Goal: Task Accomplishment & Management: Complete application form

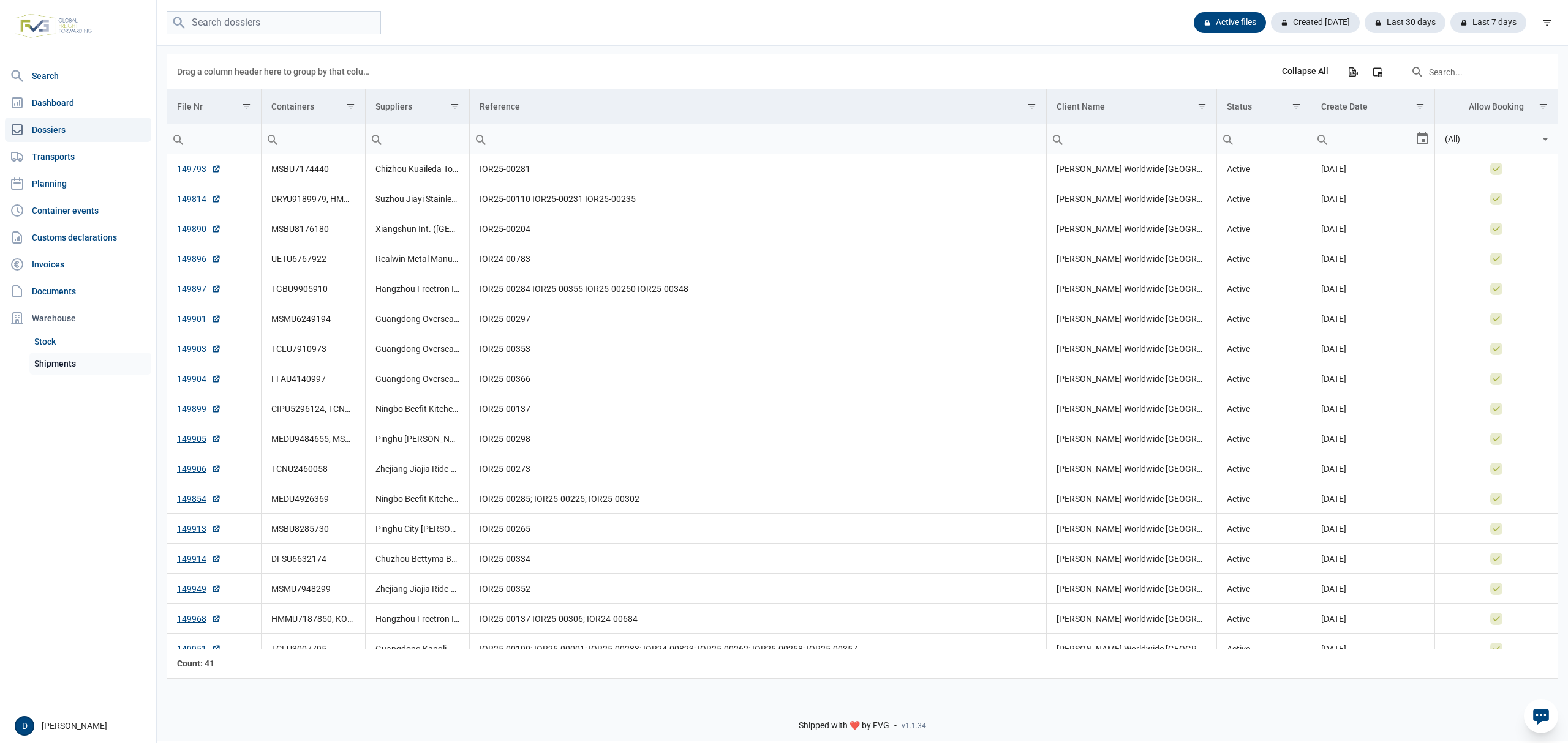
click at [63, 354] on link "Shipments" at bounding box center [91, 363] width 121 height 22
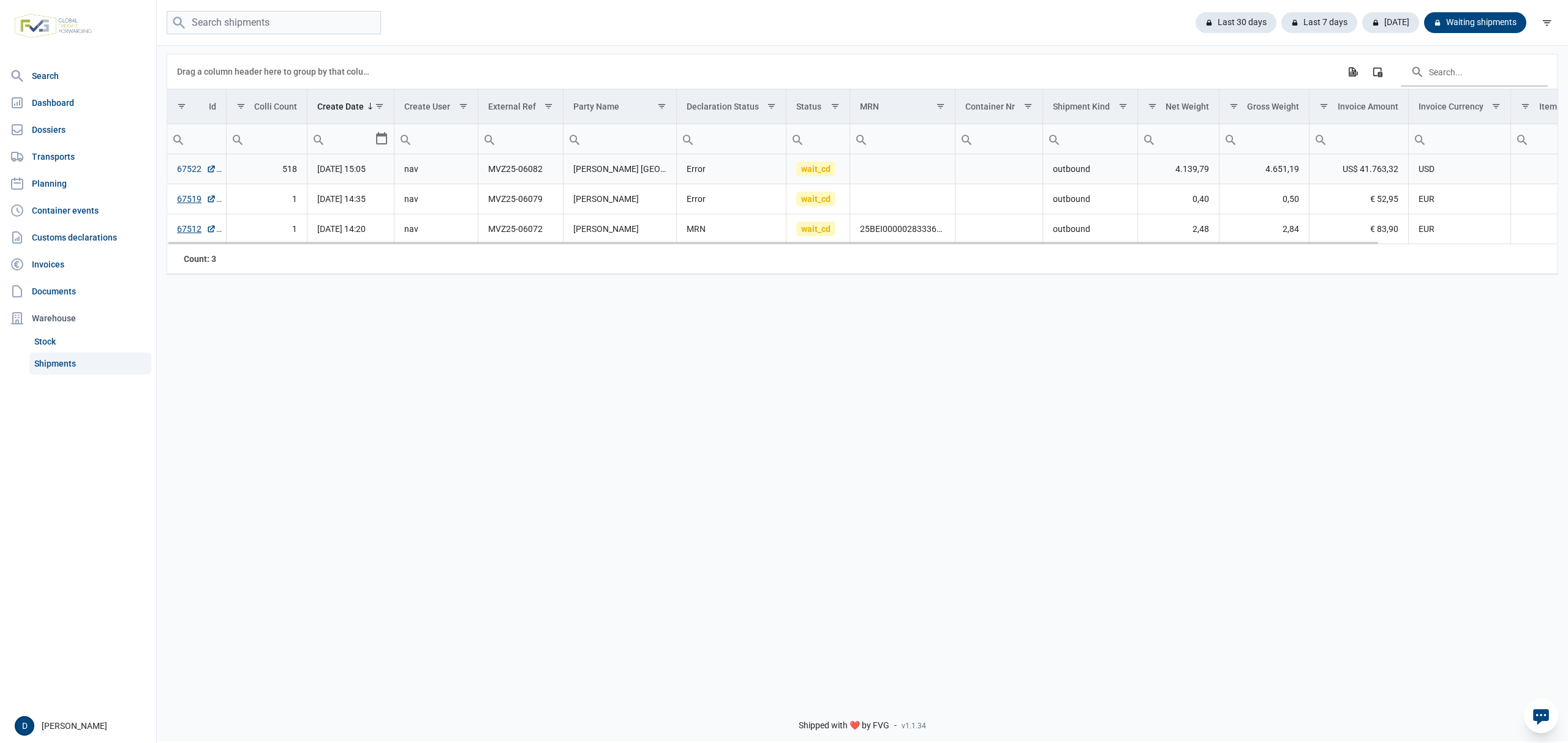
click at [189, 167] on link "67522" at bounding box center [197, 169] width 40 height 13
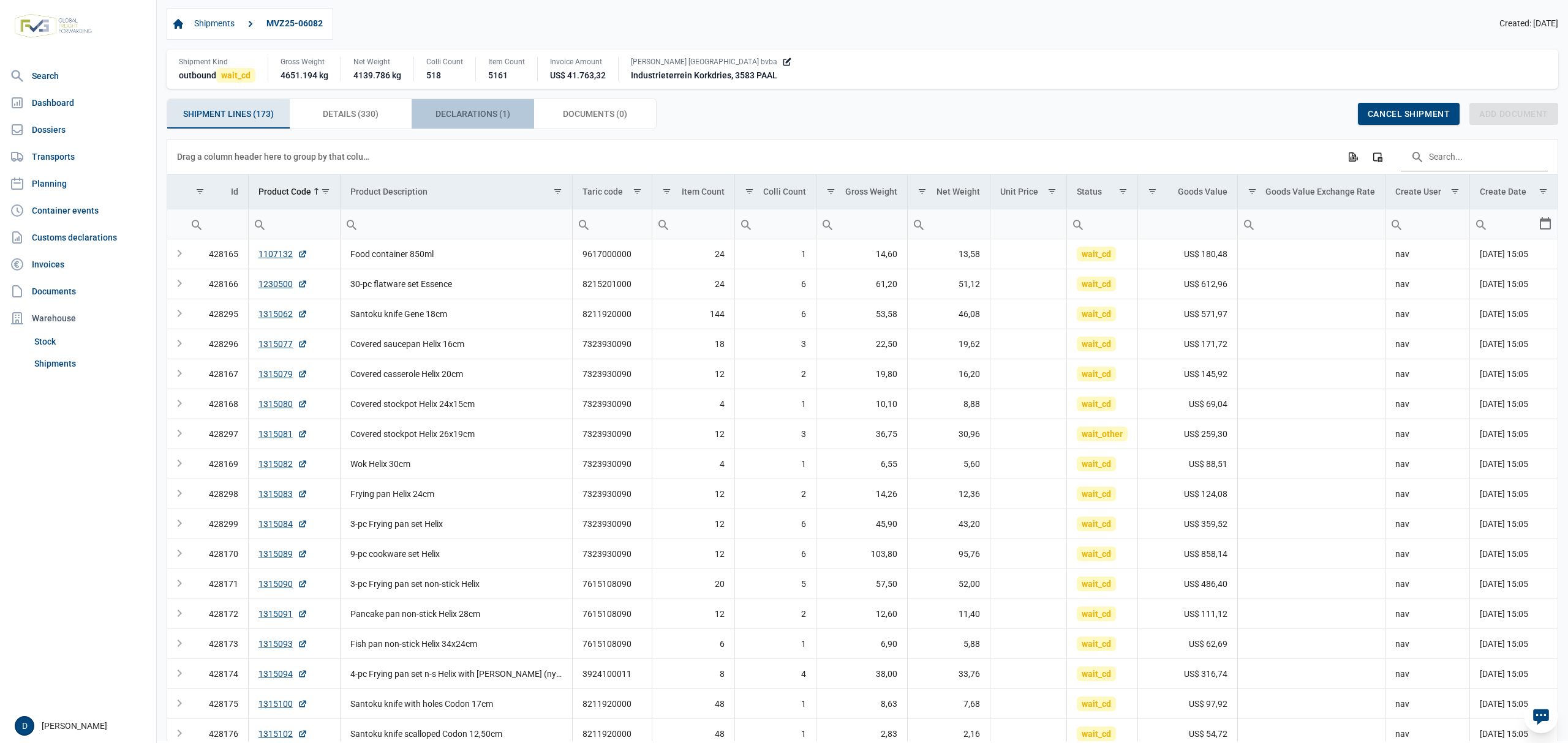
click at [454, 114] on span "Declarations (1) Declarations (1)" at bounding box center [473, 114] width 75 height 14
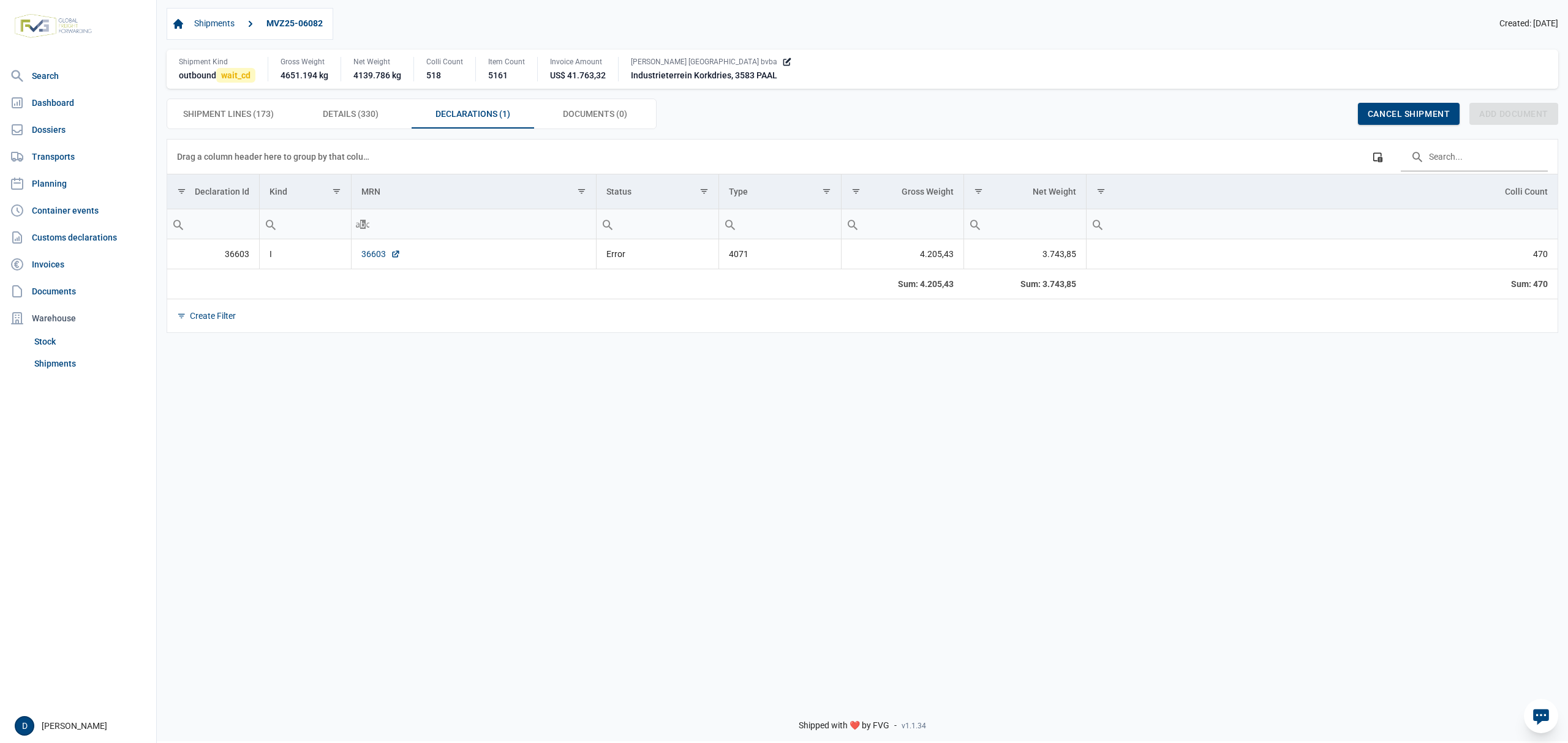
click at [373, 258] on link "36603" at bounding box center [381, 253] width 40 height 13
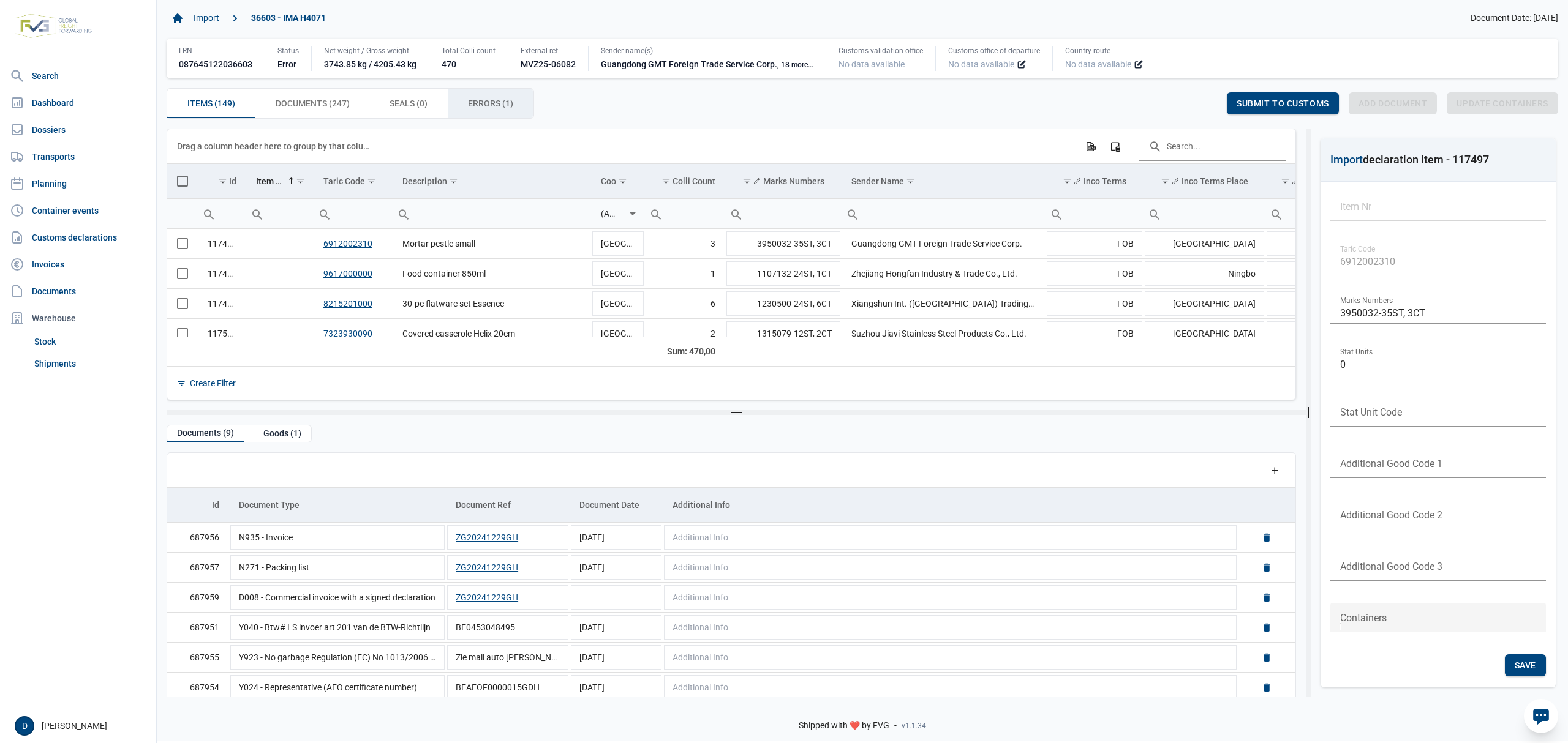
click at [507, 104] on span "Errors (1) Errors (1)" at bounding box center [490, 103] width 45 height 14
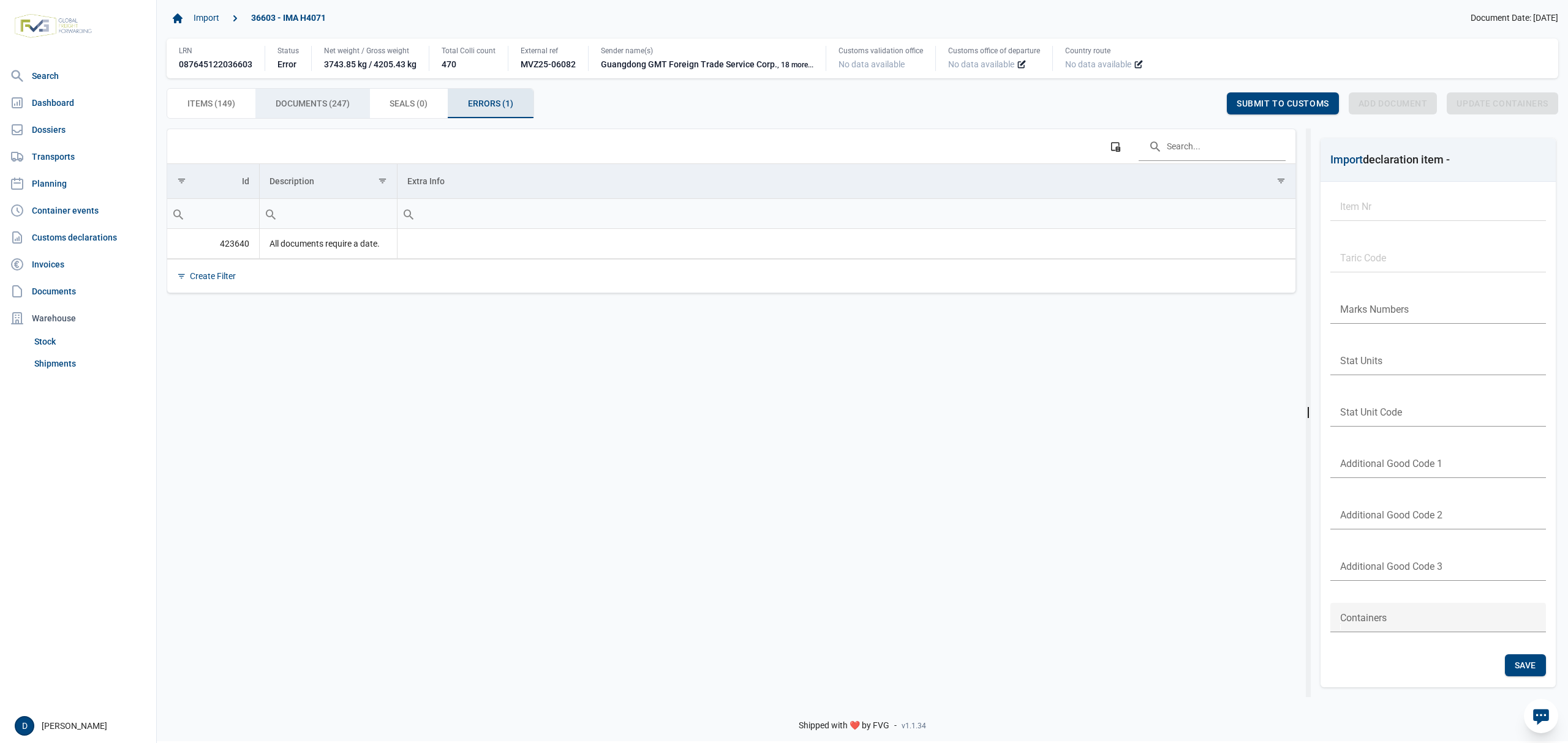
click at [324, 96] on div "Documents (247) Documents (247)" at bounding box center [312, 103] width 115 height 30
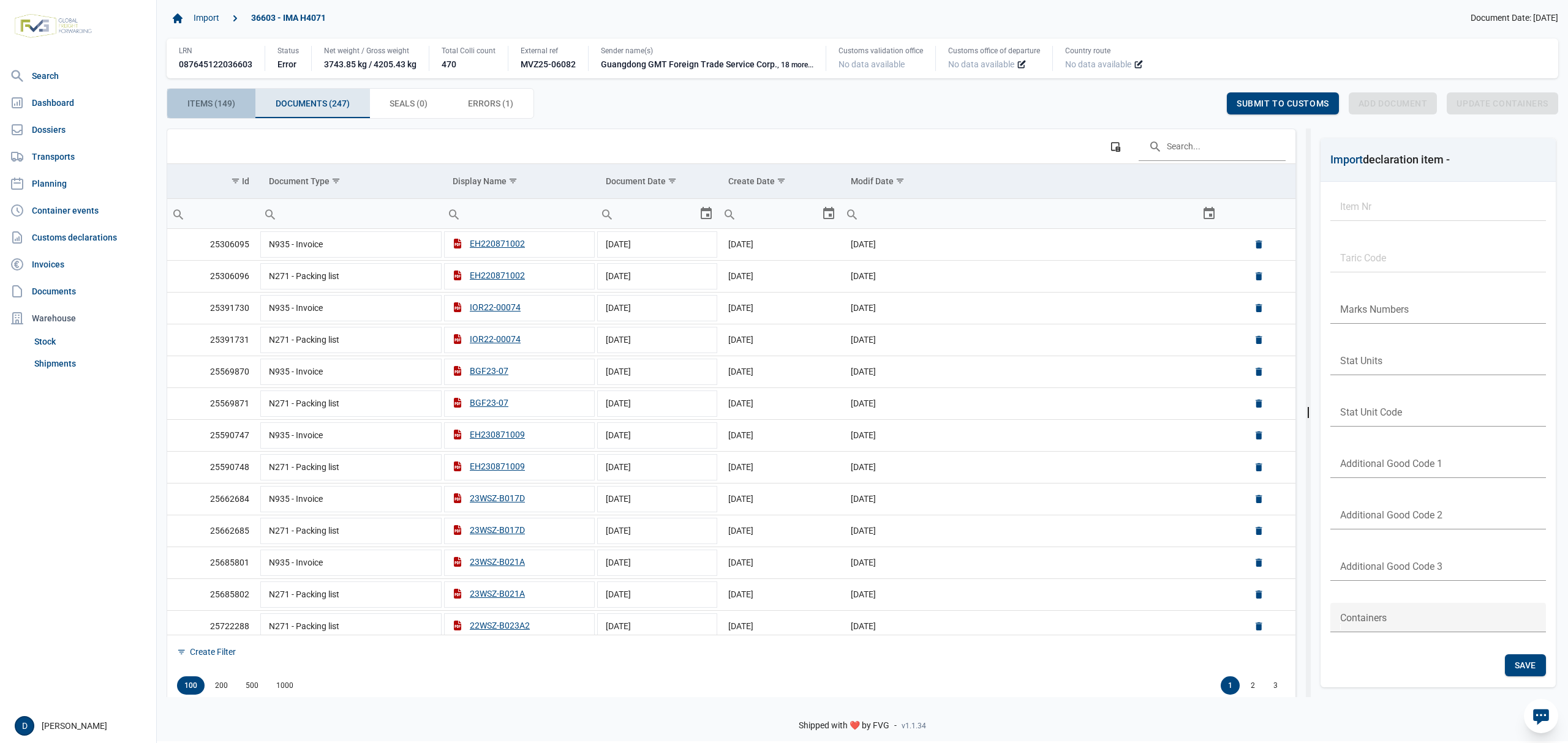
click at [199, 111] on span "Items (149) Items (149)" at bounding box center [211, 103] width 48 height 14
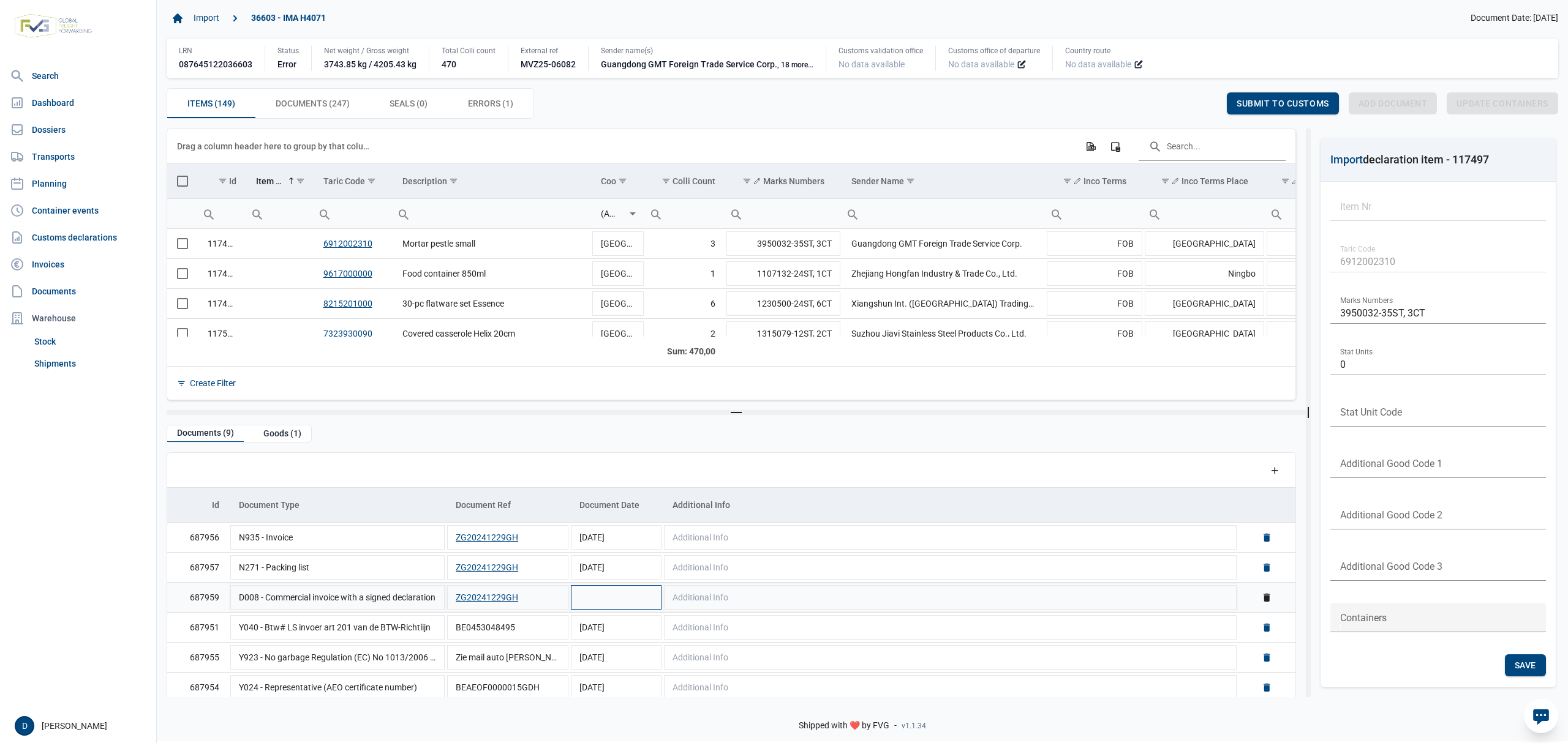
click at [611, 605] on td "Data grid with 9 rows and 5 columns" at bounding box center [616, 597] width 93 height 30
type input "29-12-2024"
click at [1166, 109] on div "Items (149) Items (149) Documents (247) Documents (247) Seals (0) Seals (0) Err…" at bounding box center [863, 104] width 1392 height 31
click at [605, 596] on td "Data grid with 9 rows and 5 columns" at bounding box center [616, 597] width 93 height 30
type input "29-12-2024"
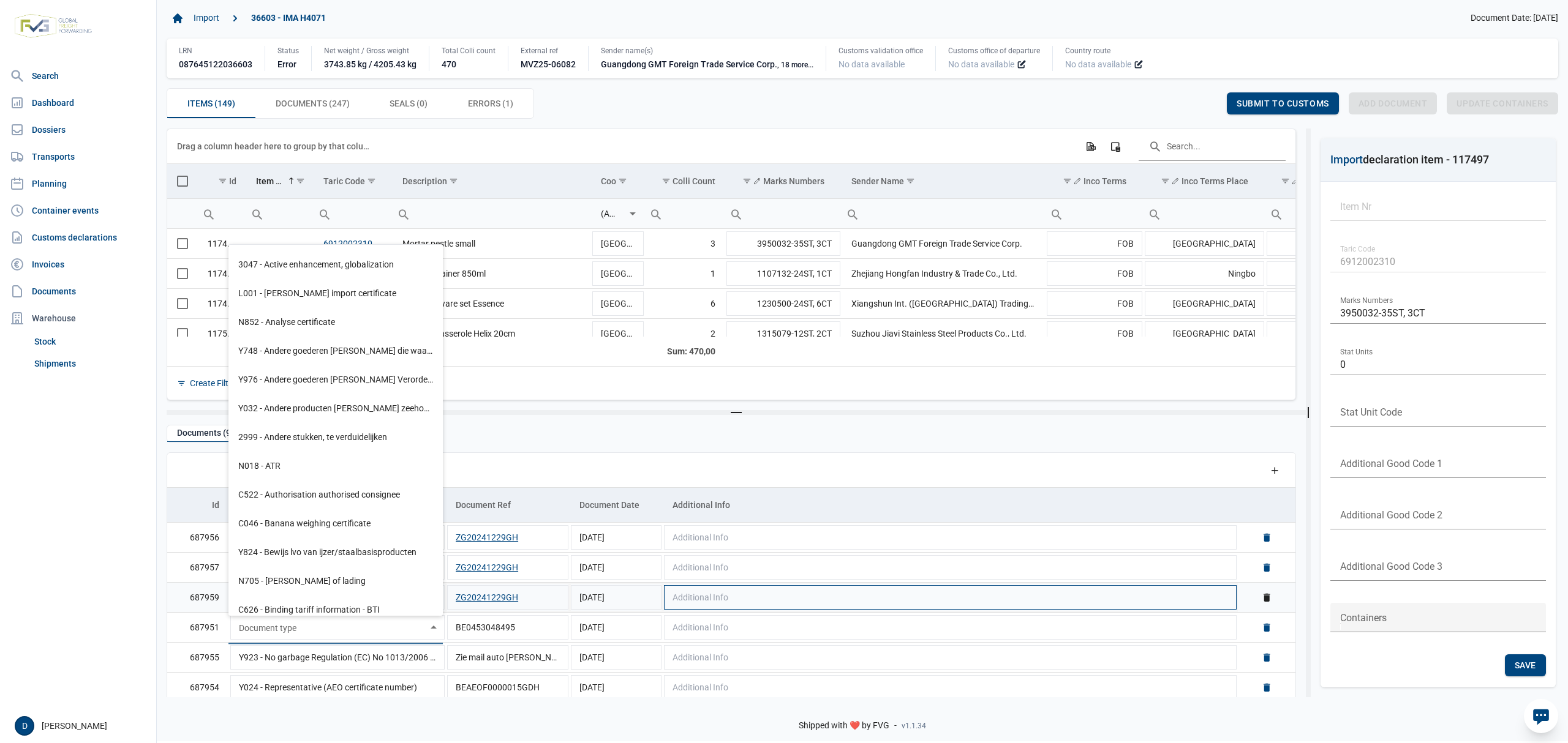
click at [845, 596] on td "Additional Info" at bounding box center [950, 597] width 575 height 30
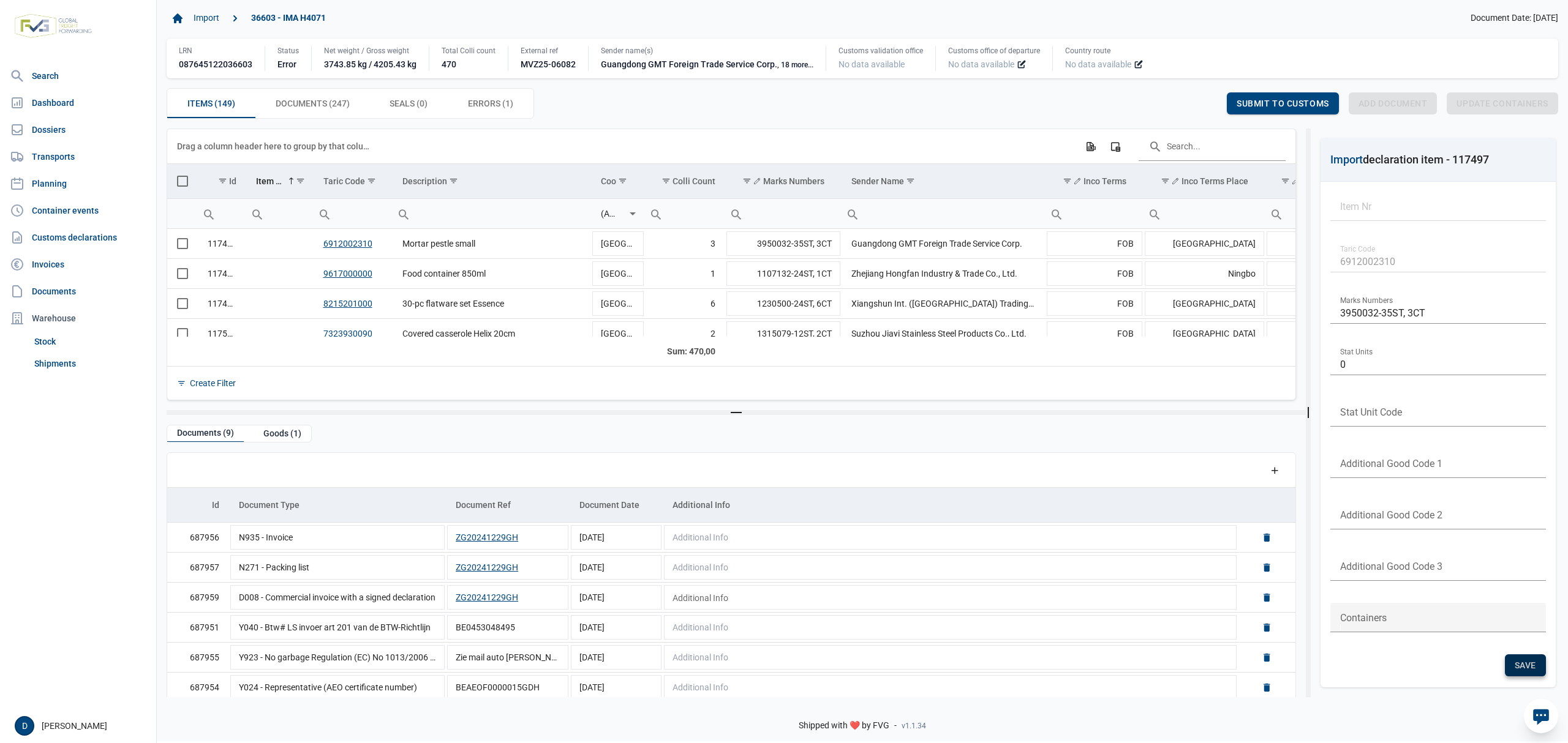
click at [1525, 672] on div "Save" at bounding box center [1525, 665] width 41 height 22
click at [883, 387] on div "Create Filter" at bounding box center [731, 383] width 1128 height 34
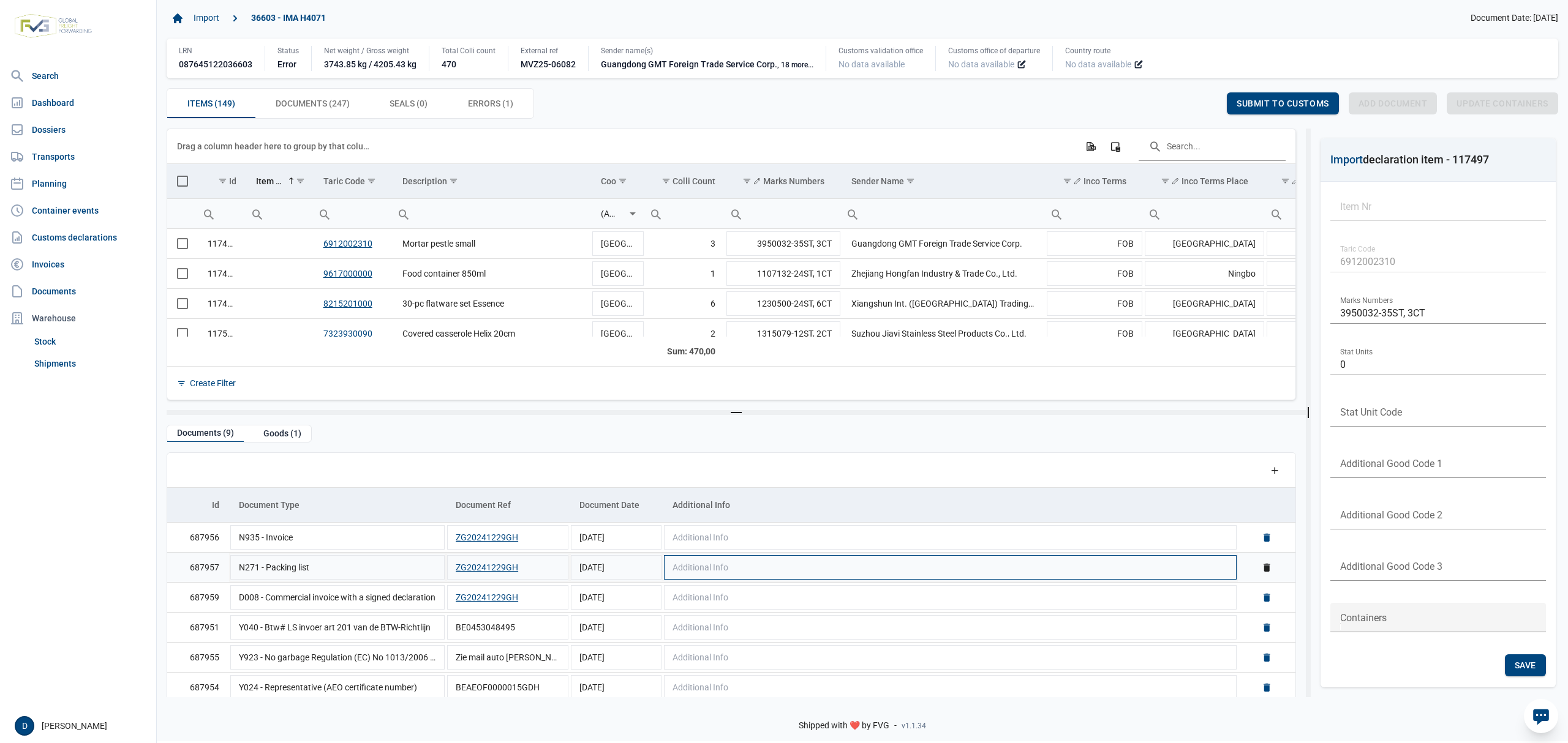
click at [859, 576] on td "Additional Info" at bounding box center [950, 568] width 575 height 30
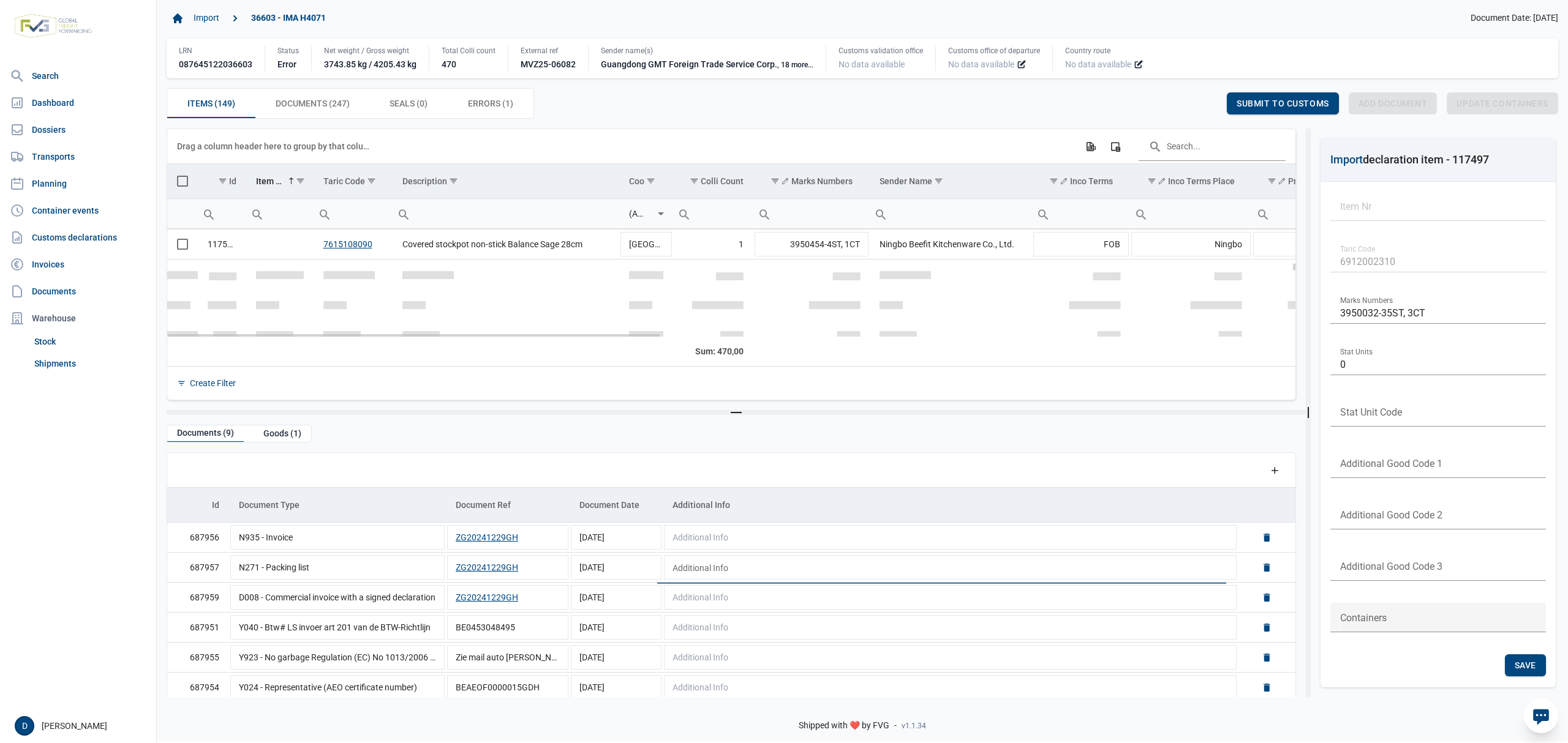
scroll to position [1520, 0]
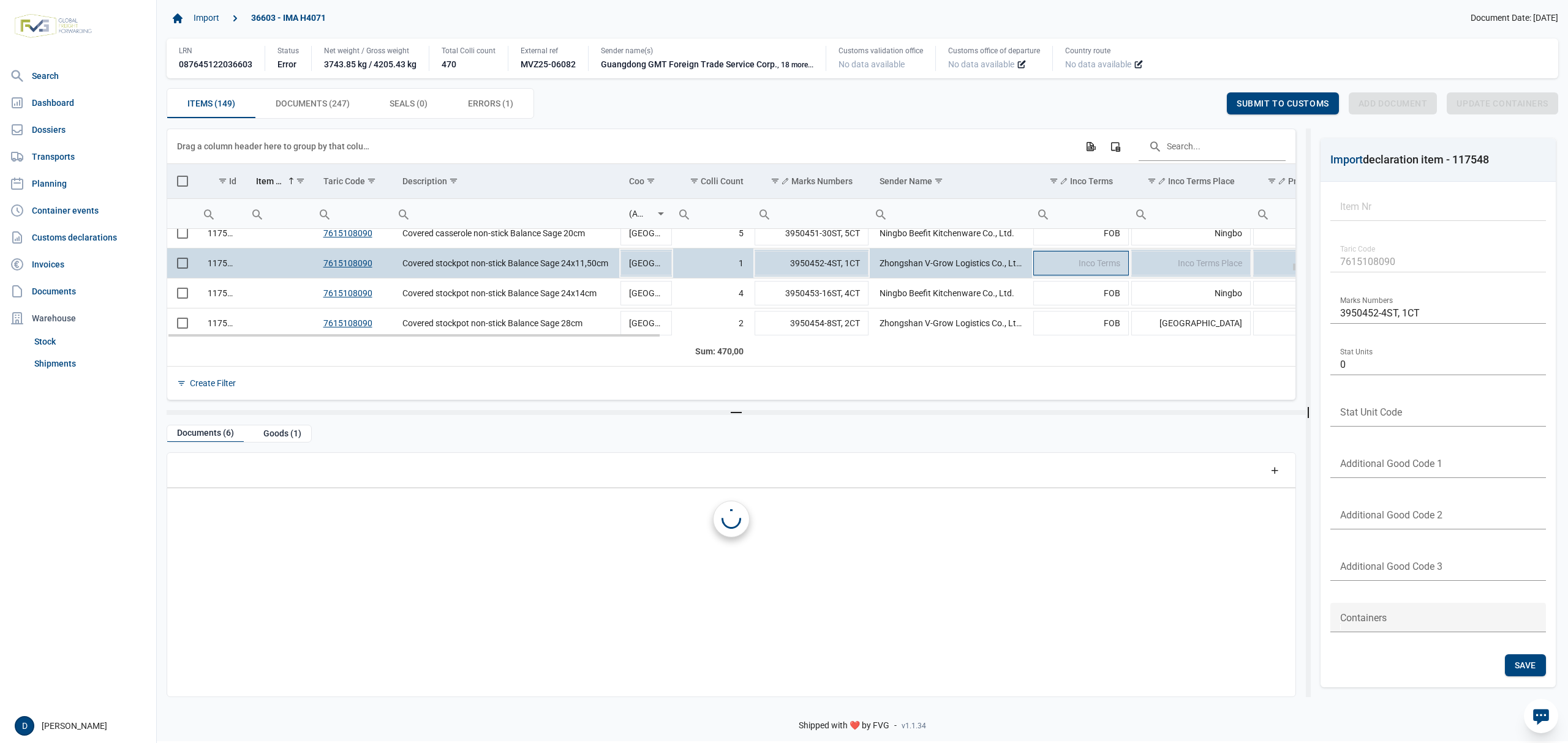
click at [1048, 268] on td "Inco Terms" at bounding box center [1081, 263] width 98 height 30
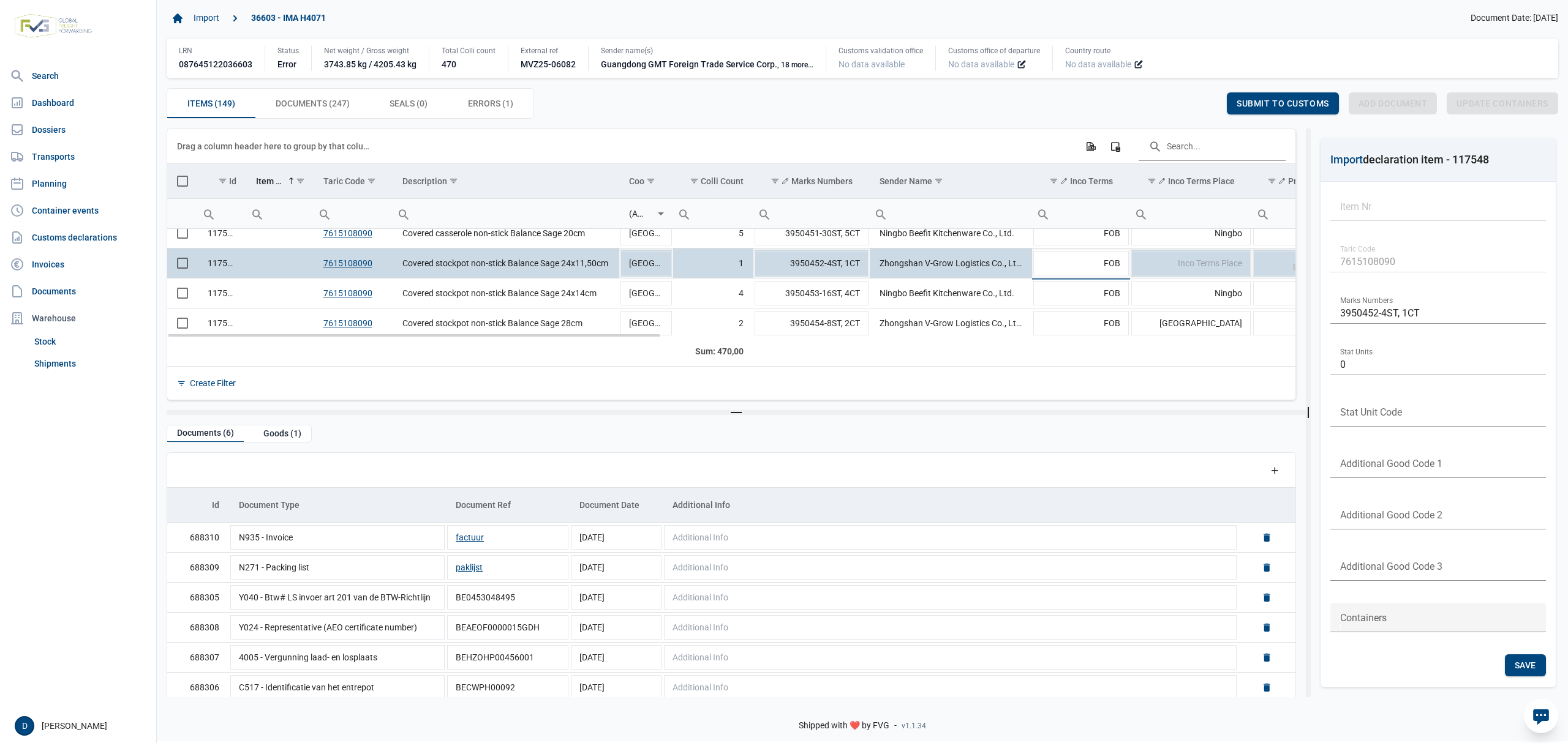
type input "FOB"
type input "Yantian"
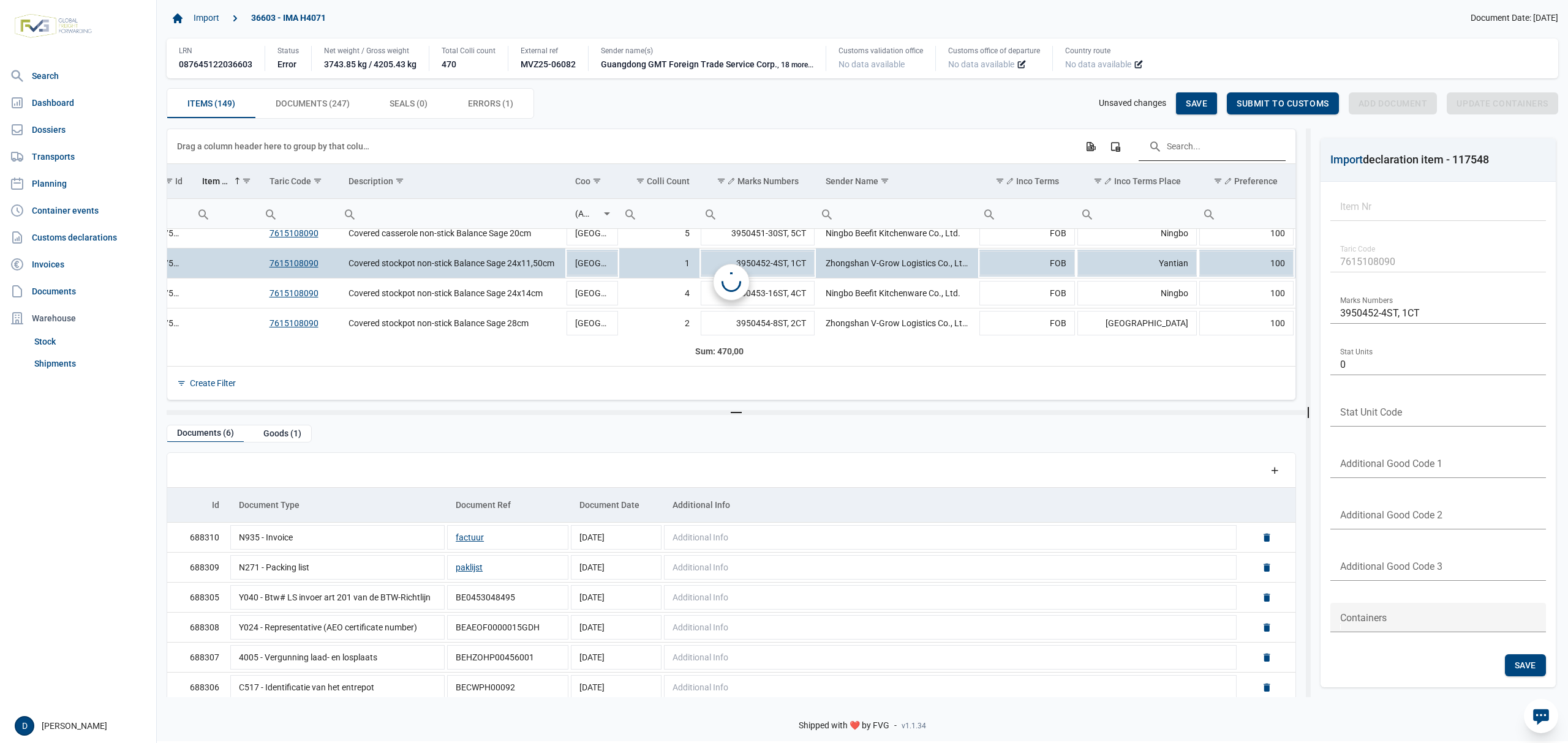
scroll to position [0, 54]
click at [1190, 93] on div "Save" at bounding box center [1196, 103] width 41 height 22
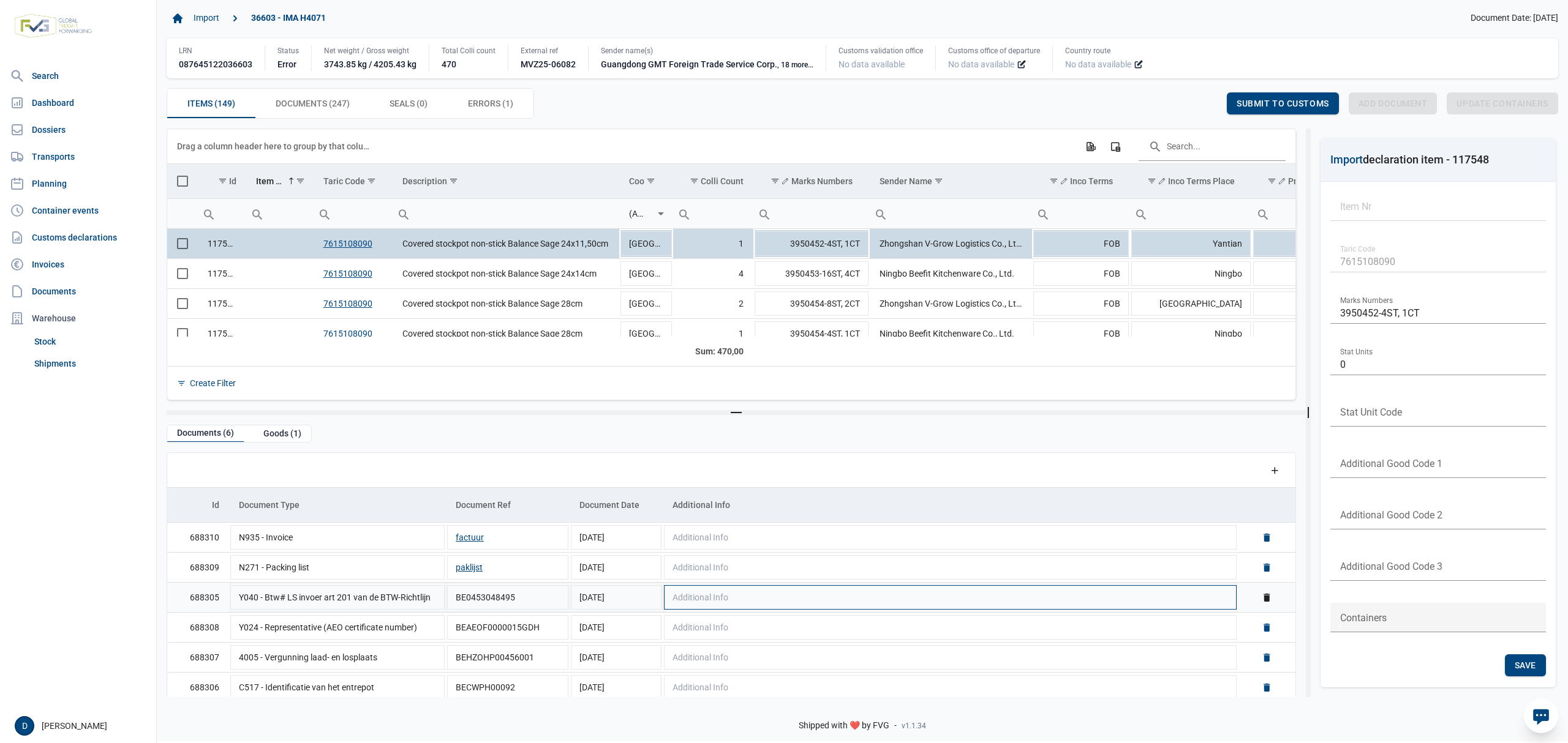
scroll to position [9, 0]
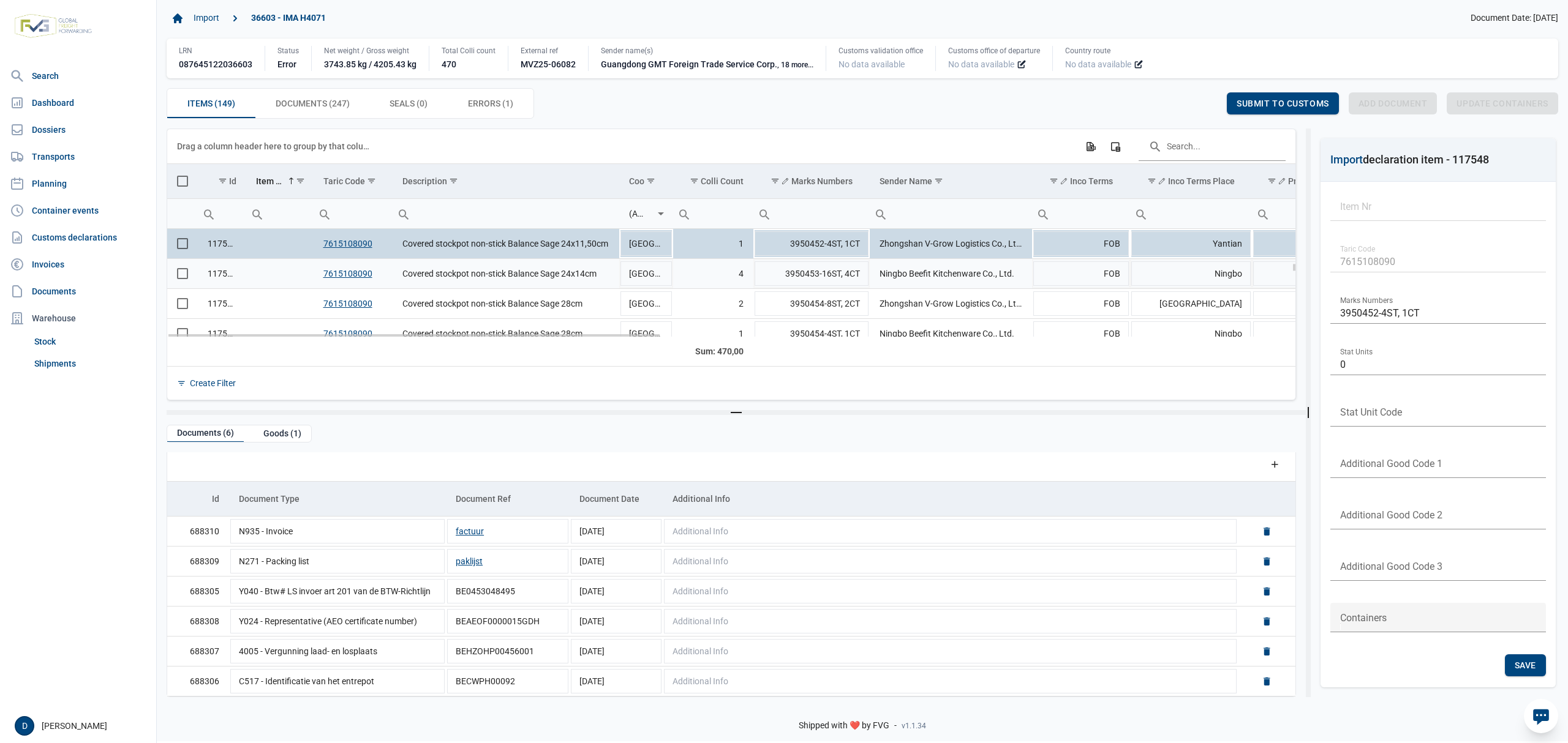
click at [227, 283] on td "117549" at bounding box center [222, 274] width 48 height 30
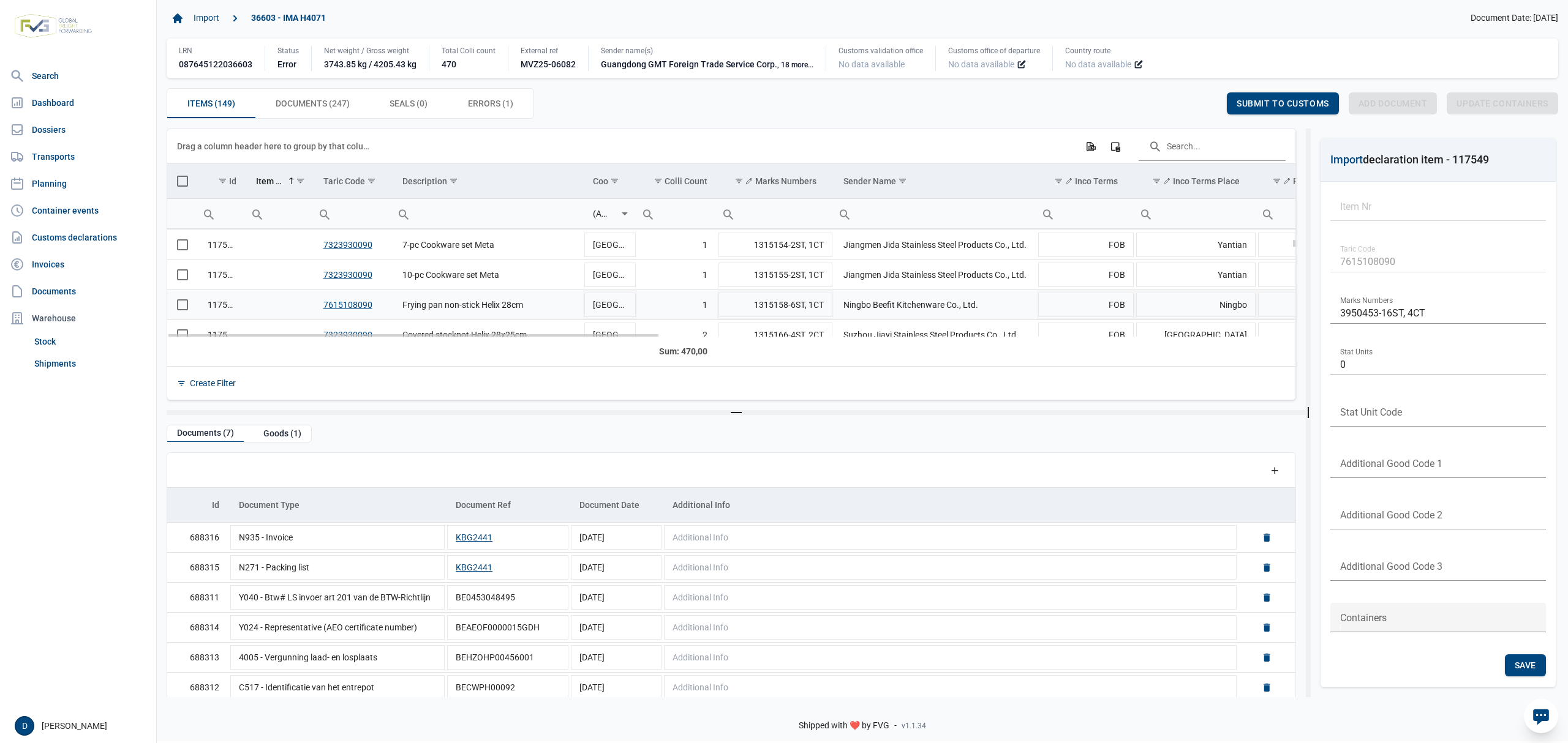
scroll to position [0, 0]
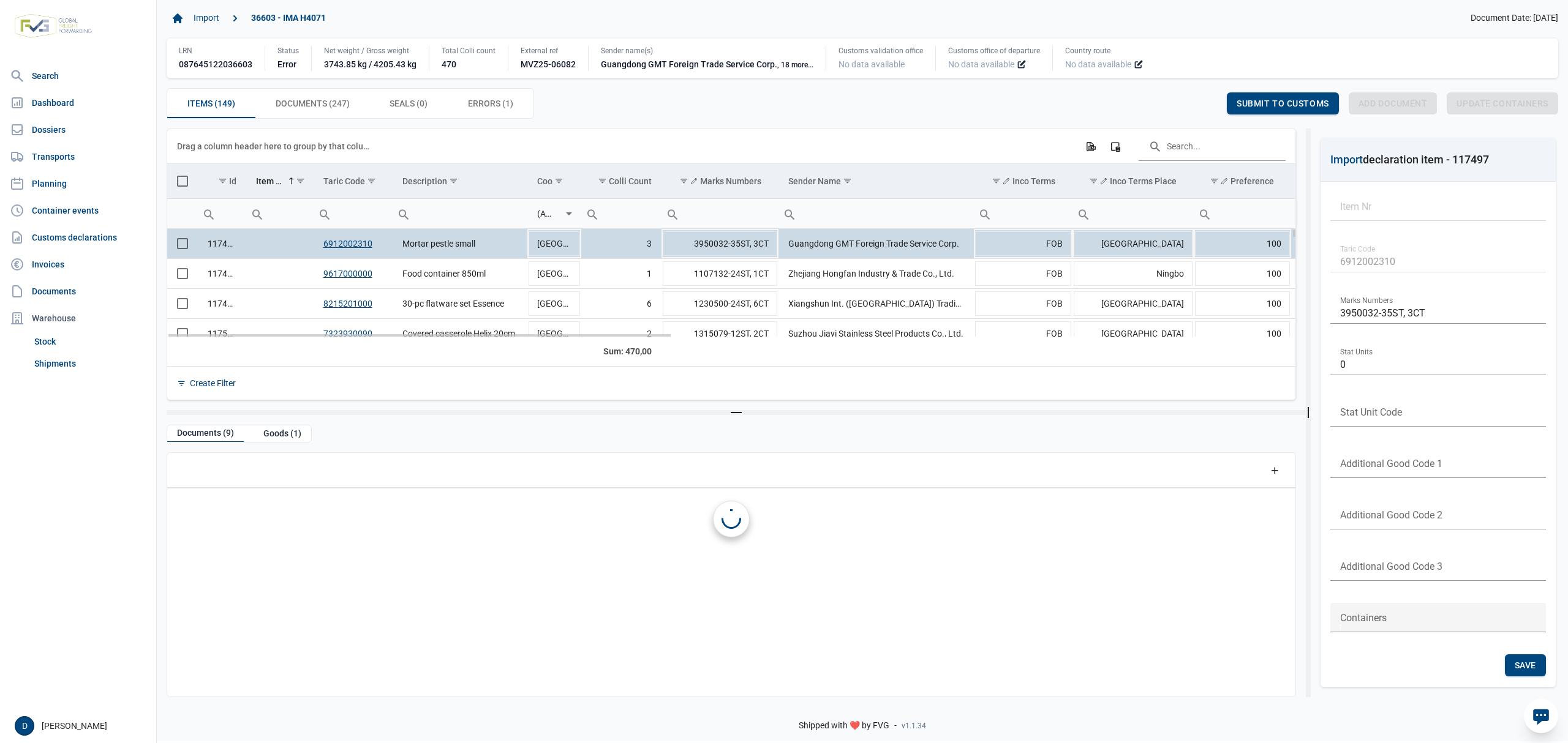
click at [221, 243] on td "117497" at bounding box center [222, 244] width 48 height 30
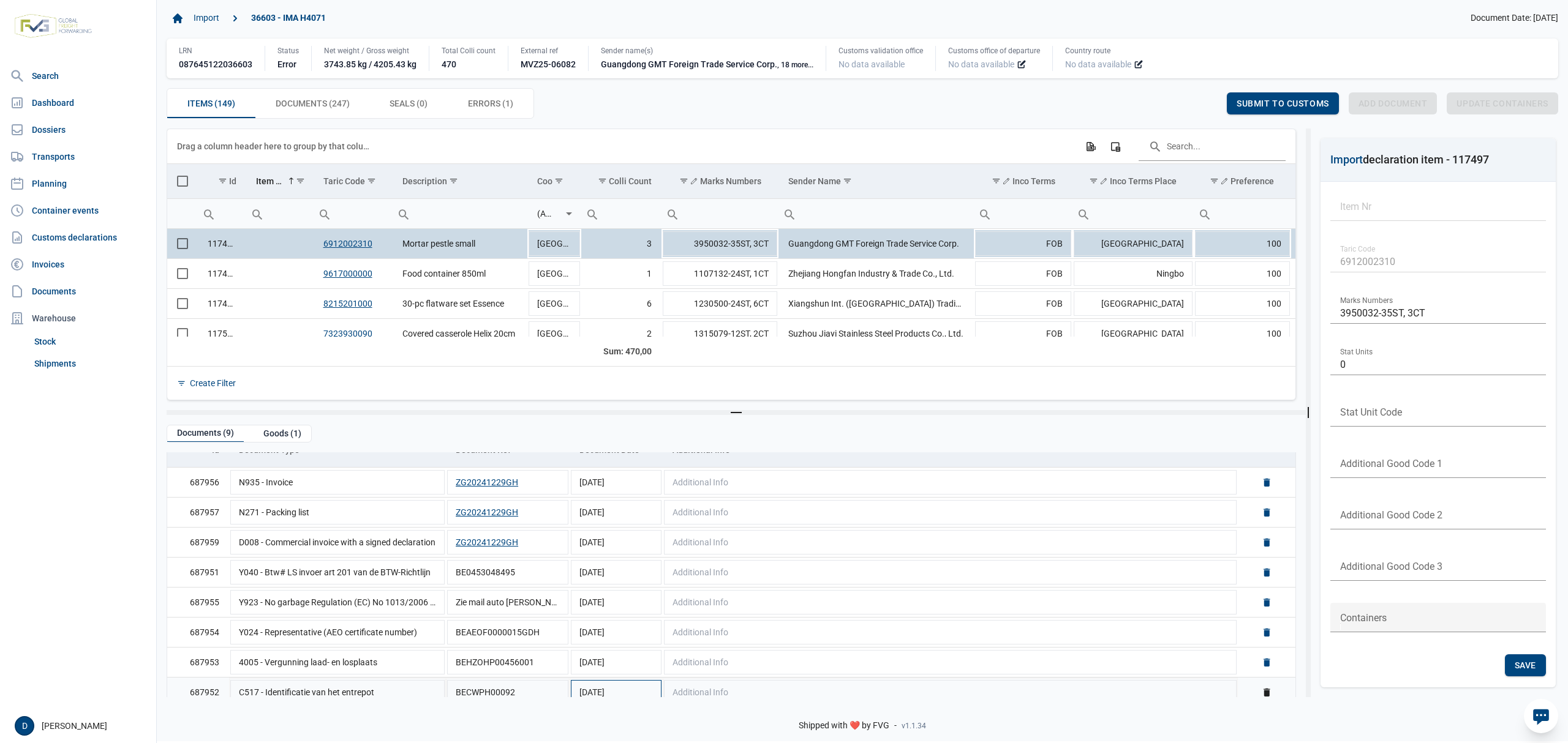
scroll to position [99, 0]
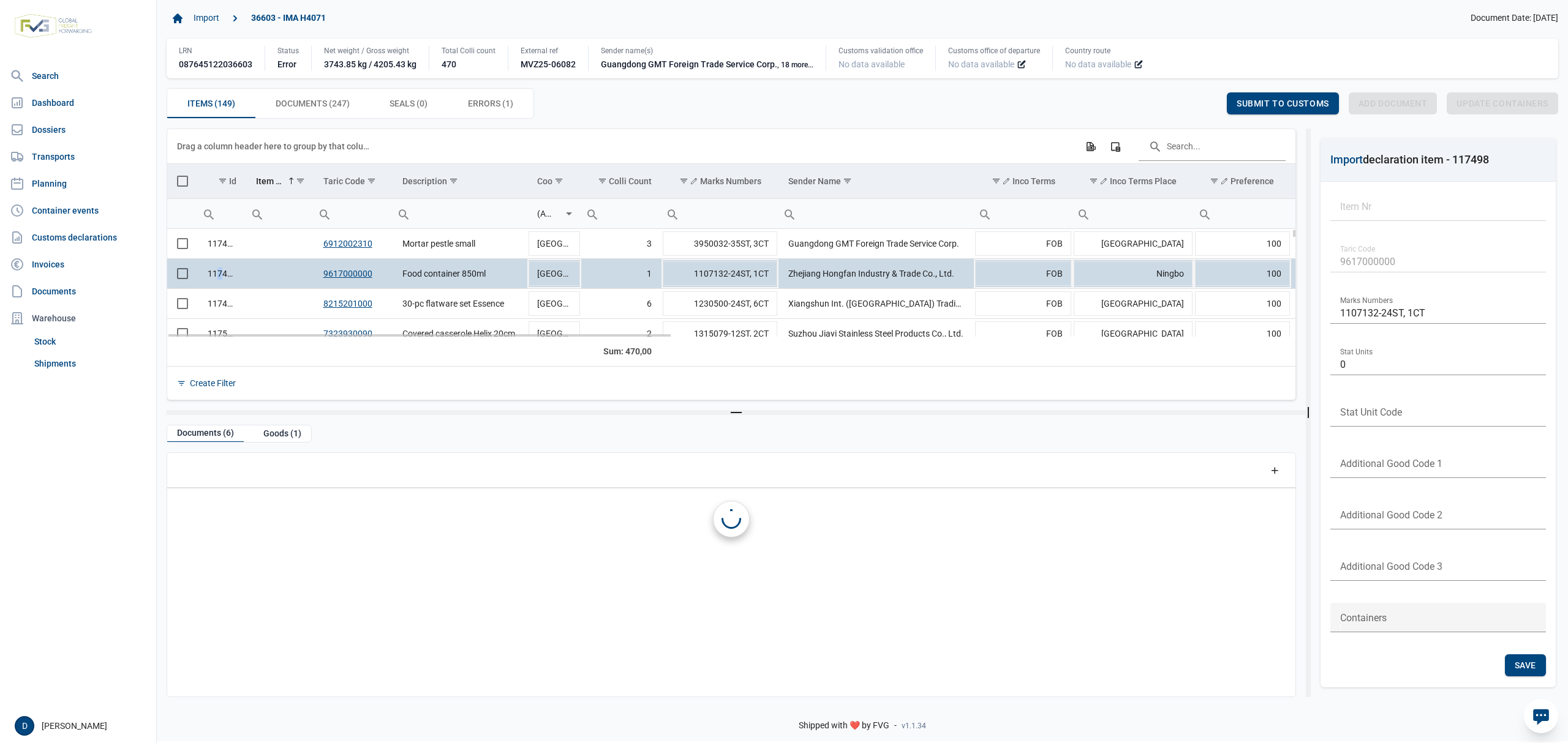
click at [219, 273] on td "117498" at bounding box center [222, 273] width 48 height 30
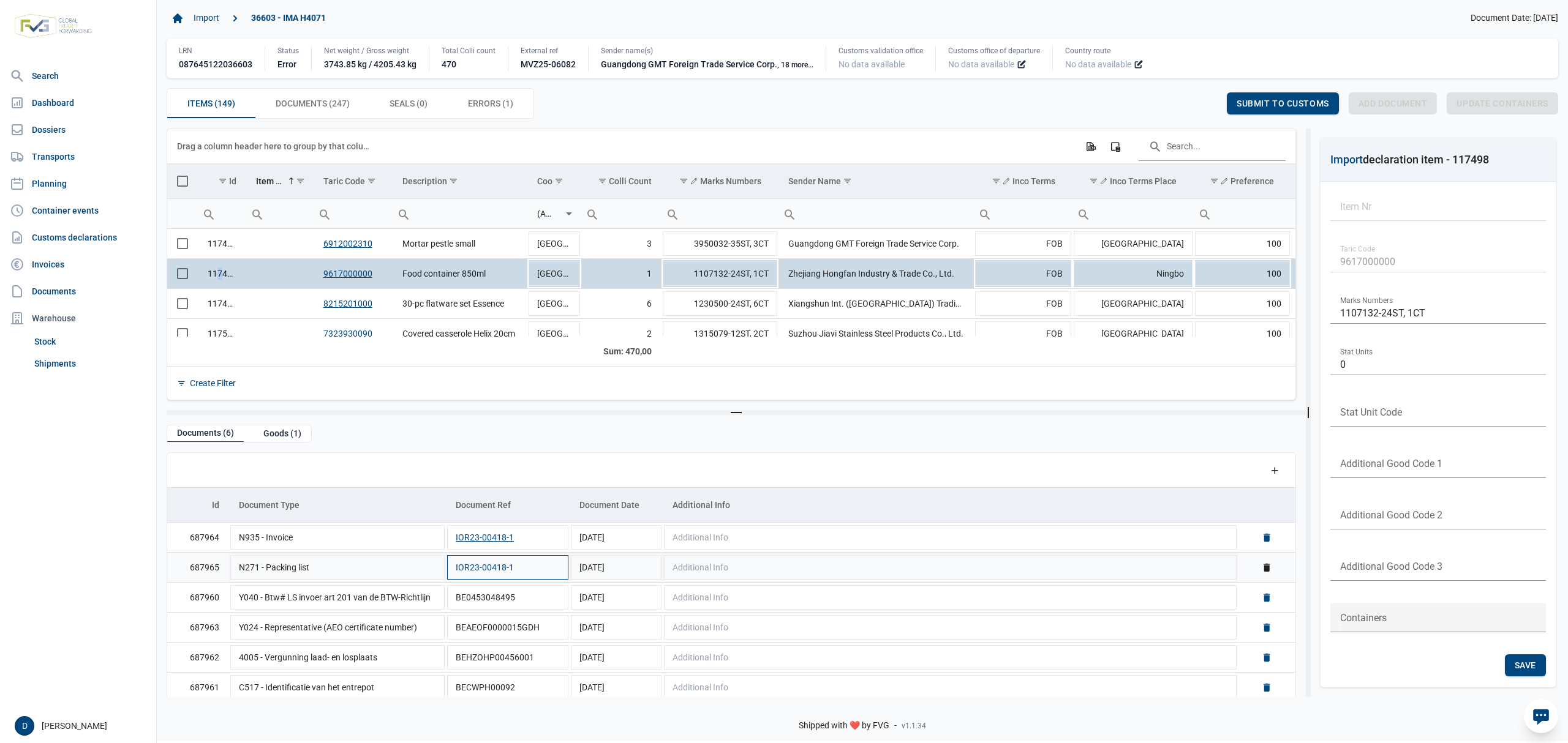
scroll to position [9, 0]
click at [218, 303] on td "117499" at bounding box center [222, 303] width 48 height 30
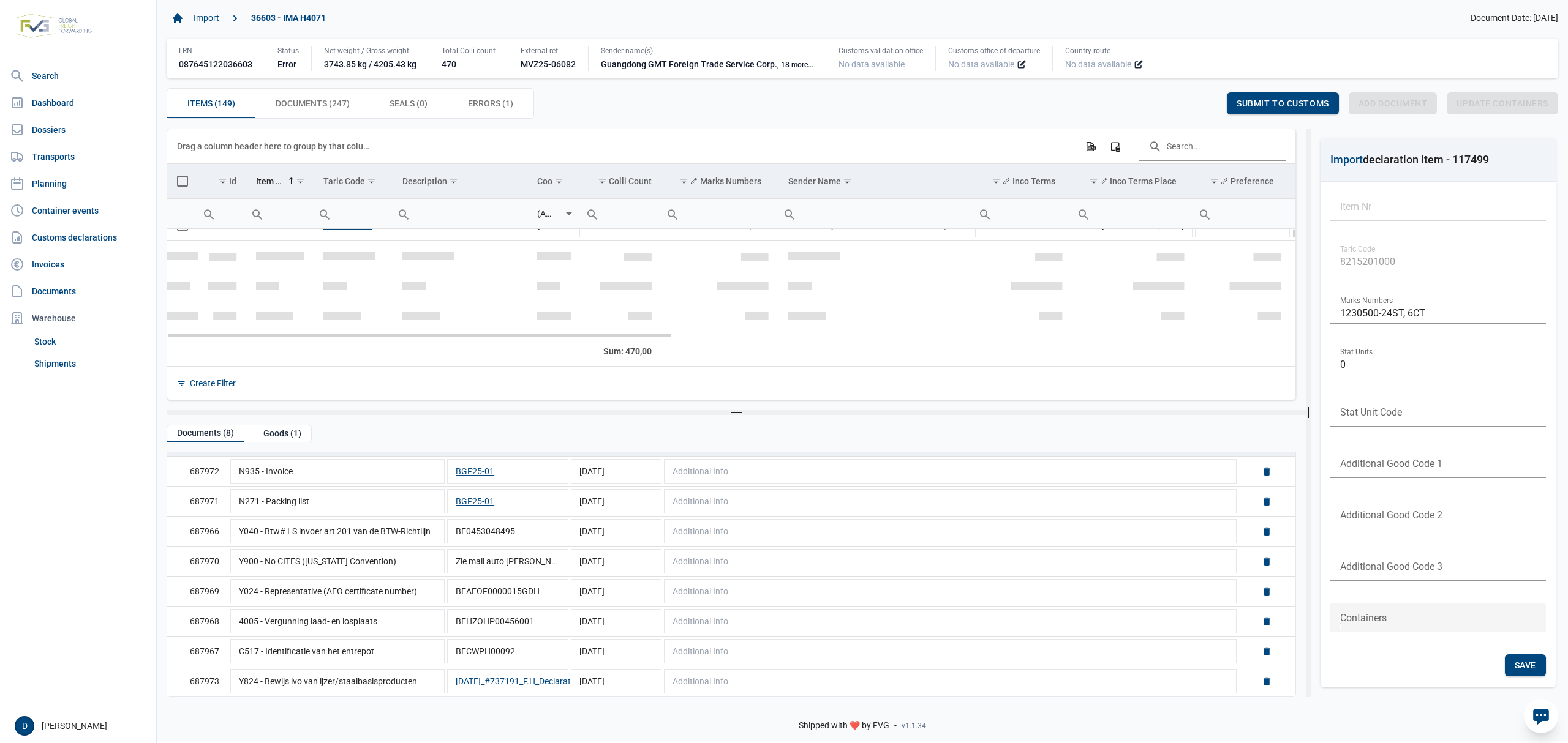
scroll to position [0, 0]
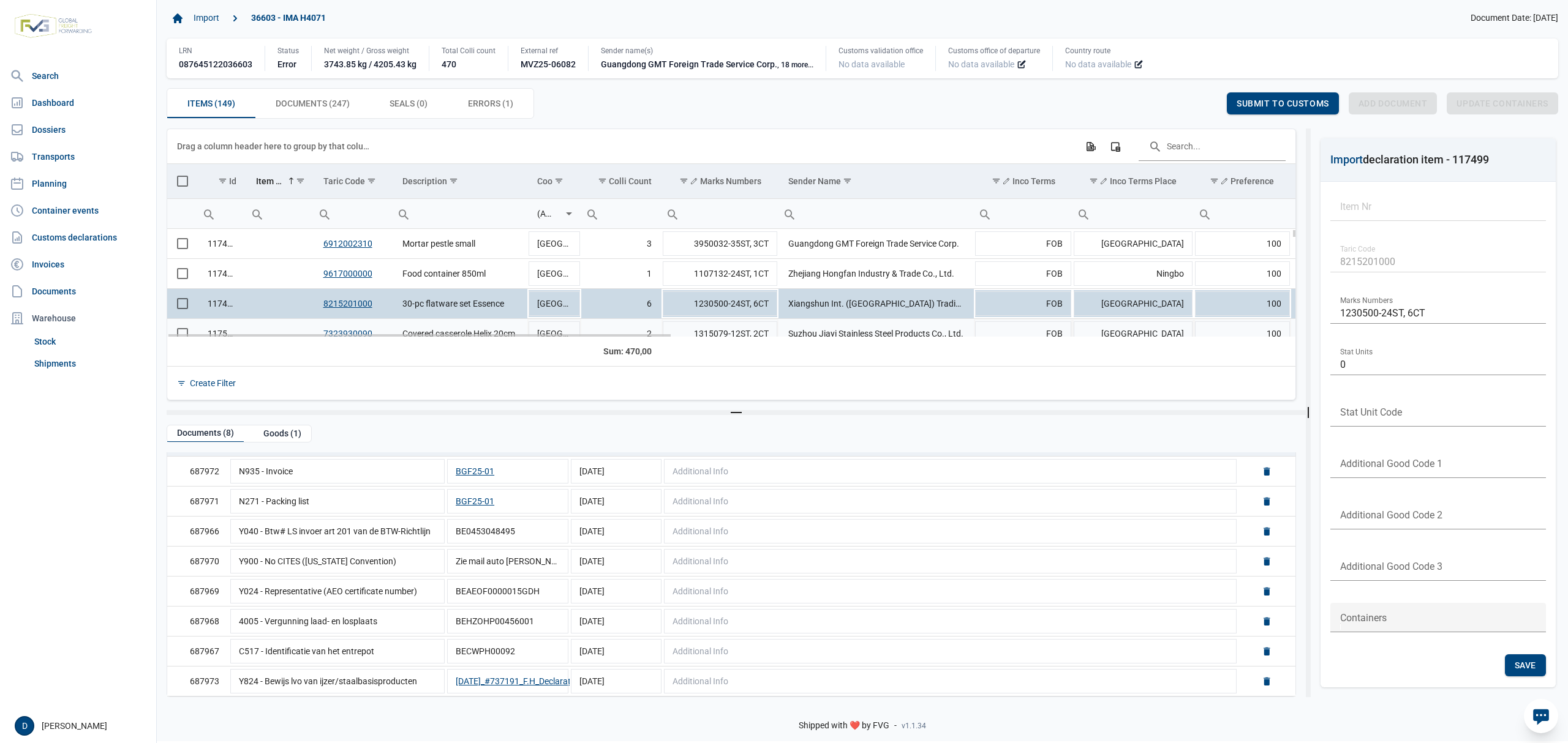
click at [258, 331] on td "Data grid with 149 rows and 23 columns" at bounding box center [279, 332] width 66 height 30
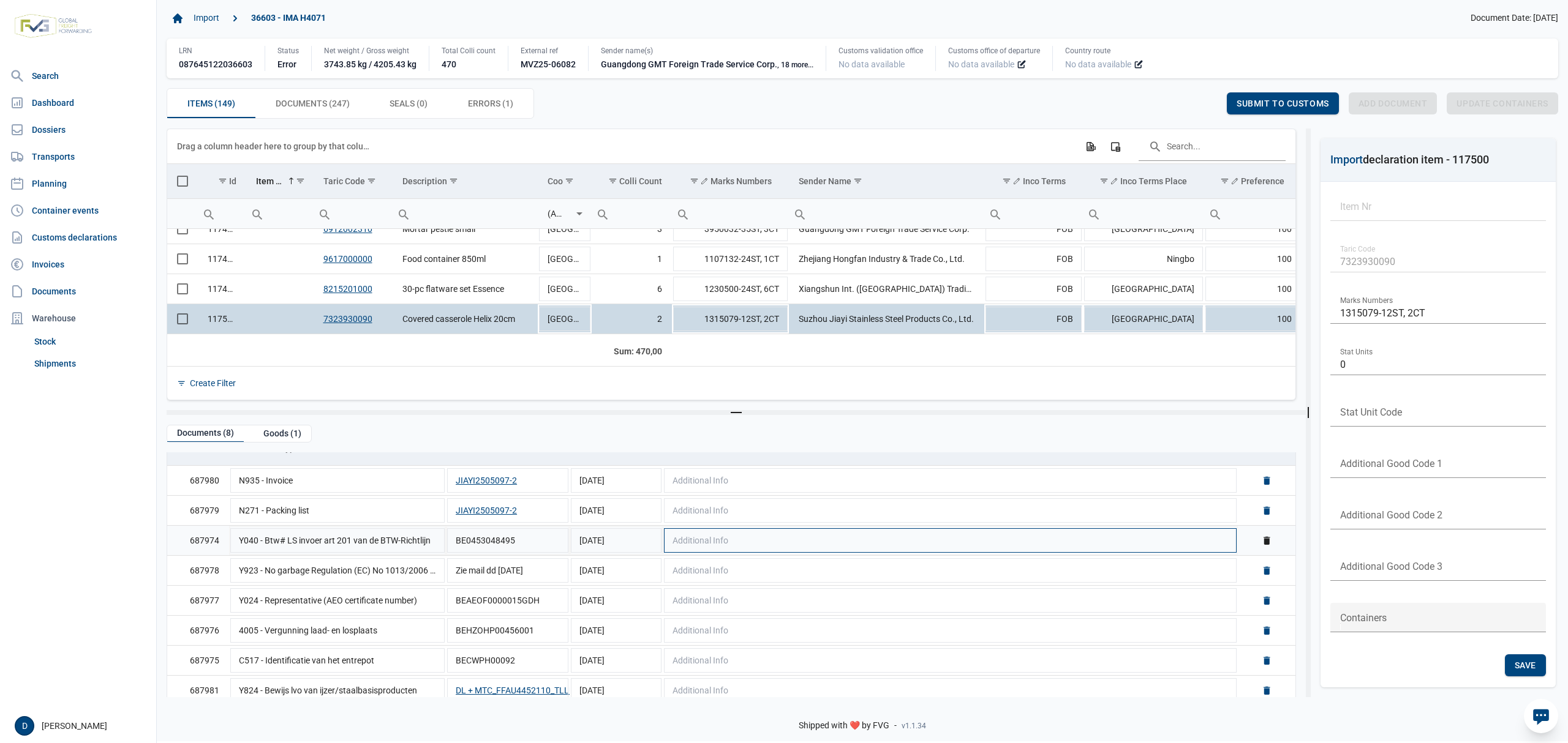
scroll to position [69, 0]
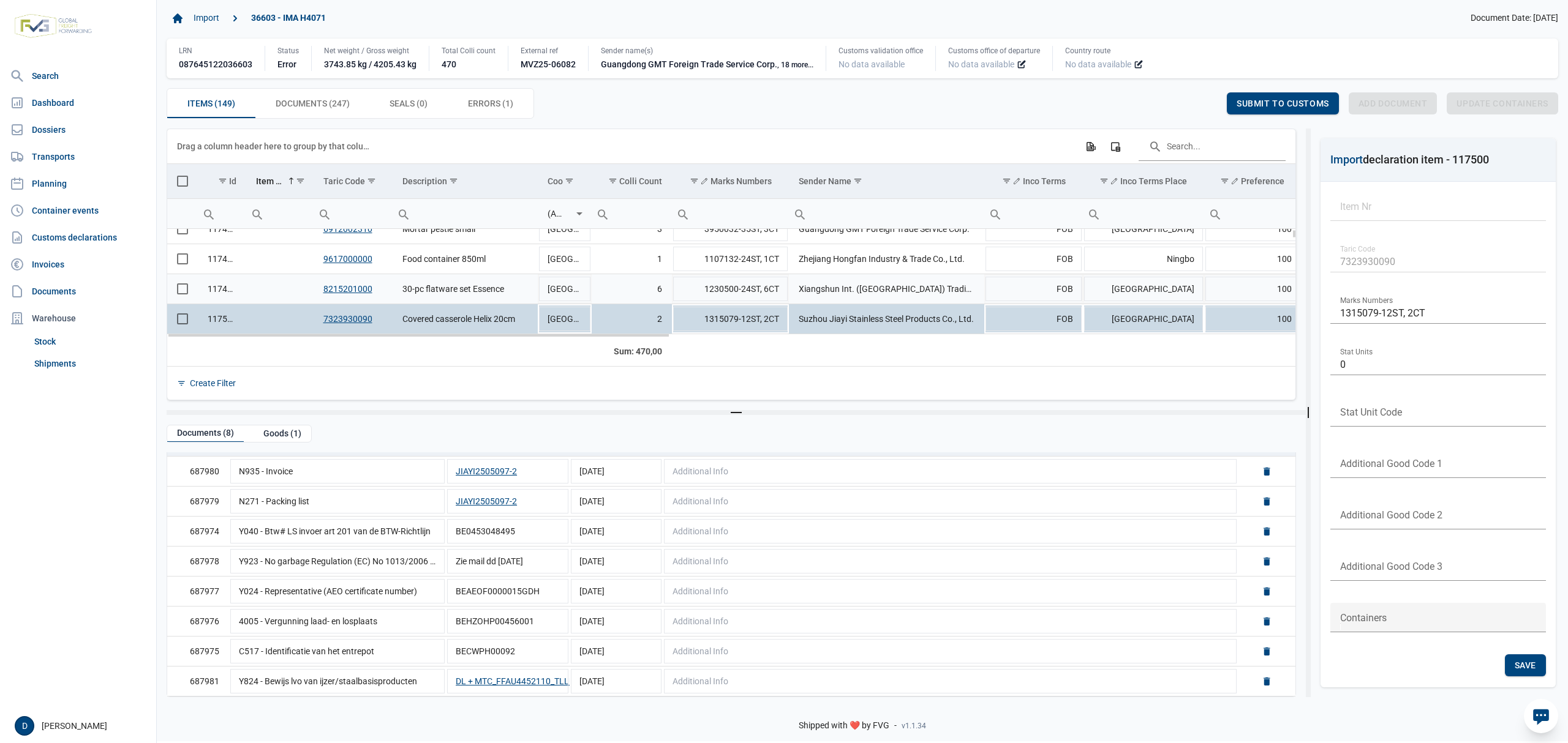
click at [227, 294] on td "117499" at bounding box center [222, 288] width 48 height 30
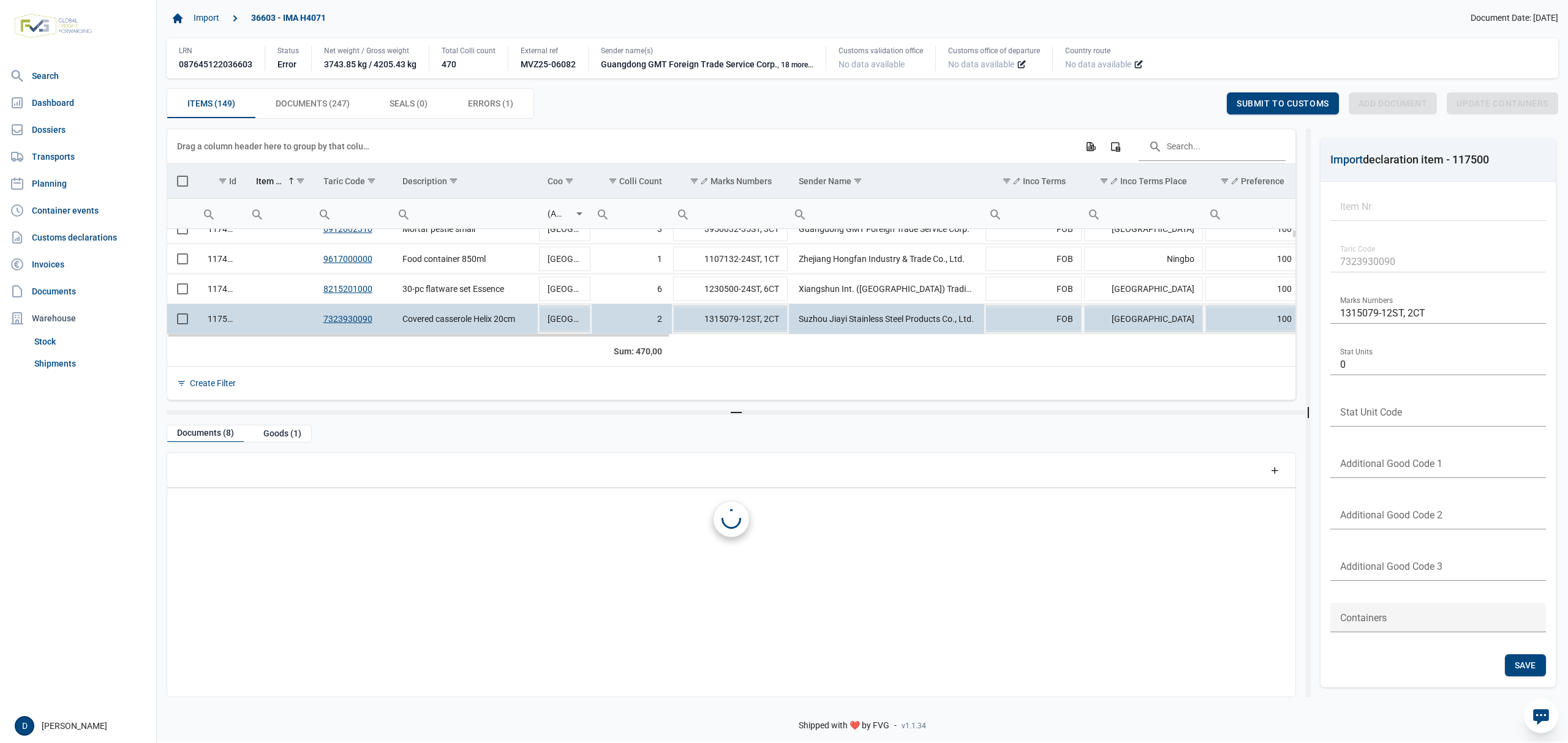
click at [227, 316] on td "117500" at bounding box center [222, 318] width 48 height 30
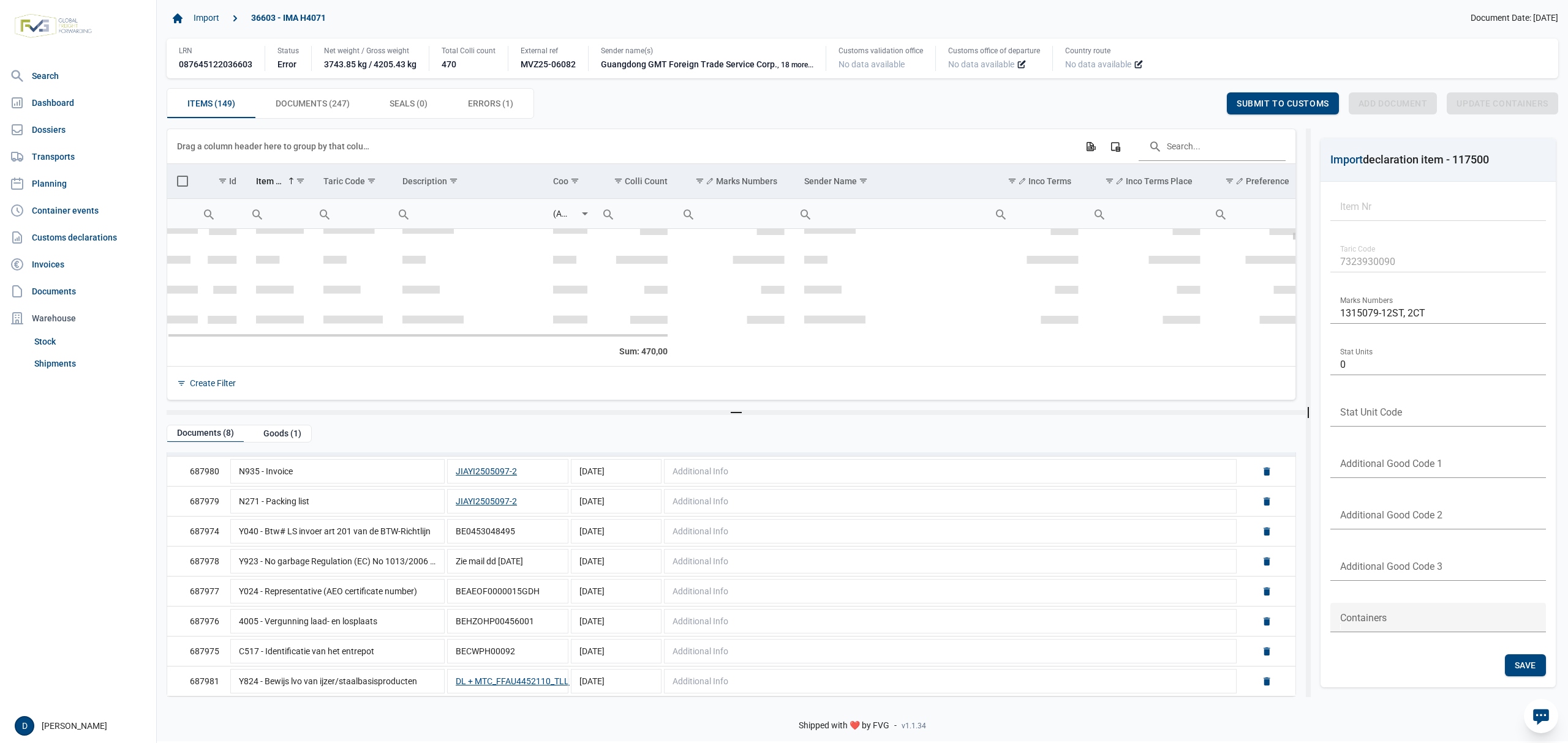
scroll to position [123, 0]
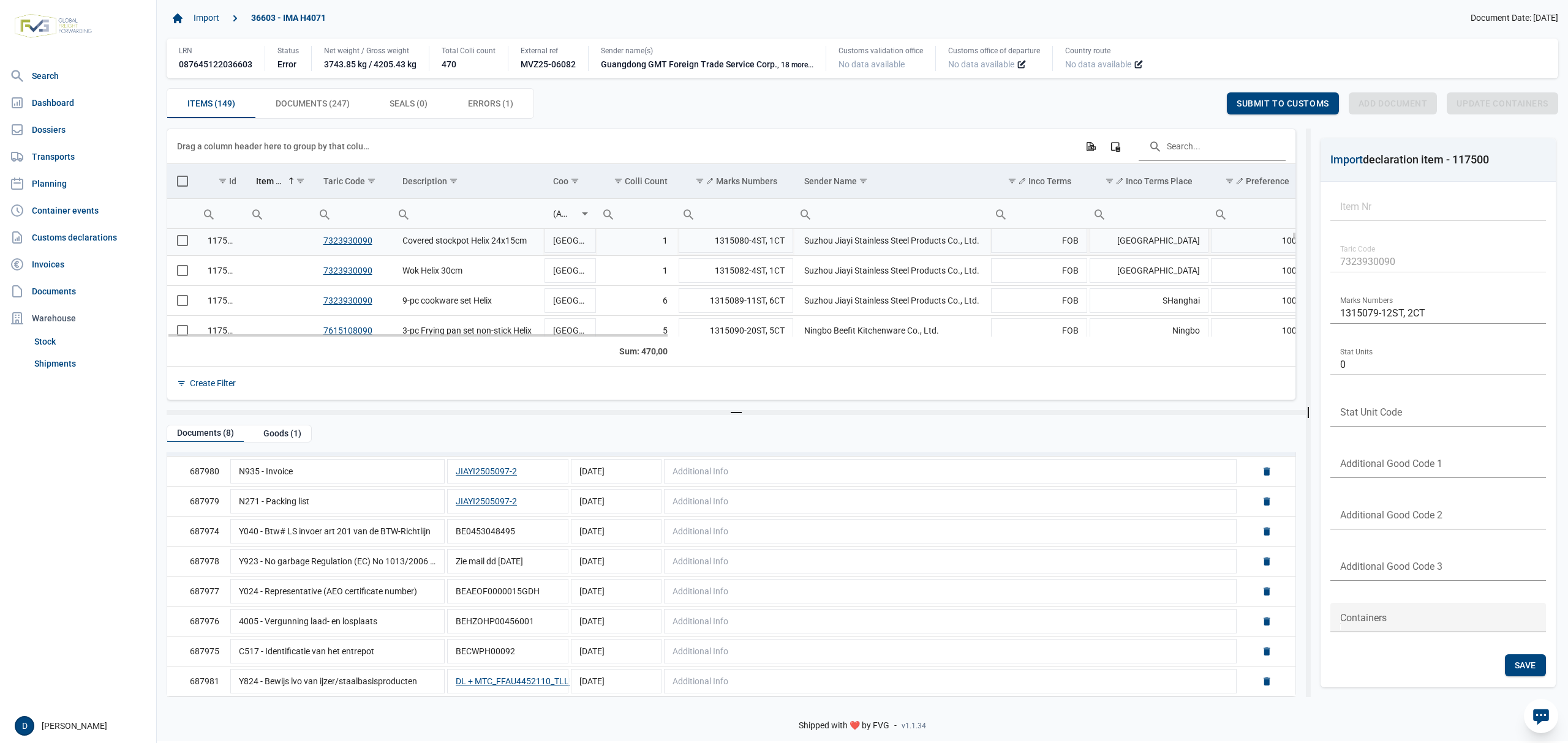
click at [260, 240] on td "Data grid with 149 rows and 23 columns" at bounding box center [279, 240] width 66 height 30
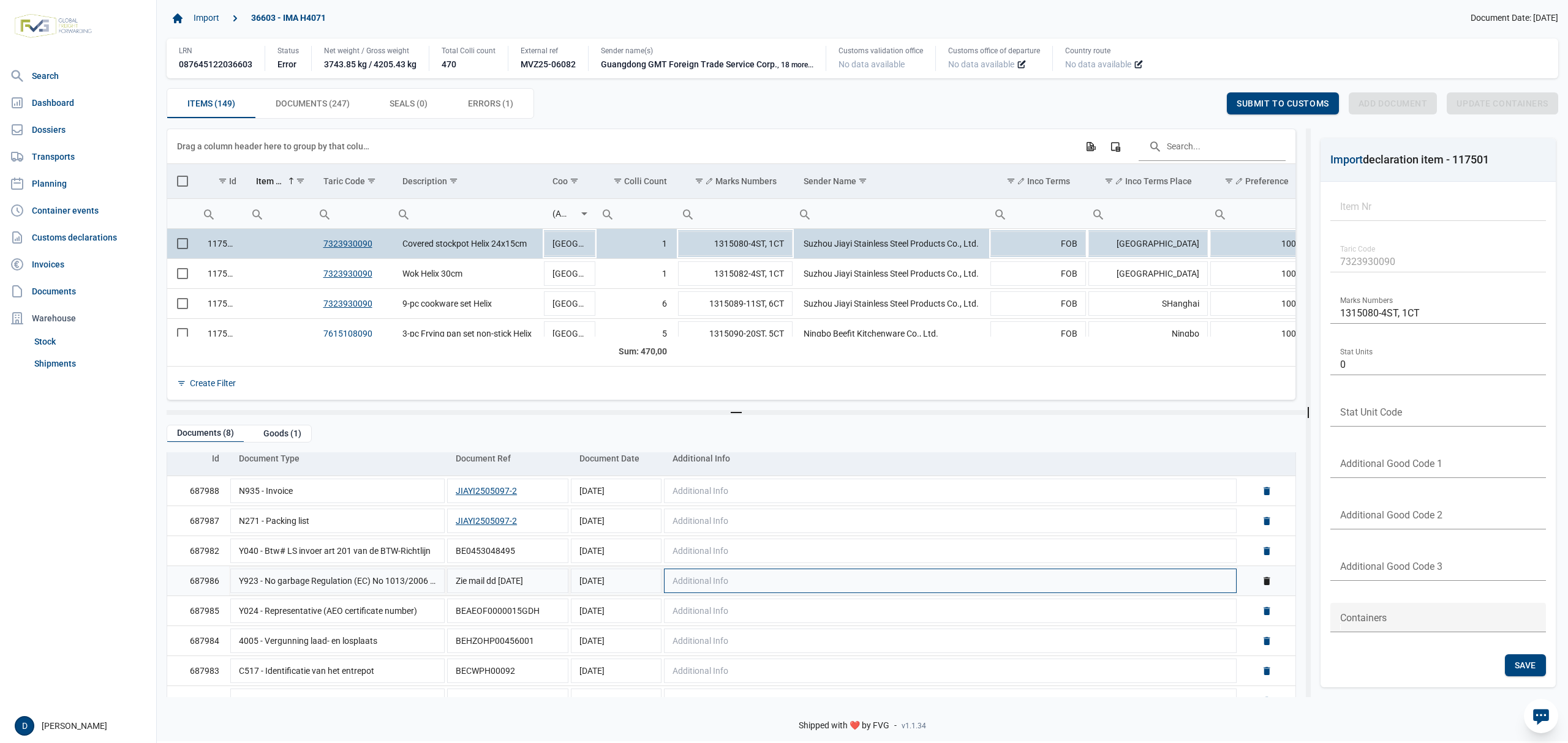
scroll to position [0, 0]
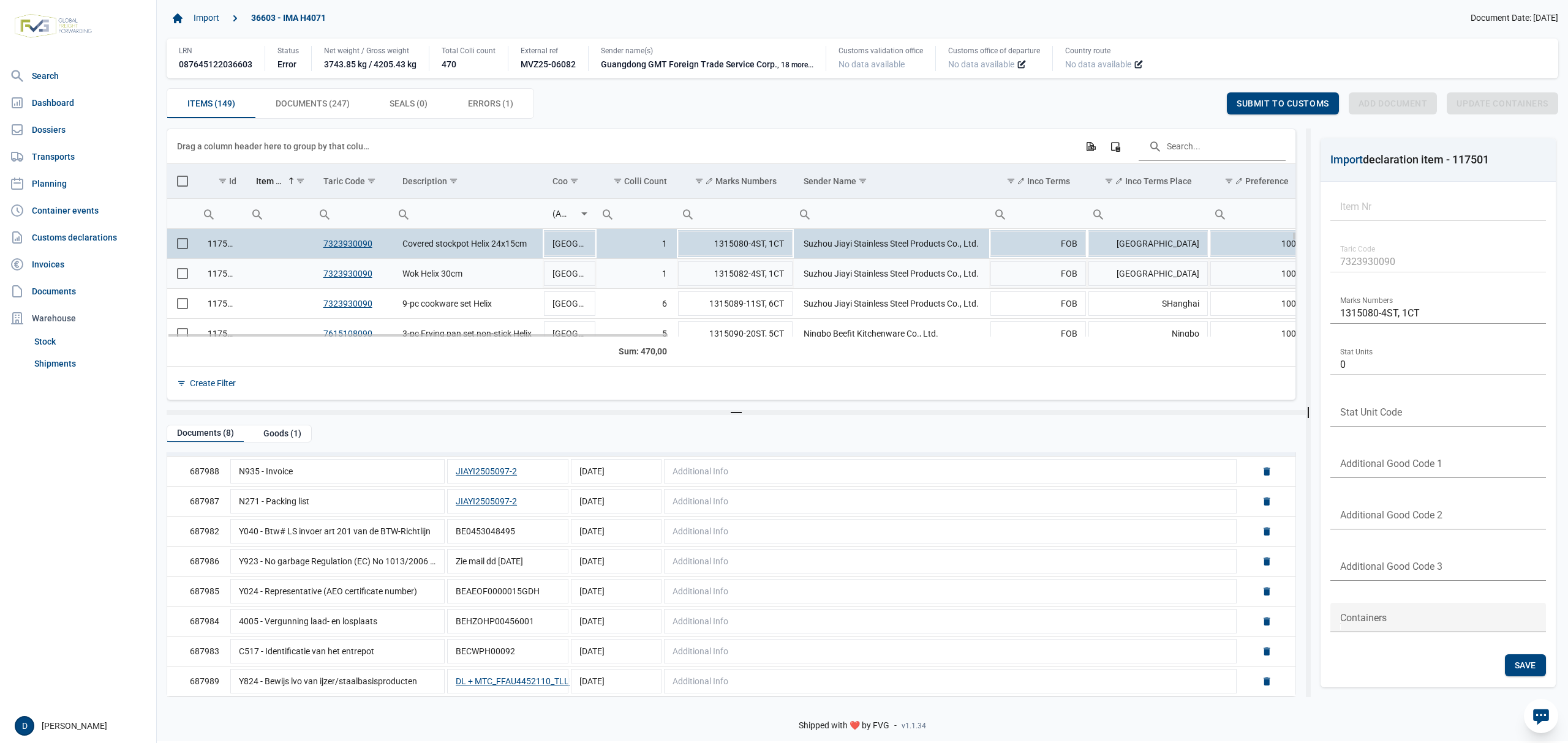
click at [239, 278] on td "117502" at bounding box center [222, 274] width 48 height 30
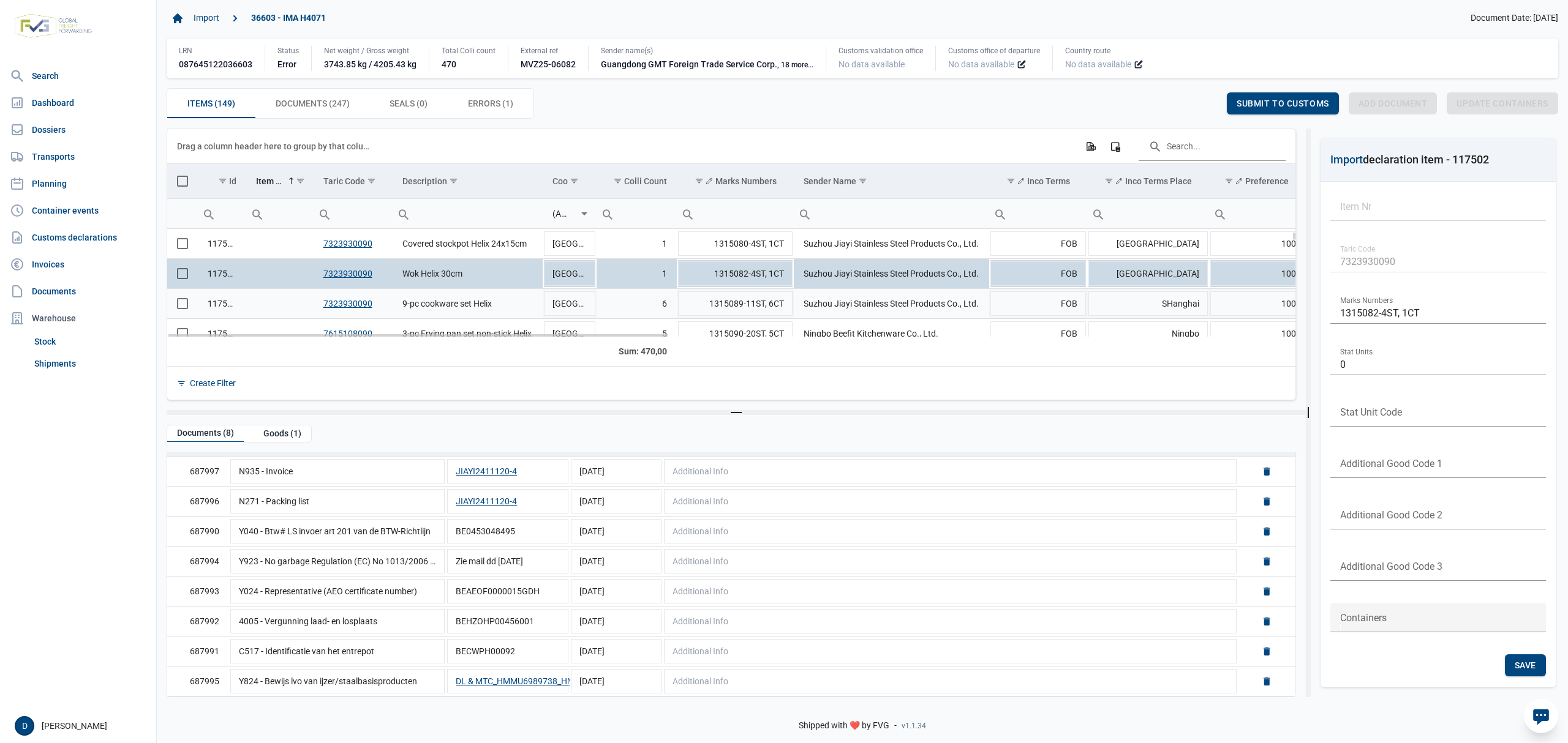
click at [241, 305] on td "117503" at bounding box center [222, 304] width 48 height 30
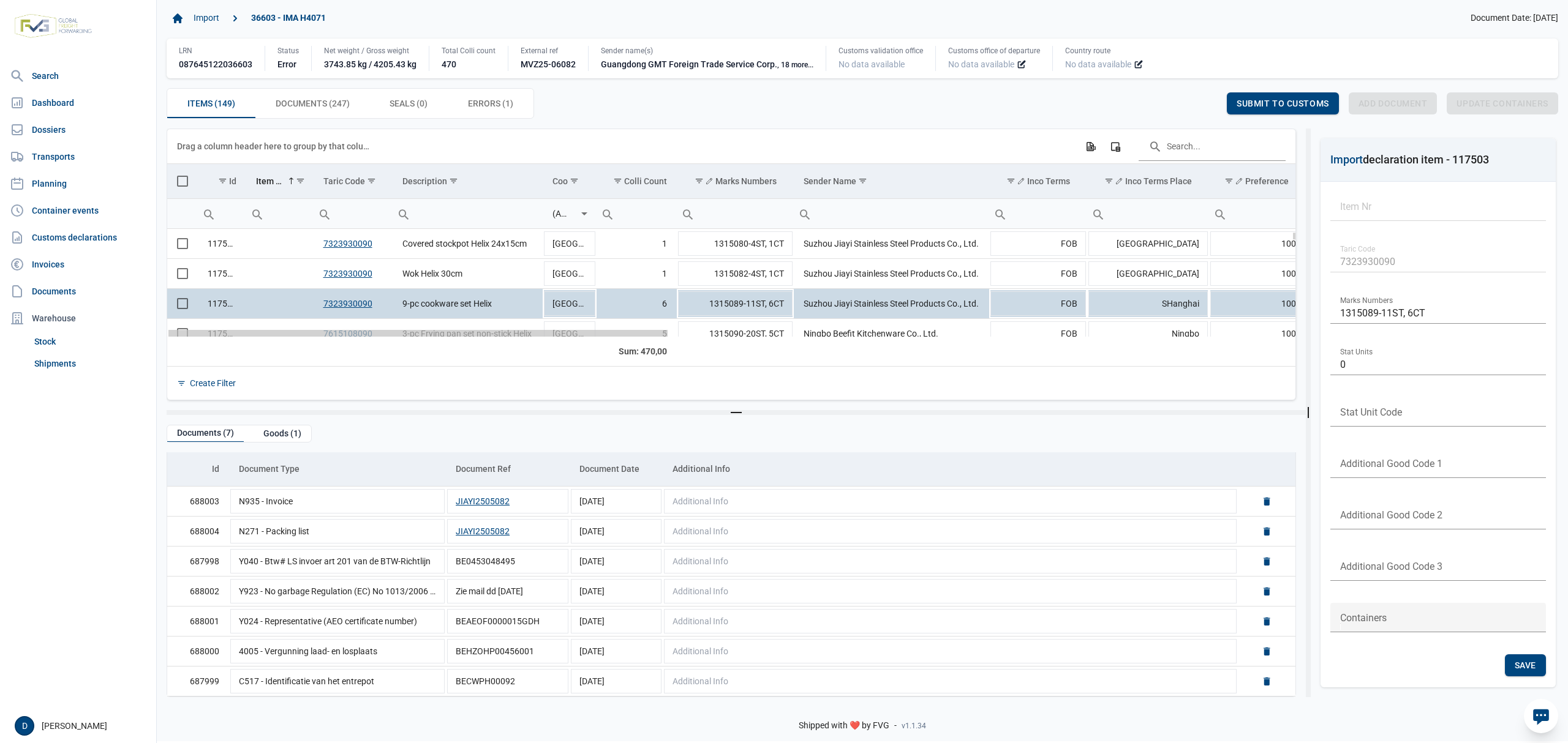
click at [283, 335] on div "Data grid with 149 rows and 23 columns" at bounding box center [418, 332] width 499 height 7
click at [290, 327] on td "Data grid with 149 rows and 23 columns" at bounding box center [279, 333] width 66 height 30
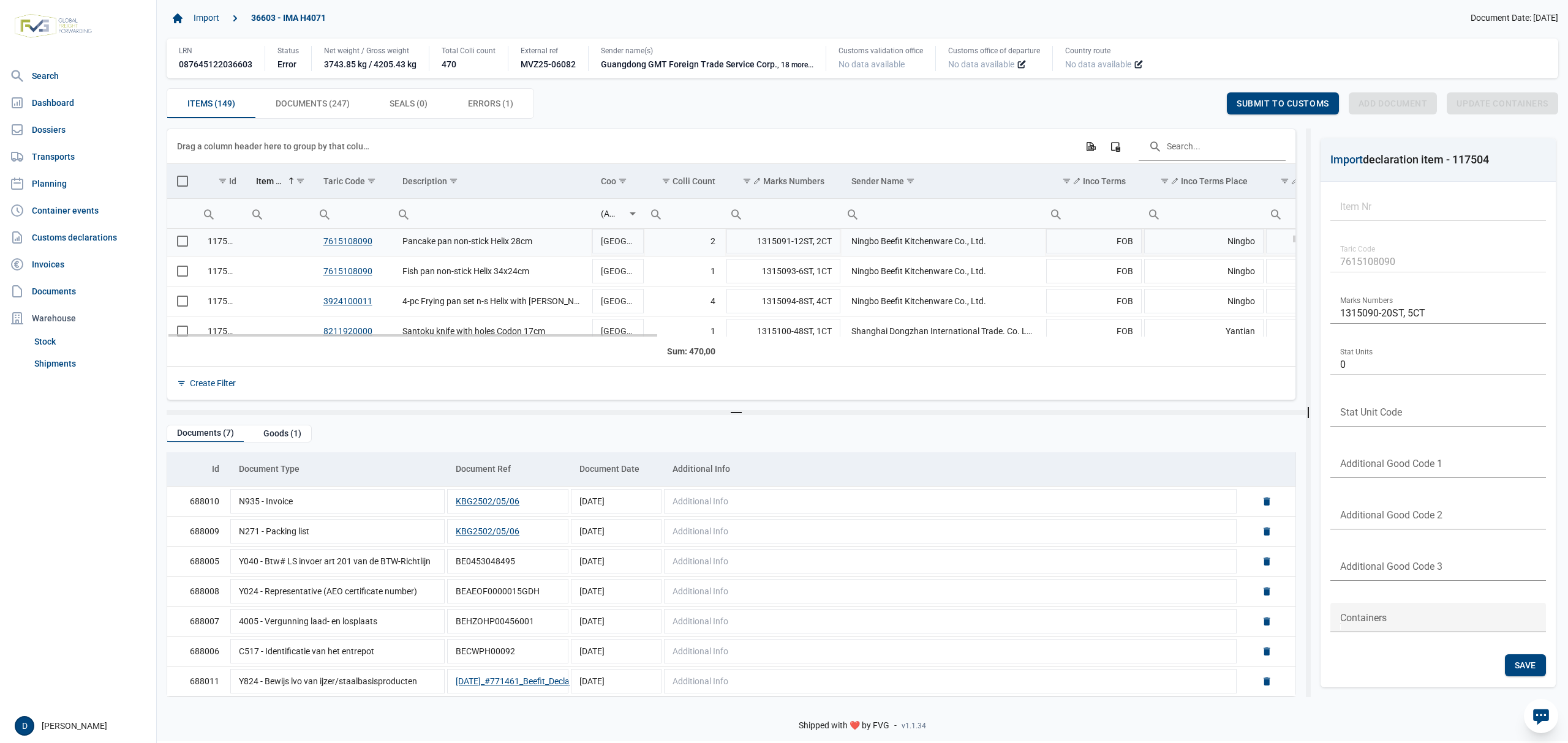
click at [253, 248] on td "Data grid with 149 rows and 23 columns" at bounding box center [279, 241] width 66 height 30
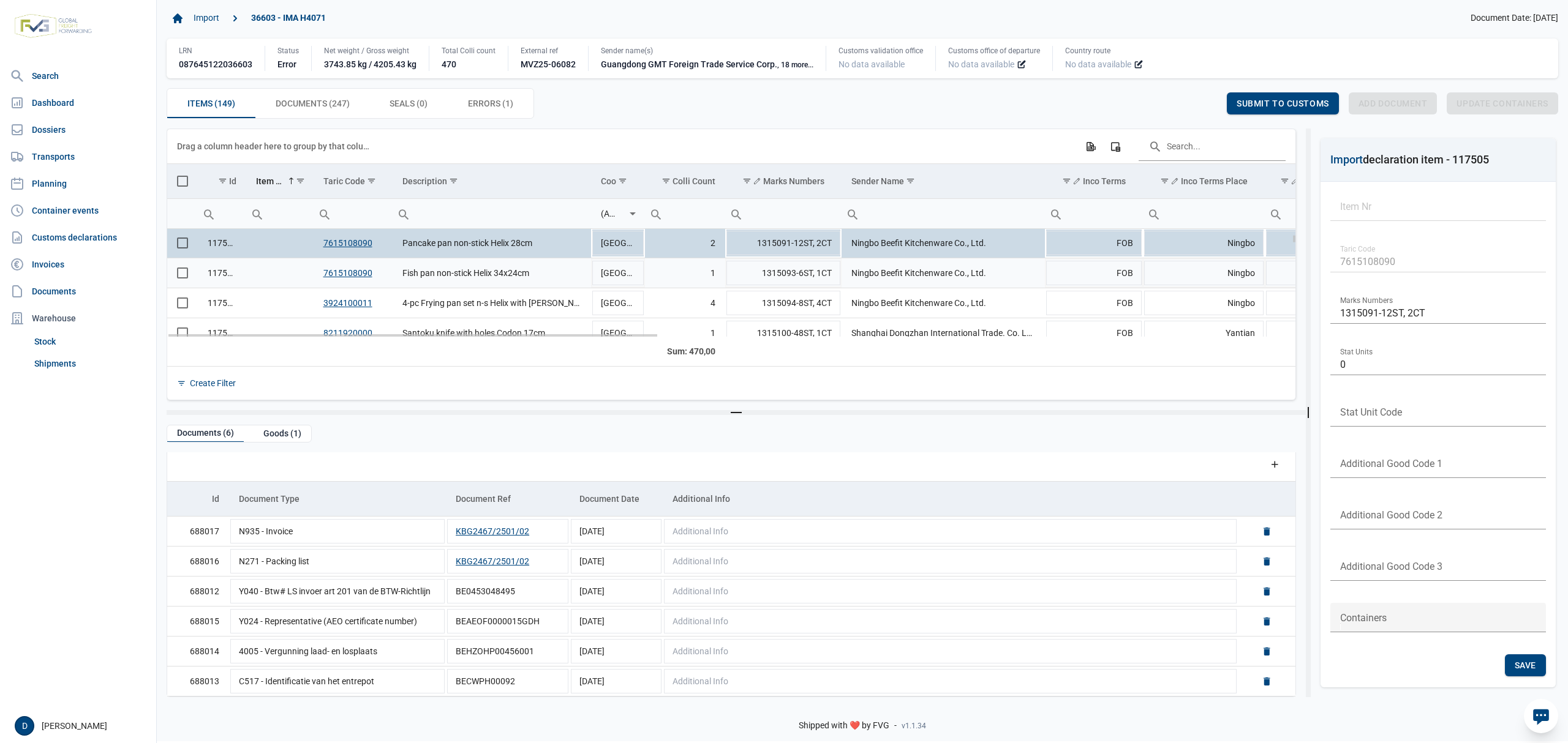
click at [258, 281] on td "Data grid with 149 rows and 23 columns" at bounding box center [279, 273] width 66 height 30
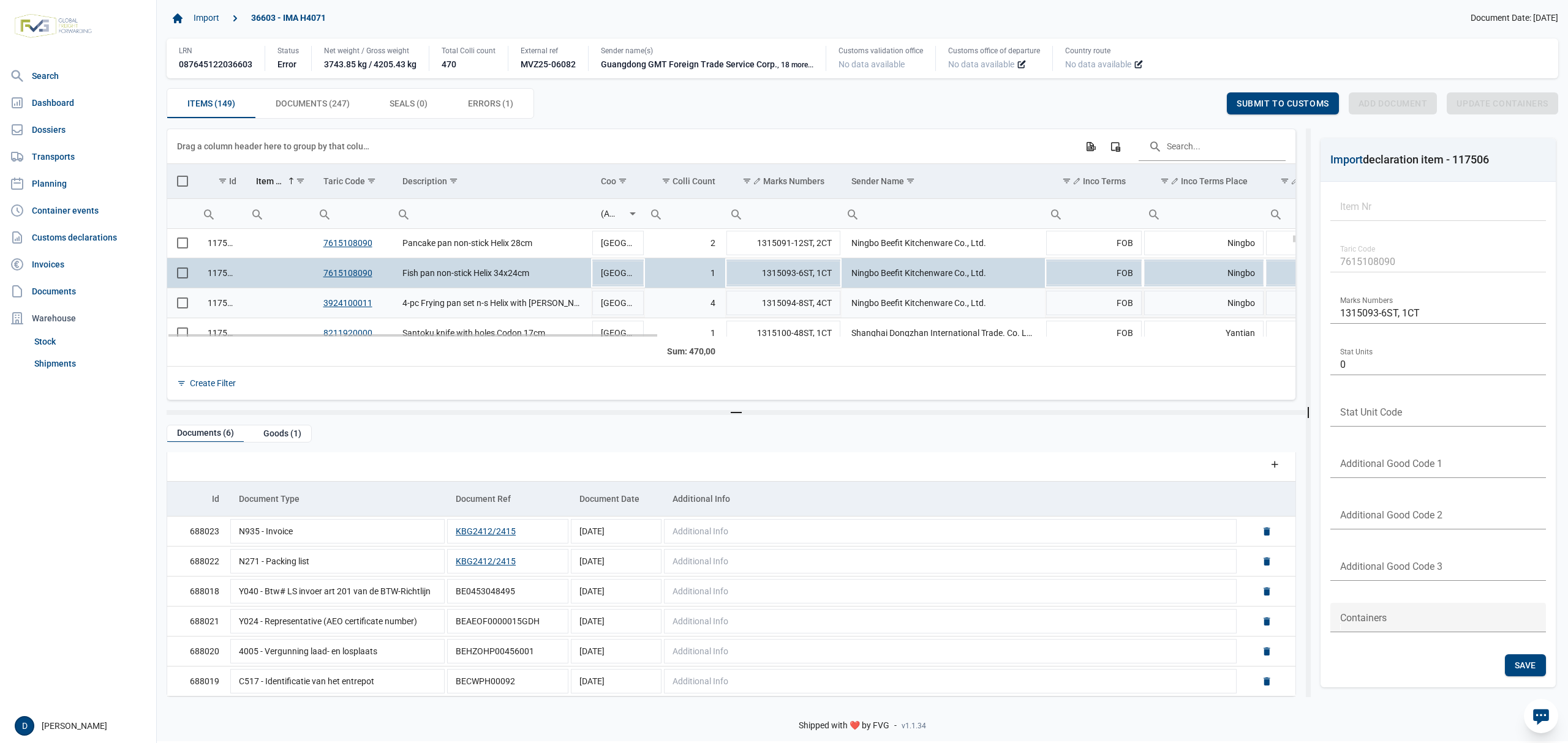
click at [266, 306] on td "Data grid with 149 rows and 23 columns" at bounding box center [279, 303] width 66 height 30
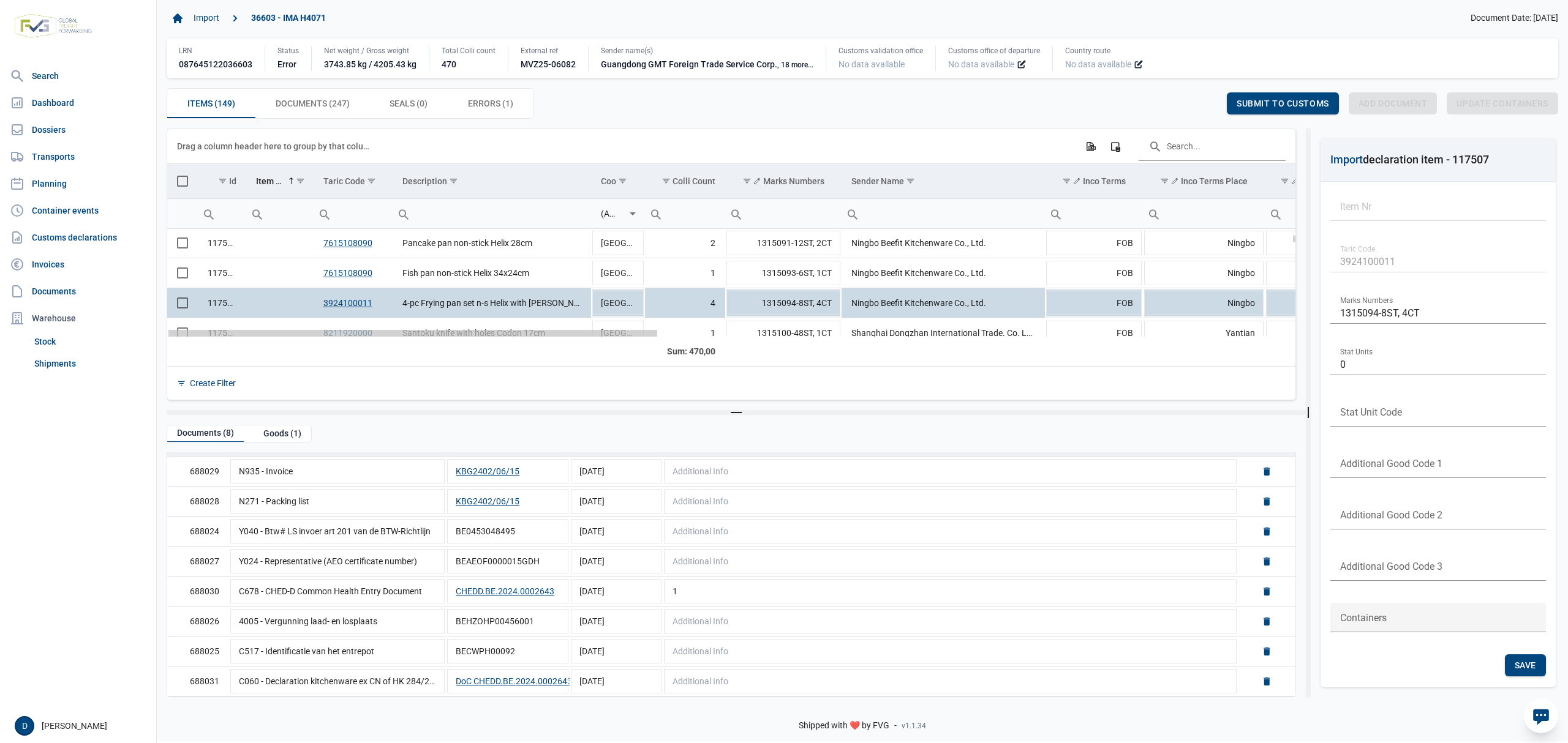
click at [278, 331] on div "Data grid with 149 rows and 23 columns" at bounding box center [412, 332] width 489 height 7
click at [305, 327] on td "Data grid with 149 rows and 23 columns" at bounding box center [279, 332] width 66 height 30
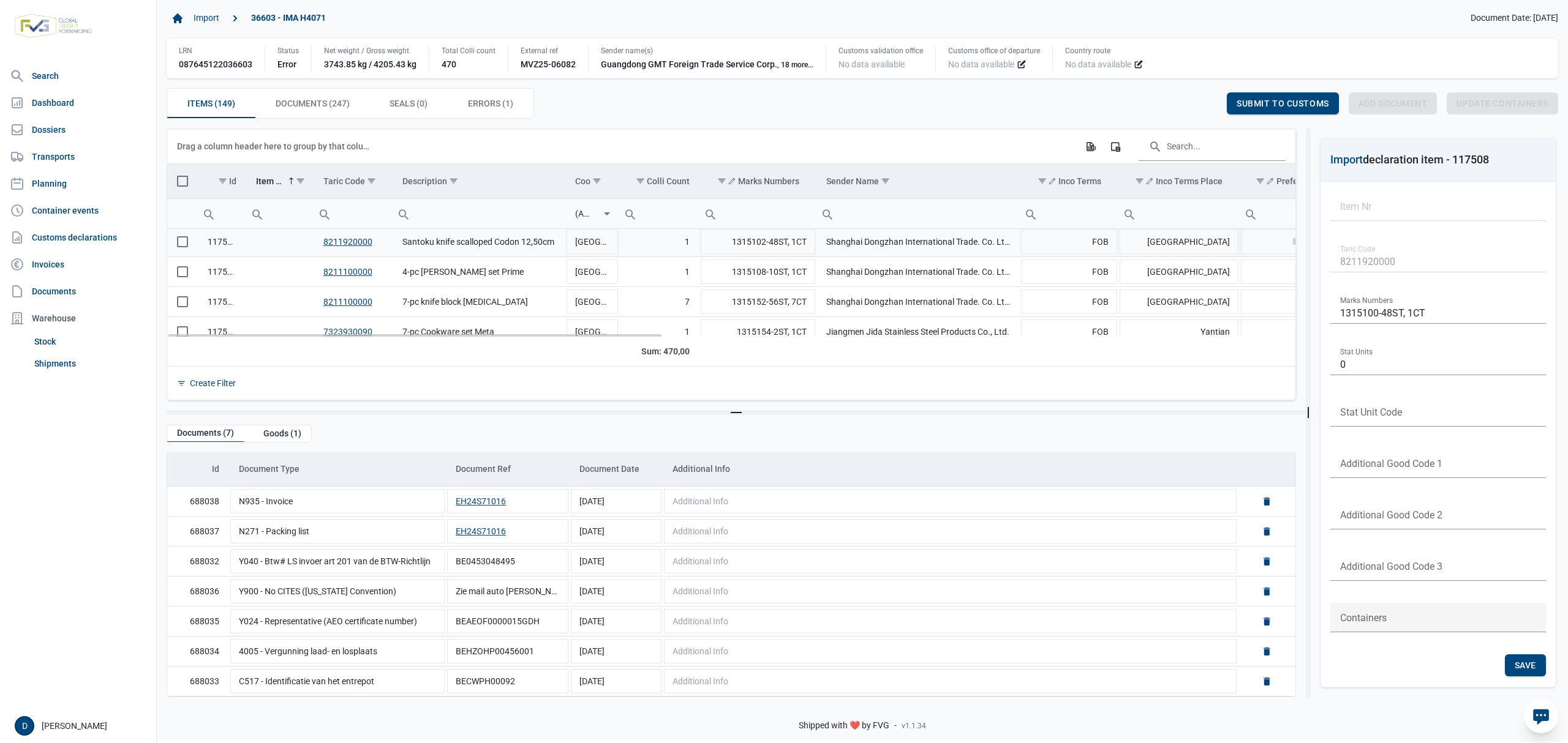
click at [255, 243] on td "Data grid with 149 rows and 23 columns" at bounding box center [279, 242] width 66 height 30
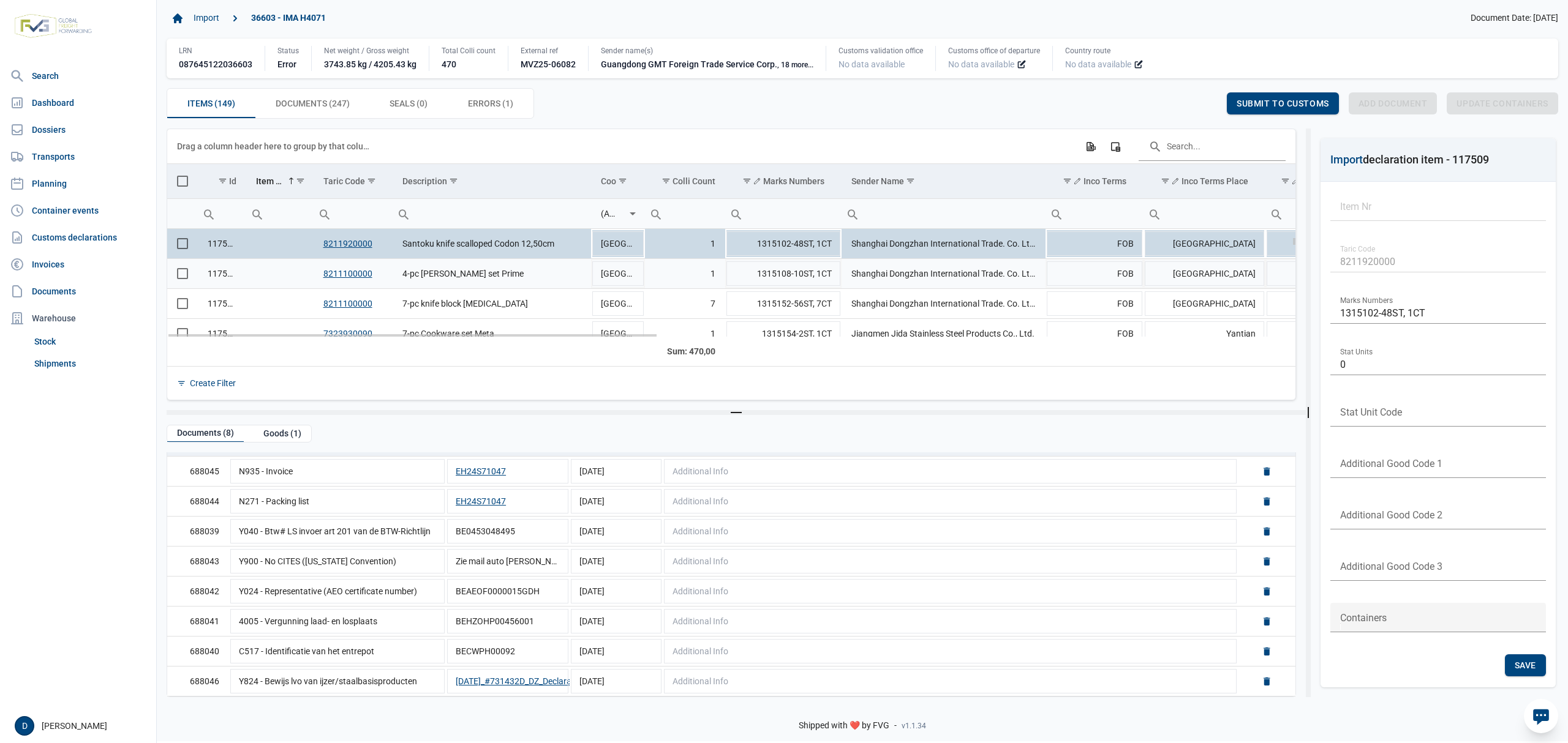
click at [262, 273] on td "Data grid with 149 rows and 23 columns" at bounding box center [279, 274] width 66 height 30
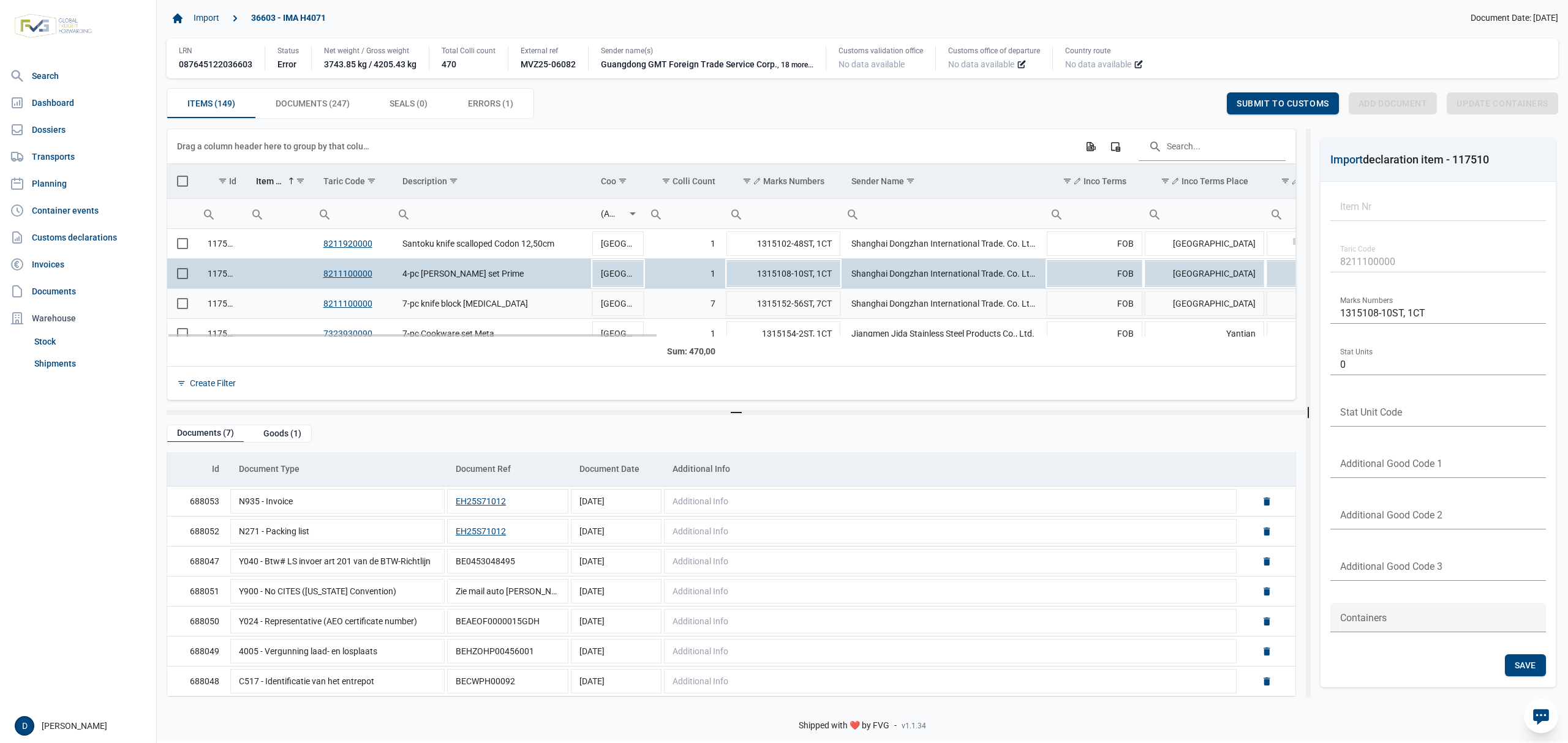
click at [279, 305] on td "Data grid with 149 rows and 23 columns" at bounding box center [279, 304] width 66 height 30
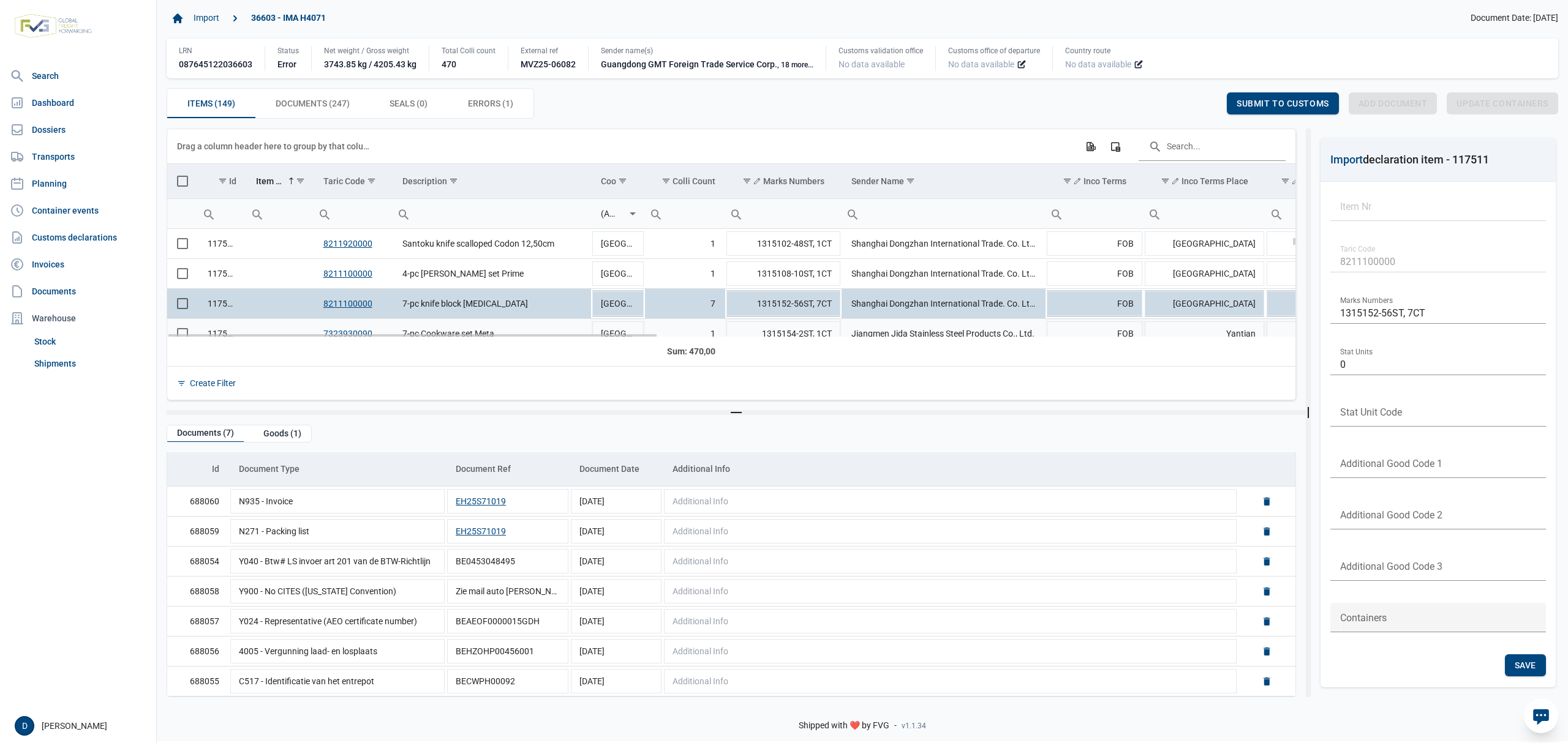
click at [270, 329] on td "Data grid with 149 rows and 23 columns" at bounding box center [279, 333] width 66 height 30
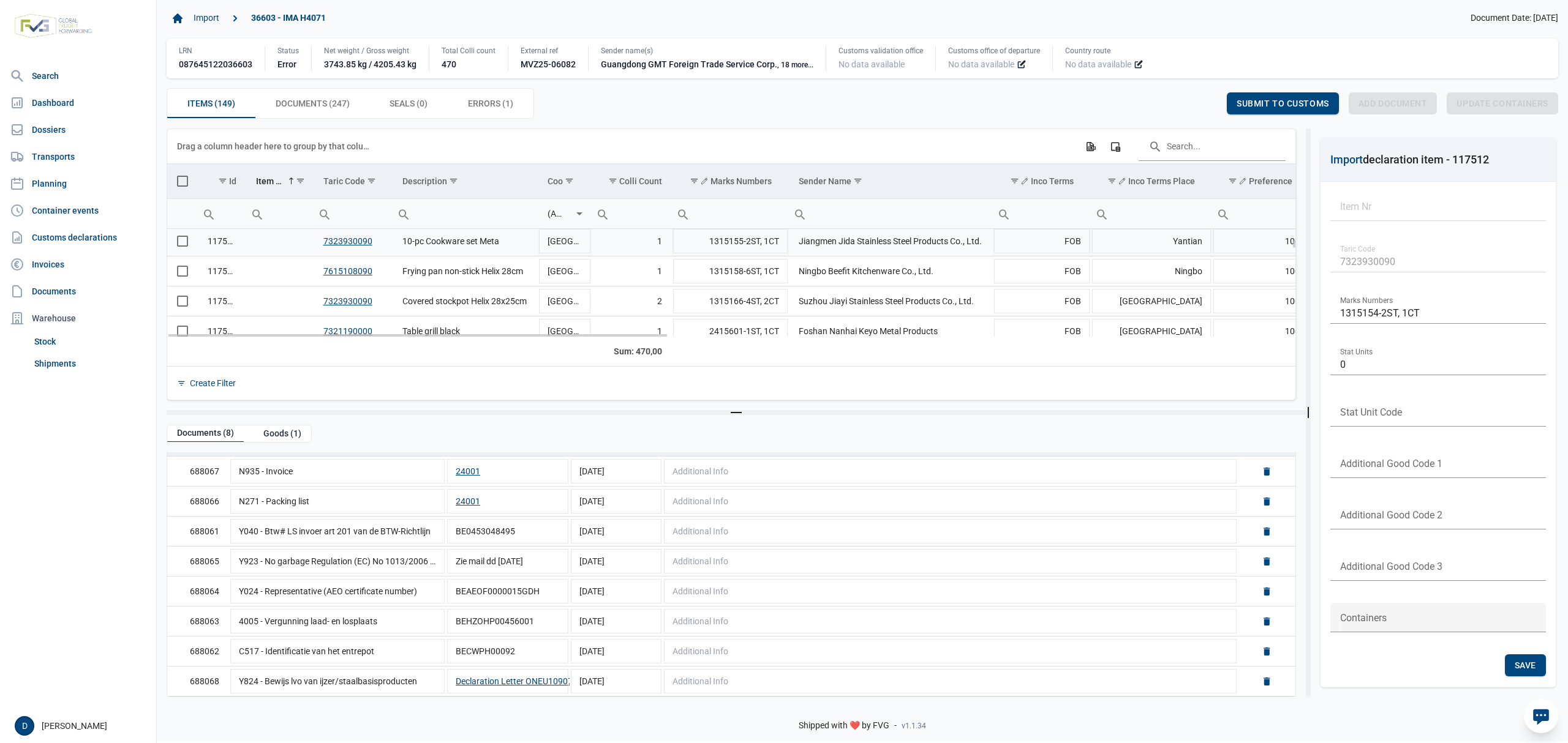
click at [260, 248] on td "Data grid with 149 rows and 23 columns" at bounding box center [279, 241] width 66 height 30
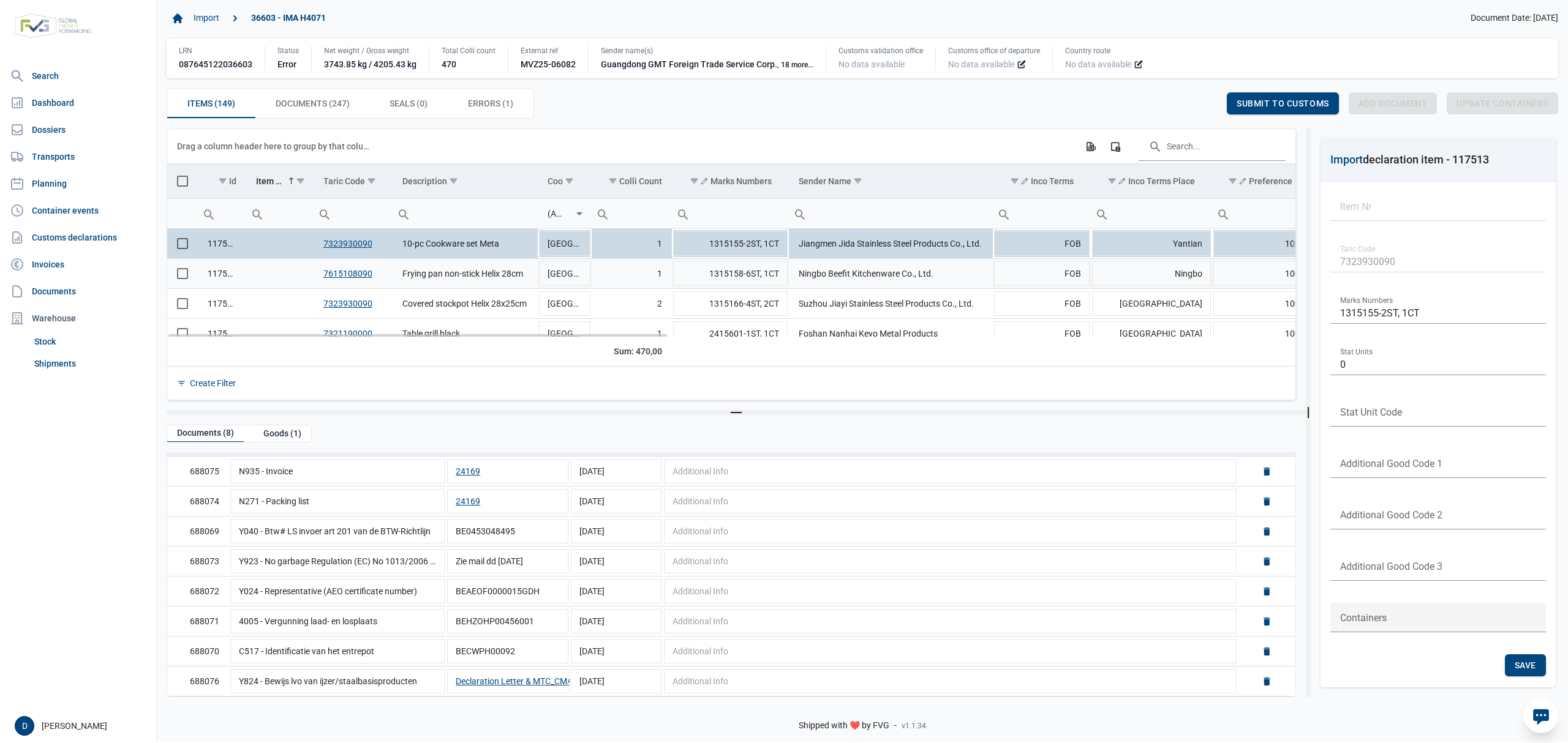
click at [268, 278] on td "Data grid with 149 rows and 23 columns" at bounding box center [279, 274] width 66 height 30
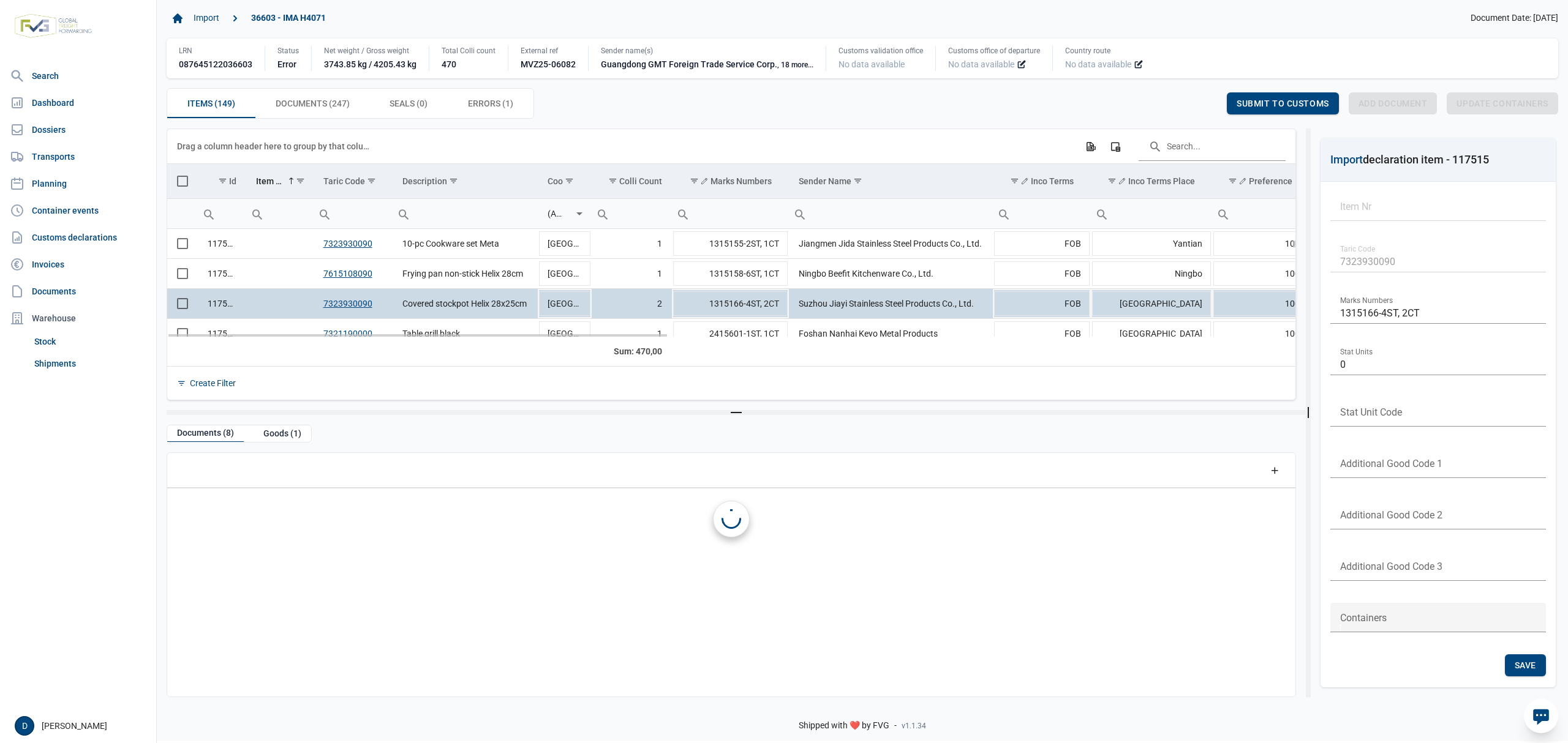
click at [268, 302] on td "Data grid with 149 rows and 23 columns" at bounding box center [279, 304] width 66 height 30
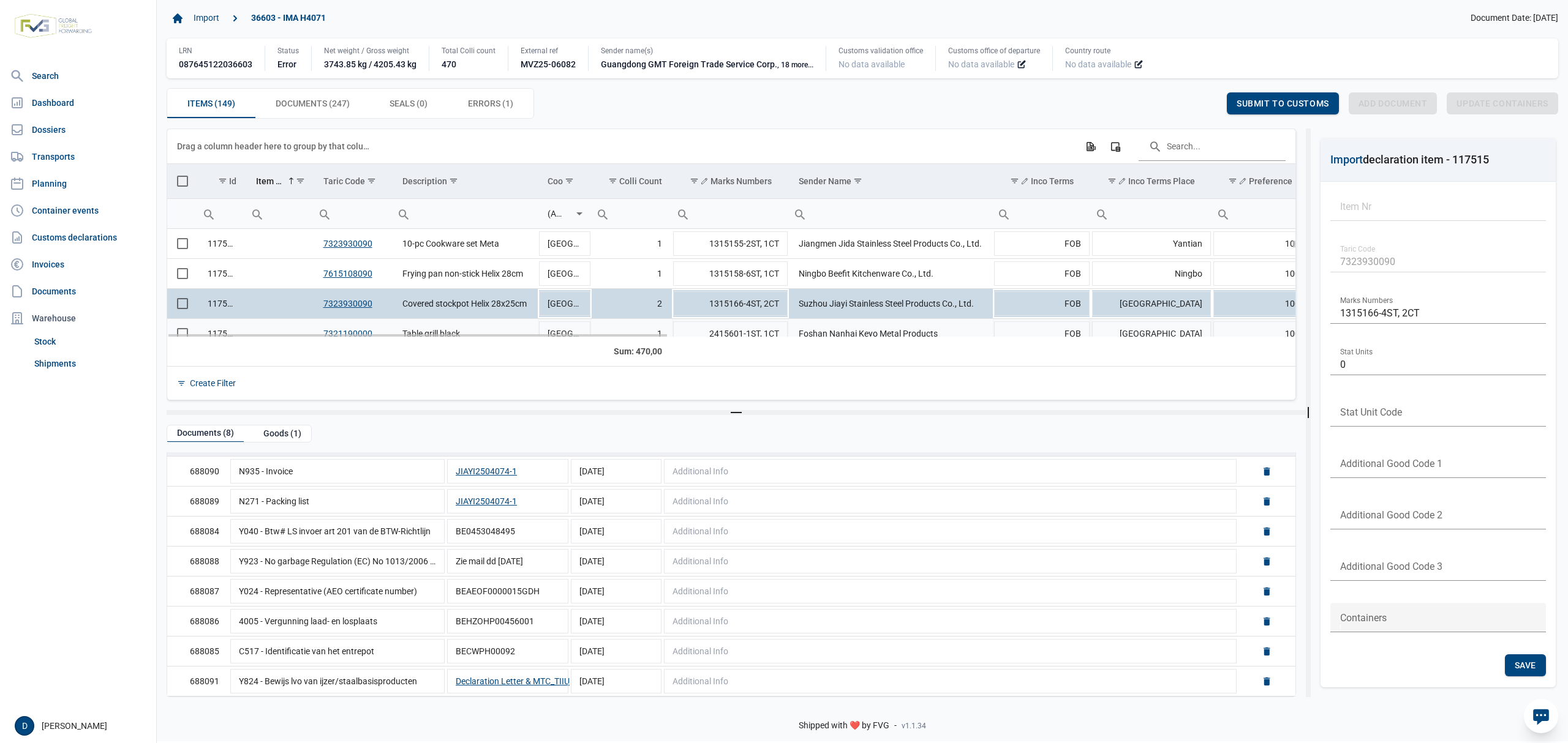
click at [272, 327] on td "Data grid with 149 rows and 23 columns" at bounding box center [279, 333] width 66 height 30
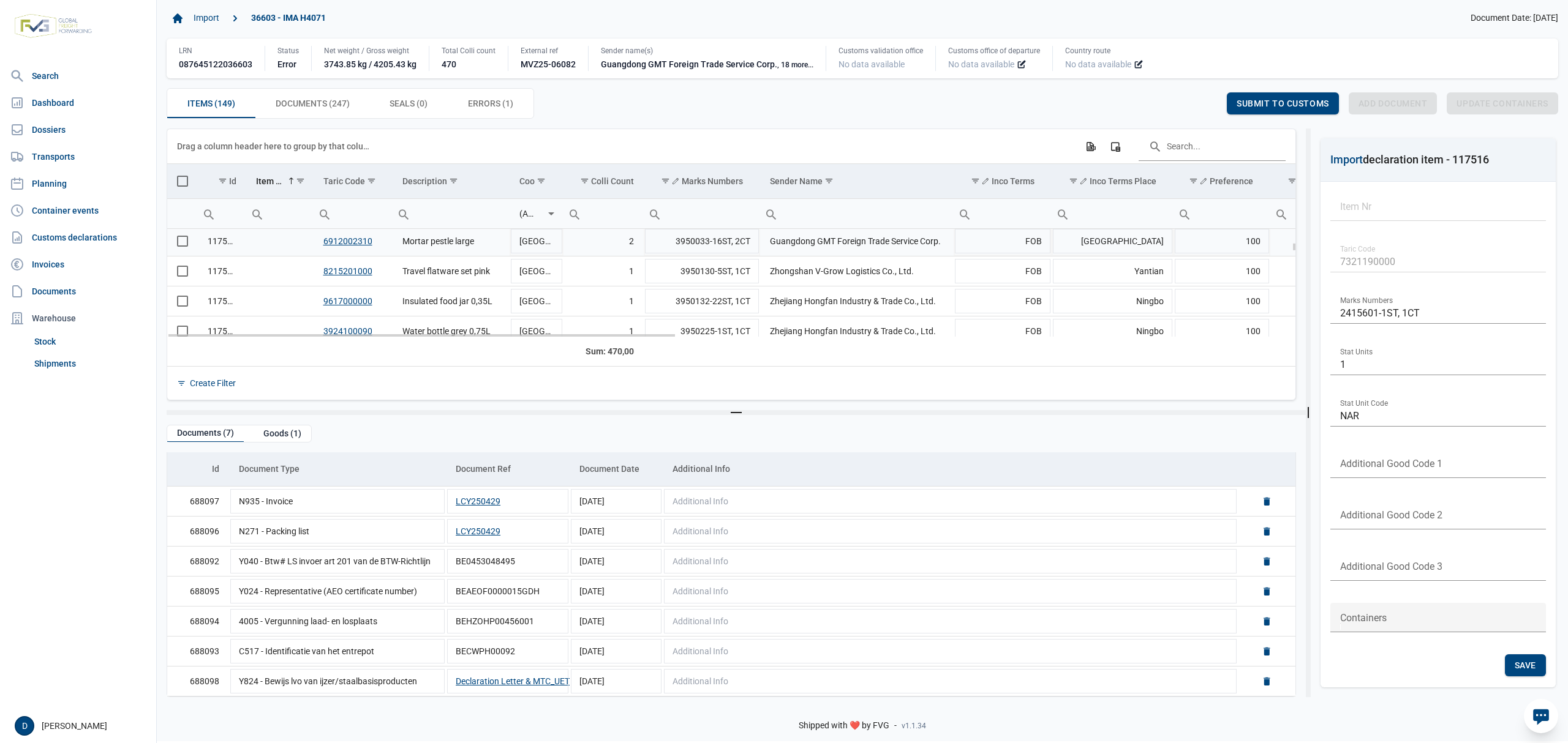
click at [252, 241] on td "Data grid with 149 rows and 23 columns" at bounding box center [279, 241] width 66 height 30
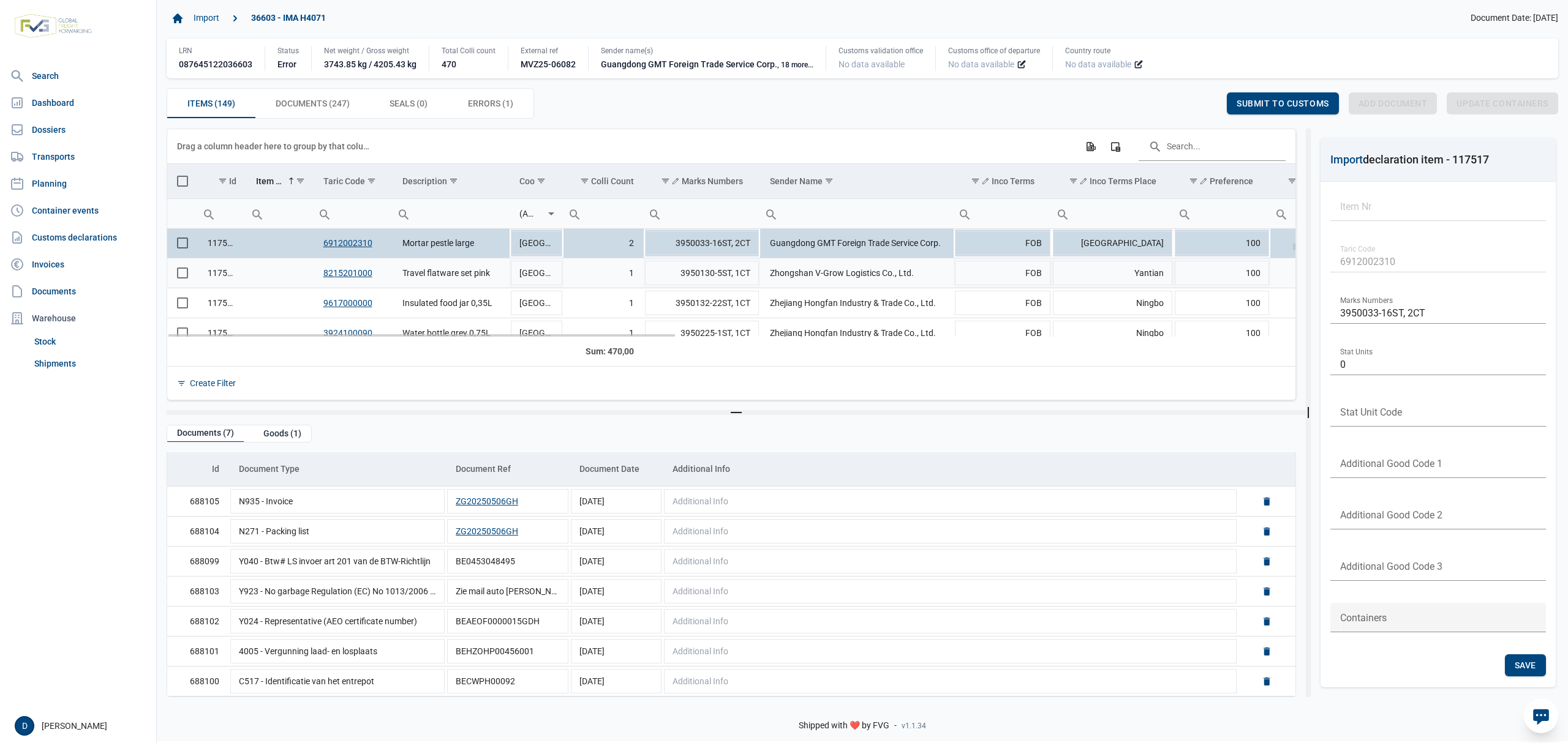
click at [265, 275] on td "Data grid with 149 rows and 23 columns" at bounding box center [279, 273] width 66 height 30
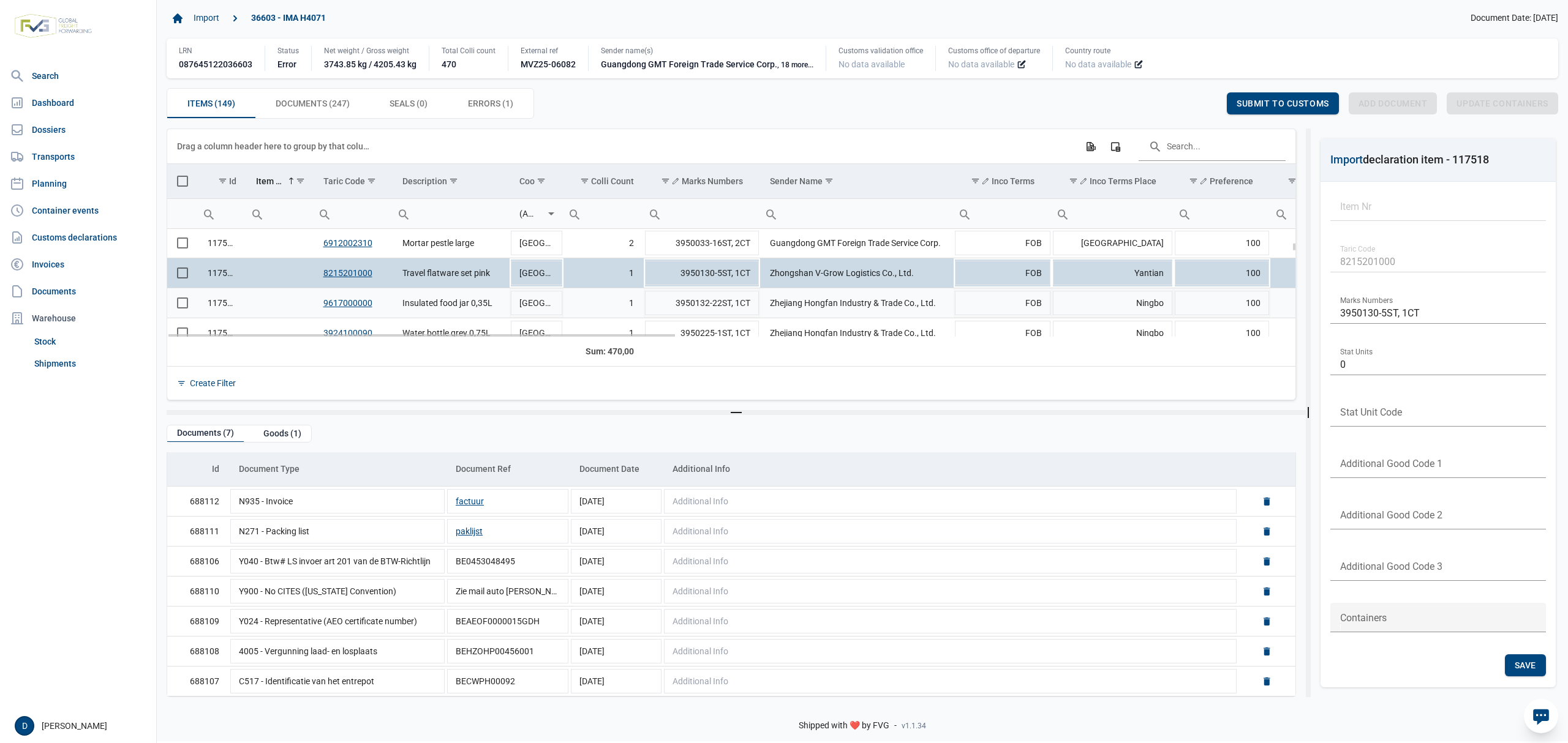
click at [280, 300] on td "Data grid with 149 rows and 23 columns" at bounding box center [279, 303] width 66 height 30
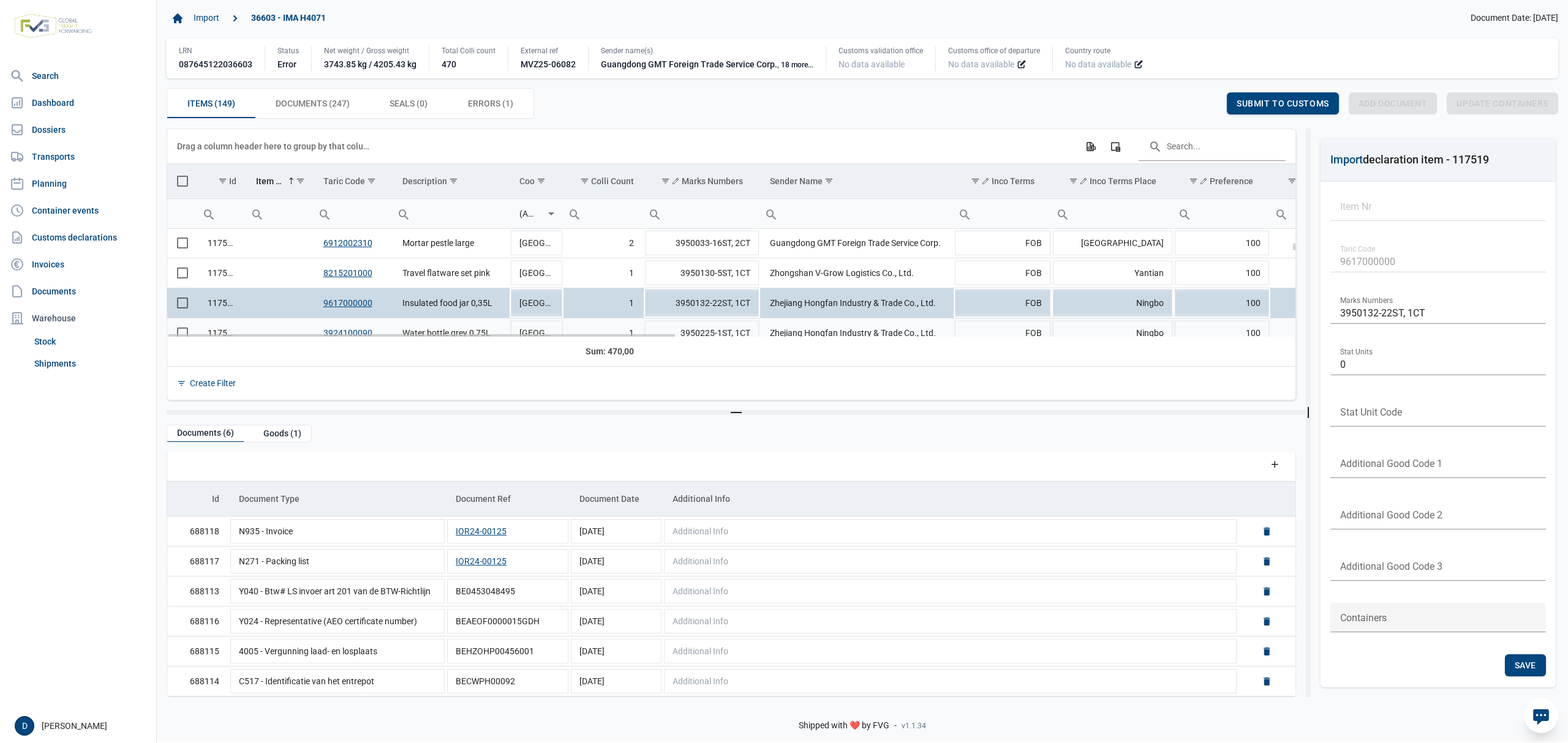
click at [287, 326] on td "Data grid with 149 rows and 23 columns" at bounding box center [279, 332] width 66 height 30
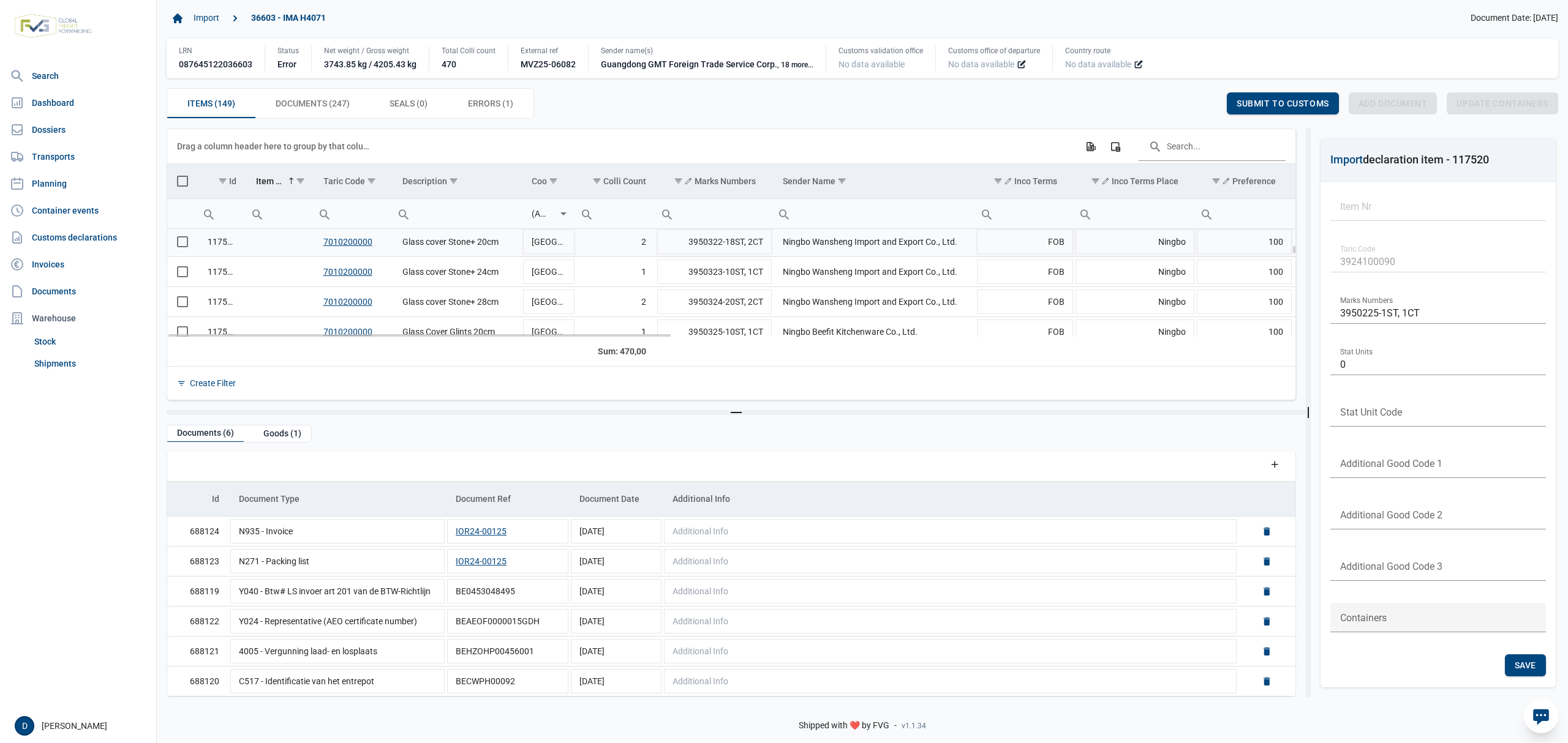
click at [270, 244] on td "Data grid with 149 rows and 23 columns" at bounding box center [279, 242] width 66 height 30
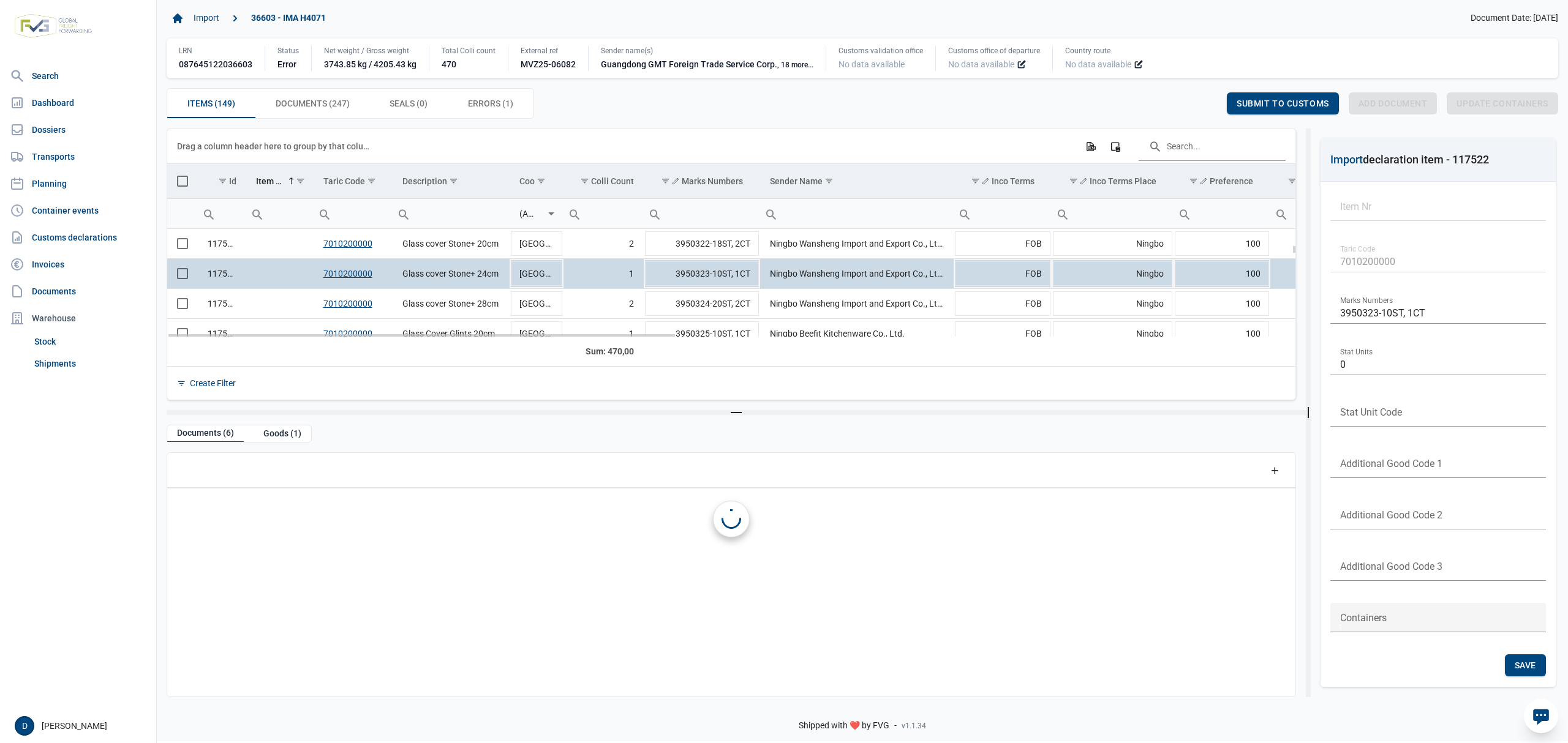
click at [263, 270] on td "Data grid with 149 rows and 23 columns" at bounding box center [279, 274] width 66 height 30
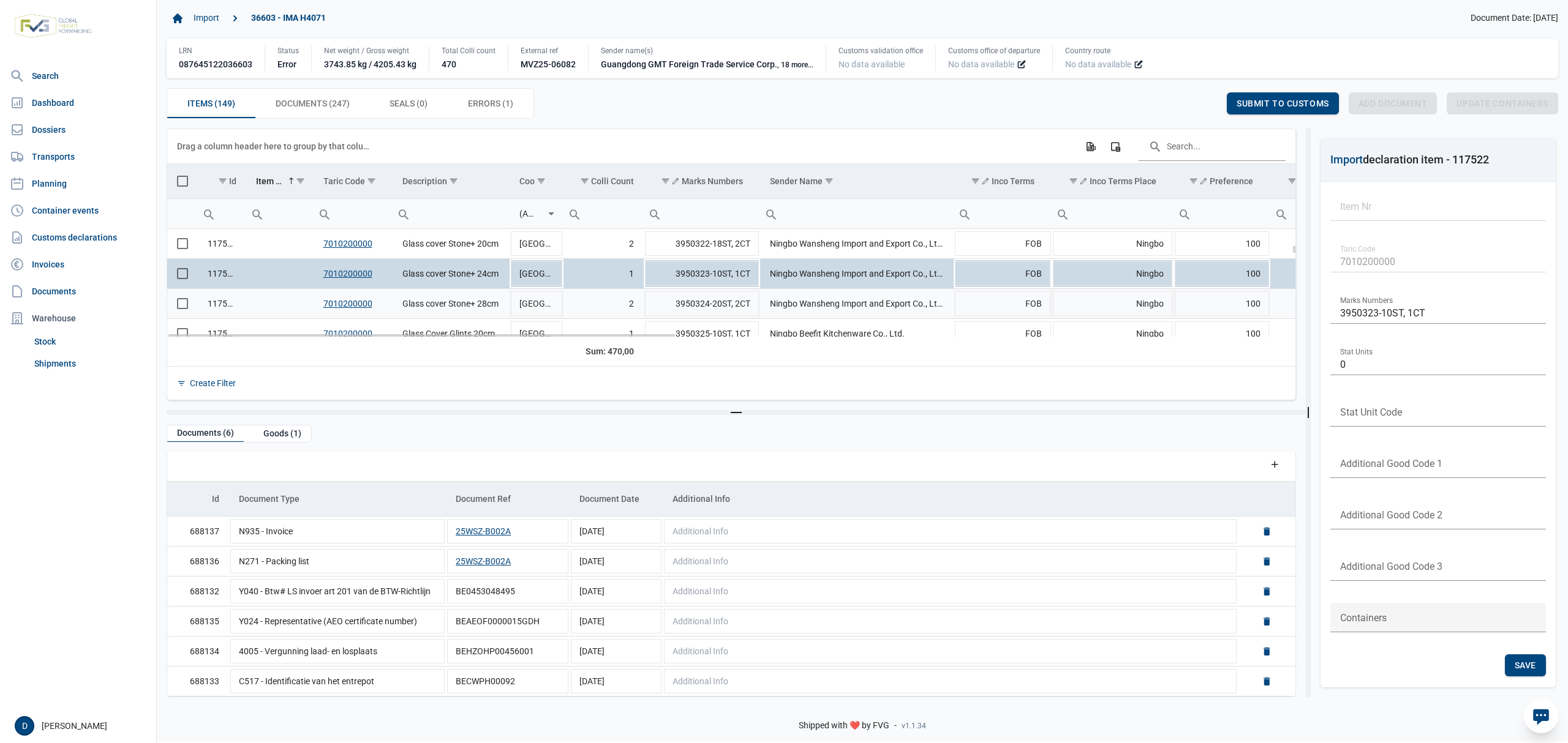
click at [273, 303] on td "Data grid with 149 rows and 23 columns" at bounding box center [279, 304] width 66 height 30
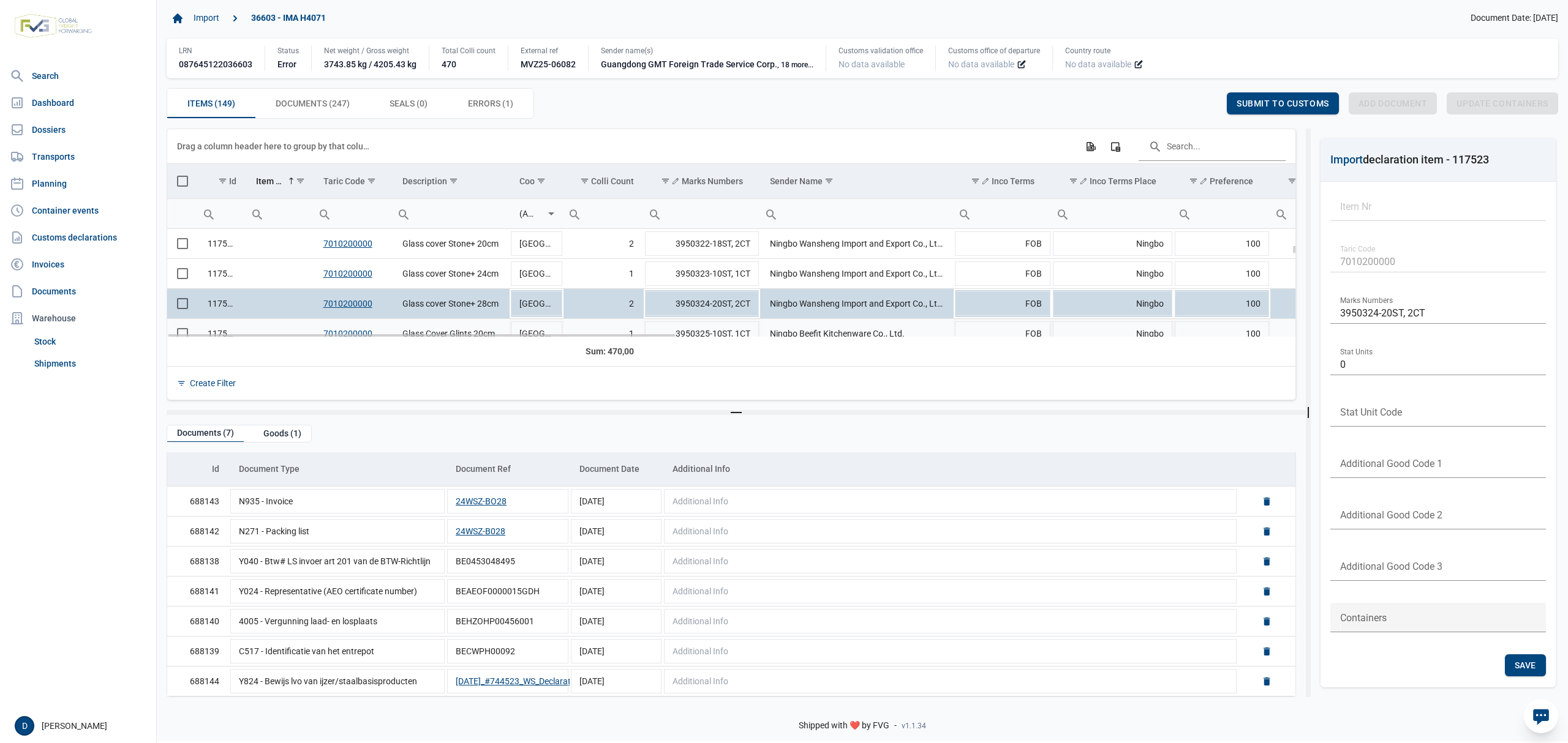
click at [265, 327] on td "Data grid with 149 rows and 23 columns" at bounding box center [279, 333] width 66 height 30
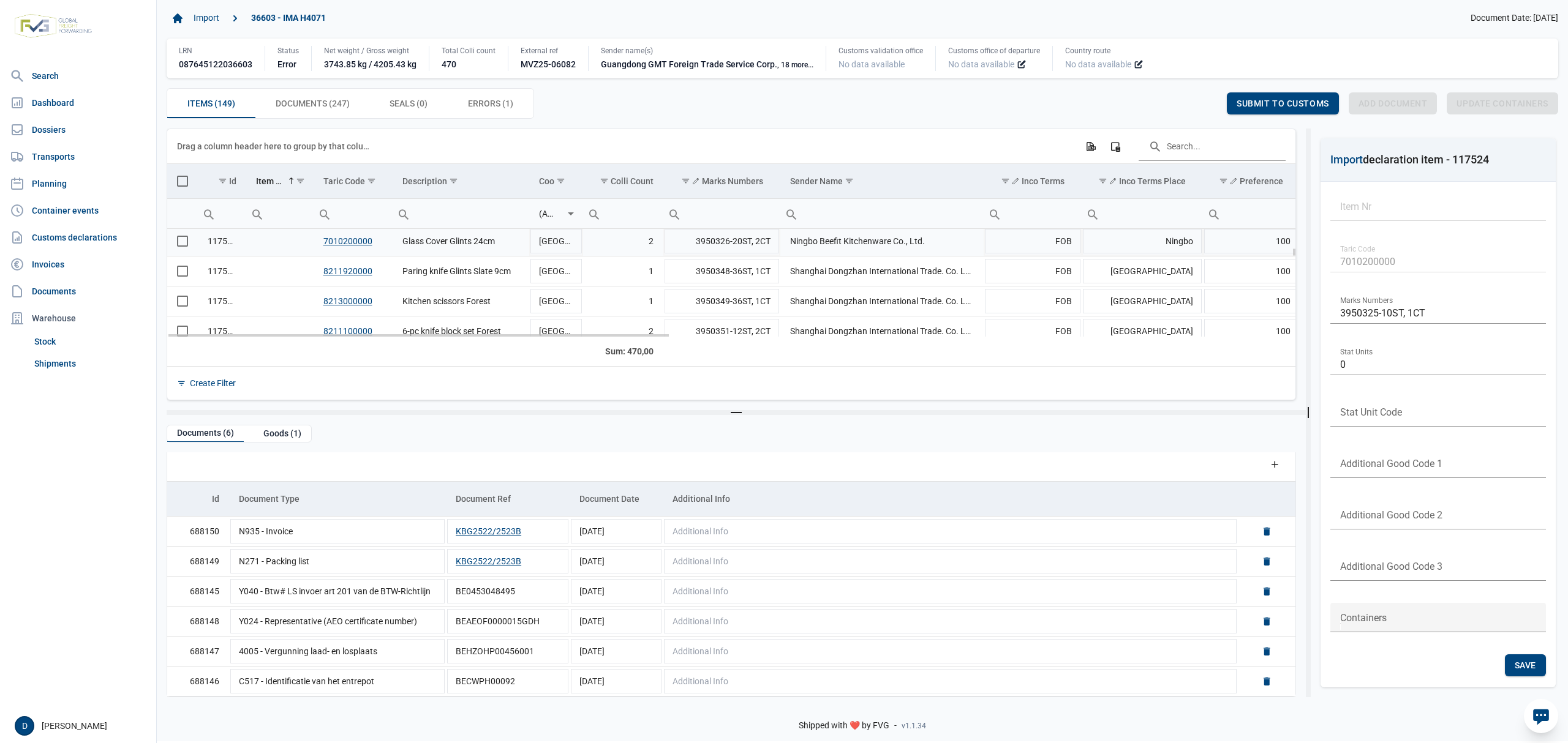
click at [290, 246] on td "Data grid with 149 rows and 23 columns" at bounding box center [279, 241] width 66 height 30
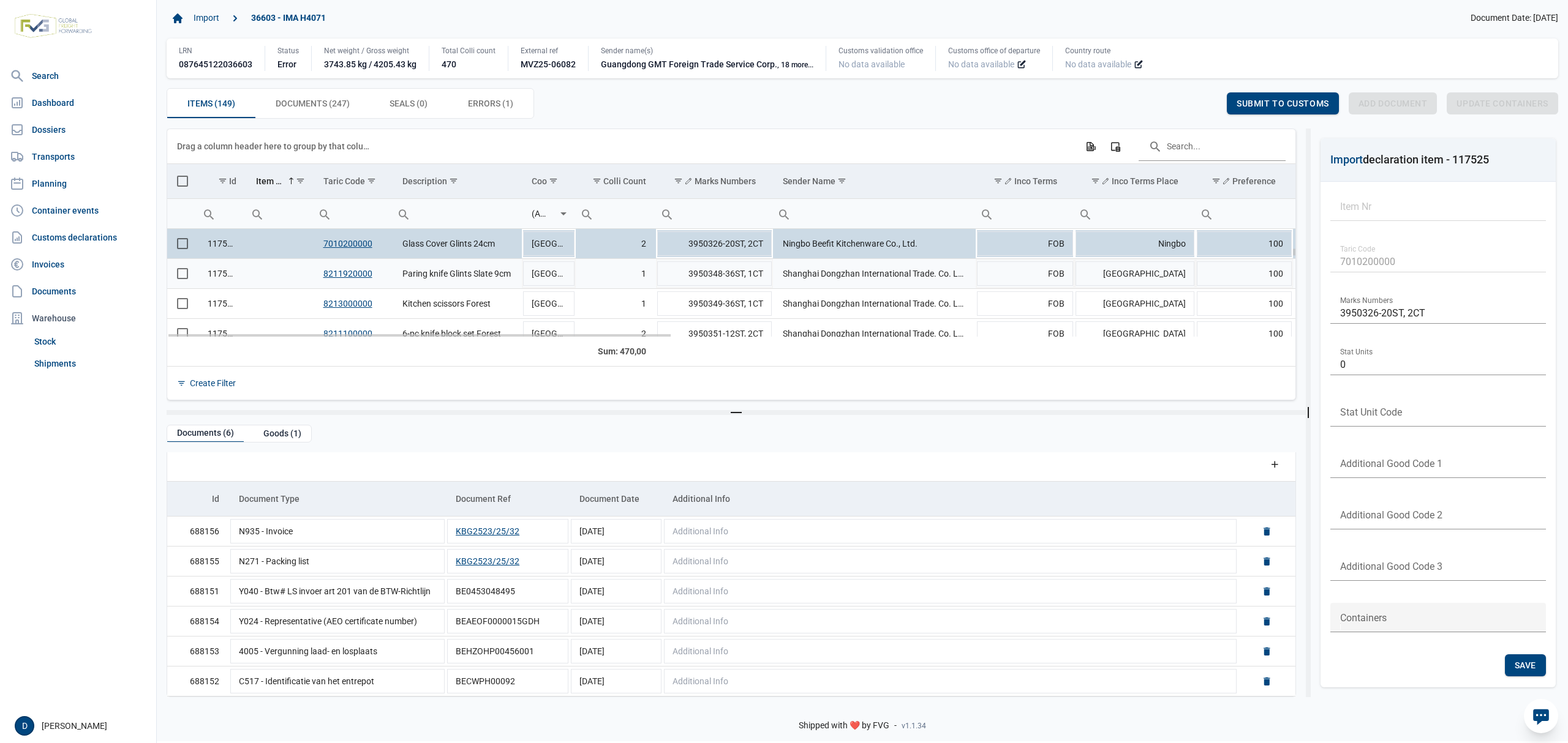
click at [267, 273] on td "Data grid with 149 rows and 23 columns" at bounding box center [279, 274] width 66 height 30
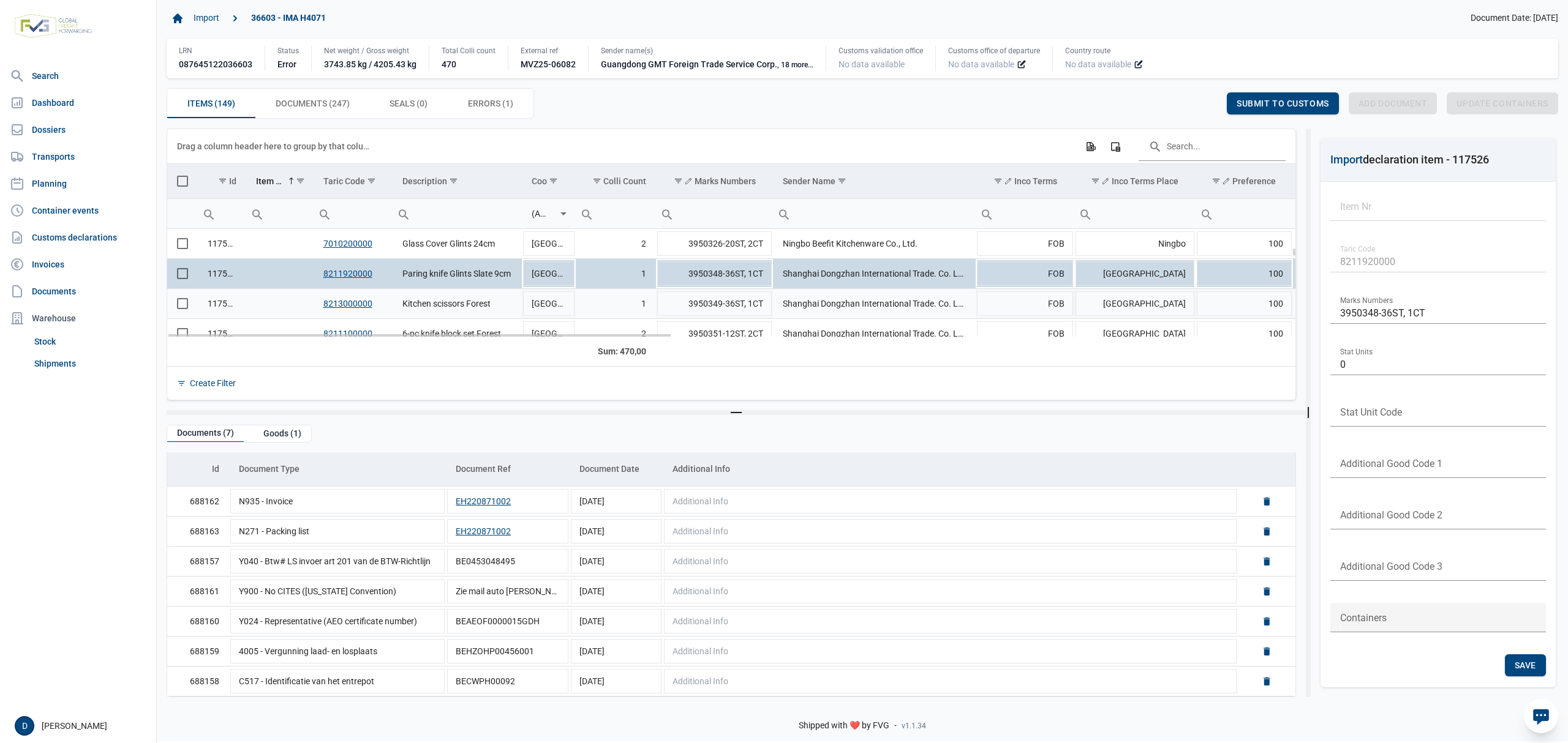
click at [280, 311] on td "Data grid with 149 rows and 23 columns" at bounding box center [279, 304] width 66 height 30
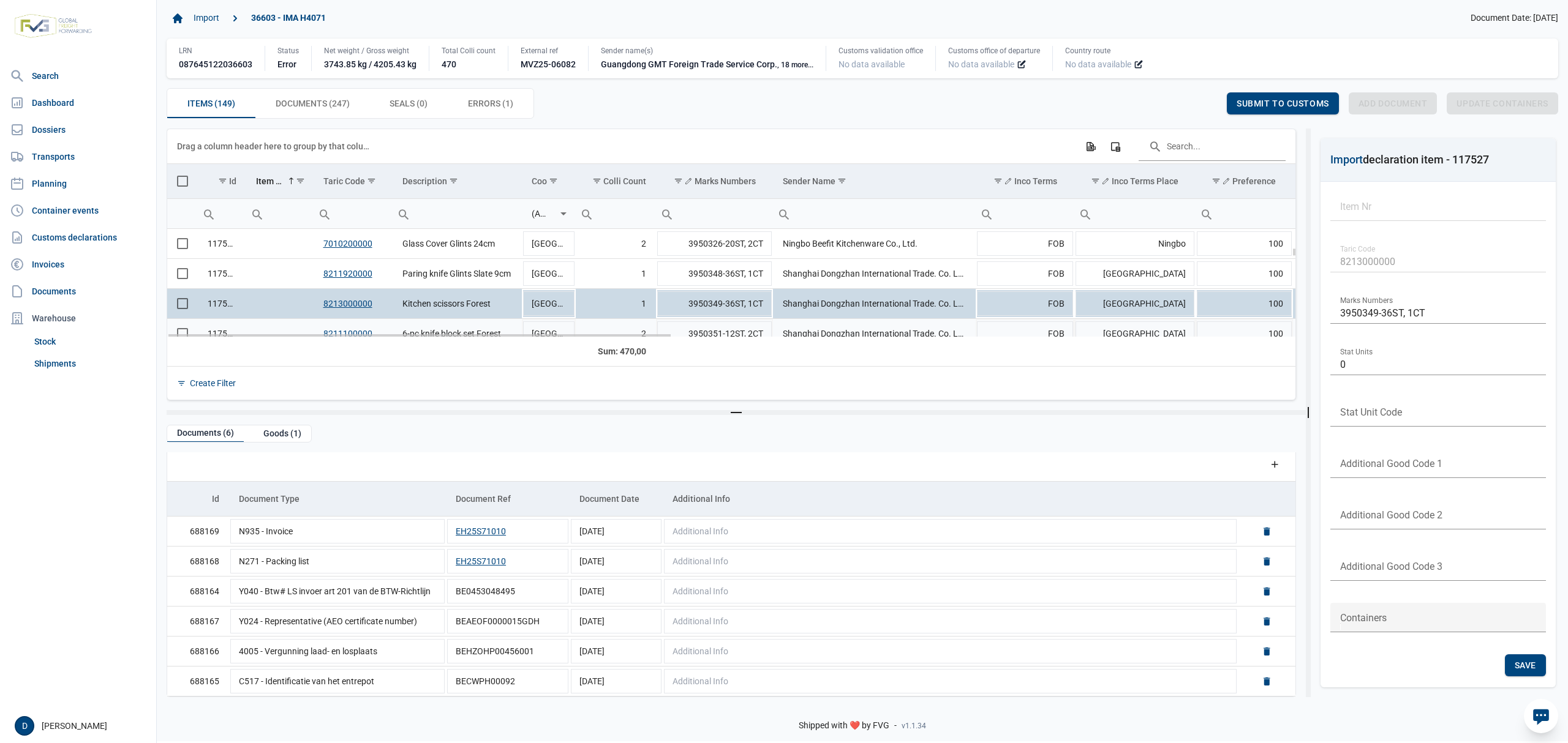
click at [287, 327] on td "Data grid with 149 rows and 23 columns" at bounding box center [279, 333] width 66 height 30
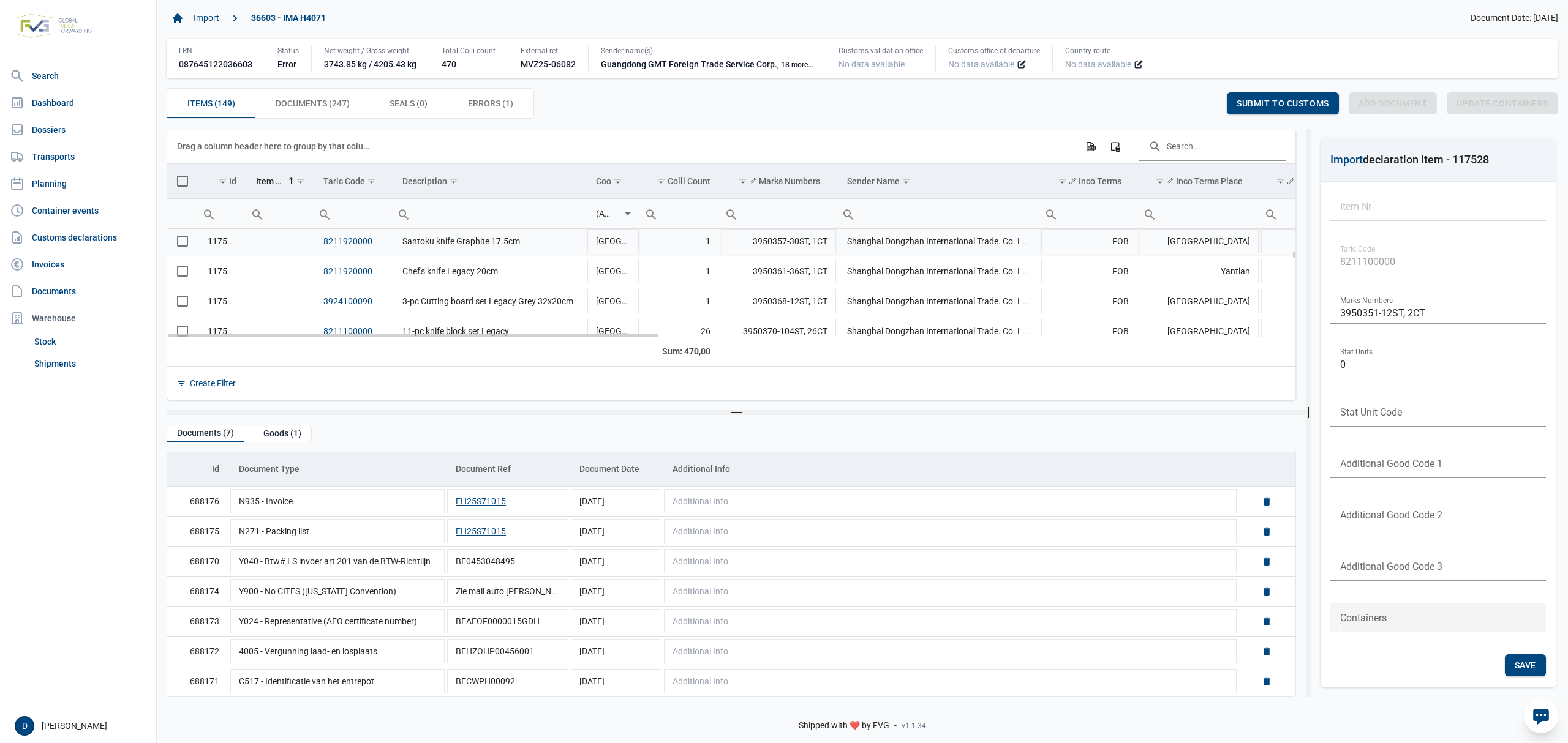
click at [277, 246] on td "Data grid with 149 rows and 23 columns" at bounding box center [279, 241] width 66 height 30
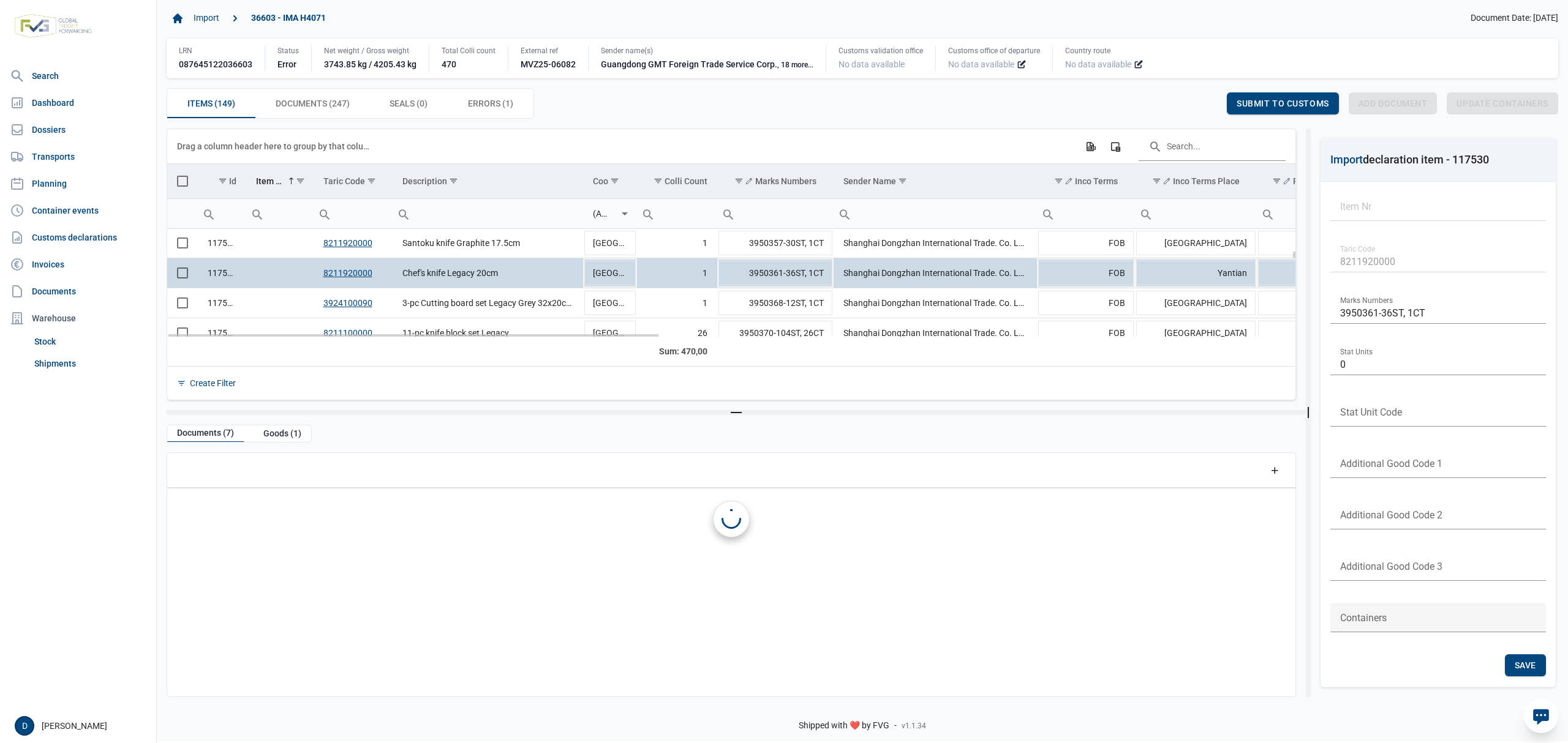
drag, startPoint x: 244, startPoint y: 272, endPoint x: 251, endPoint y: 279, distance: 9.9
click at [243, 272] on td "117530" at bounding box center [222, 273] width 48 height 30
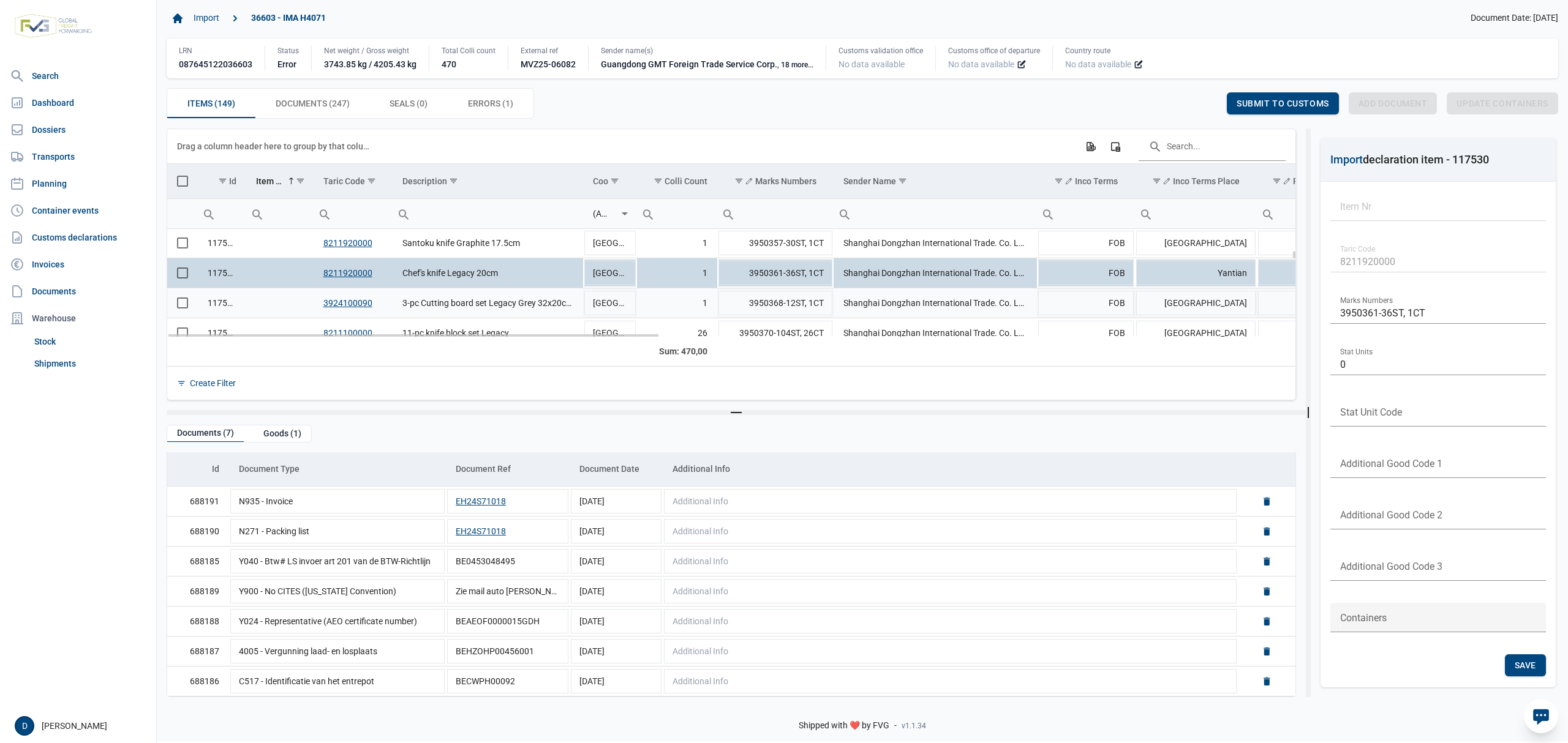
click at [278, 315] on td "Data grid with 149 rows and 23 columns" at bounding box center [279, 303] width 66 height 30
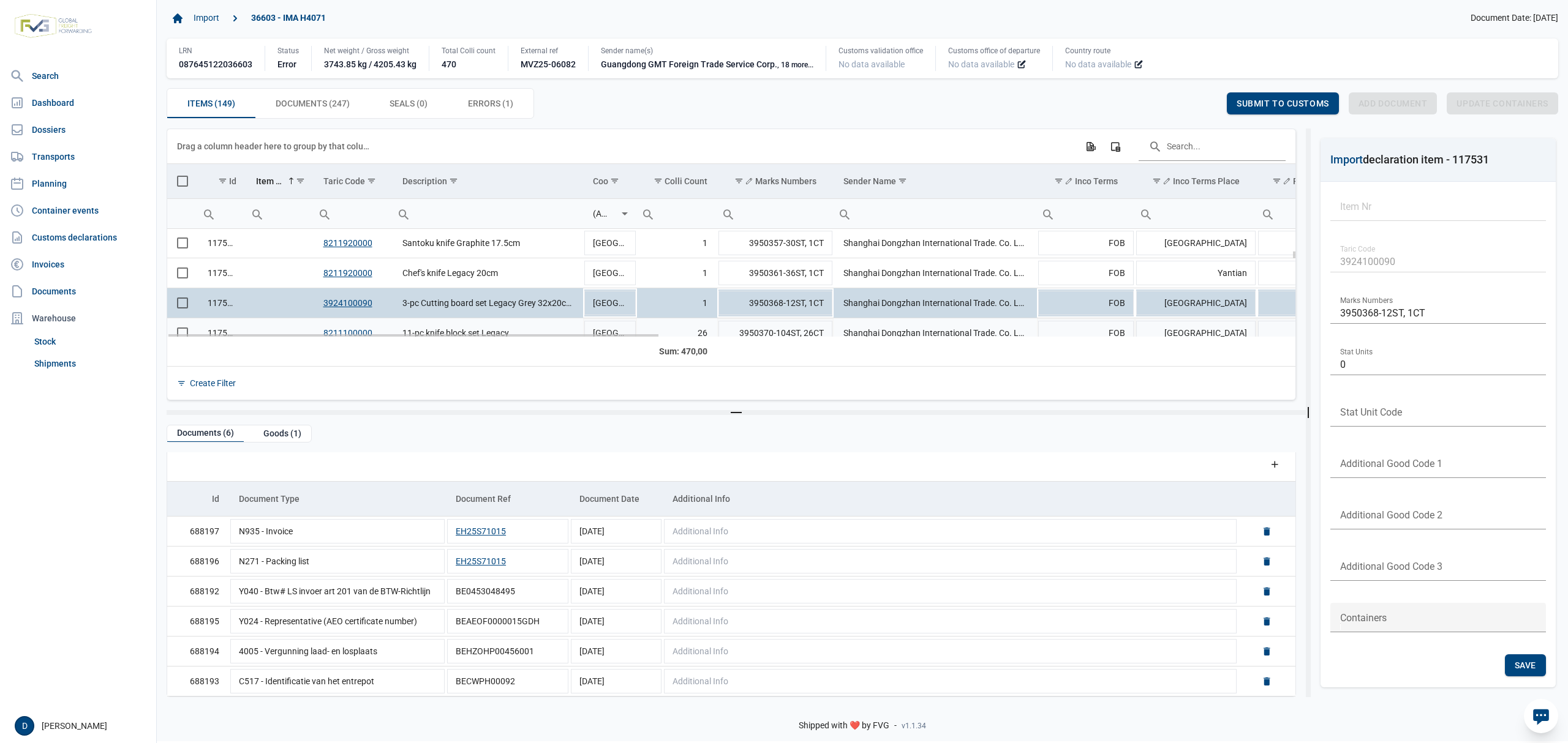
click at [263, 327] on td "Data grid with 149 rows and 23 columns" at bounding box center [279, 332] width 66 height 30
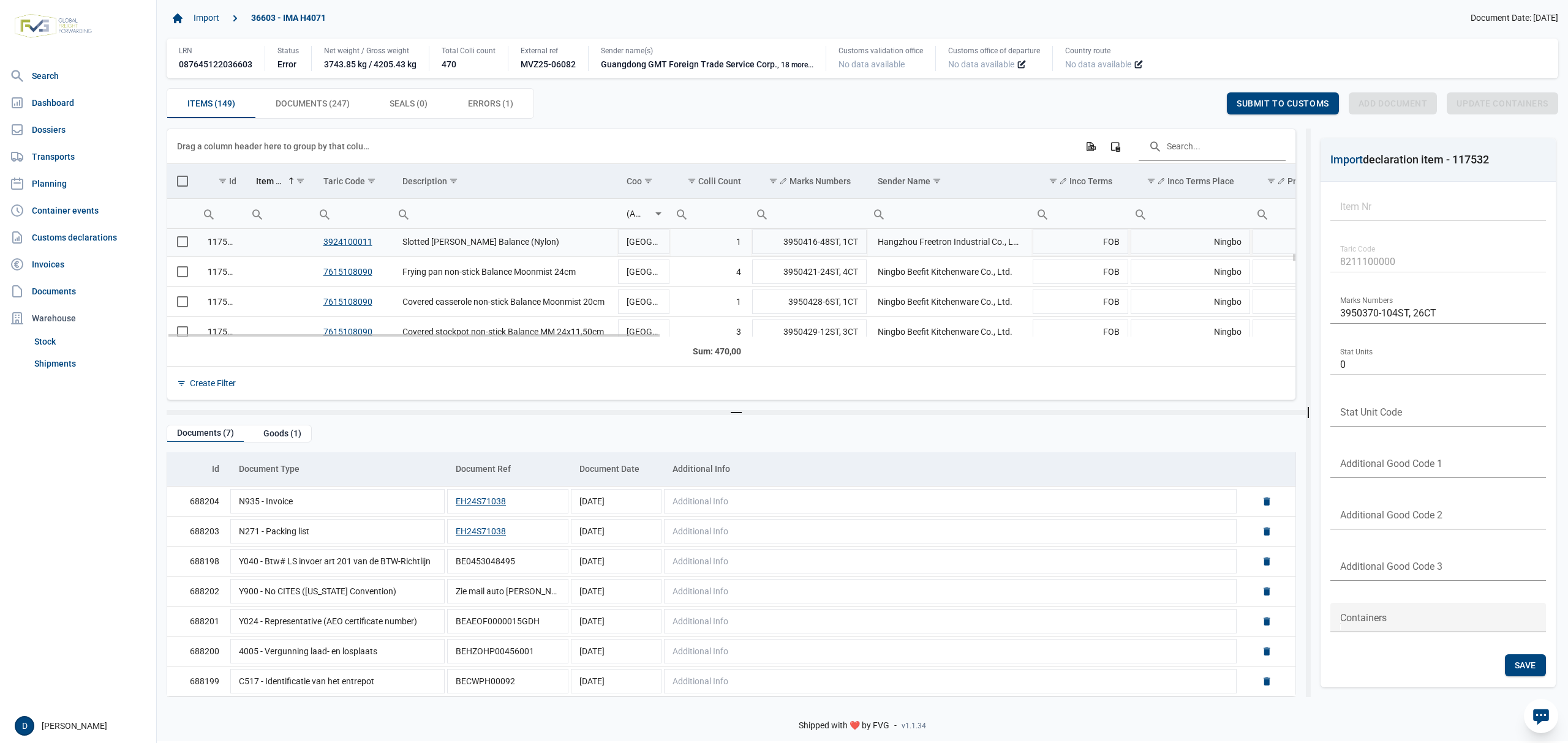
click at [265, 240] on td "Data grid with 149 rows and 23 columns" at bounding box center [279, 242] width 66 height 30
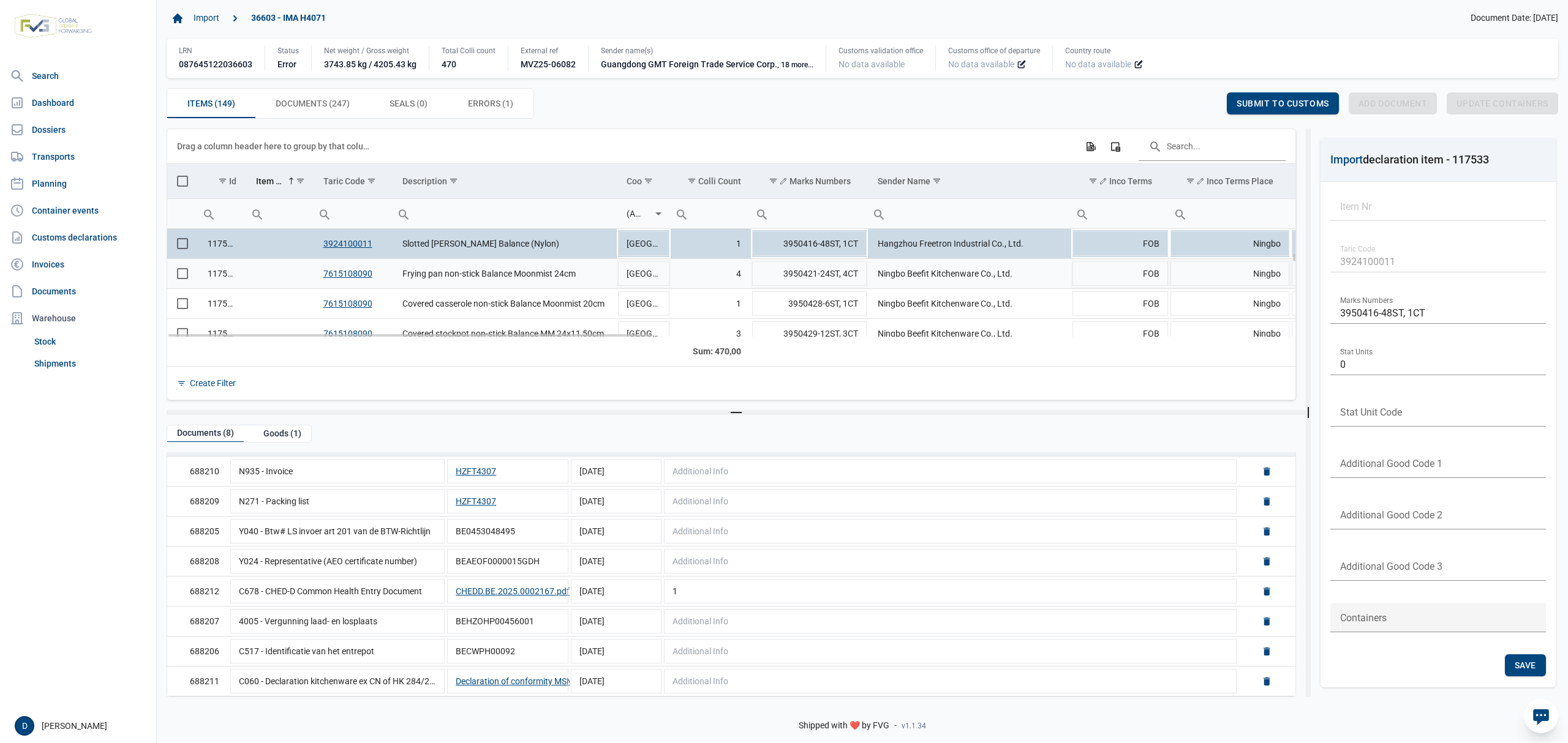
click at [252, 270] on td "Data grid with 149 rows and 23 columns" at bounding box center [279, 274] width 66 height 30
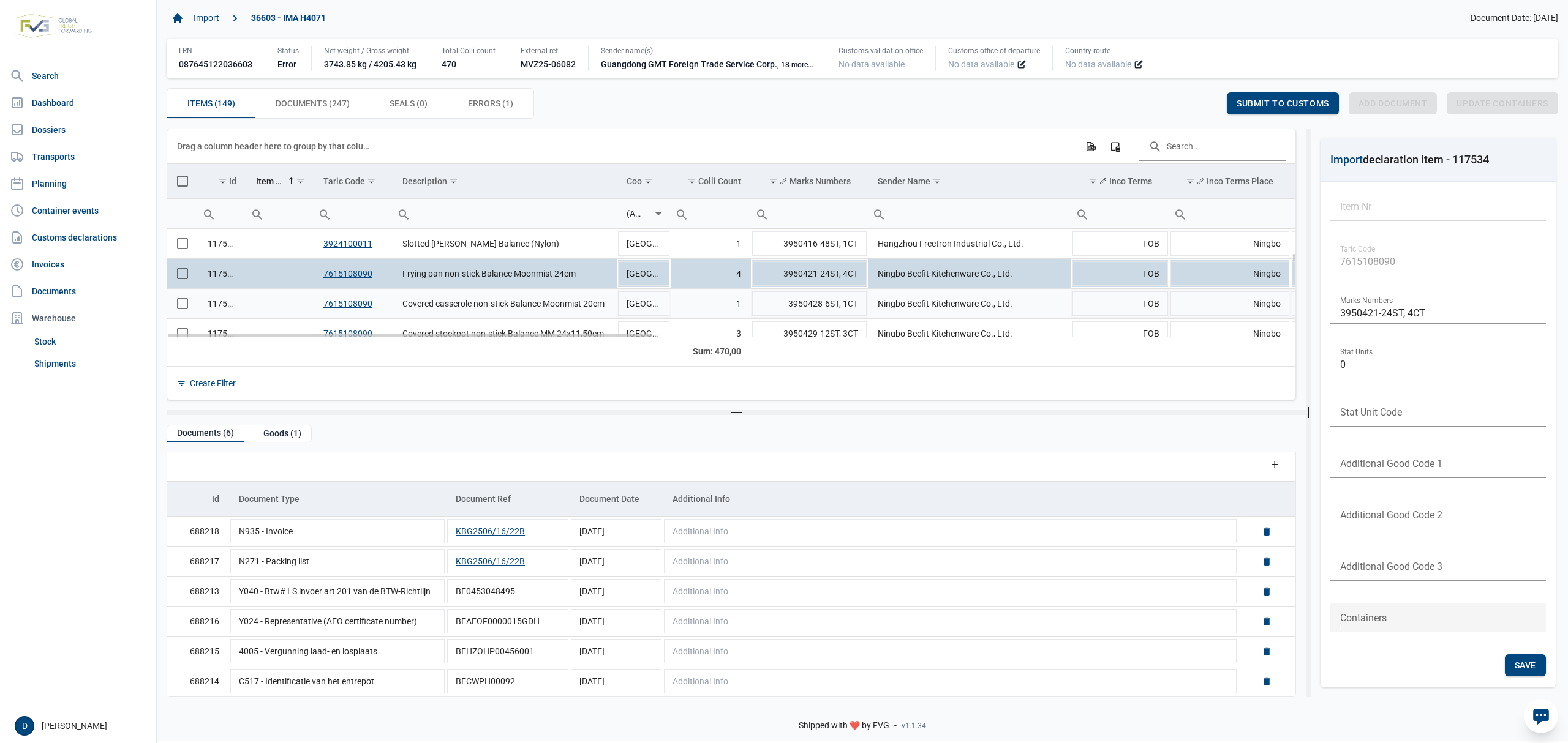
click at [275, 303] on td "Data grid with 149 rows and 23 columns" at bounding box center [279, 304] width 66 height 30
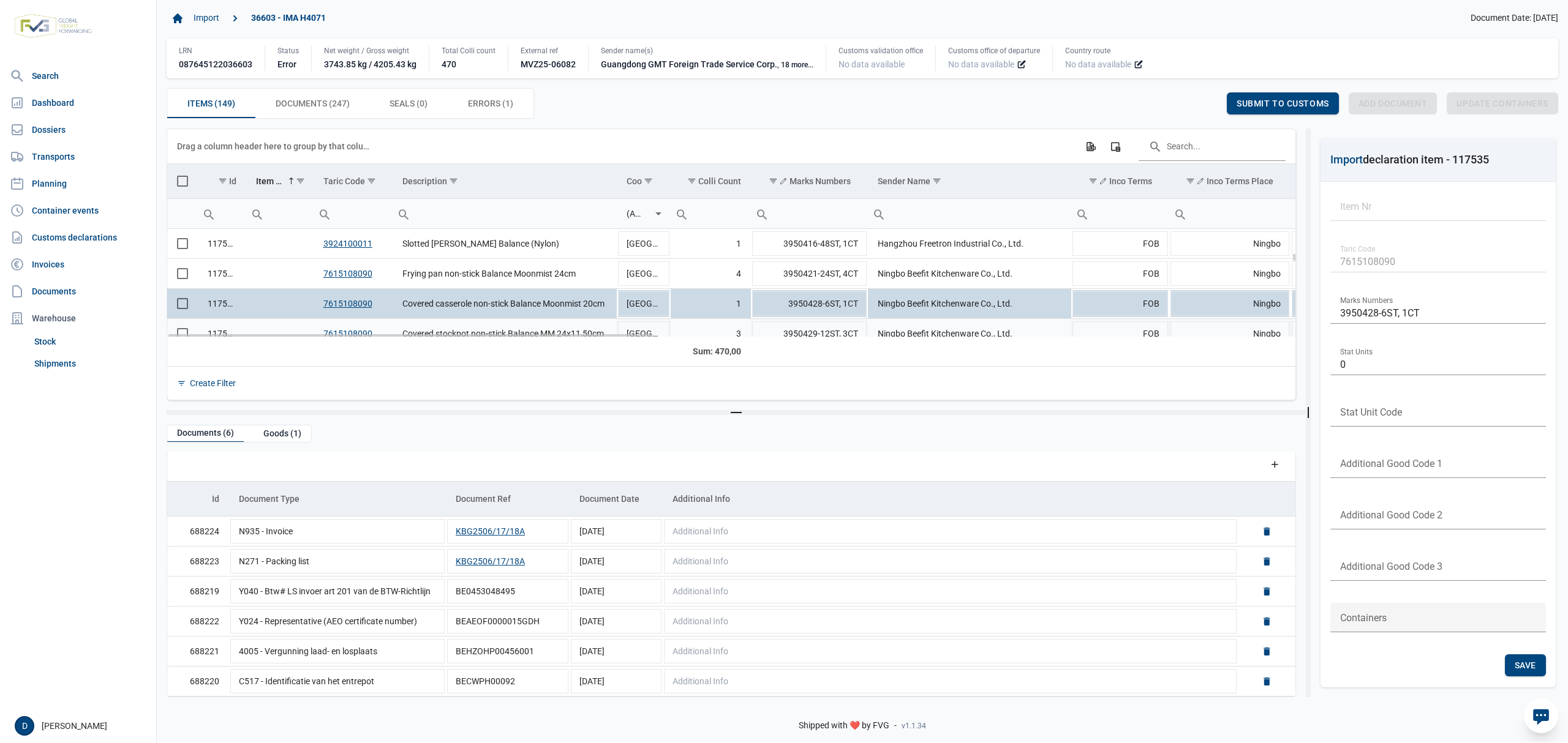
click at [268, 324] on td "Data grid with 149 rows and 23 columns" at bounding box center [279, 333] width 66 height 30
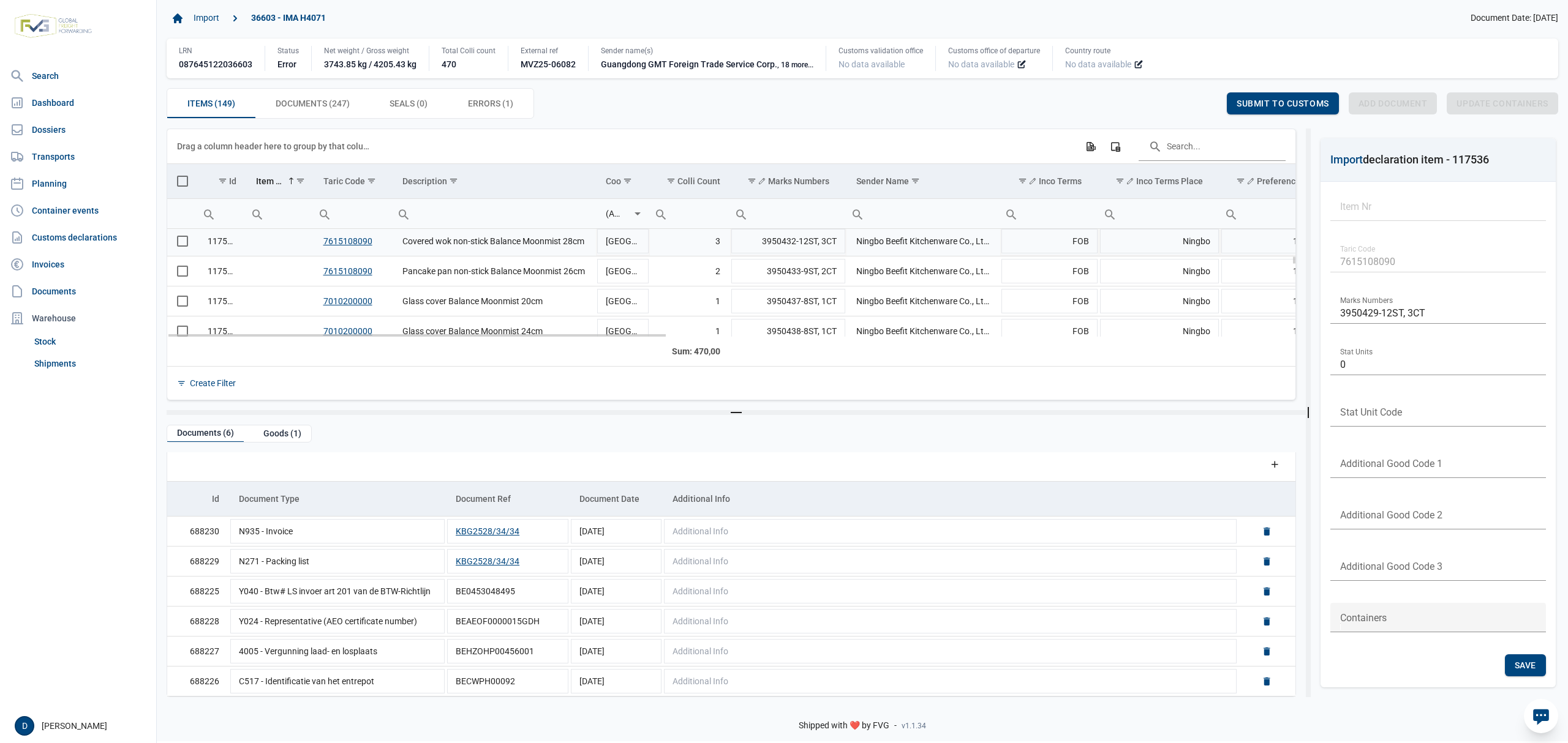
click at [252, 241] on td "Data grid with 149 rows and 23 columns" at bounding box center [279, 241] width 66 height 30
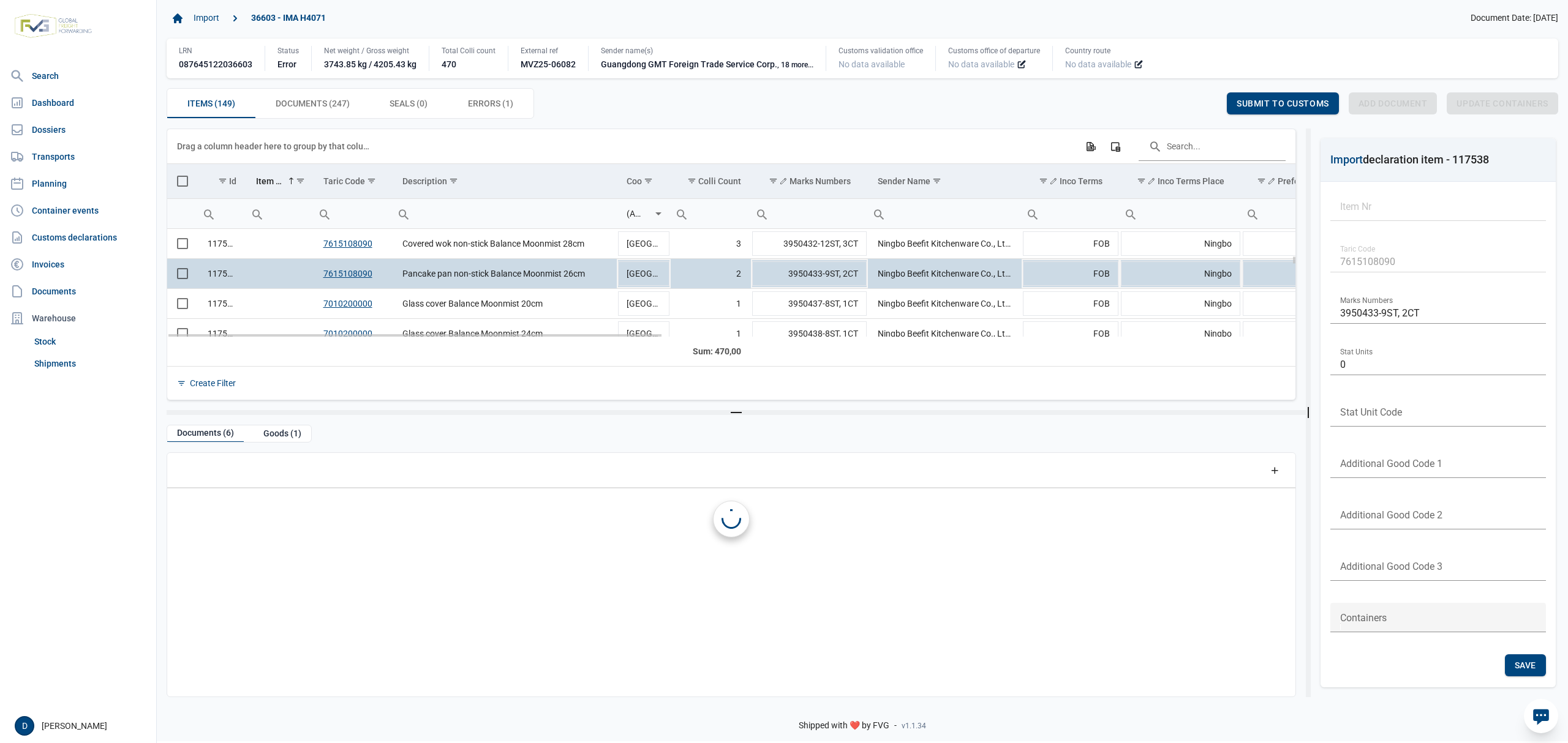
click at [252, 277] on td "Data grid with 149 rows and 23 columns" at bounding box center [279, 274] width 66 height 30
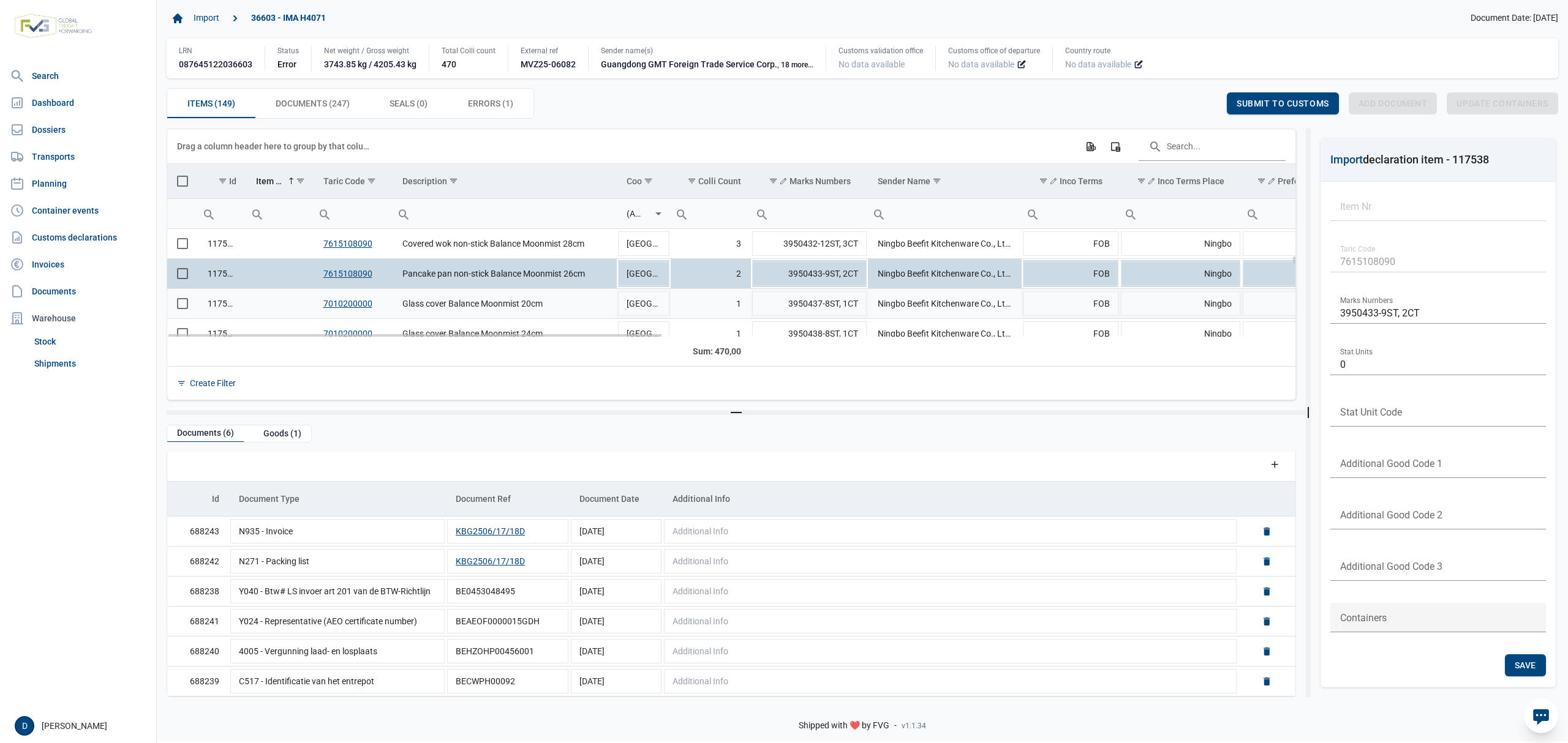
click at [258, 295] on td "Data grid with 149 rows and 23 columns" at bounding box center [279, 304] width 66 height 30
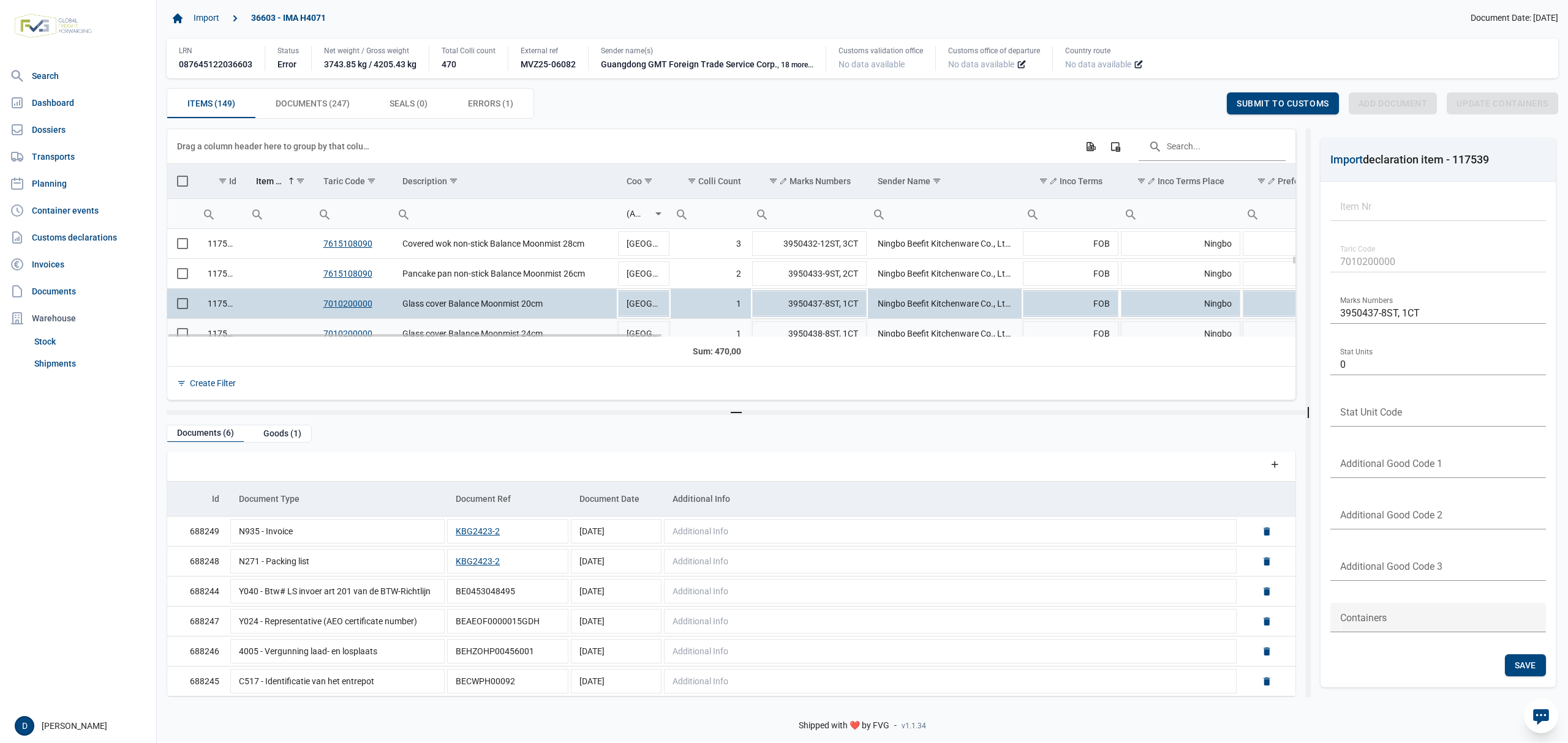
click at [275, 325] on td "Data grid with 149 rows and 23 columns" at bounding box center [279, 333] width 66 height 30
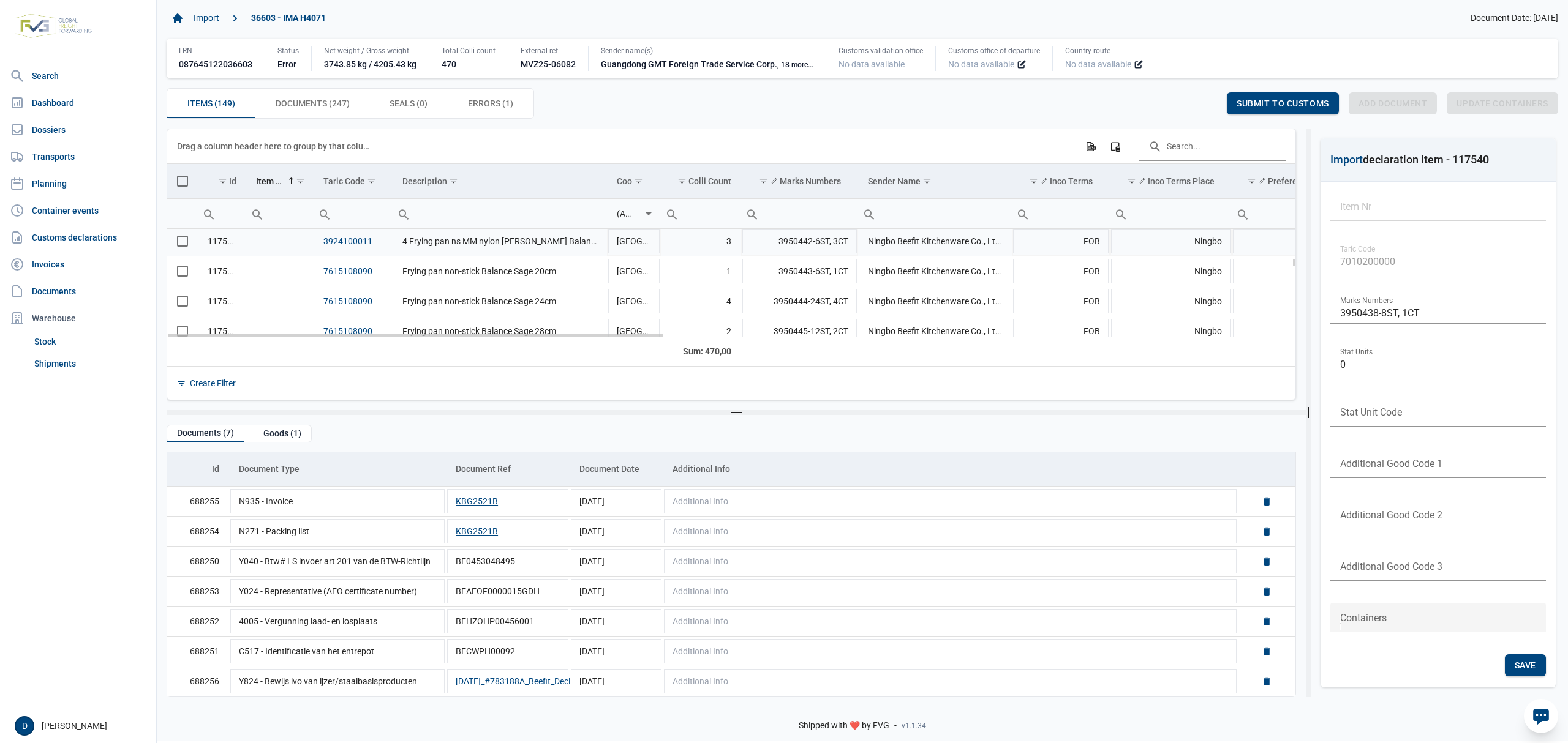
click at [258, 244] on td "Data grid with 149 rows and 23 columns" at bounding box center [279, 241] width 66 height 30
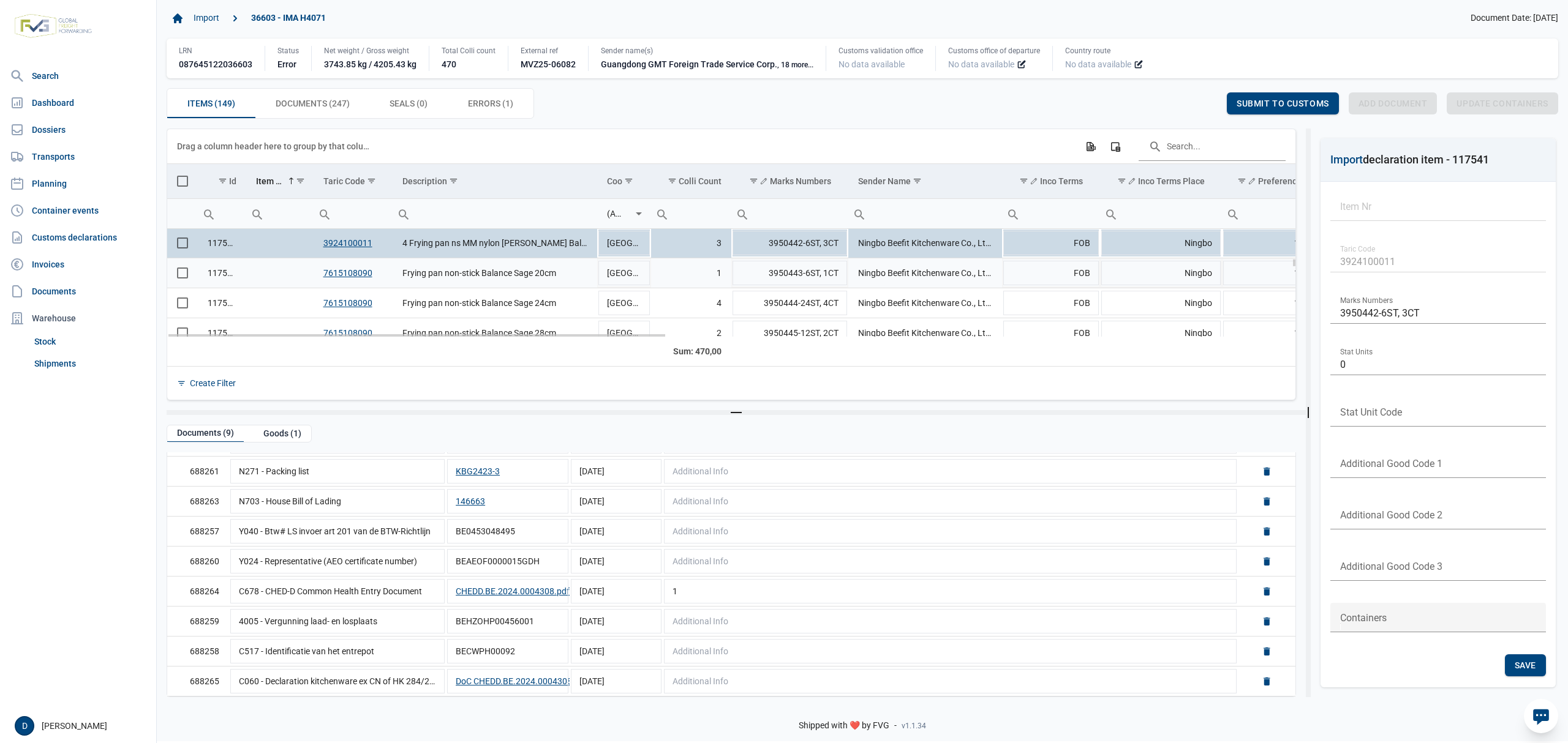
click at [246, 268] on td "Data grid with 149 rows and 23 columns" at bounding box center [279, 273] width 66 height 30
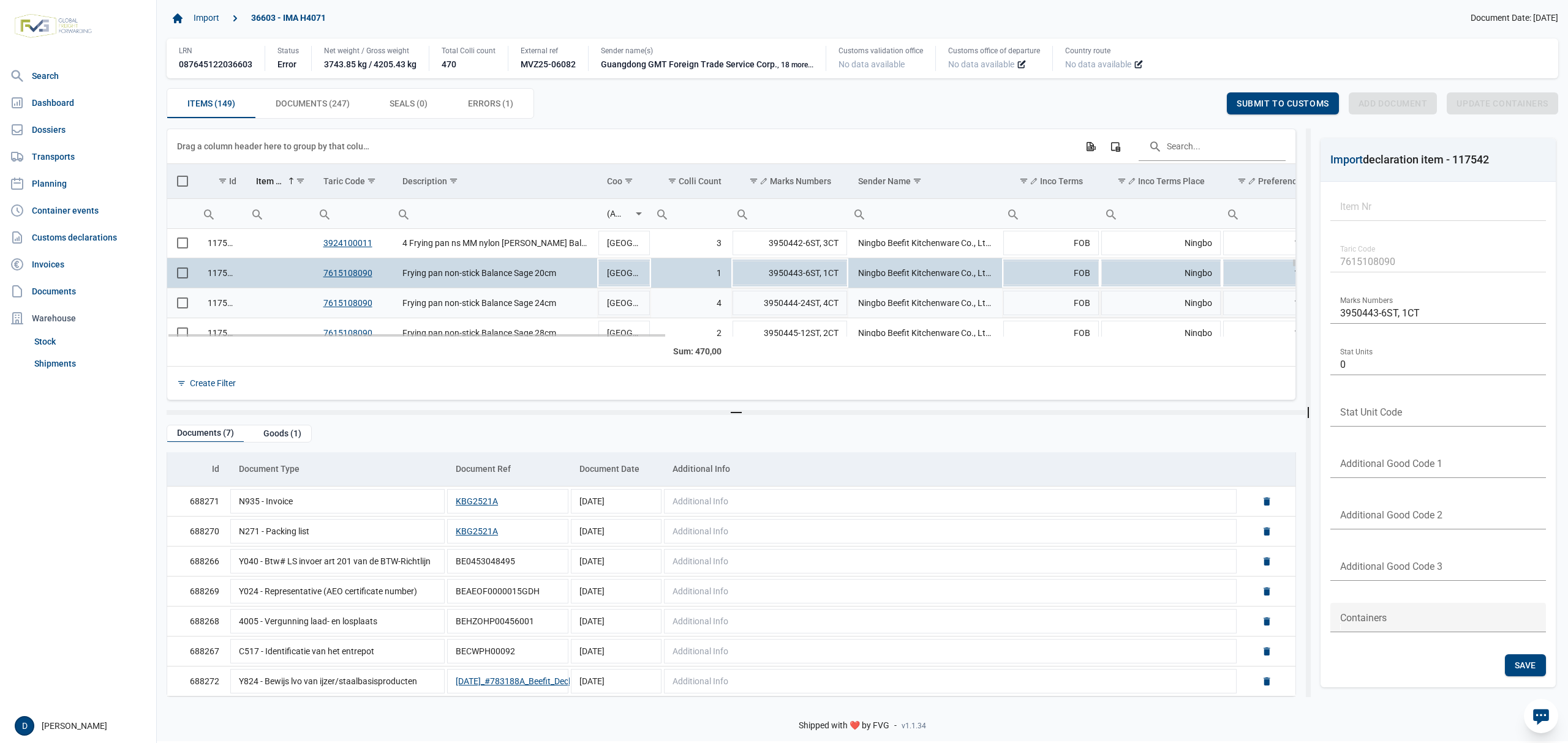
click at [276, 300] on td "Data grid with 149 rows and 23 columns" at bounding box center [279, 303] width 66 height 30
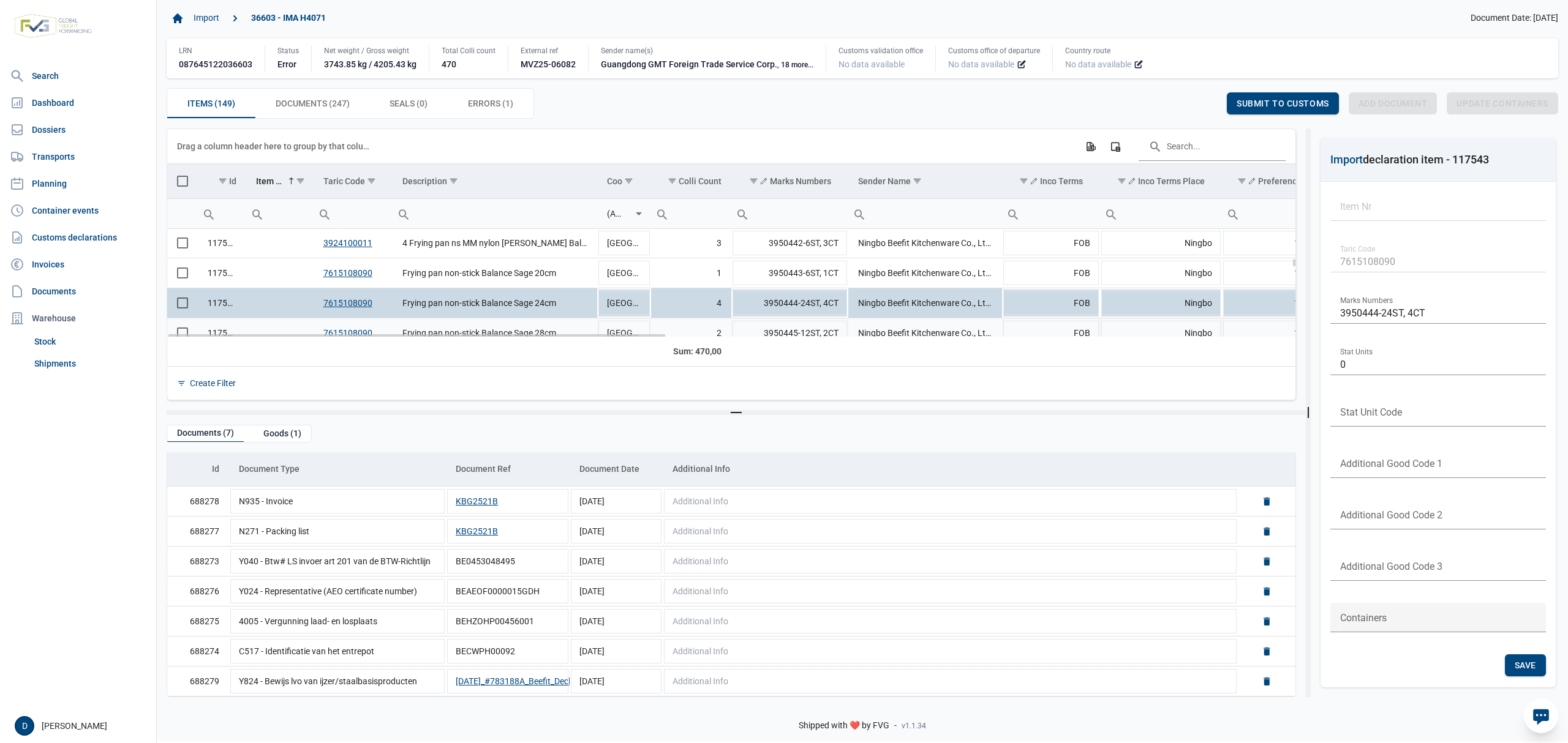
click at [283, 325] on td "Data grid with 149 rows and 23 columns" at bounding box center [279, 332] width 66 height 30
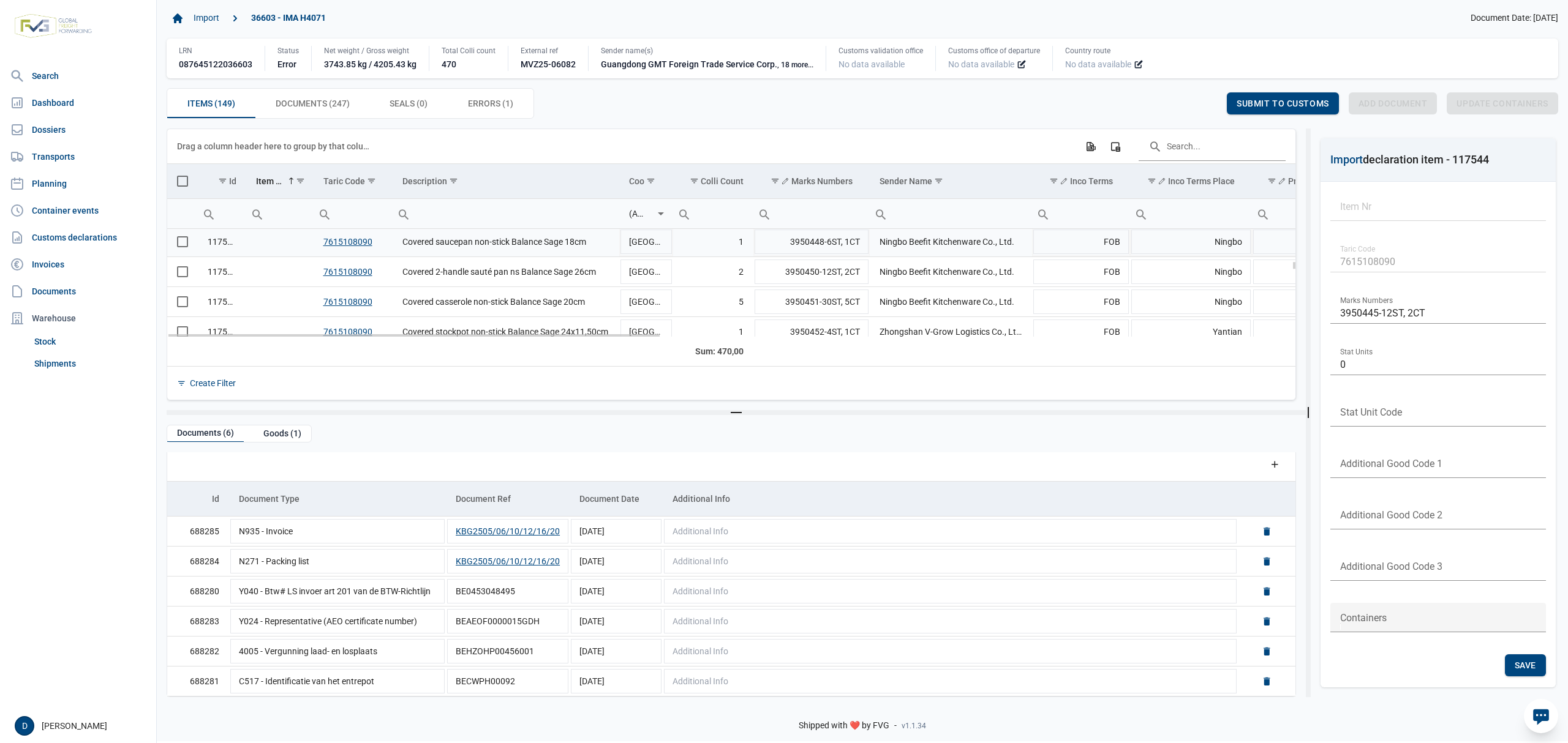
click at [252, 246] on td "Data grid with 149 rows and 23 columns" at bounding box center [279, 242] width 66 height 30
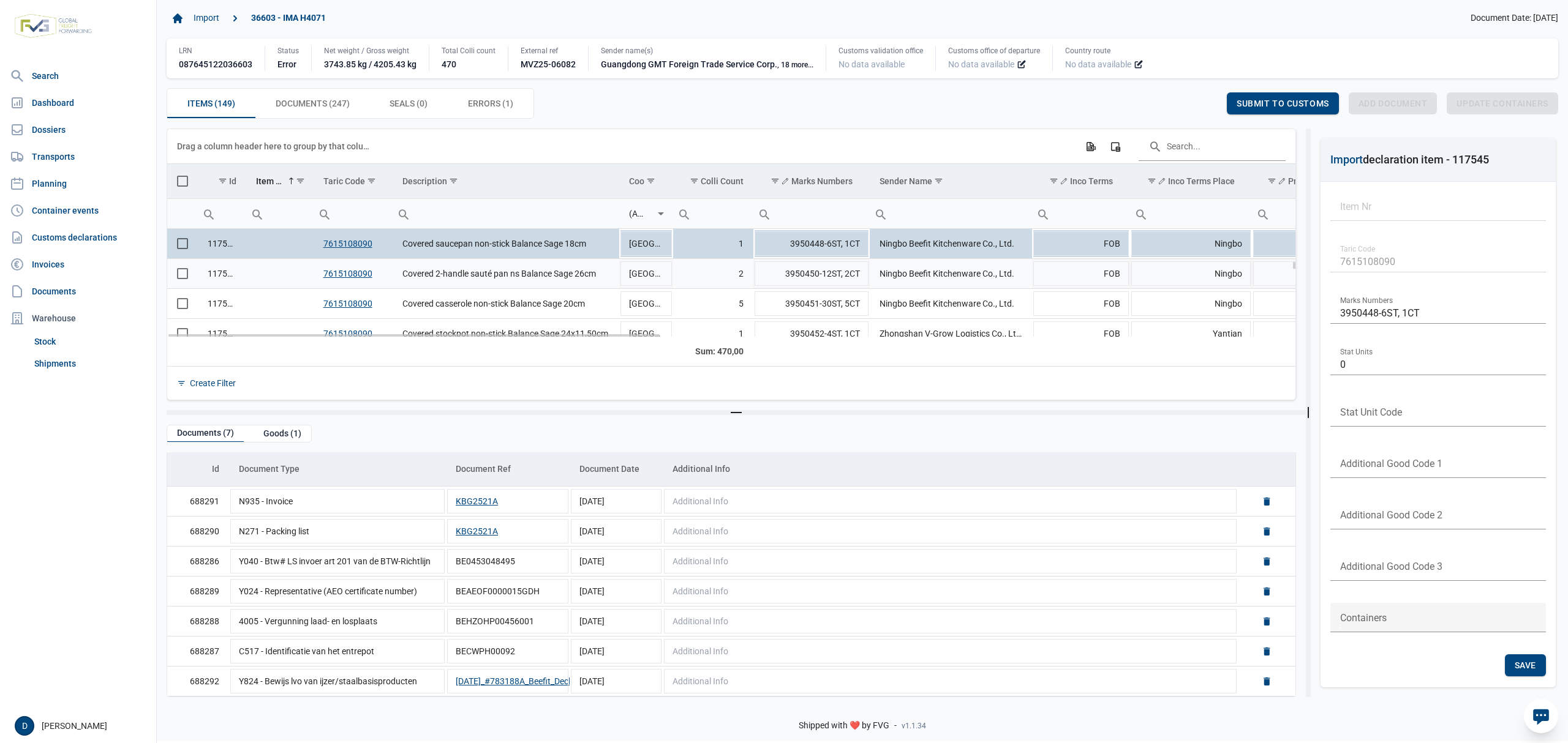
click at [275, 279] on td "Data grid with 149 rows and 23 columns" at bounding box center [279, 274] width 66 height 30
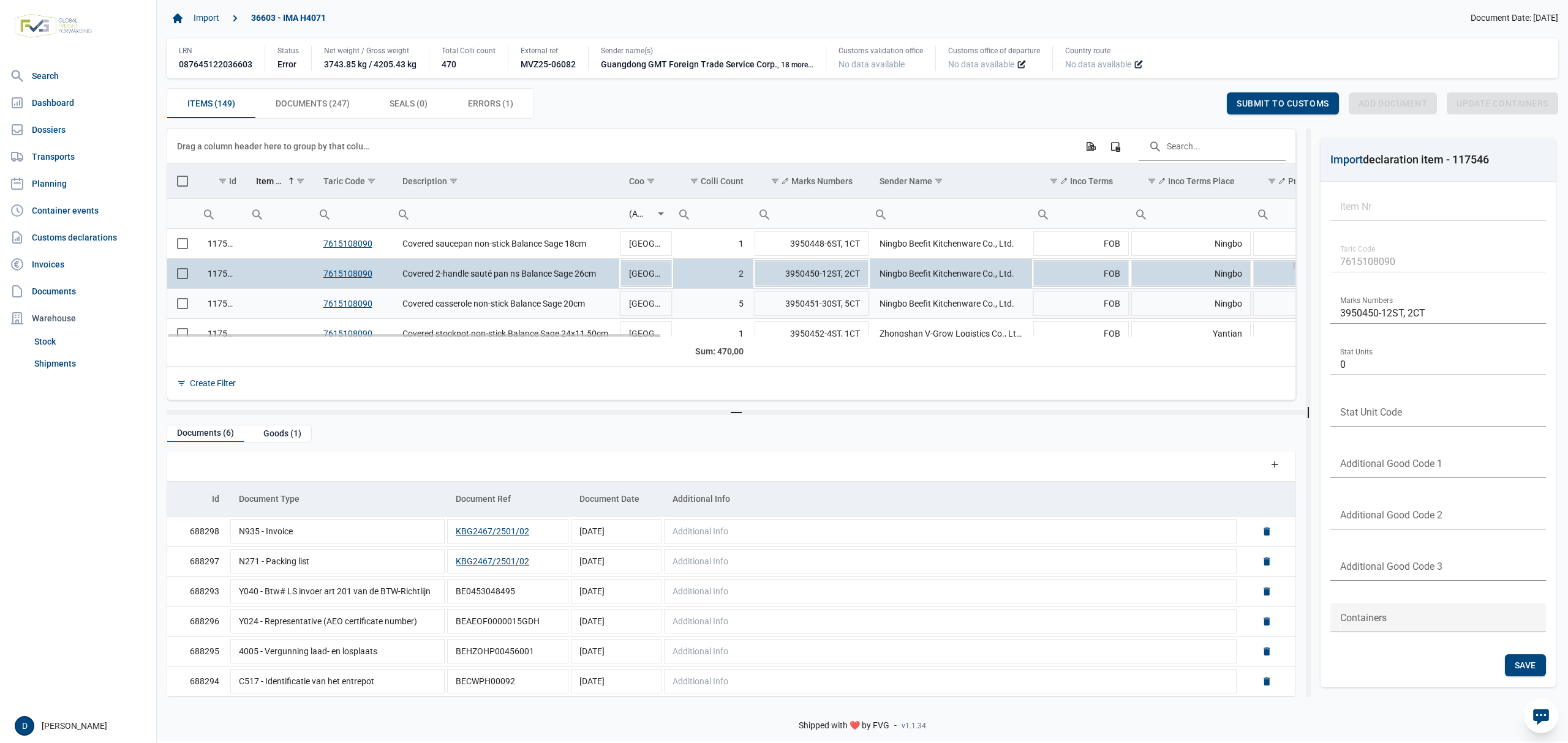
click at [285, 304] on td "Data grid with 149 rows and 23 columns" at bounding box center [279, 304] width 66 height 30
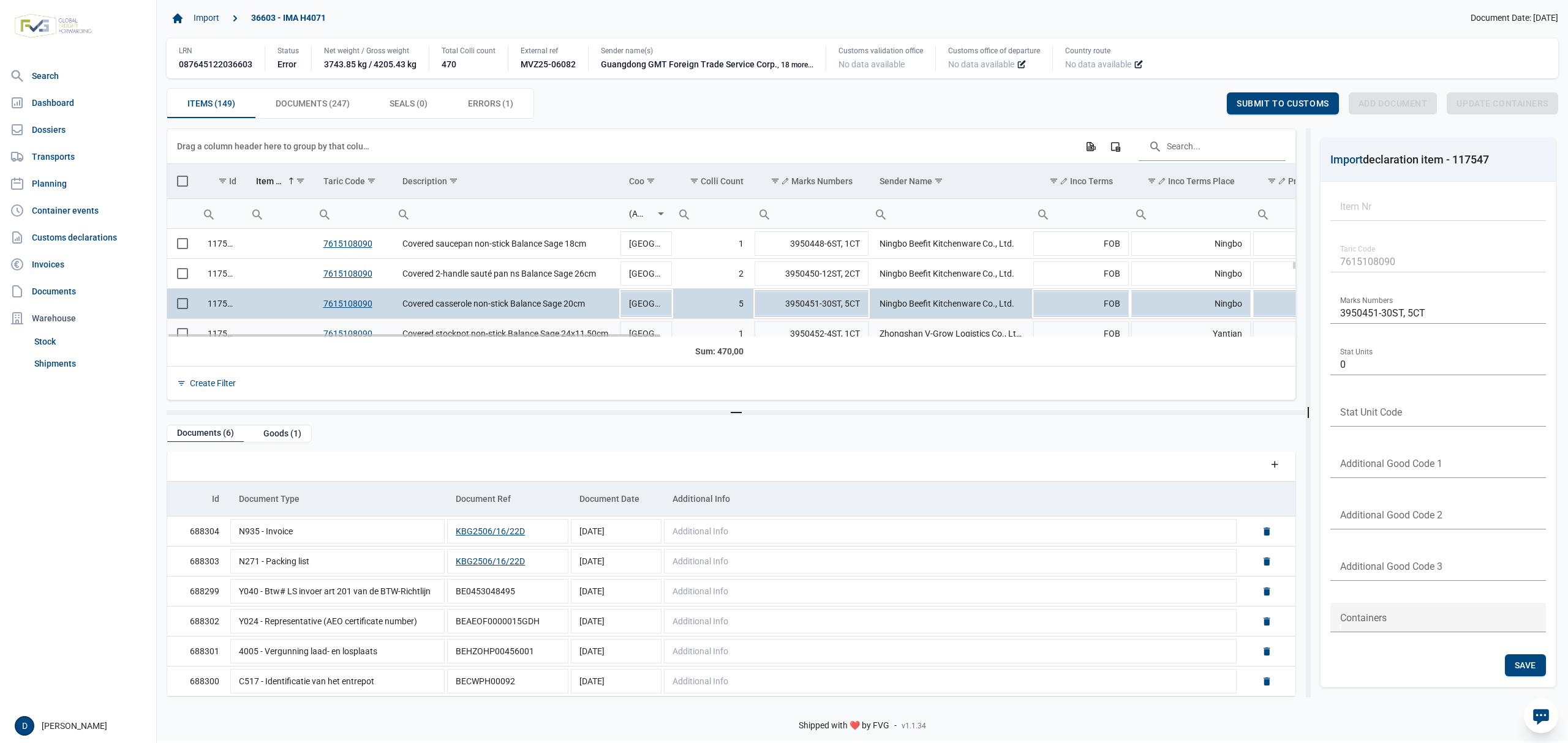
click at [268, 324] on td "Data grid with 149 rows and 23 columns" at bounding box center [279, 333] width 66 height 30
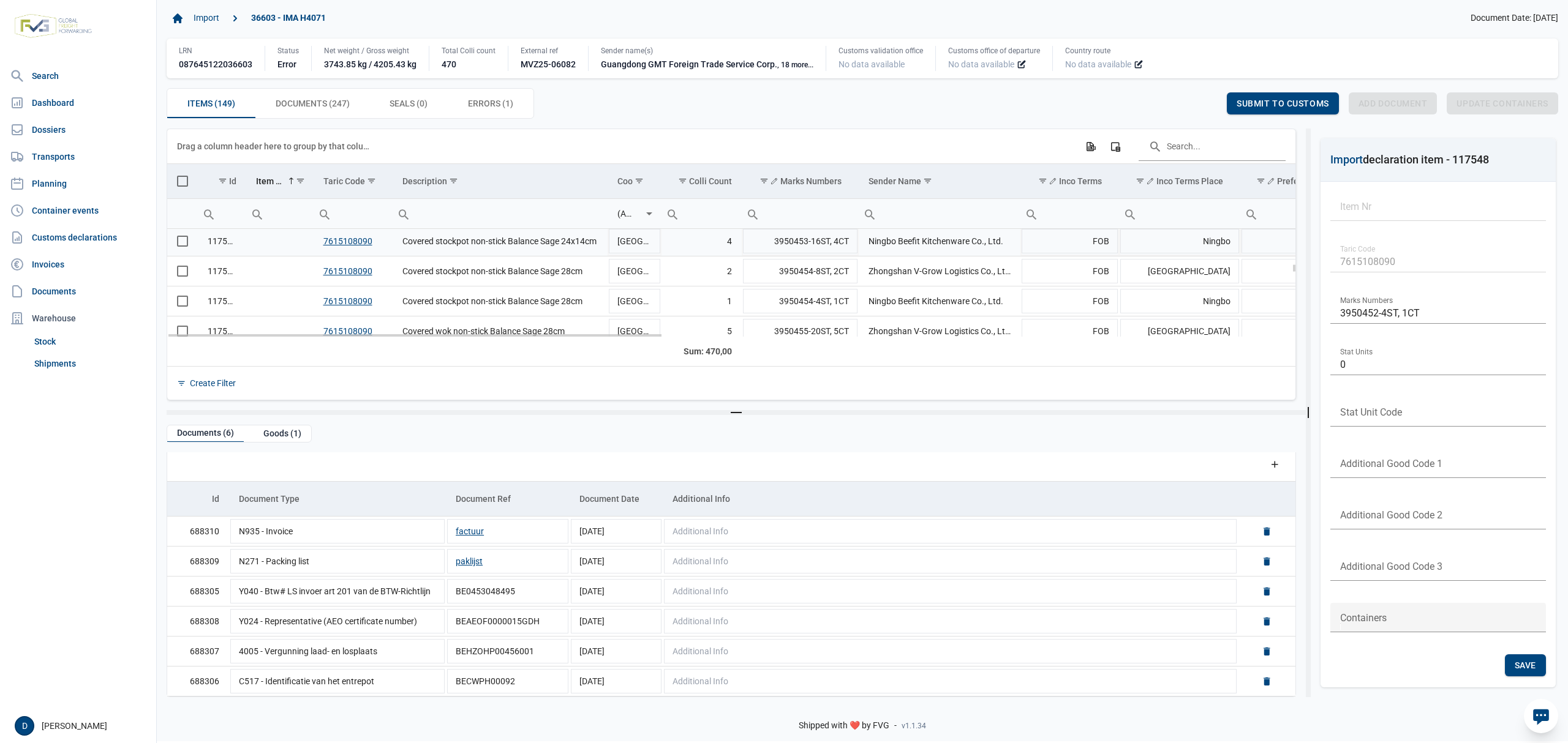
click at [258, 246] on td "Data grid with 149 rows and 23 columns" at bounding box center [279, 241] width 66 height 30
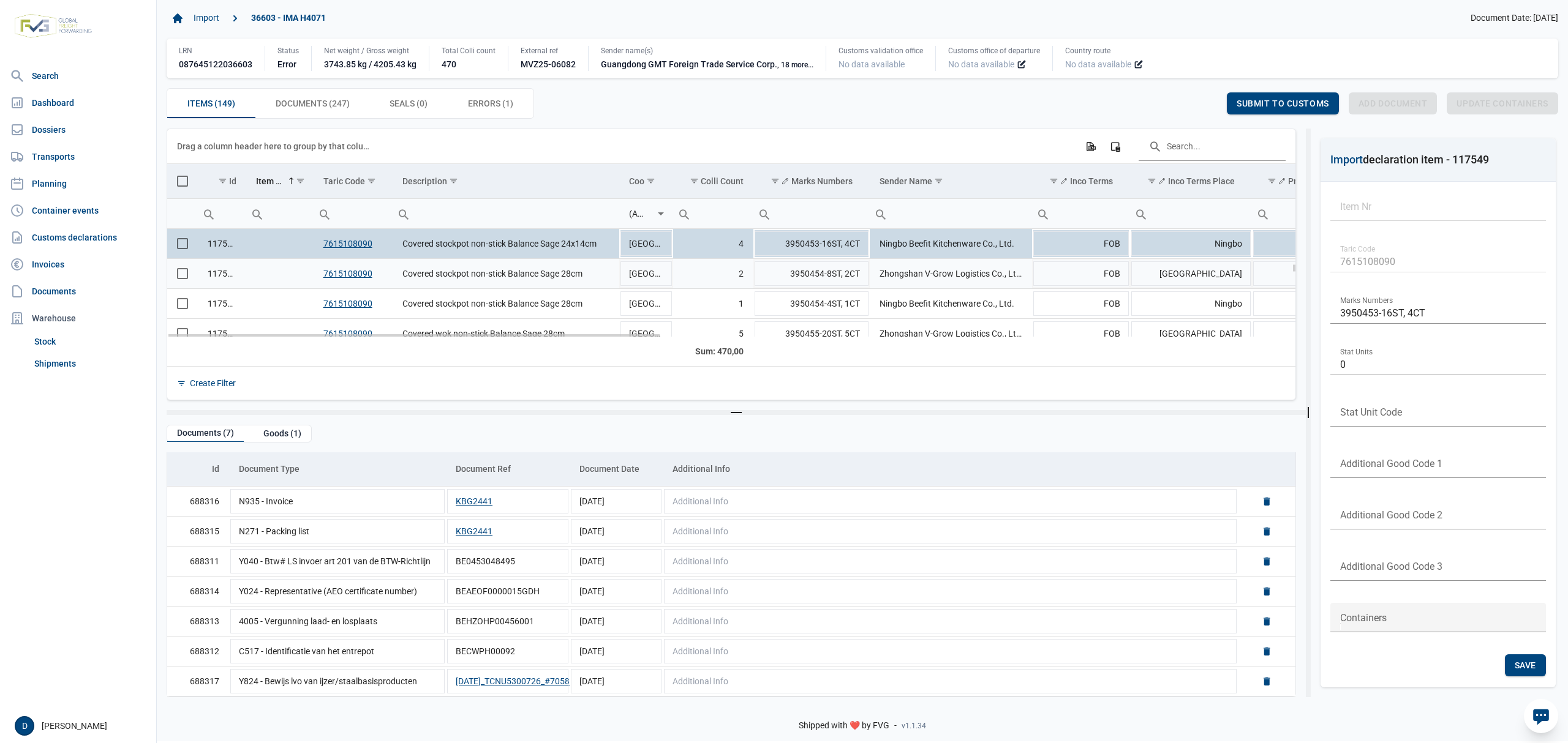
click at [252, 278] on td "Data grid with 149 rows and 23 columns" at bounding box center [279, 274] width 66 height 30
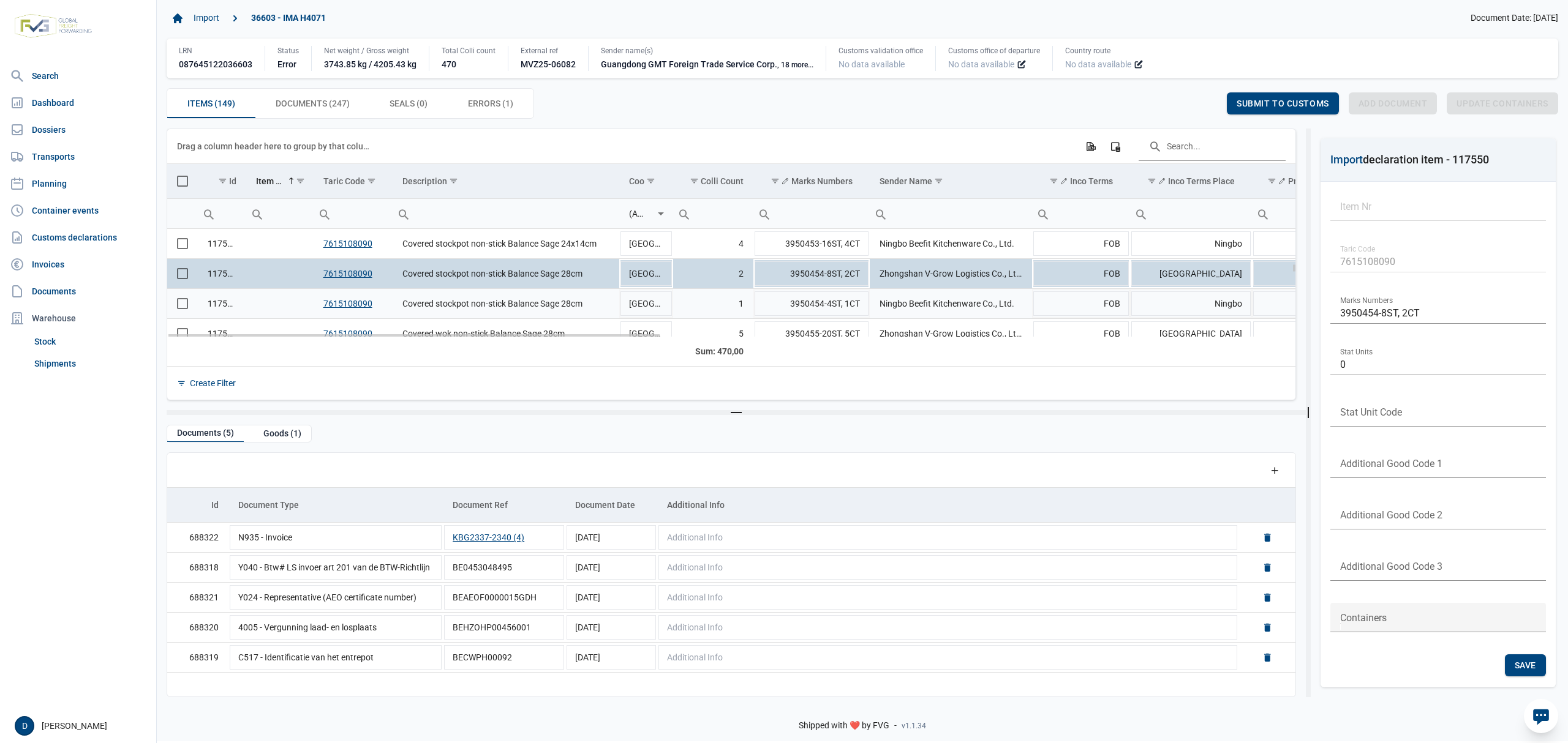
click at [241, 304] on td "117551" at bounding box center [222, 304] width 48 height 30
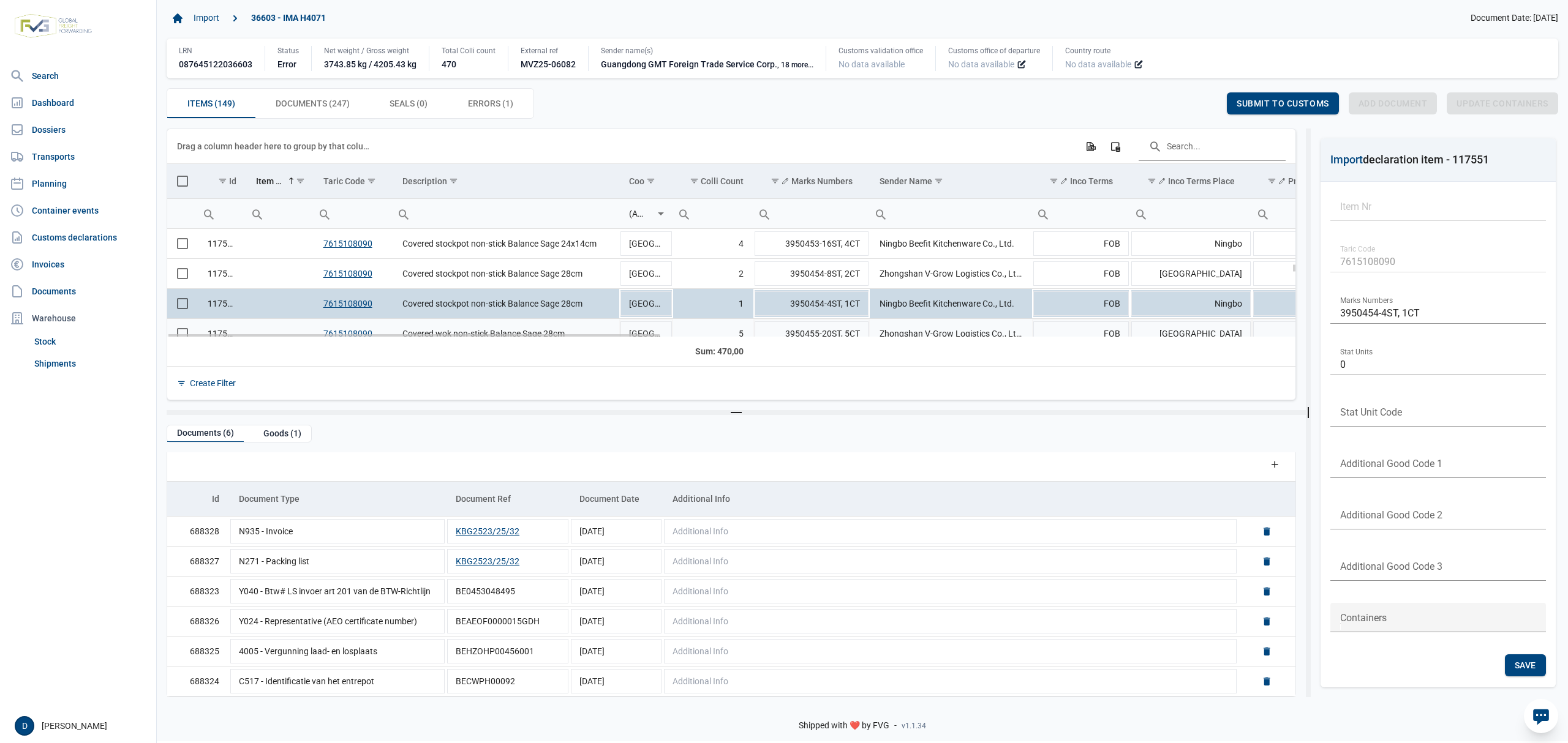
click at [292, 329] on td "Data grid with 149 rows and 23 columns" at bounding box center [279, 333] width 66 height 30
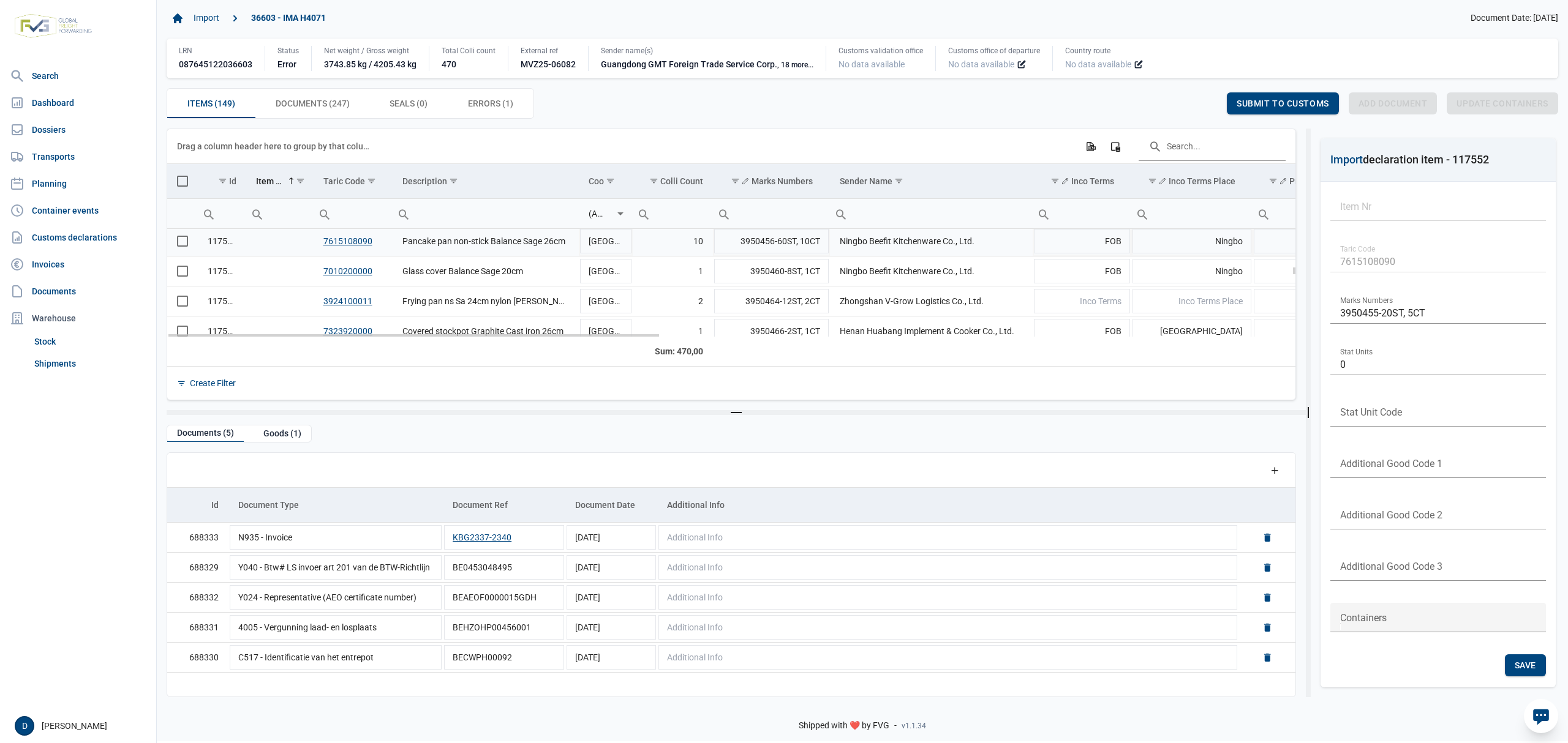
click at [256, 243] on td "Data grid with 149 rows and 23 columns" at bounding box center [279, 241] width 66 height 30
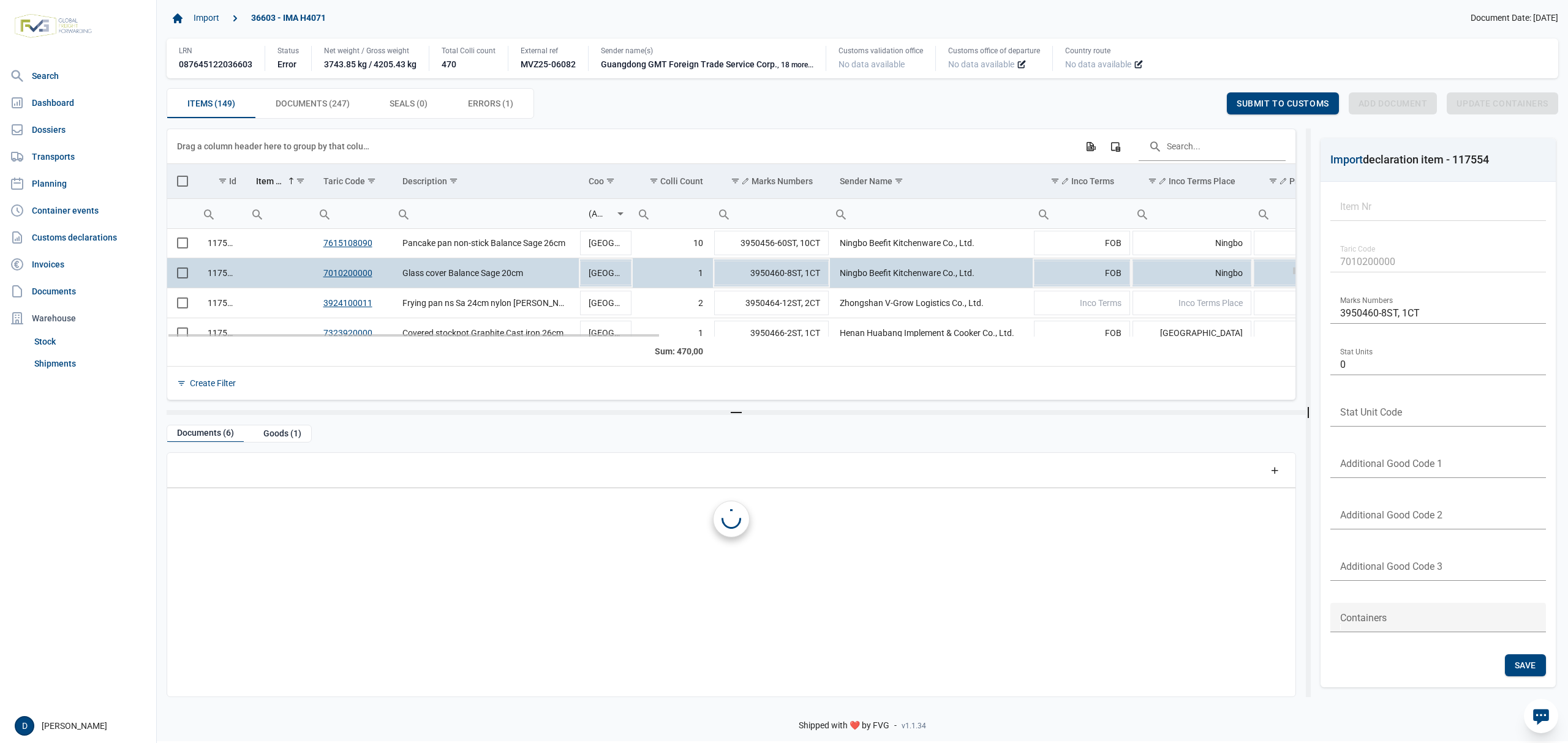
click at [275, 275] on td "Data grid with 149 rows and 23 columns" at bounding box center [279, 273] width 66 height 30
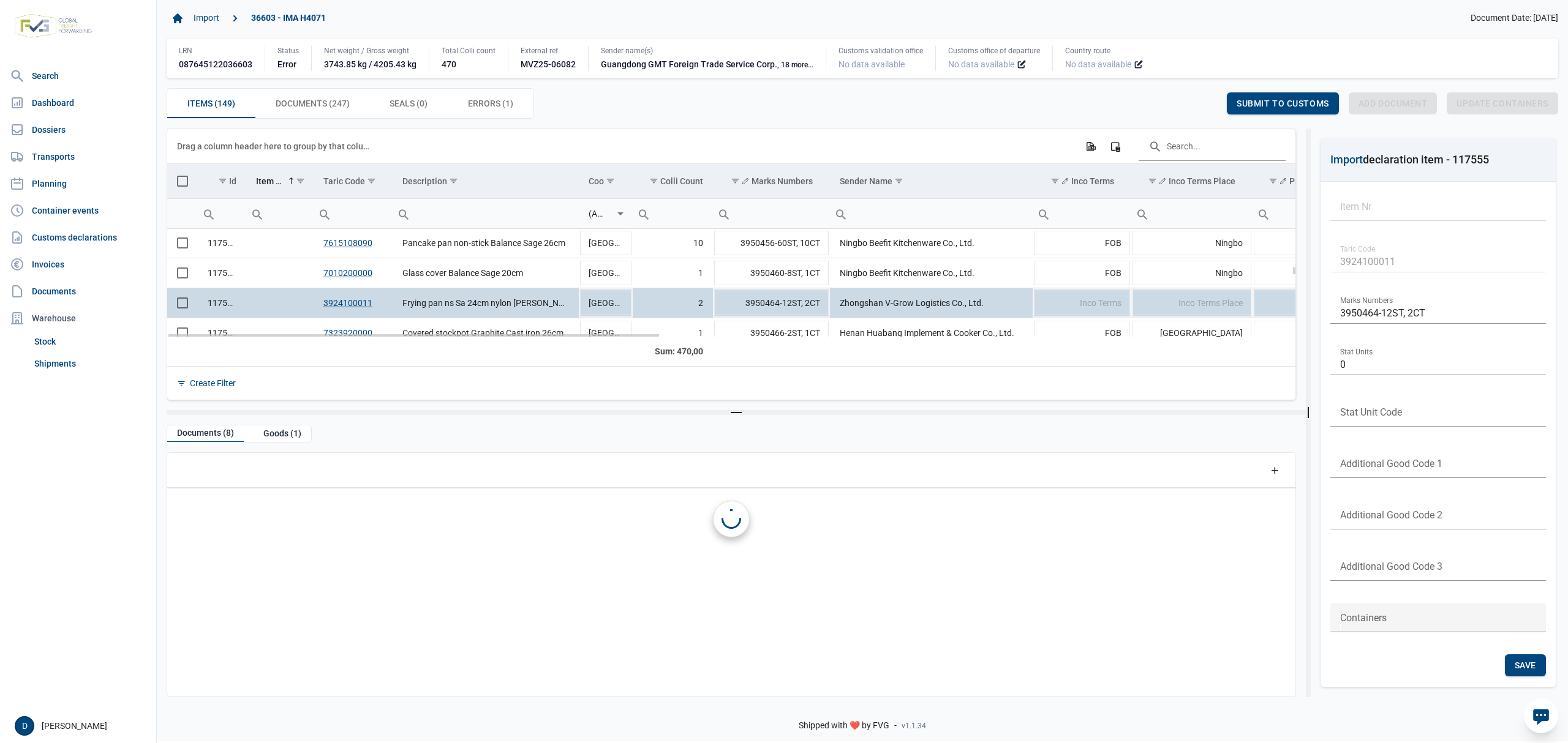
click at [267, 300] on td "Data grid with 149 rows and 23 columns" at bounding box center [279, 303] width 66 height 30
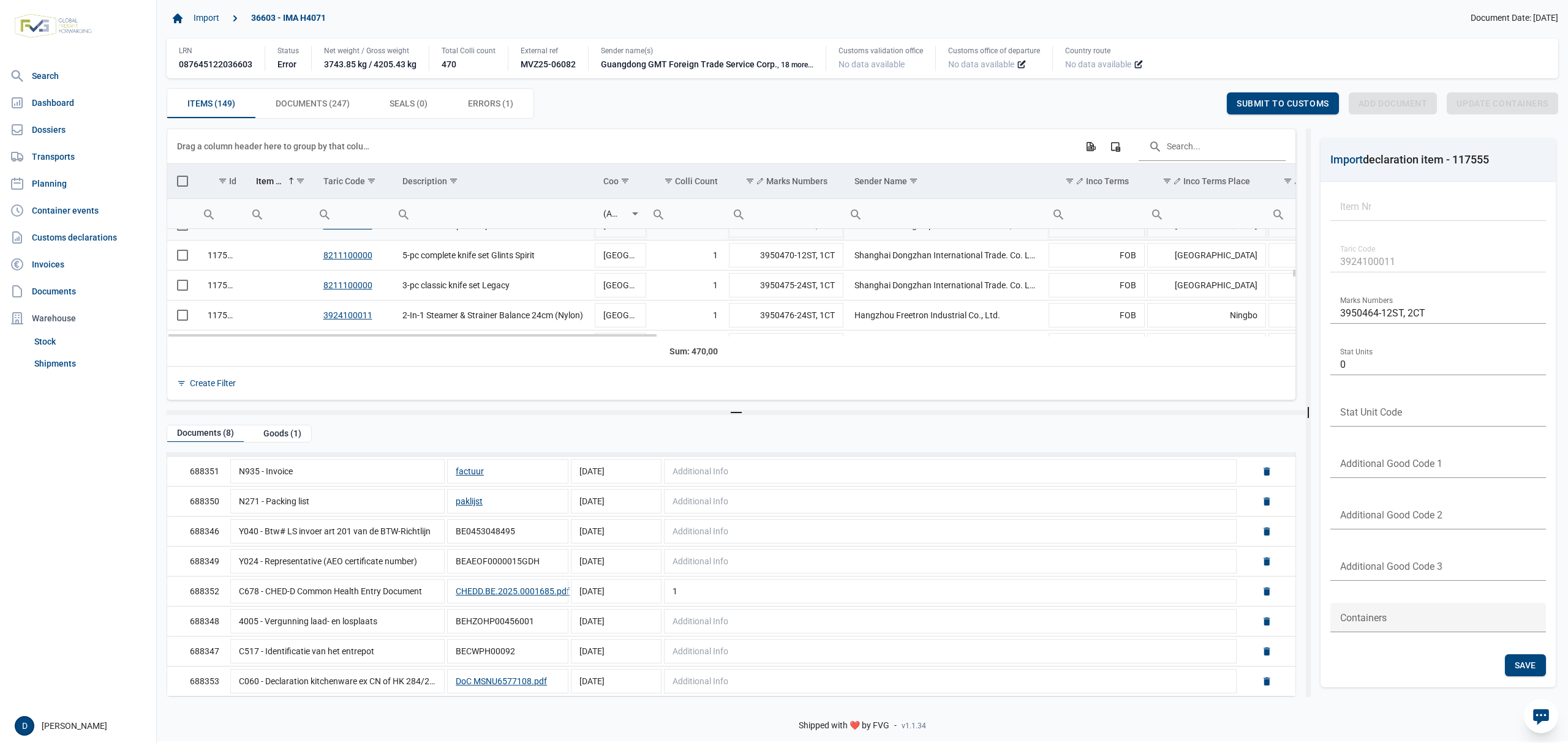
click at [273, 236] on td "Data grid with 149 rows and 23 columns" at bounding box center [279, 226] width 66 height 30
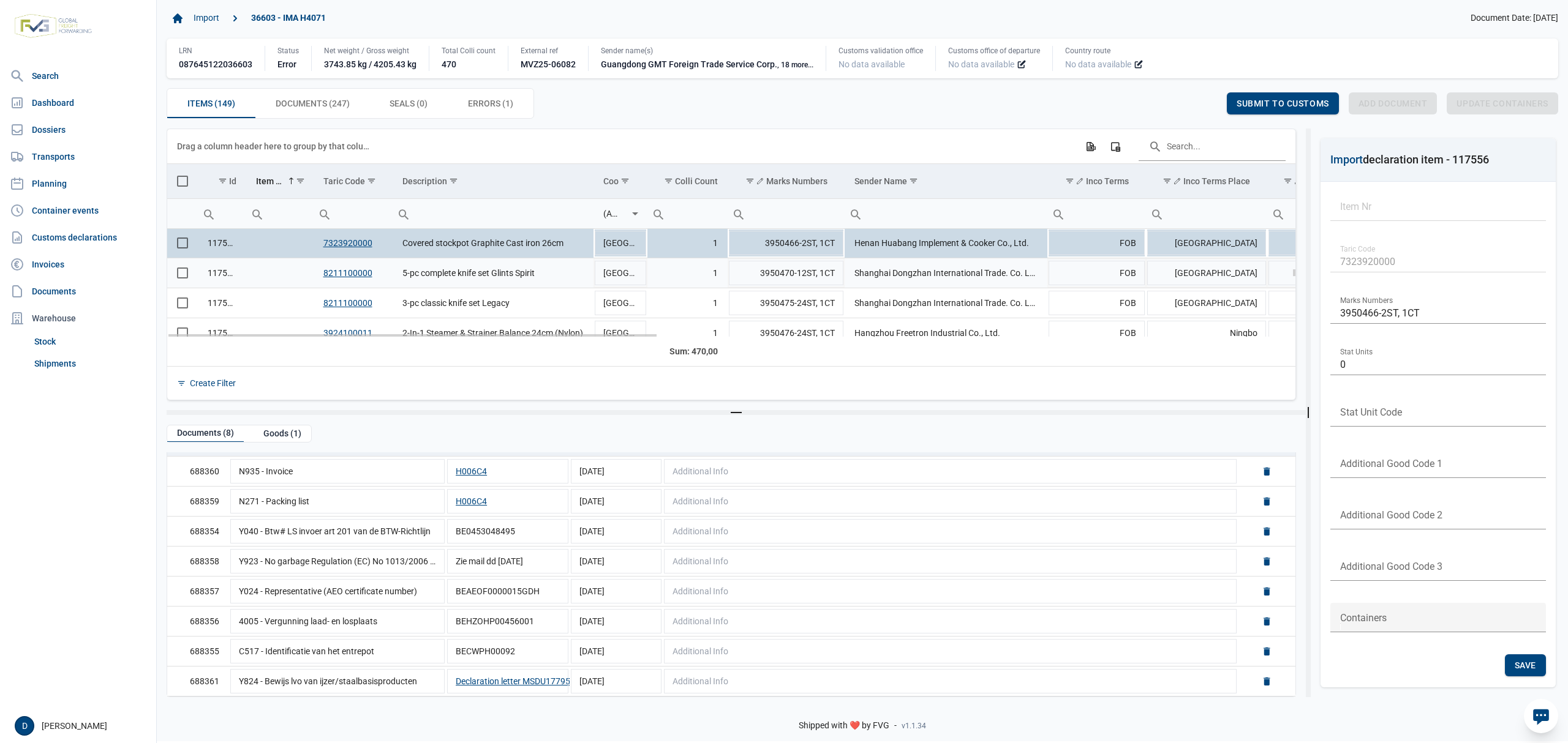
click at [278, 275] on td "Data grid with 149 rows and 23 columns" at bounding box center [279, 273] width 66 height 30
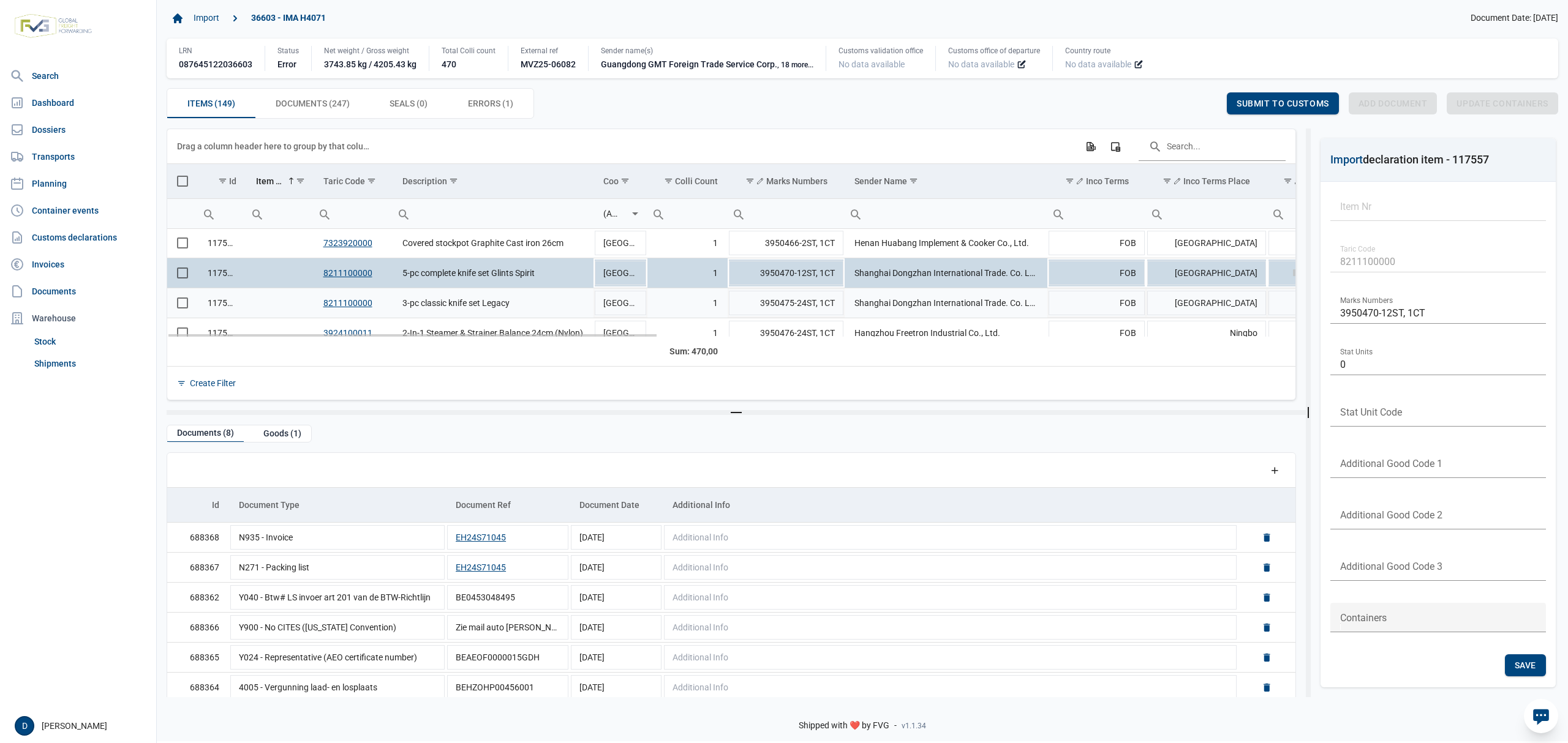
click at [258, 306] on td "Data grid with 149 rows and 23 columns" at bounding box center [279, 303] width 66 height 30
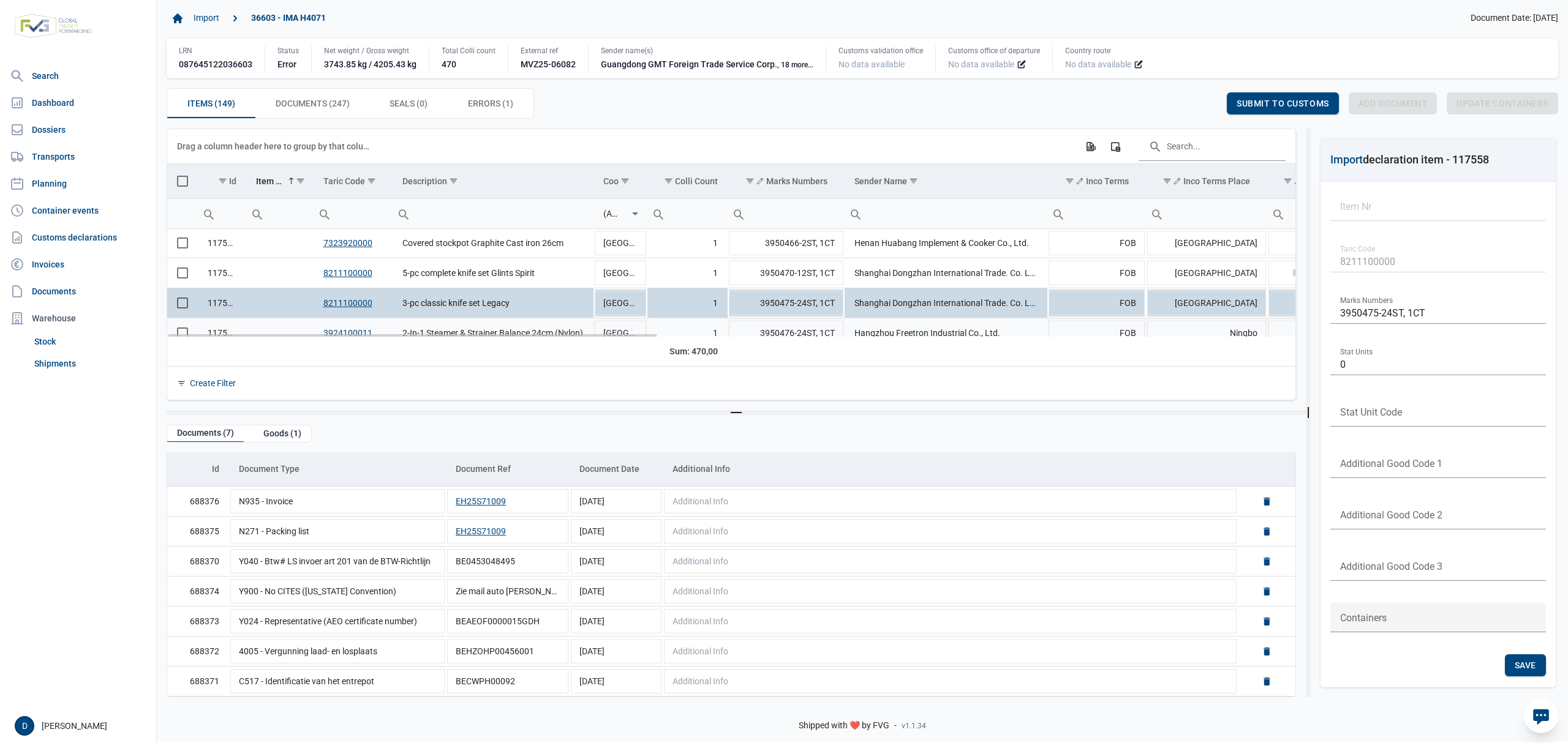
click at [275, 326] on td "Data grid with 149 rows and 23 columns" at bounding box center [279, 332] width 66 height 30
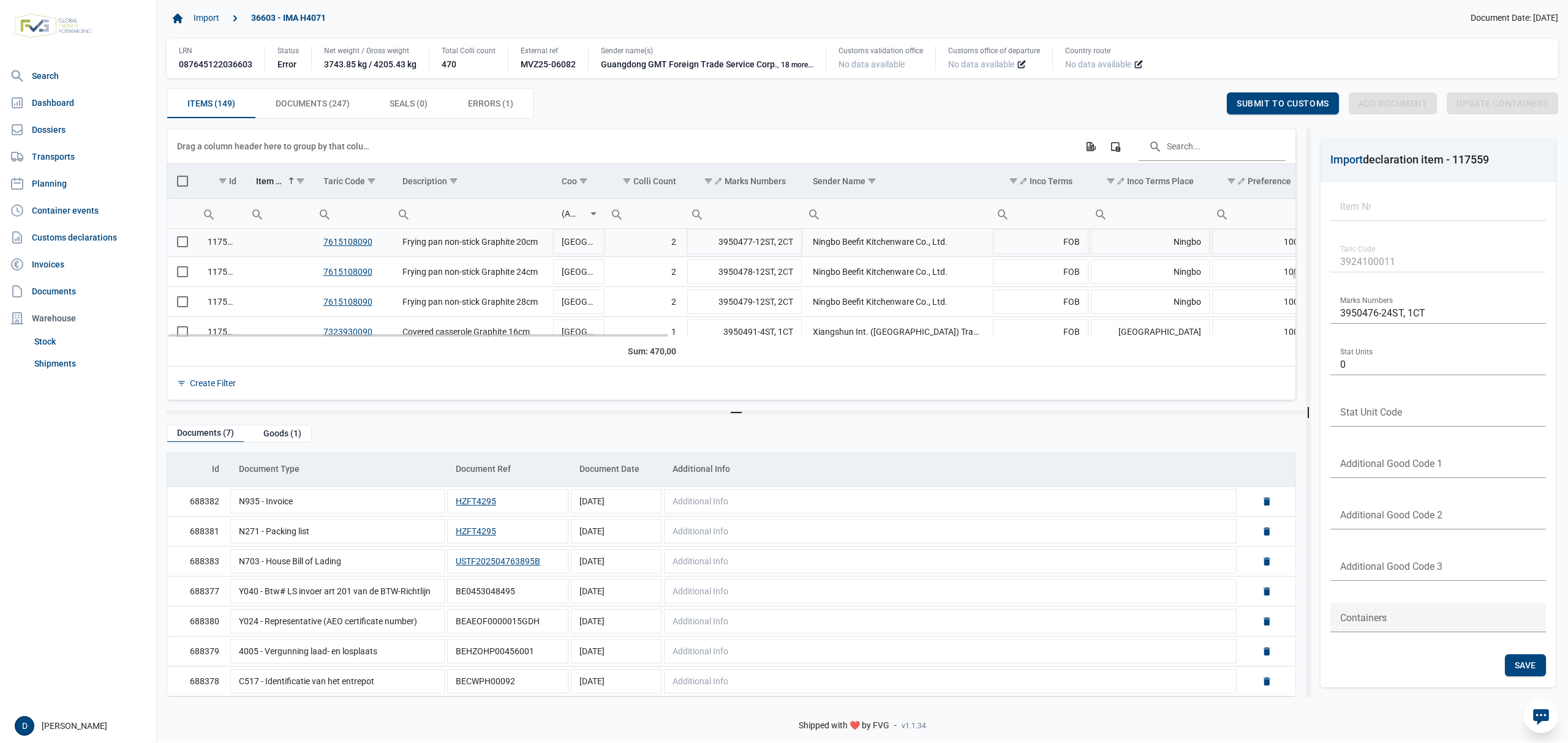
click at [248, 248] on td "Data grid with 149 rows and 23 columns" at bounding box center [279, 242] width 66 height 30
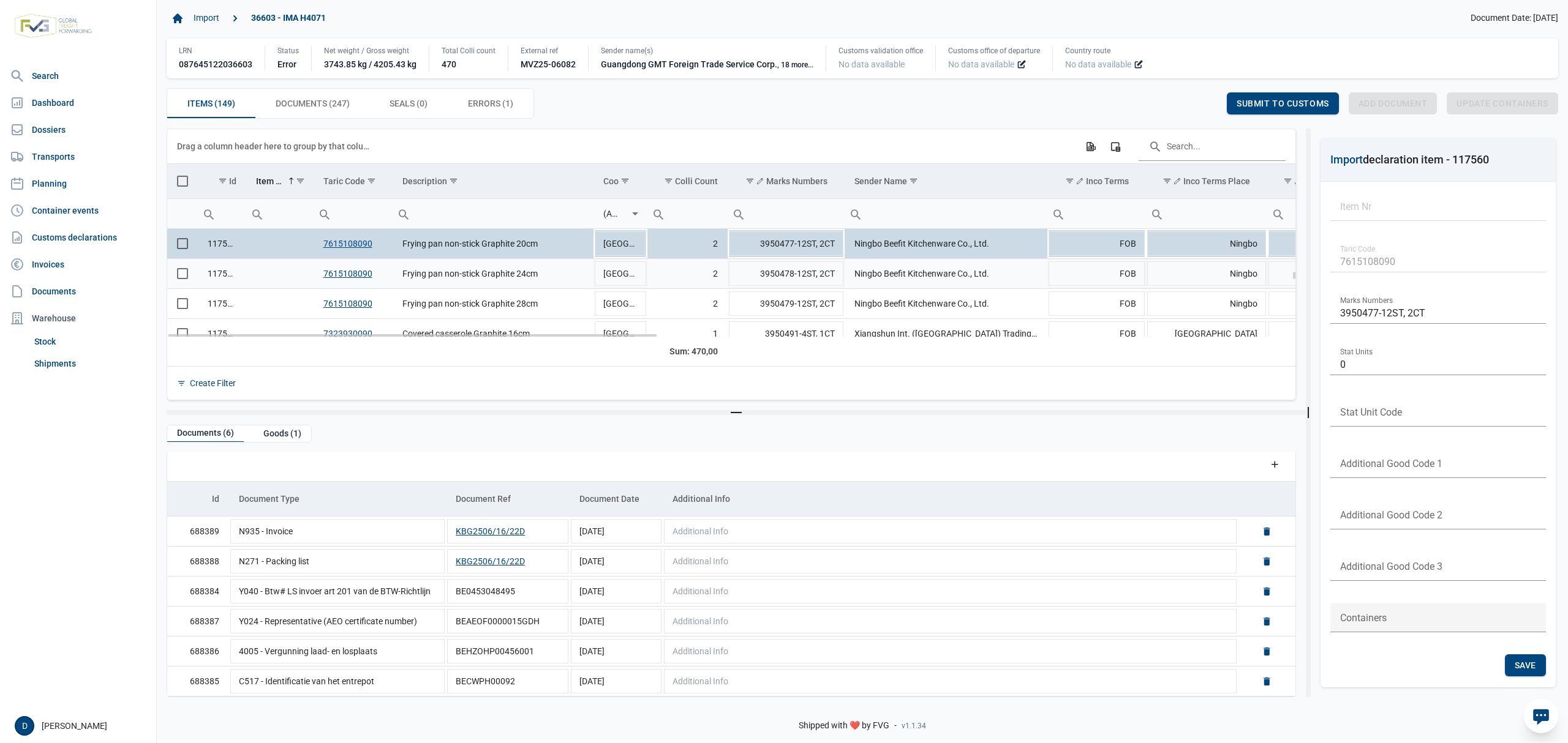
click at [263, 276] on td "Data grid with 149 rows and 23 columns" at bounding box center [279, 274] width 66 height 30
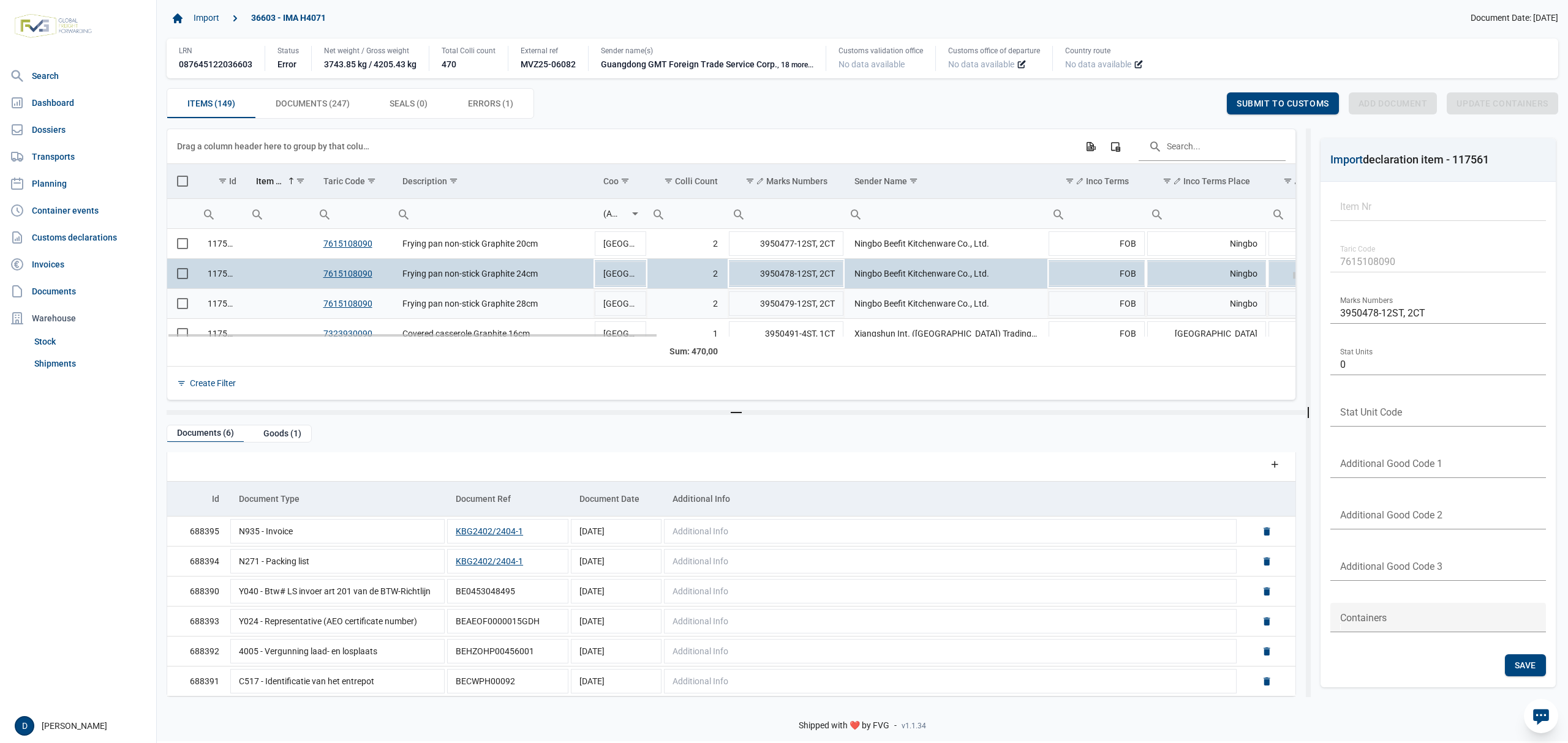
click at [275, 306] on td "Data grid with 149 rows and 23 columns" at bounding box center [279, 304] width 66 height 30
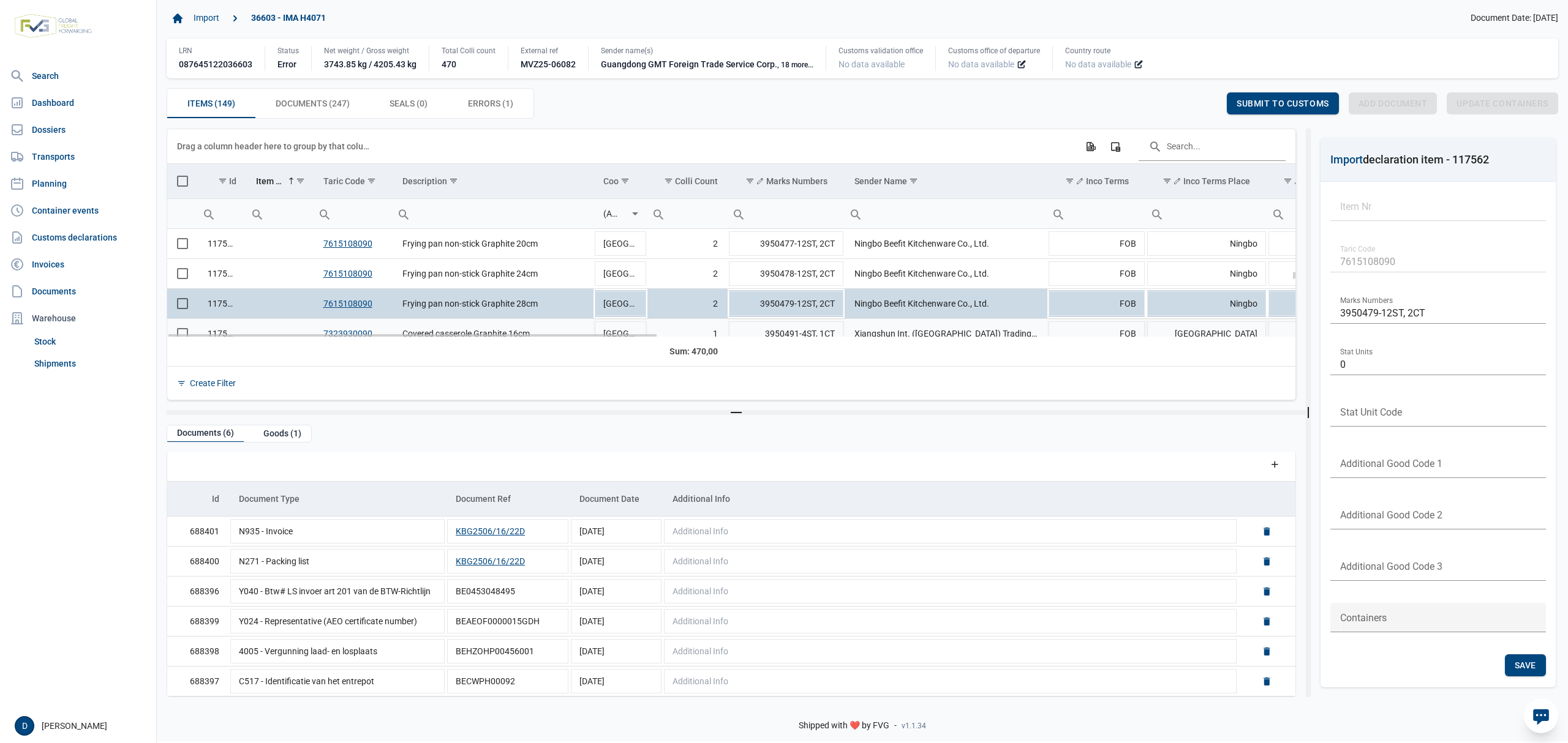
click at [289, 329] on td "Data grid with 149 rows and 23 columns" at bounding box center [279, 333] width 66 height 30
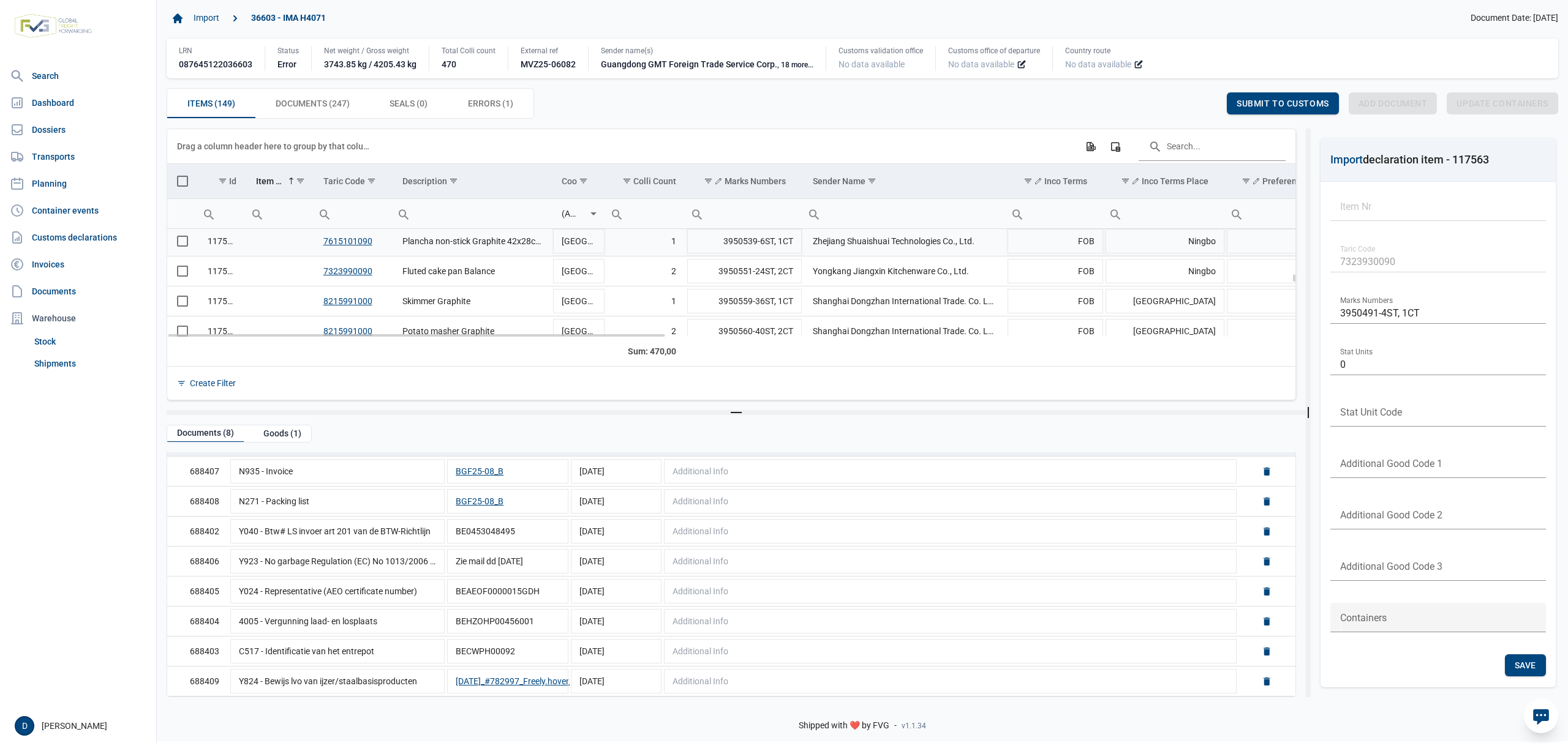
click at [266, 243] on td "Data grid with 149 rows and 23 columns" at bounding box center [279, 241] width 66 height 30
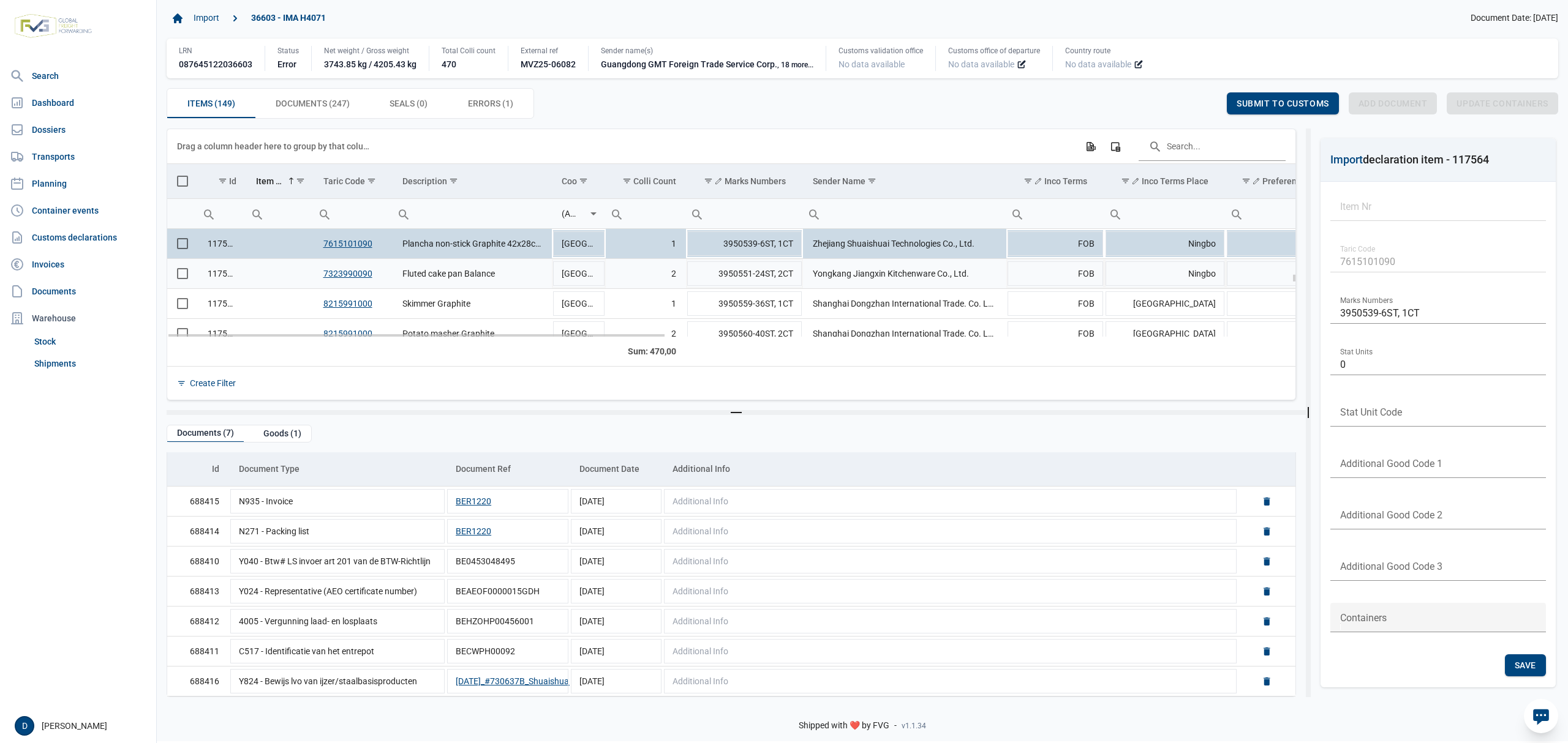
click at [289, 281] on td "Data grid with 149 rows and 23 columns" at bounding box center [279, 274] width 66 height 30
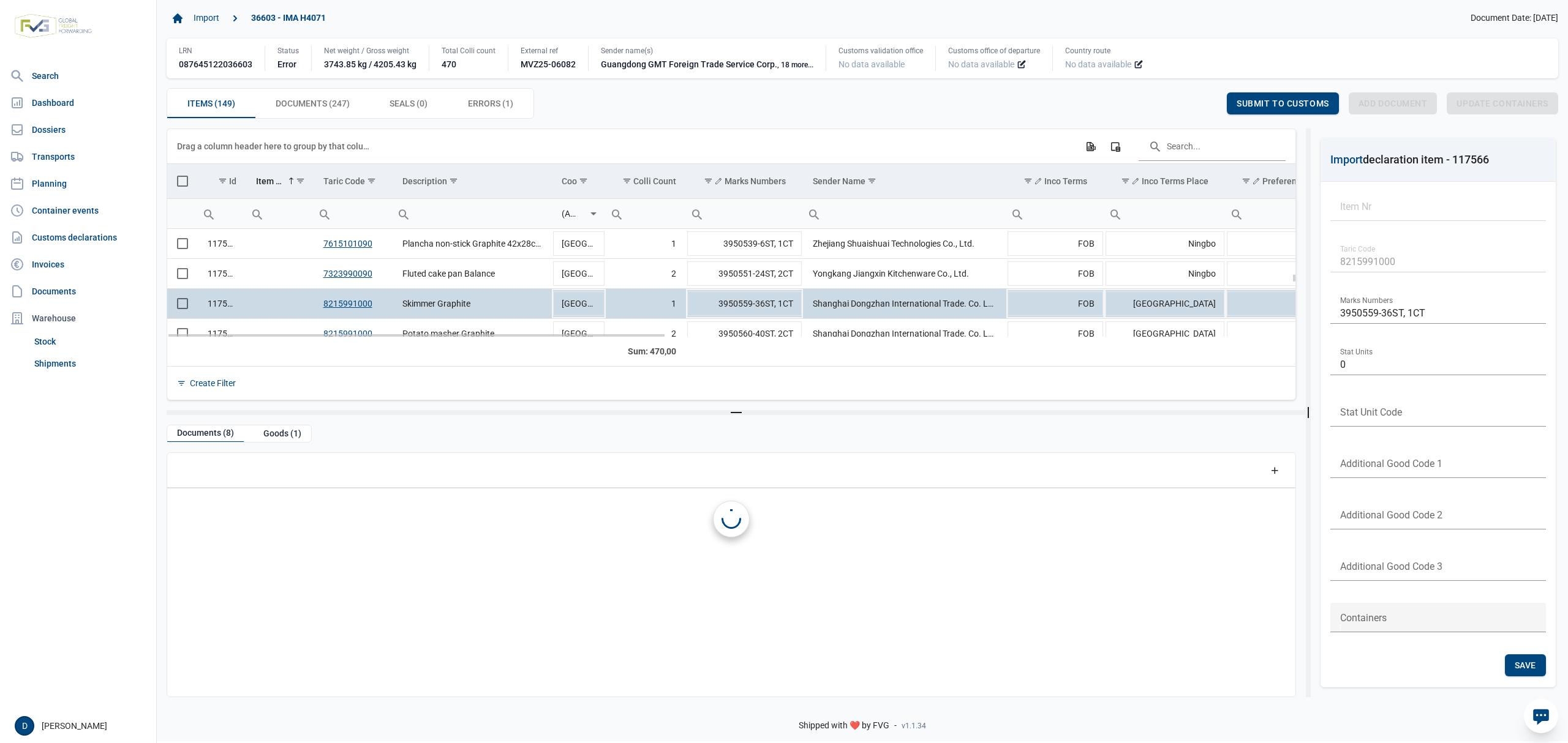
click at [280, 304] on td "Data grid with 149 rows and 23 columns" at bounding box center [279, 304] width 66 height 30
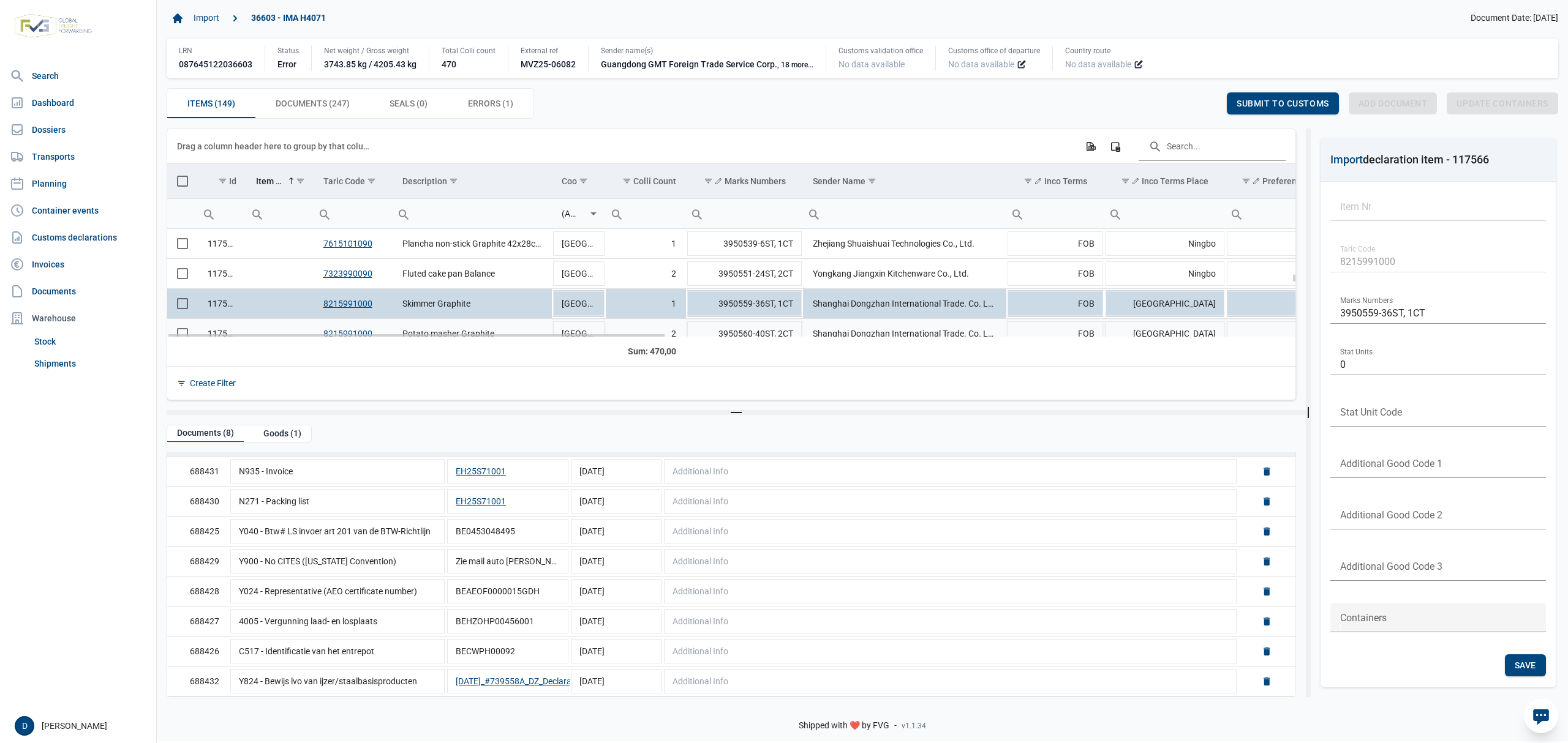
click at [284, 332] on td "Data grid with 149 rows and 23 columns" at bounding box center [279, 333] width 66 height 30
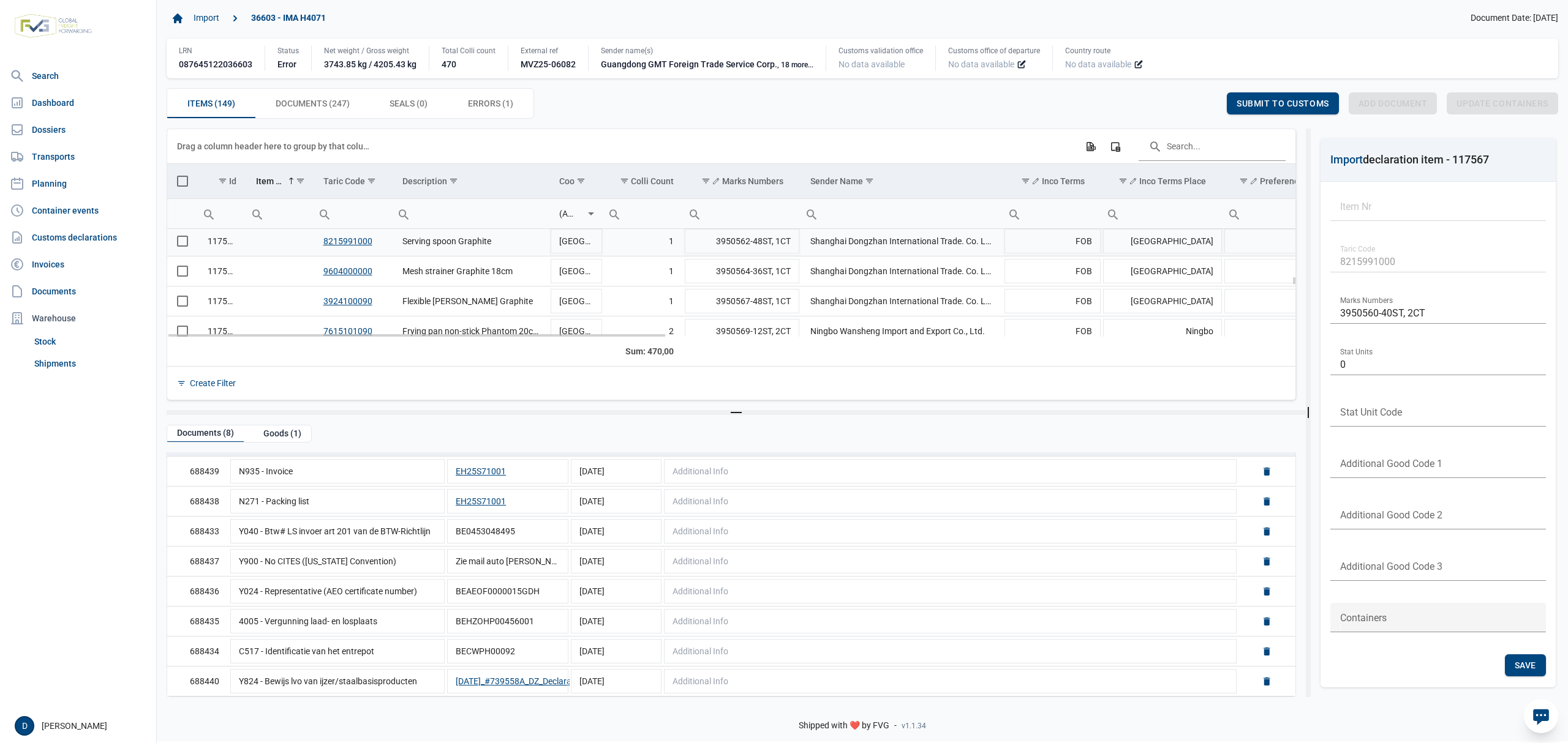
click at [275, 248] on td "Data grid with 149 rows and 23 columns" at bounding box center [279, 241] width 66 height 30
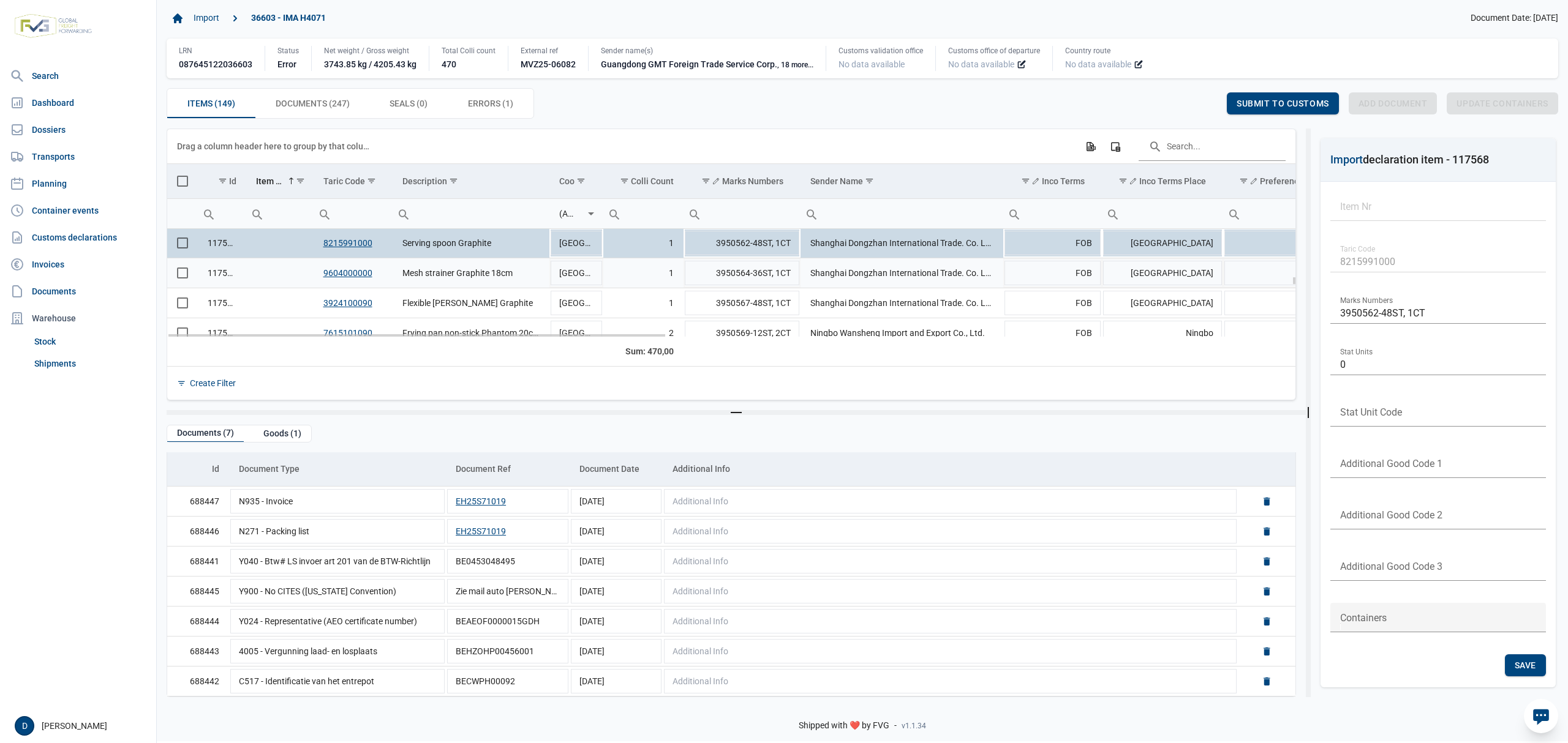
click at [263, 276] on td "Data grid with 149 rows and 23 columns" at bounding box center [279, 273] width 66 height 30
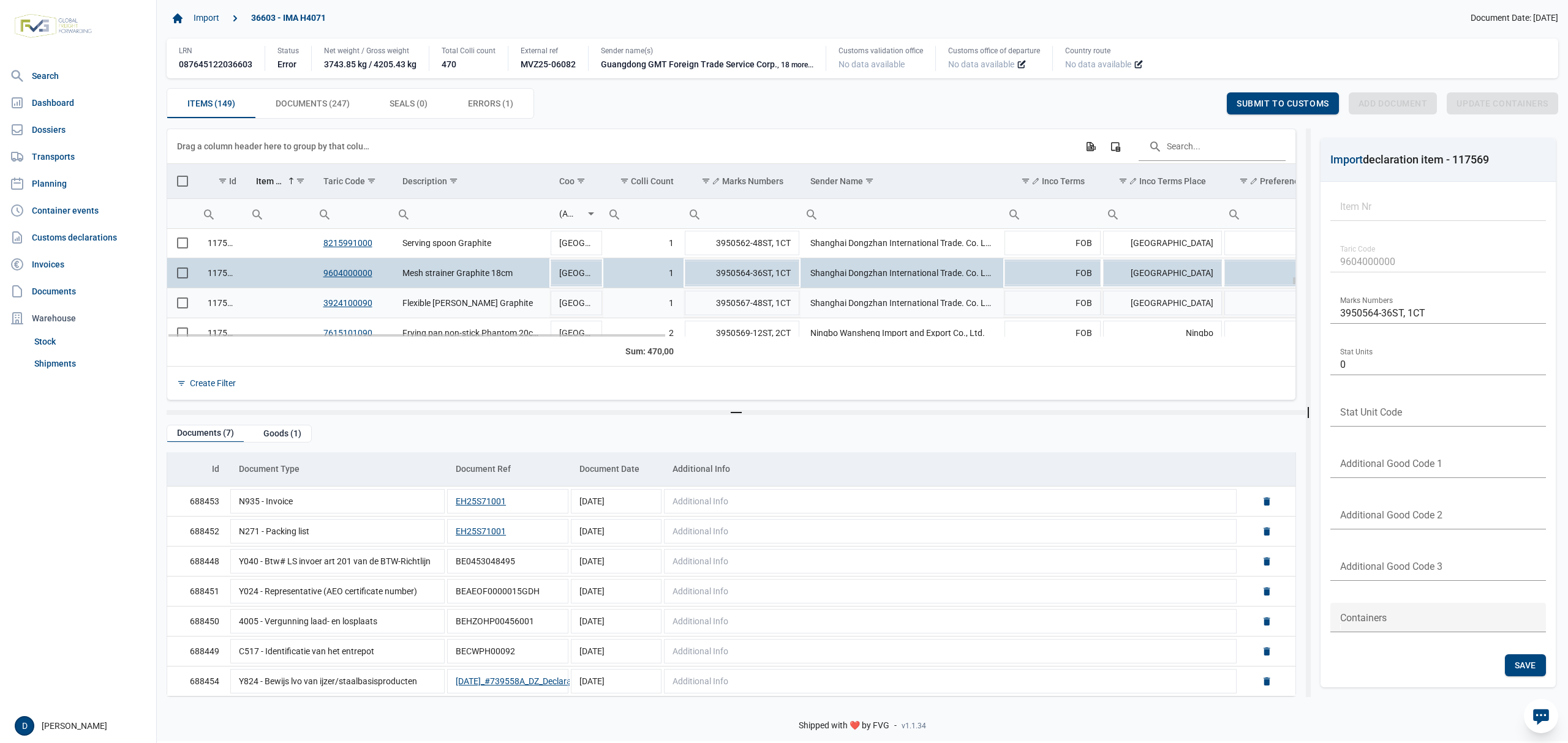
click at [280, 303] on td "Data grid with 149 rows and 23 columns" at bounding box center [279, 303] width 66 height 30
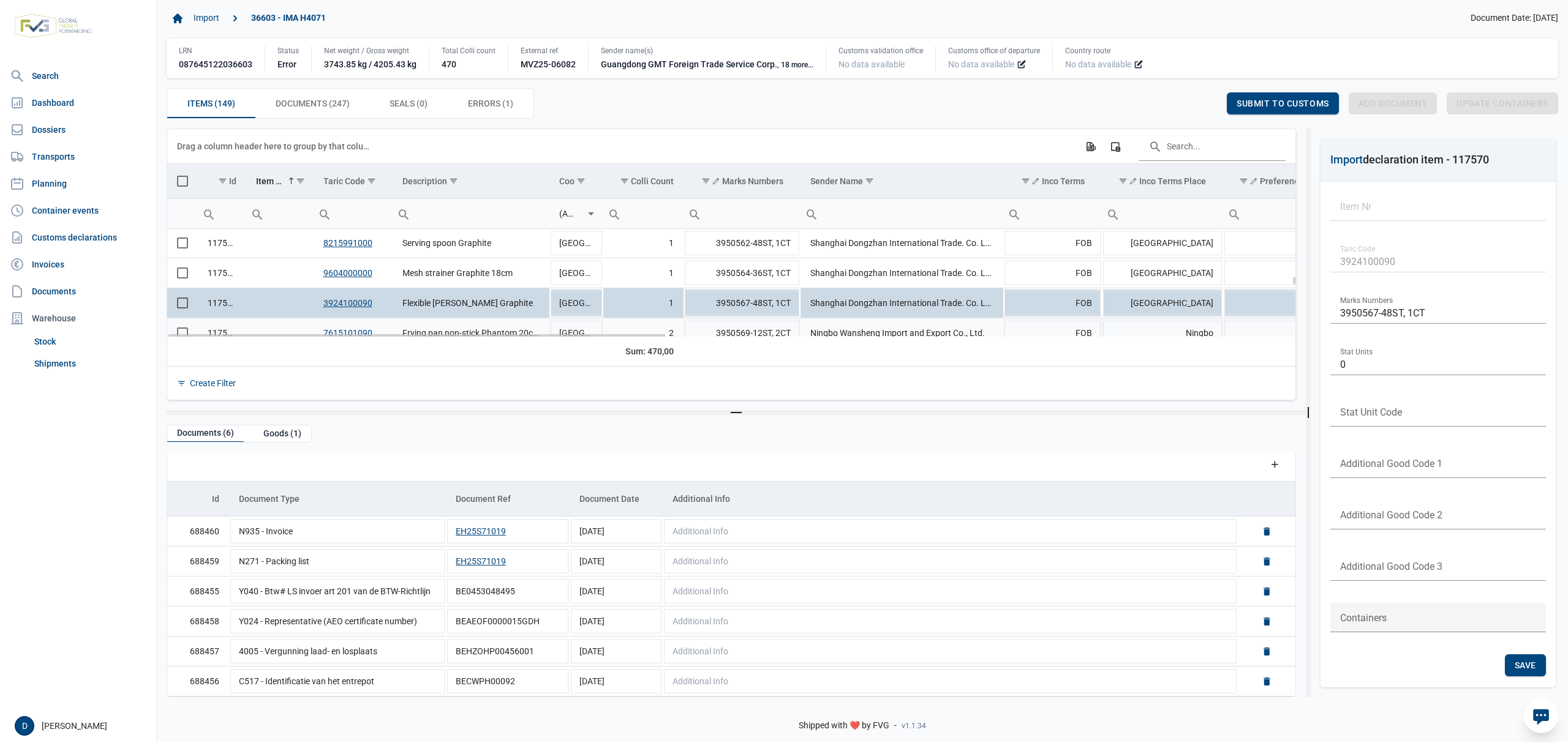
click at [282, 329] on td "Data grid with 149 rows and 23 columns" at bounding box center [279, 332] width 66 height 30
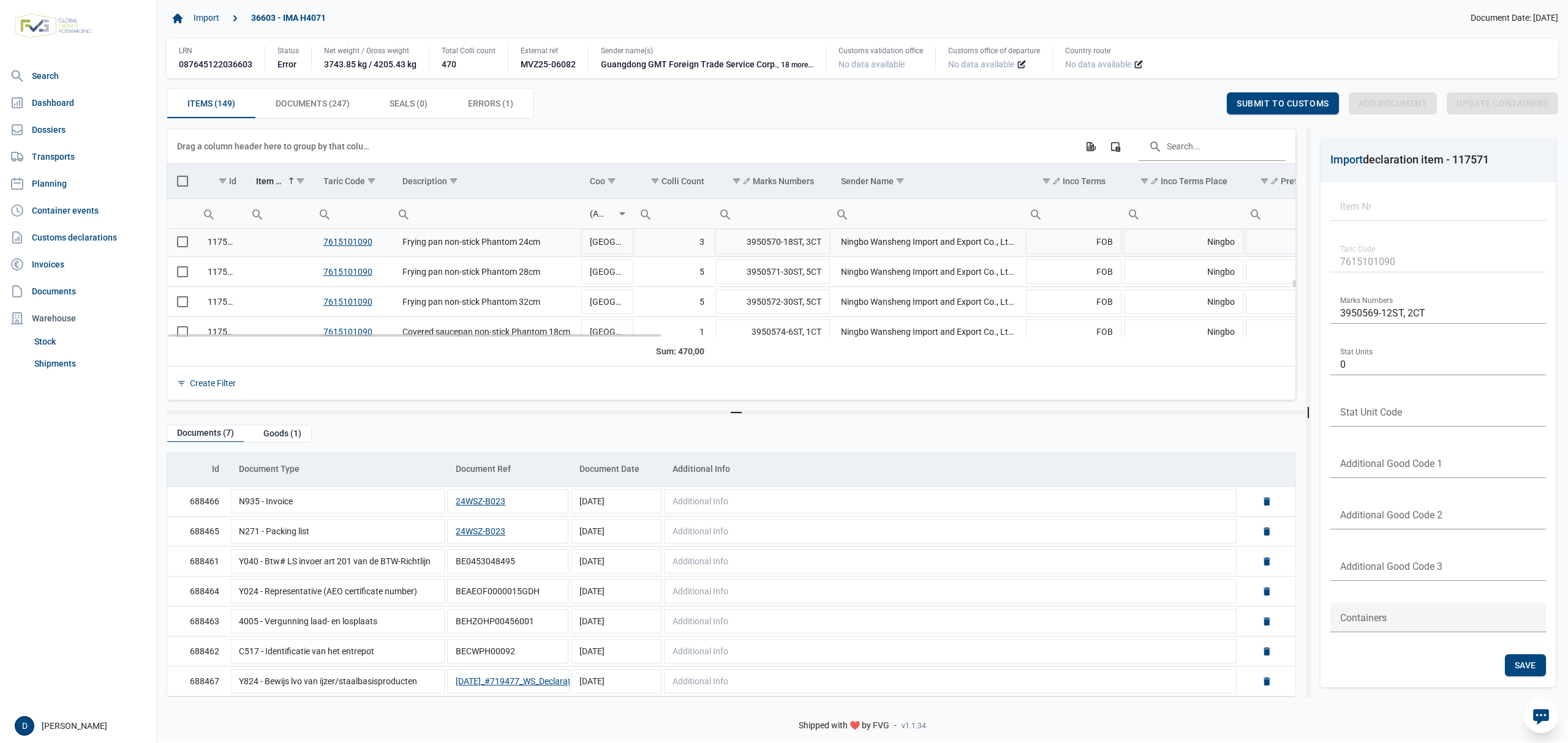
click at [270, 241] on td "Data grid with 149 rows and 23 columns" at bounding box center [279, 242] width 66 height 30
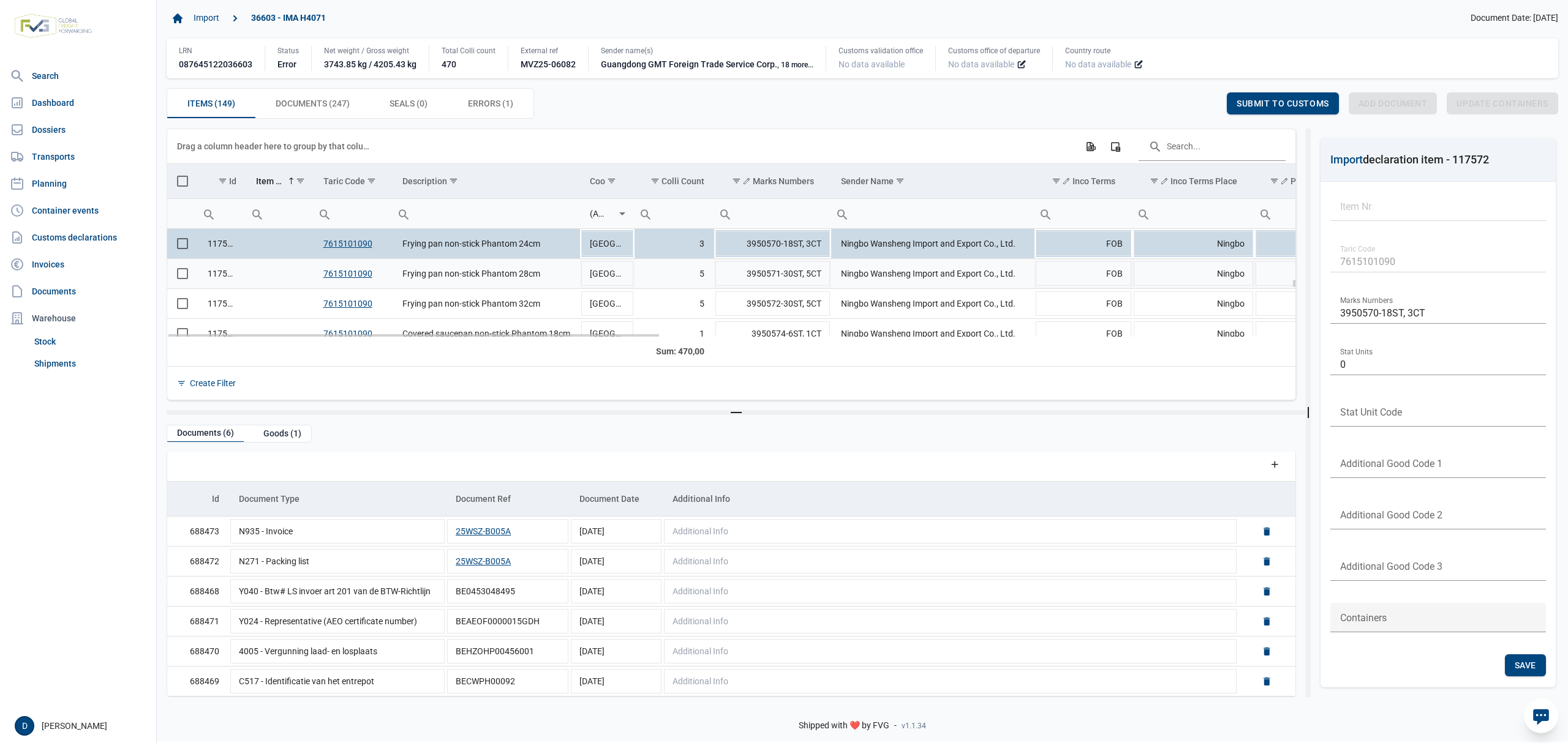
click at [281, 277] on td "Data grid with 149 rows and 23 columns" at bounding box center [279, 274] width 66 height 30
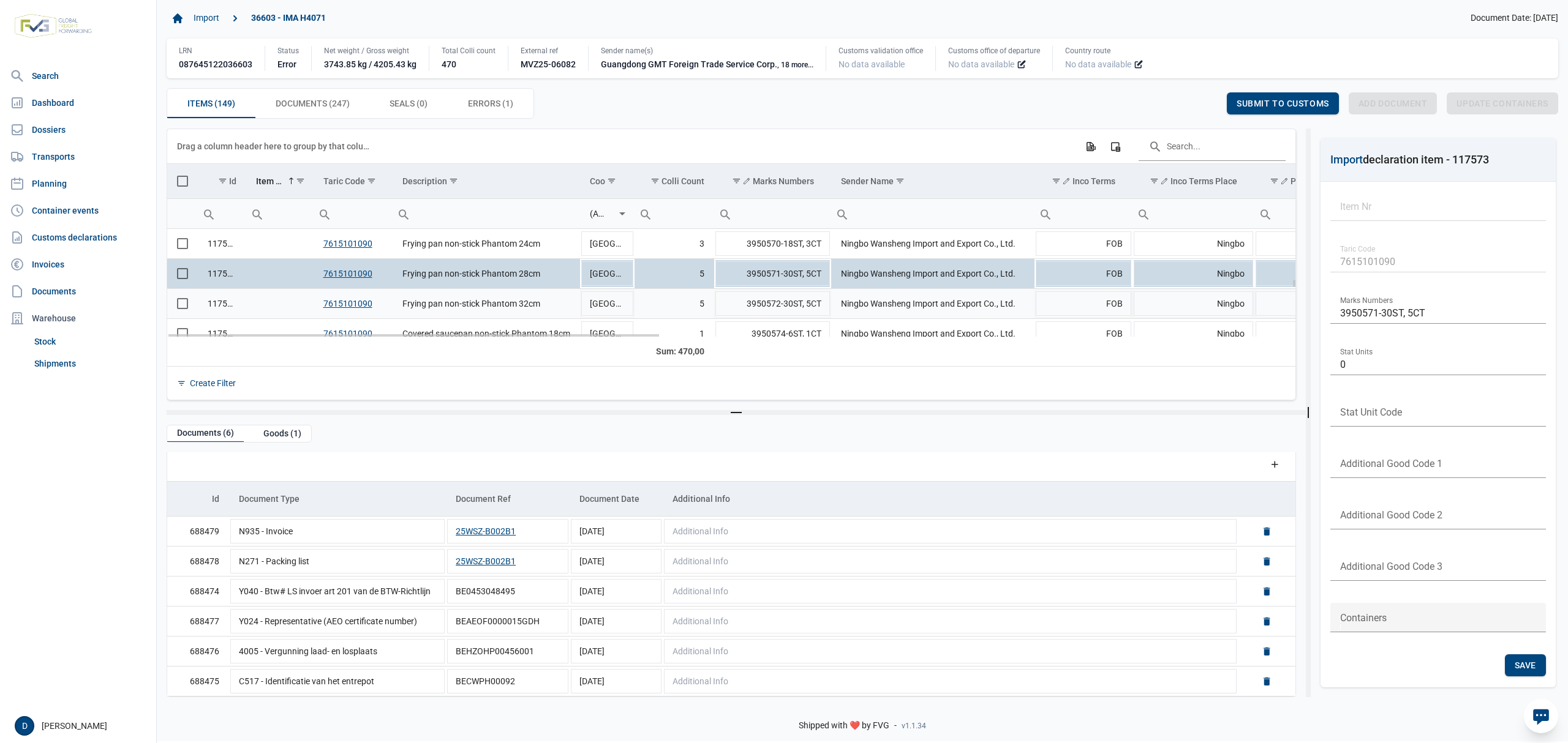
click at [263, 305] on td "Data grid with 149 rows and 23 columns" at bounding box center [279, 304] width 66 height 30
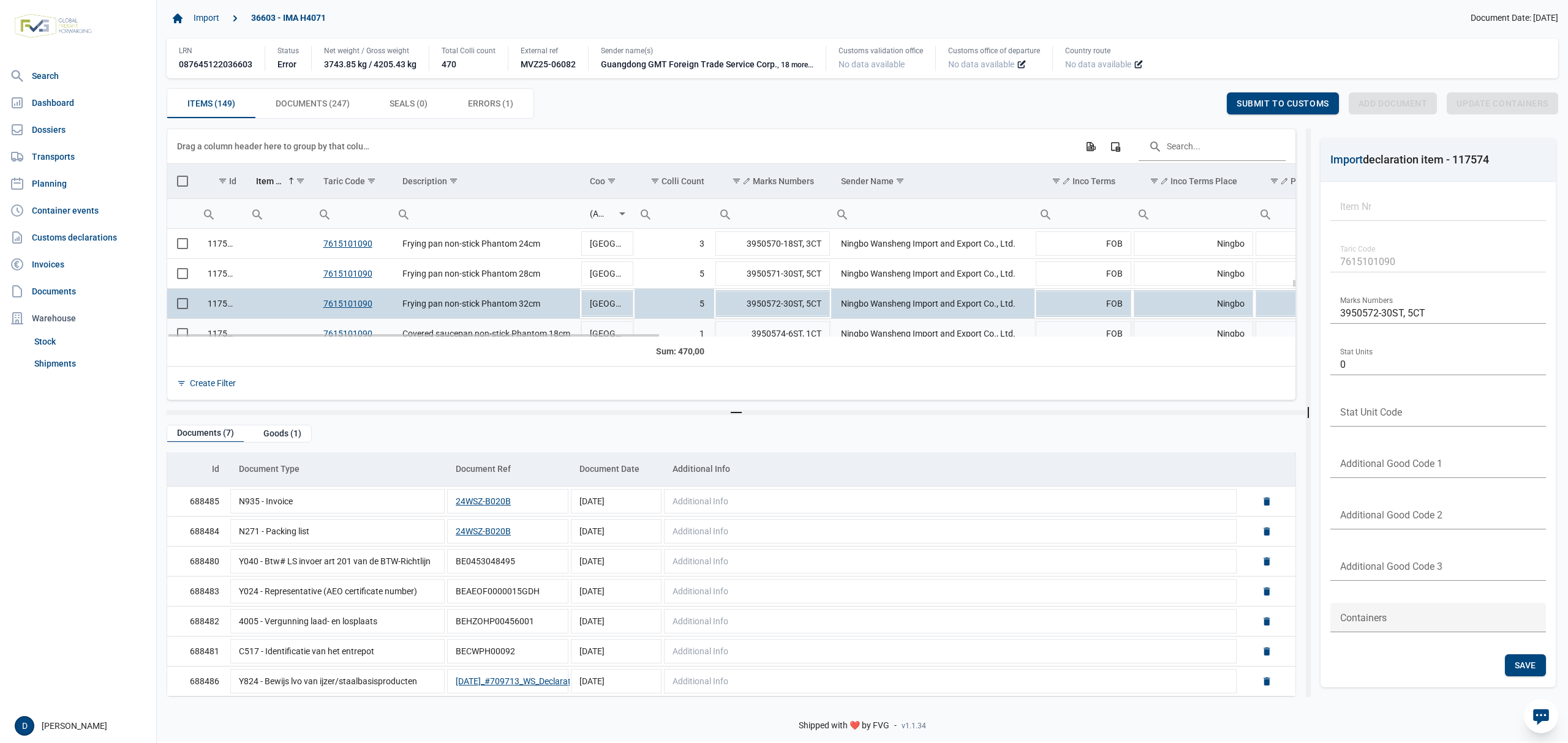
click at [280, 329] on td "Data grid with 149 rows and 23 columns" at bounding box center [279, 333] width 66 height 30
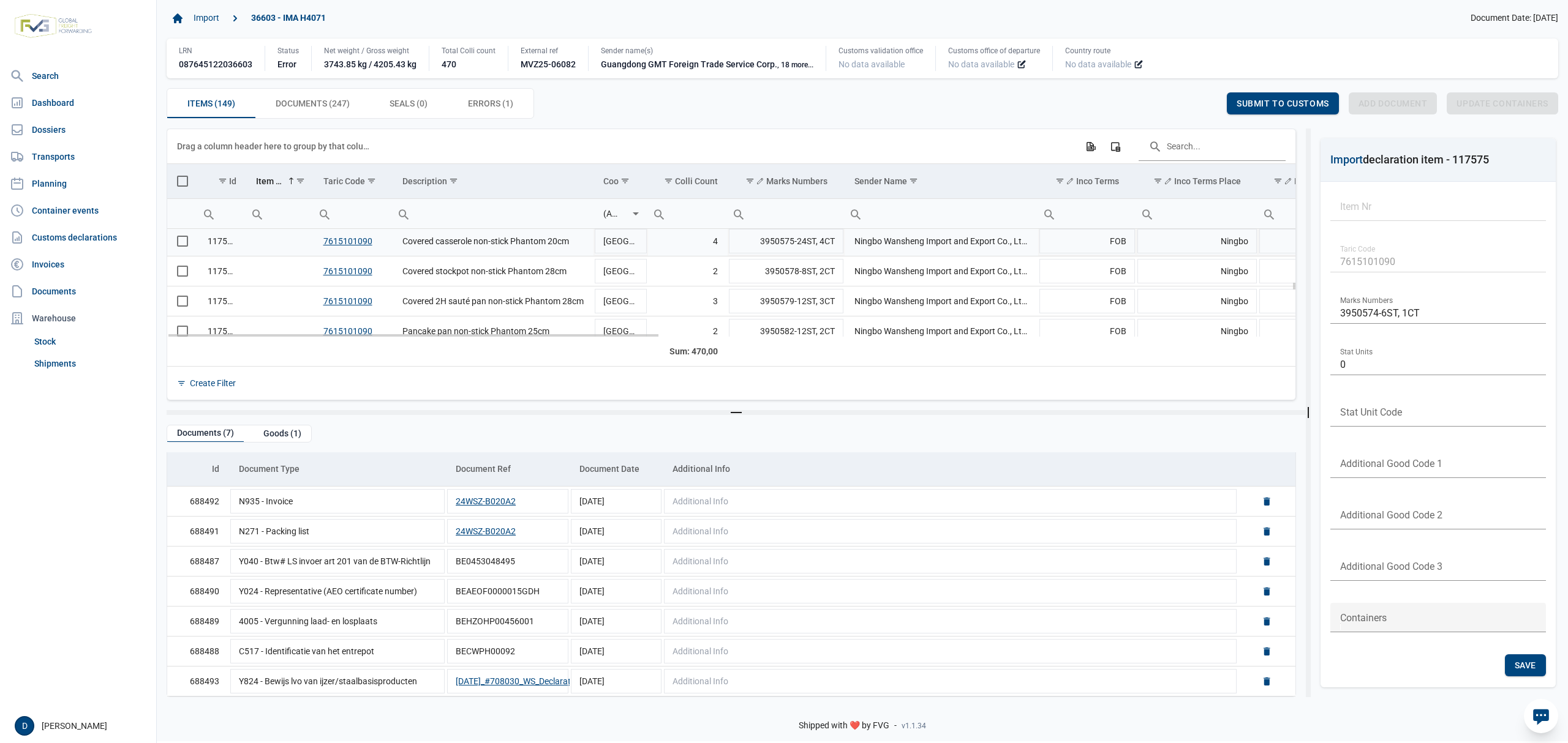
click at [249, 241] on td "Data grid with 149 rows and 23 columns" at bounding box center [279, 241] width 66 height 30
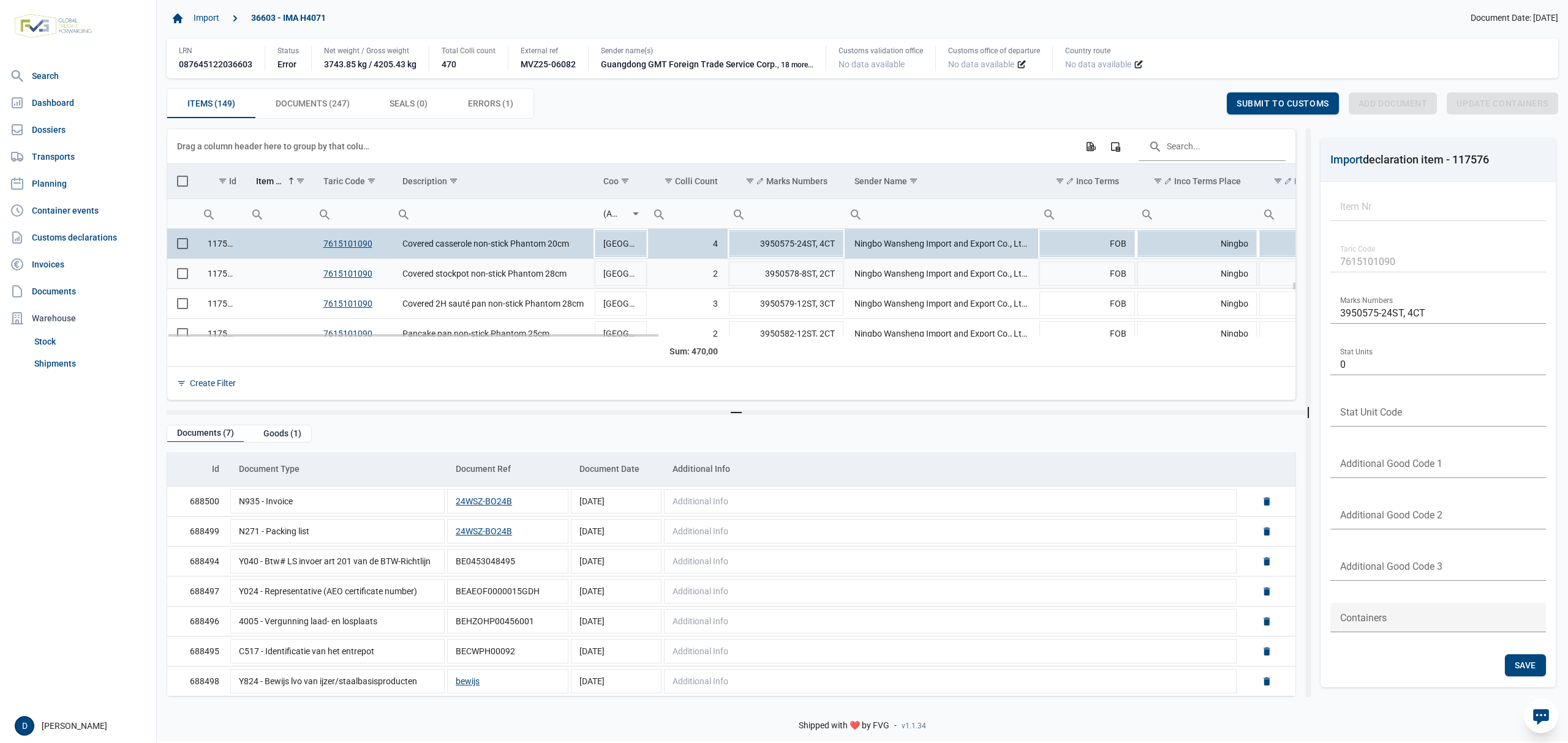
click at [263, 278] on td "Data grid with 149 rows and 23 columns" at bounding box center [279, 274] width 66 height 30
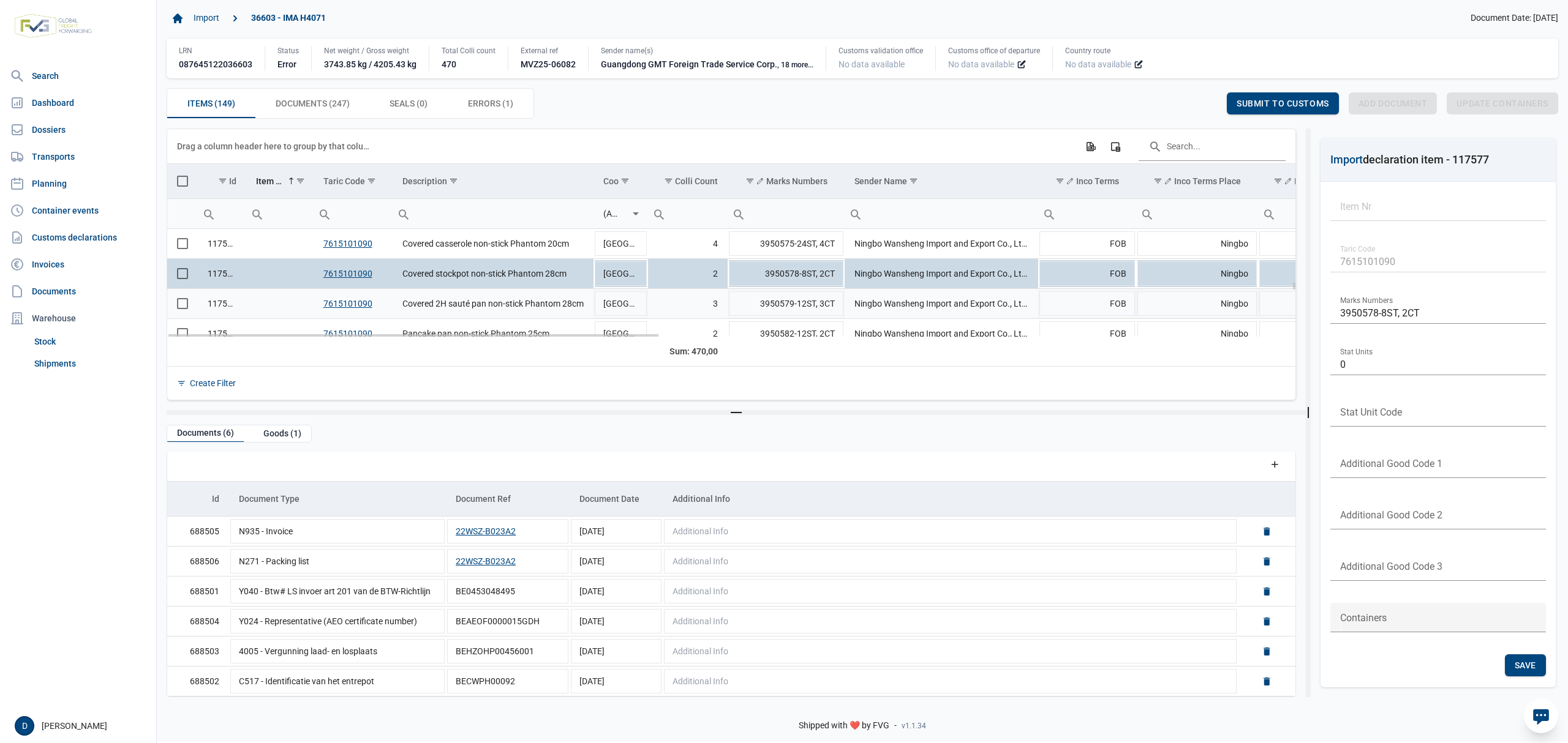
click at [281, 306] on td "Data grid with 149 rows and 23 columns" at bounding box center [279, 304] width 66 height 30
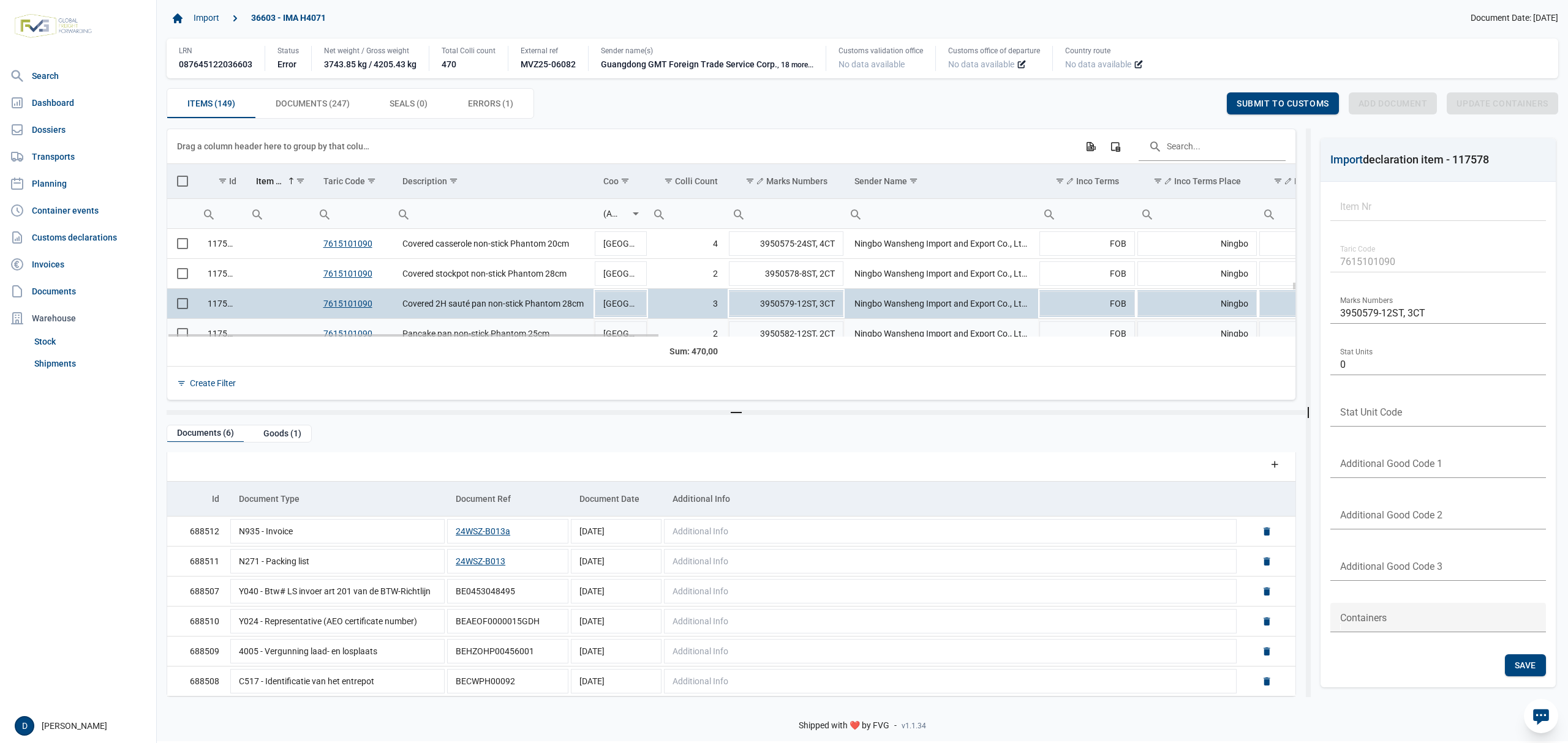
click at [282, 325] on td "Data grid with 149 rows and 23 columns" at bounding box center [279, 333] width 66 height 30
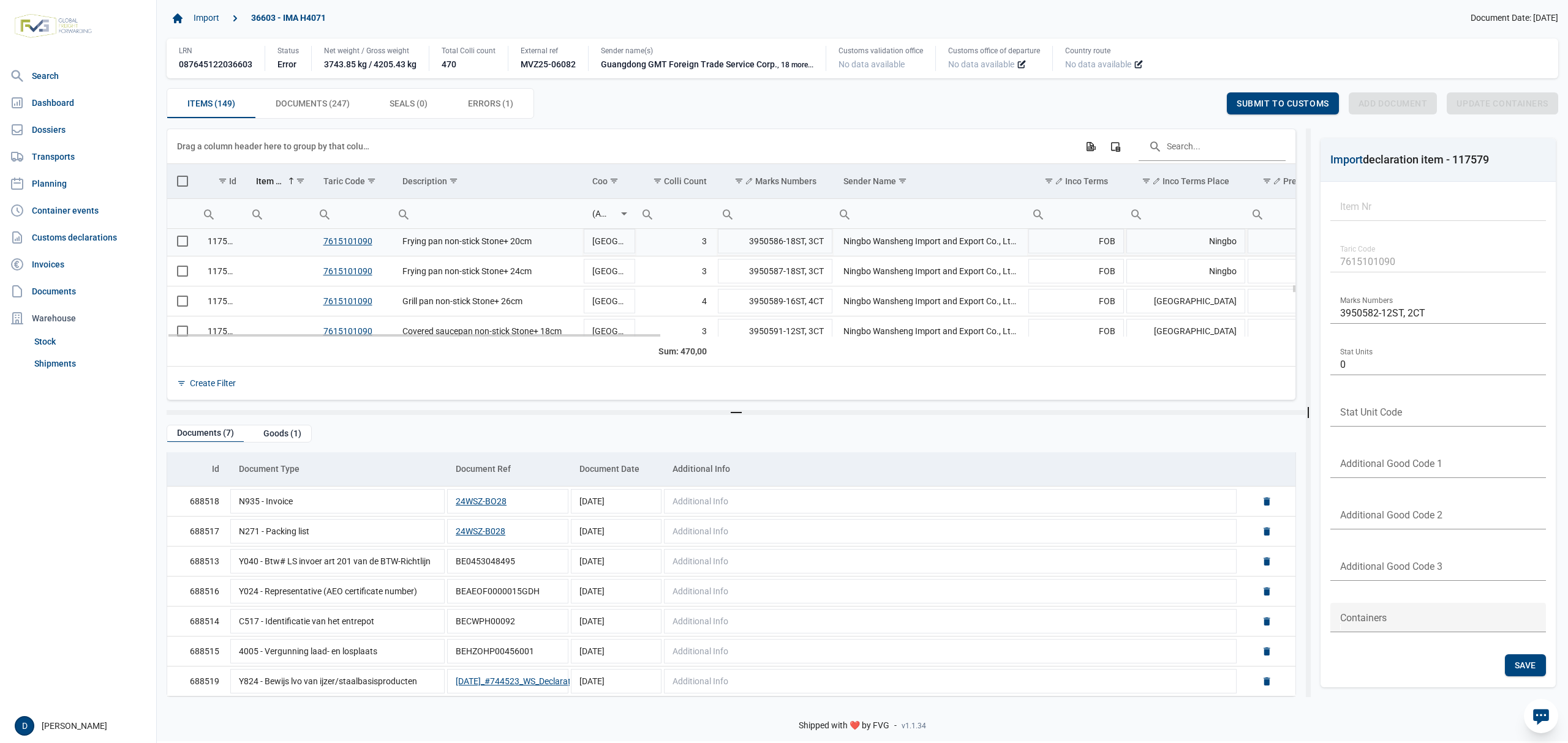
click at [246, 238] on td "Data grid with 149 rows and 23 columns" at bounding box center [279, 241] width 66 height 30
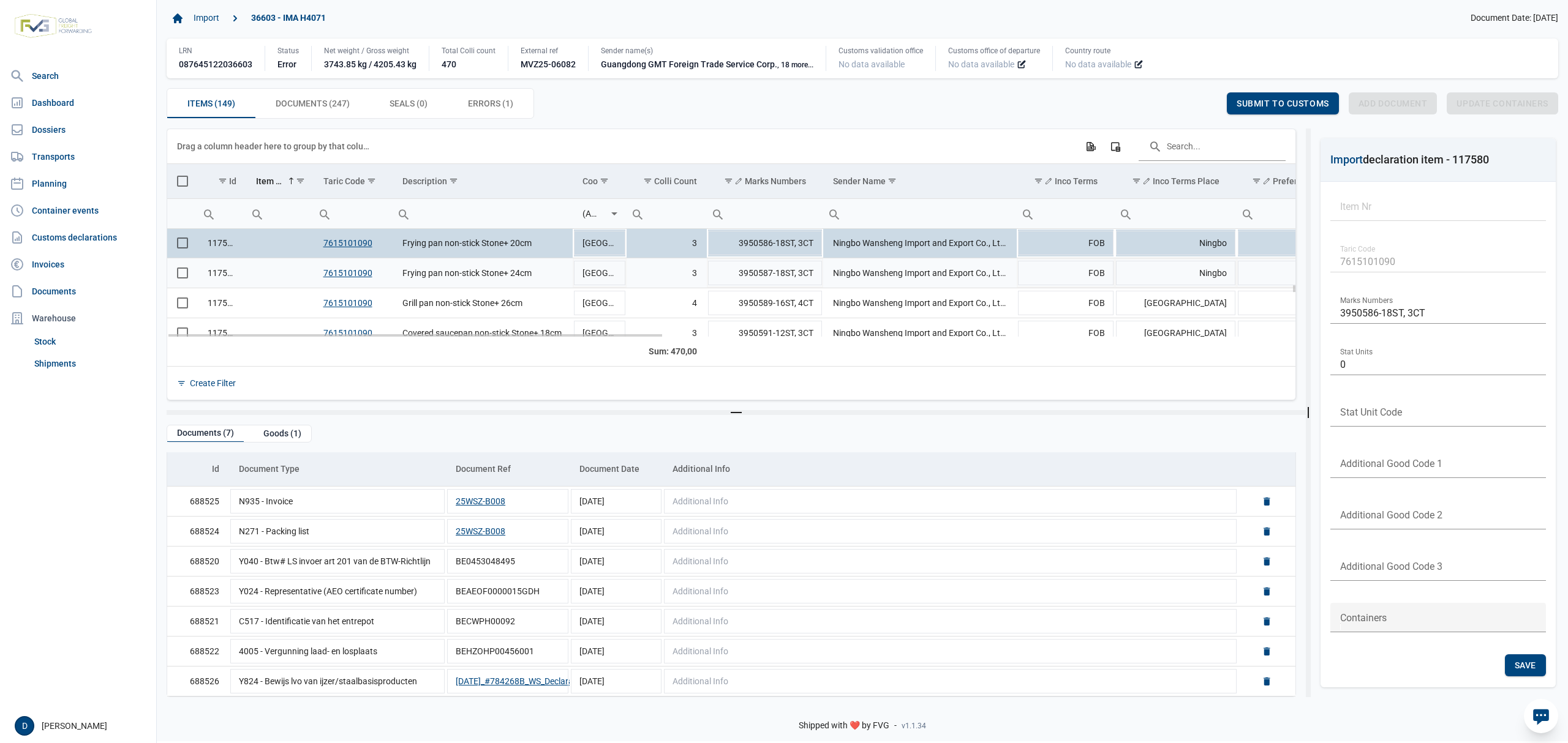
click at [263, 275] on td "Data grid with 149 rows and 23 columns" at bounding box center [279, 273] width 66 height 30
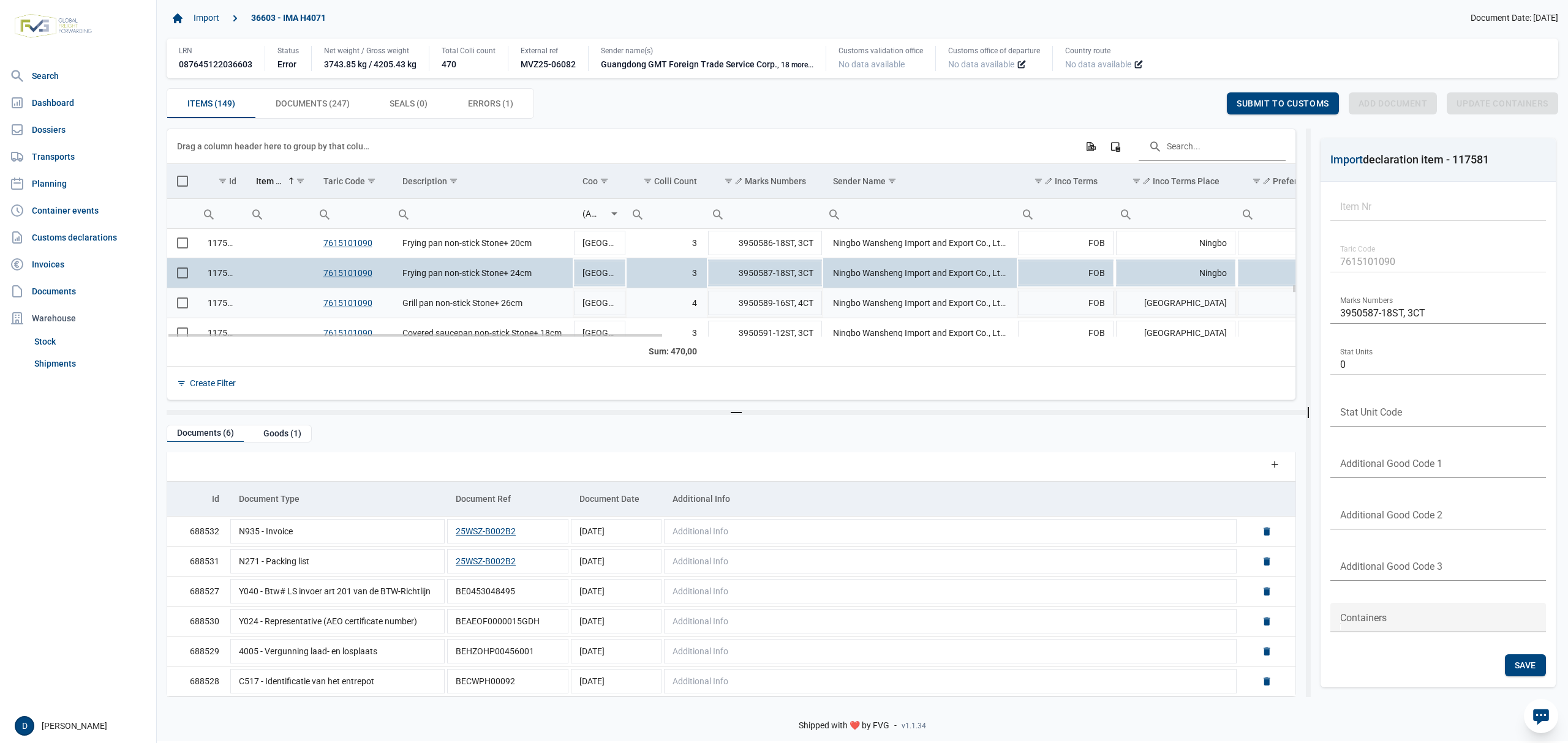
click at [284, 305] on td "Data grid with 149 rows and 23 columns" at bounding box center [279, 303] width 66 height 30
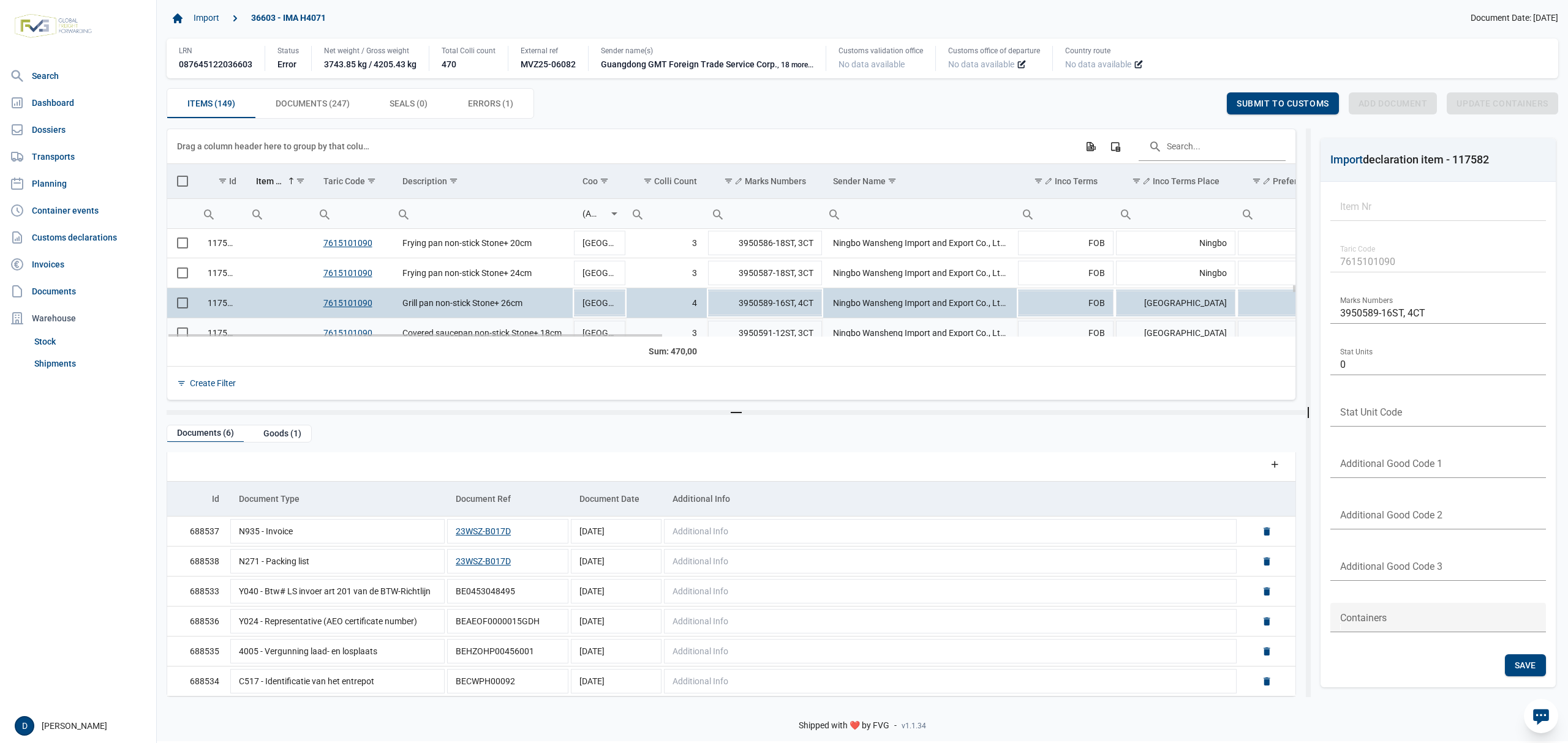
click at [279, 327] on td "Data grid with 149 rows and 23 columns" at bounding box center [279, 332] width 66 height 30
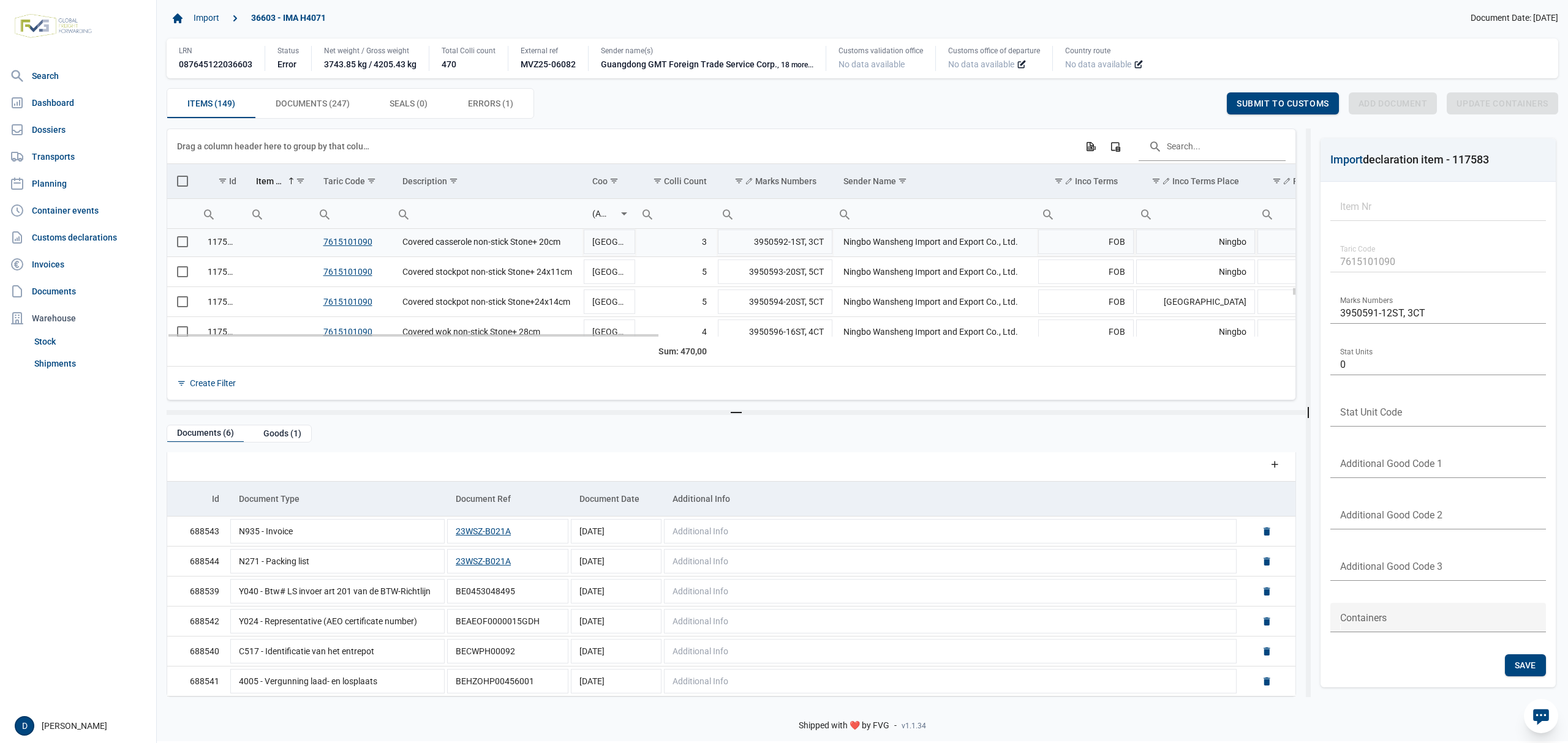
click at [256, 245] on td "Data grid with 149 rows and 23 columns" at bounding box center [279, 242] width 66 height 30
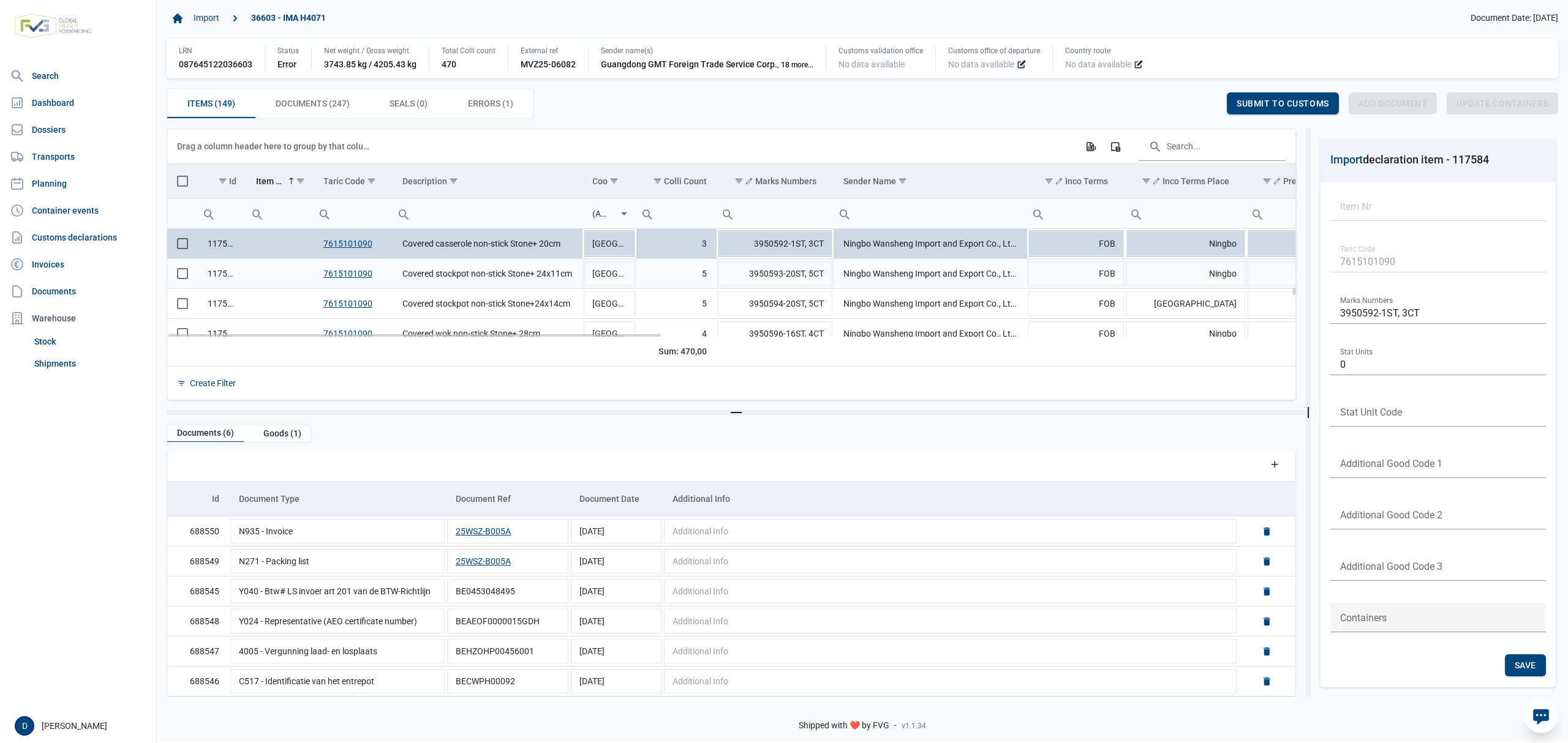
click at [281, 270] on td "Data grid with 149 rows and 23 columns" at bounding box center [279, 274] width 66 height 30
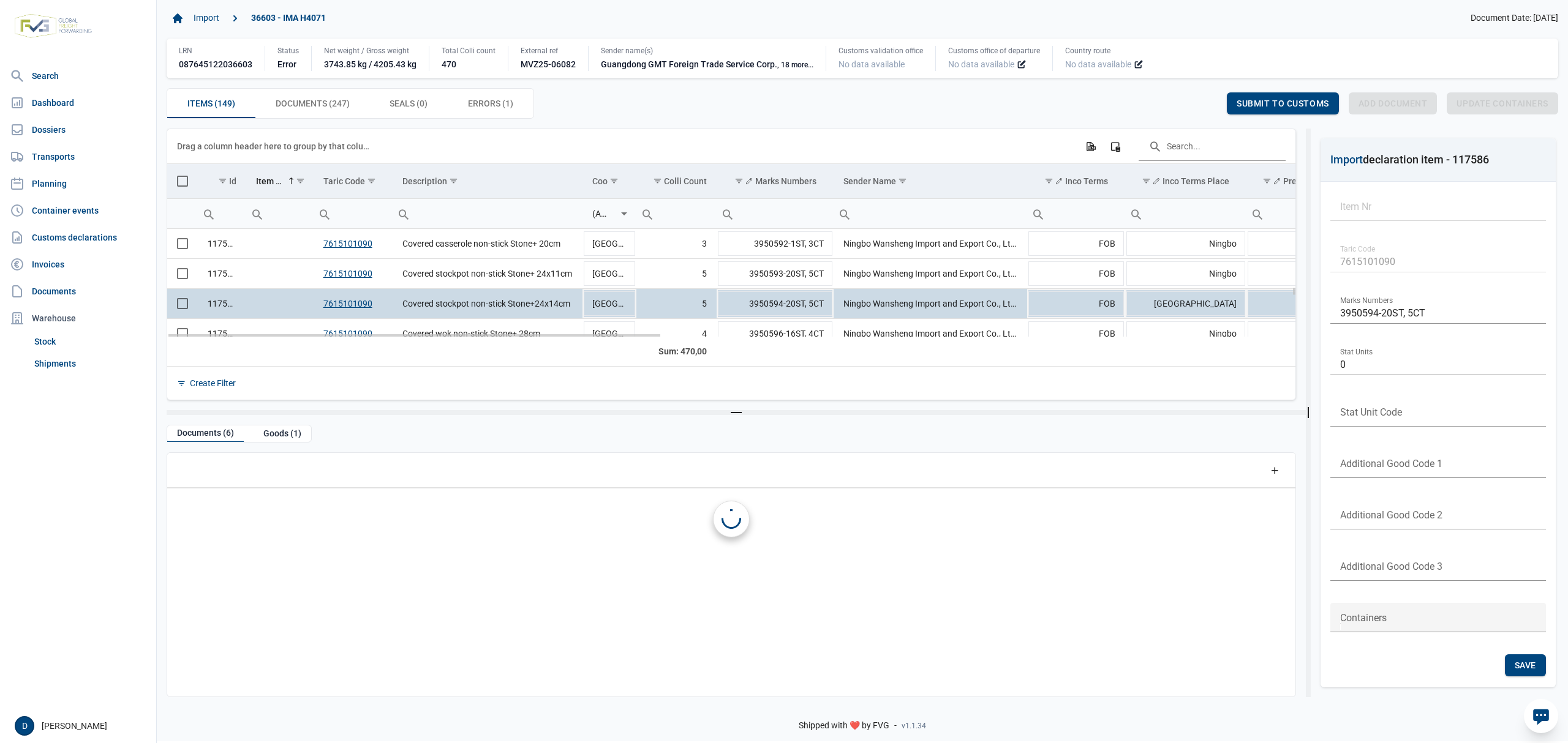
click at [293, 300] on td "Data grid with 149 rows and 23 columns" at bounding box center [279, 304] width 66 height 30
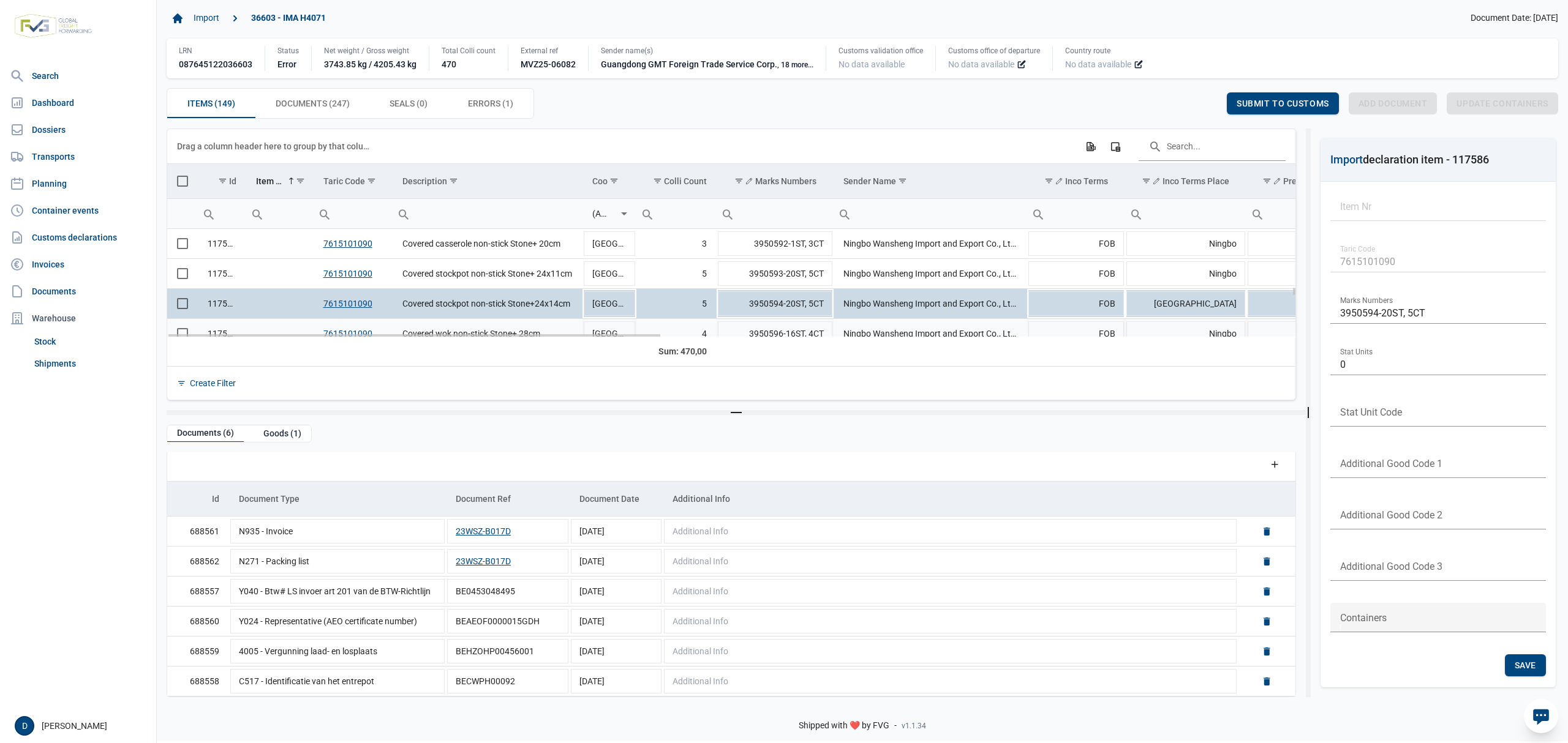
click at [300, 324] on td "Data grid with 149 rows and 23 columns" at bounding box center [279, 333] width 66 height 30
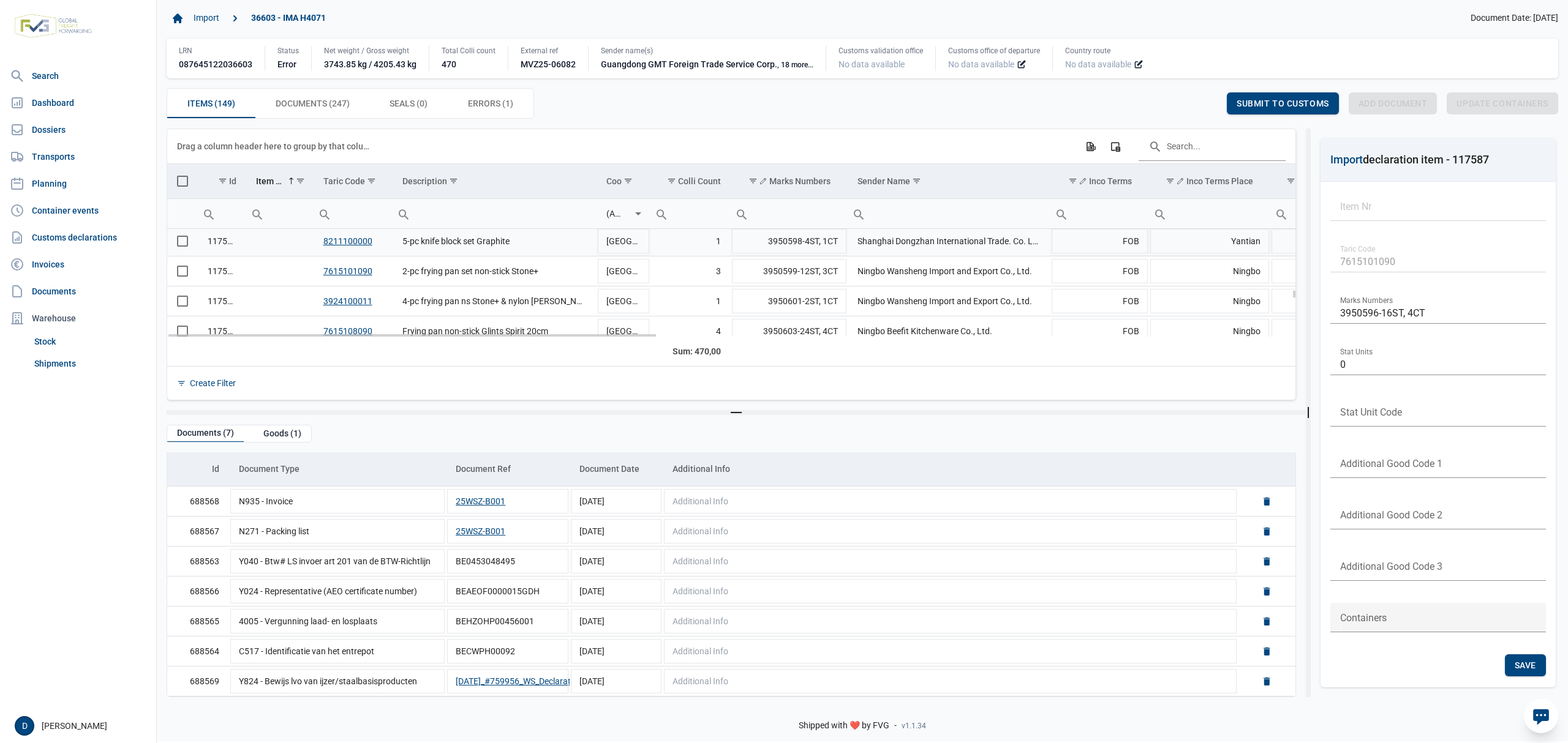
click at [252, 244] on td "Data grid with 149 rows and 23 columns" at bounding box center [279, 241] width 66 height 30
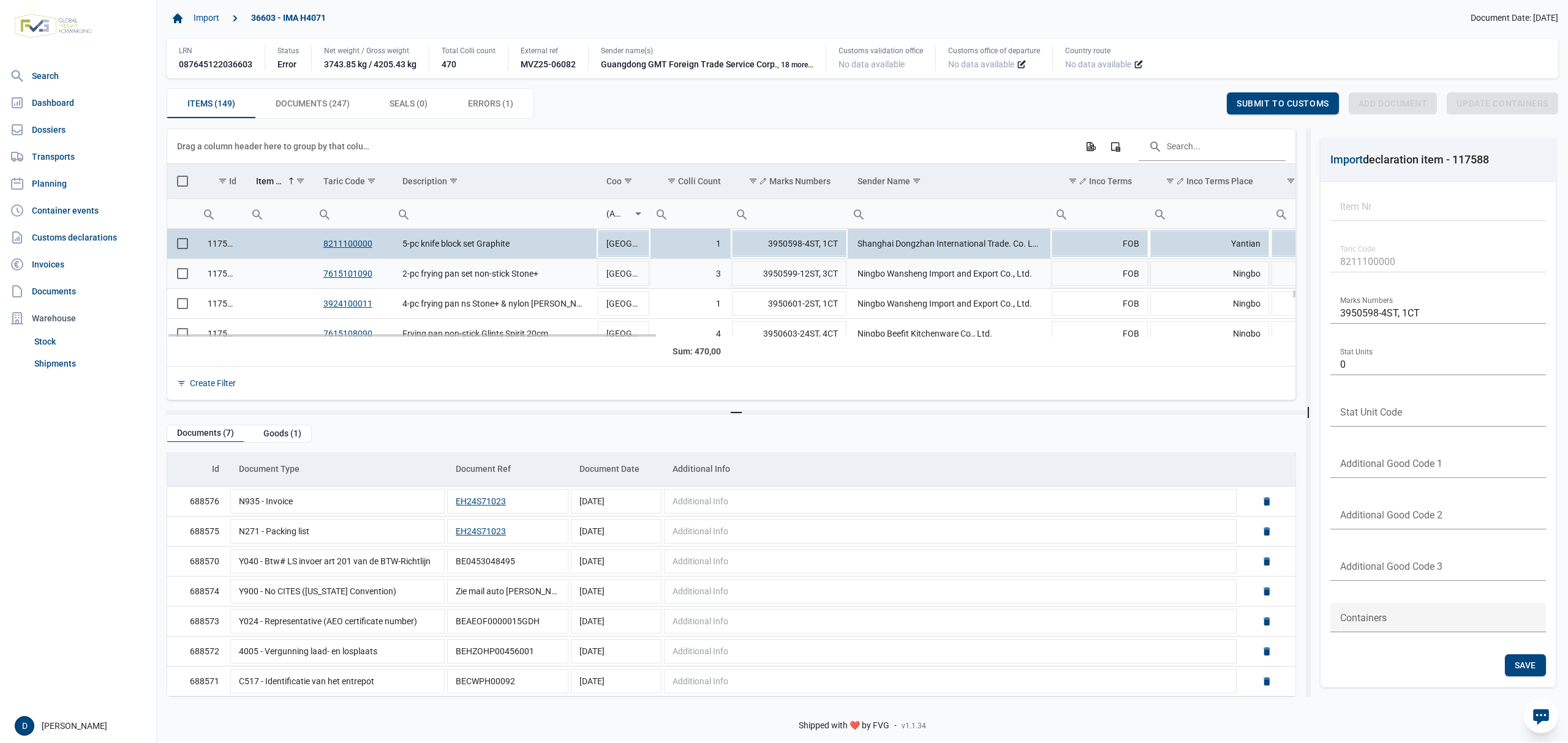
click at [272, 277] on td "Data grid with 149 rows and 23 columns" at bounding box center [279, 274] width 66 height 30
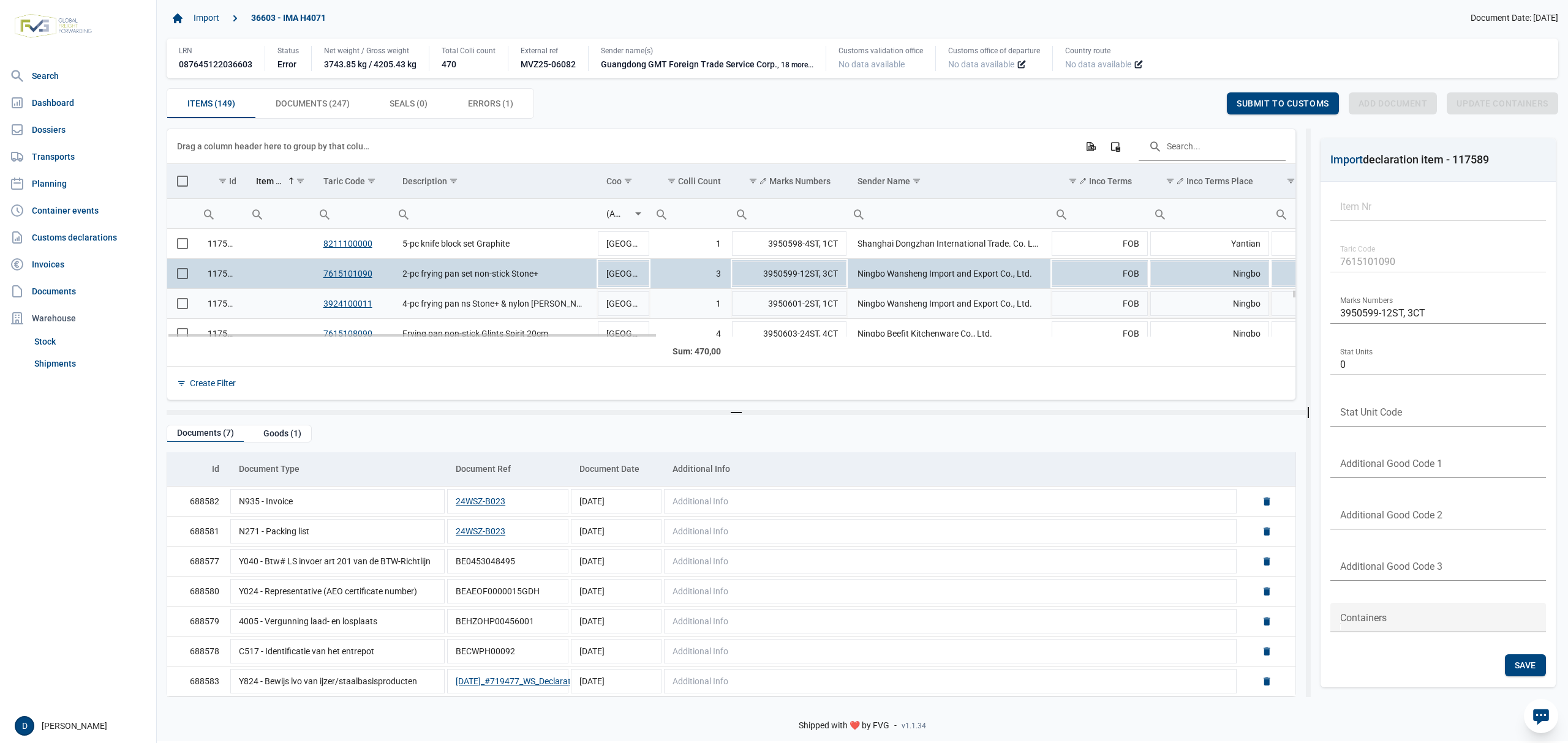
click at [273, 310] on td "Data grid with 149 rows and 23 columns" at bounding box center [279, 304] width 66 height 30
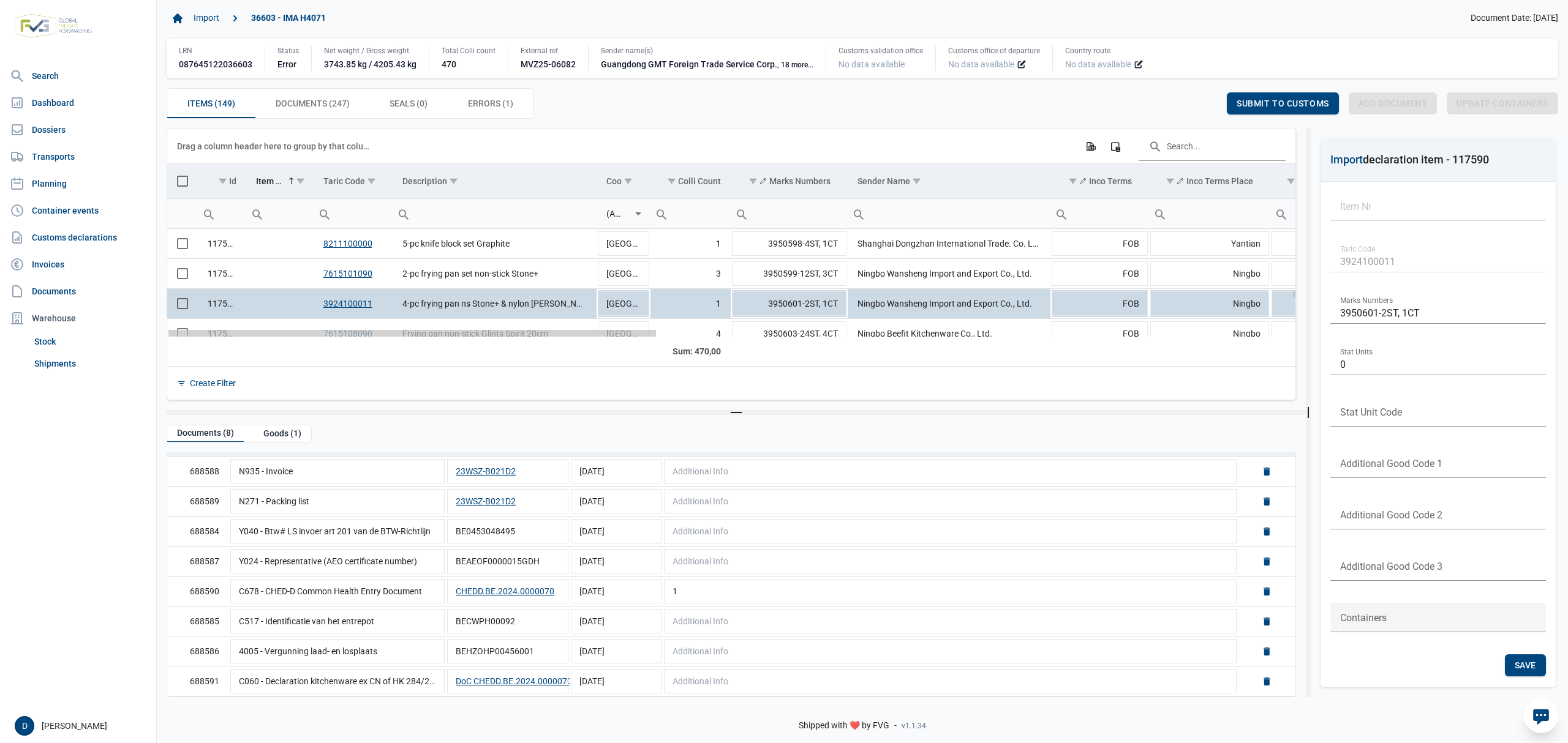
click at [265, 332] on div "Data grid with 149 rows and 23 columns" at bounding box center [412, 332] width 488 height 7
click at [284, 325] on td "Data grid with 149 rows and 23 columns" at bounding box center [279, 333] width 66 height 30
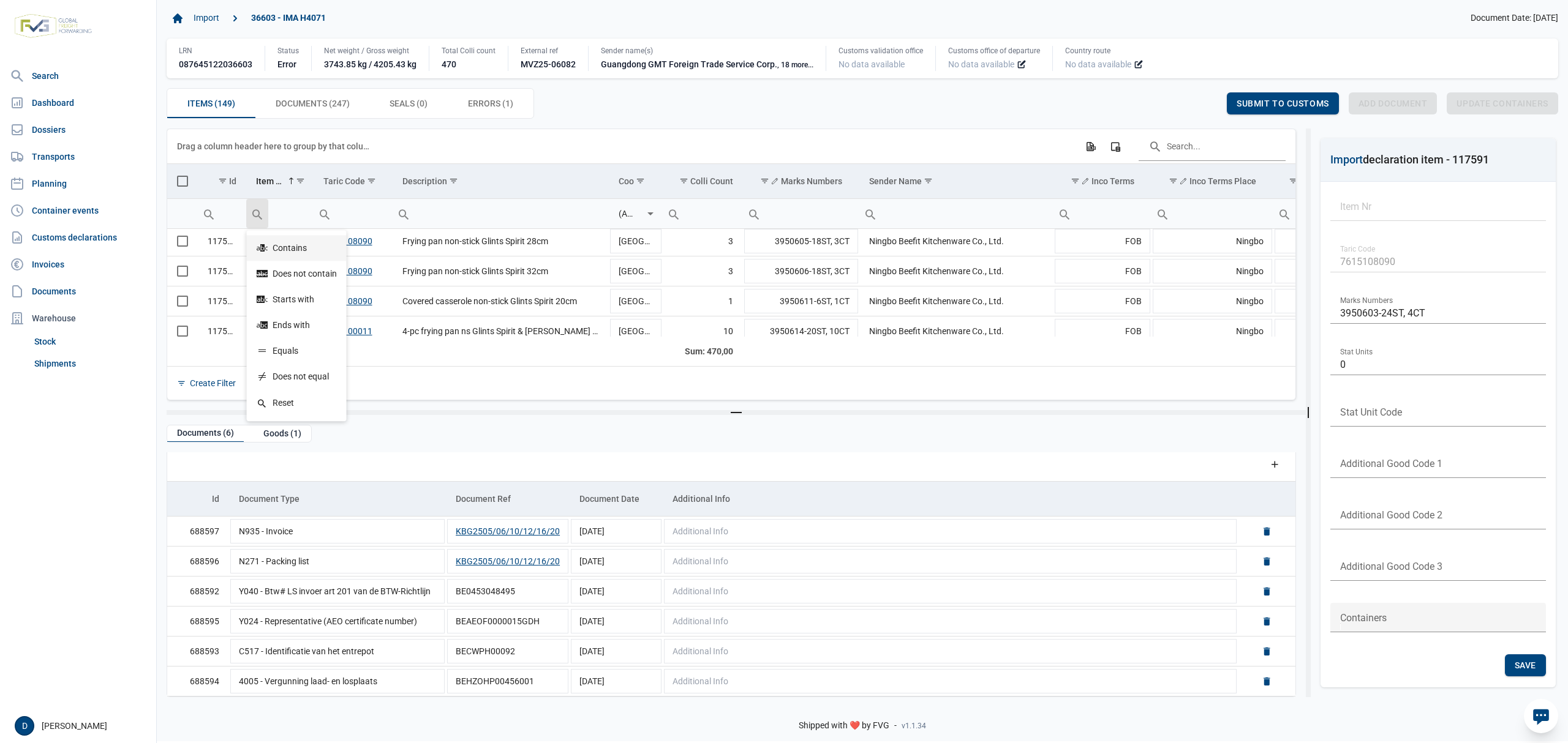
click at [265, 243] on icon "Search box" at bounding box center [261, 248] width 11 height 11
click at [260, 245] on td "Data grid with 149 rows and 23 columns" at bounding box center [279, 241] width 66 height 30
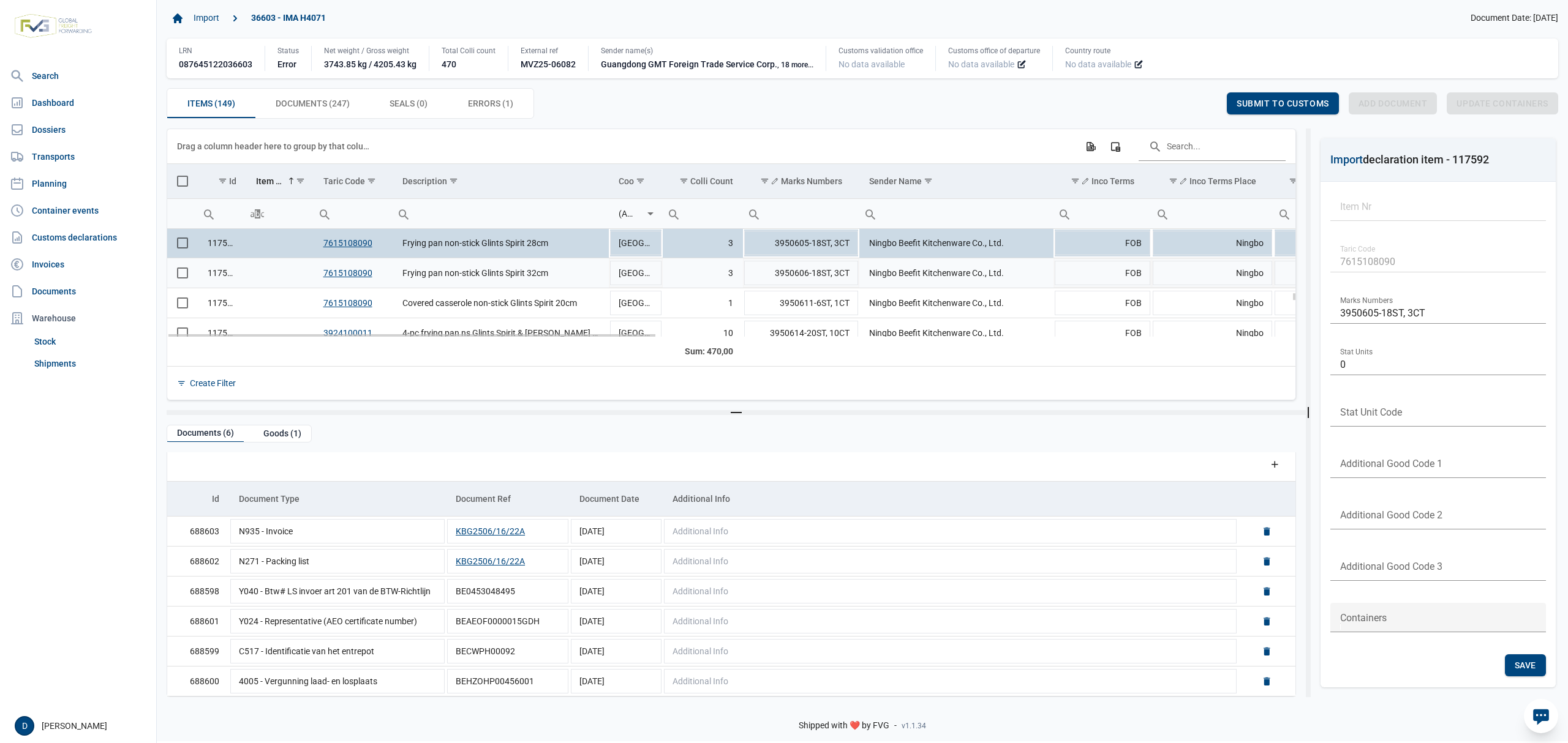
click at [290, 288] on td "Data grid with 149 rows and 23 columns" at bounding box center [279, 273] width 66 height 30
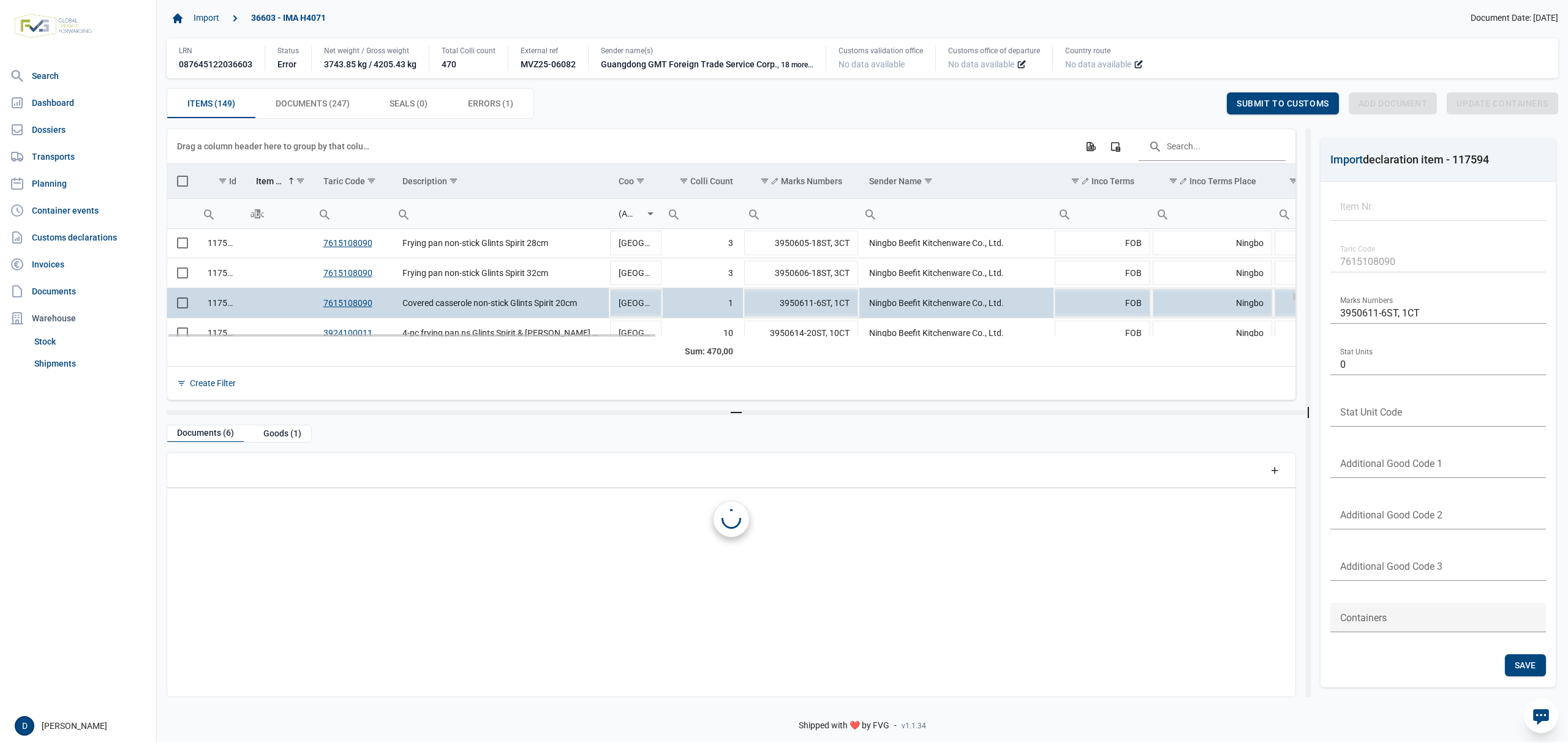
click at [262, 307] on td "Data grid with 149 rows and 23 columns" at bounding box center [279, 303] width 66 height 30
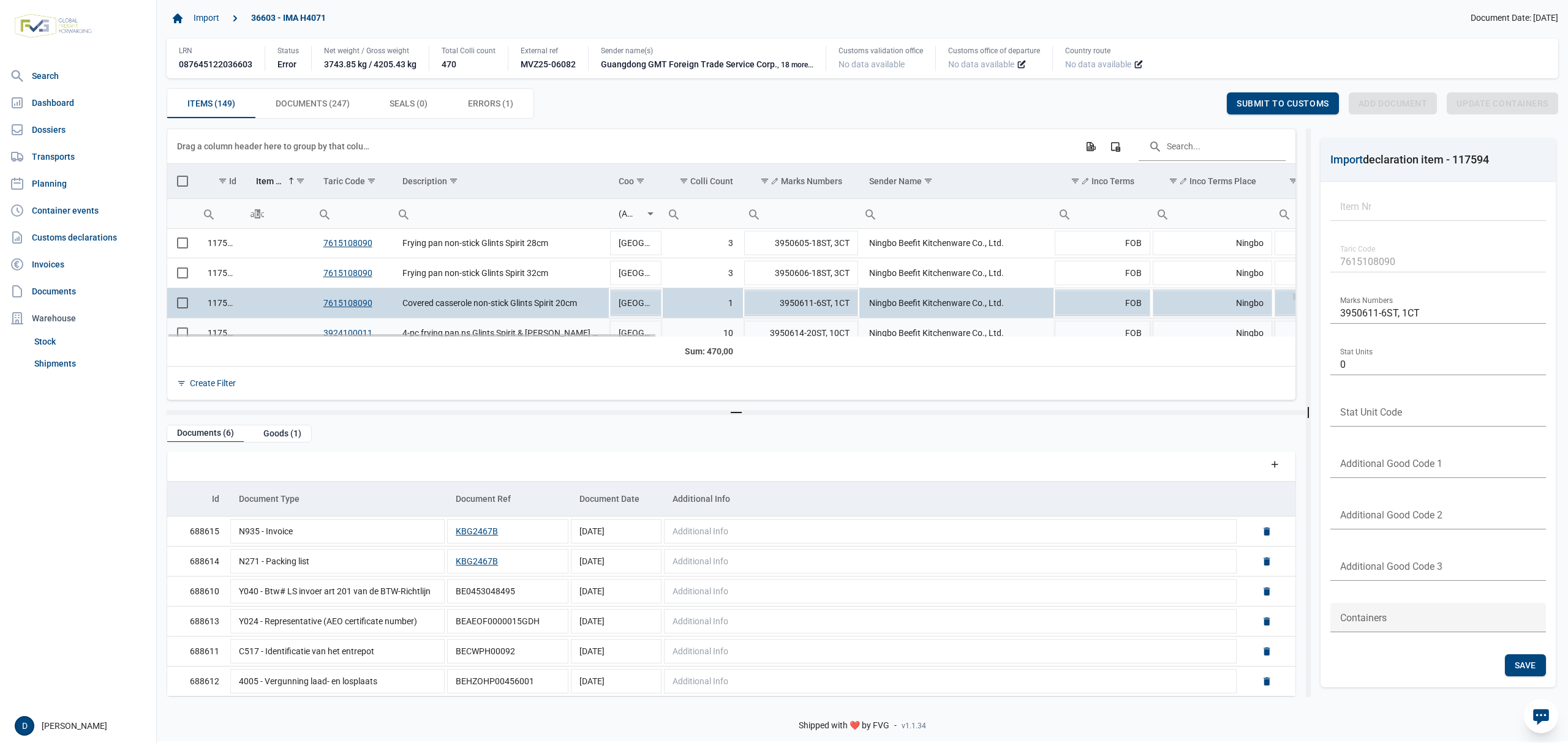
click at [277, 329] on td "Data grid with 149 rows and 23 columns" at bounding box center [279, 332] width 66 height 30
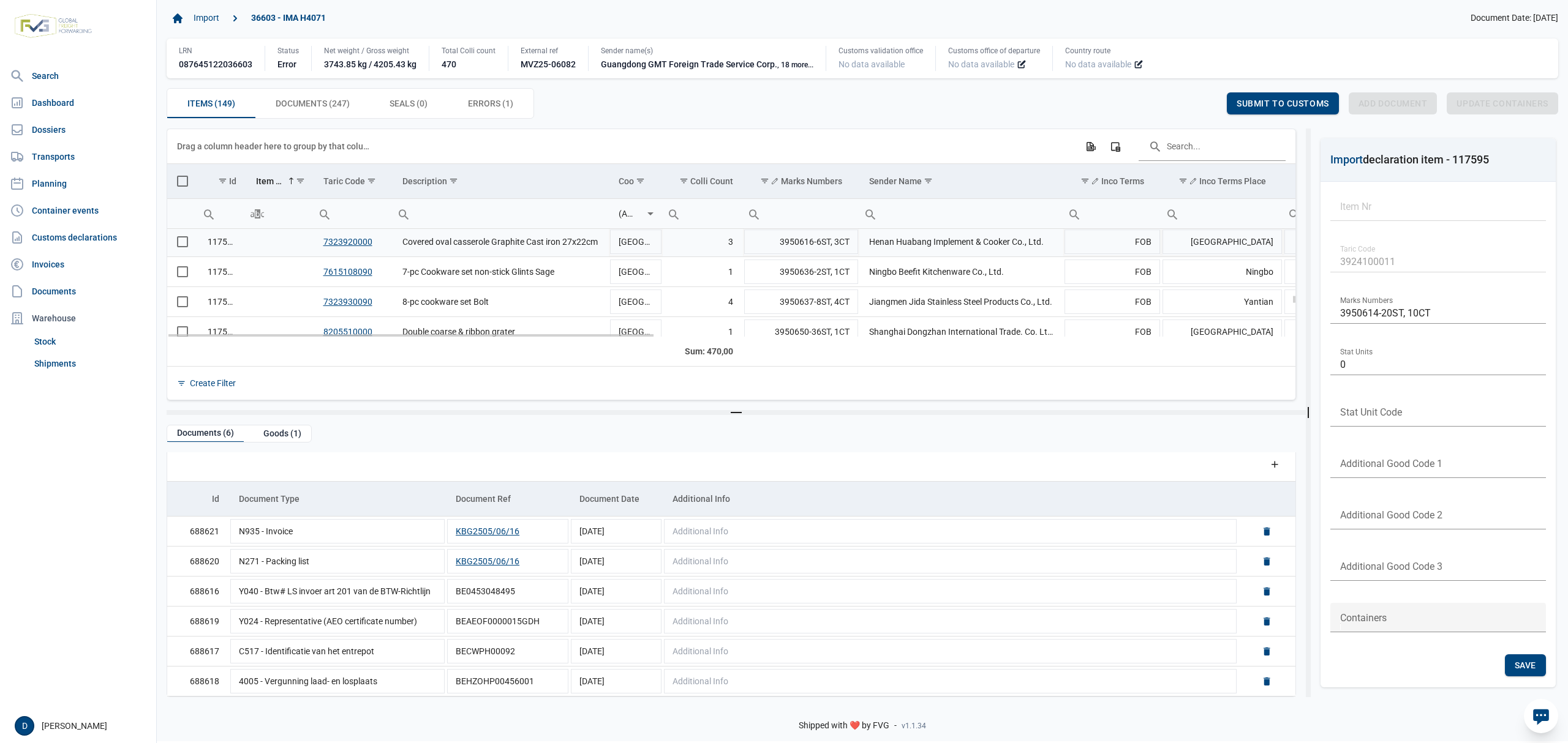
click at [255, 241] on td "Data grid with 149 rows and 23 columns" at bounding box center [279, 242] width 66 height 30
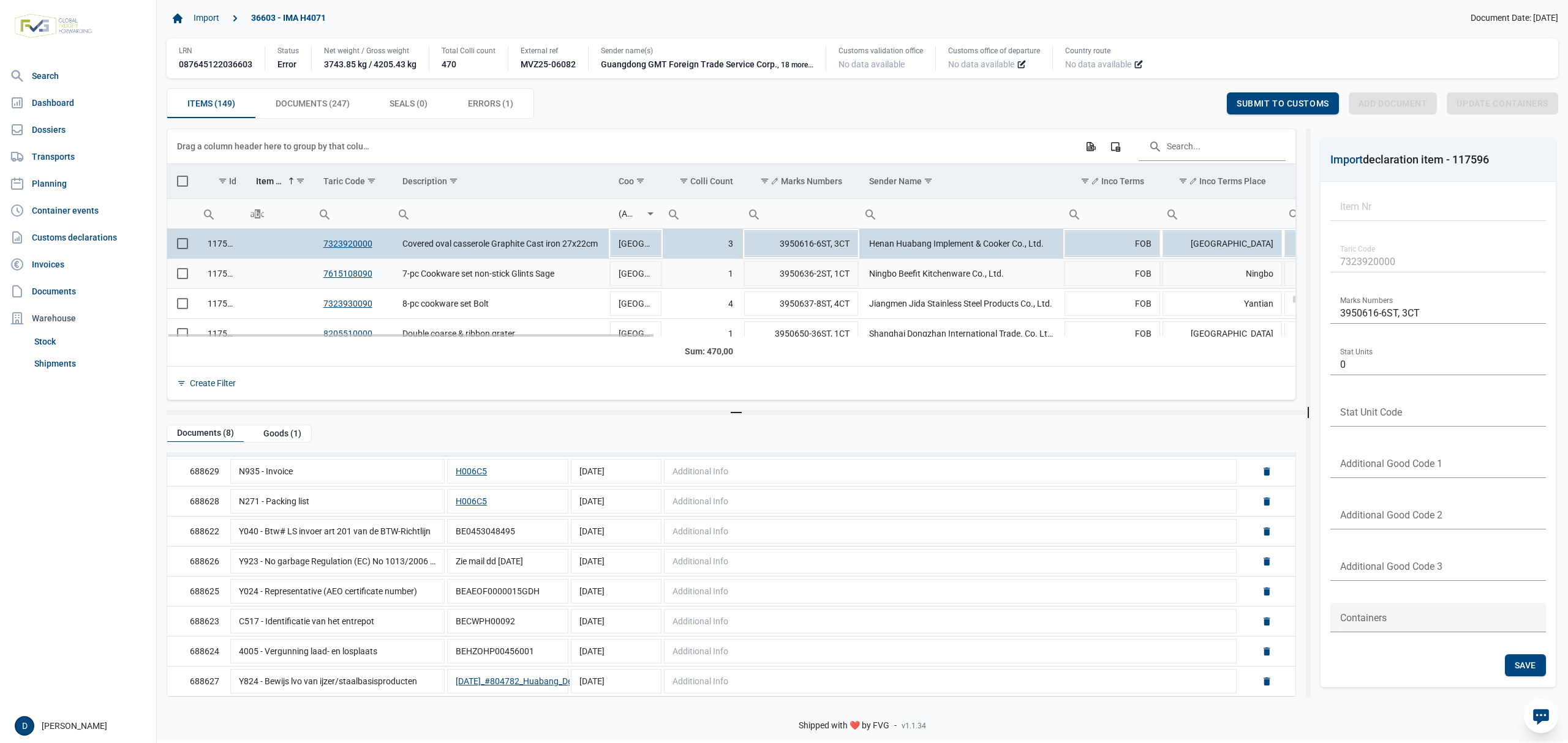
click at [259, 273] on td "Data grid with 149 rows and 23 columns" at bounding box center [279, 274] width 66 height 30
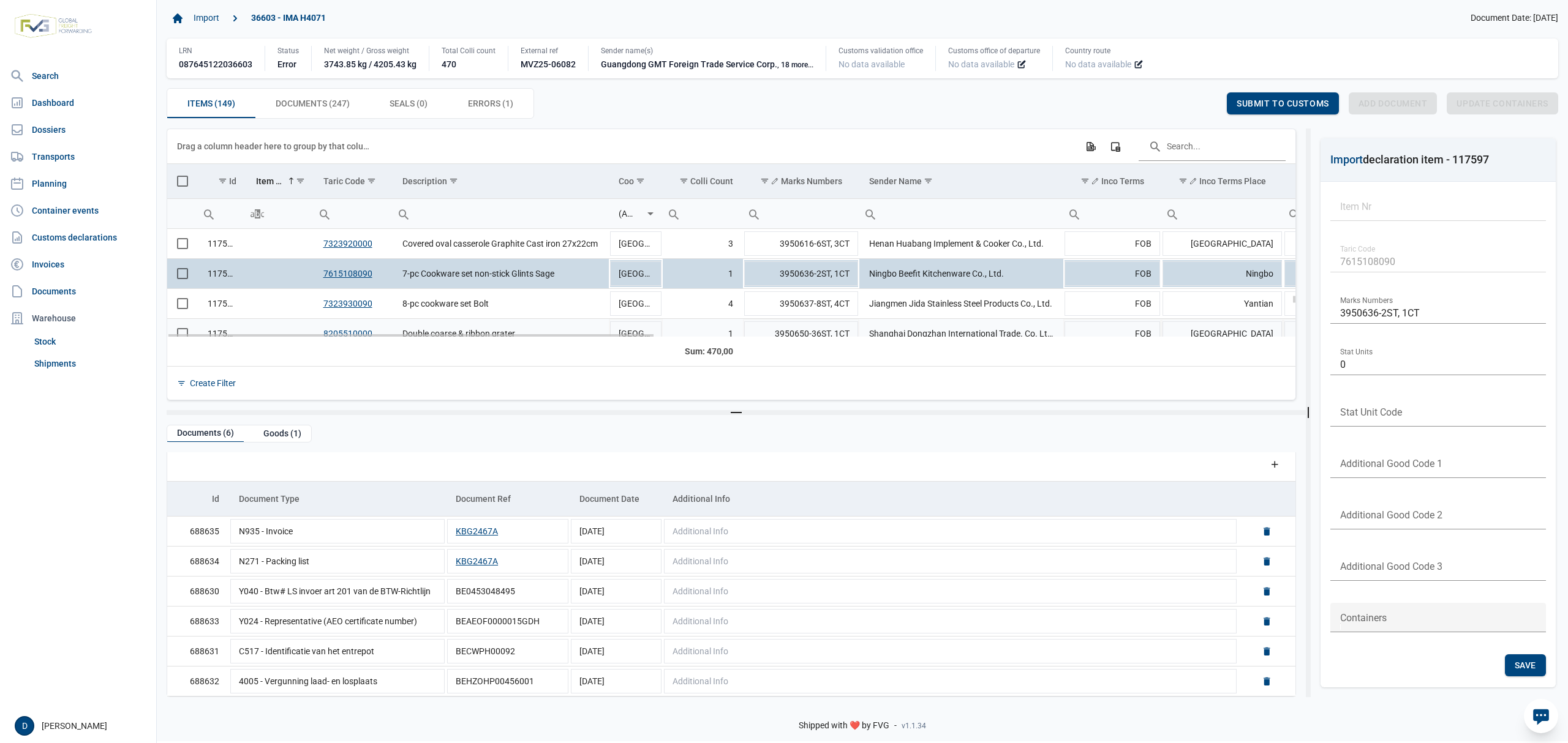
click at [268, 305] on td "Data grid with 149 rows and 23 columns" at bounding box center [279, 304] width 66 height 30
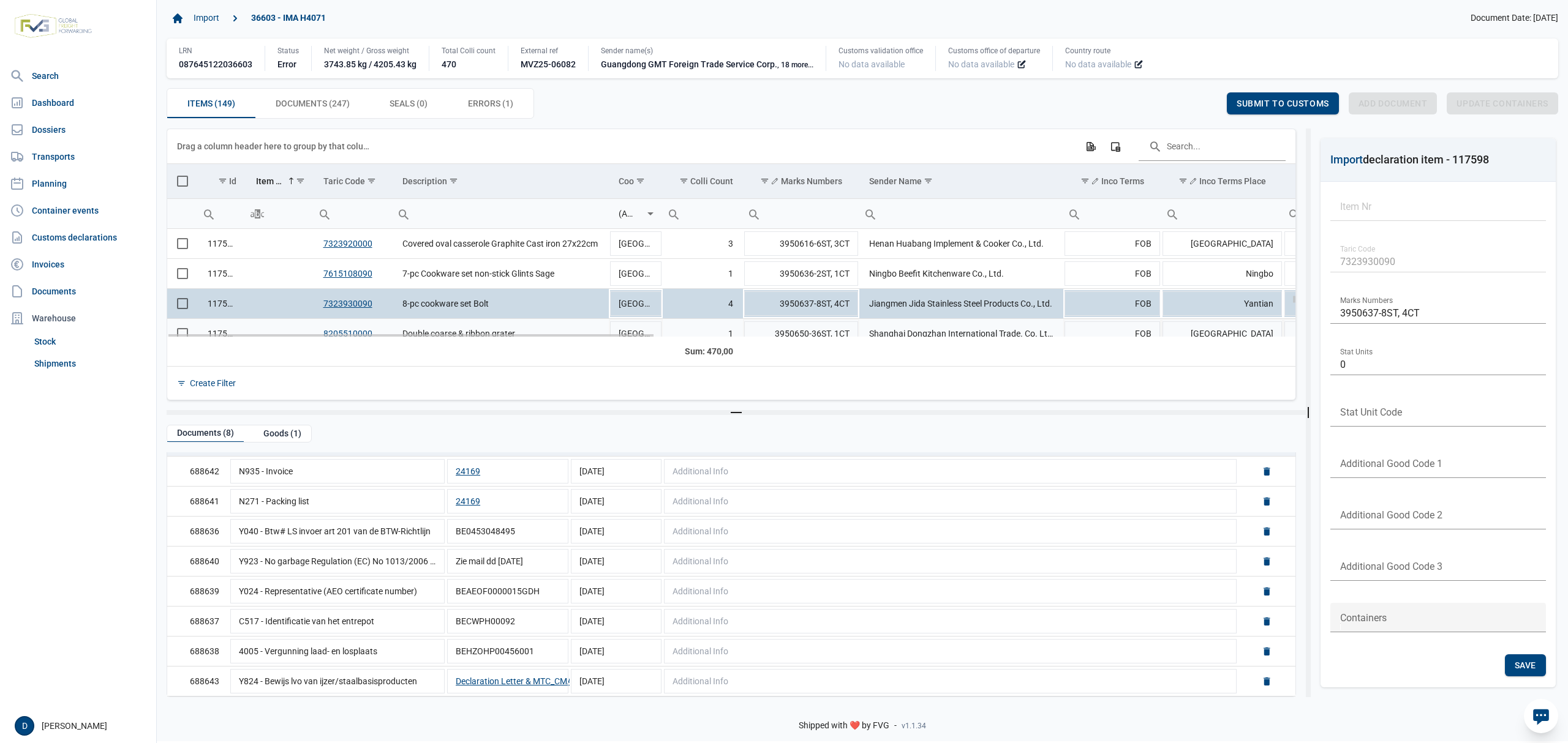
click at [283, 329] on td "Data grid with 149 rows and 23 columns" at bounding box center [279, 333] width 66 height 30
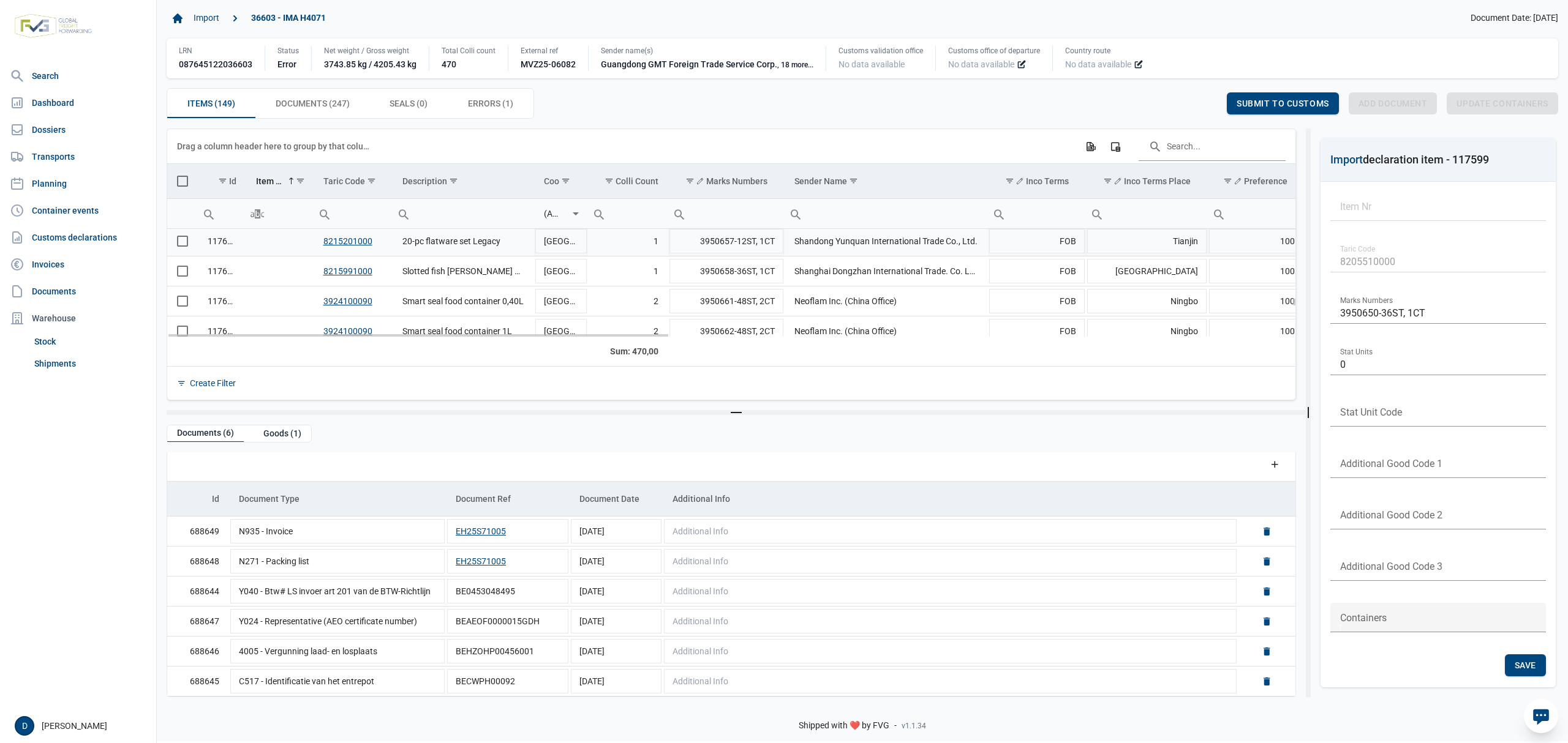
click at [275, 246] on td "Data grid with 149 rows and 23 columns" at bounding box center [279, 241] width 66 height 30
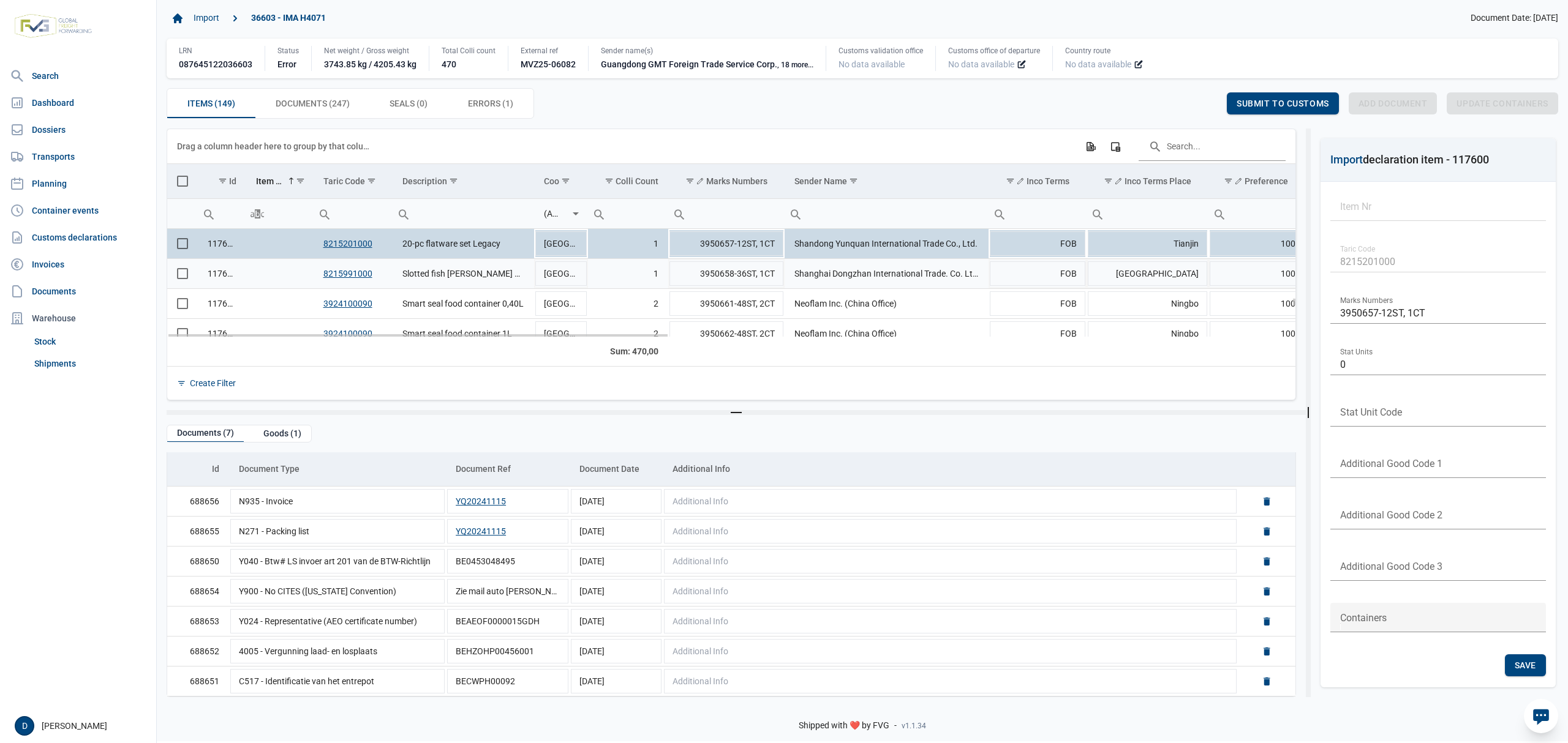
click at [265, 278] on td "Data grid with 149 rows and 23 columns" at bounding box center [279, 274] width 66 height 30
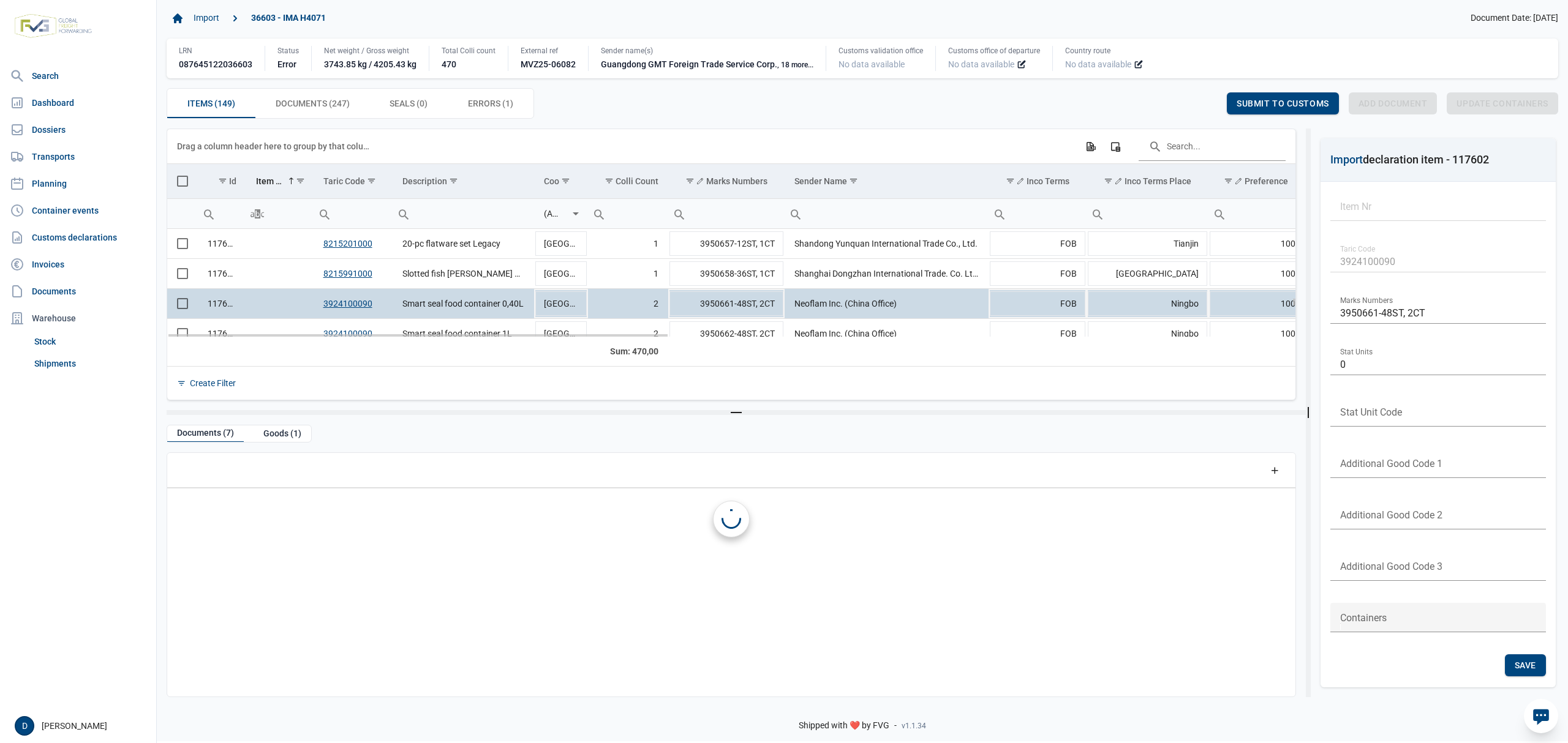
click at [283, 309] on td "Data grid with 149 rows and 23 columns" at bounding box center [279, 304] width 66 height 30
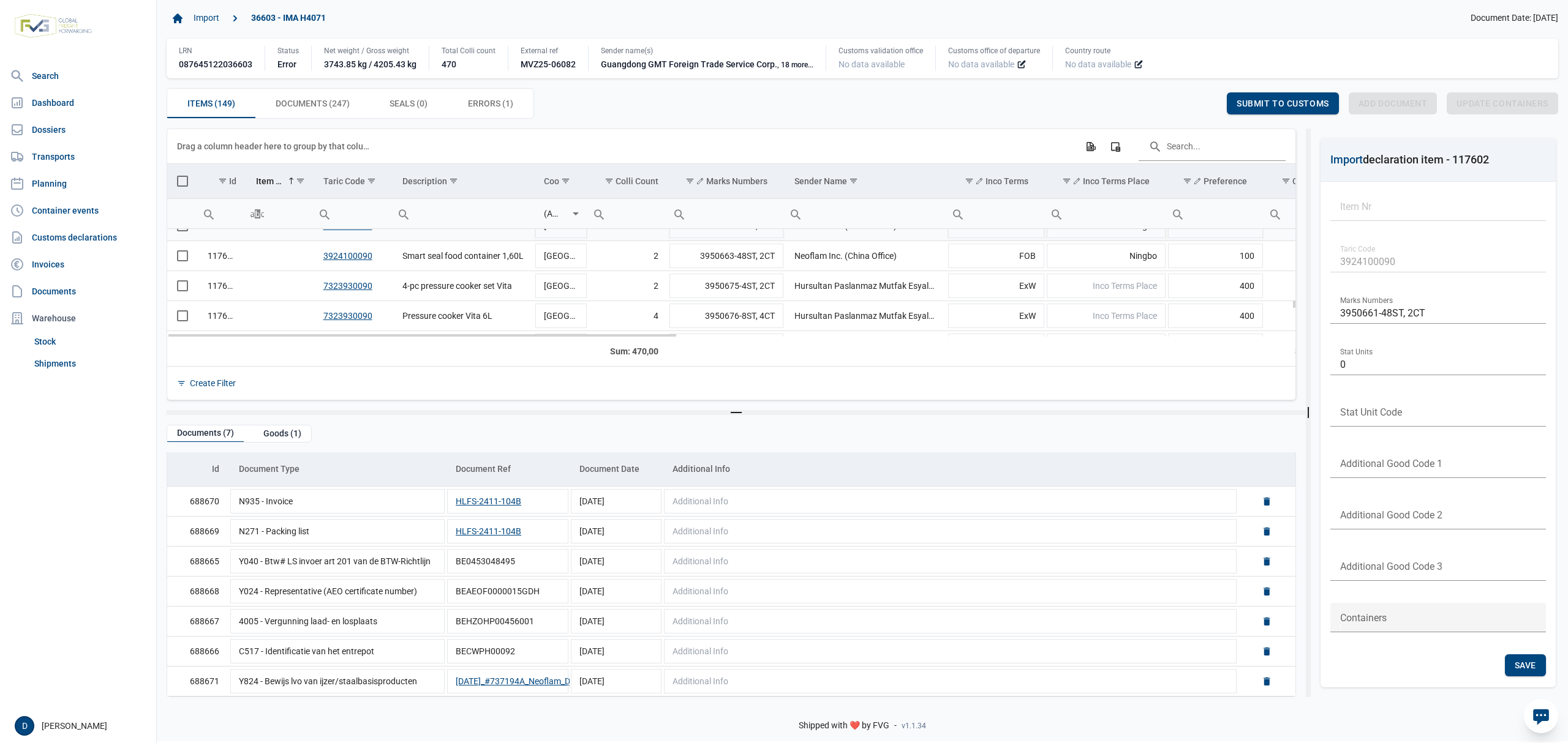
click at [273, 238] on td "Data grid with 149 rows and 23 columns" at bounding box center [279, 226] width 66 height 30
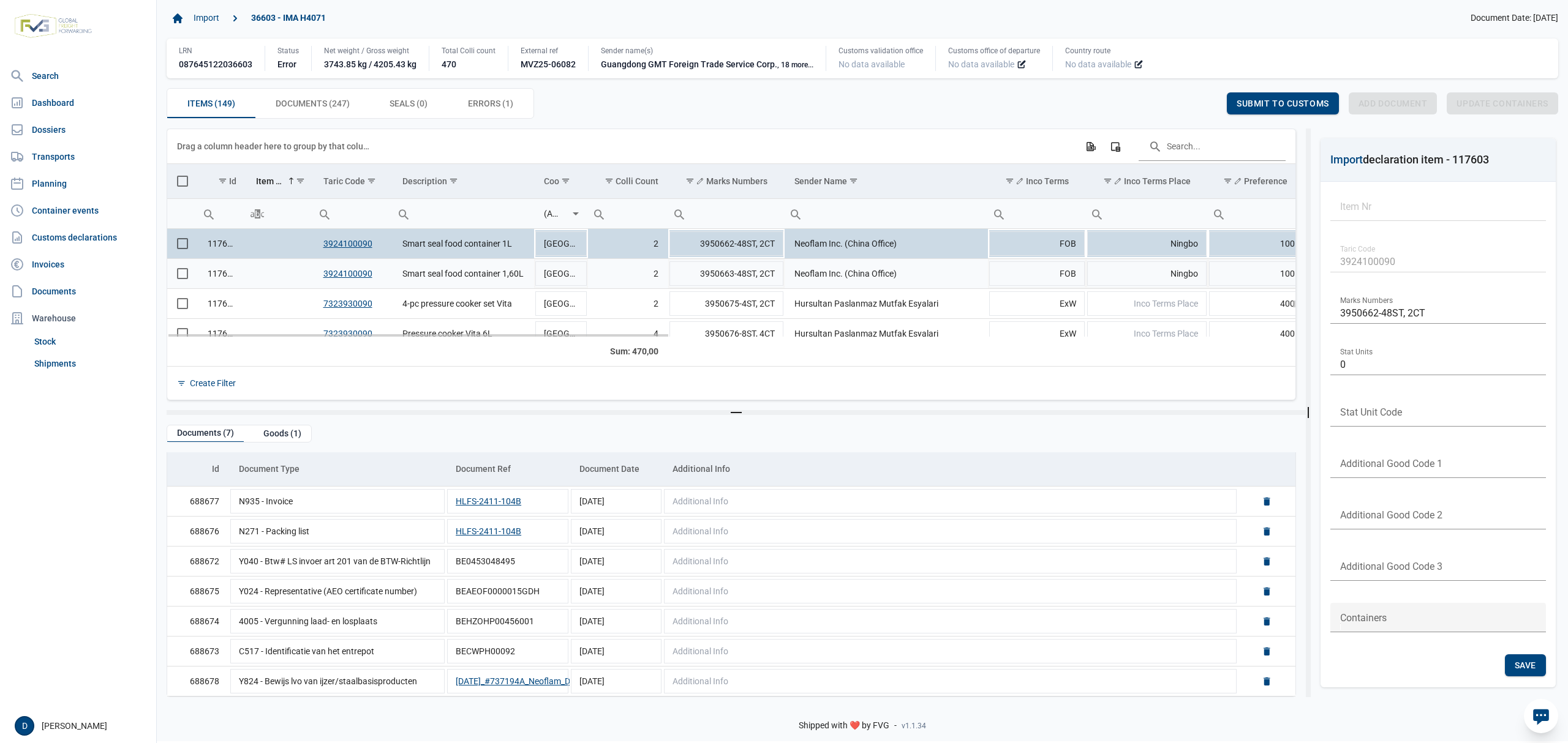
click at [278, 278] on td "Data grid with 149 rows and 23 columns" at bounding box center [279, 274] width 66 height 30
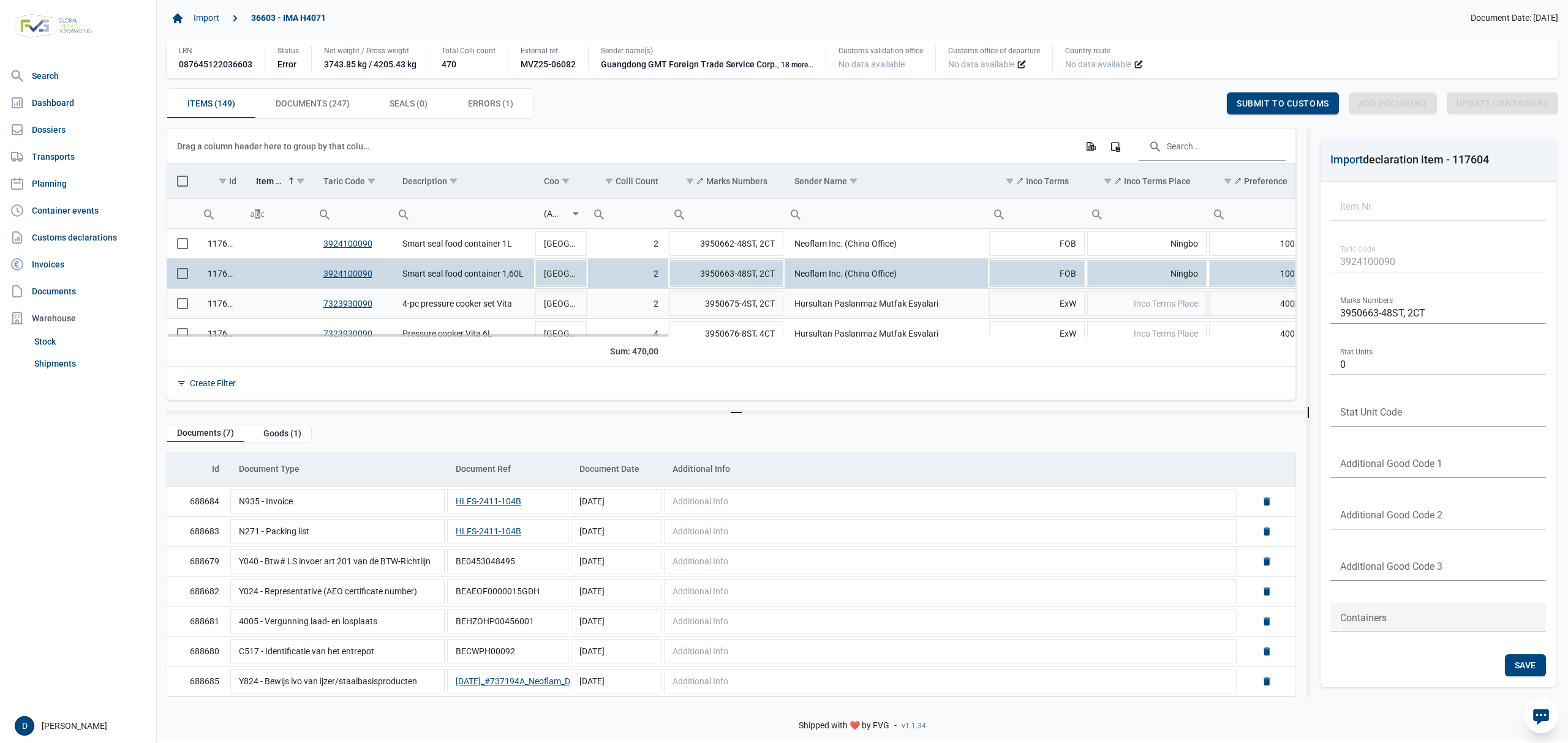
click at [284, 304] on td "Data grid with 149 rows and 23 columns" at bounding box center [279, 304] width 66 height 30
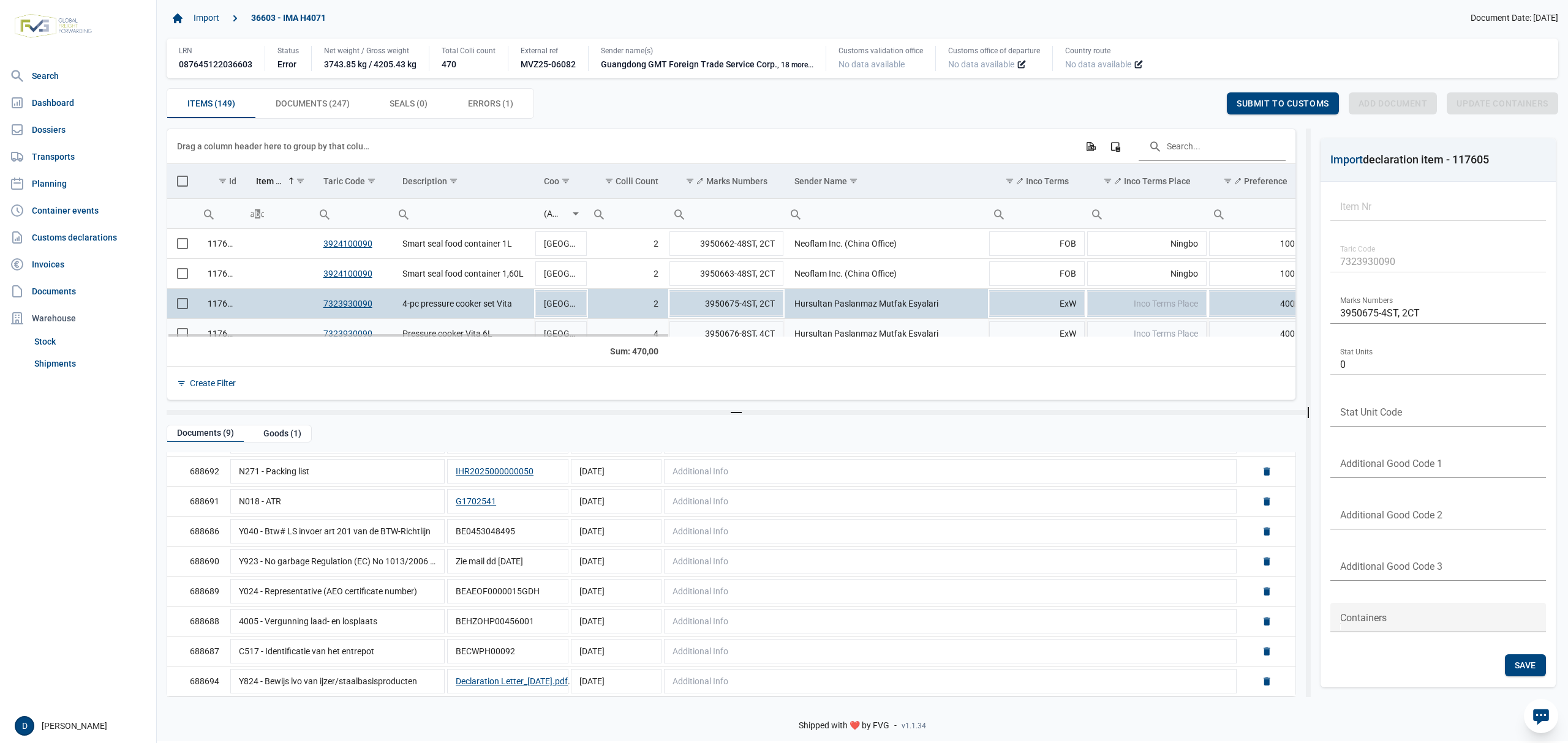
click at [273, 327] on td "Data grid with 149 rows and 23 columns" at bounding box center [279, 333] width 66 height 30
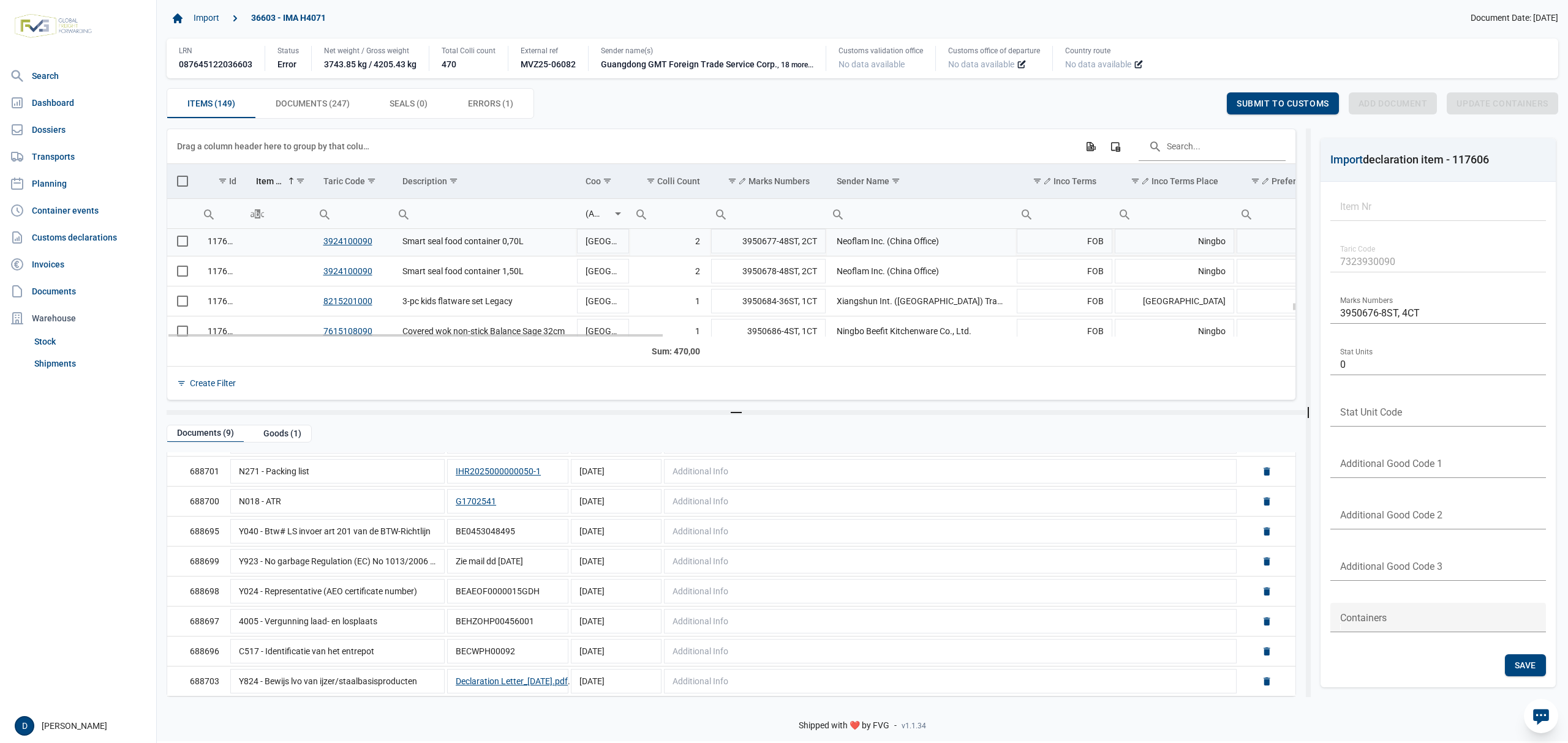
click at [276, 246] on td "Data grid with 149 rows and 23 columns" at bounding box center [279, 241] width 66 height 30
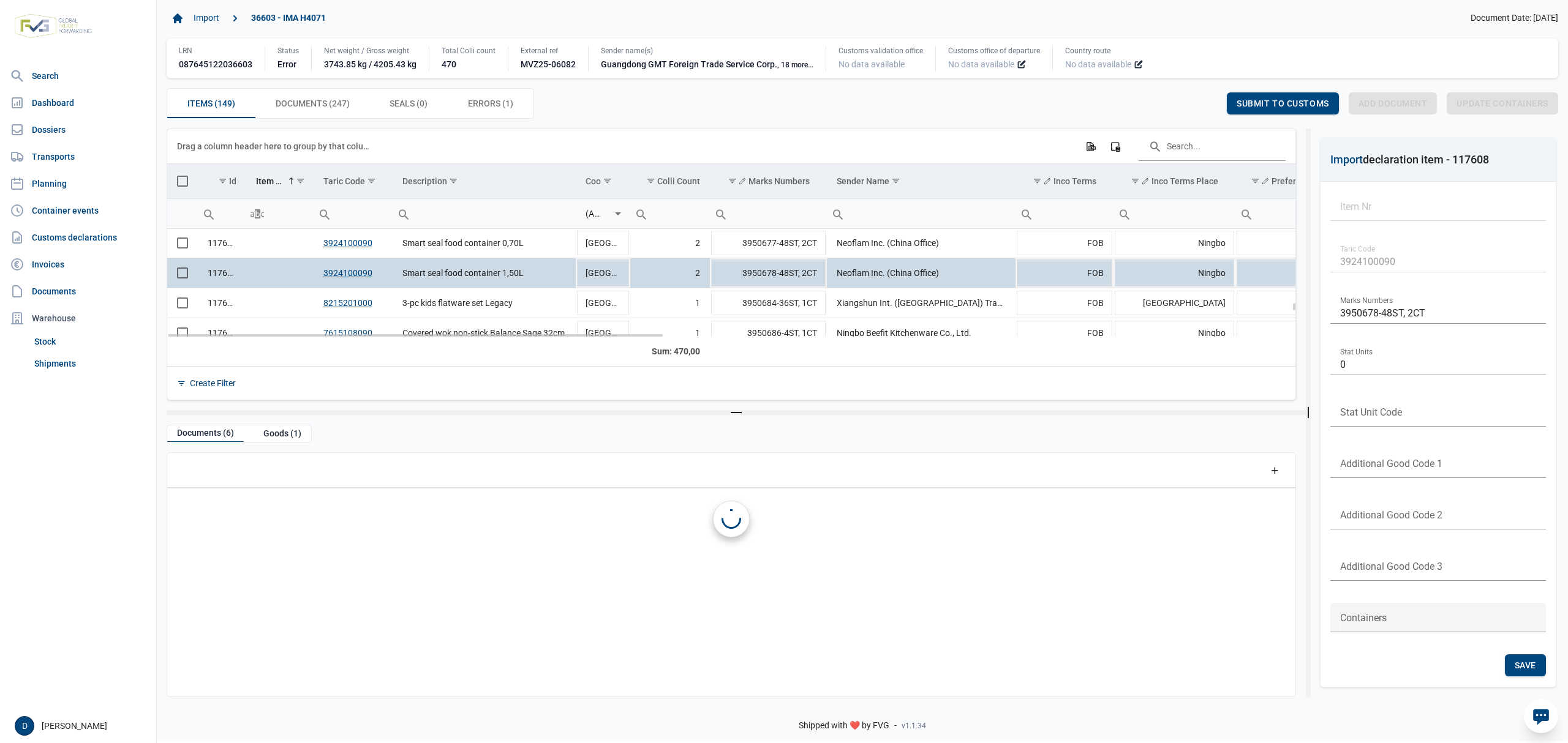
click at [273, 275] on td "Data grid with 149 rows and 23 columns" at bounding box center [279, 273] width 66 height 30
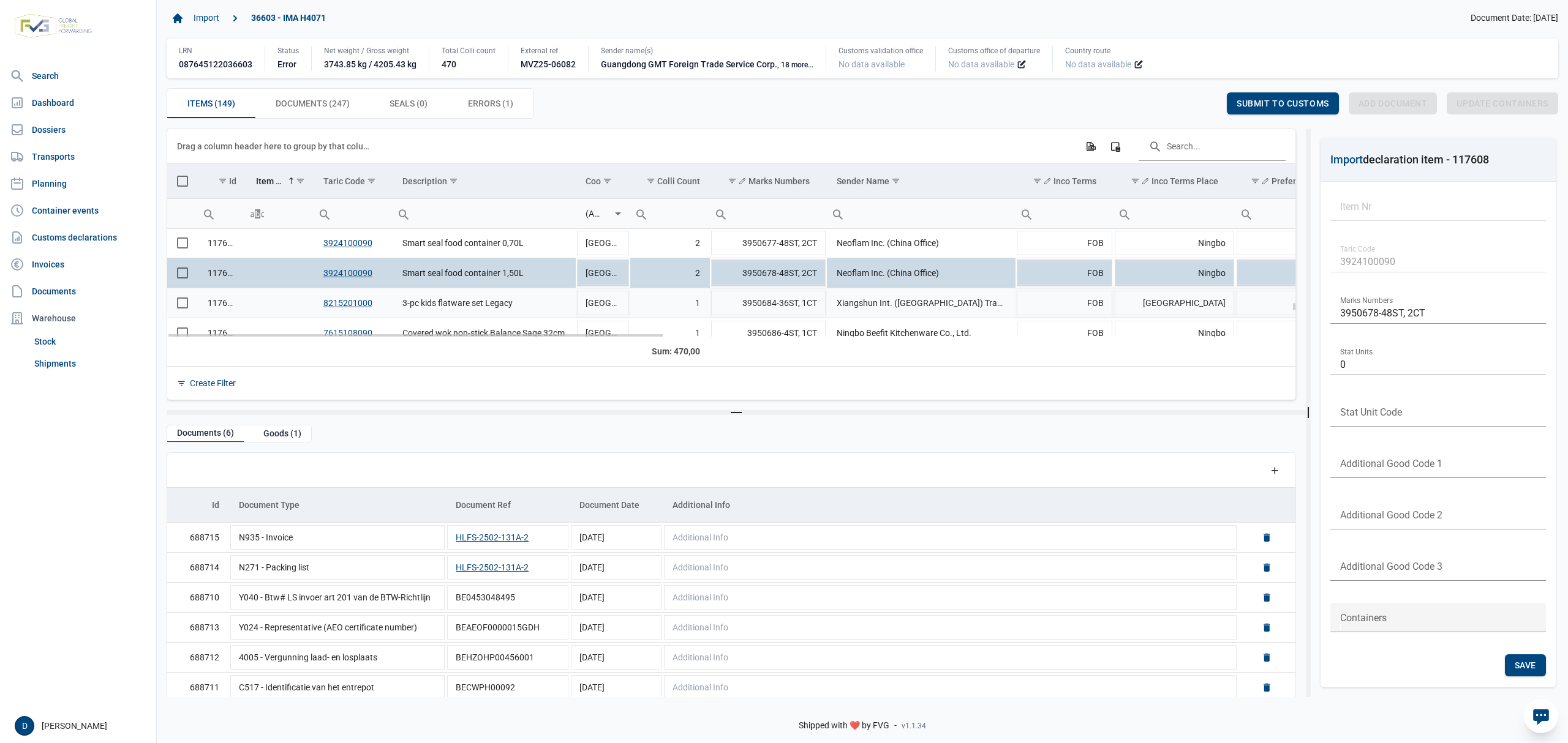
click at [275, 308] on td "Data grid with 149 rows and 23 columns" at bounding box center [279, 303] width 66 height 30
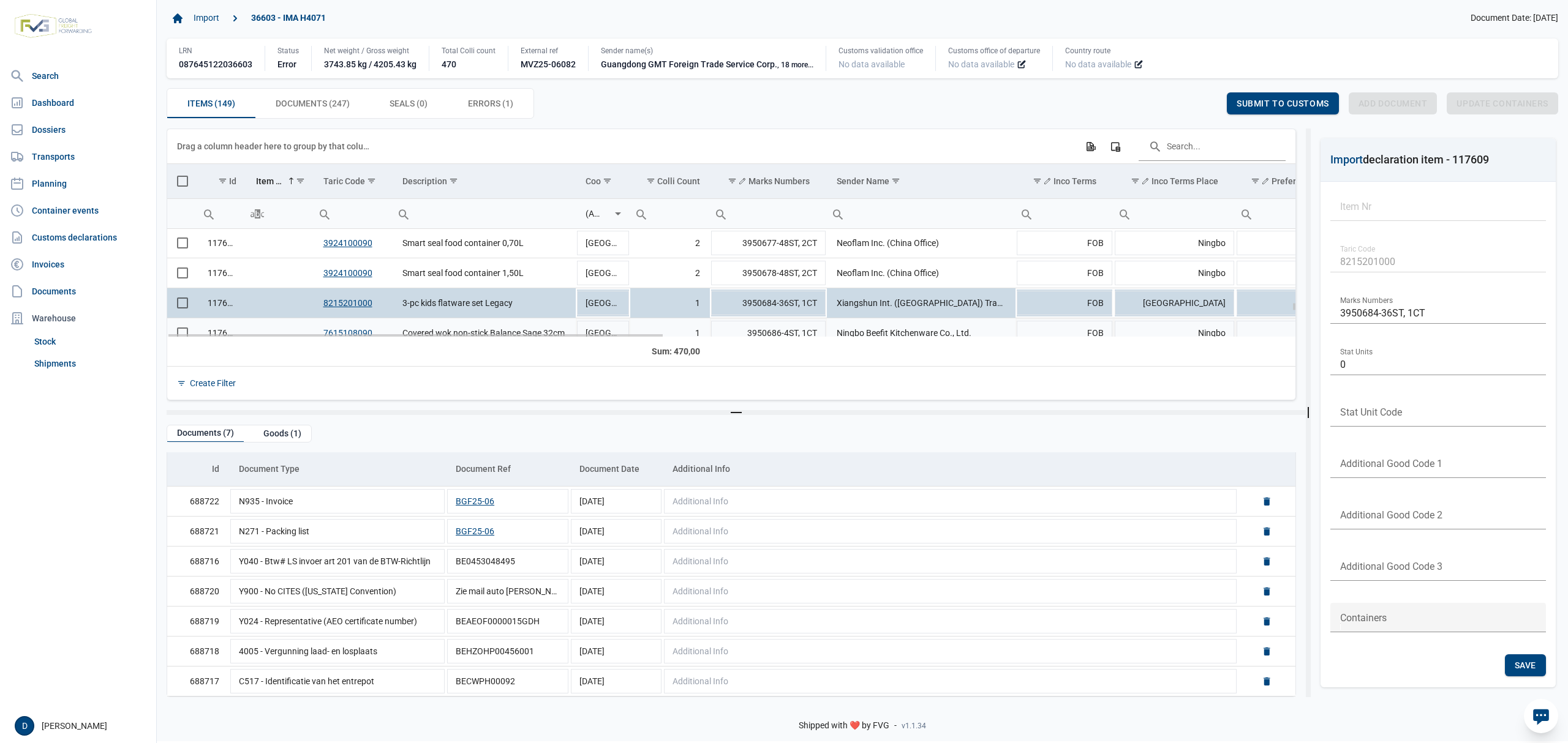
click at [273, 327] on td "Data grid with 149 rows and 23 columns" at bounding box center [279, 332] width 66 height 30
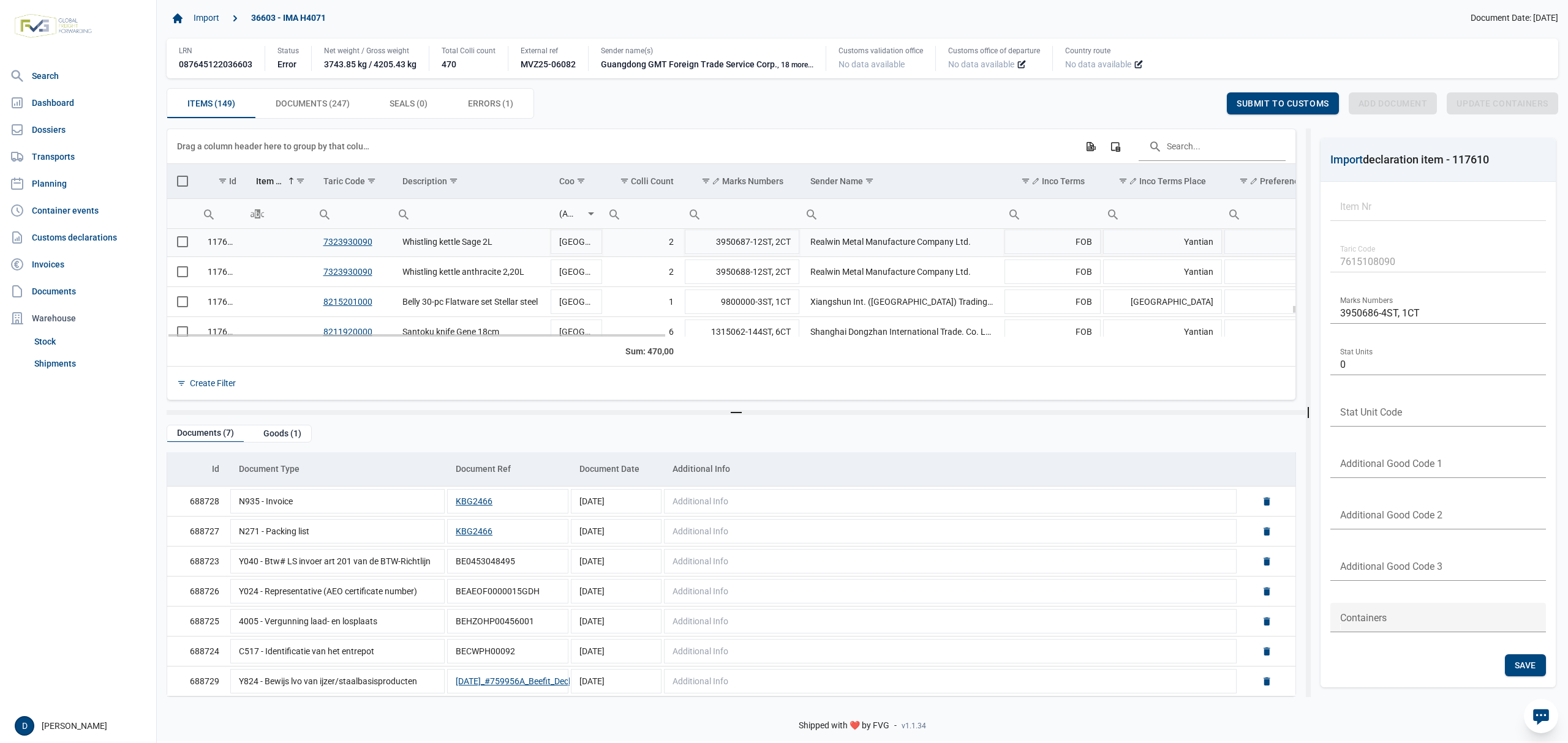
click at [267, 249] on td "Data grid with 149 rows and 23 columns" at bounding box center [279, 242] width 66 height 30
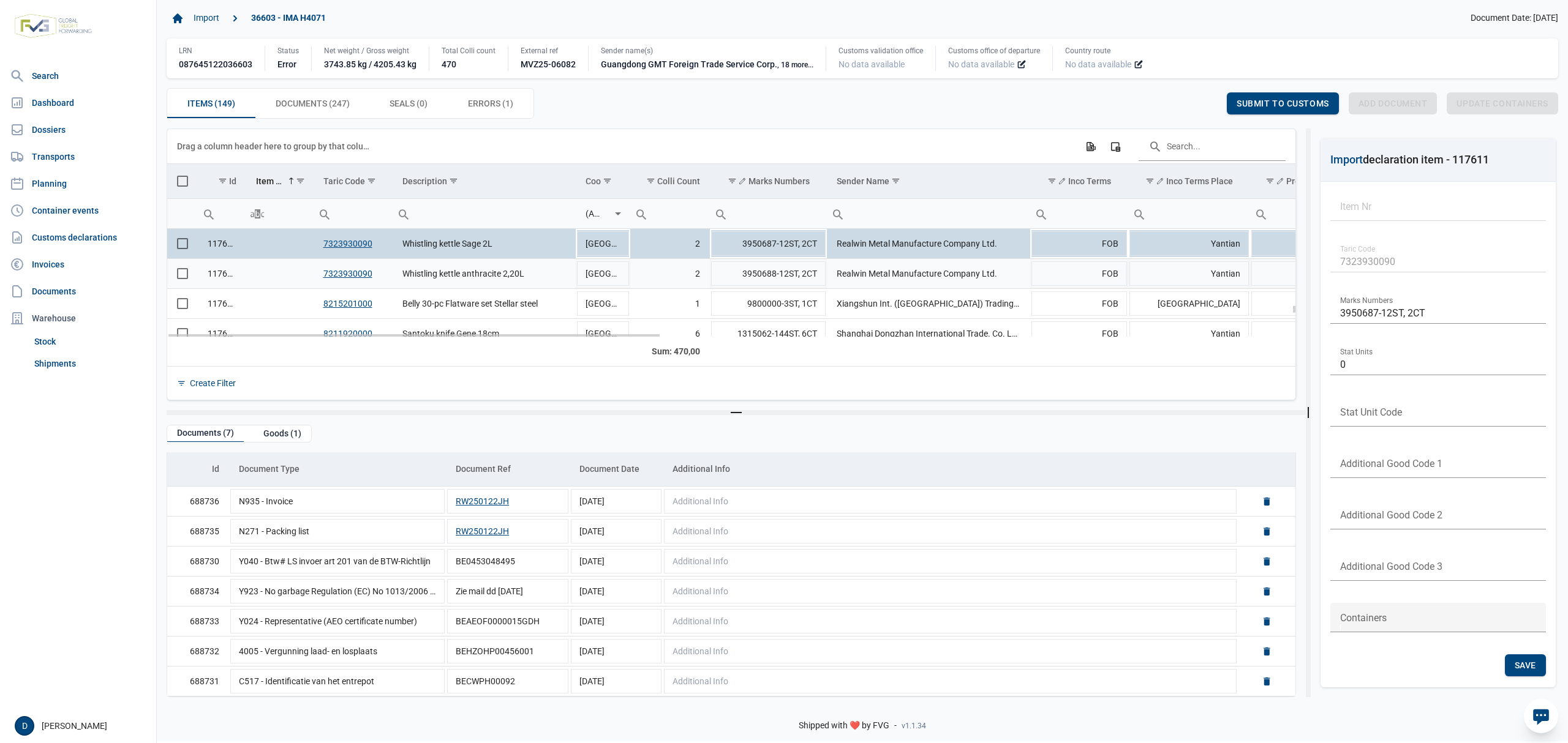
click at [257, 276] on td "Data grid with 149 rows and 23 columns" at bounding box center [279, 274] width 66 height 30
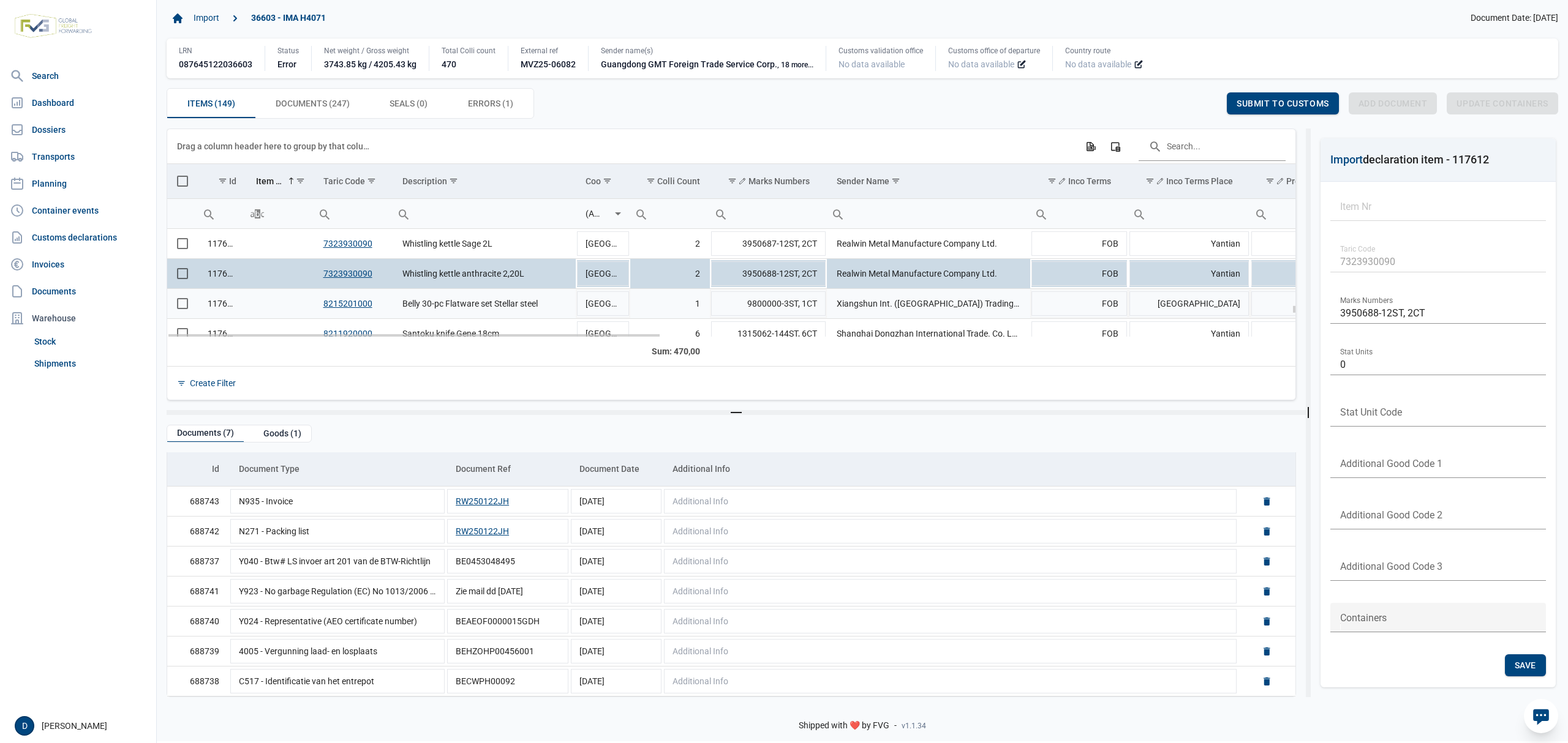
click at [278, 307] on td "Data grid with 149 rows and 23 columns" at bounding box center [279, 304] width 66 height 30
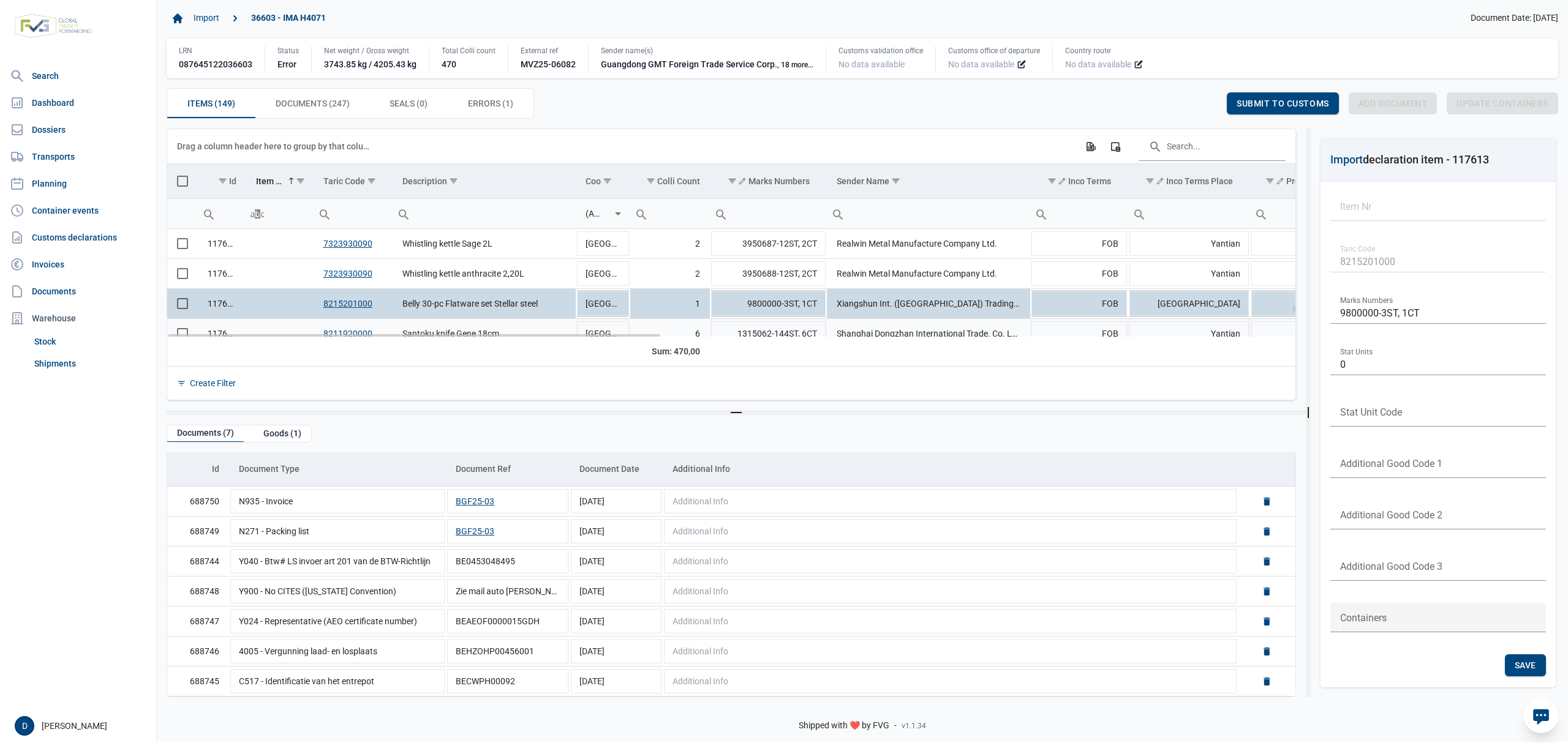
click at [304, 327] on td "Data grid with 149 rows and 23 columns" at bounding box center [279, 333] width 66 height 30
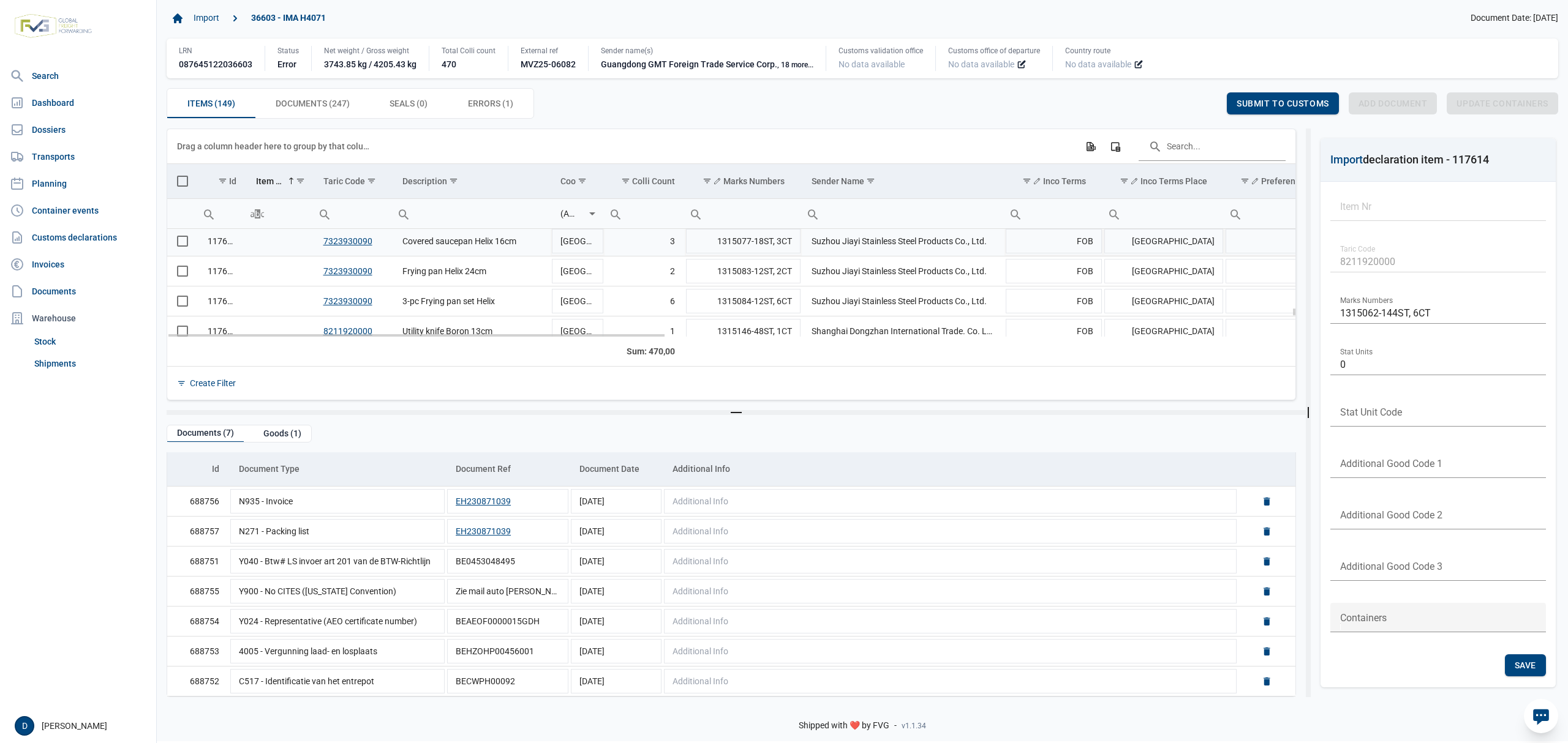
click at [279, 248] on td "Data grid with 149 rows and 23 columns" at bounding box center [279, 241] width 66 height 30
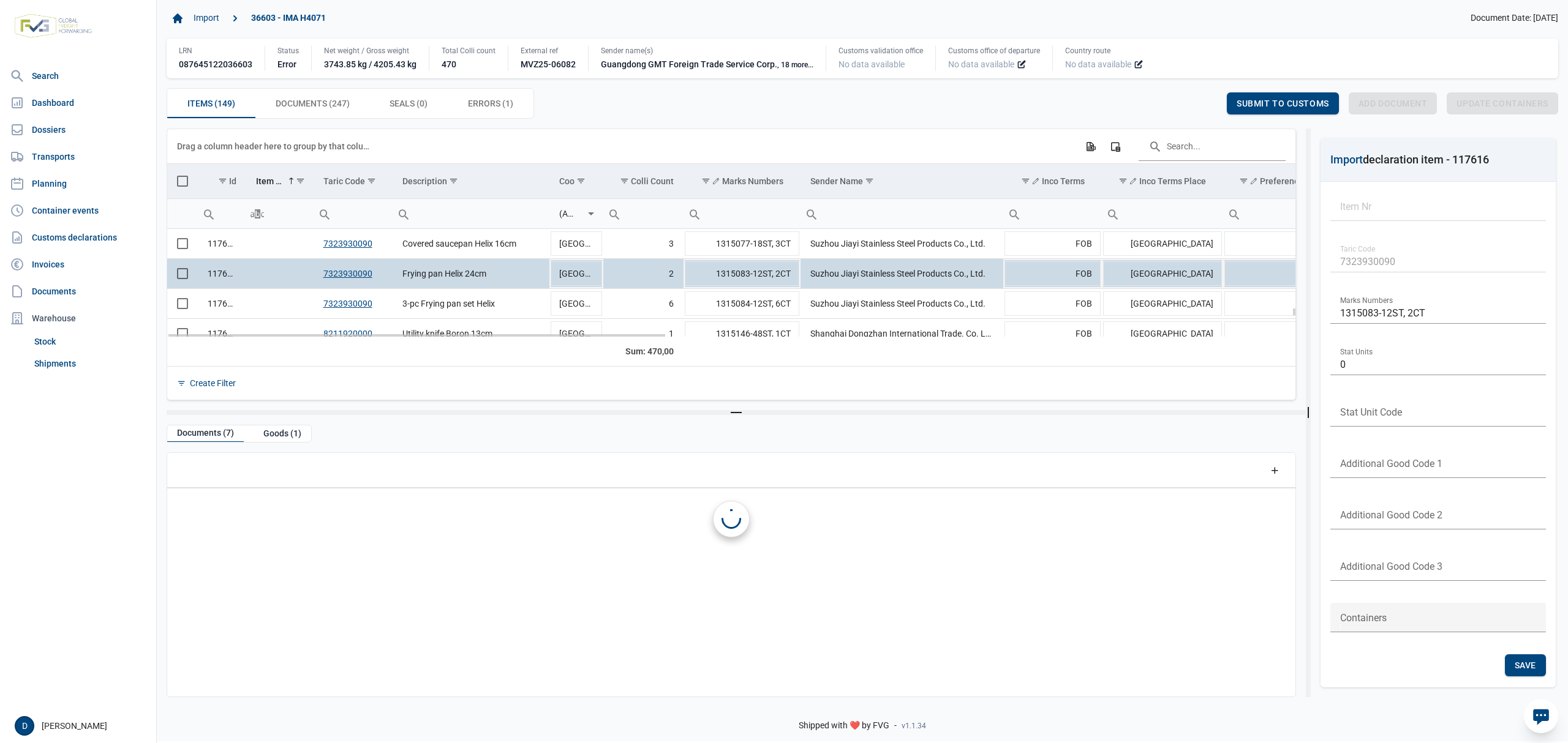
click at [260, 280] on td "Data grid with 149 rows and 23 columns" at bounding box center [279, 274] width 66 height 30
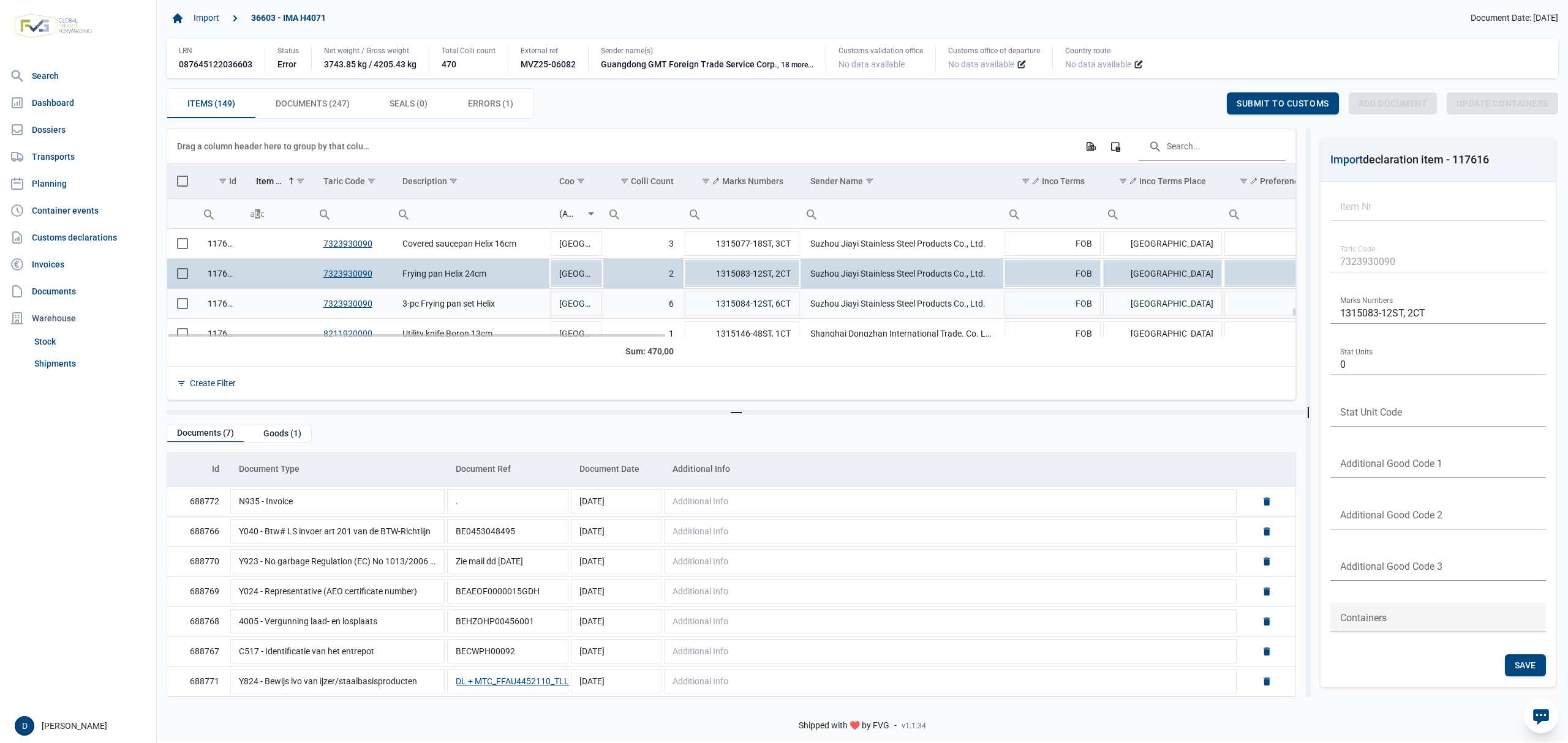
click at [297, 306] on td "Data grid with 149 rows and 23 columns" at bounding box center [279, 304] width 66 height 30
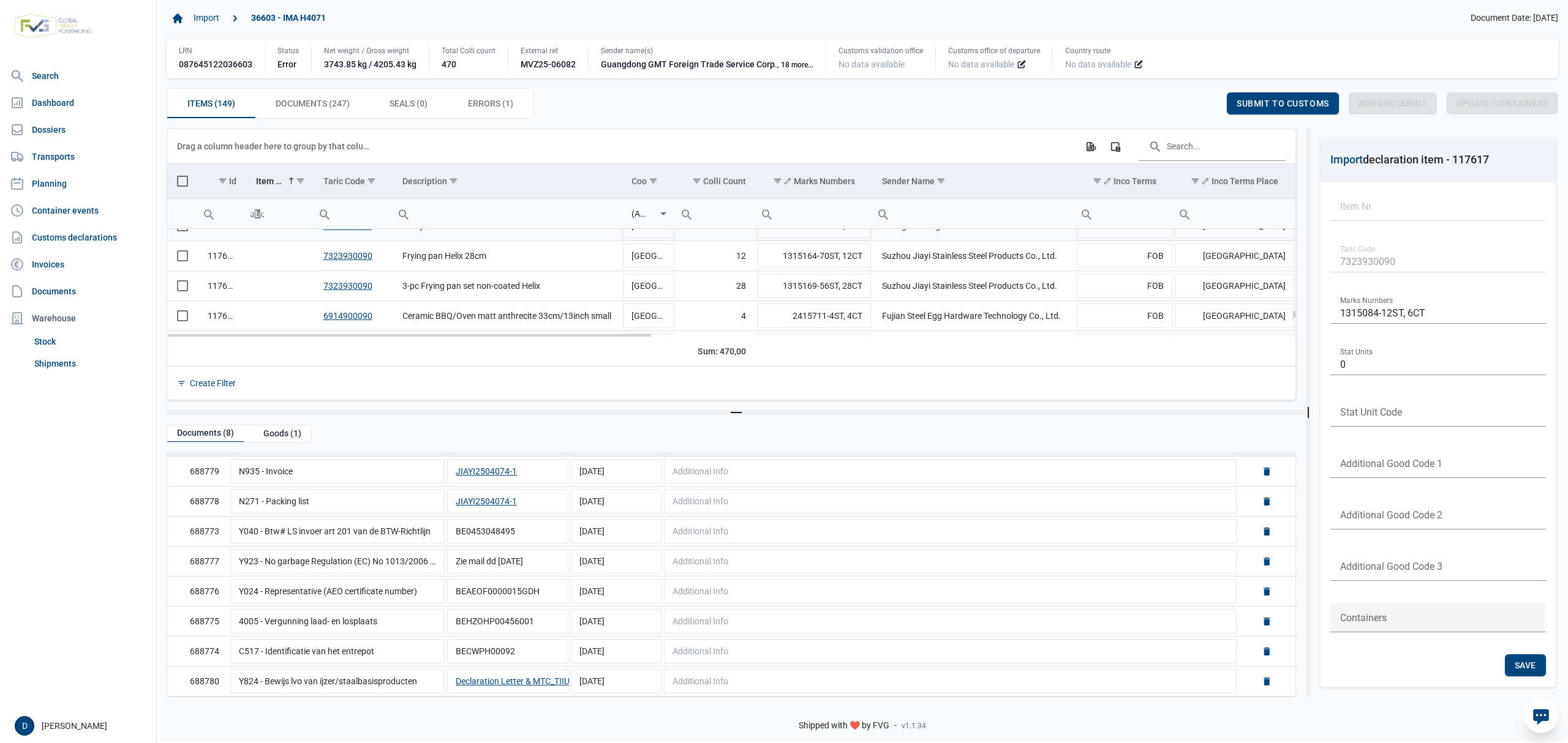
click at [302, 236] on td "Data grid with 149 rows and 23 columns" at bounding box center [279, 226] width 66 height 30
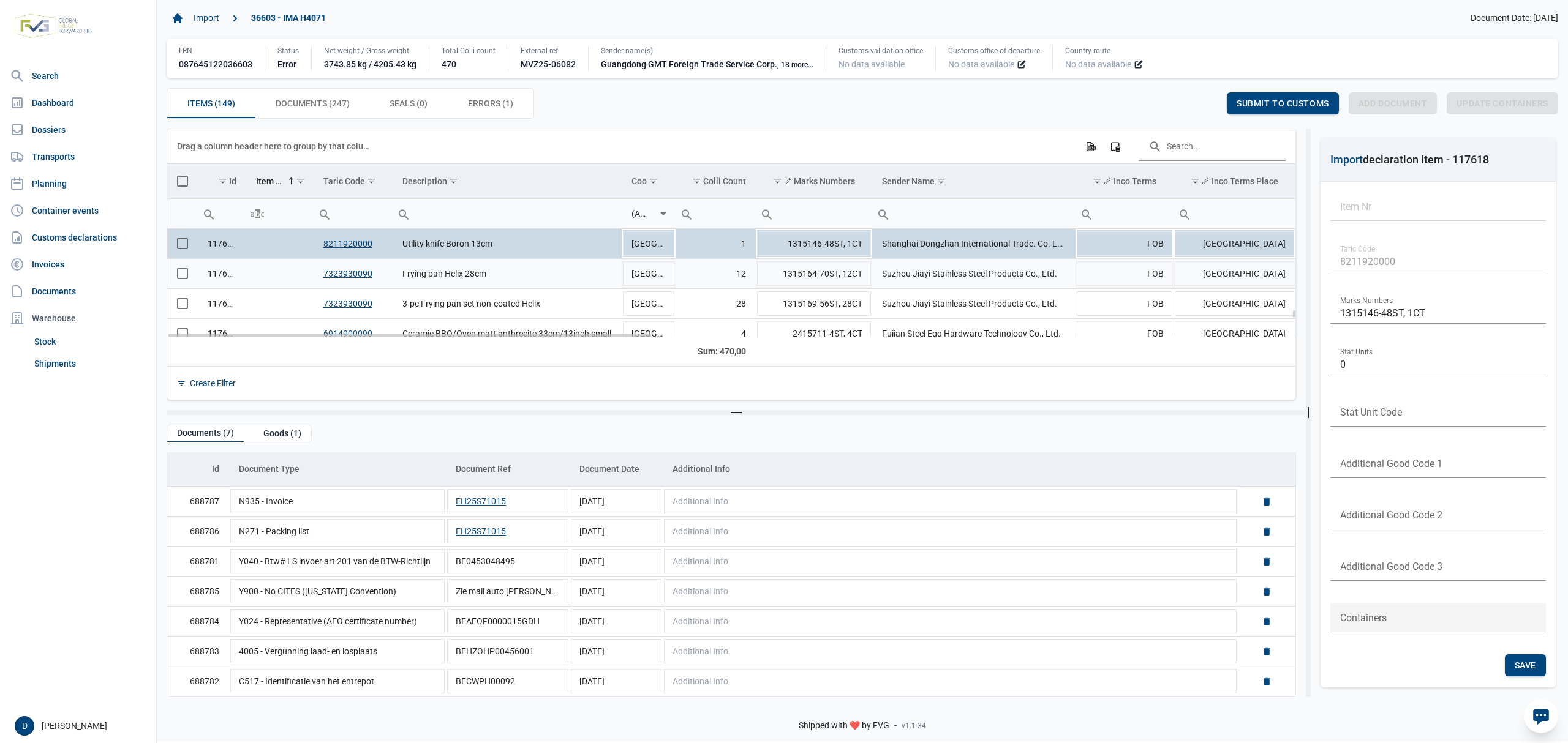
click at [265, 270] on td "Data grid with 149 rows and 23 columns" at bounding box center [279, 274] width 66 height 30
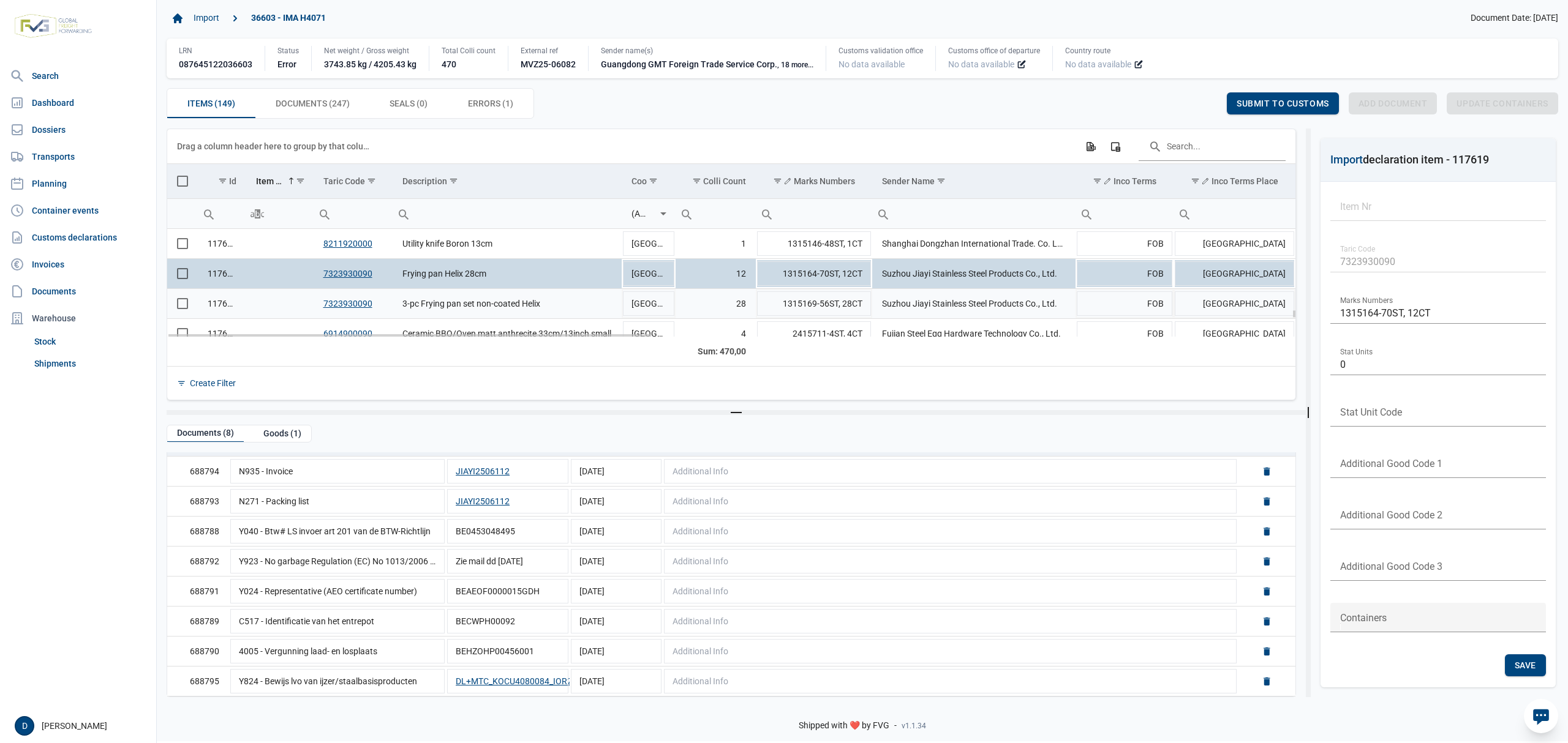
click at [250, 302] on td "Data grid with 149 rows and 23 columns" at bounding box center [279, 304] width 66 height 30
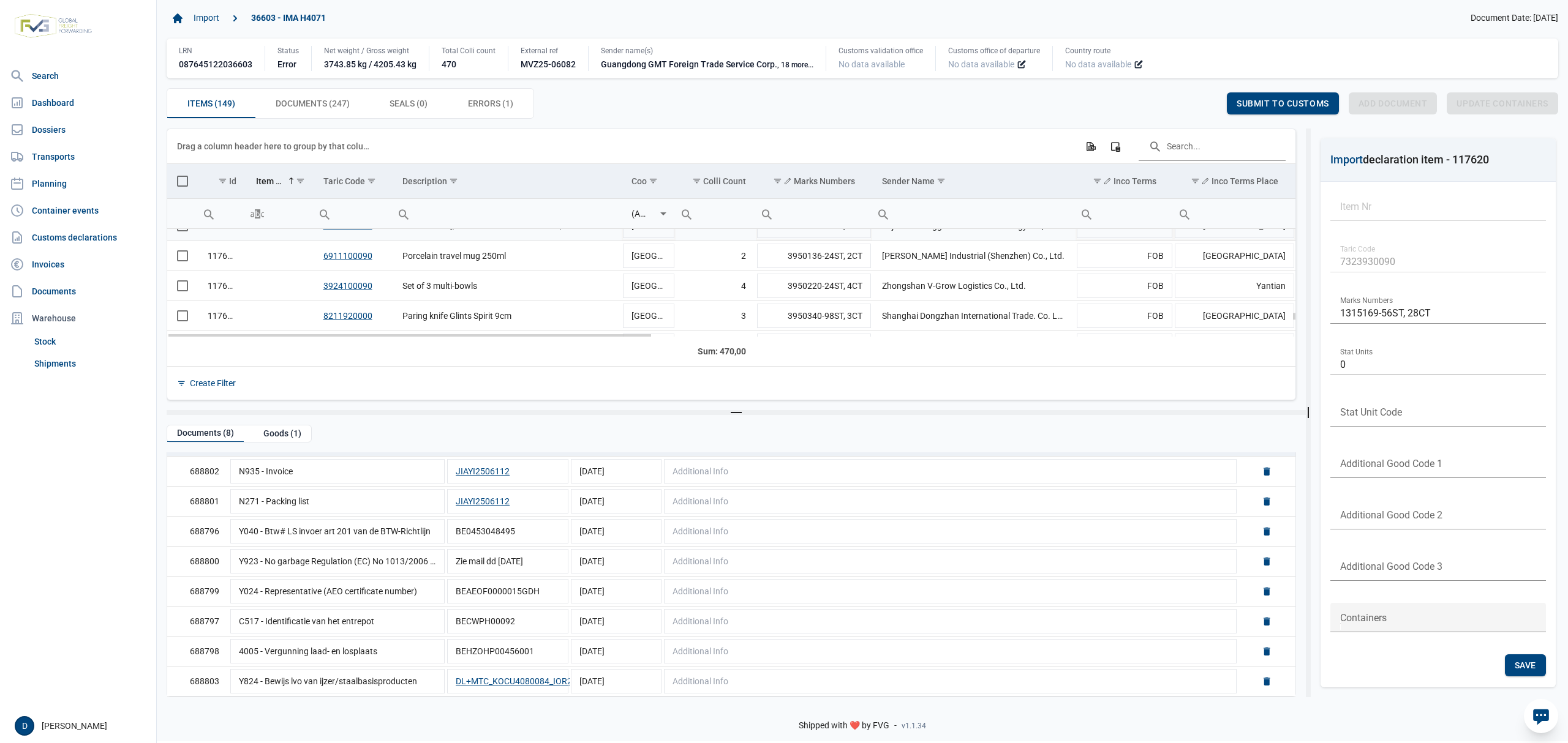
click at [261, 238] on td "Data grid with 149 rows and 23 columns" at bounding box center [279, 226] width 66 height 30
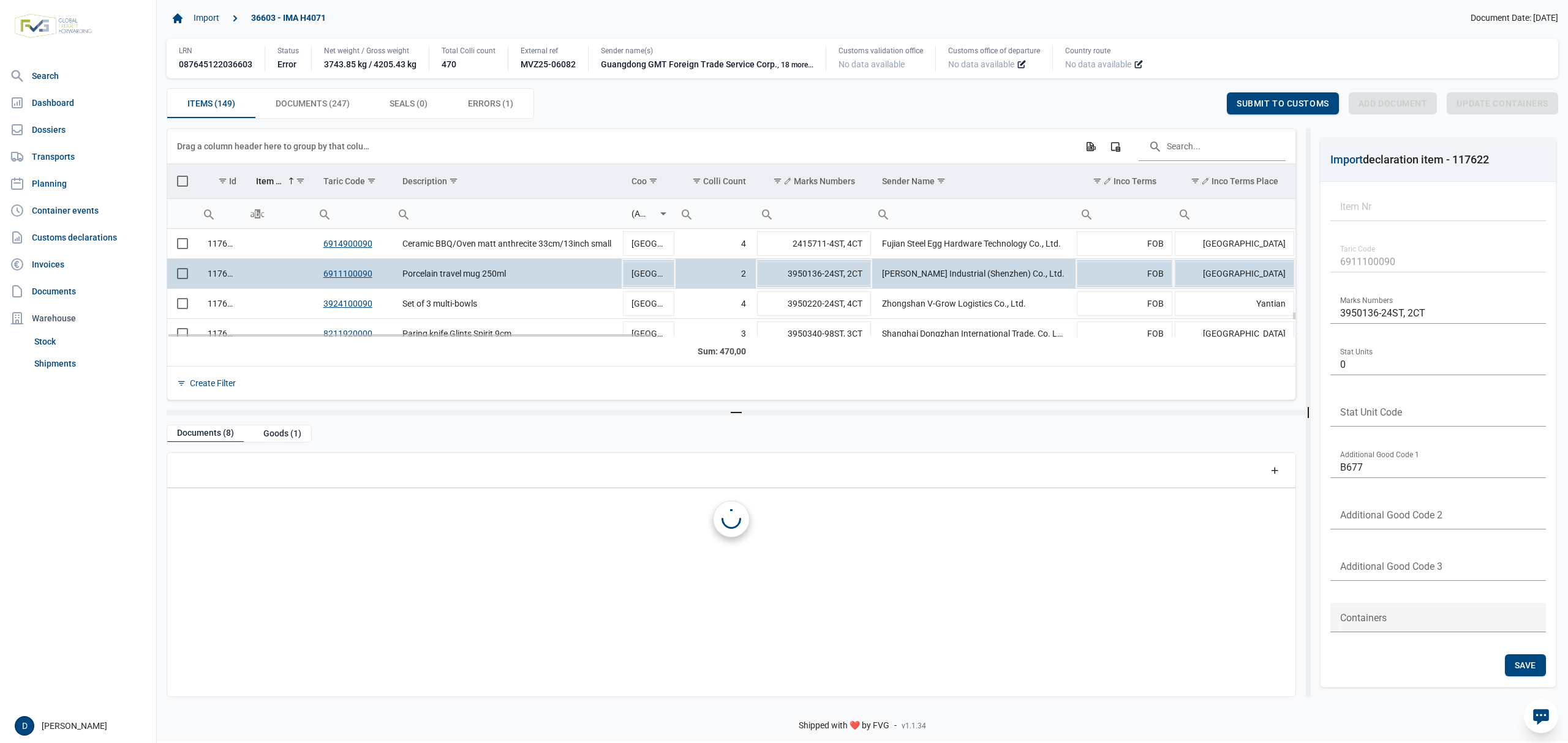
click at [236, 275] on td "117622" at bounding box center [222, 274] width 48 height 30
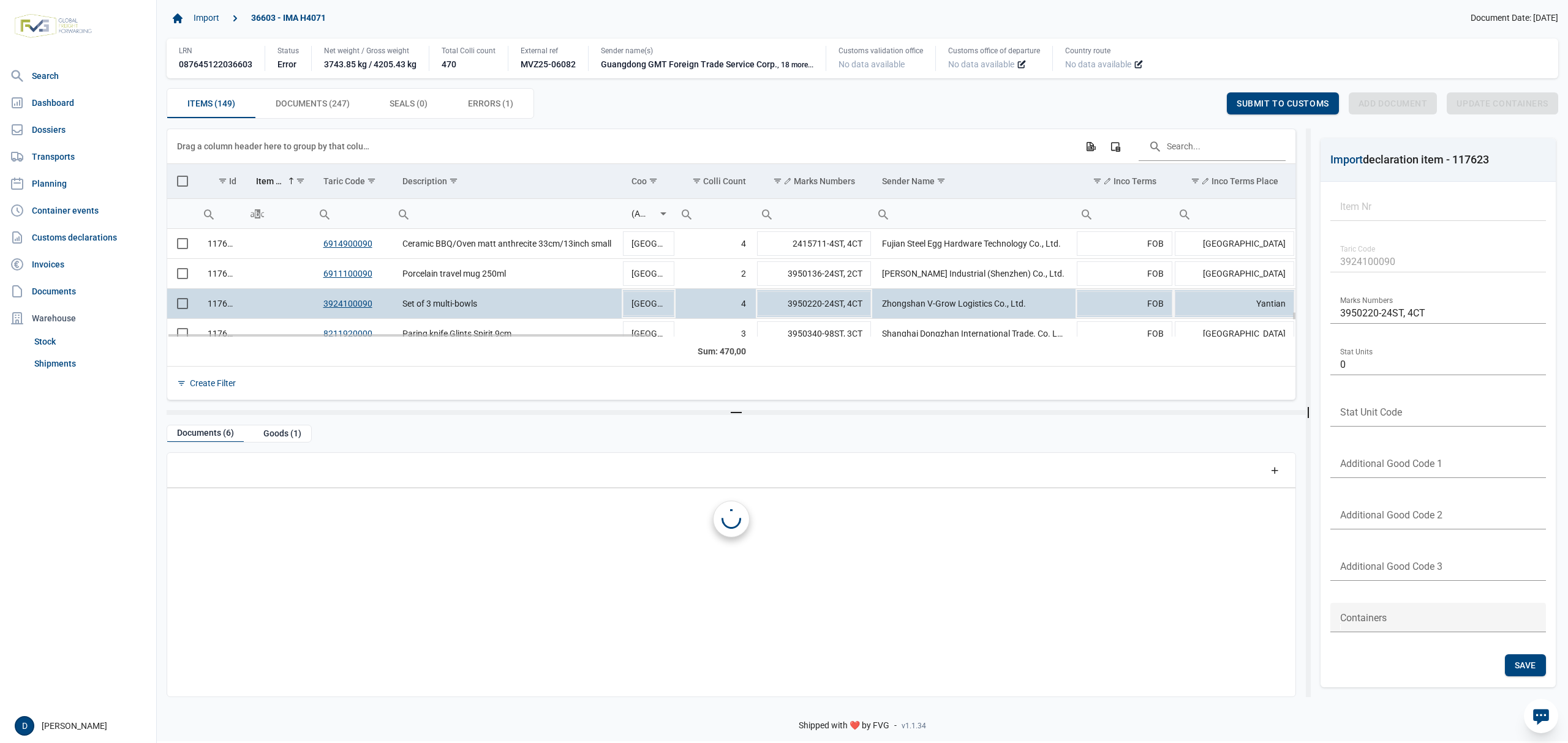
click at [283, 307] on td "Data grid with 149 rows and 23 columns" at bounding box center [279, 304] width 66 height 30
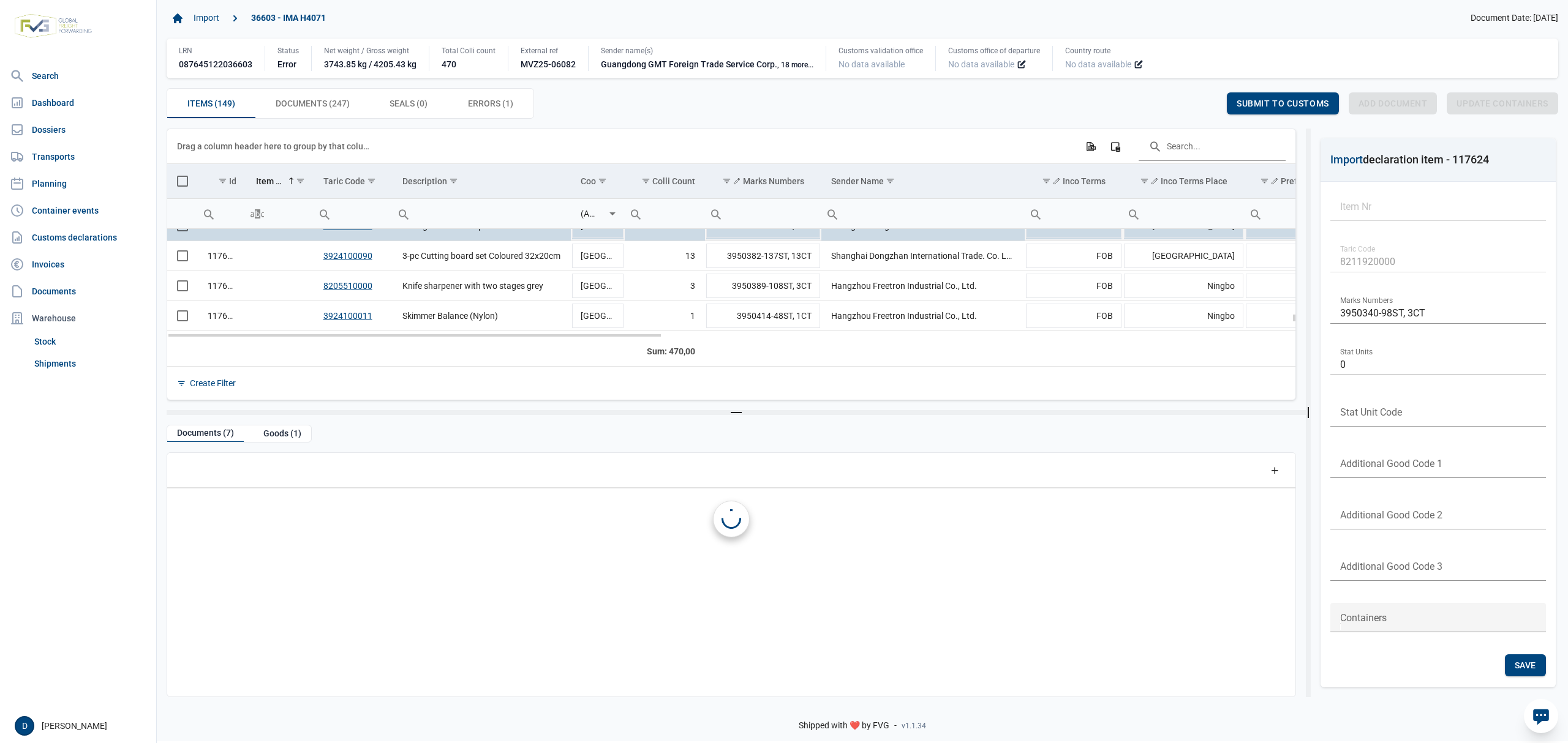
click at [266, 238] on td "Data grid with 149 rows and 23 columns" at bounding box center [279, 226] width 66 height 30
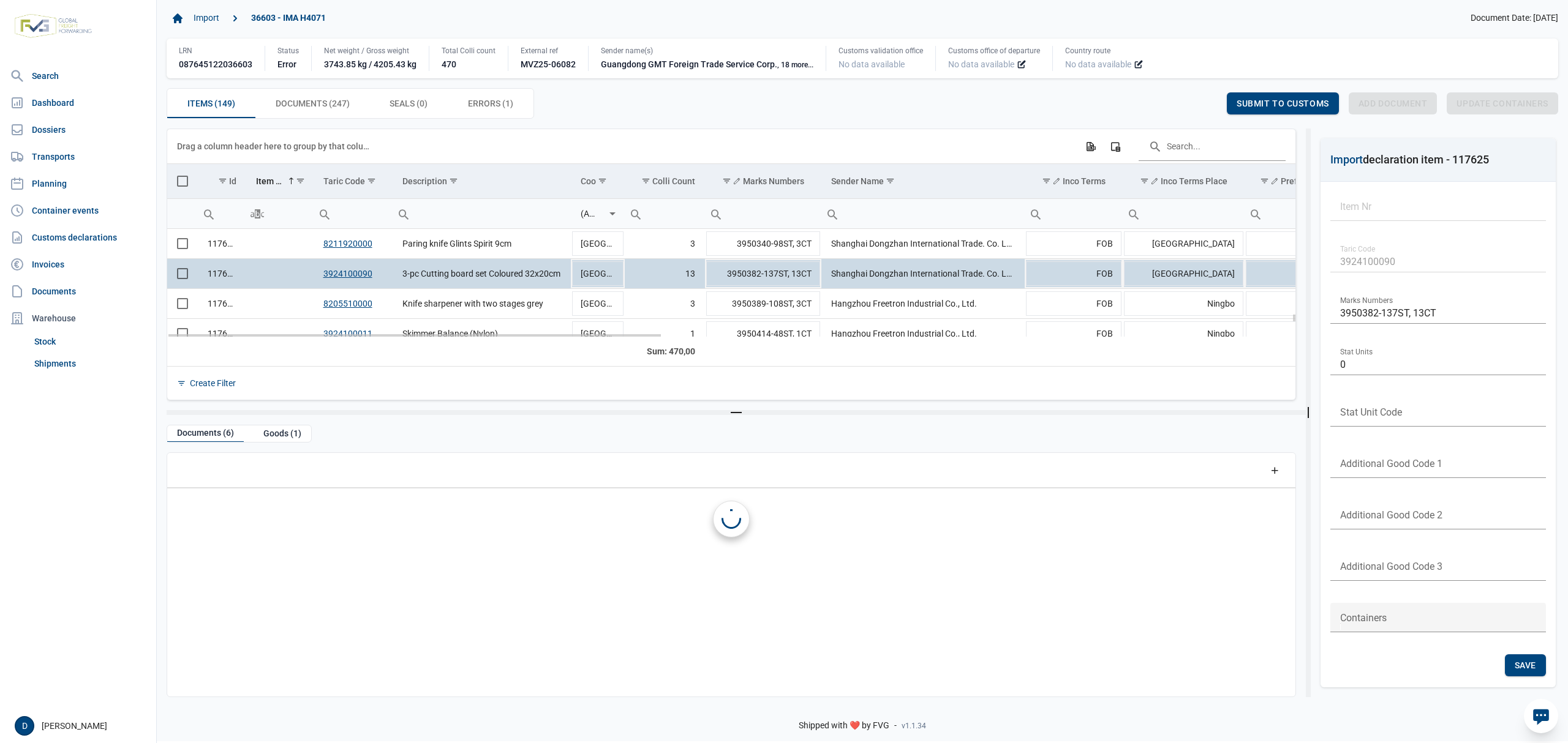
click at [250, 279] on td "Data grid with 149 rows and 23 columns" at bounding box center [279, 274] width 66 height 30
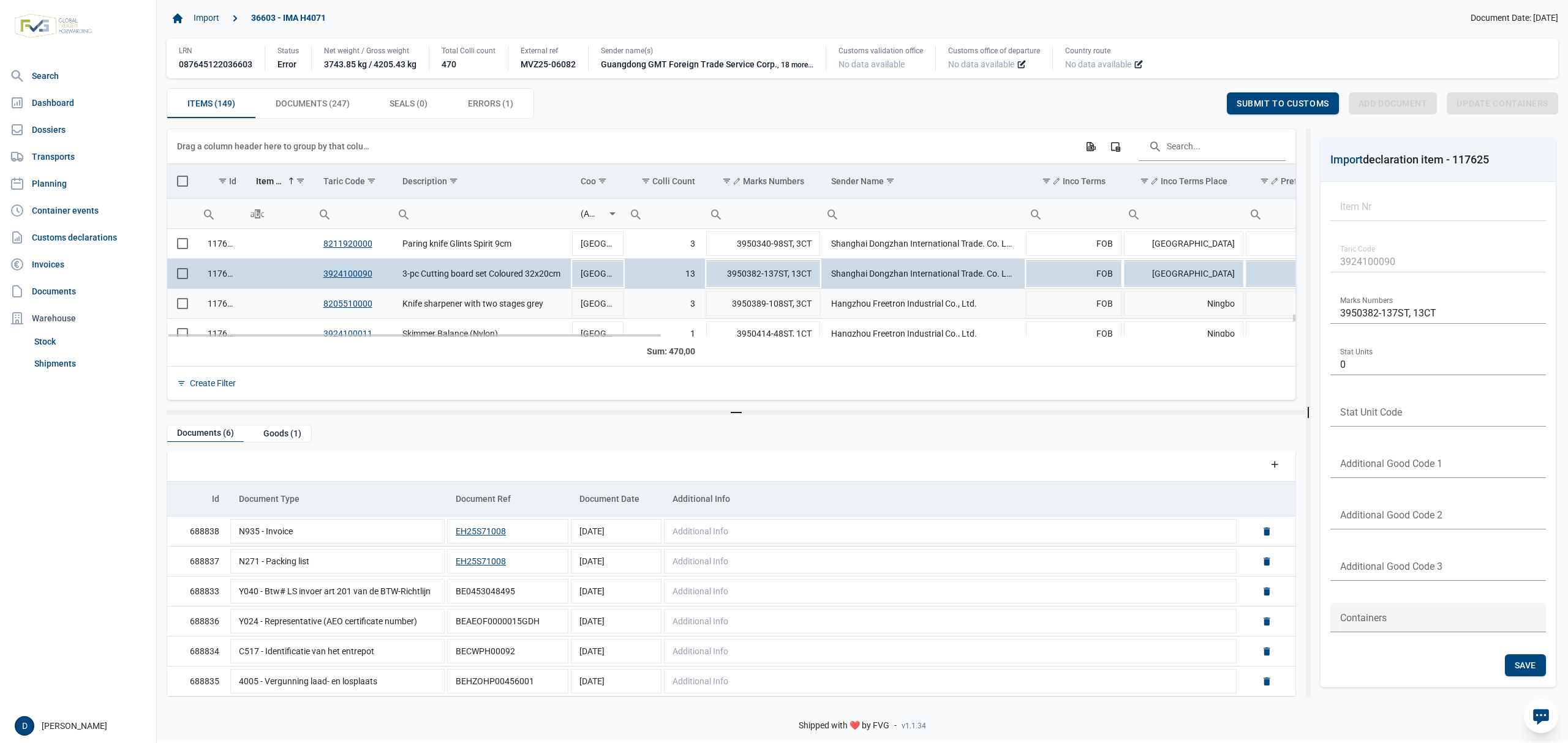
click at [294, 303] on td "Data grid with 149 rows and 23 columns" at bounding box center [279, 304] width 66 height 30
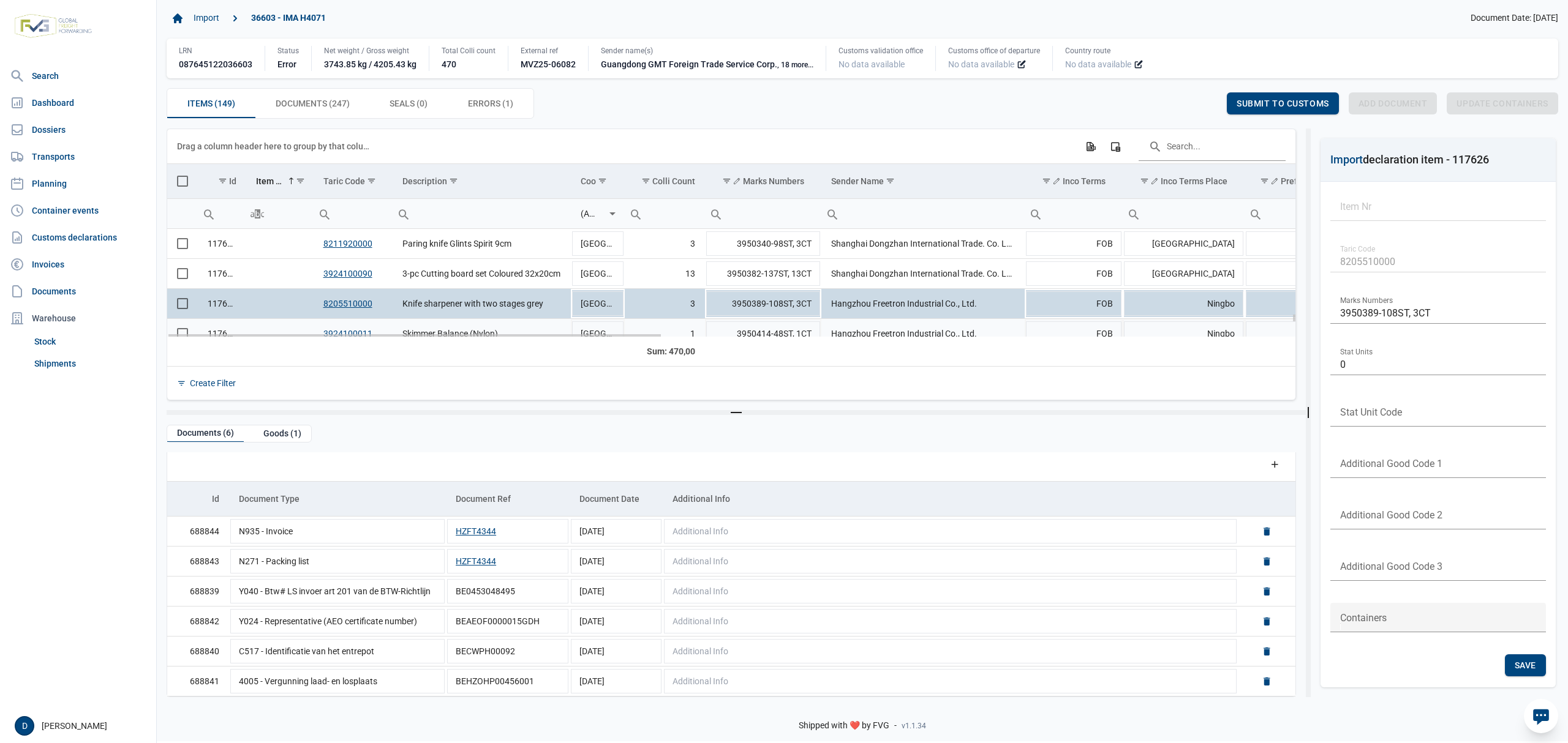
click at [275, 329] on td "Data grid with 149 rows and 23 columns" at bounding box center [279, 333] width 66 height 30
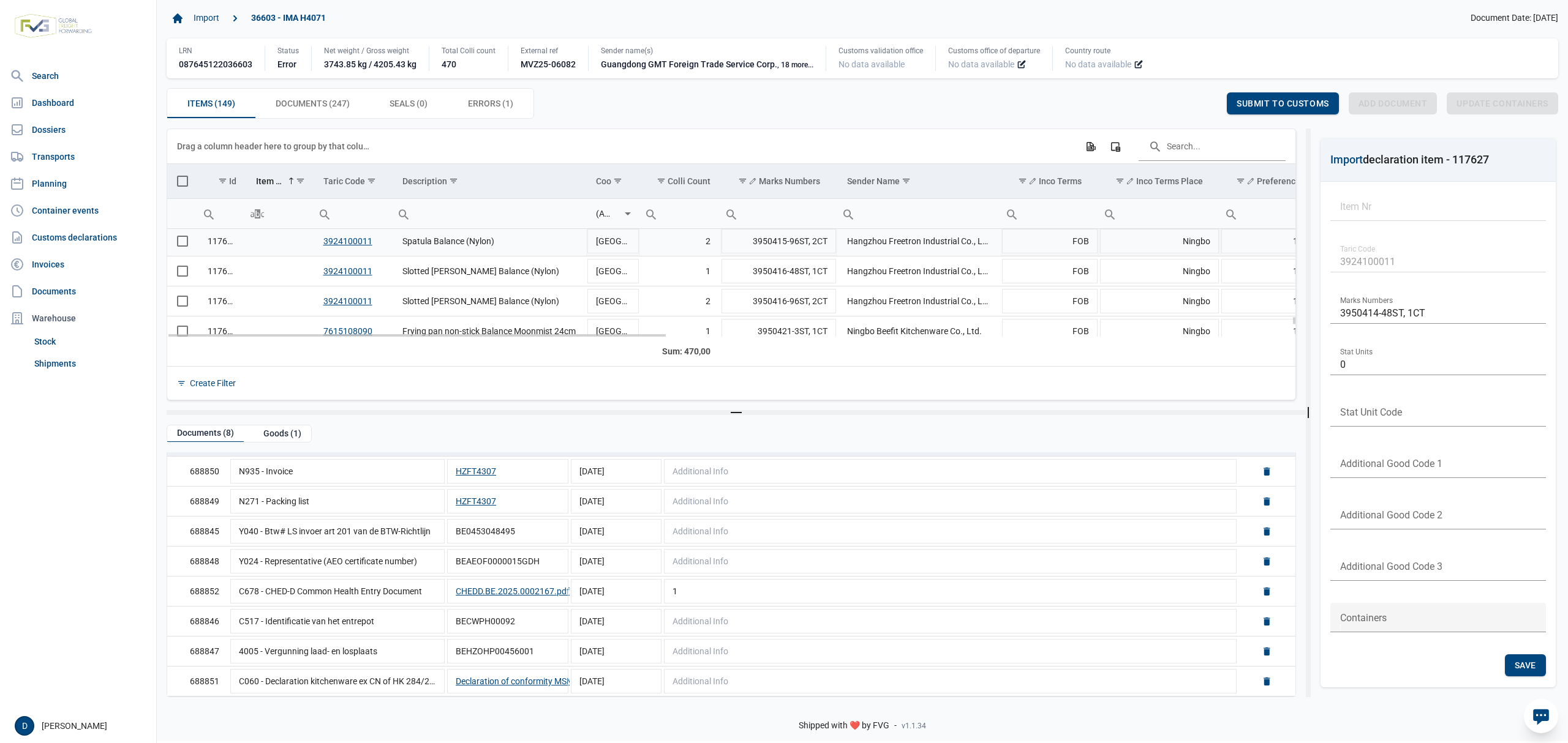
click at [258, 244] on td "Data grid with 149 rows and 23 columns" at bounding box center [279, 241] width 66 height 30
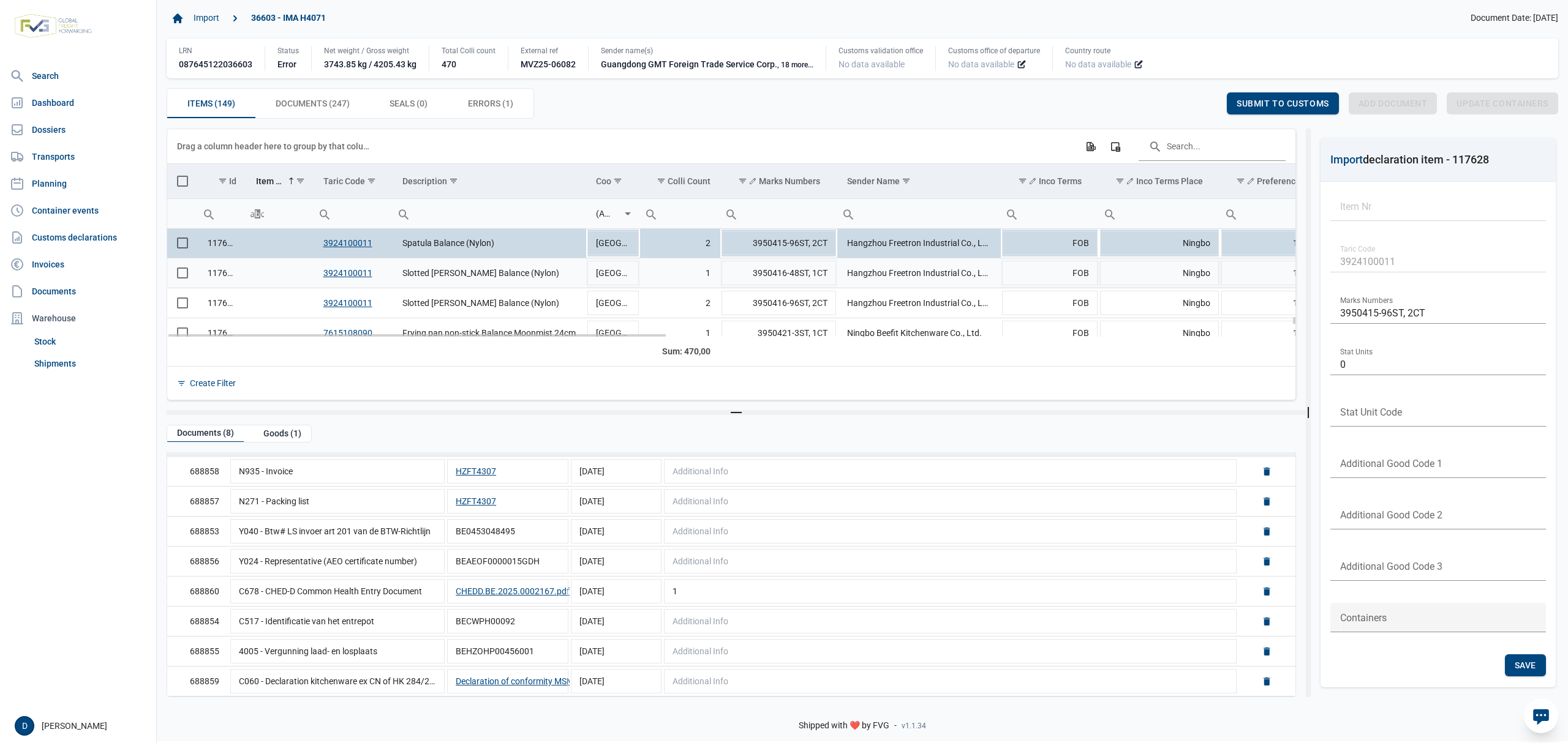
click at [262, 273] on td "Data grid with 149 rows and 23 columns" at bounding box center [279, 273] width 66 height 30
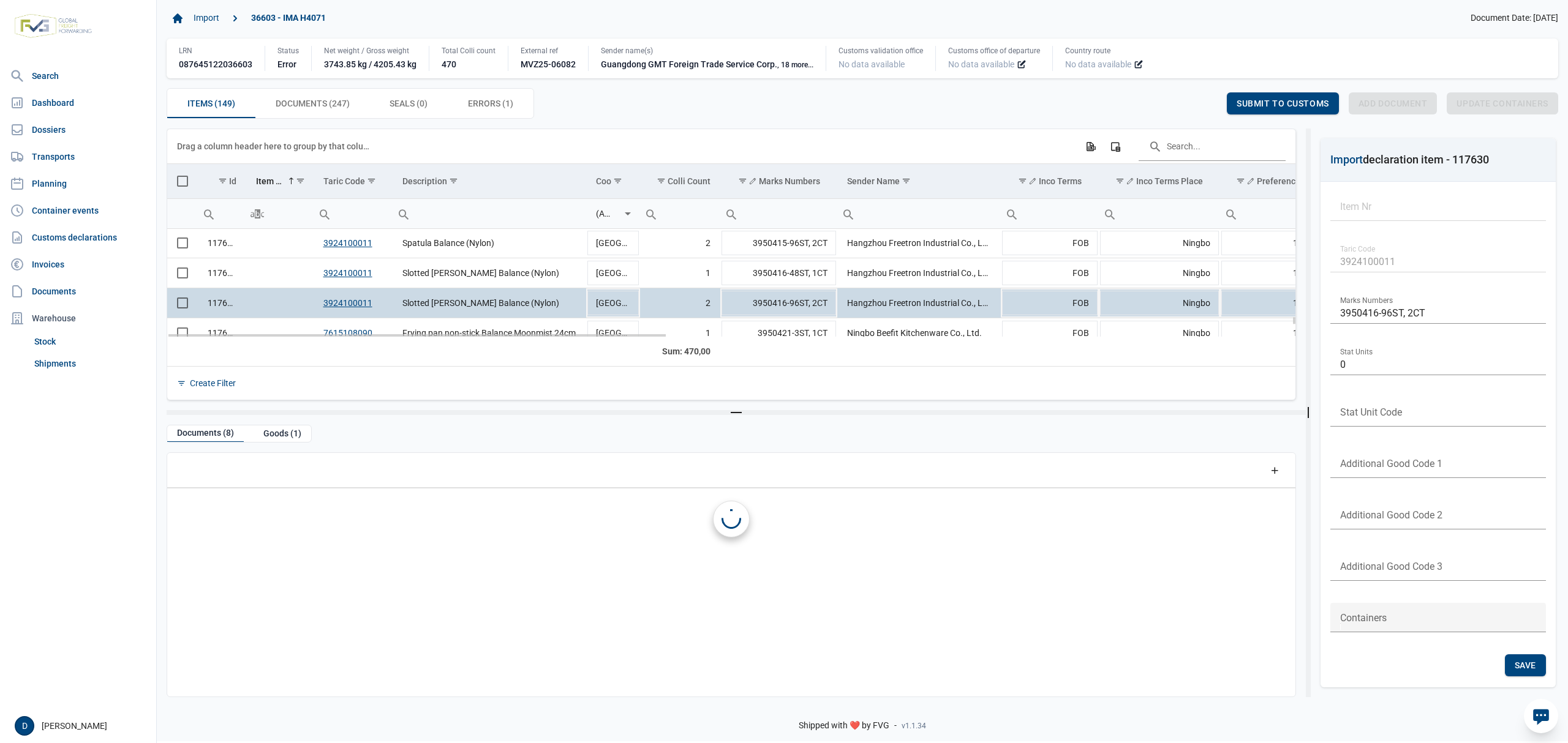
click at [293, 306] on td "Data grid with 149 rows and 23 columns" at bounding box center [279, 303] width 66 height 30
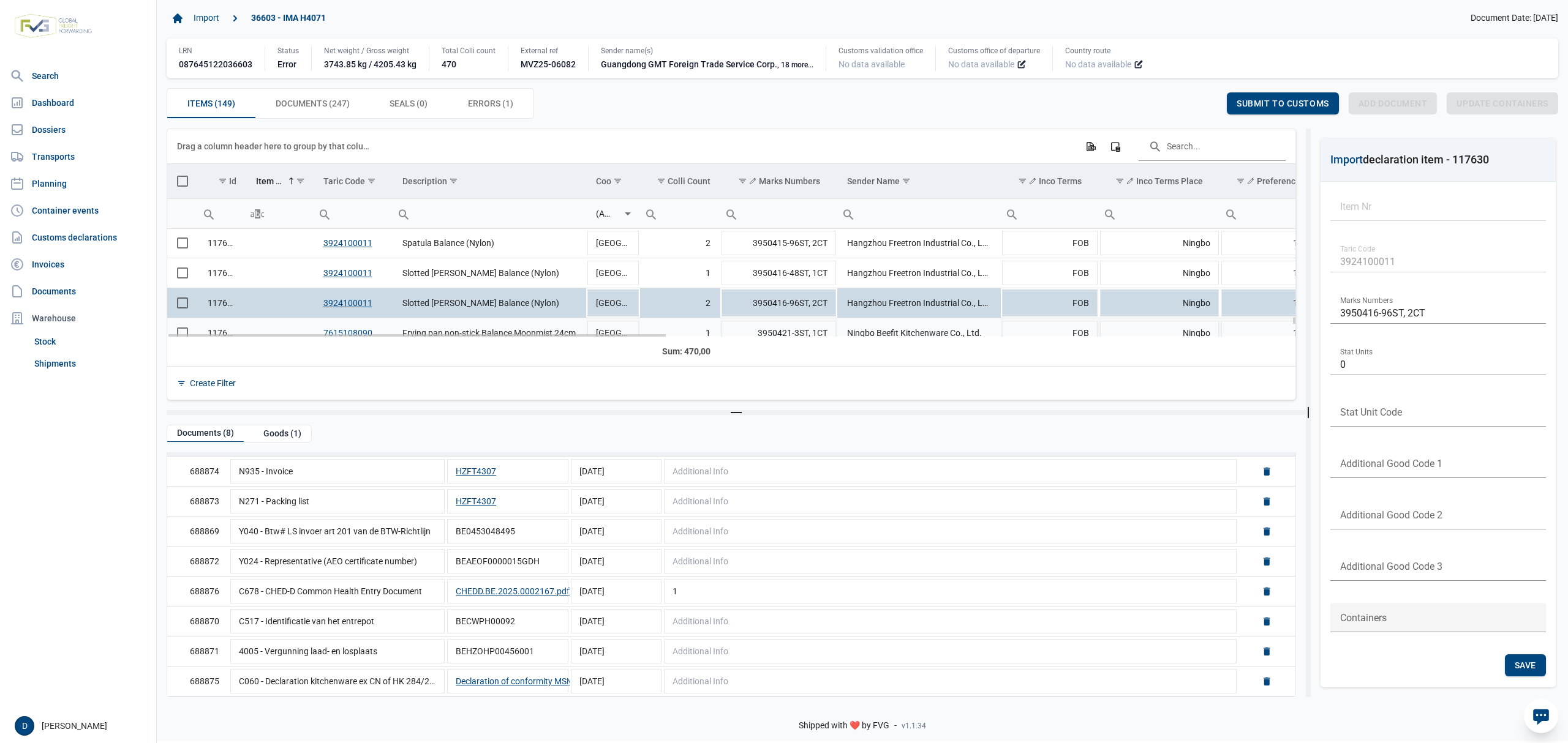
click at [262, 330] on td "Data grid with 149 rows and 23 columns" at bounding box center [279, 332] width 66 height 30
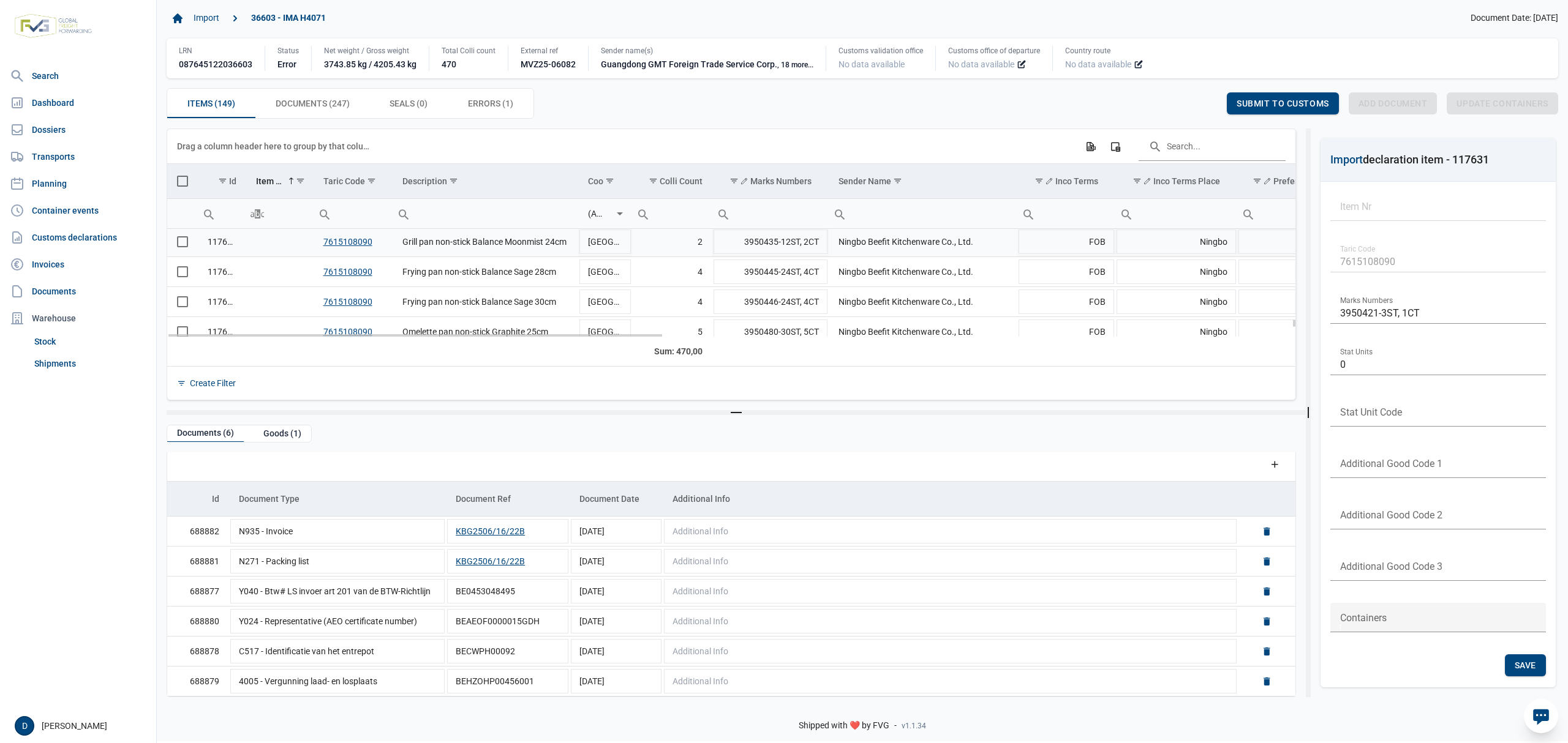
click at [279, 243] on td "Data grid with 149 rows and 23 columns" at bounding box center [279, 242] width 66 height 30
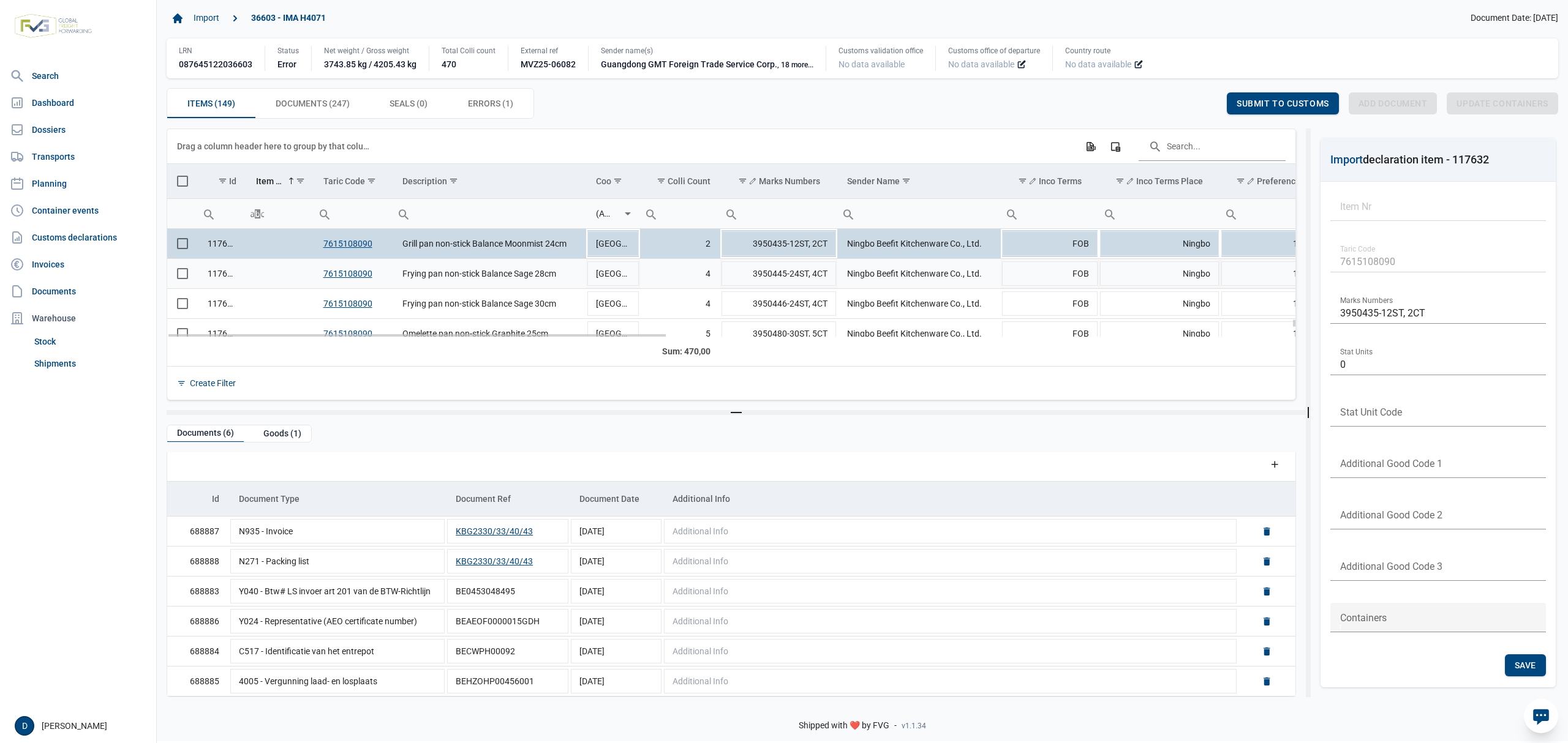
click at [266, 281] on td "Data grid with 149 rows and 23 columns" at bounding box center [279, 274] width 66 height 30
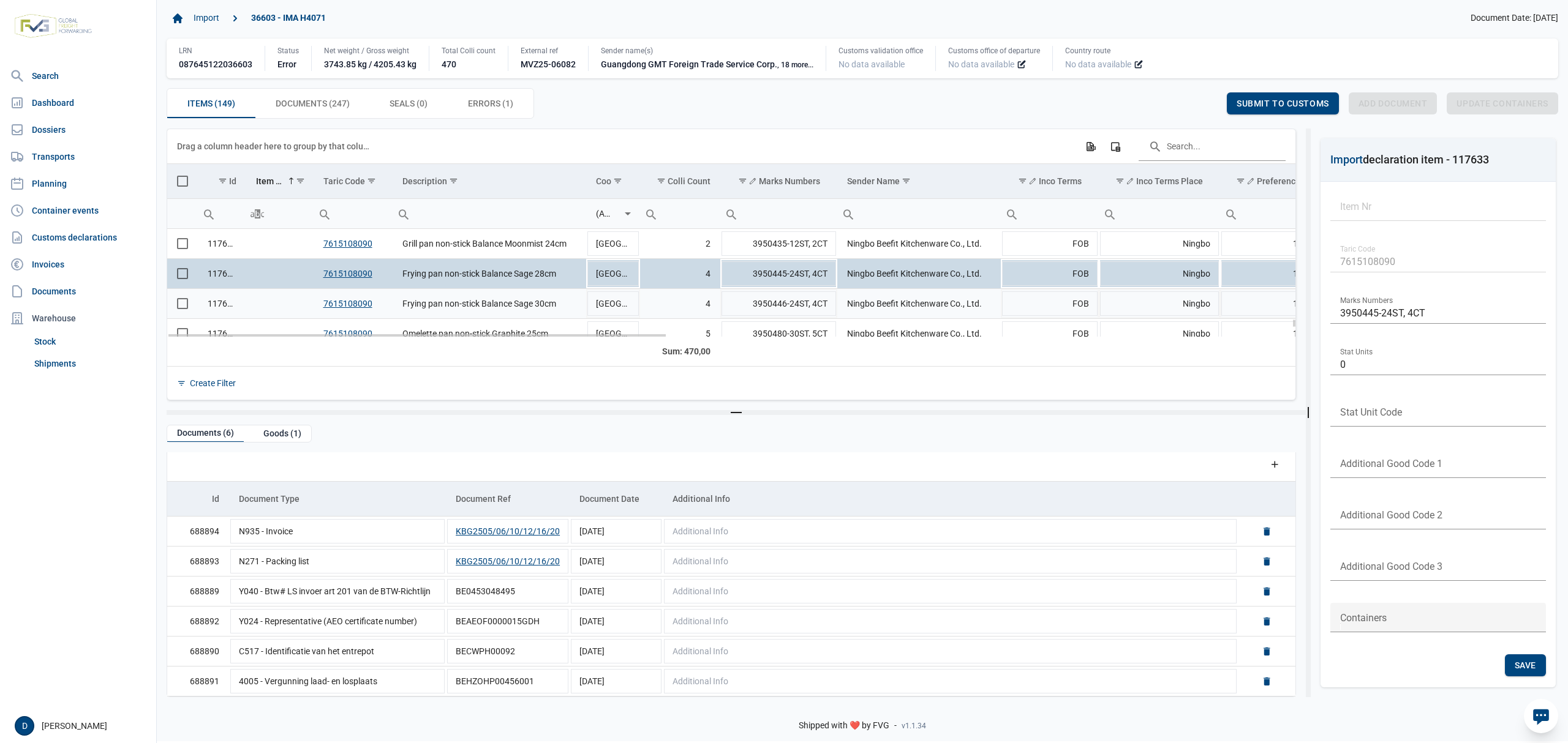
click at [282, 302] on td "Data grid with 149 rows and 23 columns" at bounding box center [279, 304] width 66 height 30
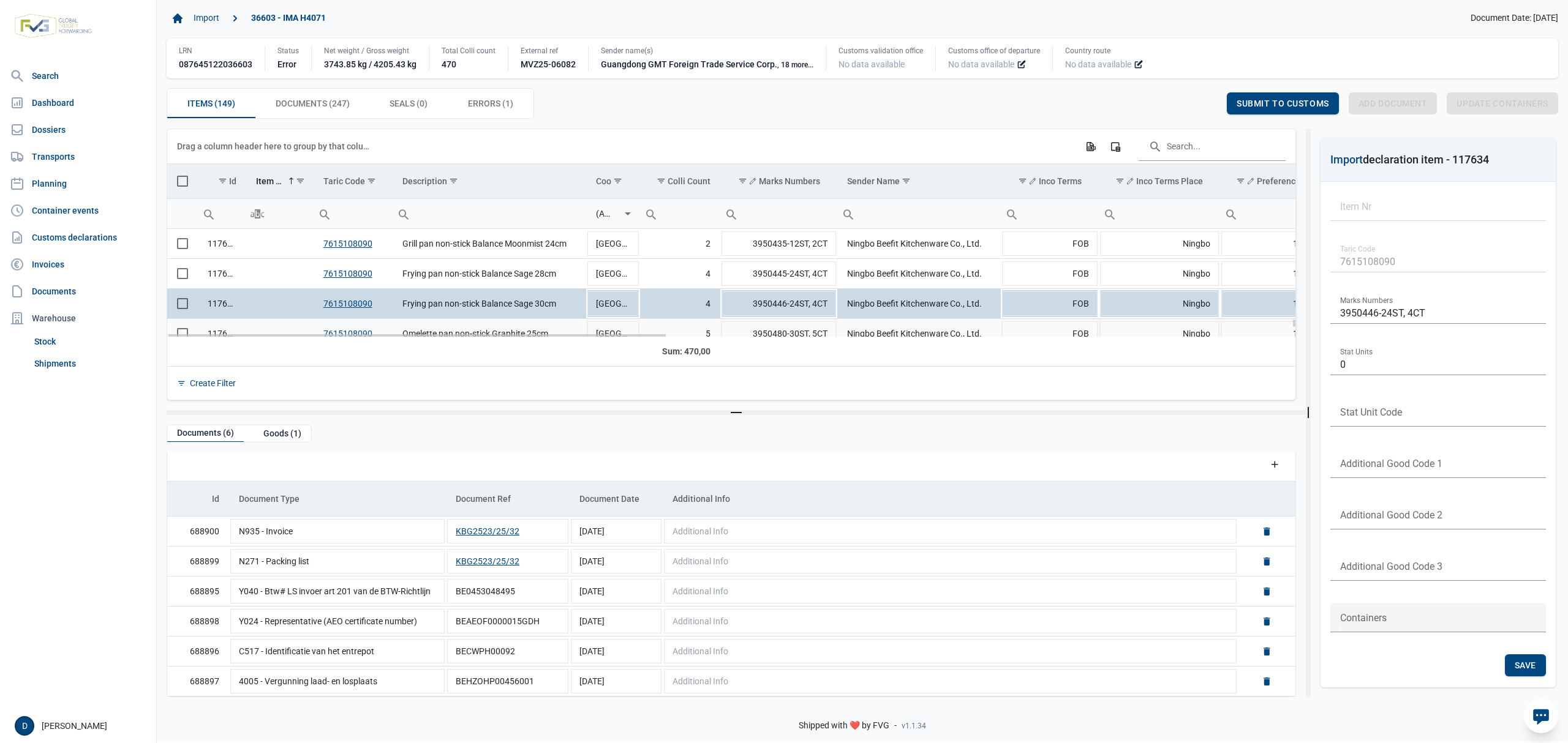
click at [279, 327] on td "Data grid with 149 rows and 23 columns" at bounding box center [279, 333] width 66 height 30
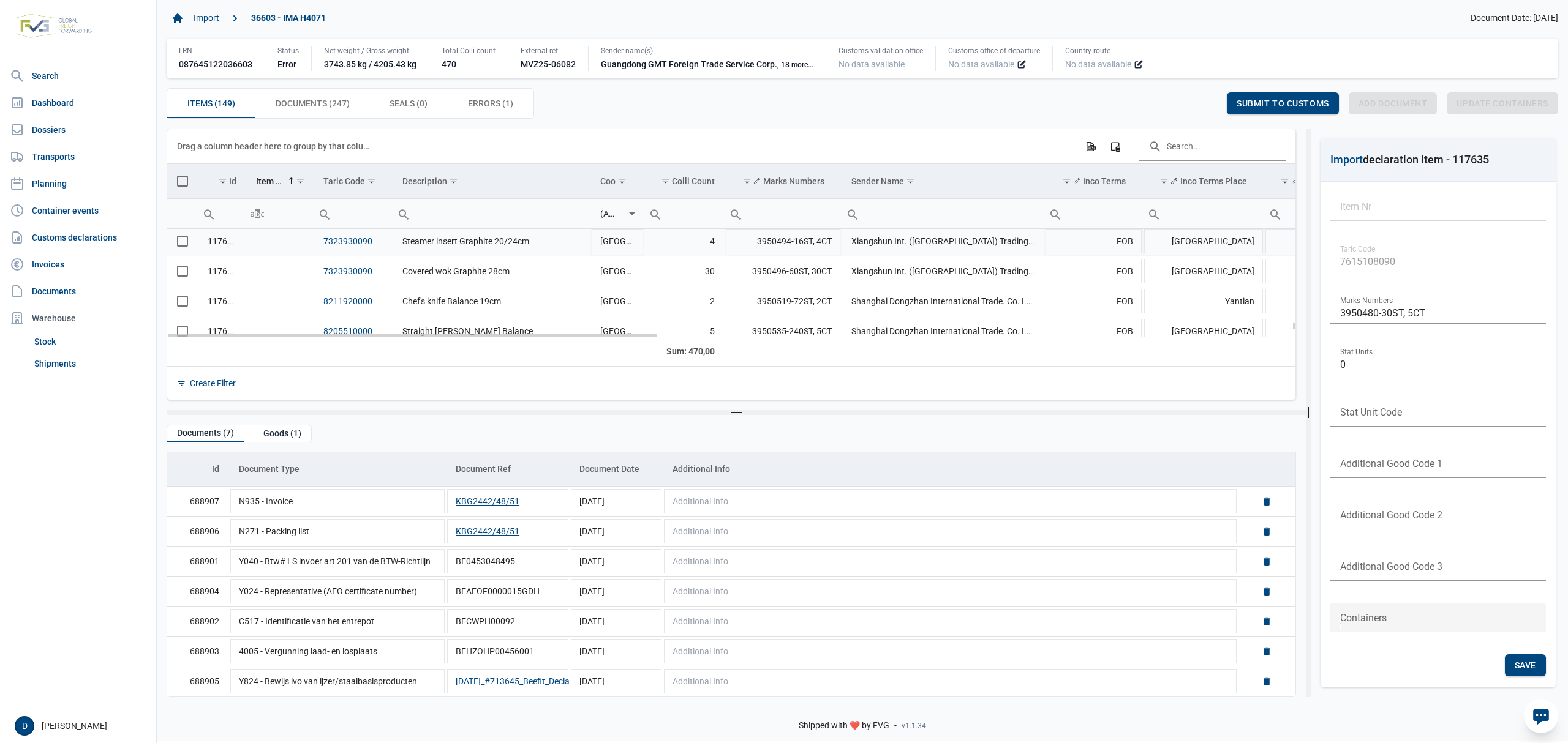
click at [268, 250] on td "Data grid with 149 rows and 23 columns" at bounding box center [279, 241] width 66 height 30
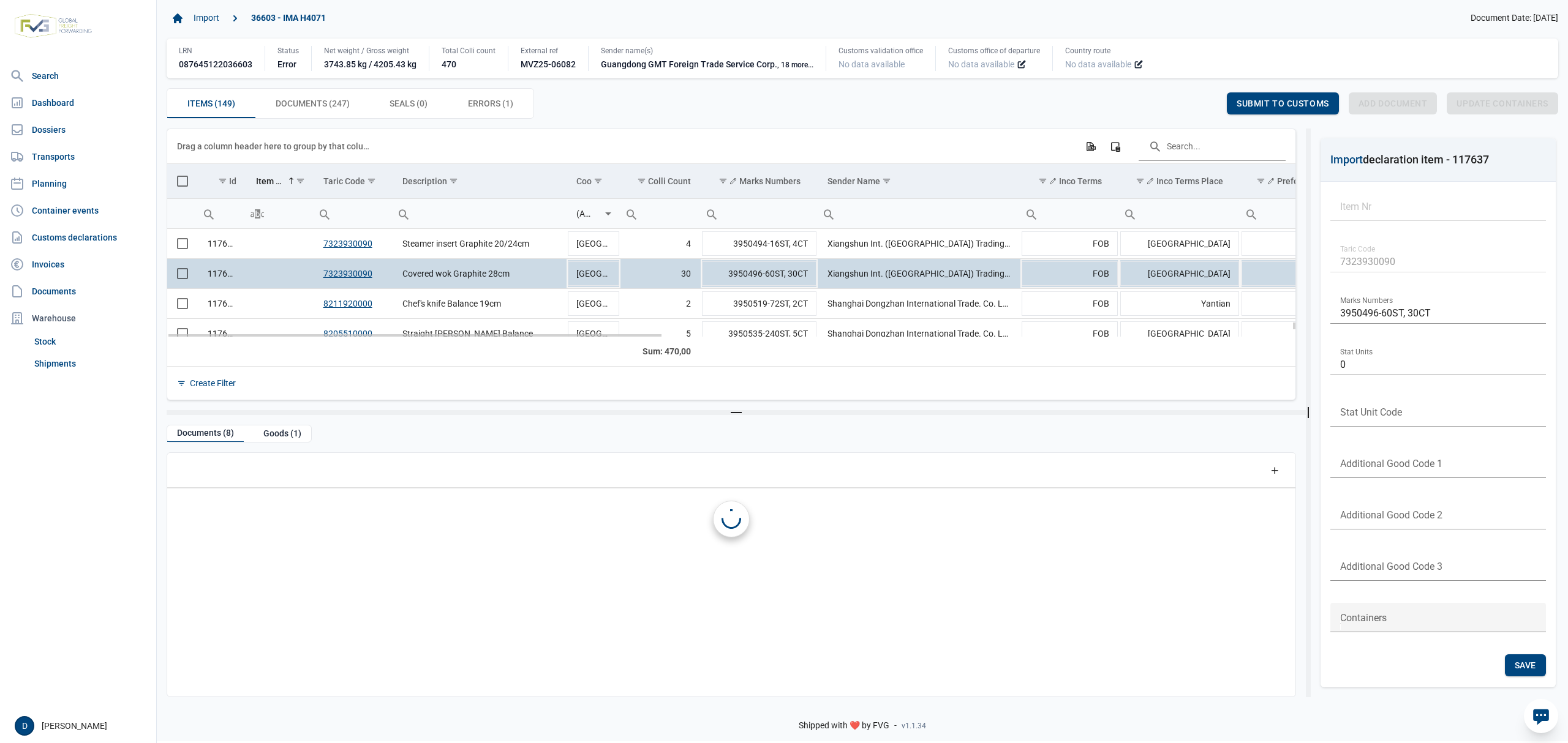
click at [263, 280] on td "Data grid with 149 rows and 23 columns" at bounding box center [279, 274] width 66 height 30
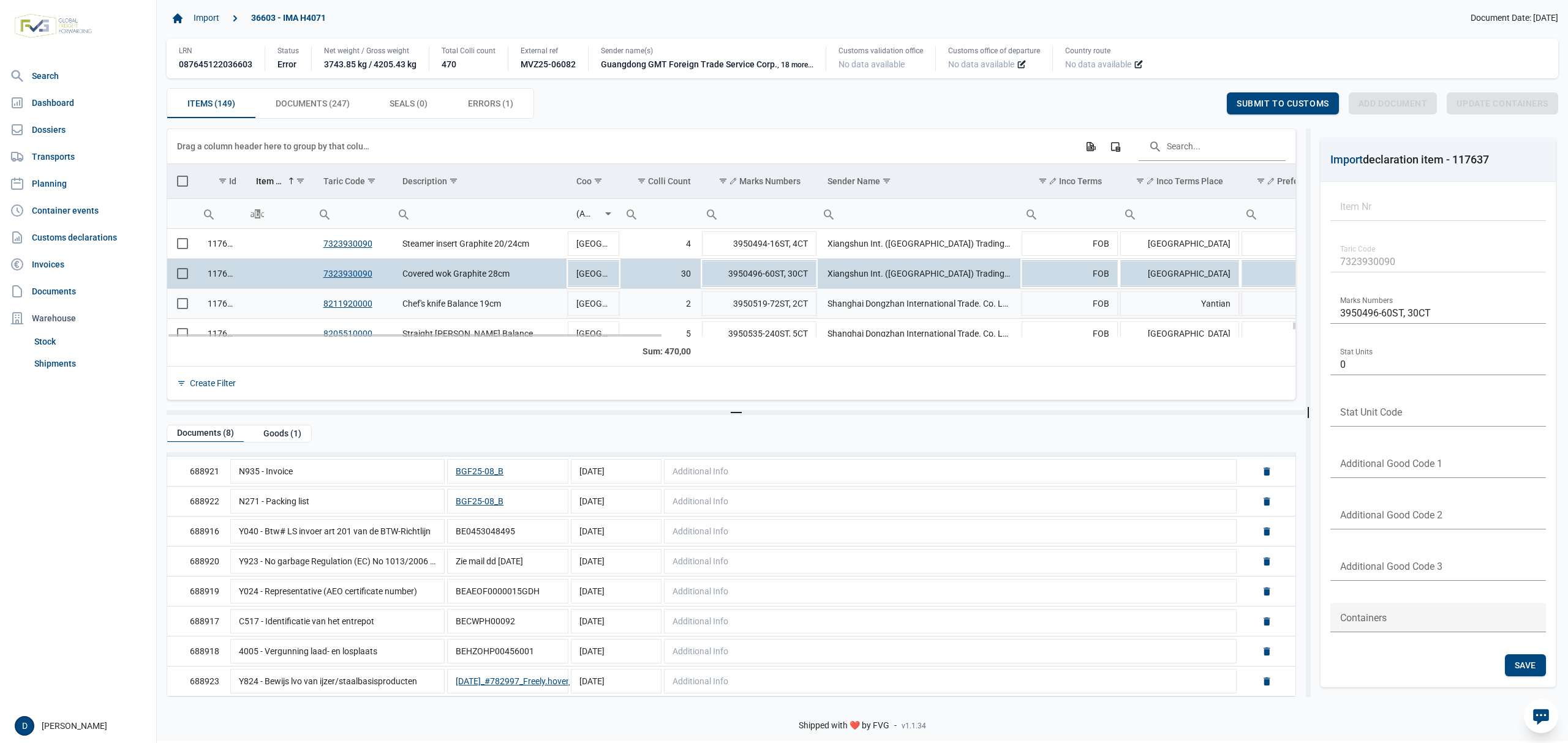
click at [295, 300] on td "Data grid with 149 rows and 23 columns" at bounding box center [279, 304] width 66 height 30
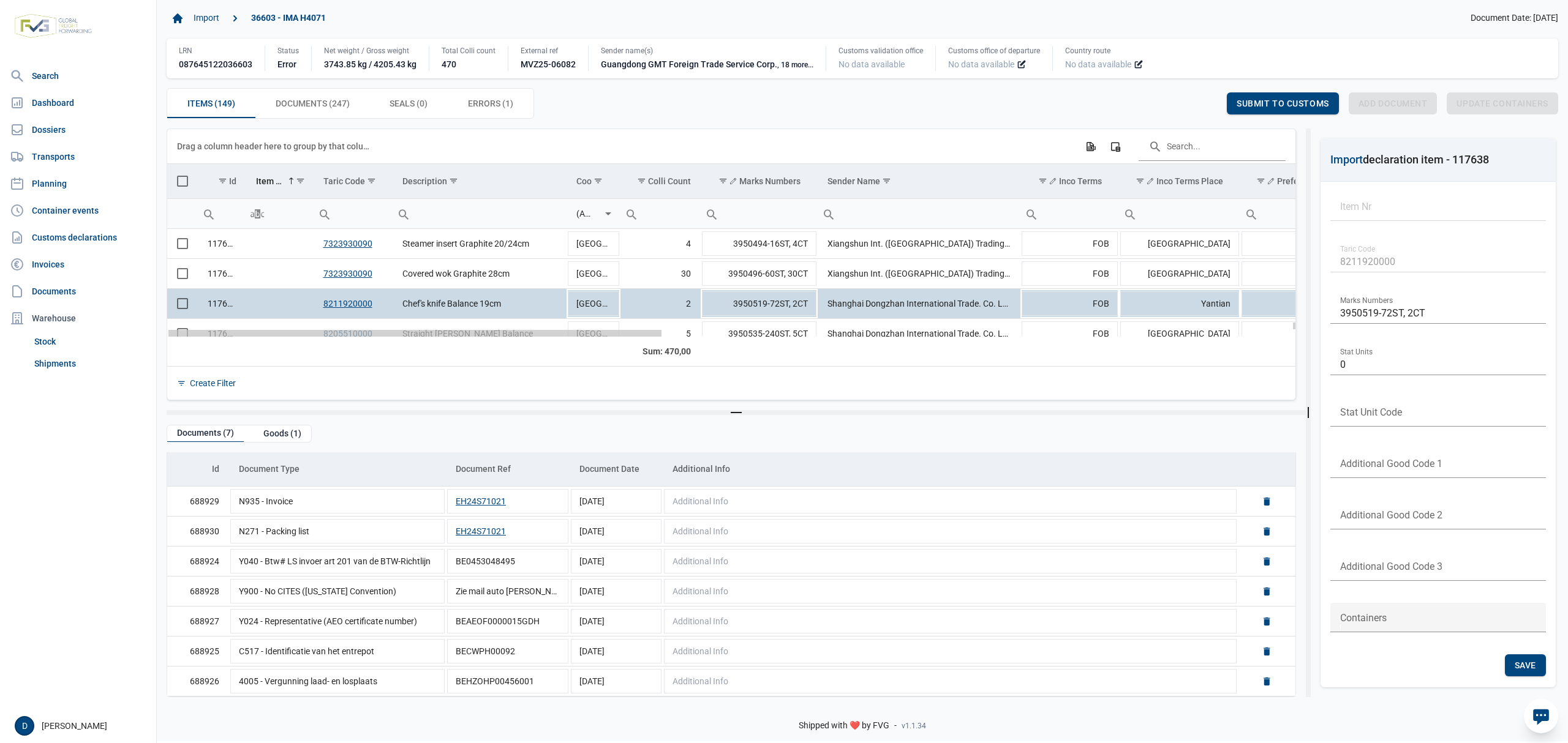
click at [290, 322] on td "Data grid with 149 rows and 23 columns" at bounding box center [279, 333] width 66 height 30
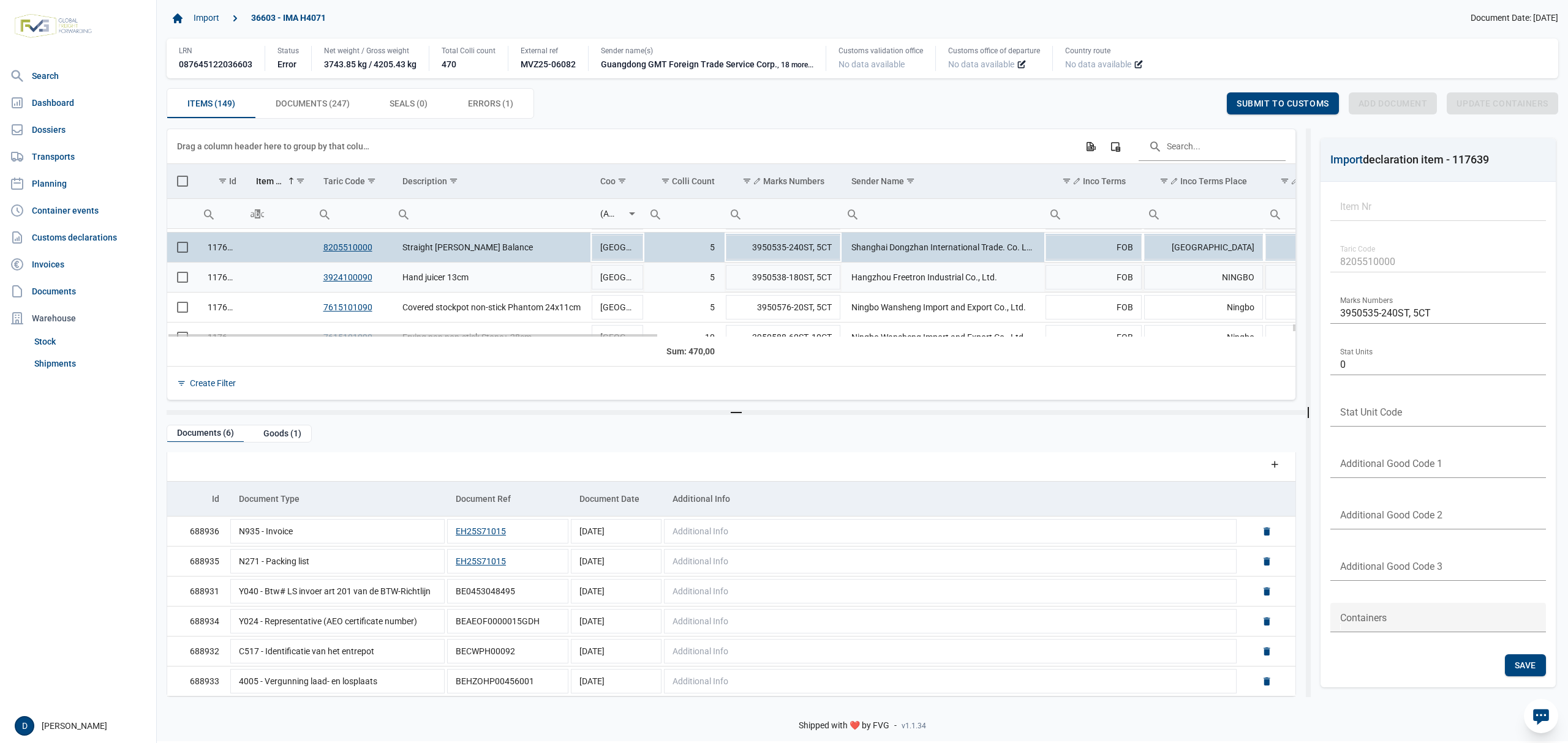
click at [265, 277] on td "Data grid with 149 rows and 23 columns" at bounding box center [279, 278] width 66 height 30
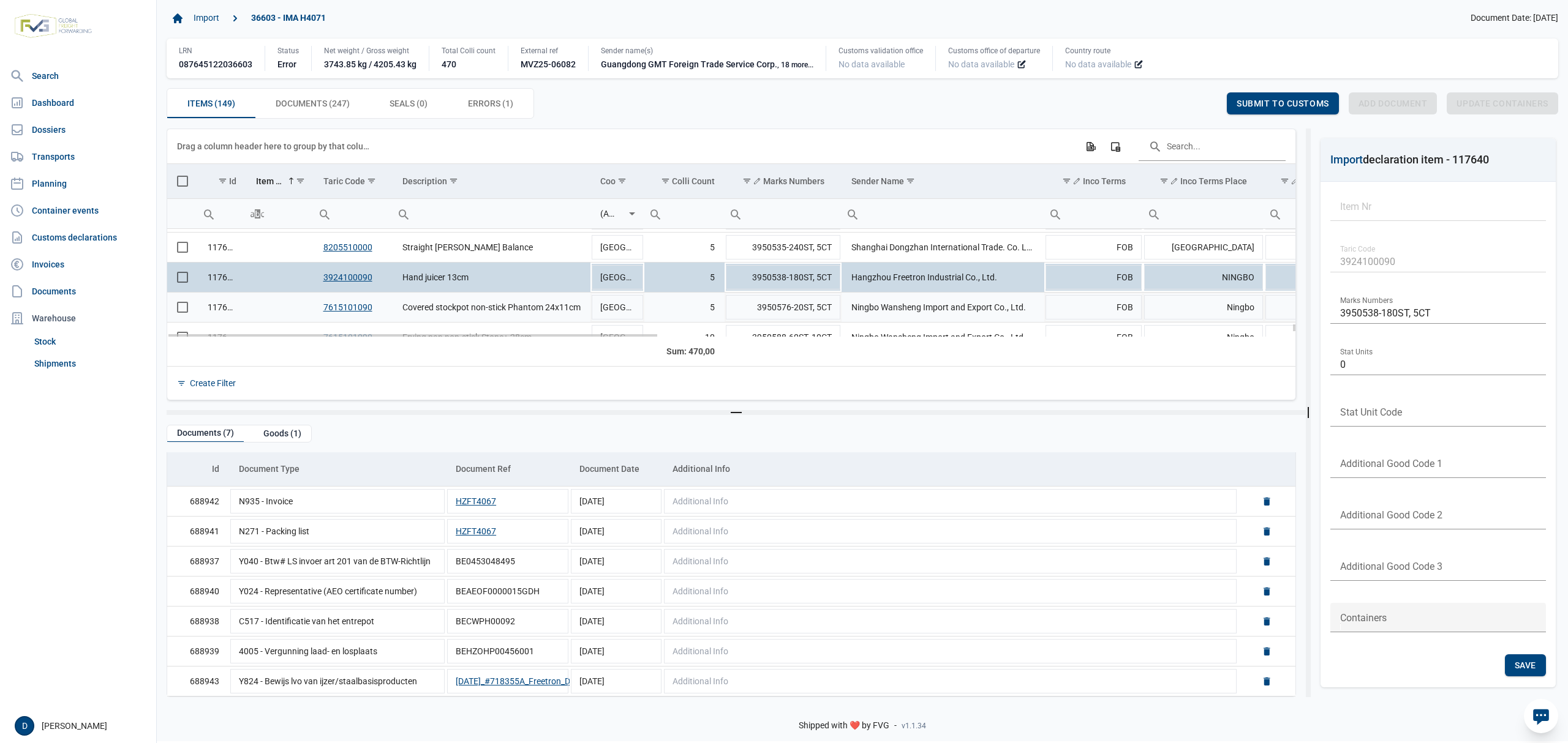
click at [284, 309] on td "Data grid with 149 rows and 23 columns" at bounding box center [279, 307] width 66 height 30
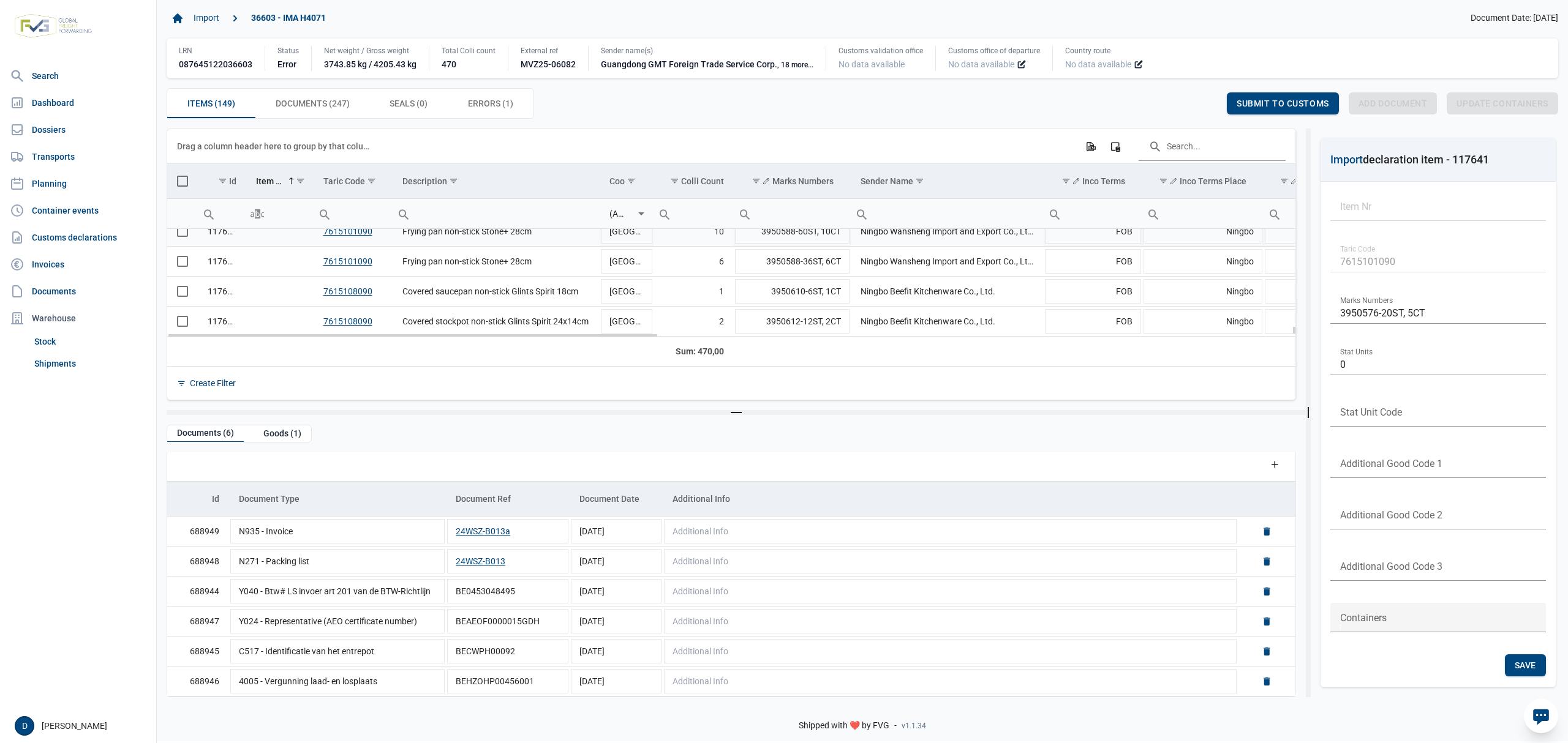
click at [262, 238] on td "Data grid with 149 rows and 23 columns" at bounding box center [279, 231] width 66 height 30
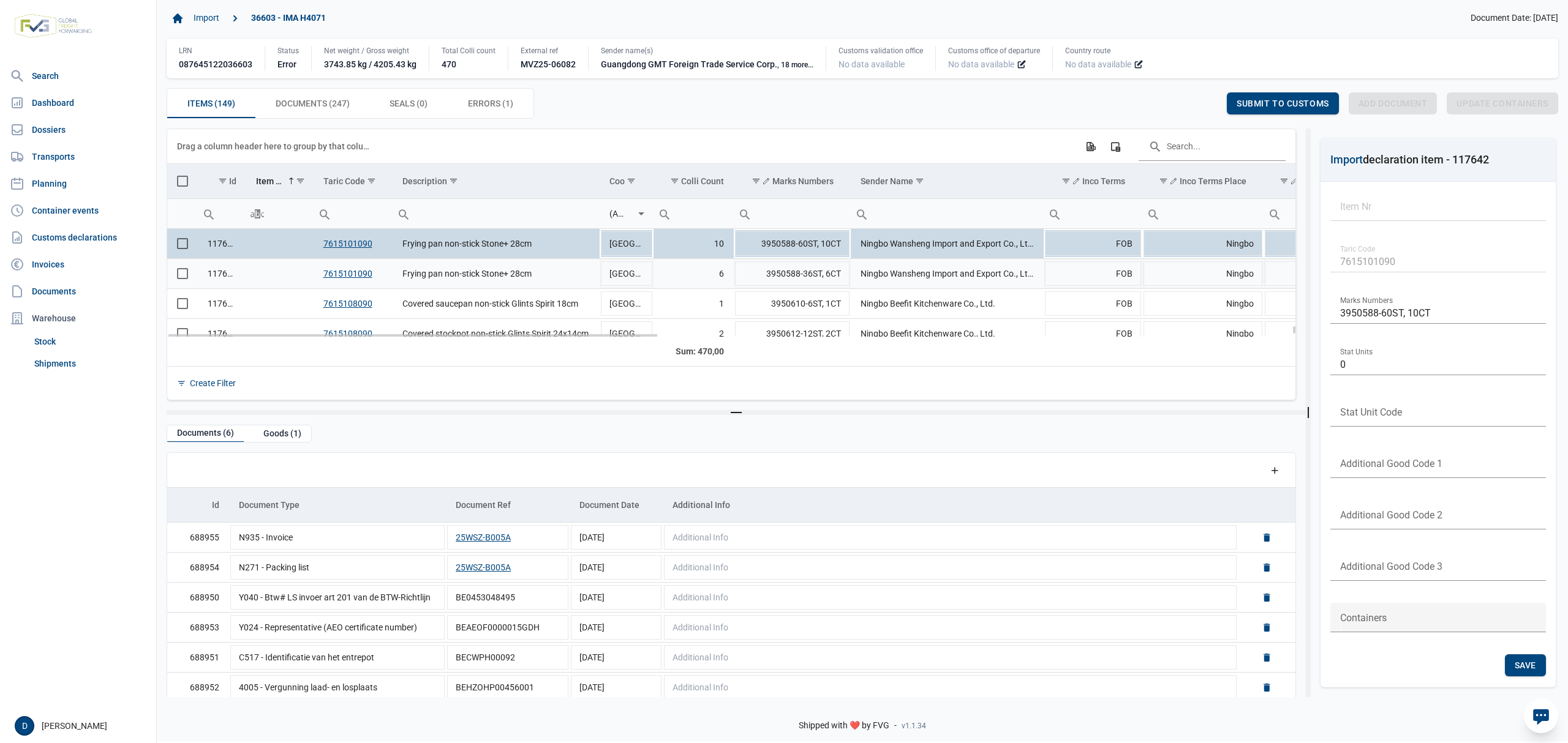
click at [276, 277] on td "Data grid with 149 rows and 23 columns" at bounding box center [279, 274] width 66 height 30
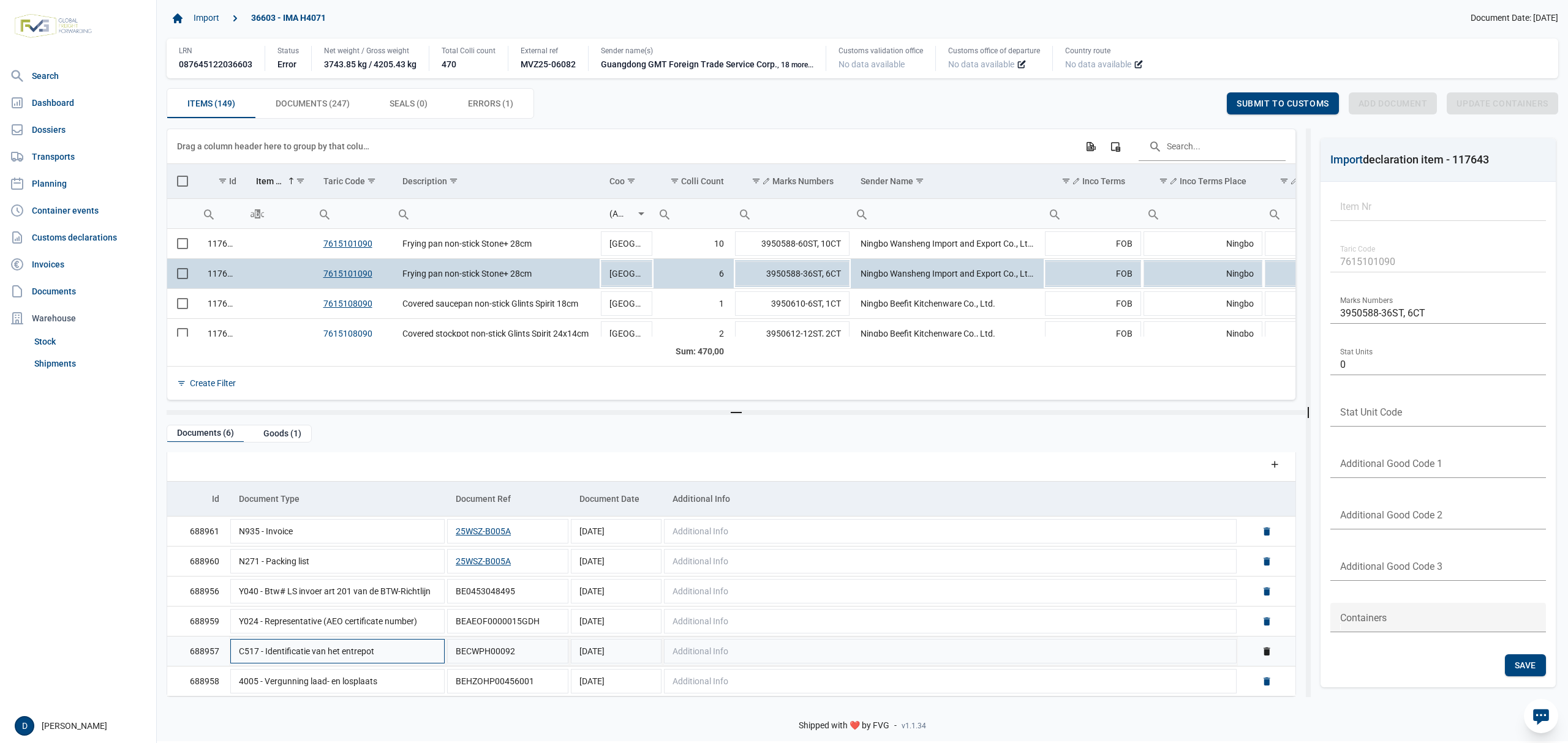
scroll to position [9, 0]
drag, startPoint x: 286, startPoint y: 299, endPoint x: 292, endPoint y: 306, distance: 9.2
click at [292, 306] on td "Data grid with 149 rows and 23 columns" at bounding box center [279, 304] width 66 height 30
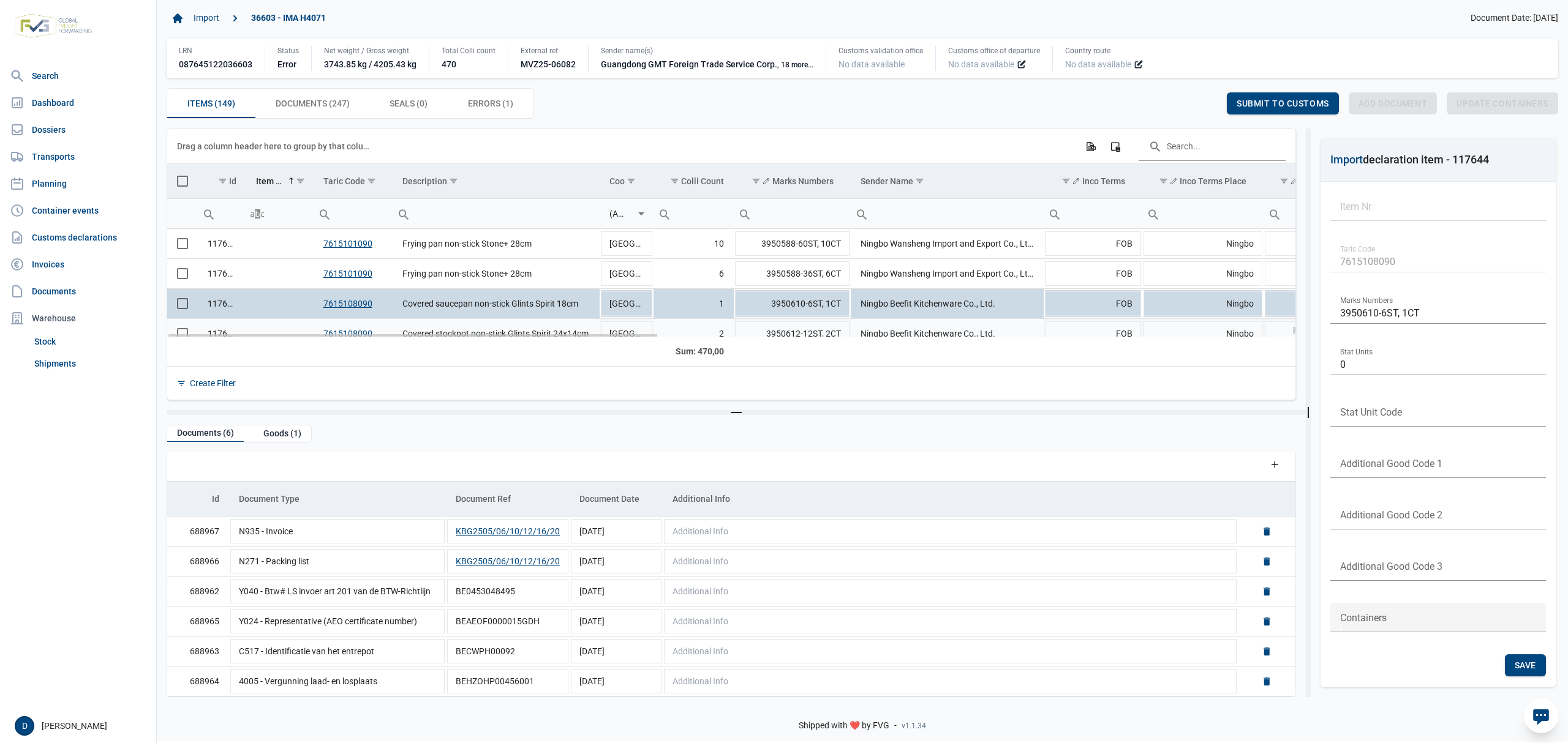
scroll to position [4394, 0]
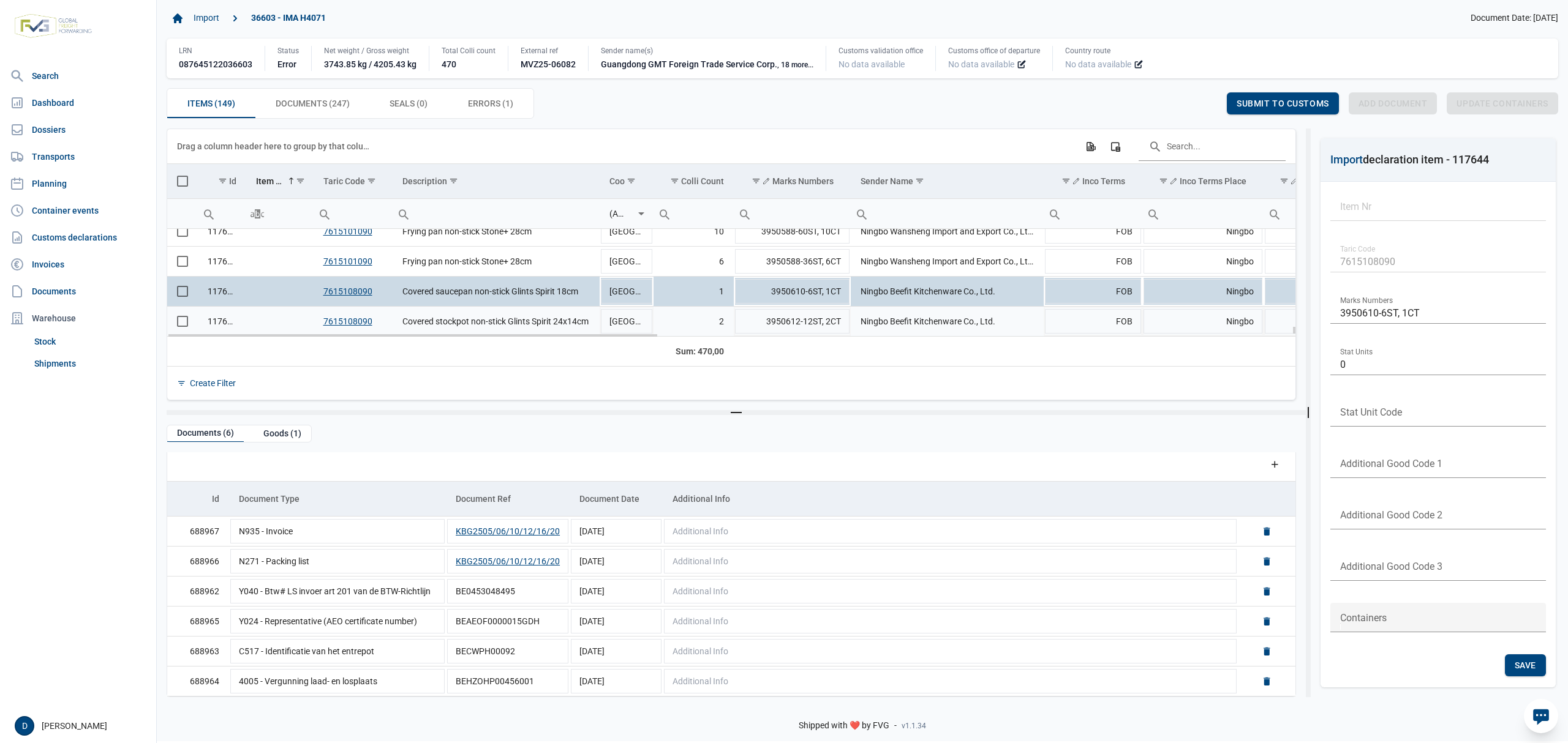
click at [279, 321] on td "Data grid with 149 rows and 23 columns" at bounding box center [279, 321] width 66 height 30
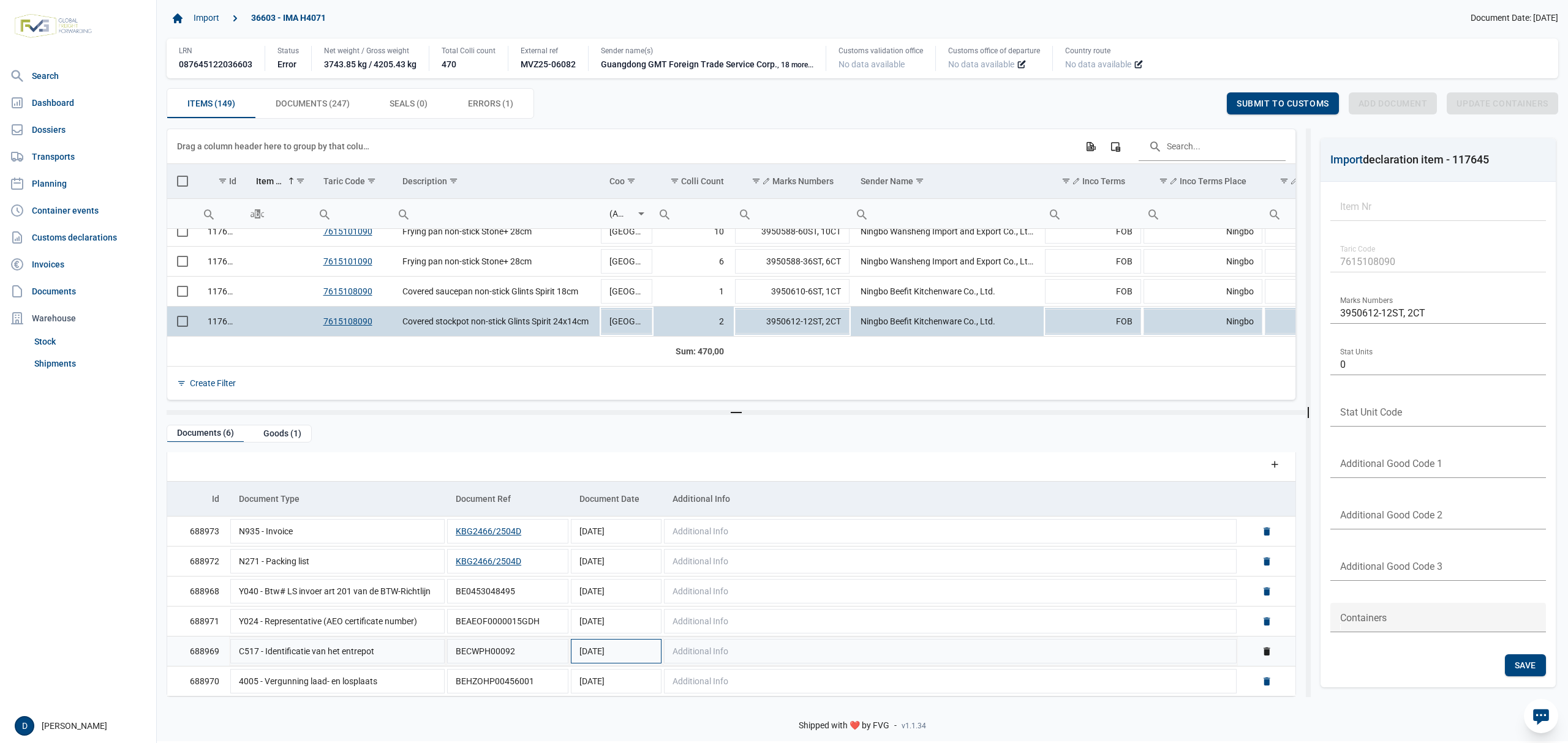
scroll to position [9, 0]
click at [1279, 106] on span "Submit to customs" at bounding box center [1283, 103] width 93 height 10
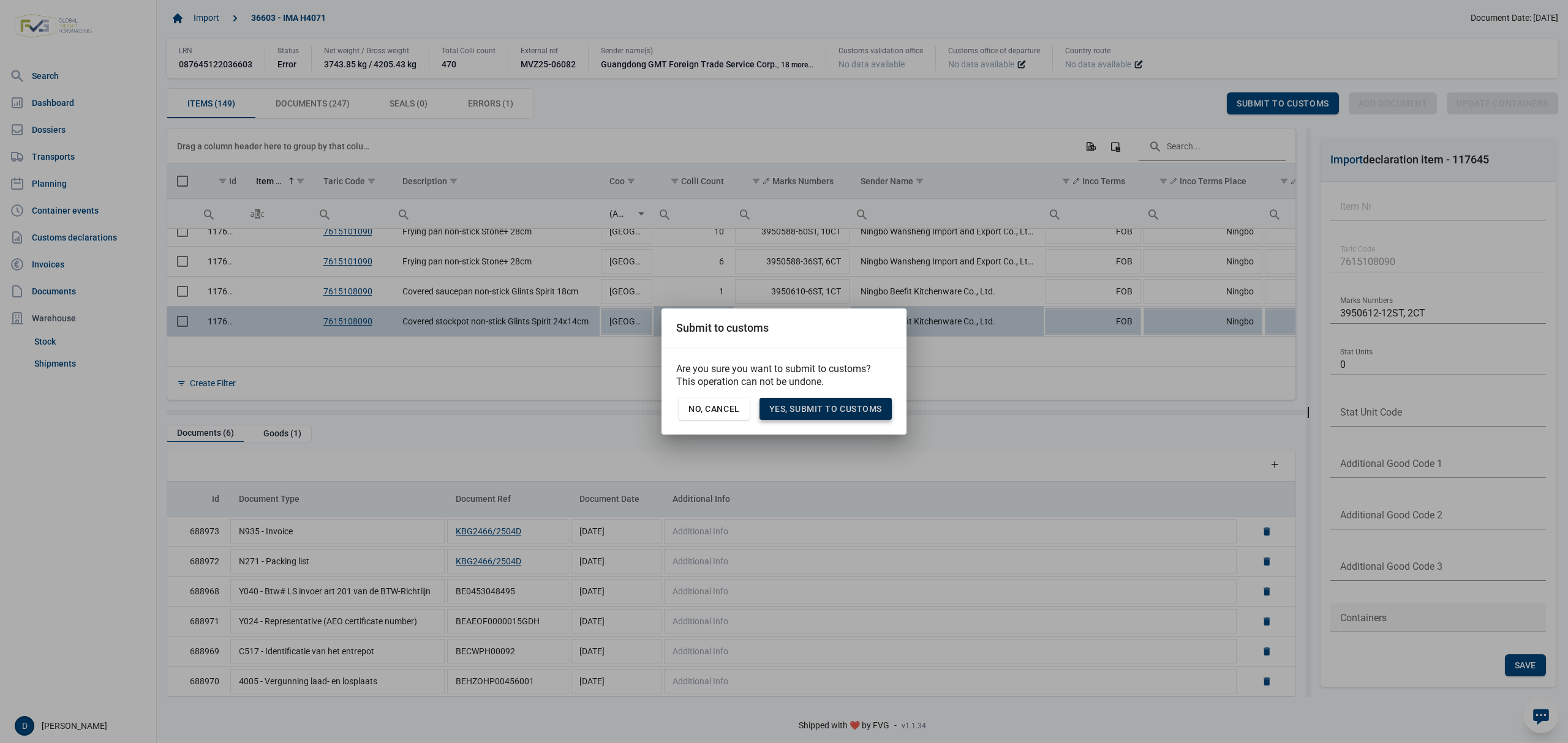
click at [818, 406] on span "Yes, Submit to customs" at bounding box center [825, 409] width 113 height 10
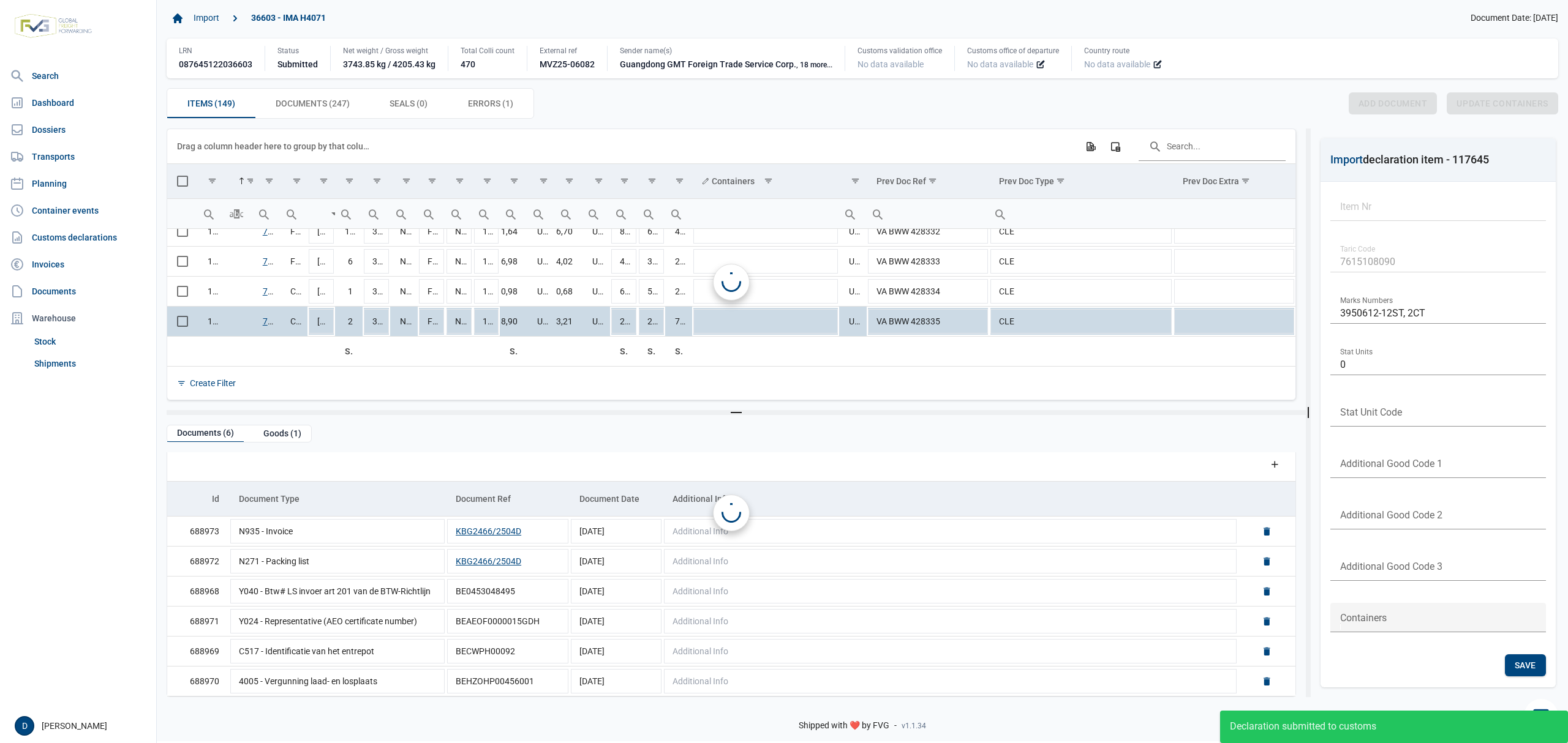
scroll to position [0, 0]
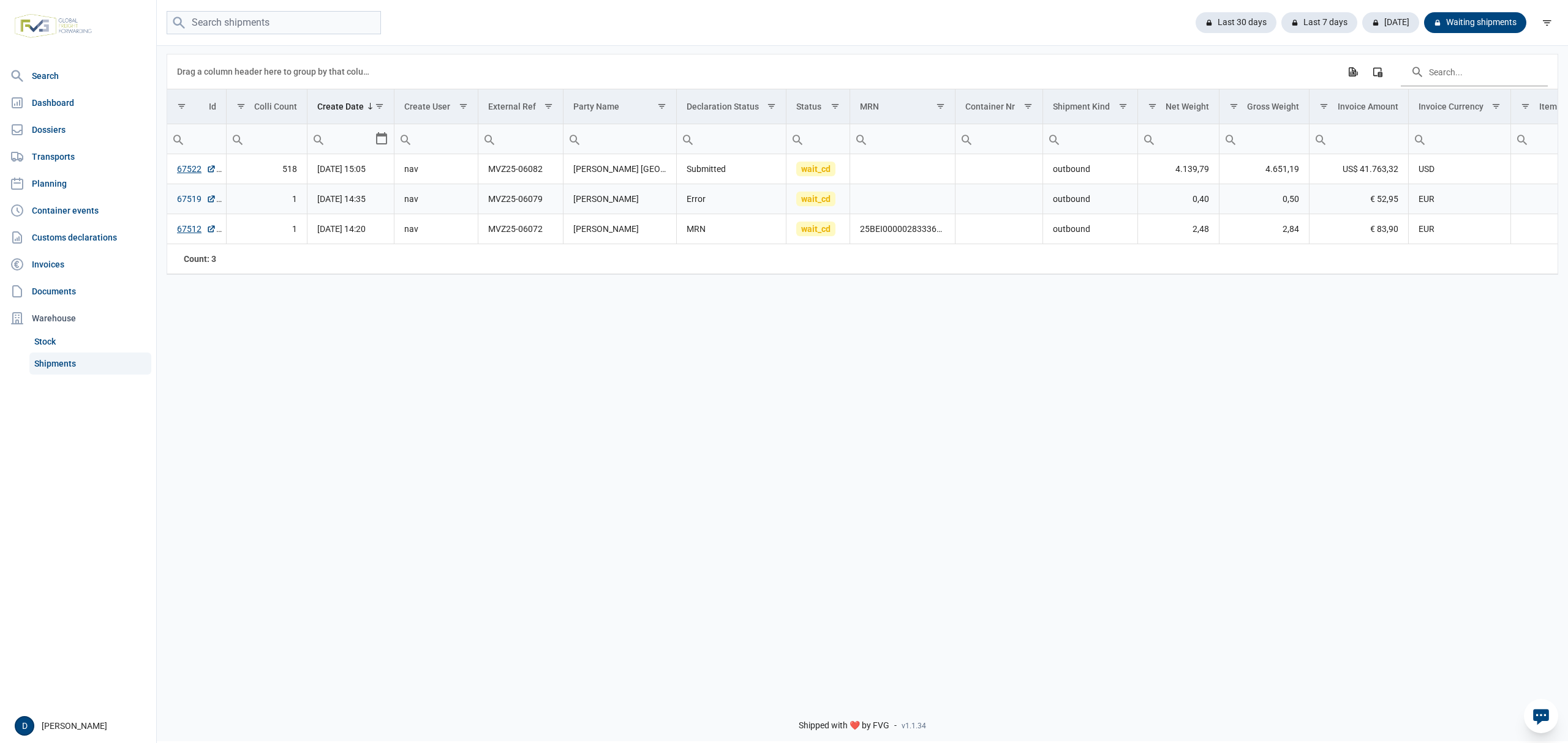
click at [191, 198] on link "67519" at bounding box center [197, 199] width 40 height 13
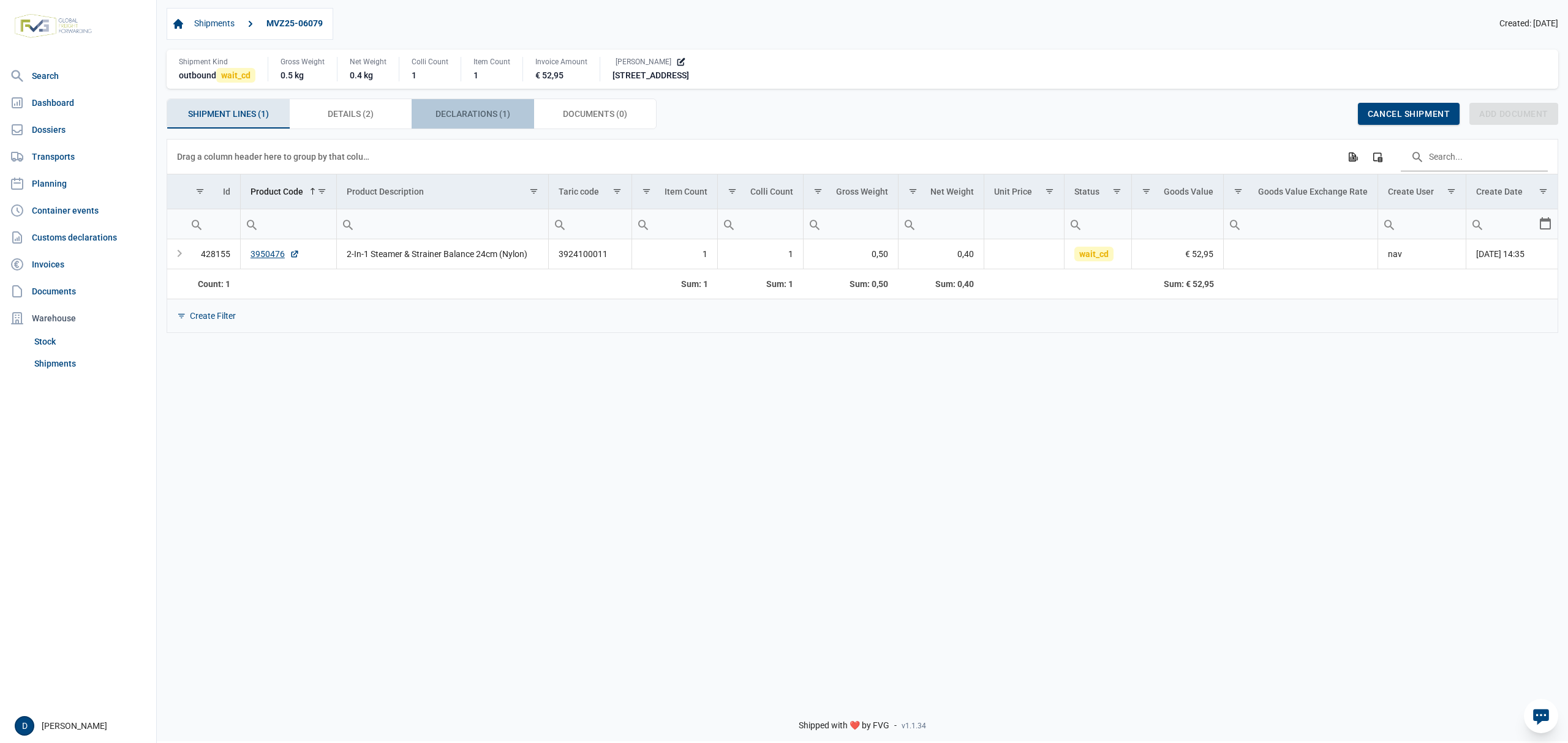
click at [459, 115] on span "Declarations (1) Declarations (1)" at bounding box center [473, 114] width 75 height 14
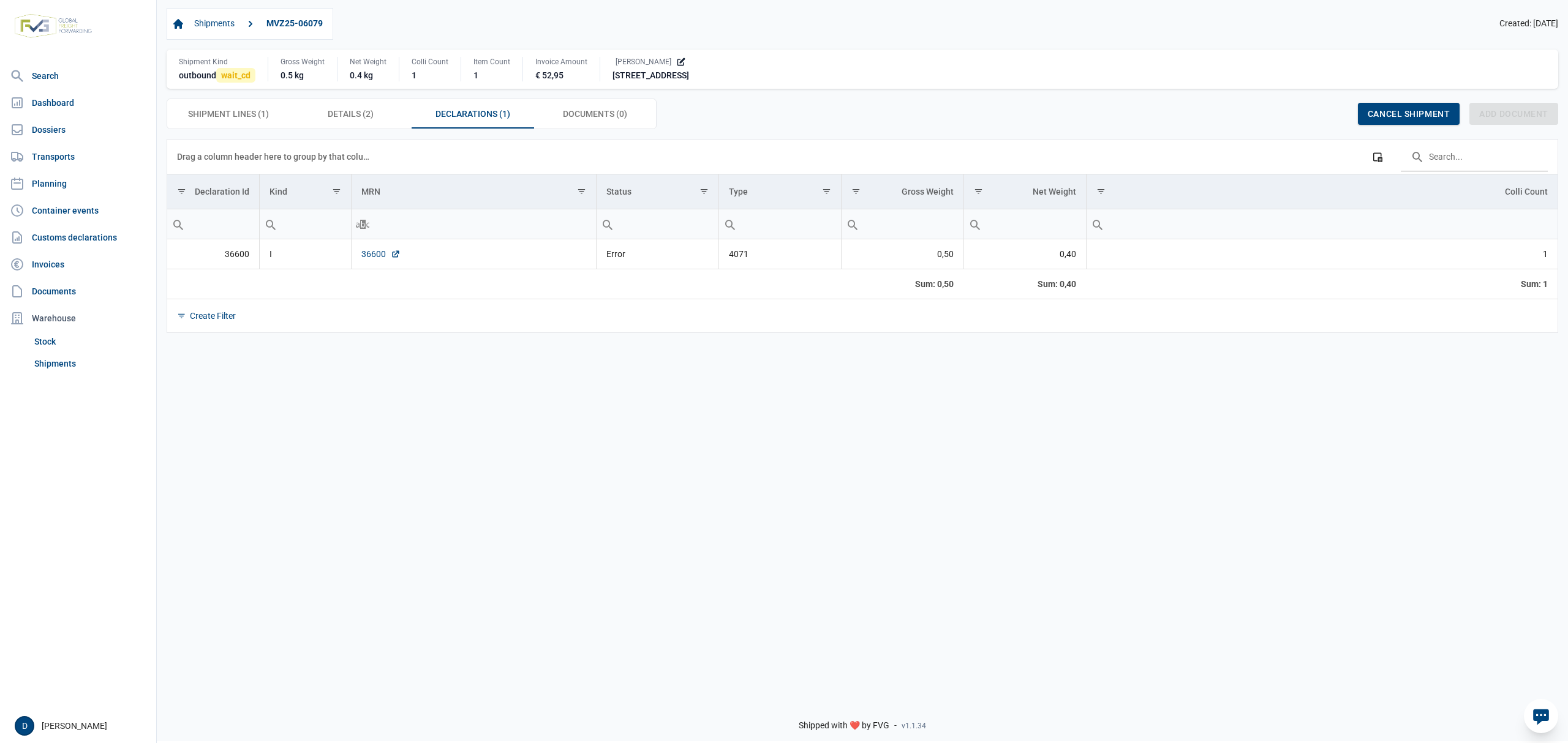
click at [376, 258] on link "36600" at bounding box center [381, 253] width 40 height 13
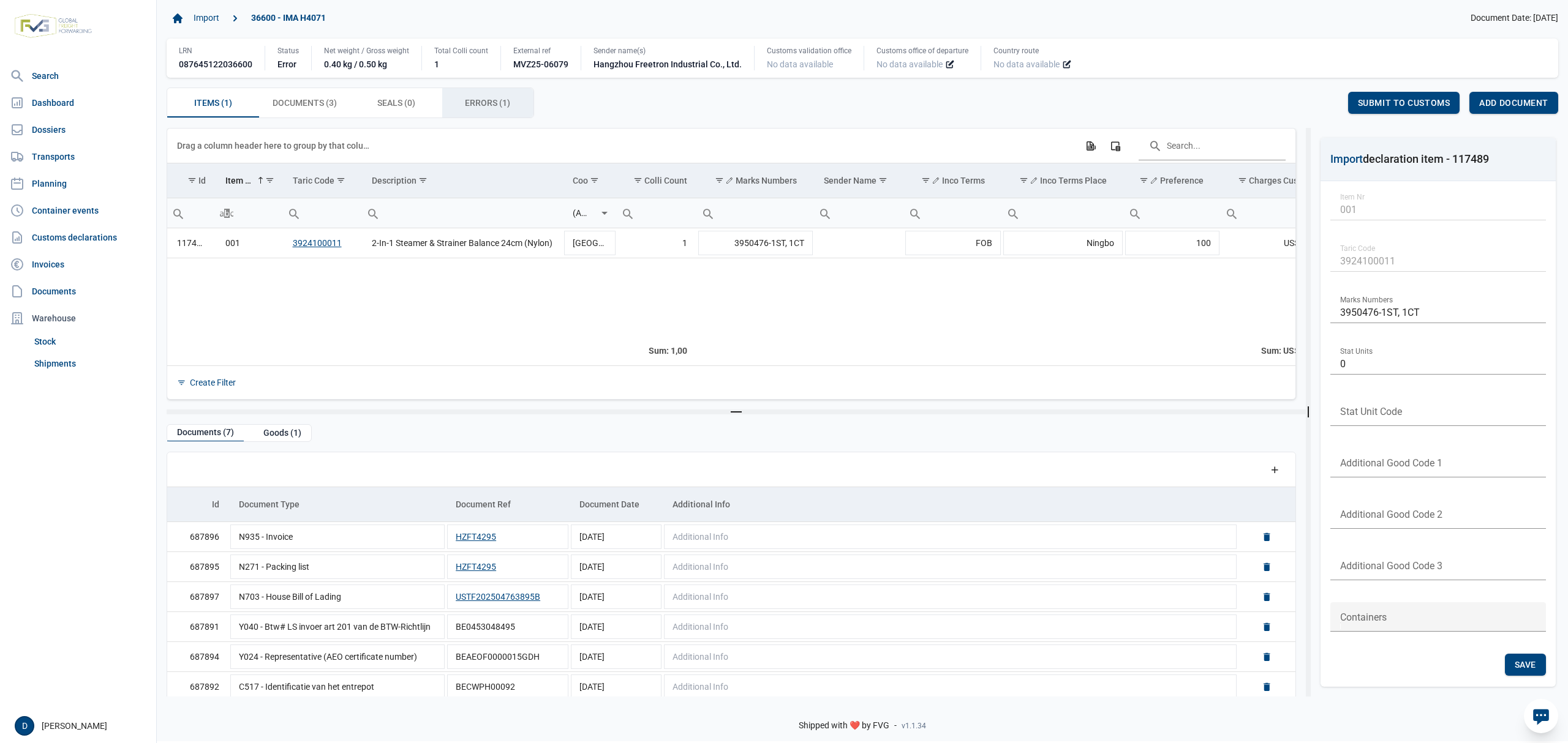
click at [475, 94] on div "Errors (1) Errors (1)" at bounding box center [488, 103] width 92 height 30
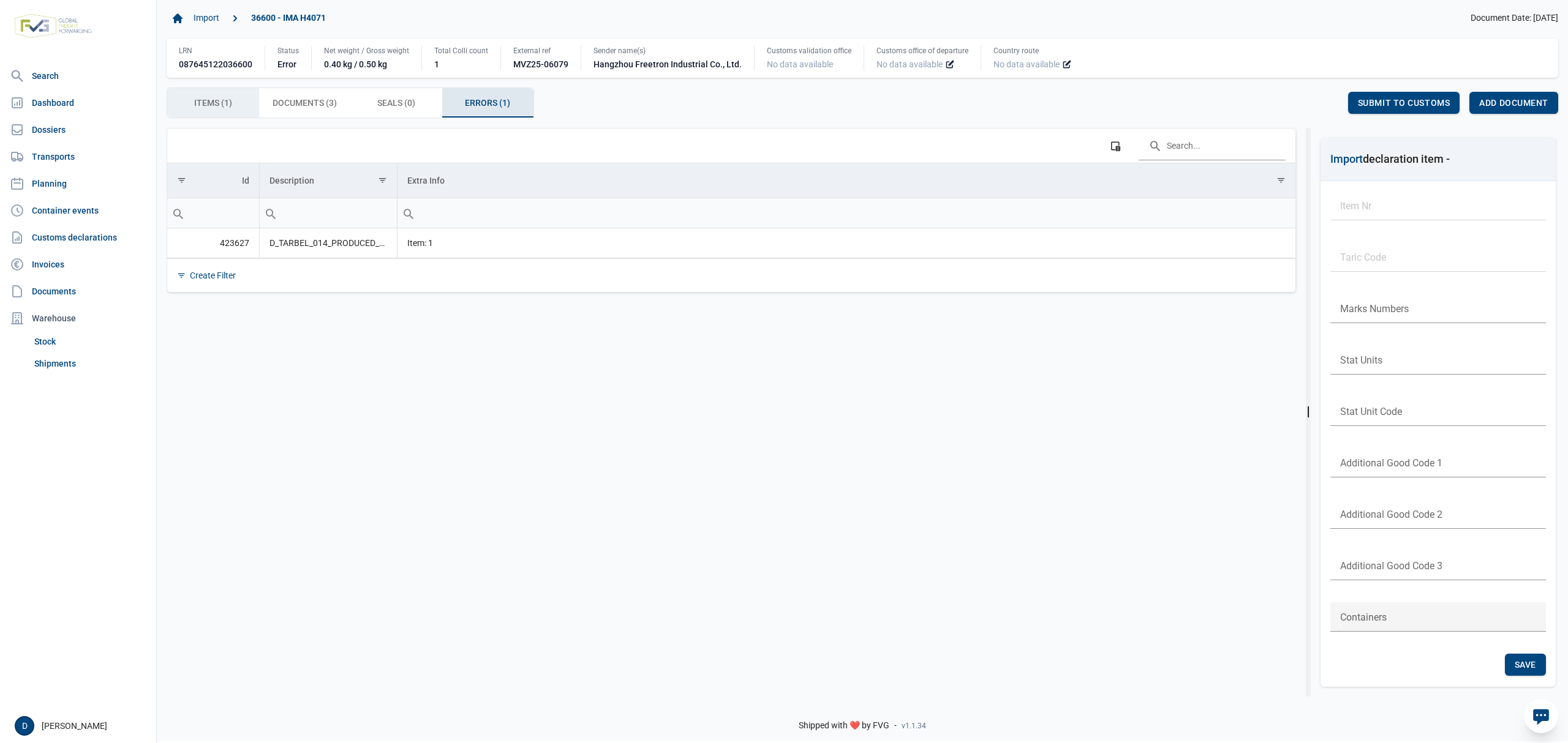
click at [211, 106] on span "Items (1) Items (1)" at bounding box center [212, 102] width 38 height 14
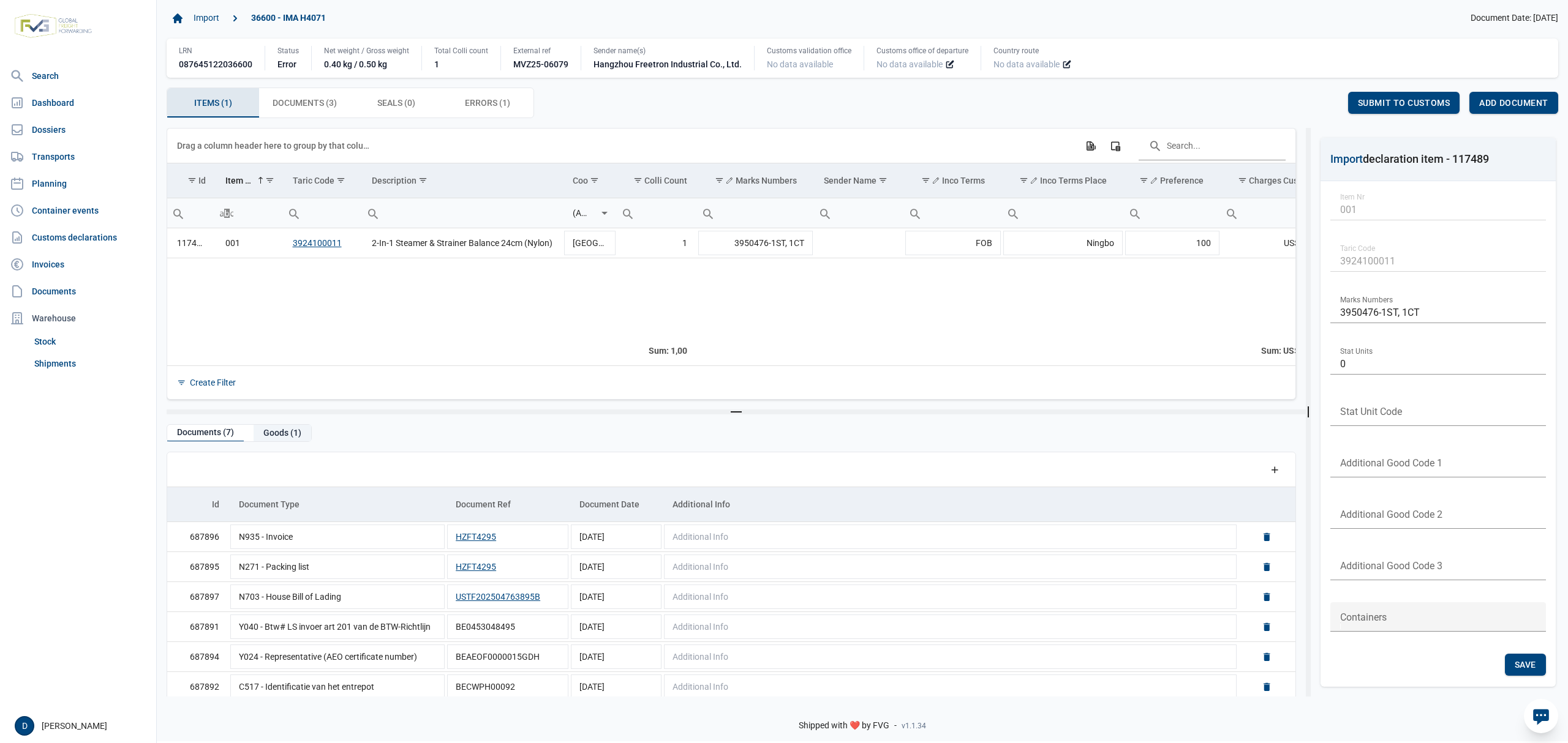
click at [284, 435] on div "Goods (1)" at bounding box center [282, 433] width 58 height 16
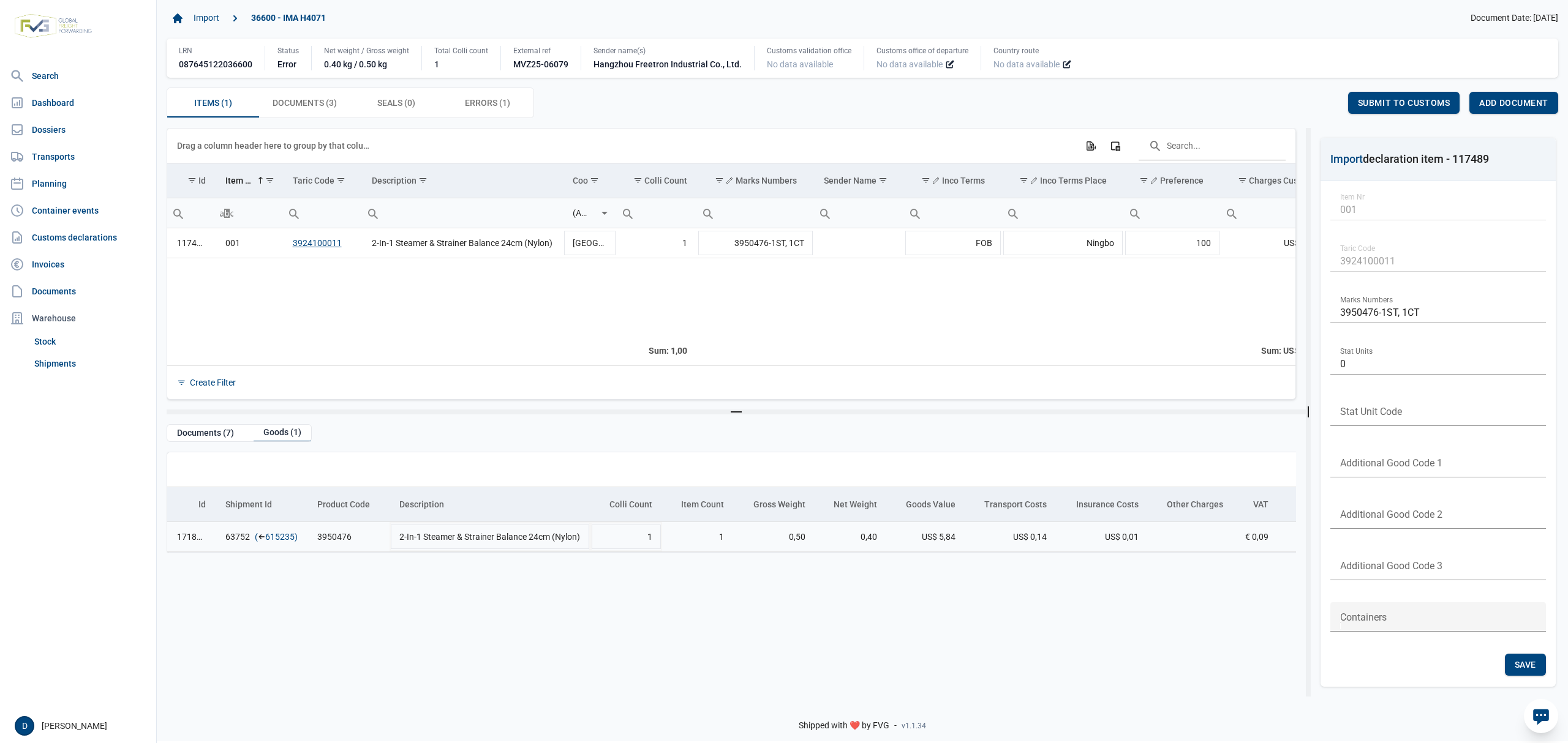
click at [272, 535] on link "615235" at bounding box center [279, 537] width 30 height 13
click at [1519, 103] on span "Add document" at bounding box center [1514, 103] width 69 height 10
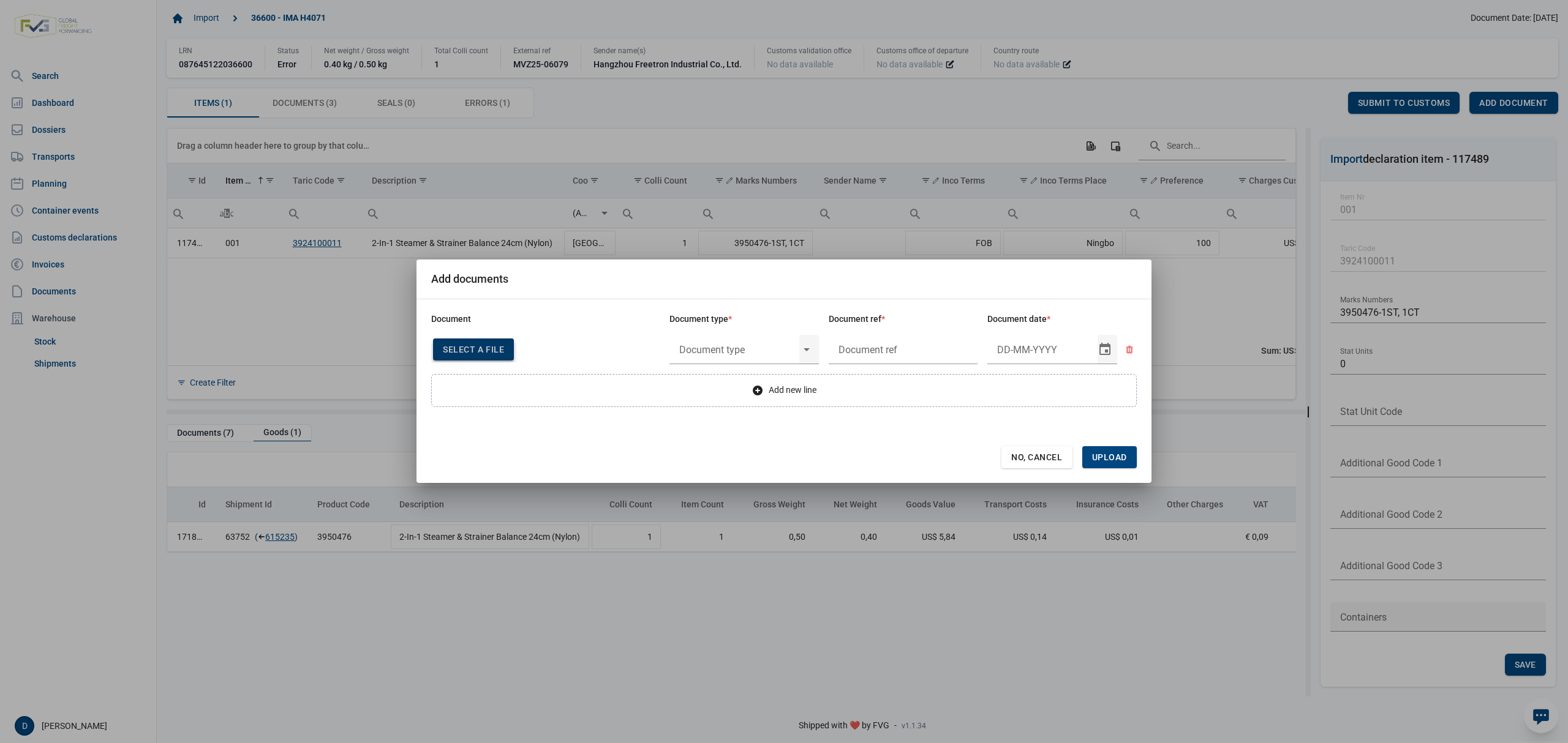
click at [467, 349] on span "Select a file" at bounding box center [473, 350] width 62 height 10
type input "CHEDD.BE.2025.0002166"
click at [710, 347] on input "text" at bounding box center [734, 349] width 130 height 32
click at [731, 385] on div "C060 - Declaration kitchenware ex CN of HK 284/2011" at bounding box center [744, 385] width 149 height 29
type input "C060 - Declaration kitchenware ex CN of HK 284/2011"
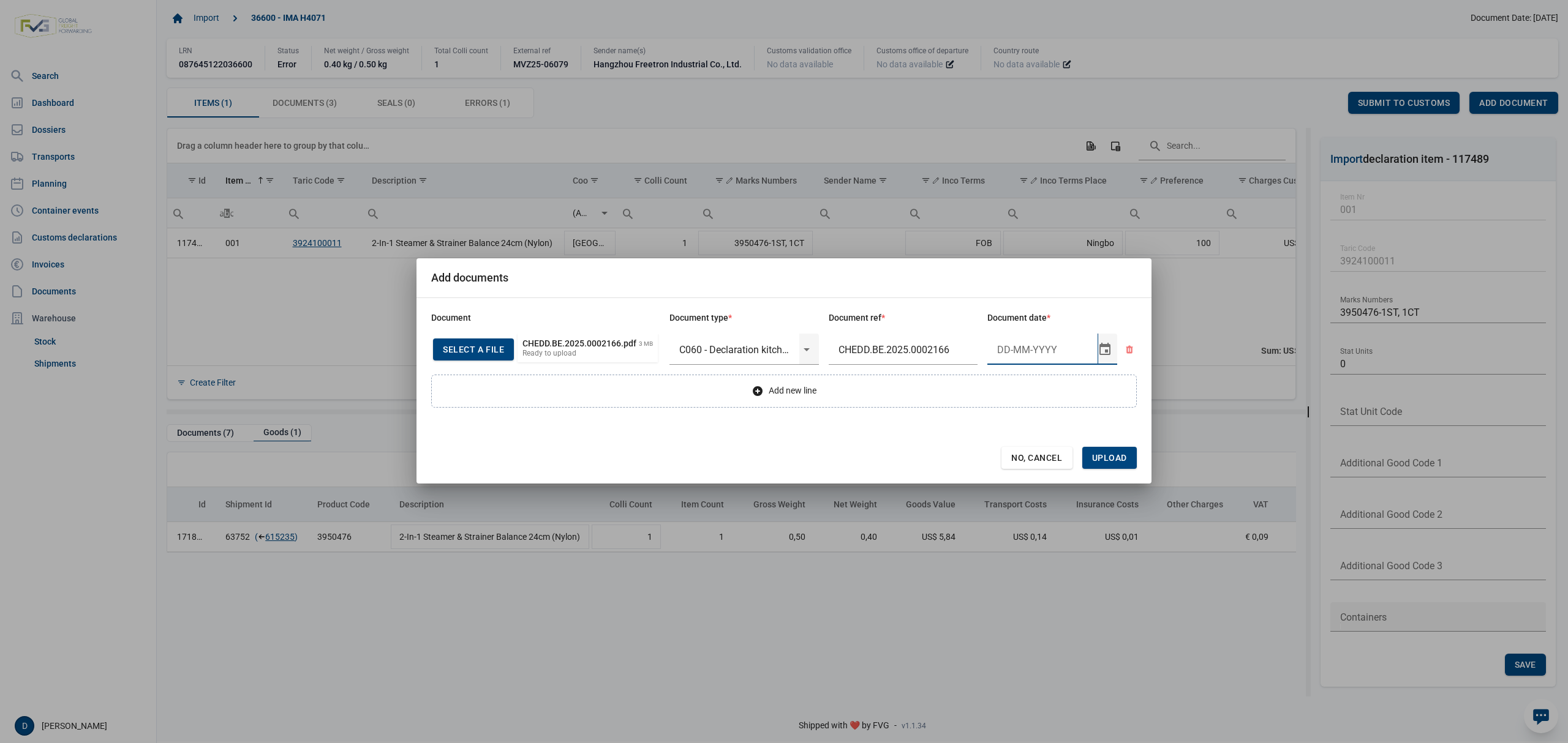
click at [1012, 352] on input "Document date" at bounding box center [1042, 349] width 110 height 32
type input "15-5-2025"
click at [1107, 460] on span "Upload" at bounding box center [1109, 458] width 35 height 10
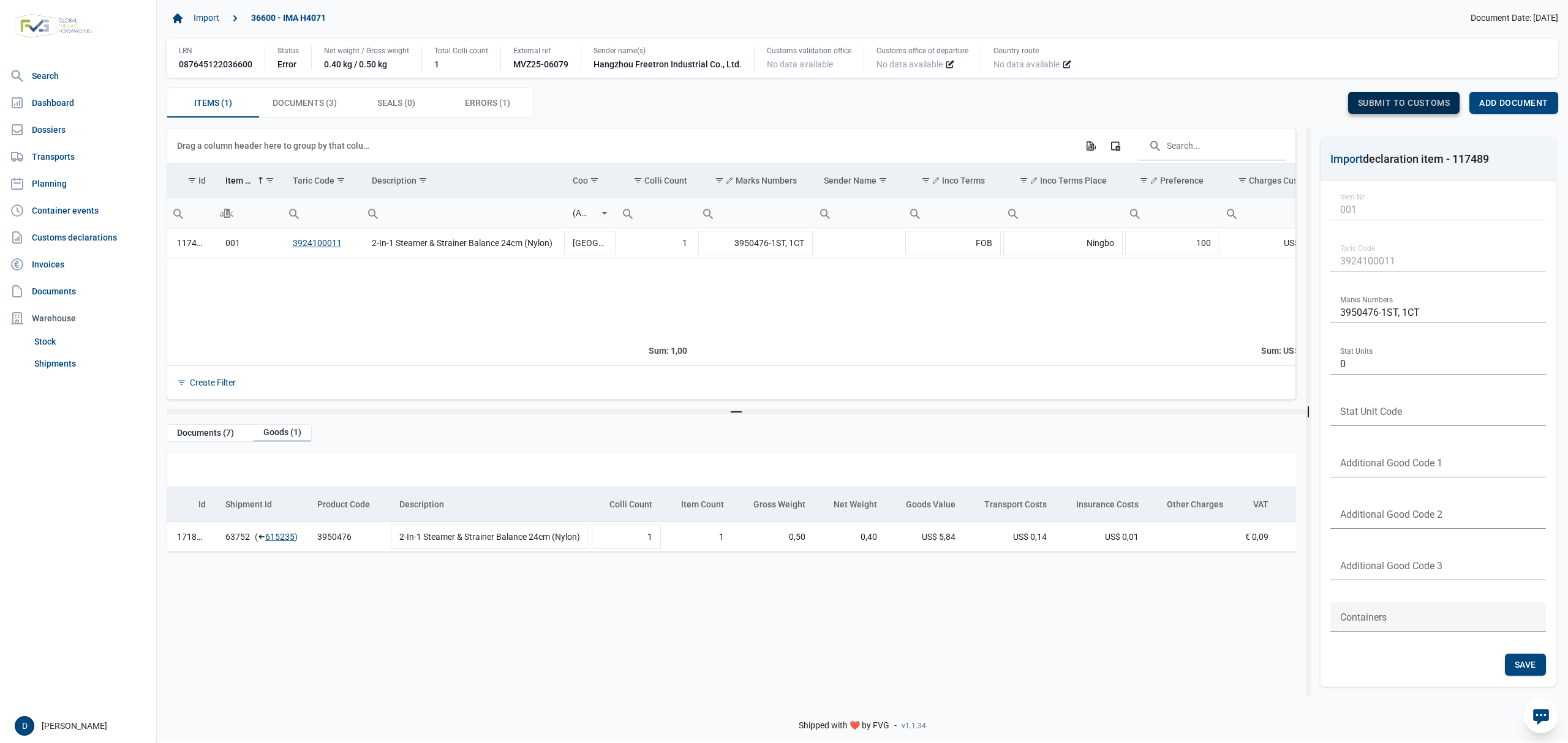
click at [1407, 104] on span "Submit to customs" at bounding box center [1404, 103] width 93 height 10
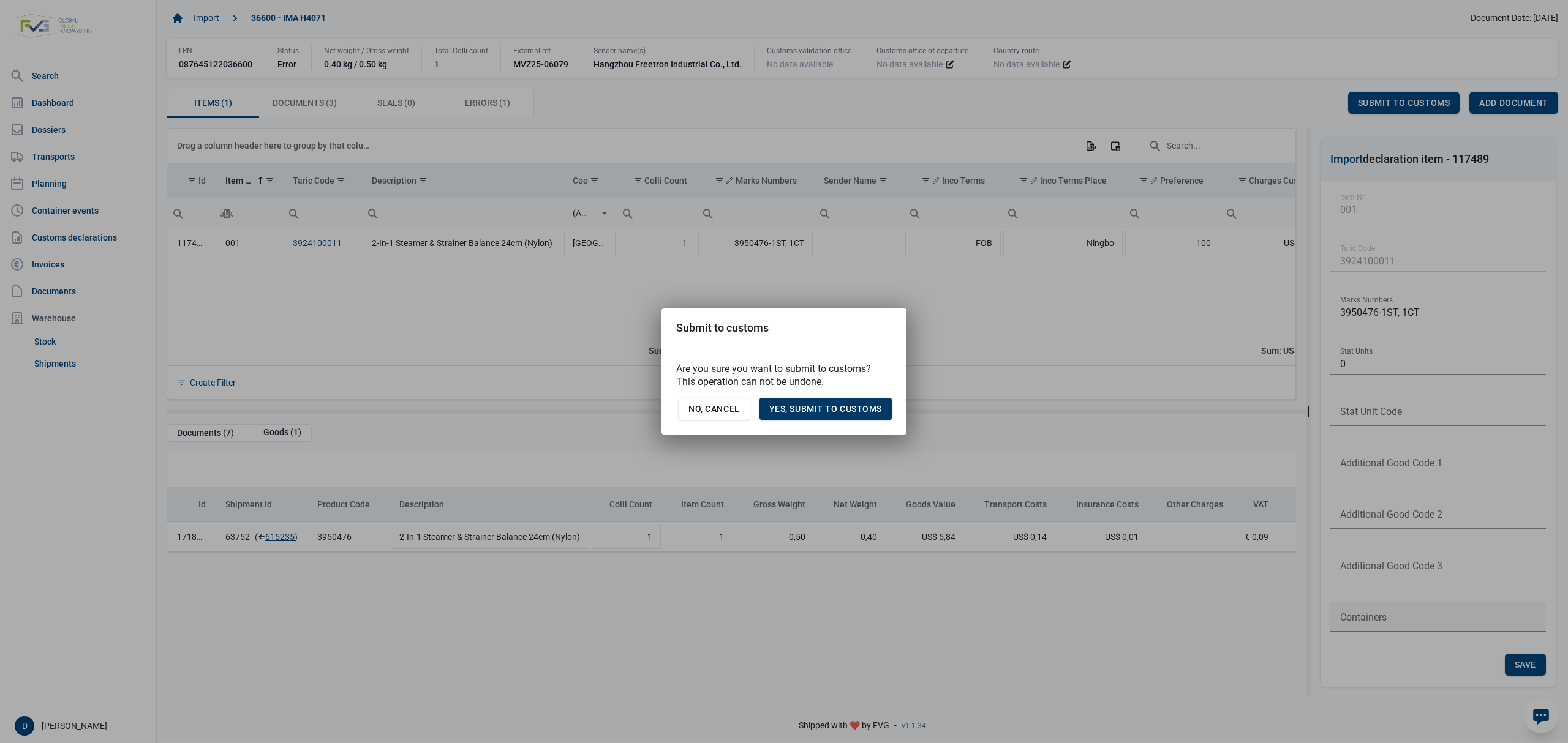
click at [834, 411] on span "Yes, Submit to customs" at bounding box center [825, 409] width 113 height 10
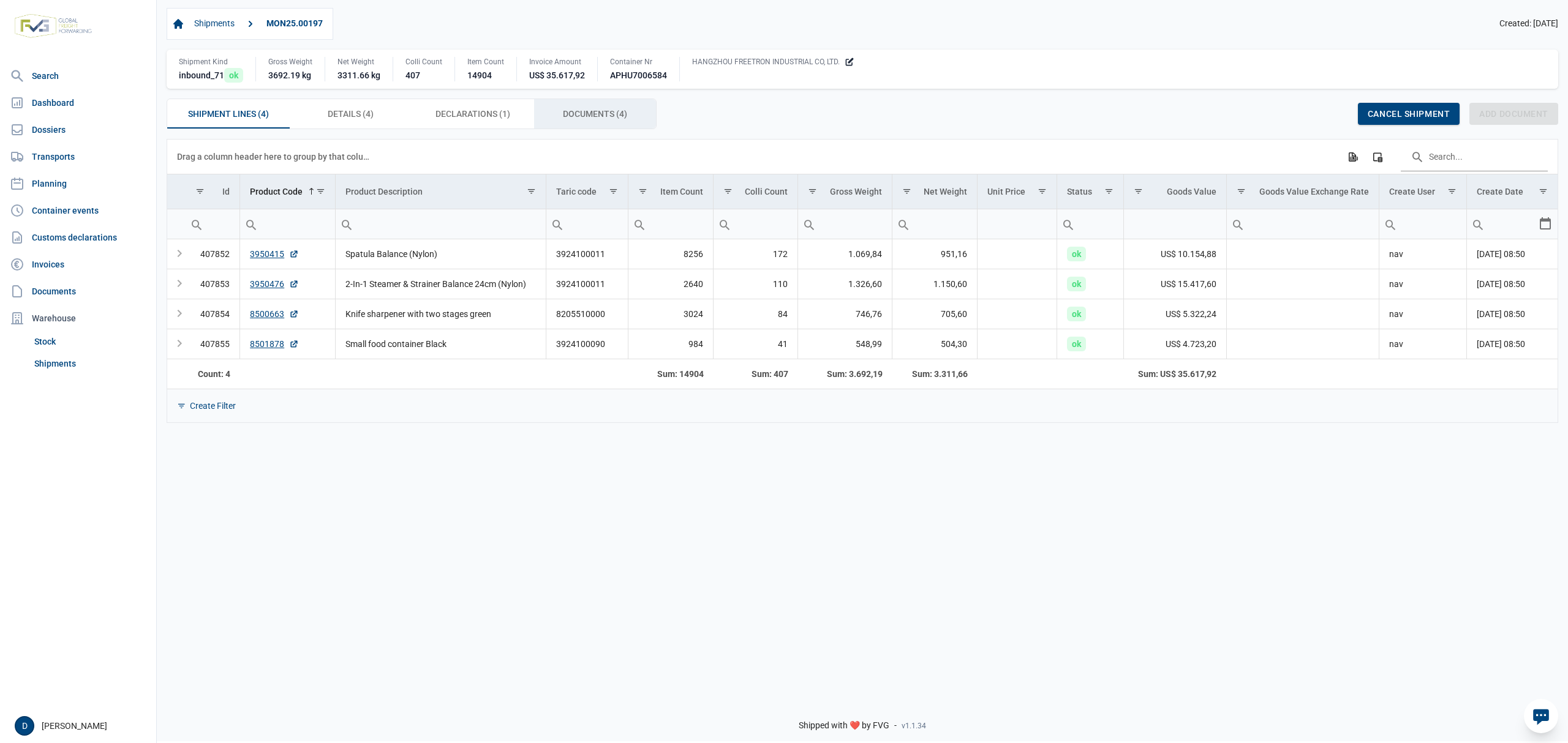
click at [567, 120] on span "Documents (4) Documents (4)" at bounding box center [595, 114] width 65 height 14
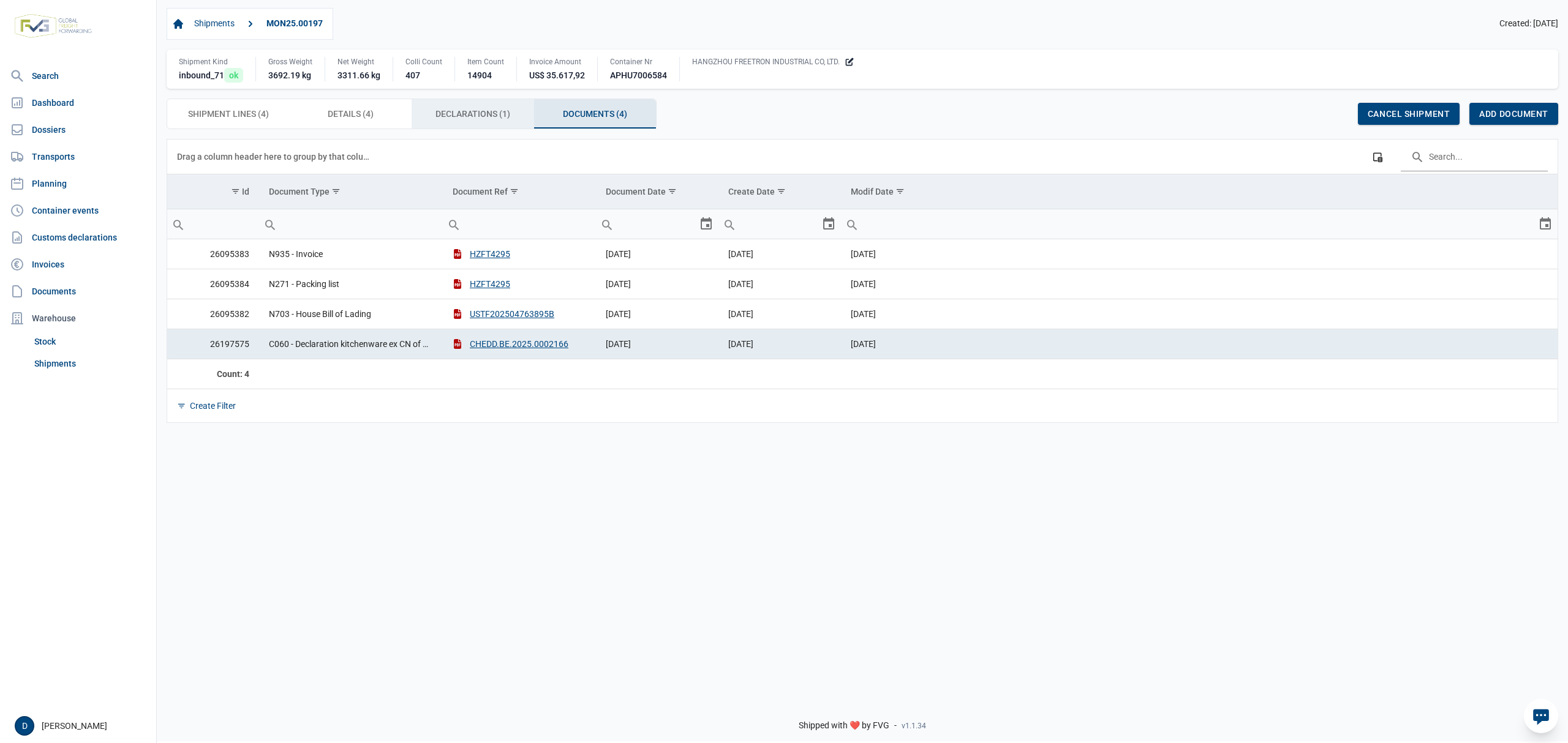
click at [454, 108] on span "Declarations (1) Declarations (1)" at bounding box center [473, 114] width 75 height 14
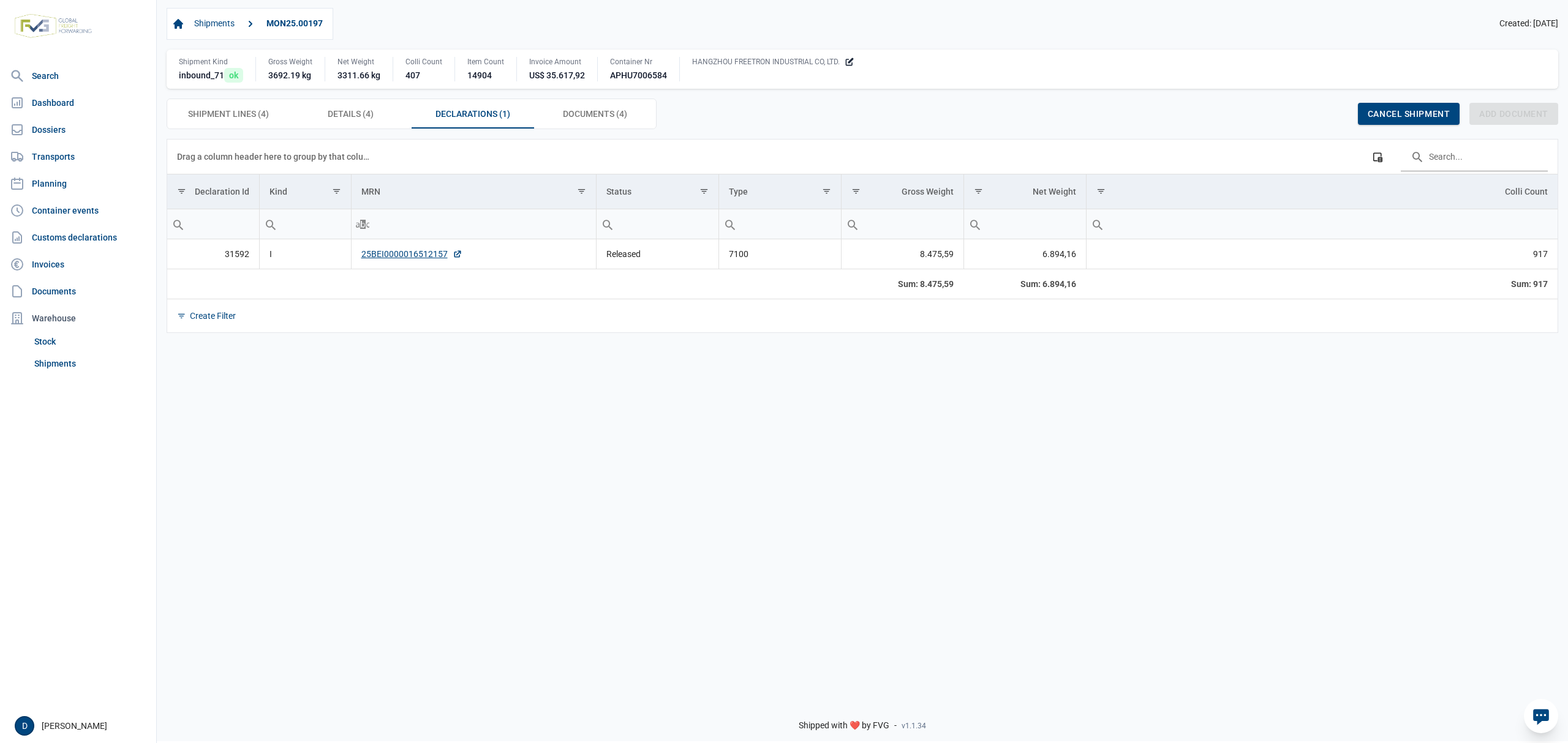
click at [199, 261] on td "31592" at bounding box center [212, 253] width 92 height 30
click at [591, 118] on span "Documents (4) Documents (4)" at bounding box center [595, 114] width 65 height 14
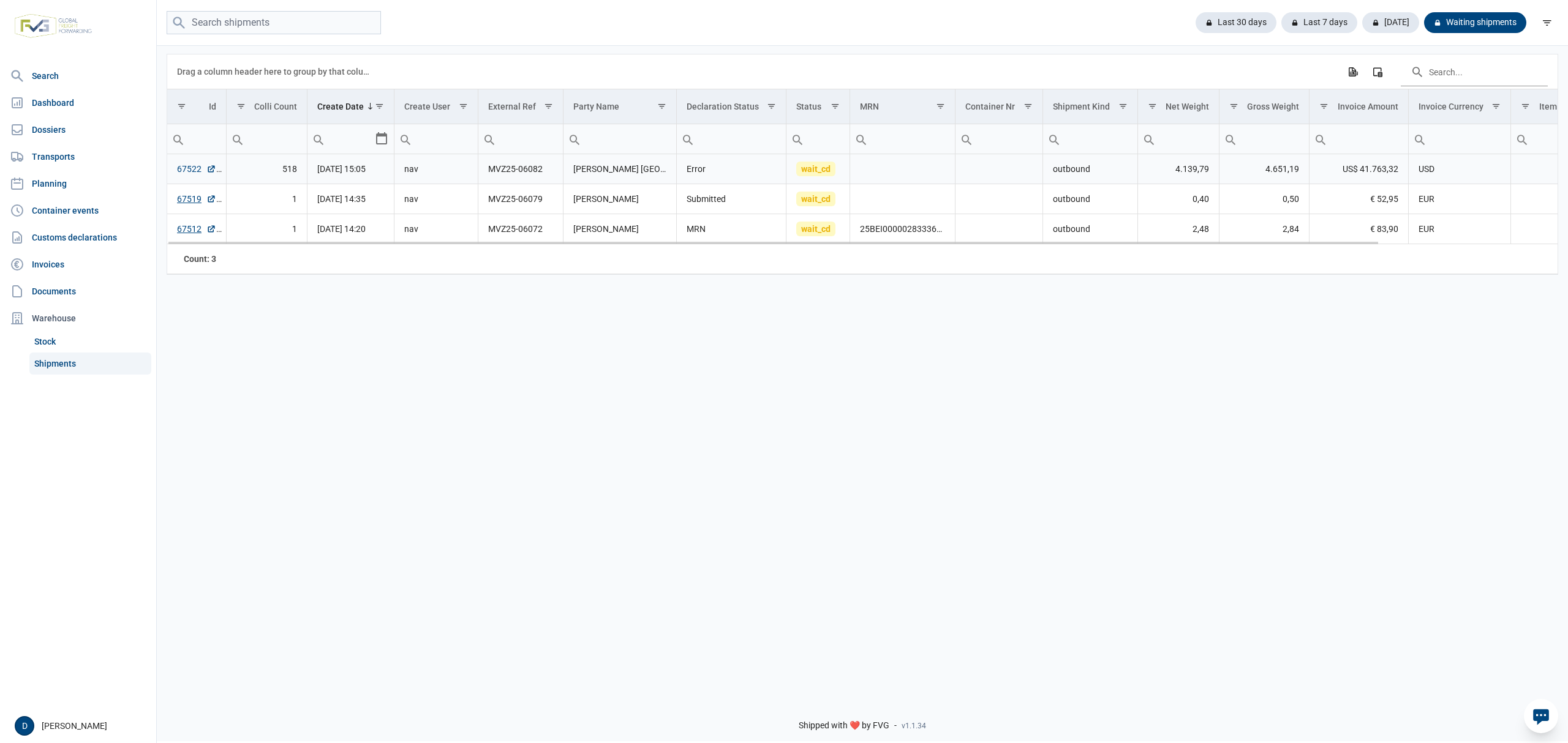
click at [194, 170] on link "67522" at bounding box center [197, 169] width 40 height 13
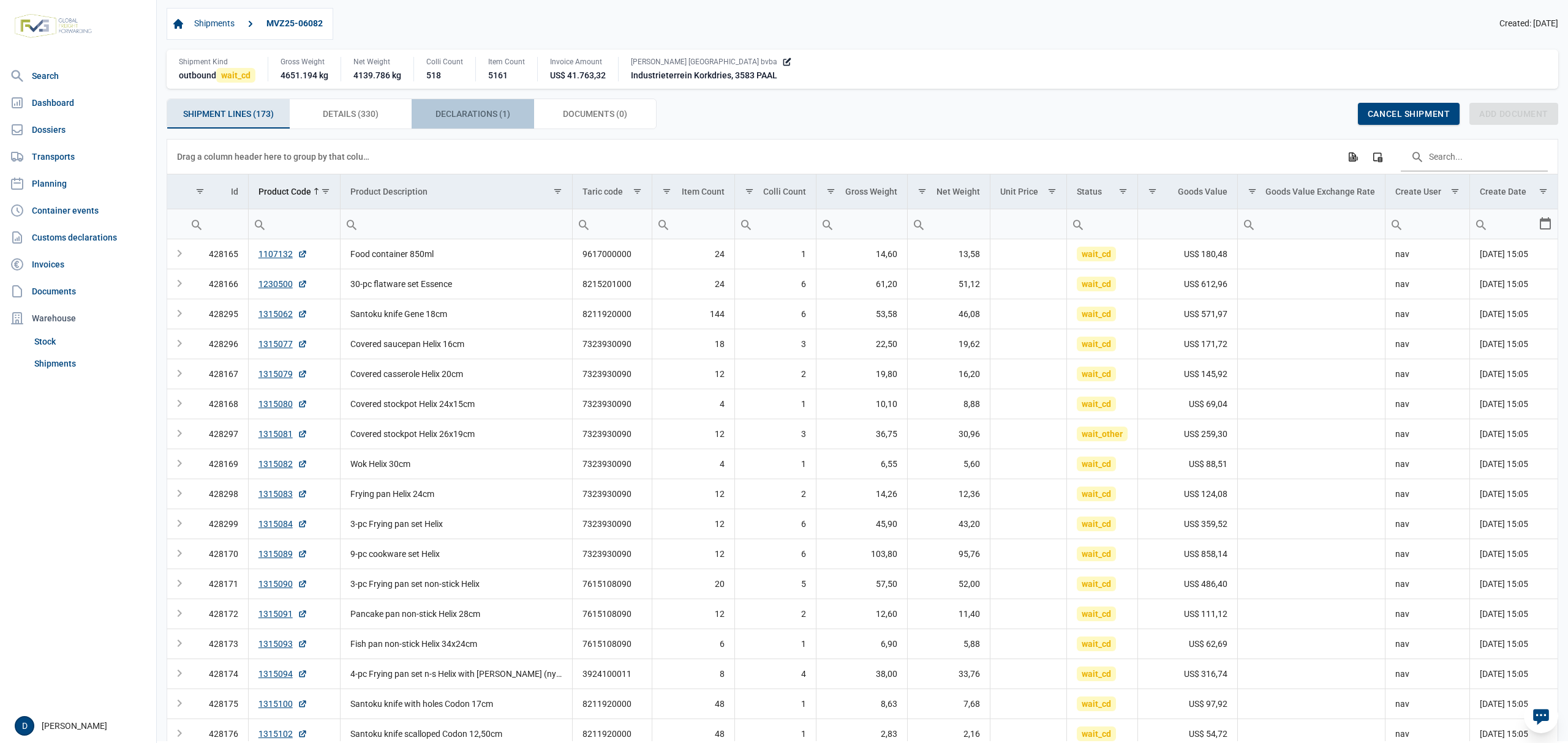
click at [483, 120] on span "Declarations (1) Declarations (1)" at bounding box center [473, 114] width 75 height 14
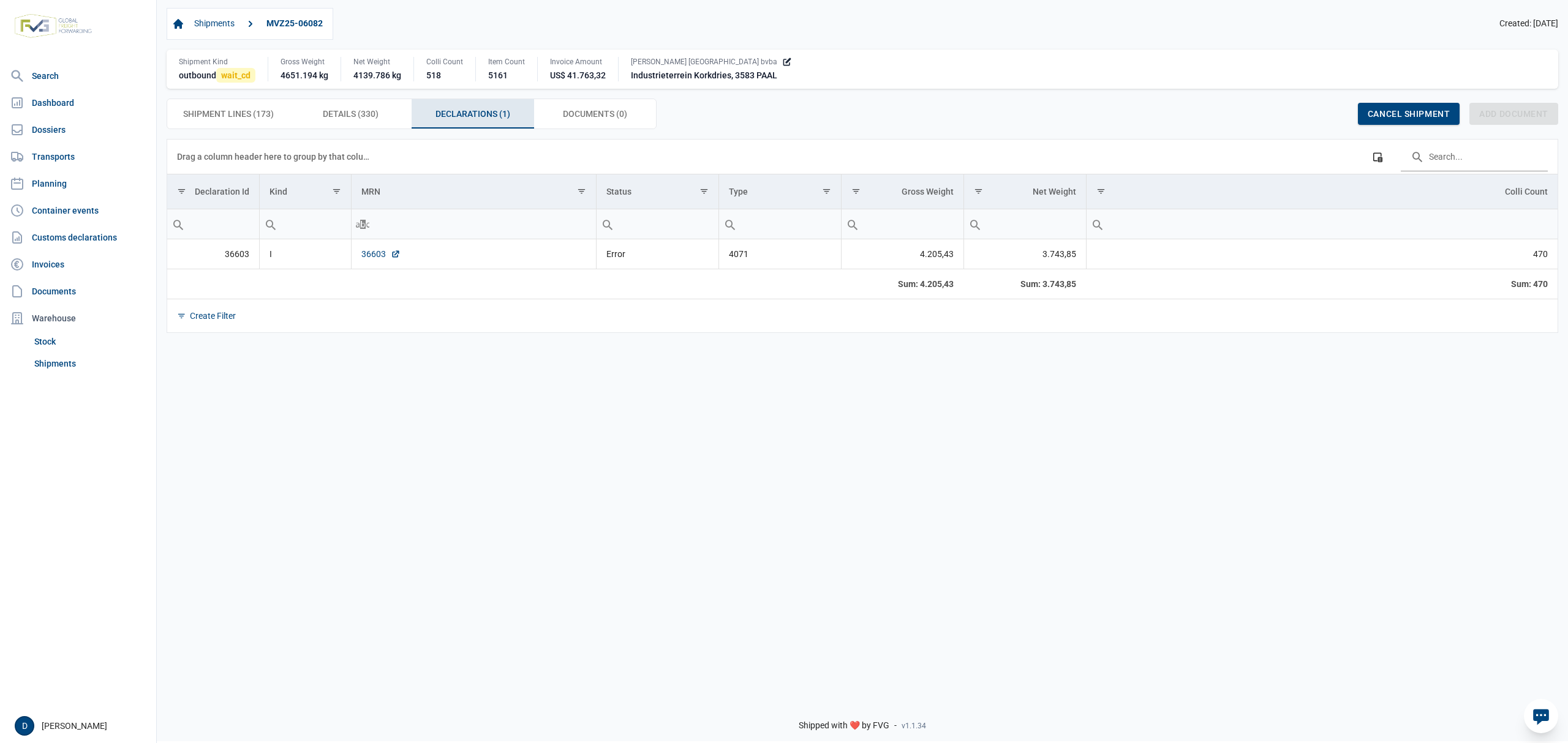
click at [376, 252] on link "36603" at bounding box center [381, 253] width 40 height 13
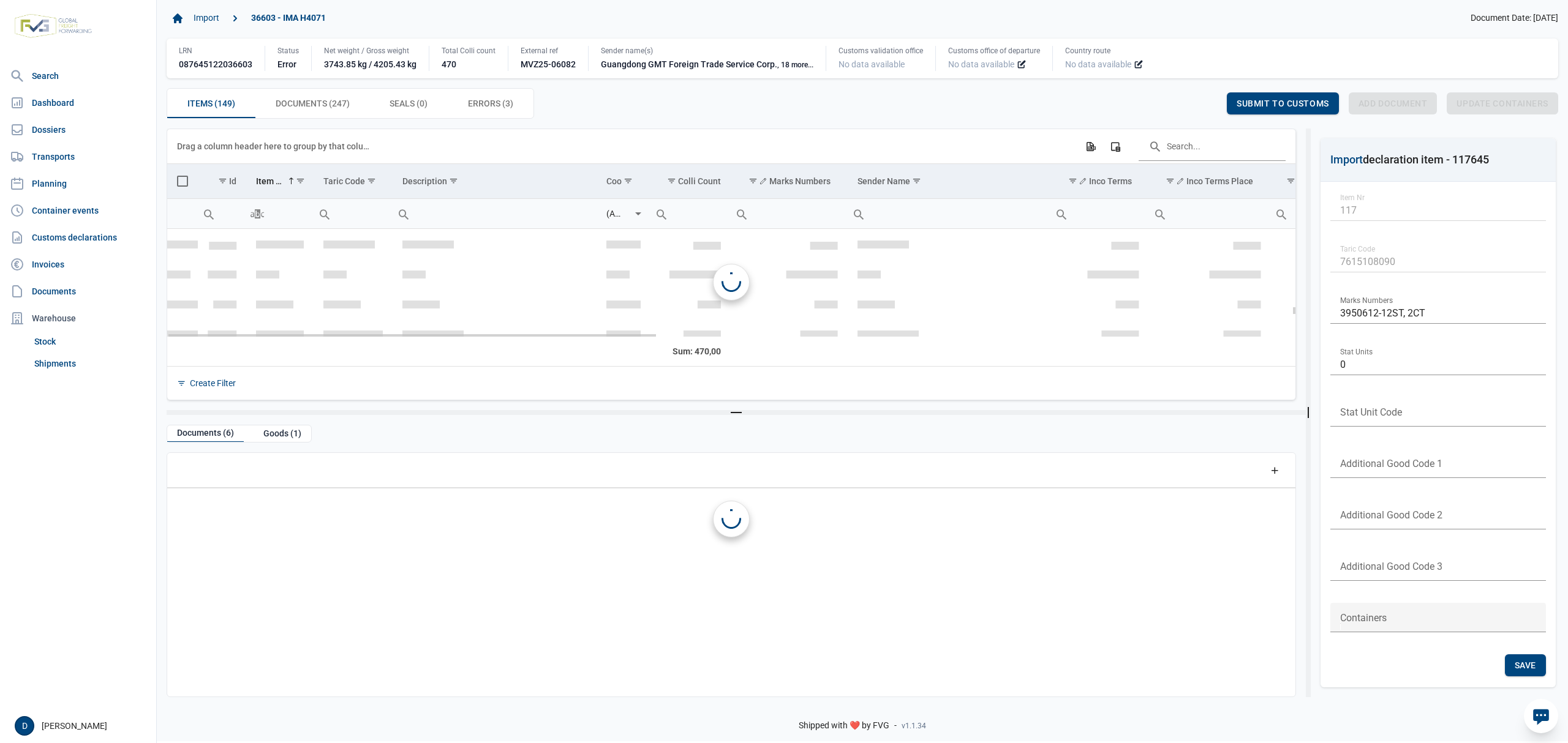
scroll to position [3501, 0]
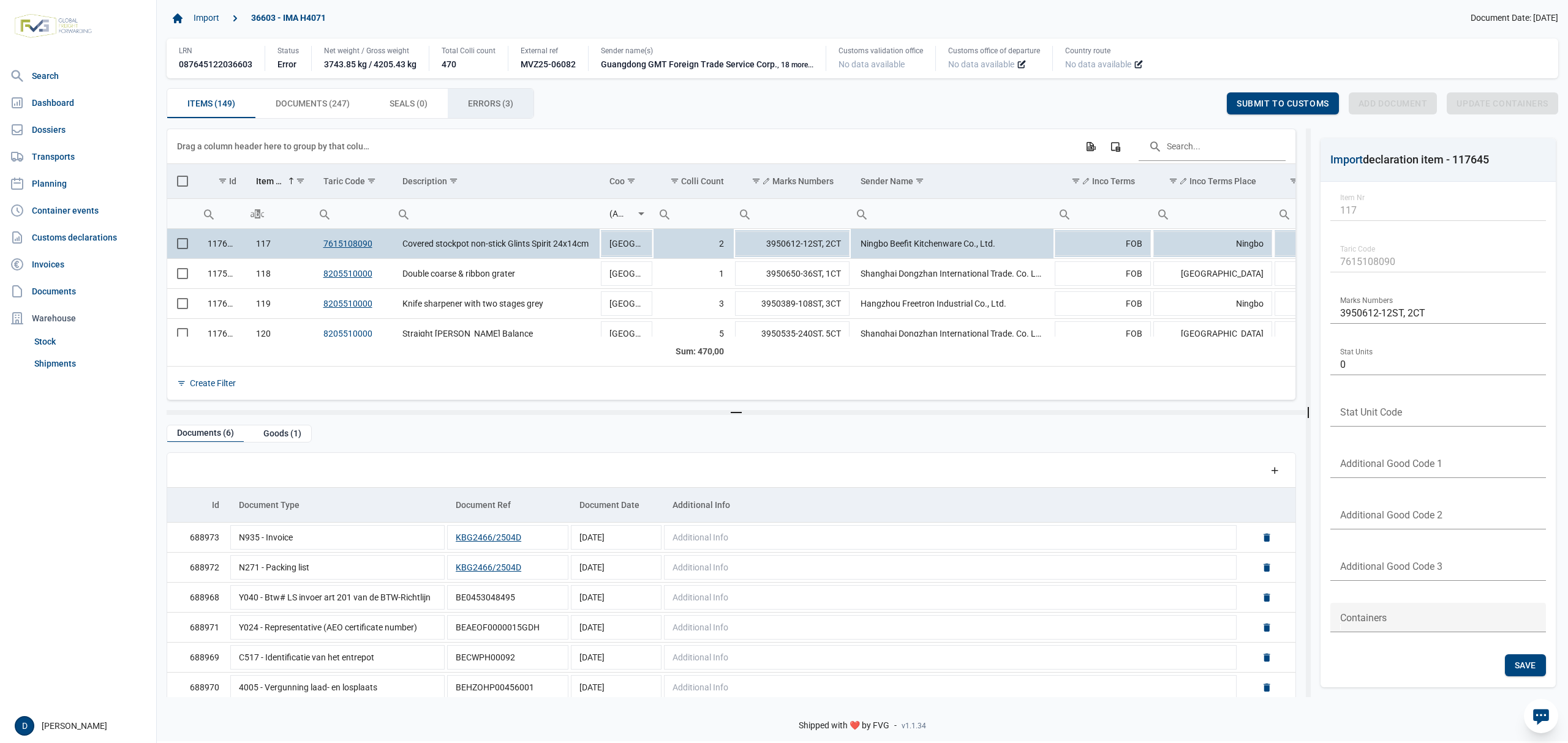
click at [488, 108] on span "Errors (3) Errors (3)" at bounding box center [490, 103] width 45 height 14
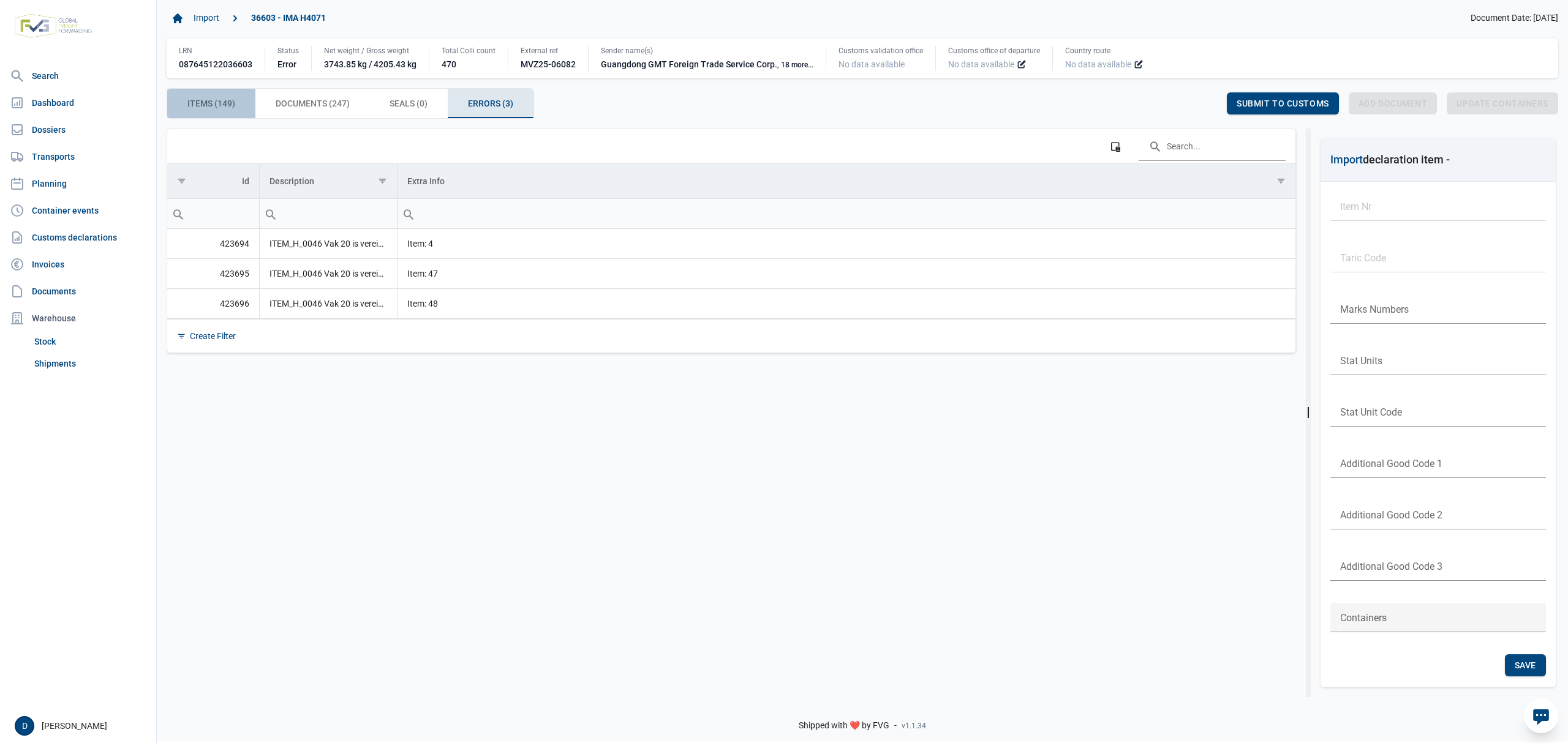
click at [211, 108] on span "Items (149) Items (149)" at bounding box center [211, 103] width 48 height 14
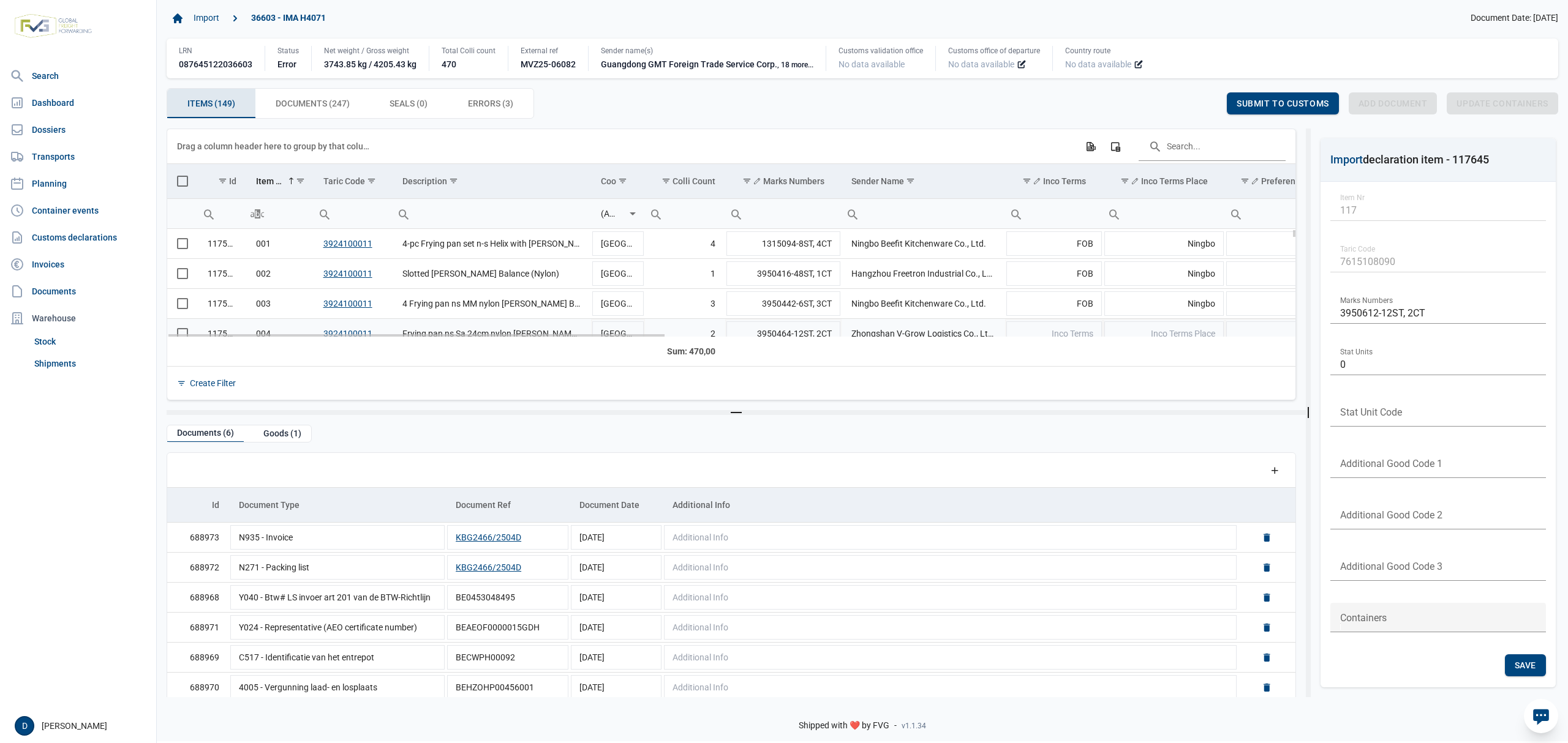
click at [179, 332] on td "Data grid with 149 rows and 23 columns" at bounding box center [182, 332] width 31 height 30
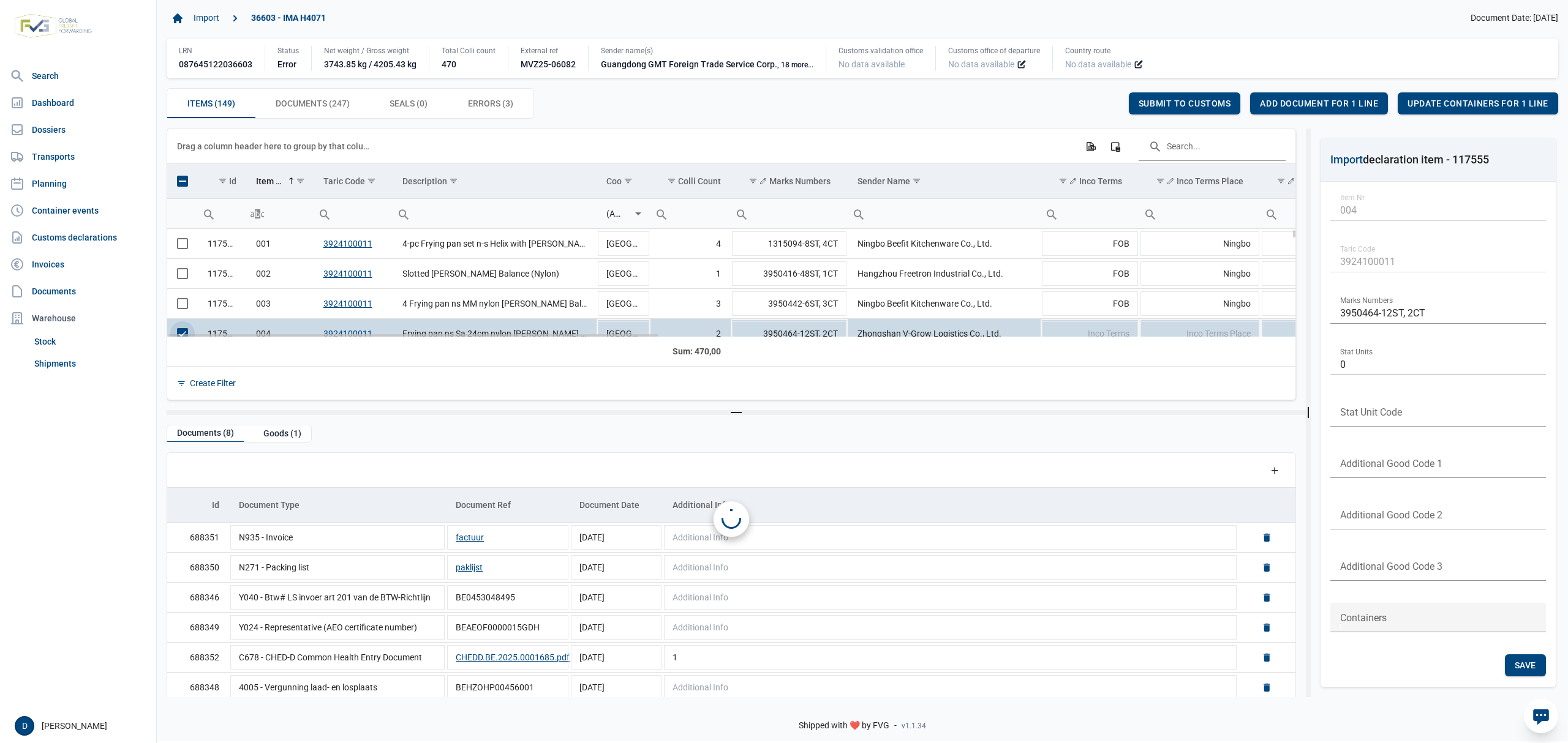
scroll to position [14, 0]
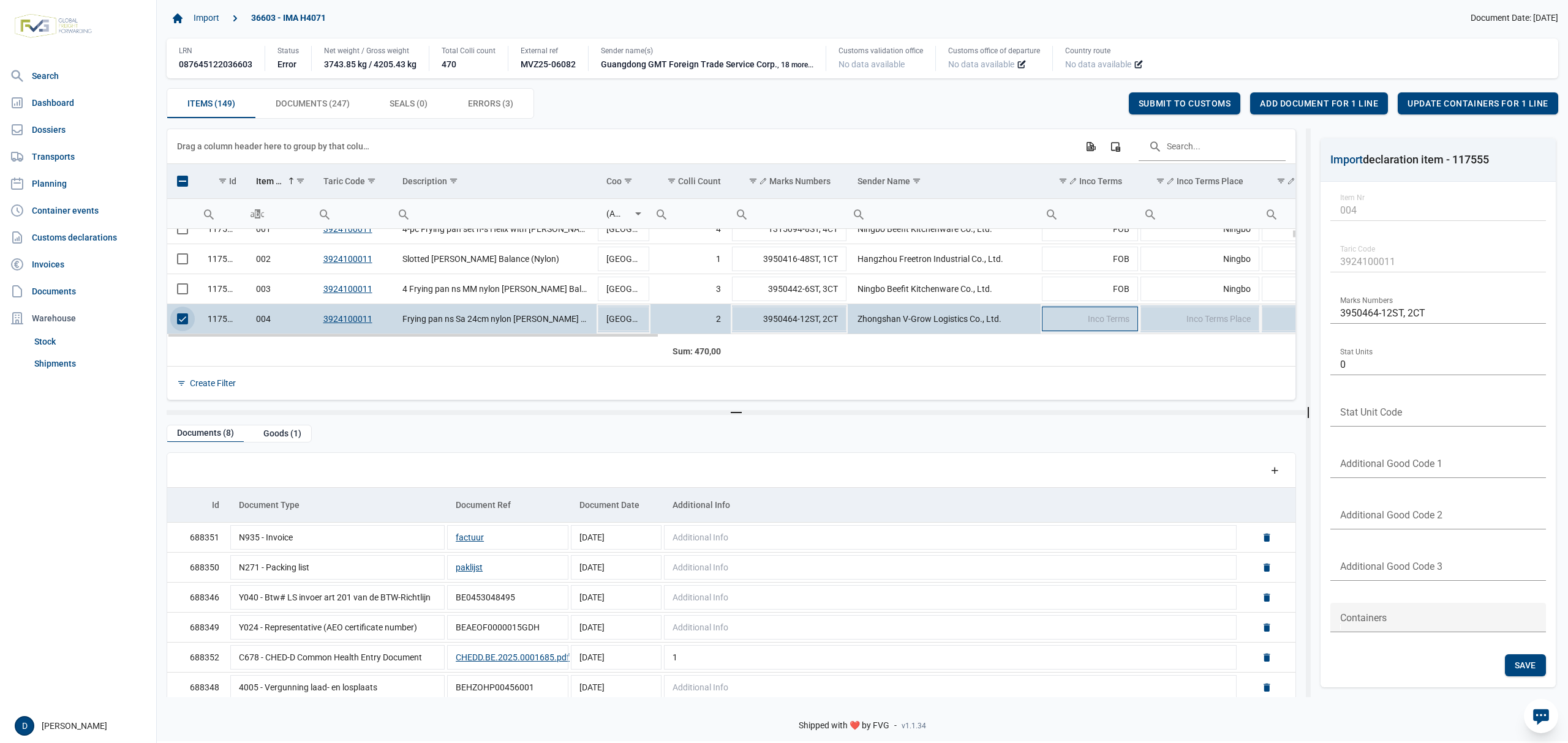
click at [1101, 317] on span "Inco Terms" at bounding box center [1108, 319] width 41 height 10
type input "FOB"
type input "Yantian"
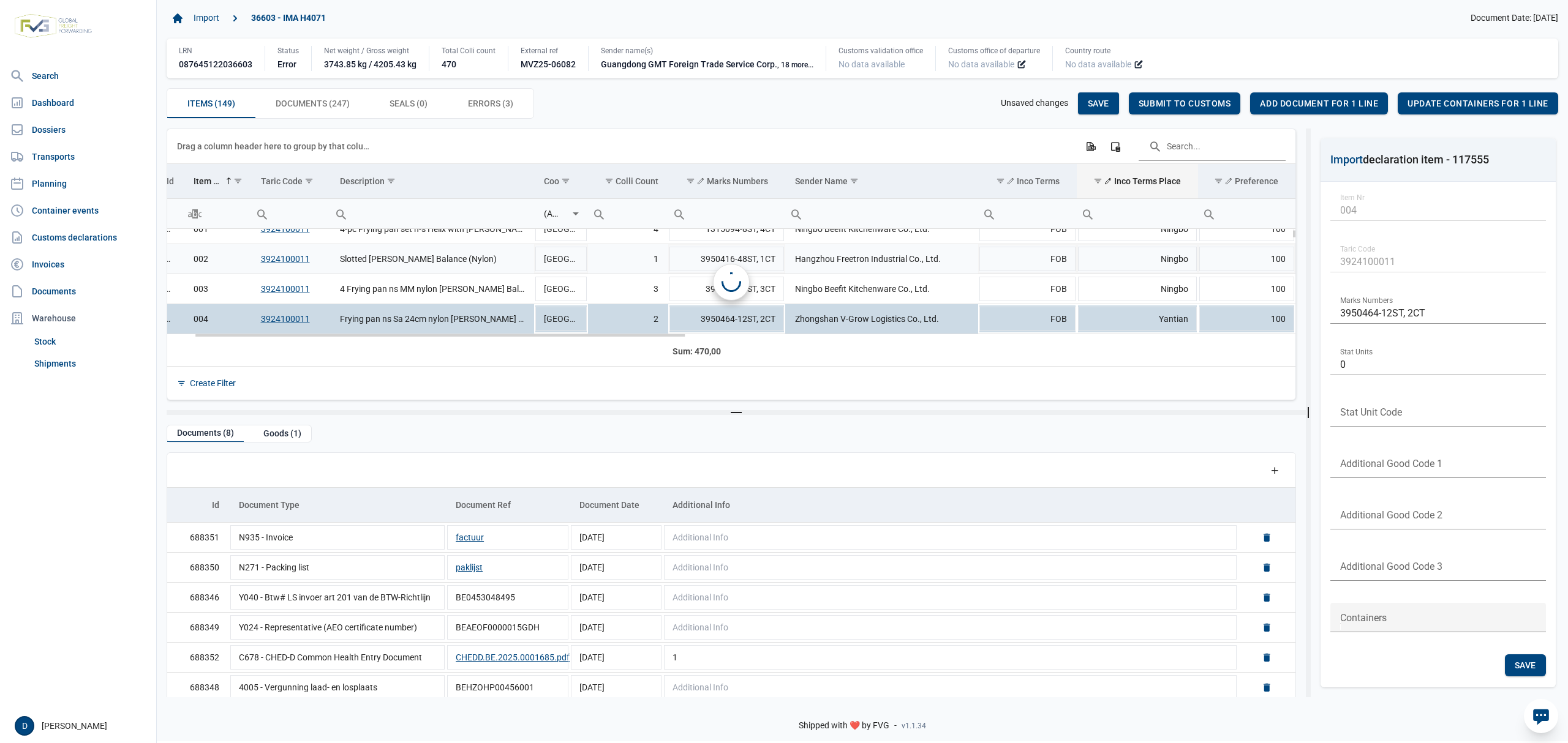
scroll to position [0, 63]
click at [1098, 106] on span "Save" at bounding box center [1099, 103] width 21 height 10
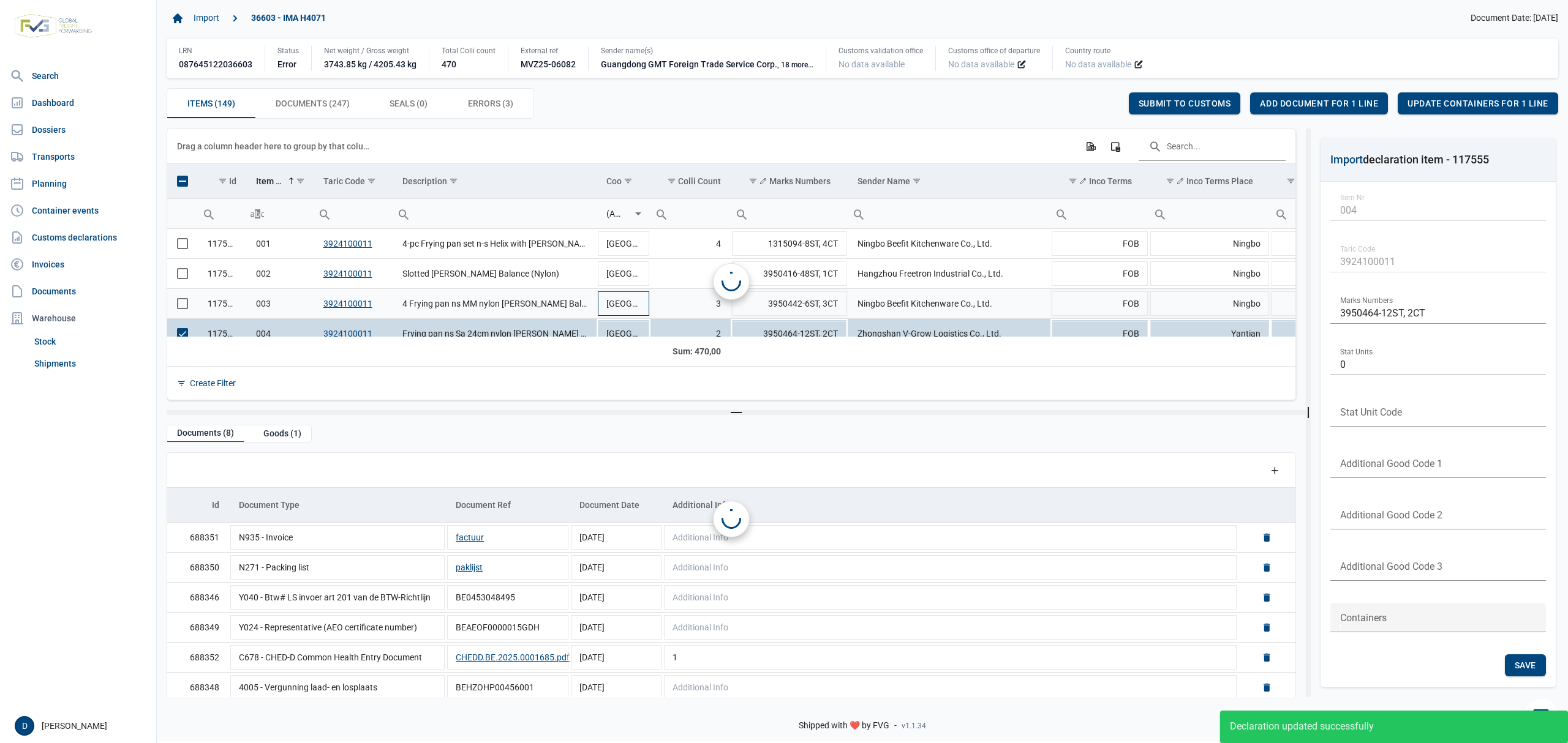
scroll to position [14, 0]
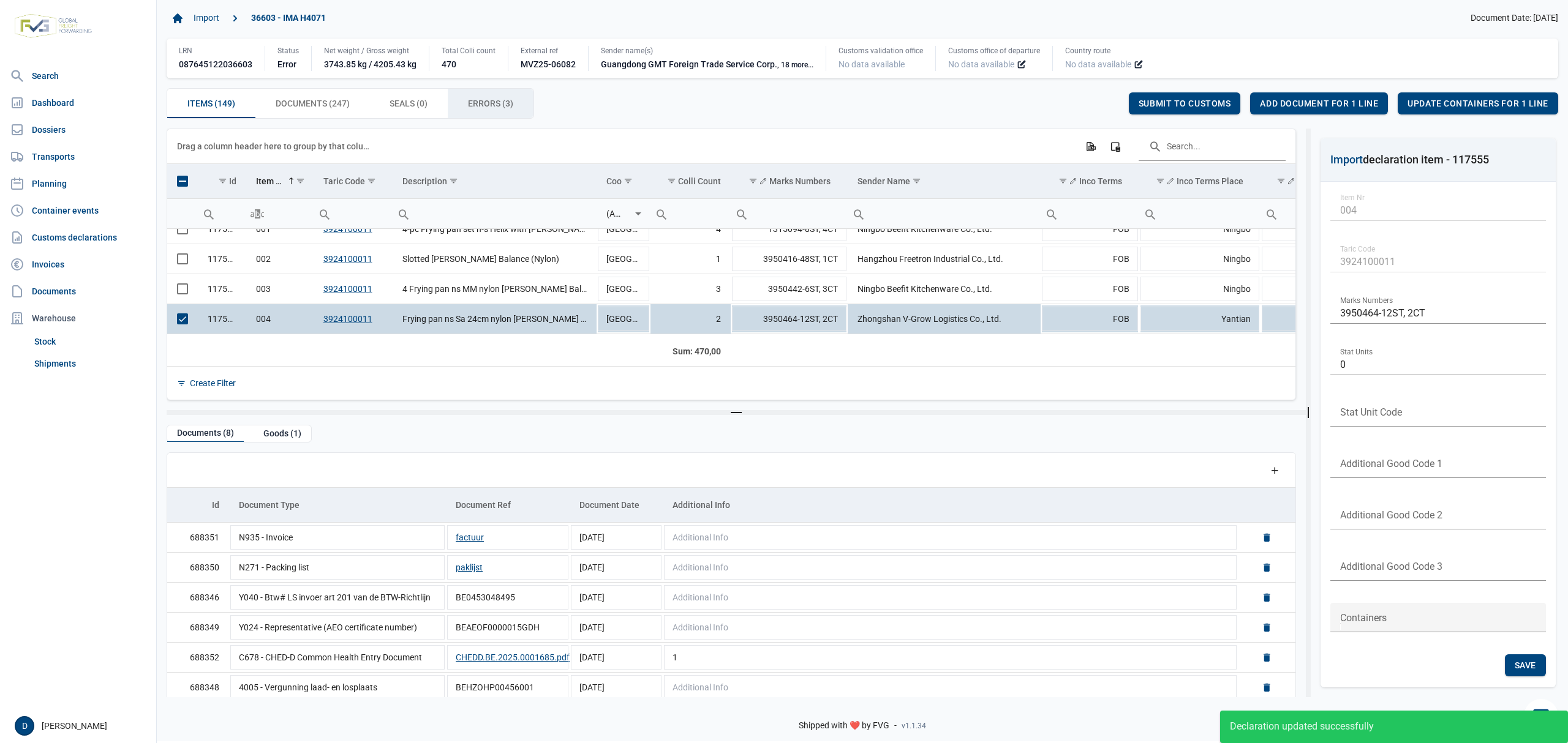
click at [468, 103] on div "Errors (3) Errors (3)" at bounding box center [490, 103] width 86 height 30
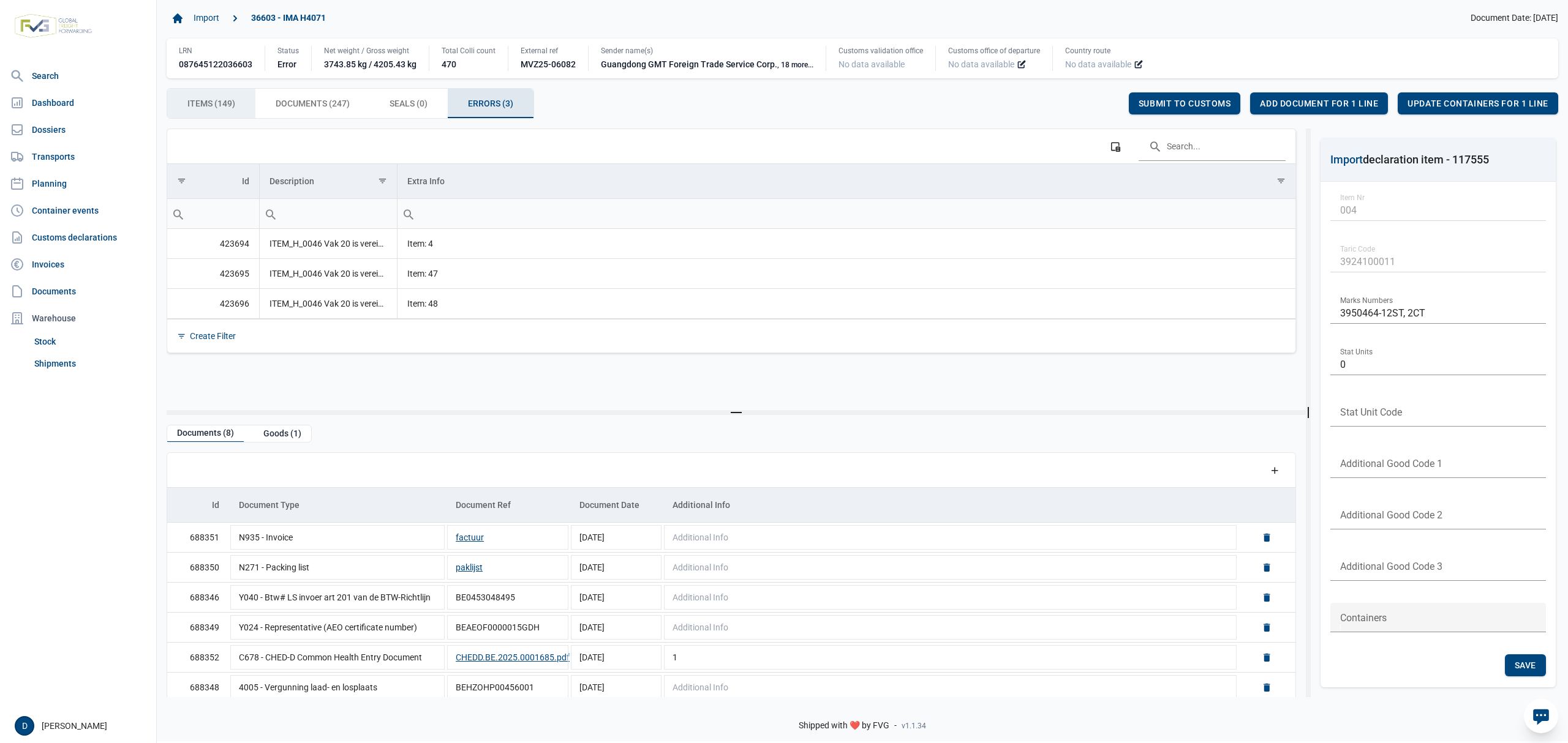
click at [231, 103] on span "Items (149) Items (149)" at bounding box center [211, 103] width 48 height 14
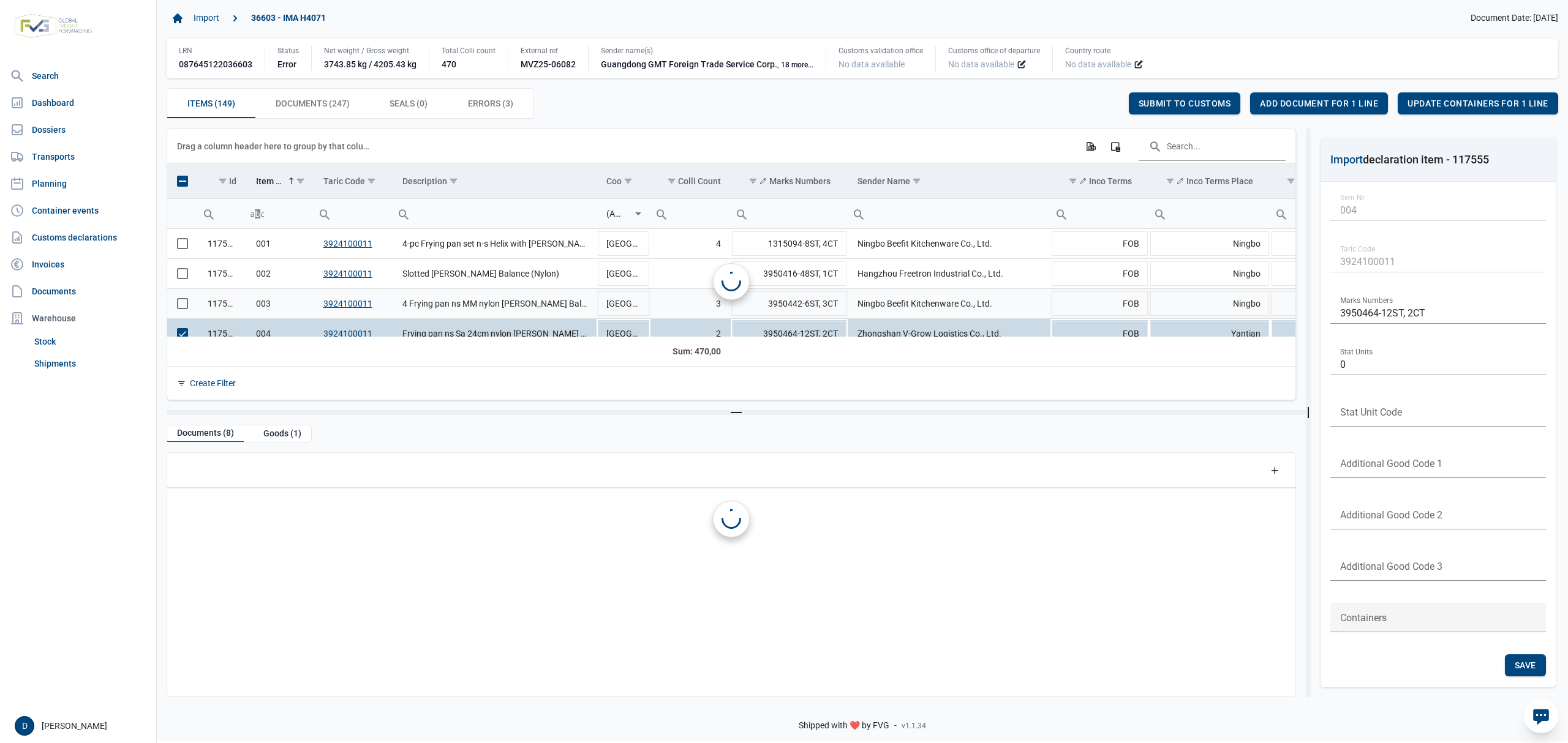
scroll to position [14, 0]
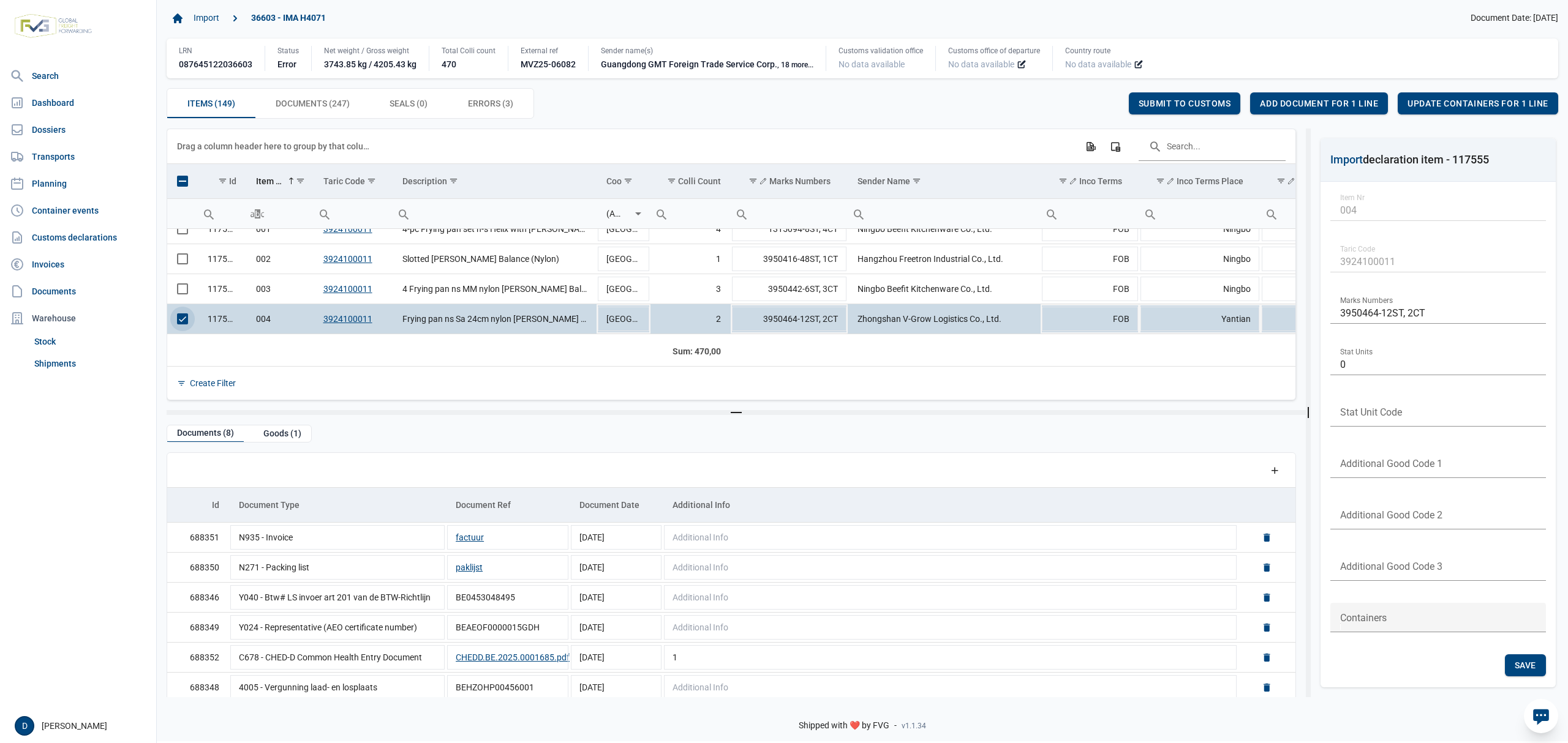
click at [185, 320] on span "Select row" at bounding box center [182, 318] width 11 height 11
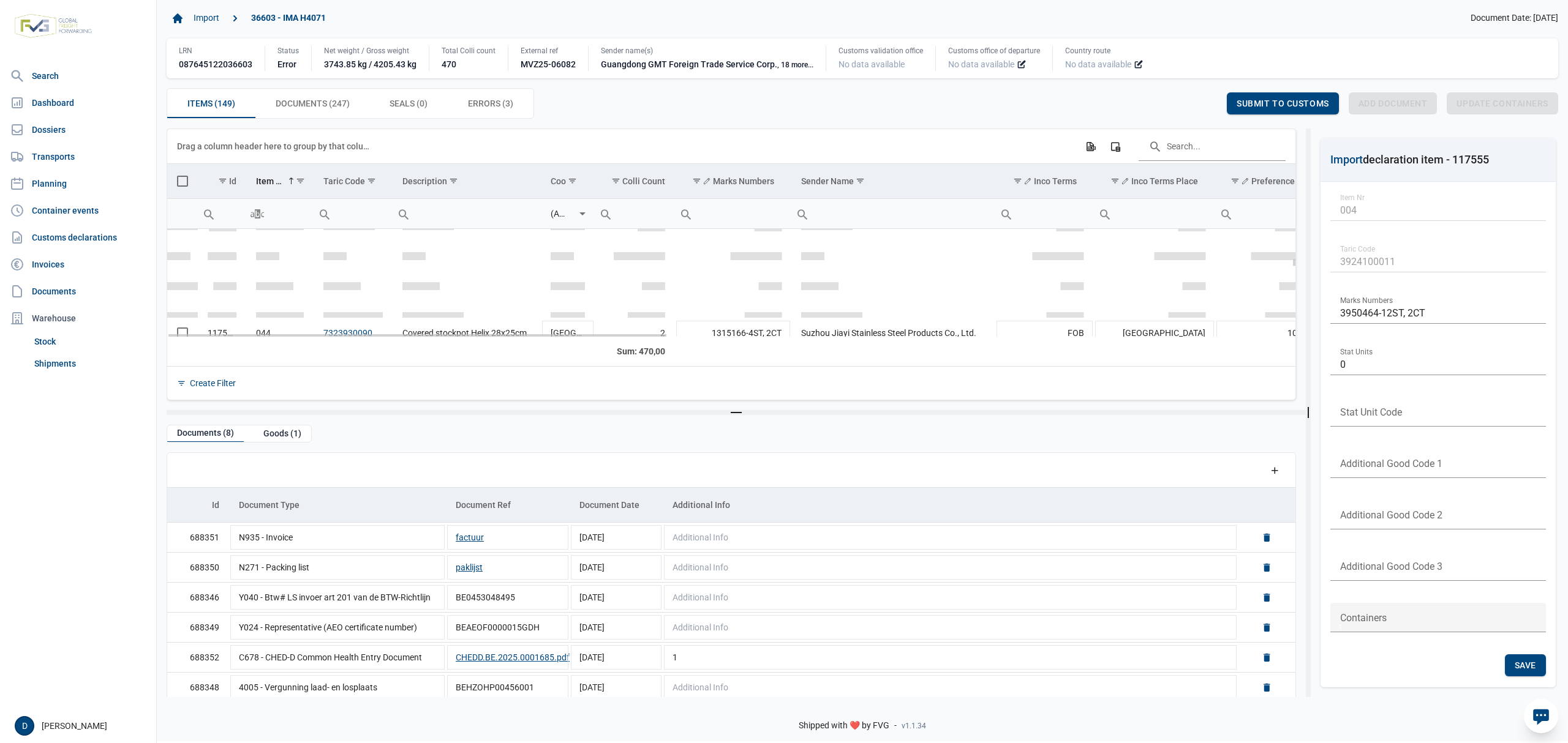
scroll to position [1317, 0]
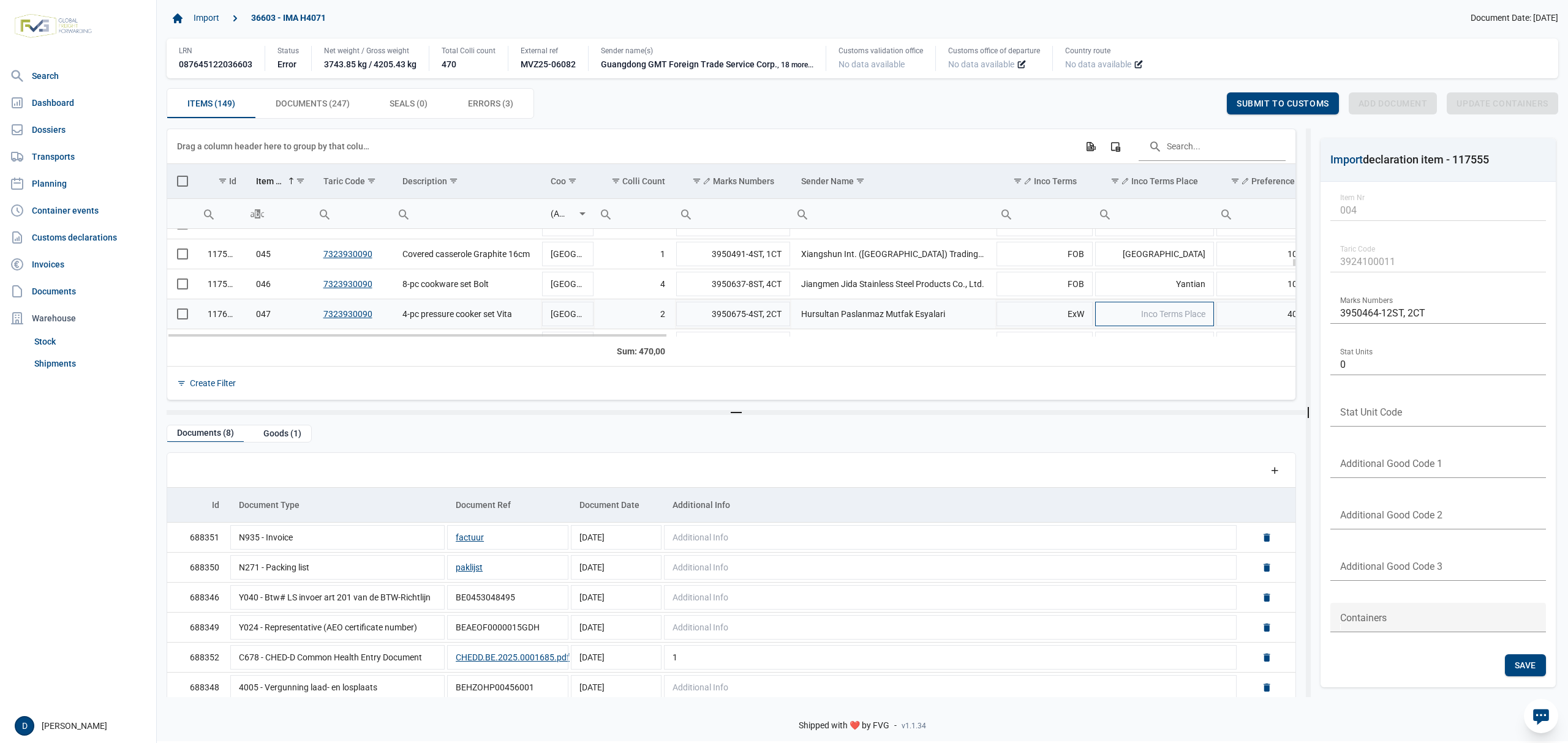
click at [1156, 313] on span "Inco Terms Place" at bounding box center [1173, 314] width 65 height 10
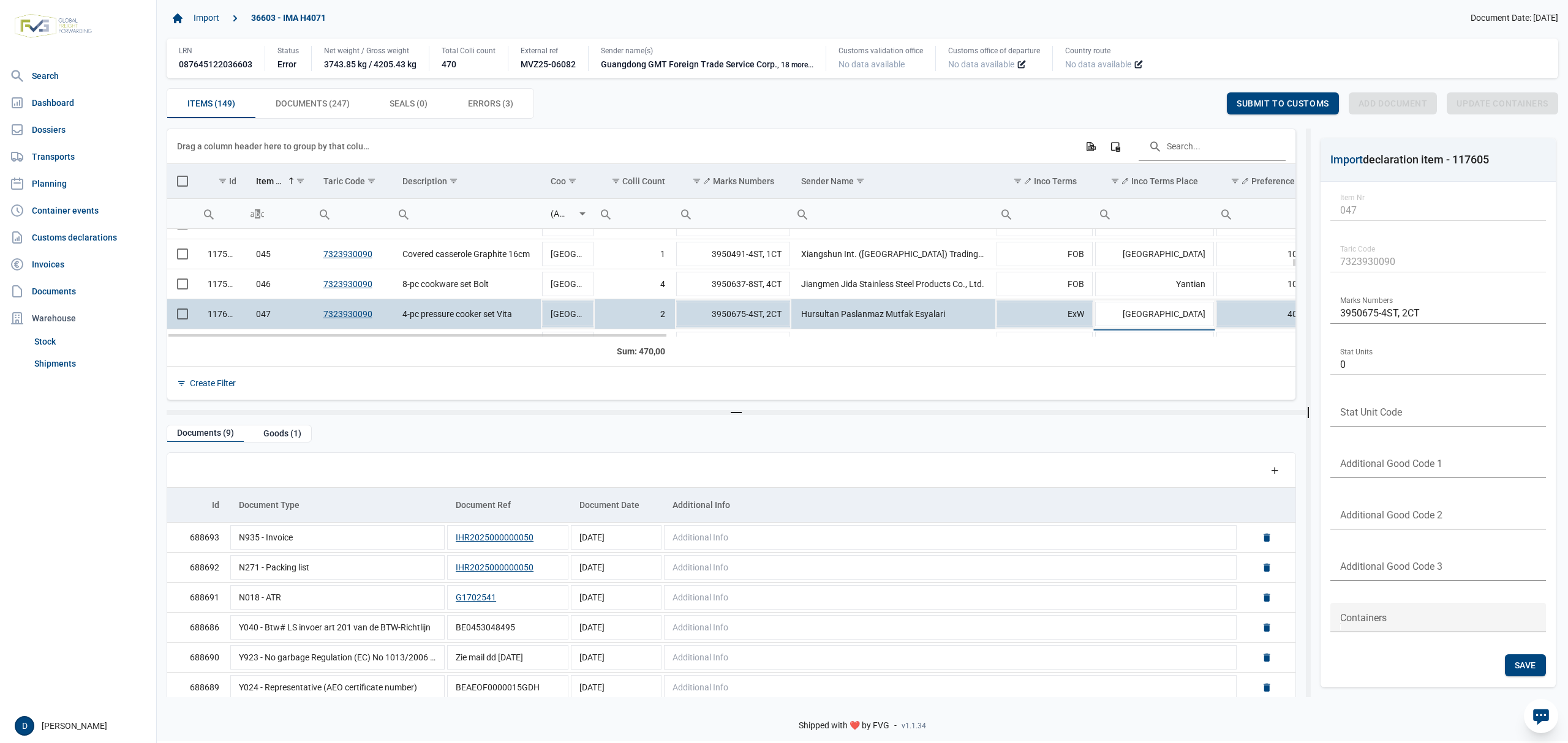
type input "Istanbul"
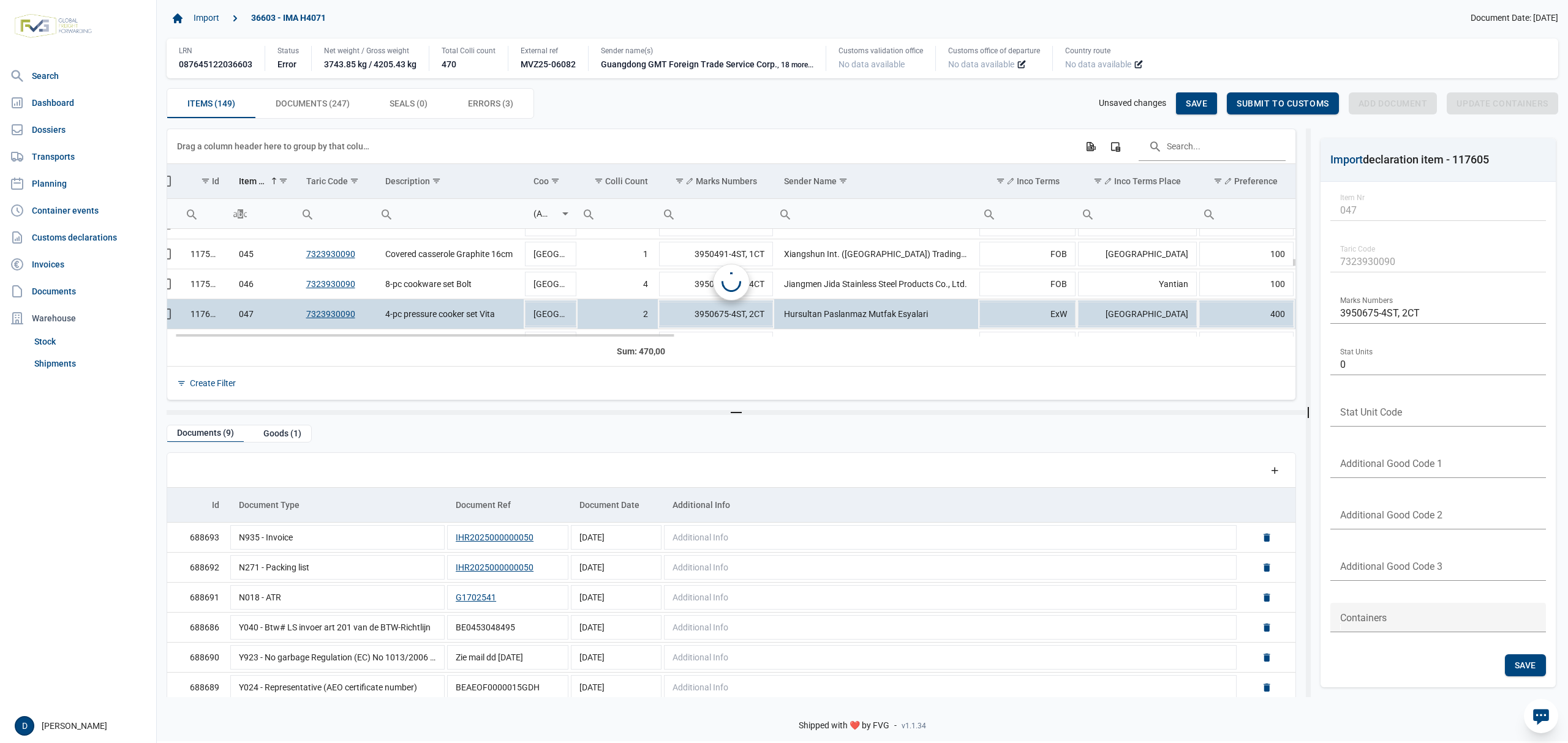
scroll to position [0, 17]
drag, startPoint x: 1199, startPoint y: 92, endPoint x: 1206, endPoint y: 93, distance: 7.1
click at [1206, 93] on div "Items (149) Items (149) Documents (247) Documents (247) Seals (0) Seals (0) Err…" at bounding box center [863, 104] width 1392 height 31
click at [1196, 101] on span "Save" at bounding box center [1196, 103] width 21 height 10
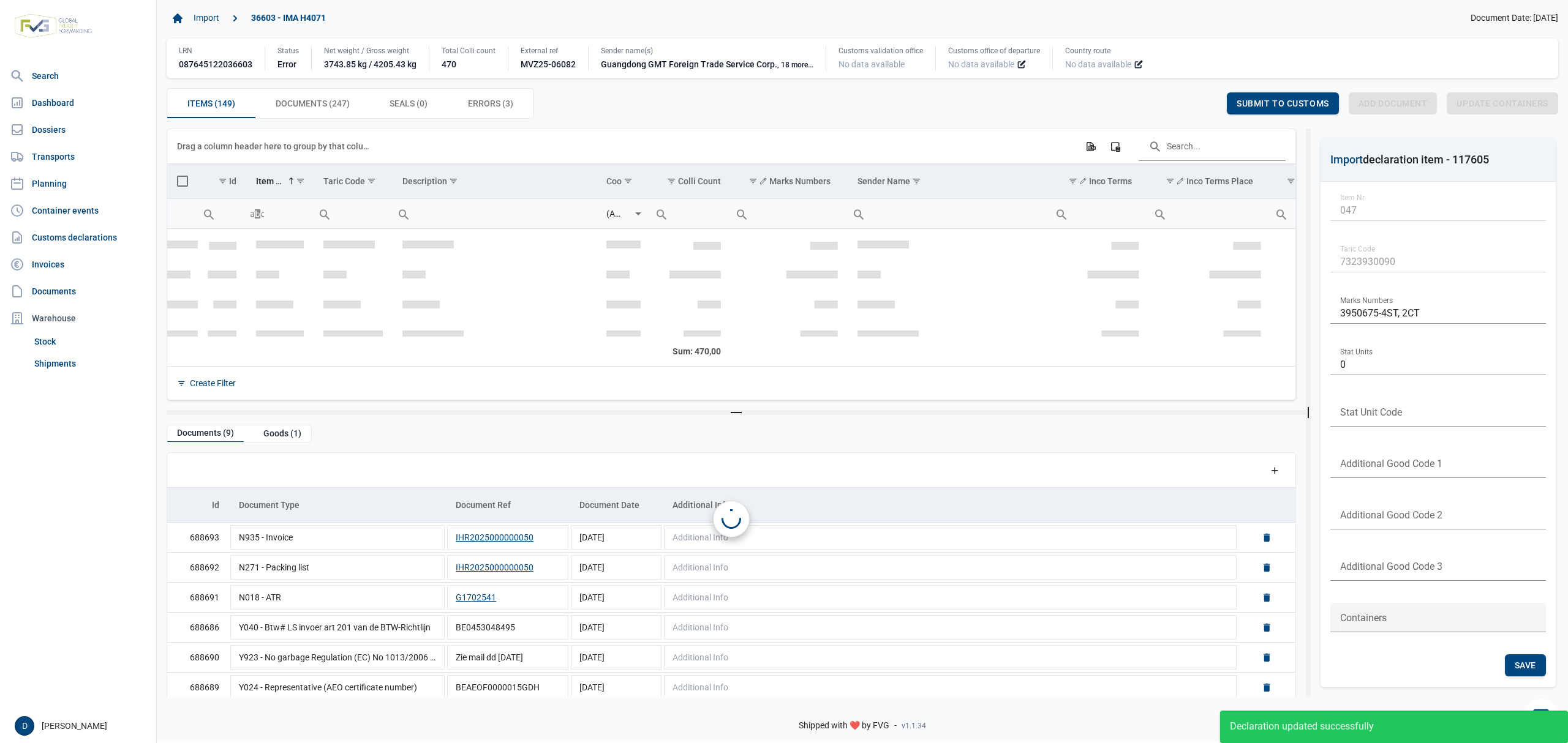
scroll to position [1388, 0]
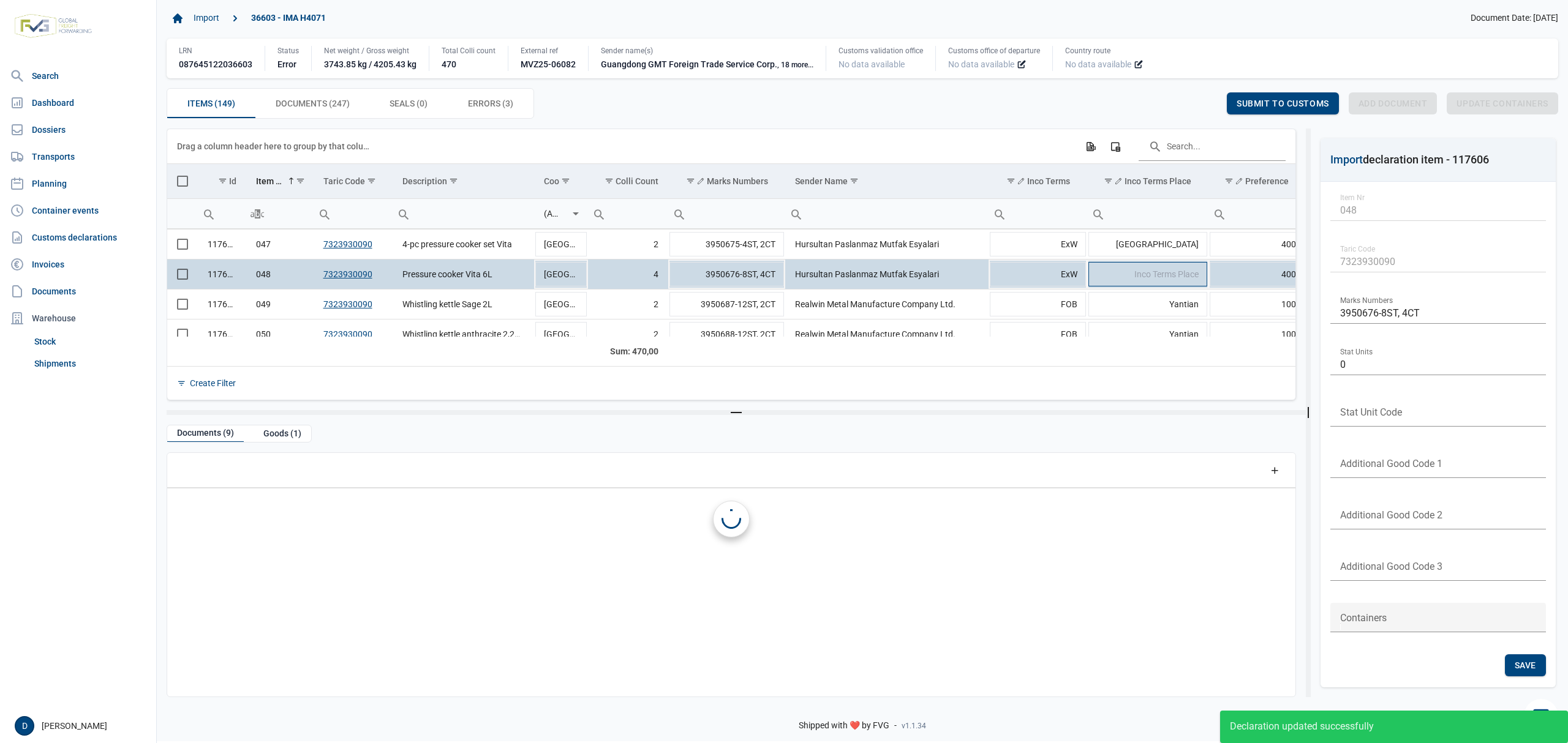
click at [1181, 279] on span "Inco Terms Place" at bounding box center [1166, 275] width 65 height 10
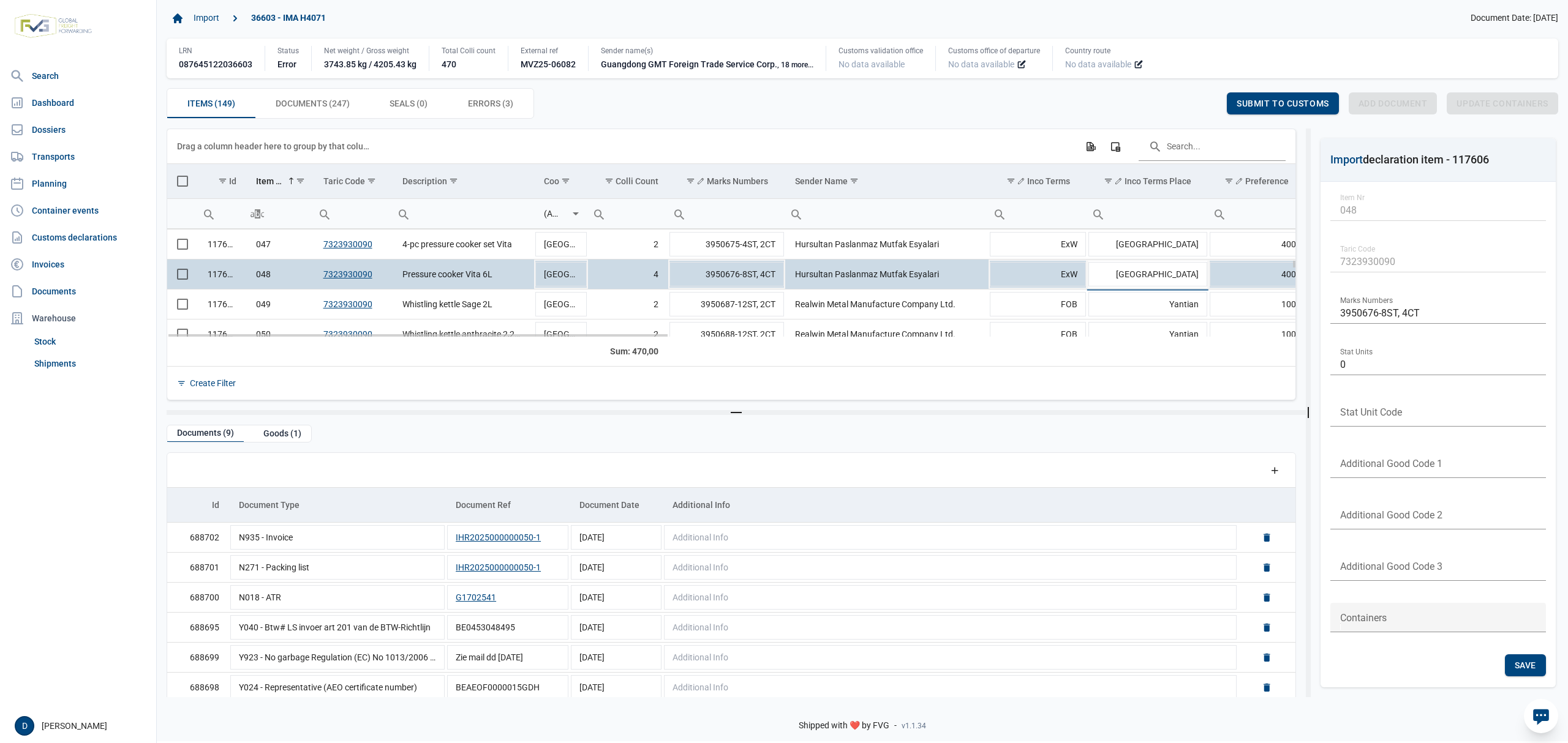
type input "Istanbul"
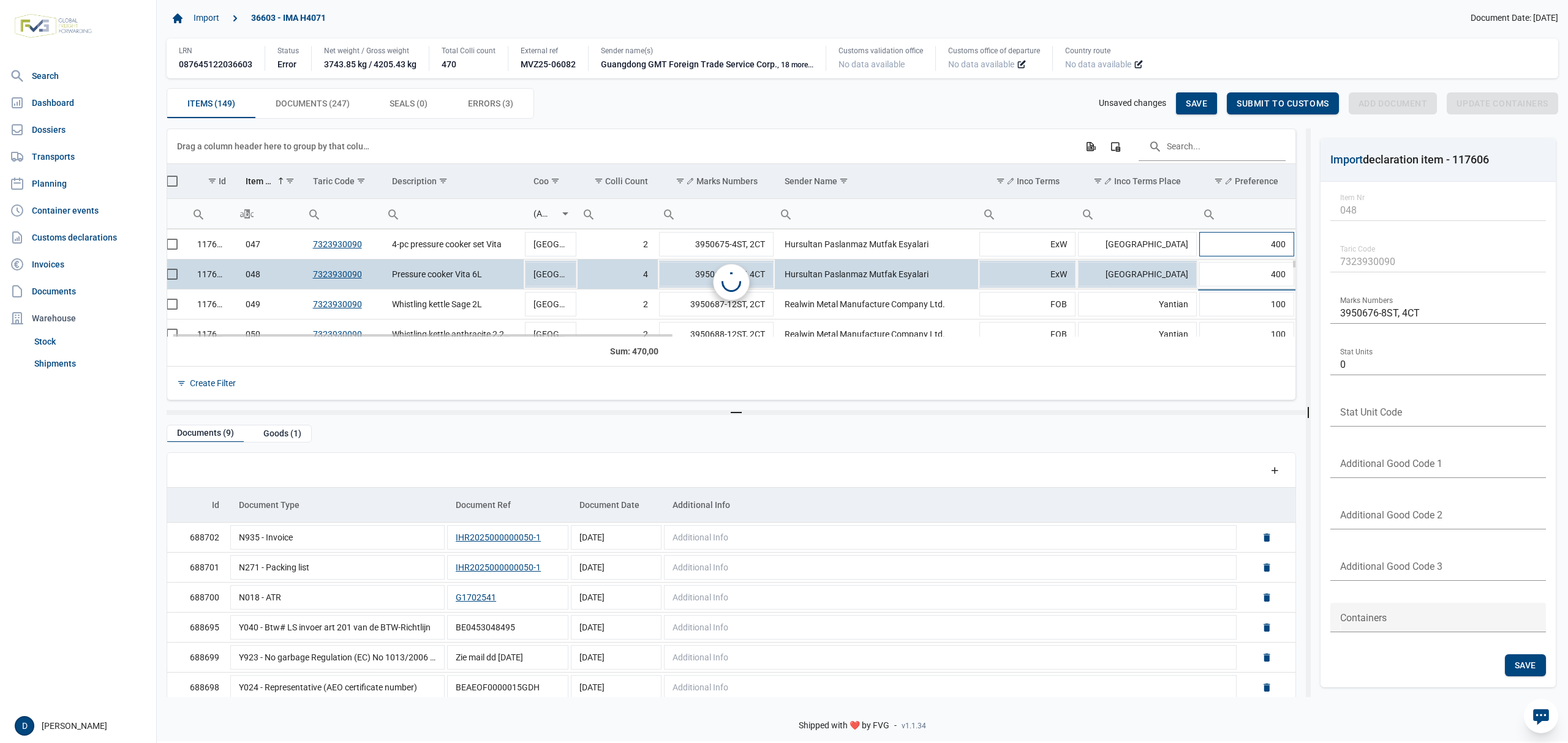
scroll to position [0, 11]
click at [1199, 104] on span "Save" at bounding box center [1196, 103] width 21 height 10
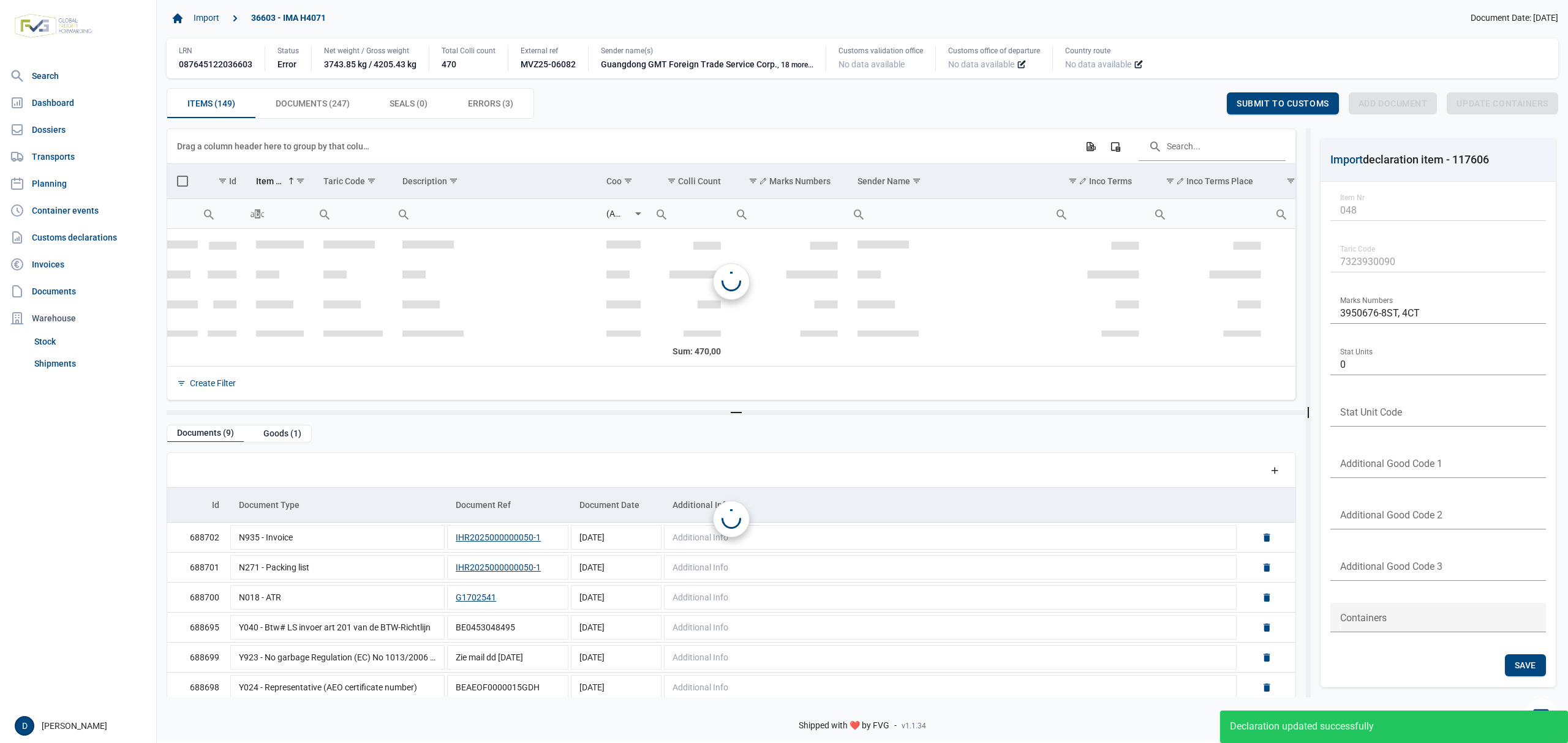
scroll to position [1419, 0]
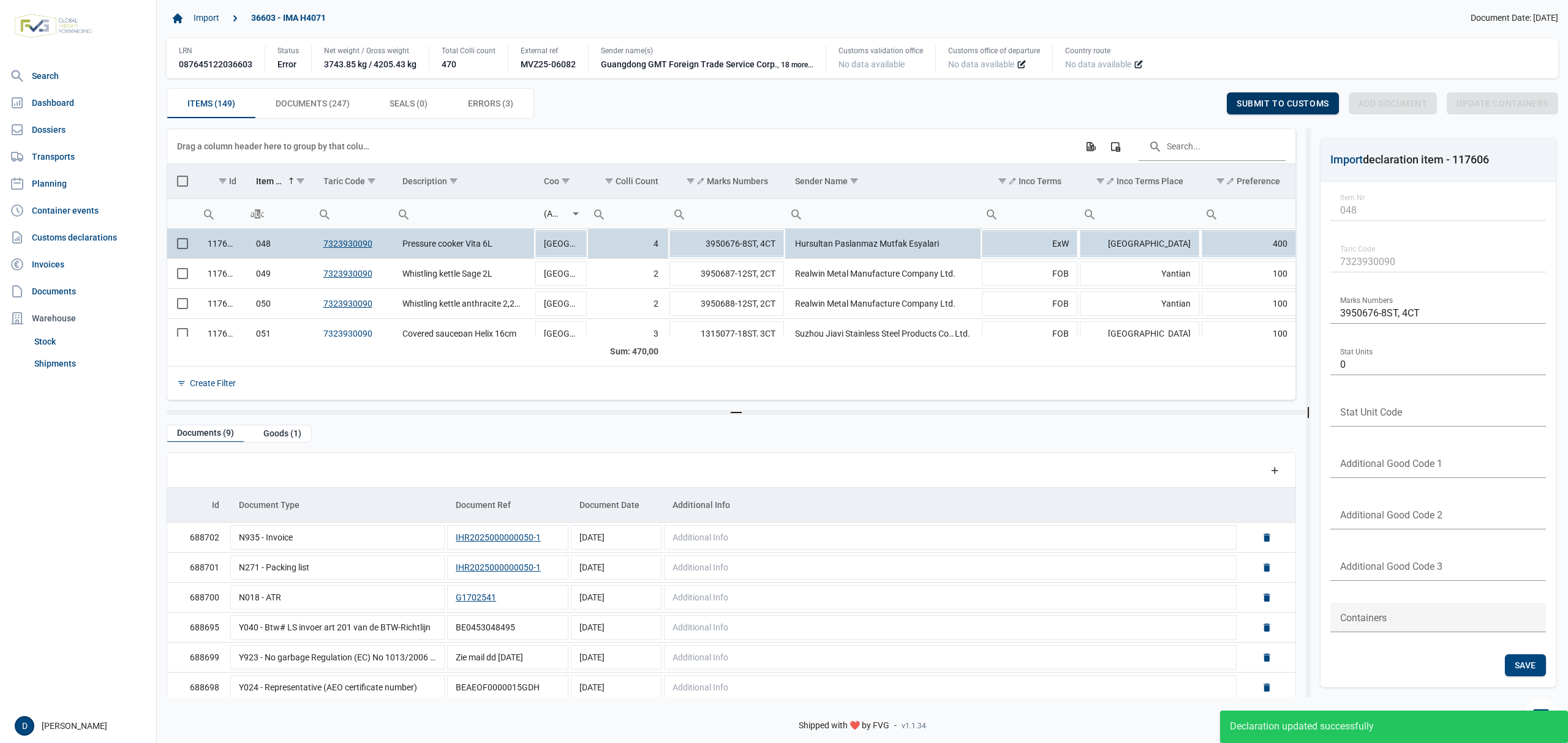
click at [1251, 105] on span "Submit to customs" at bounding box center [1283, 103] width 93 height 10
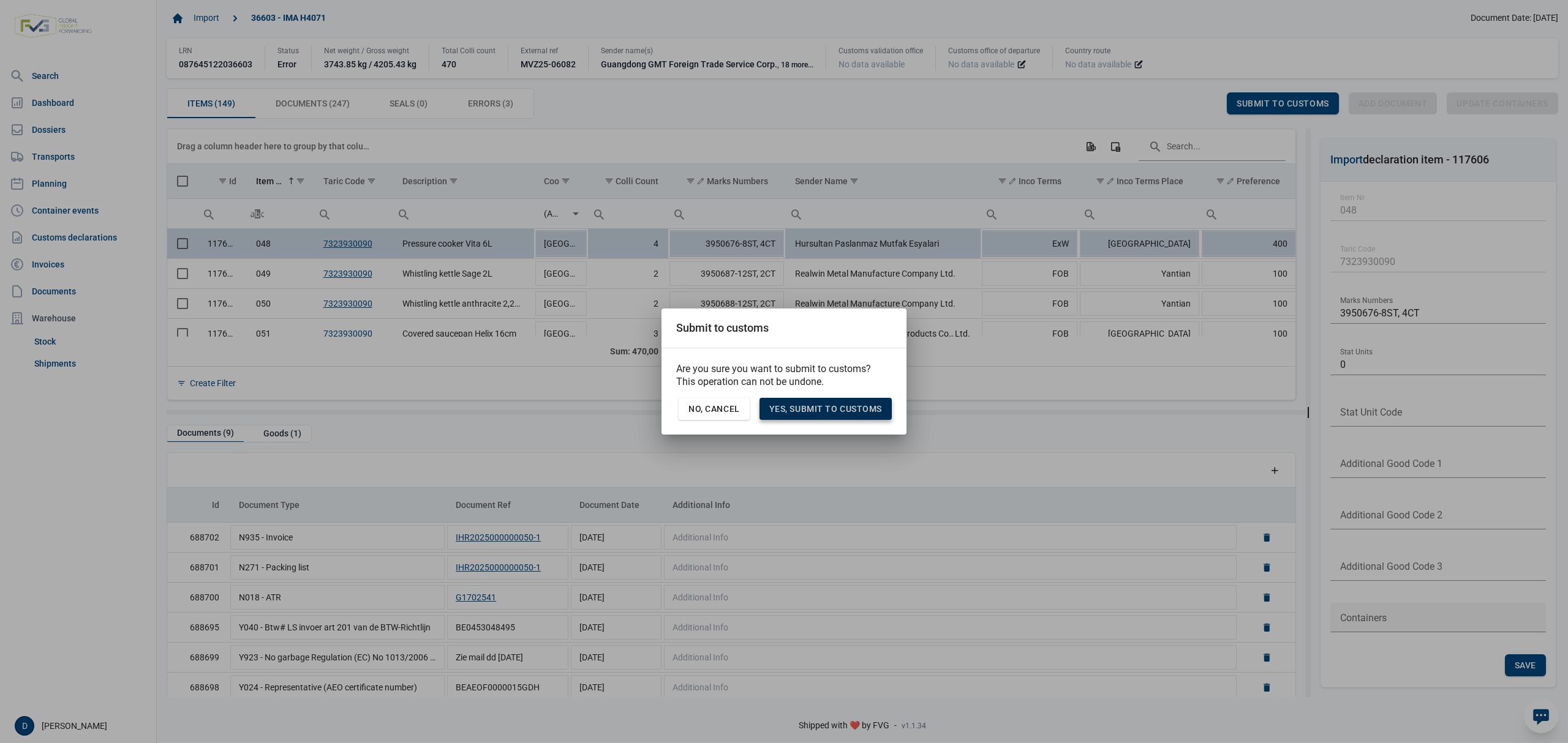
click at [831, 408] on span "Yes, Submit to customs" at bounding box center [825, 409] width 113 height 10
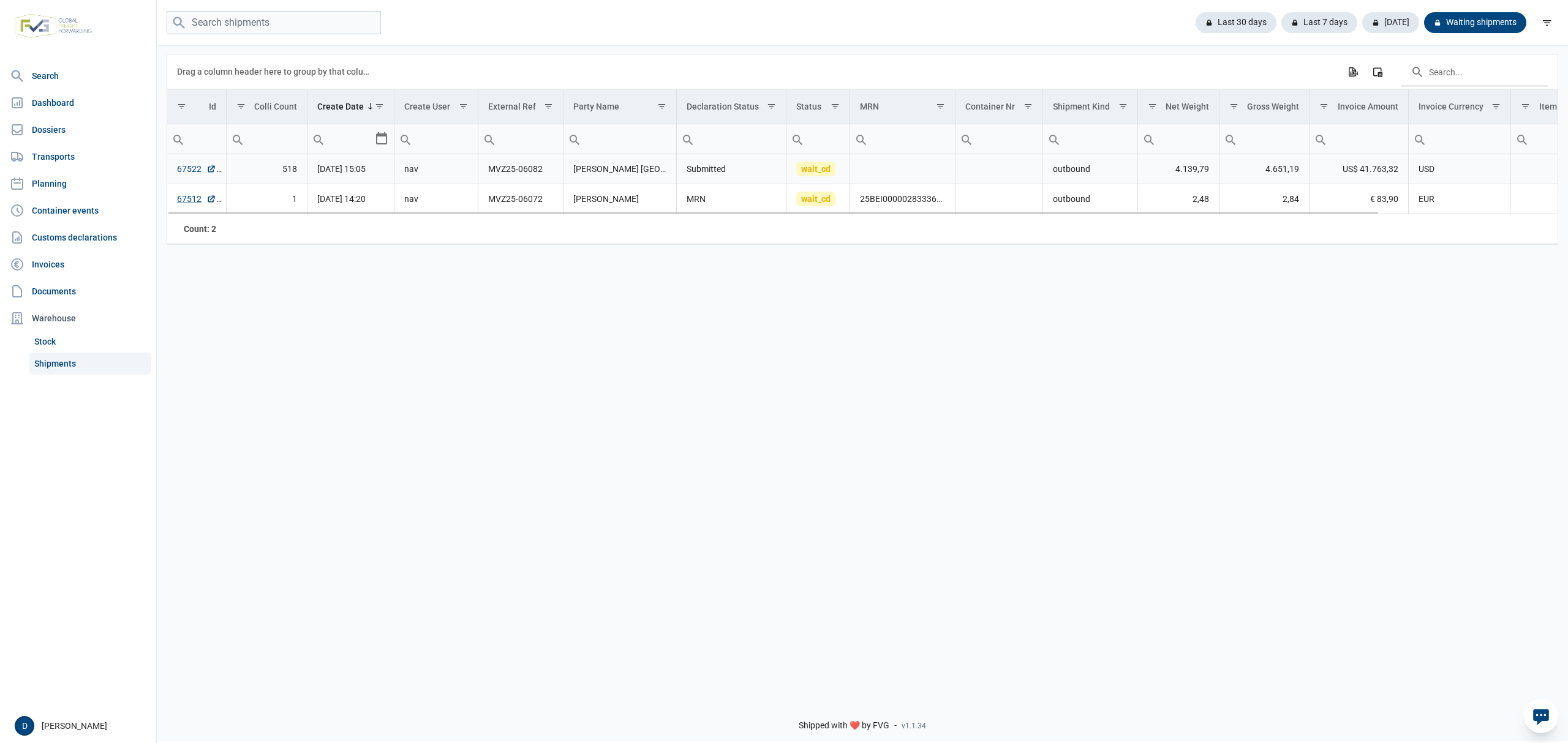
click at [189, 175] on link "67522" at bounding box center [197, 169] width 40 height 13
click at [187, 201] on link "67512" at bounding box center [197, 199] width 40 height 13
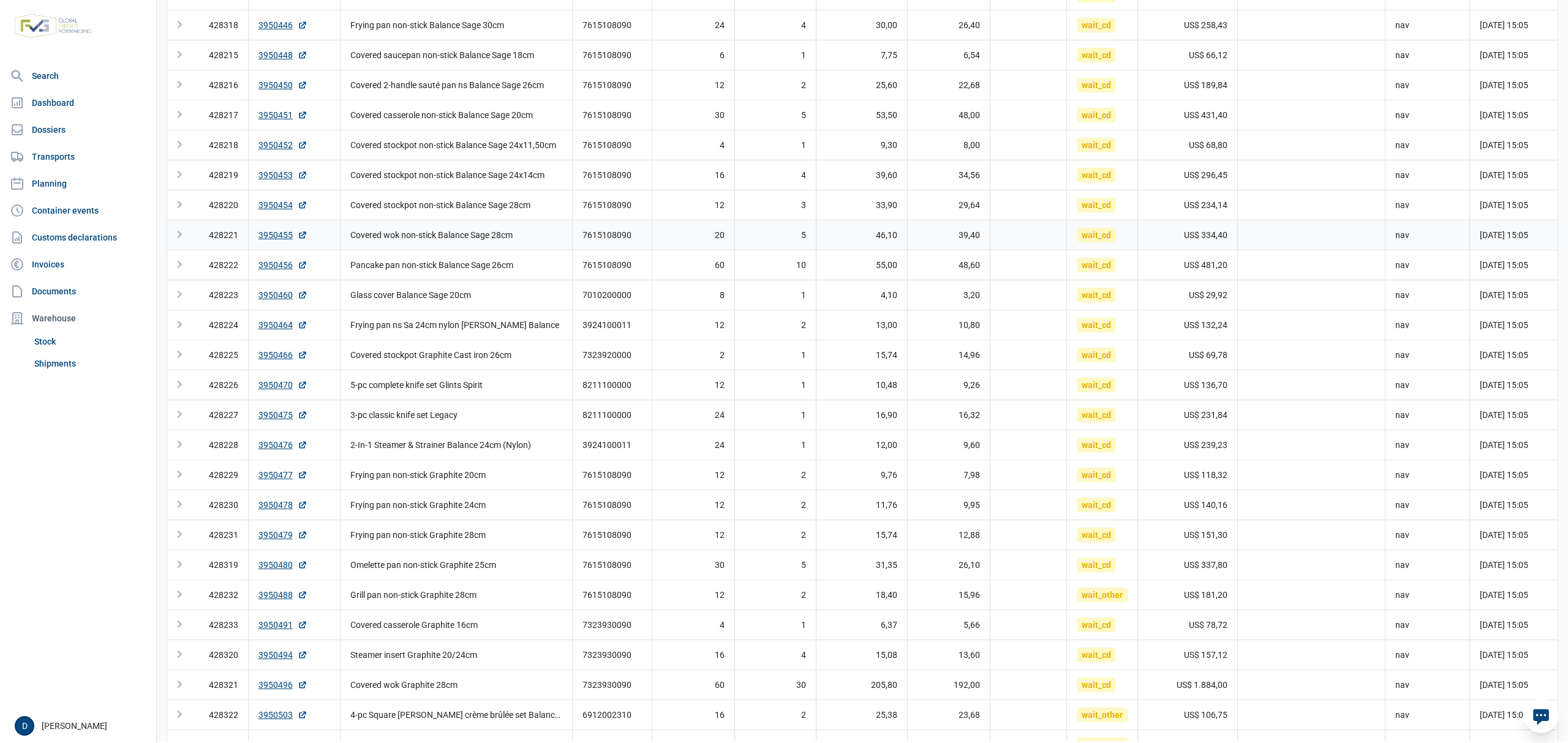
scroll to position [2618, 0]
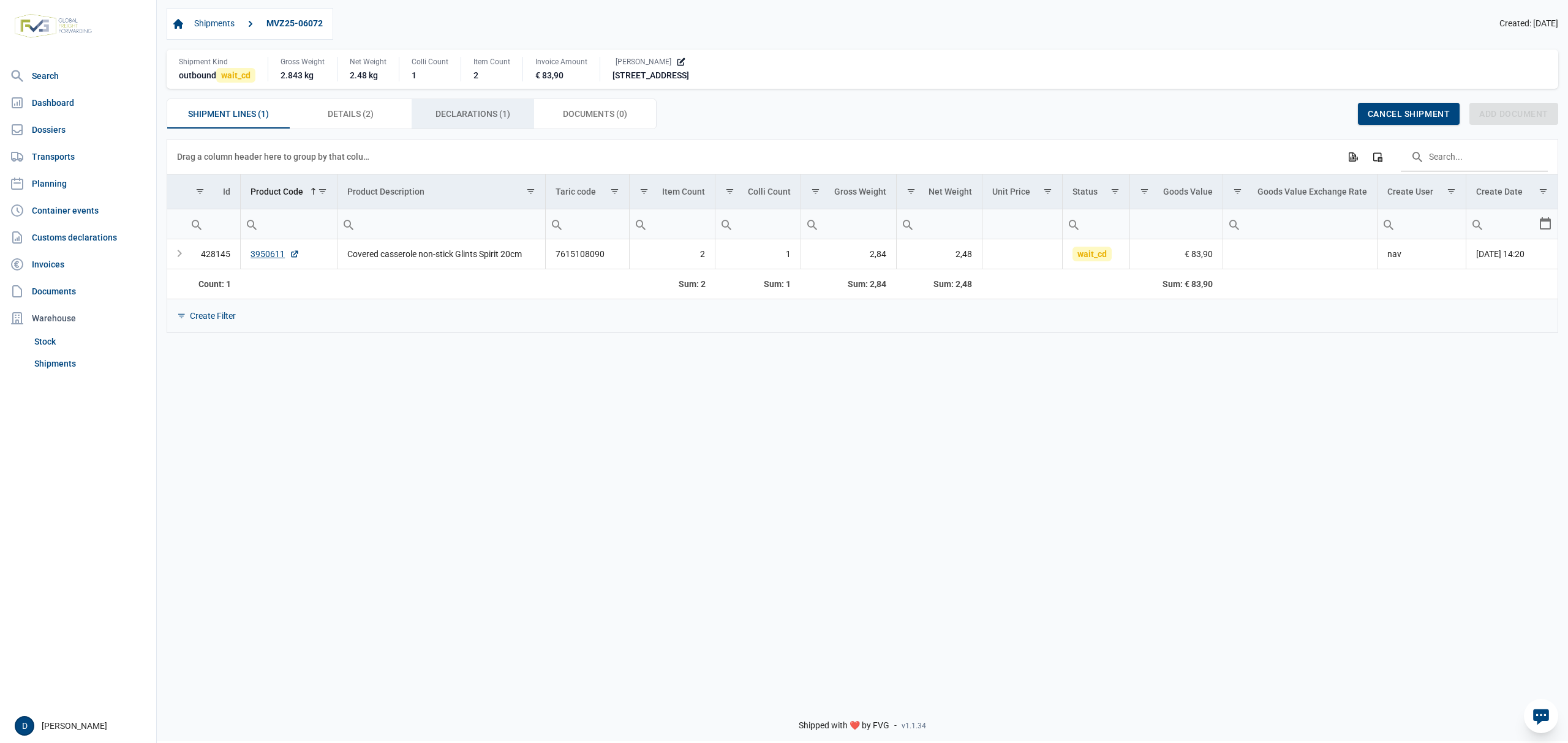
click at [471, 111] on span "Declarations (1) Declarations (1)" at bounding box center [473, 114] width 75 height 14
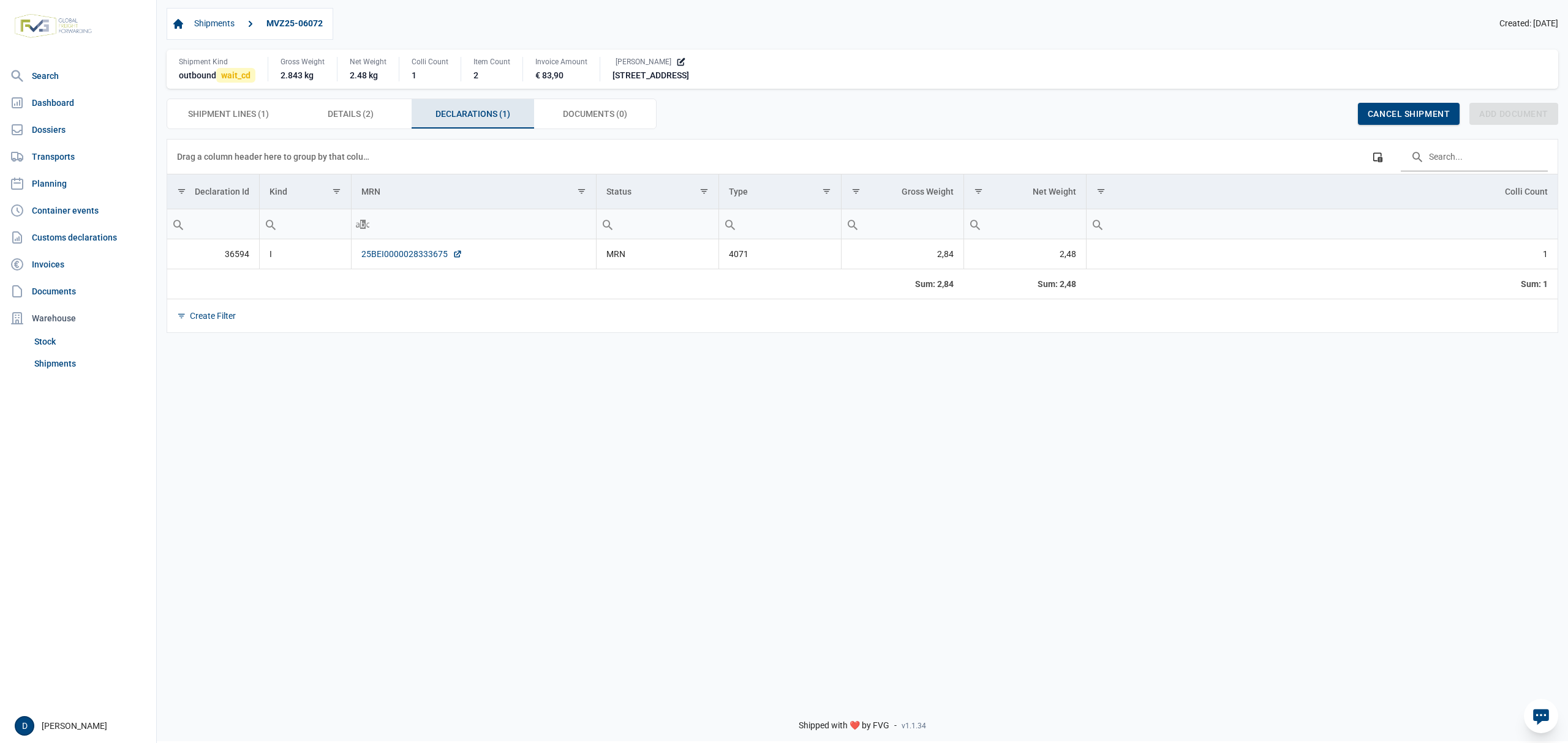
click at [393, 255] on link "25BEI0000028333675" at bounding box center [412, 253] width 101 height 13
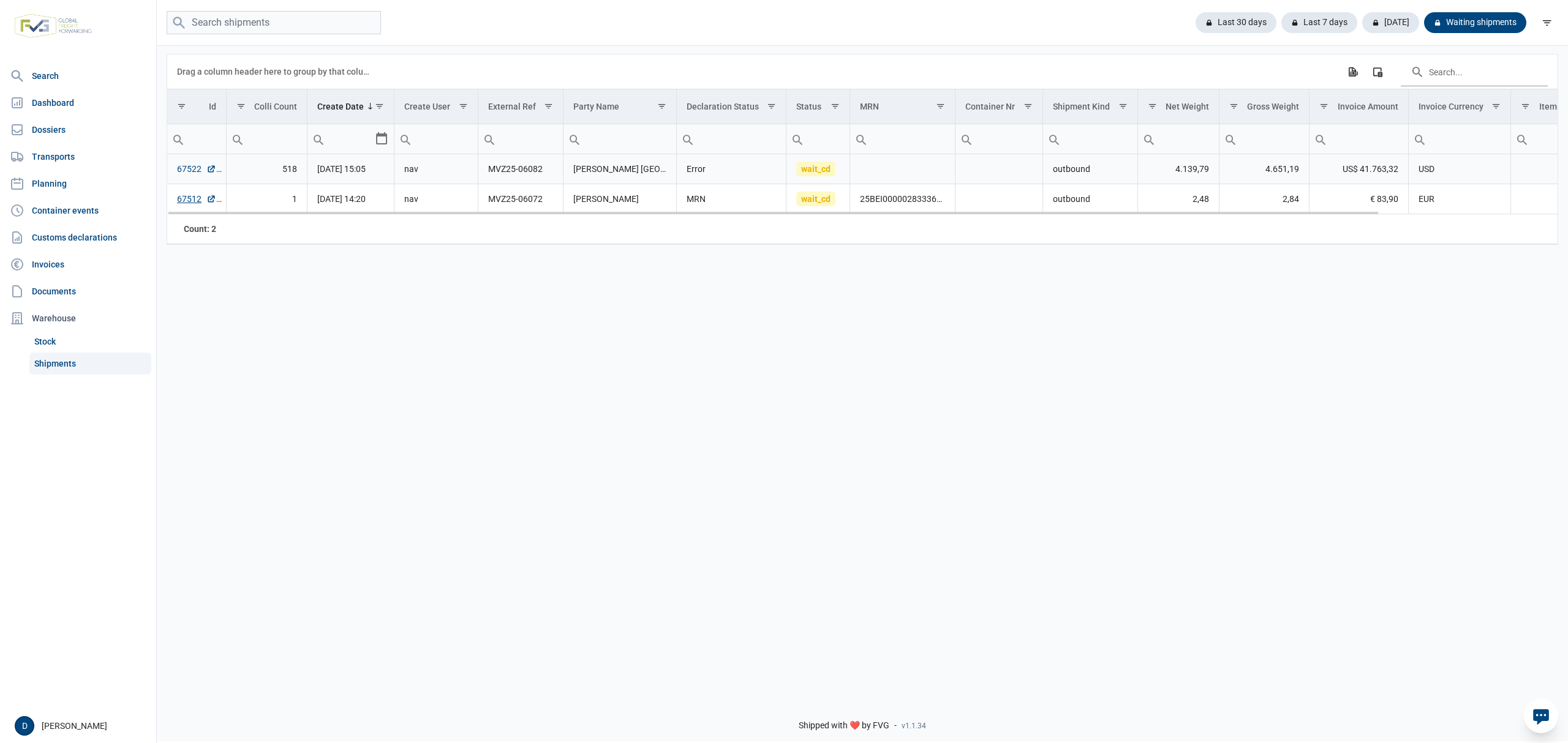
click at [197, 172] on link "67522" at bounding box center [197, 169] width 40 height 13
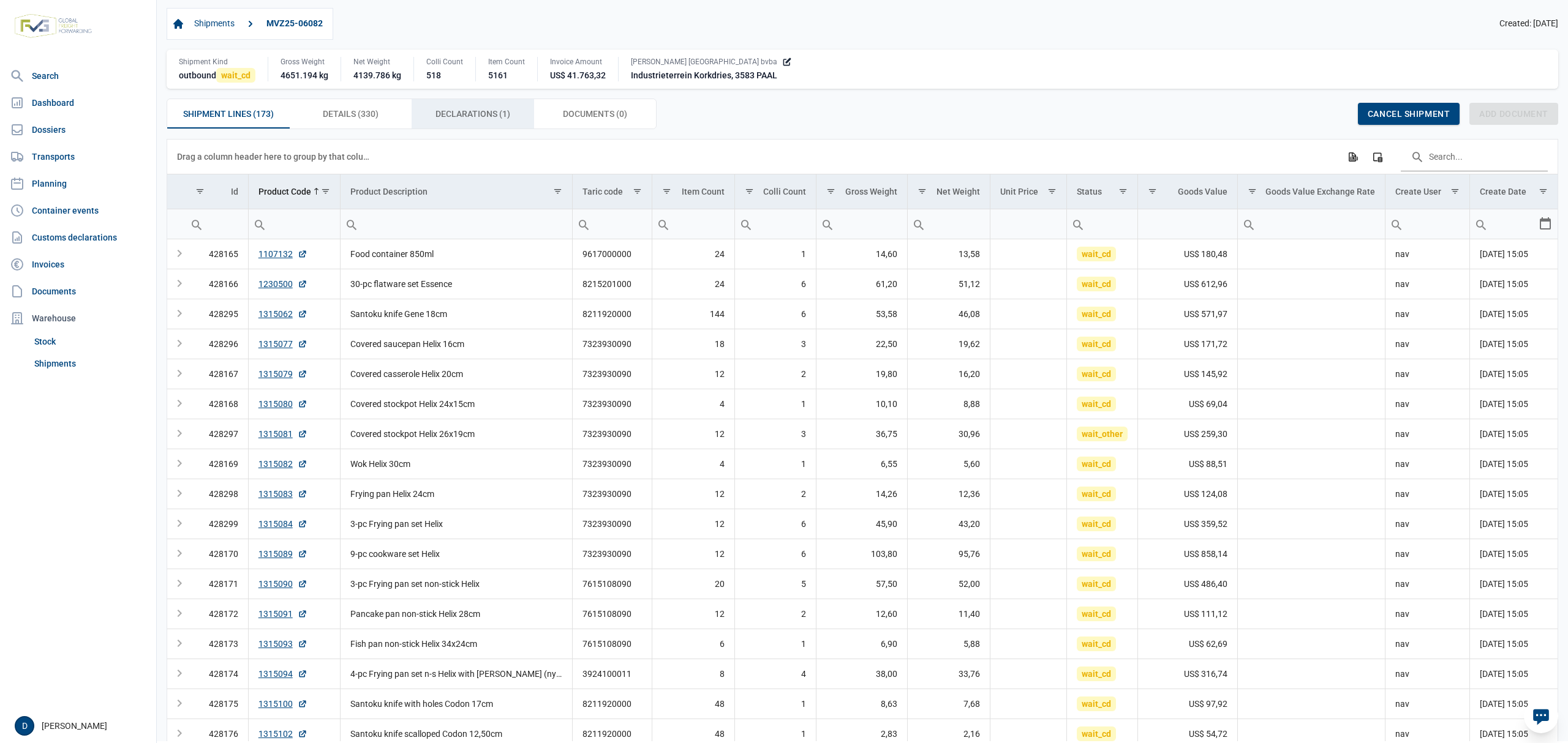
click at [454, 104] on div "Declarations (1) Declarations (1)" at bounding box center [472, 114] width 122 height 30
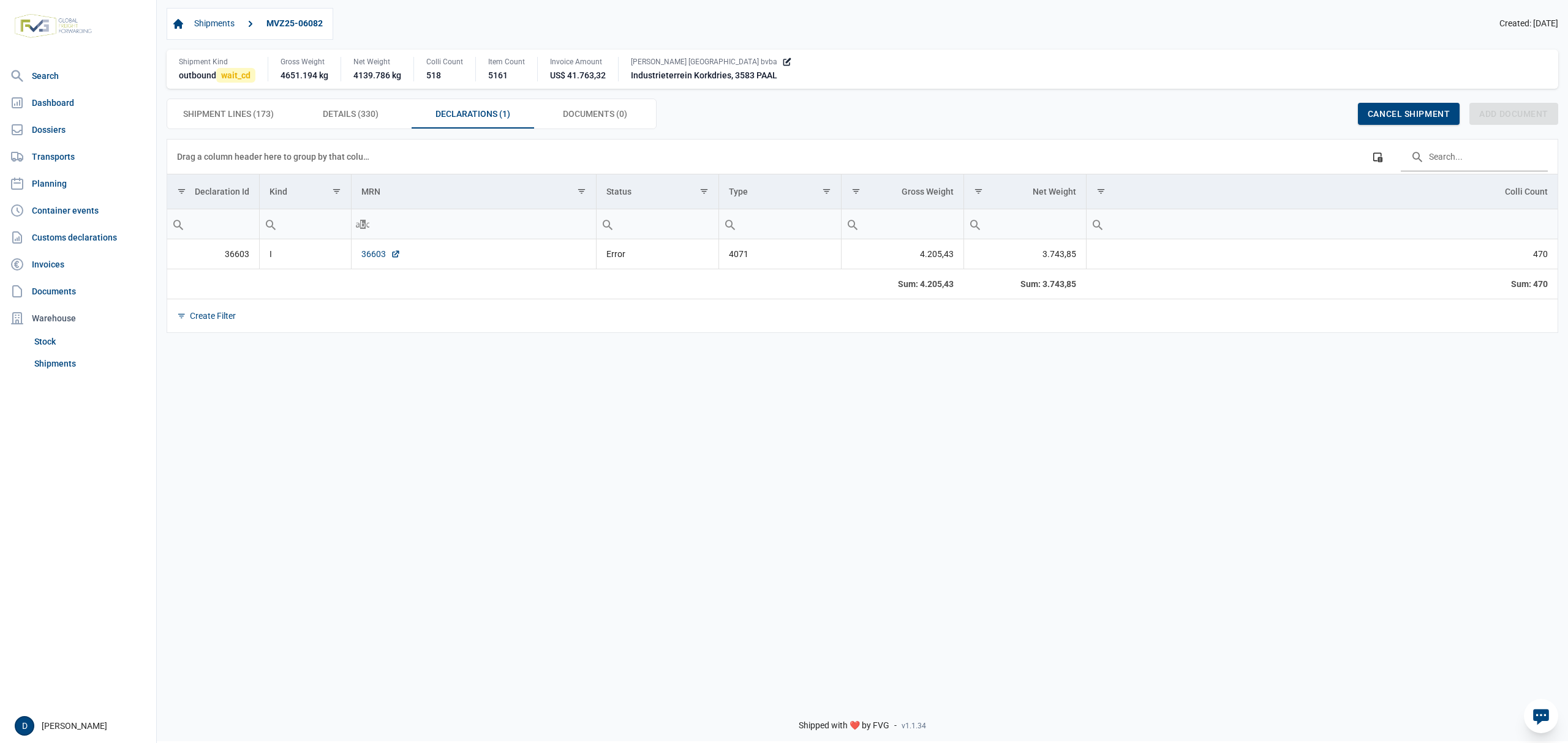
click at [369, 256] on link "36603" at bounding box center [381, 253] width 40 height 13
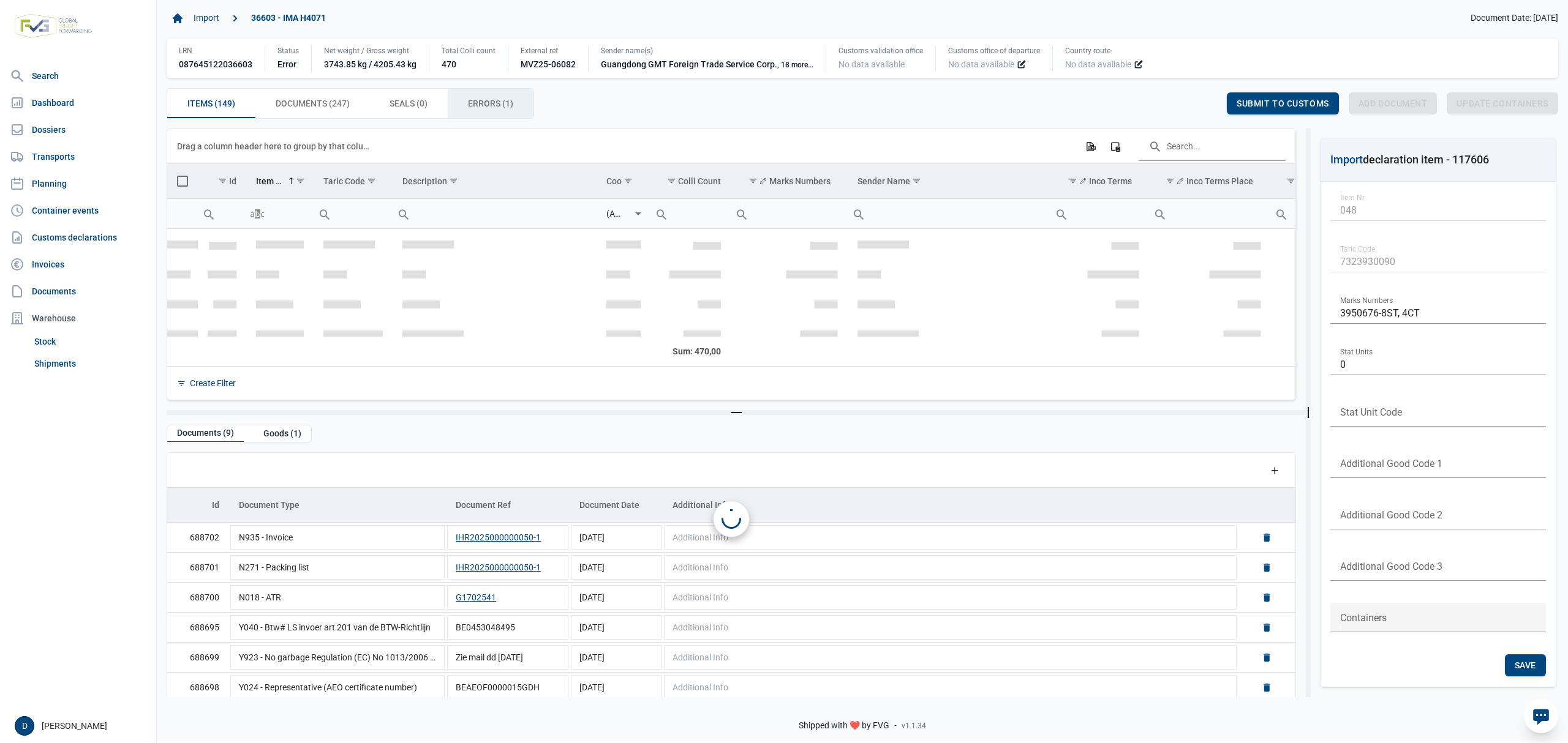
scroll to position [1419, 0]
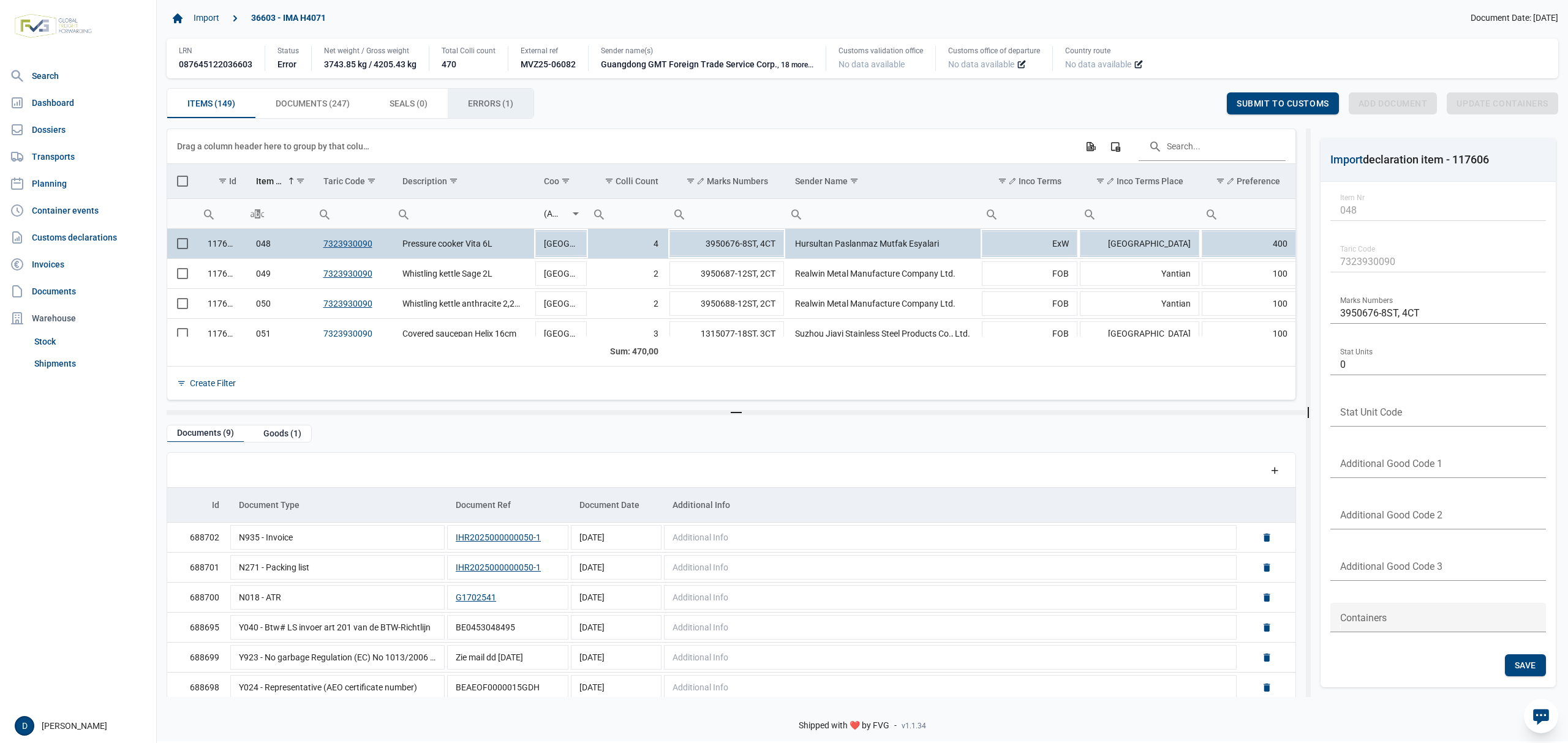
click at [500, 107] on span "Errors (1) Errors (1)" at bounding box center [490, 103] width 45 height 14
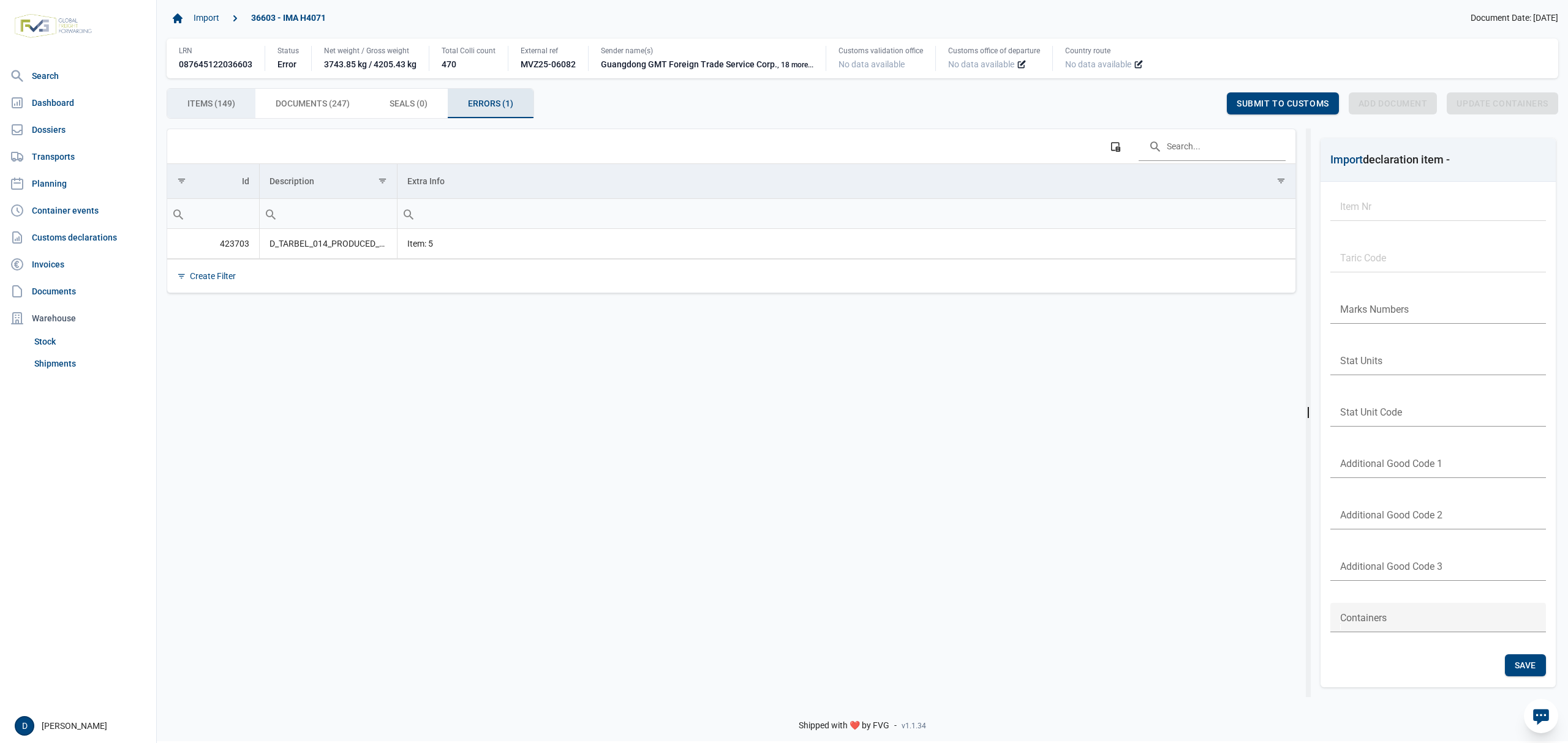
click at [203, 100] on span "Items (149) Items (149)" at bounding box center [211, 103] width 48 height 14
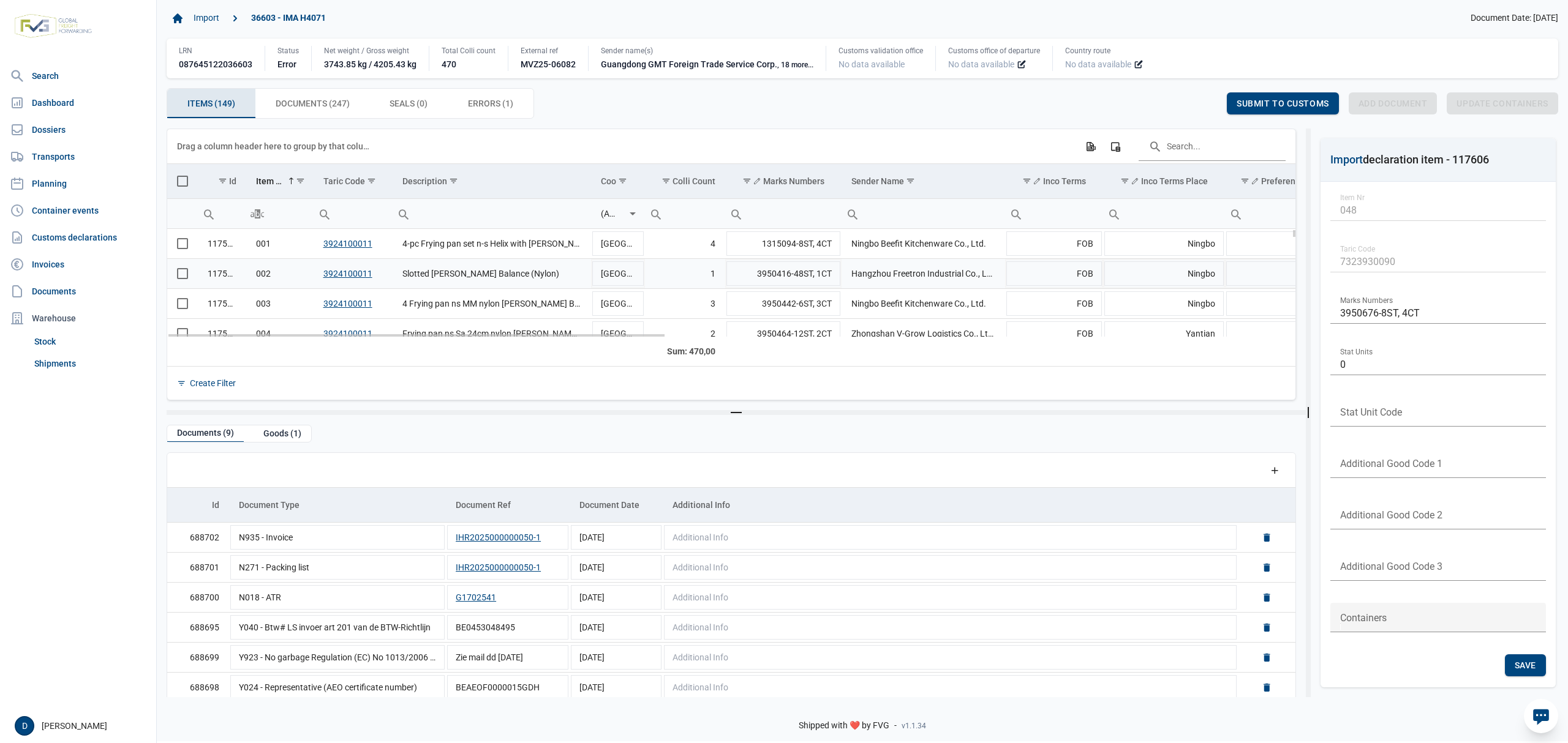
scroll to position [108, 0]
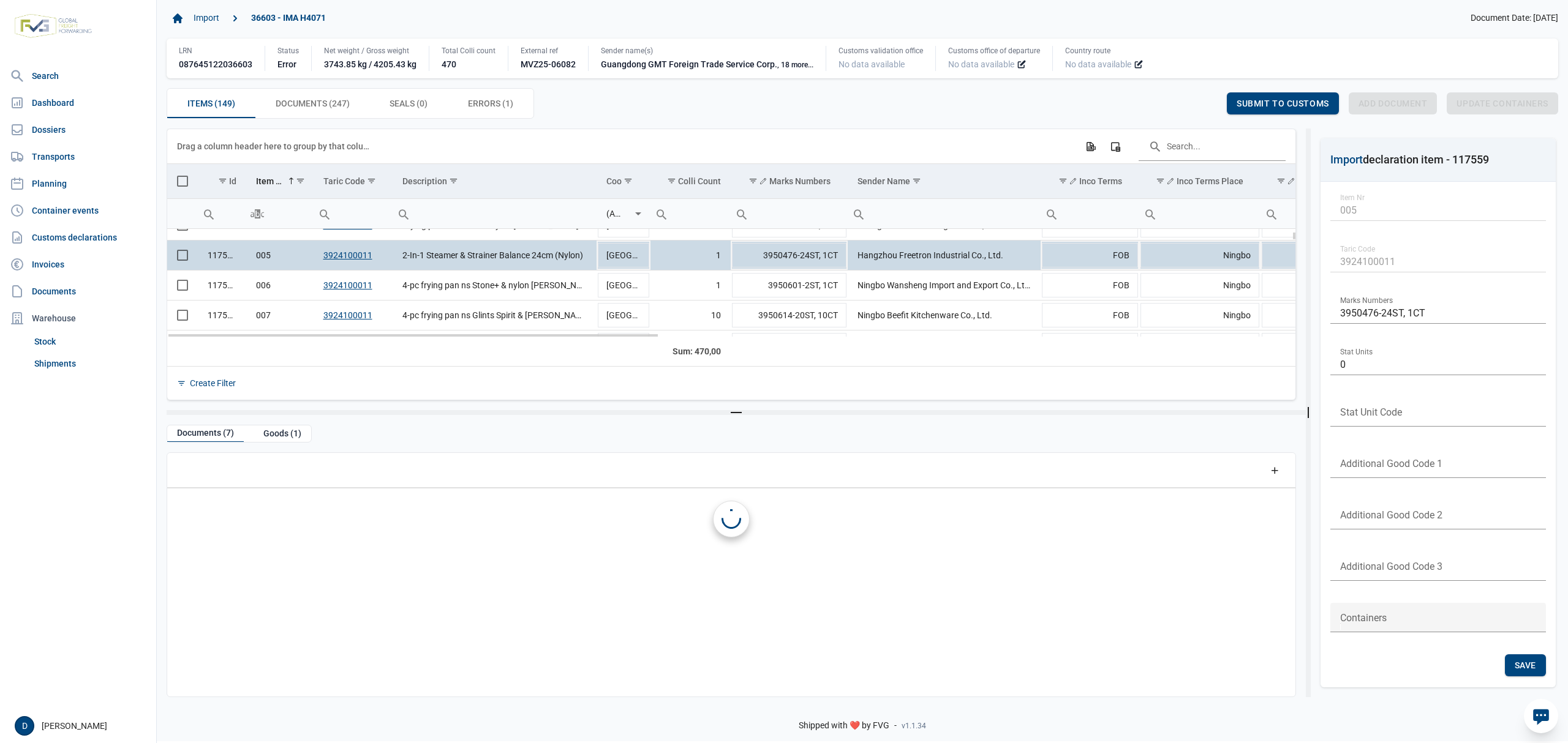
click at [189, 263] on td "Data grid with 149 rows and 23 columns" at bounding box center [182, 255] width 31 height 30
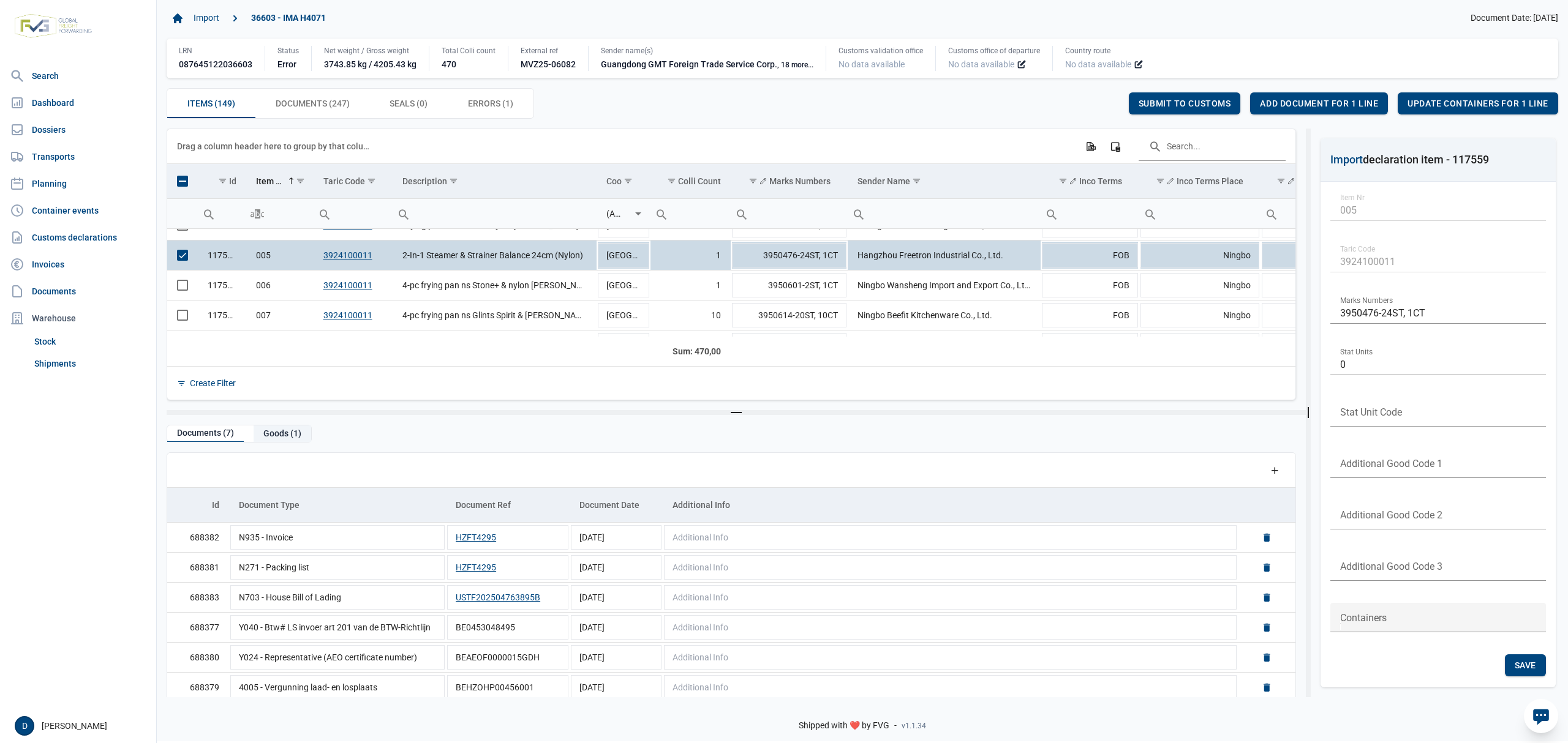
click at [284, 430] on div "Goods (1)" at bounding box center [282, 434] width 58 height 16
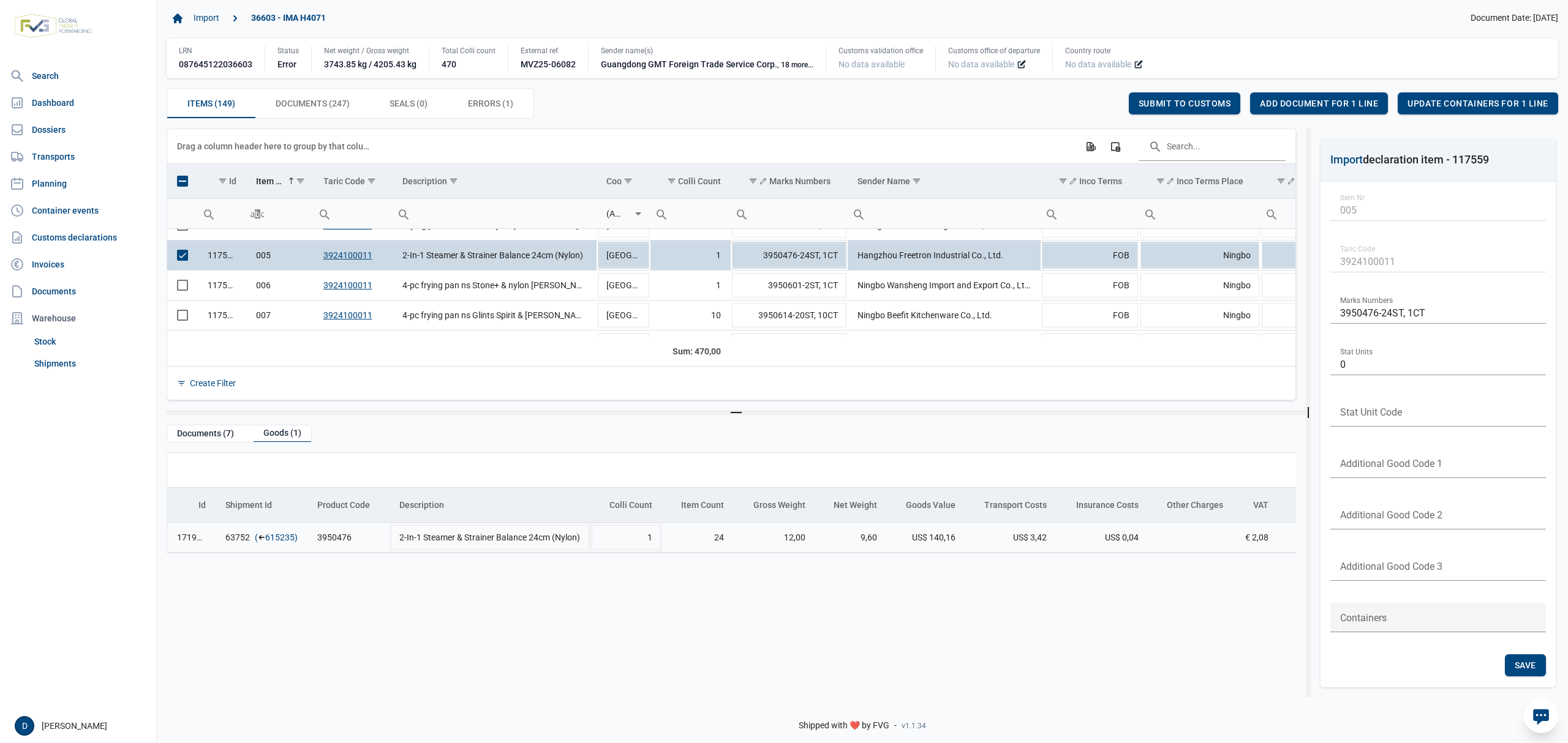
click at [279, 537] on link "615235" at bounding box center [279, 538] width 30 height 13
click at [1320, 103] on span "Add document for 1 line" at bounding box center [1318, 103] width 119 height 10
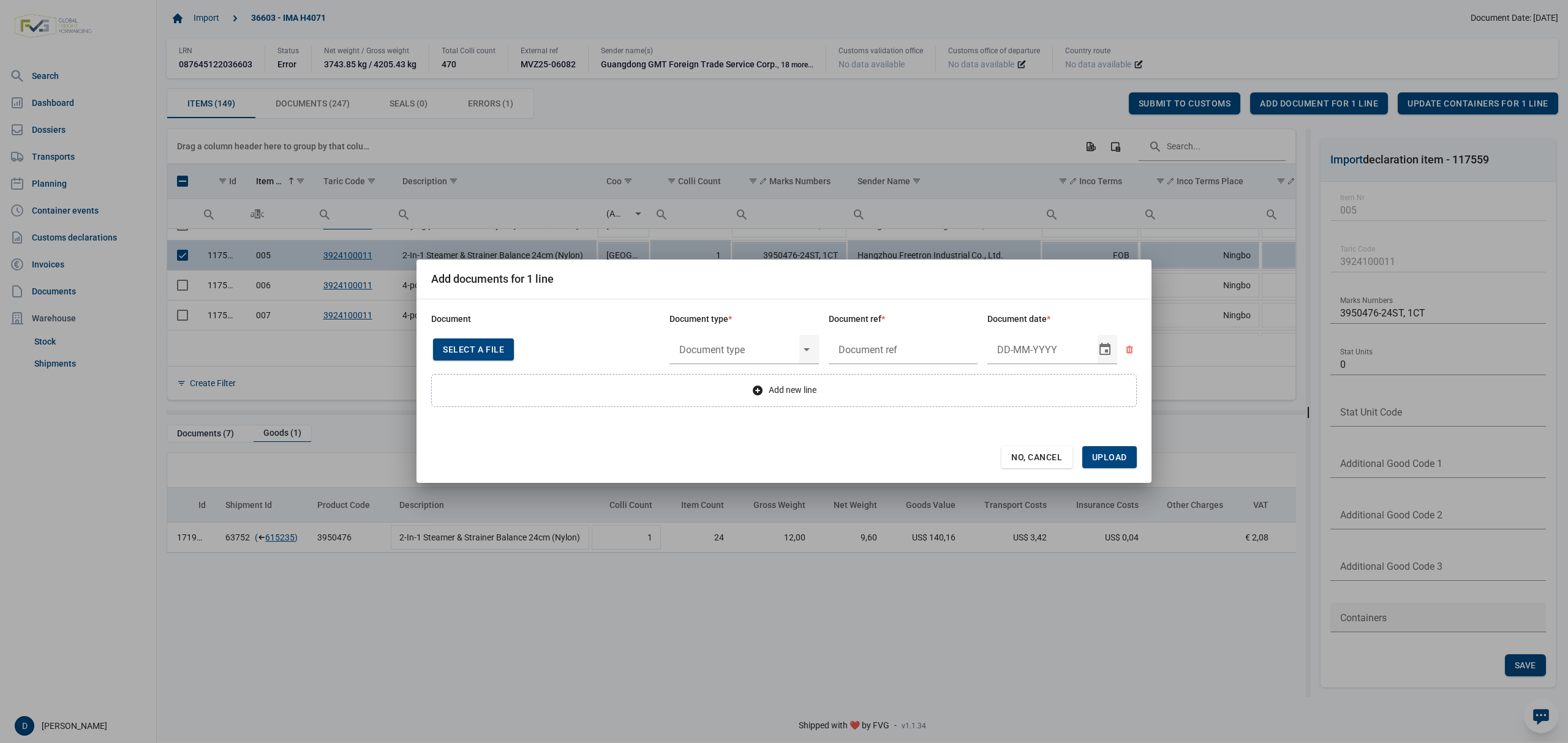
click at [497, 352] on span "Select a file" at bounding box center [473, 350] width 62 height 10
type input "CHEDD.BE.2025.0002166"
click at [772, 354] on input "text" at bounding box center [734, 349] width 130 height 32
click at [735, 394] on div "C060 - Declaration kitchenware ex CN of HK 284/2011" at bounding box center [744, 385] width 149 height 29
type input "C060 - Declaration kitchenware ex CN of HK 284/2011"
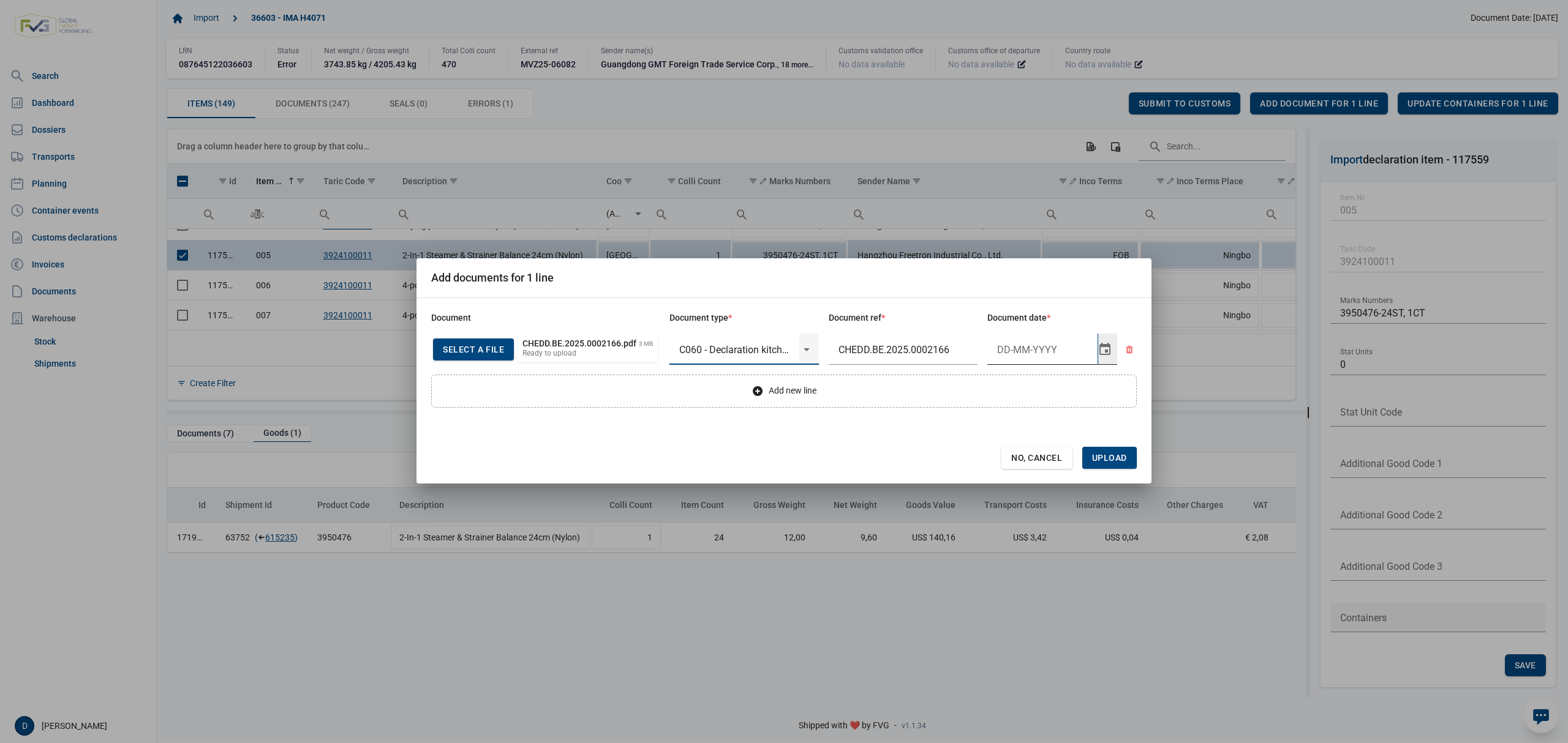
click at [1023, 349] on input "Document date" at bounding box center [1042, 349] width 110 height 32
type input "15-5-2025"
click at [1110, 457] on span "Upload" at bounding box center [1109, 458] width 35 height 10
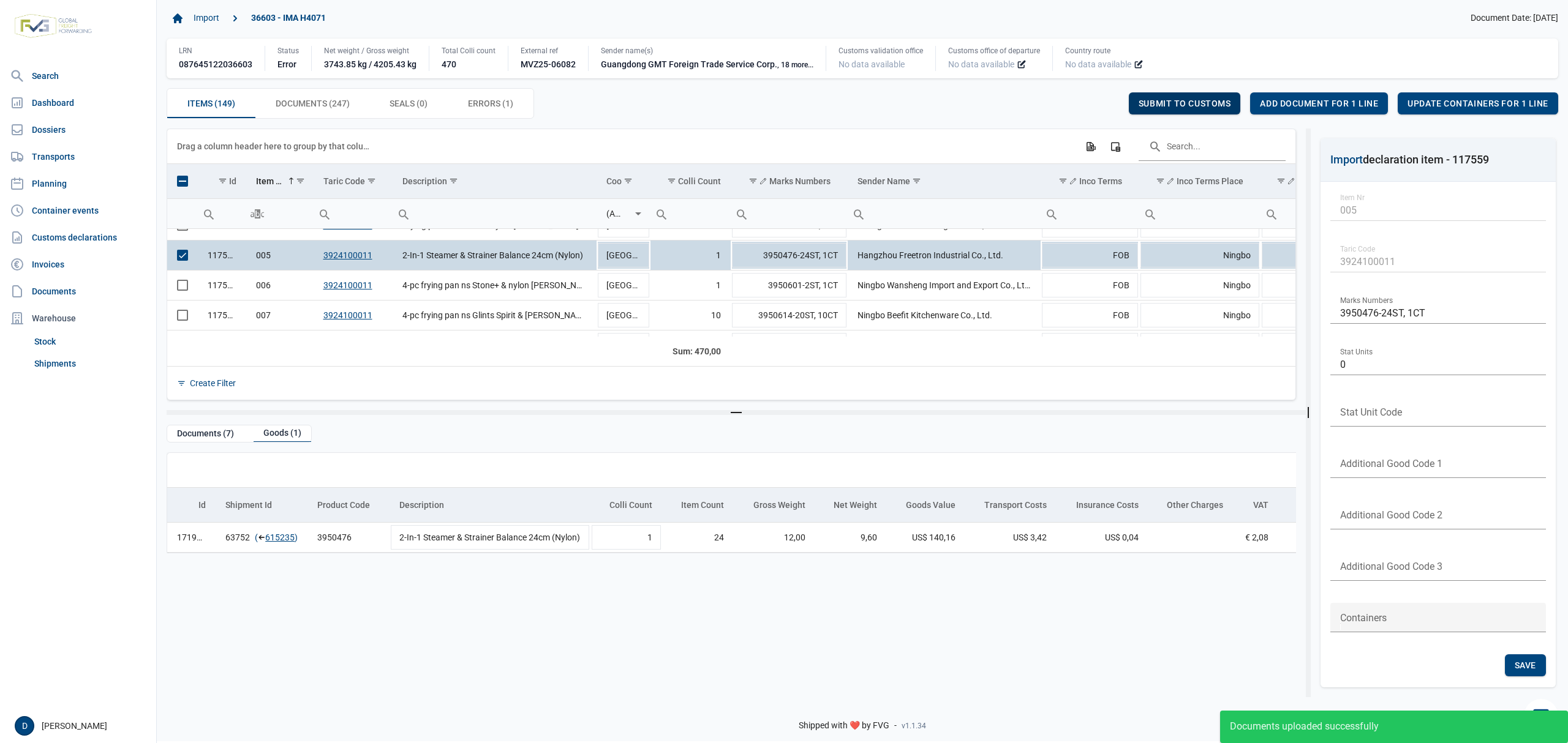
click at [1163, 98] on span "Submit to customs" at bounding box center [1184, 103] width 93 height 10
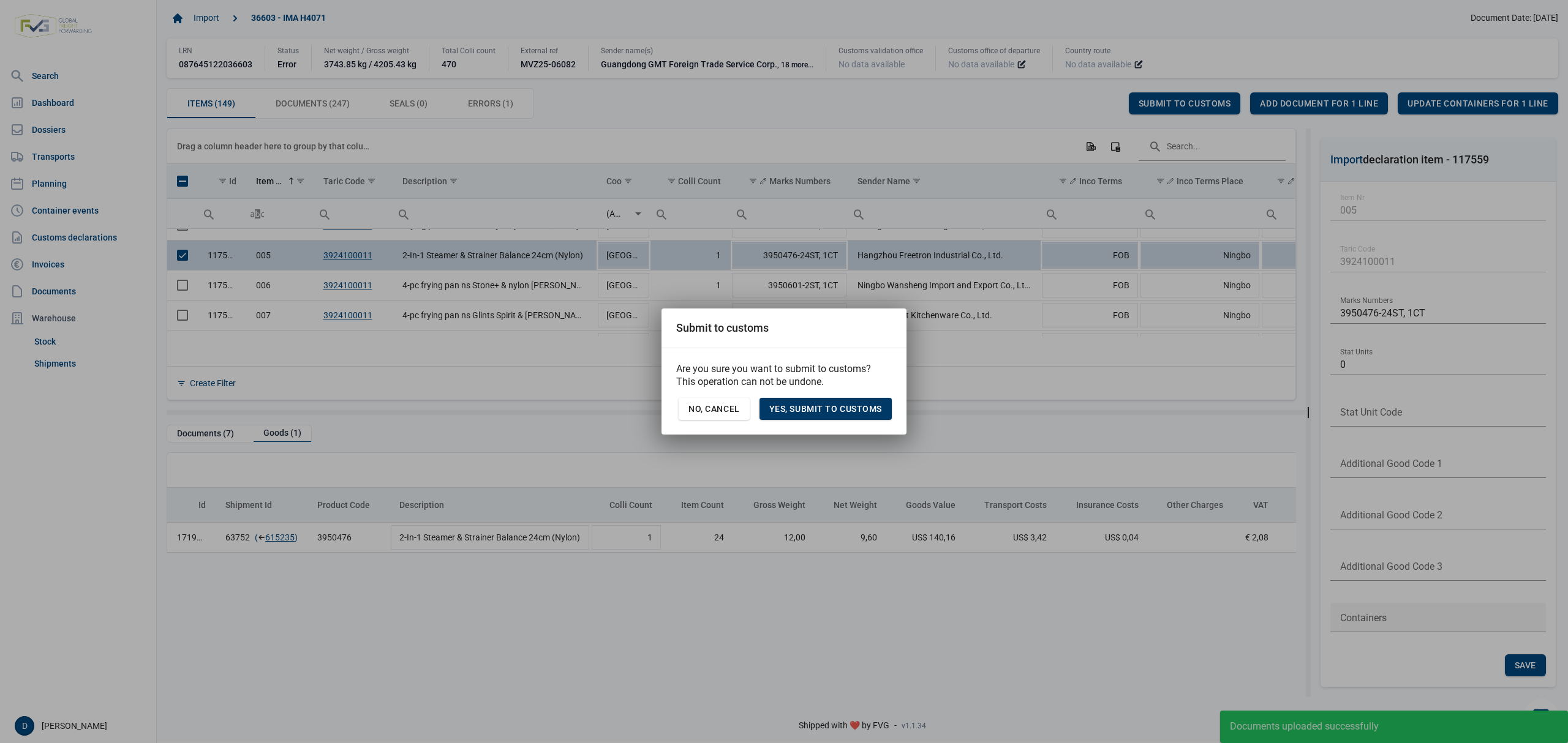
click at [827, 400] on div "Yes, Submit to customs" at bounding box center [825, 409] width 132 height 22
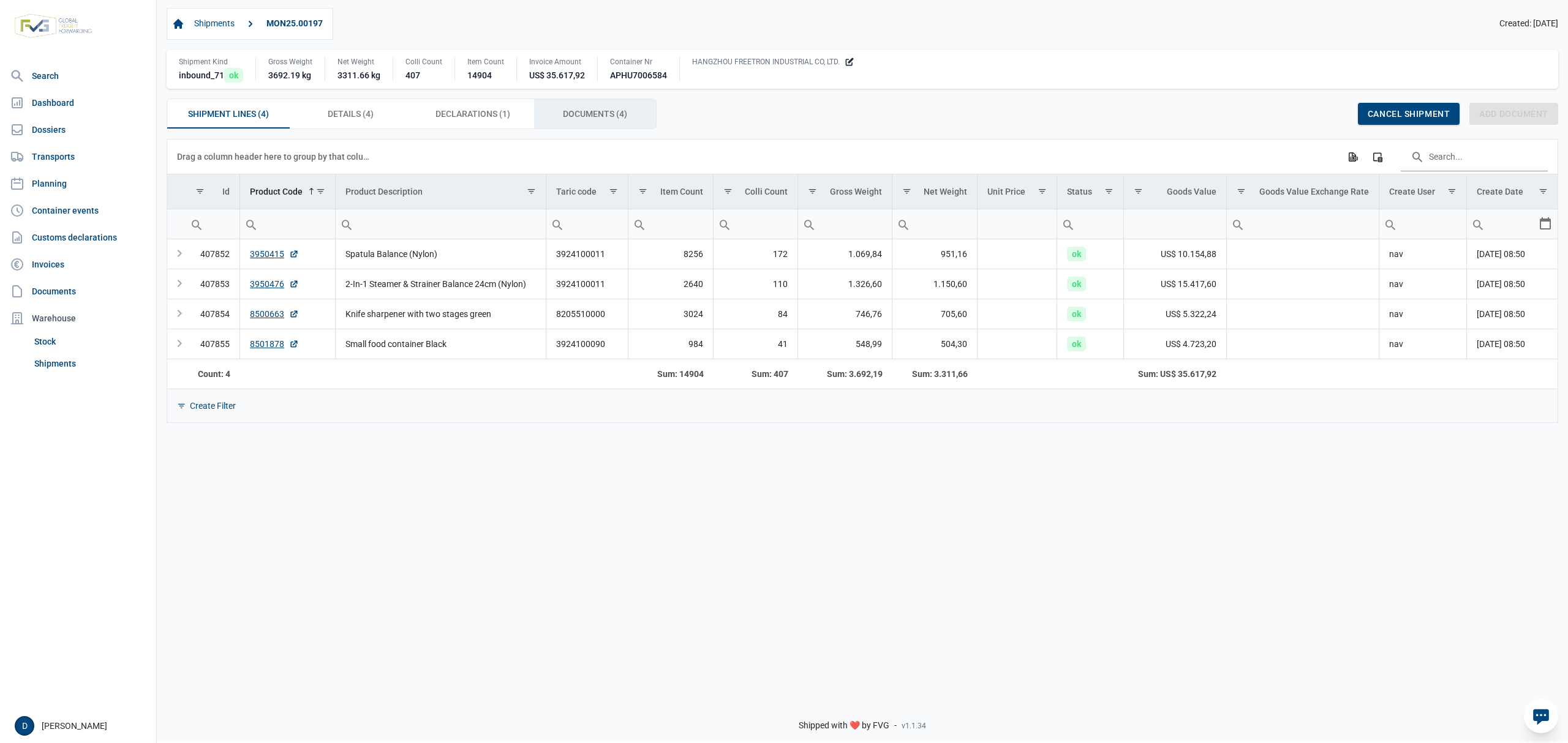
click at [587, 114] on span "Documents (4) Documents (4)" at bounding box center [595, 114] width 65 height 14
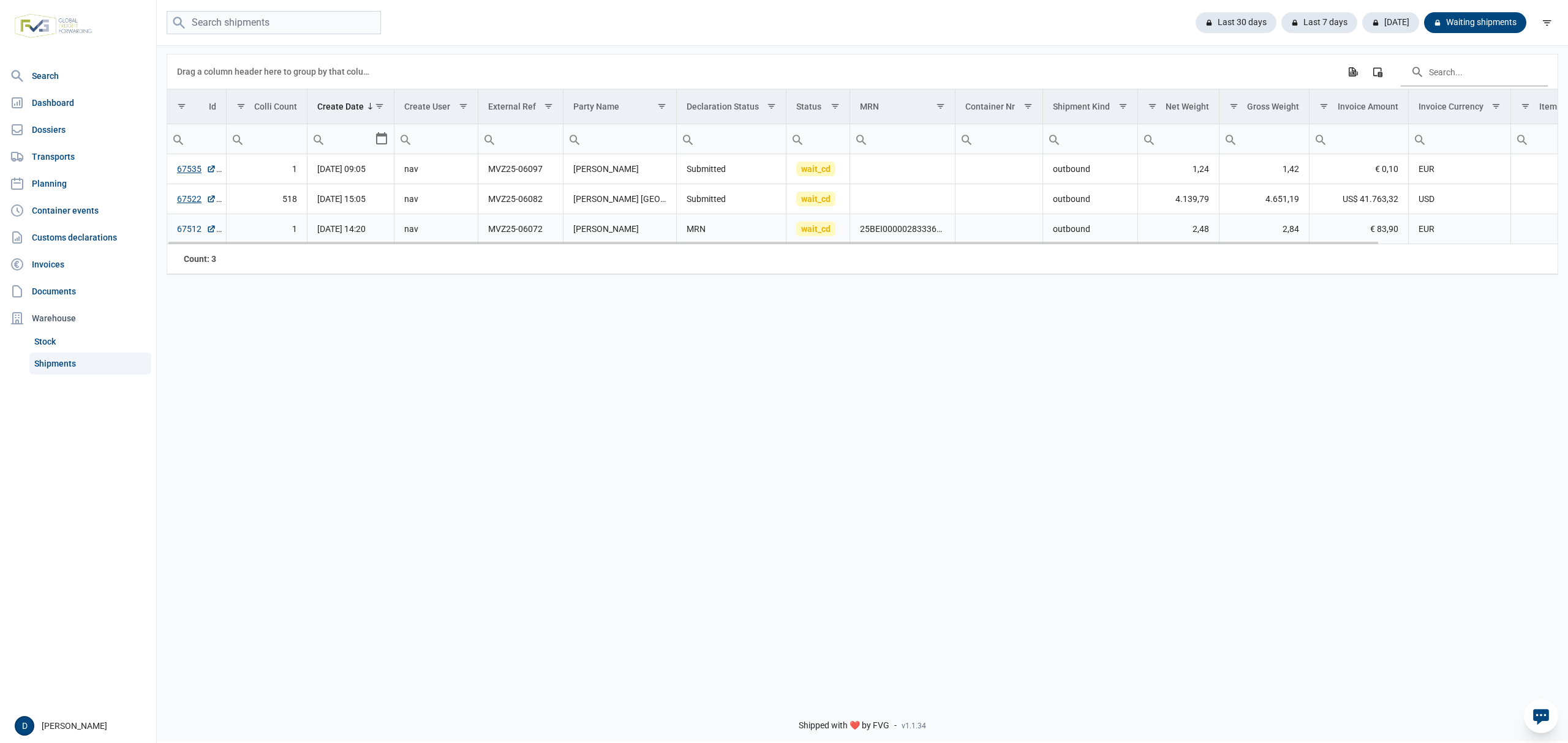
click at [187, 235] on link "67512" at bounding box center [197, 228] width 40 height 13
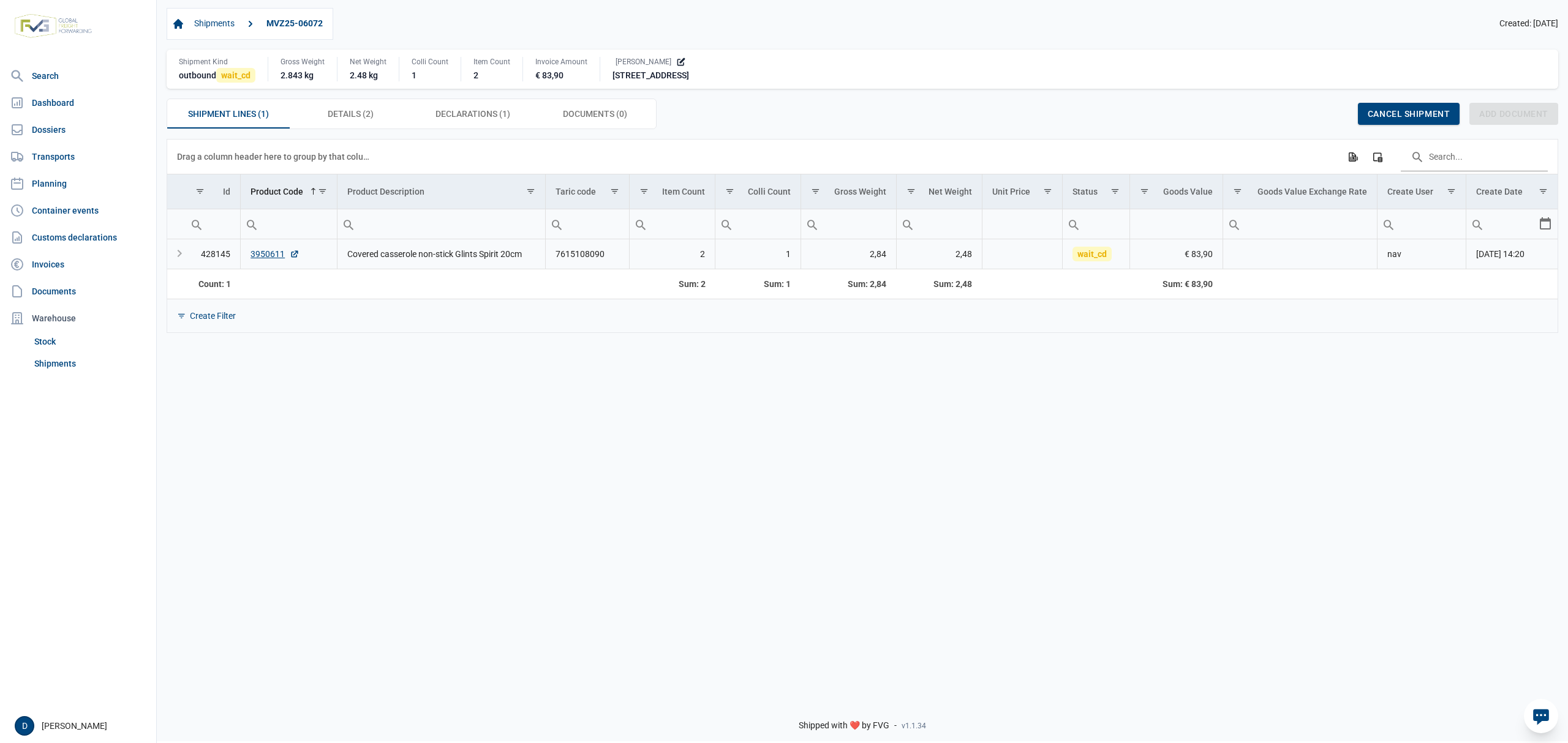
click at [493, 251] on td "Covered casserole non-stick Glints Spirit 20cm" at bounding box center [440, 253] width 209 height 30
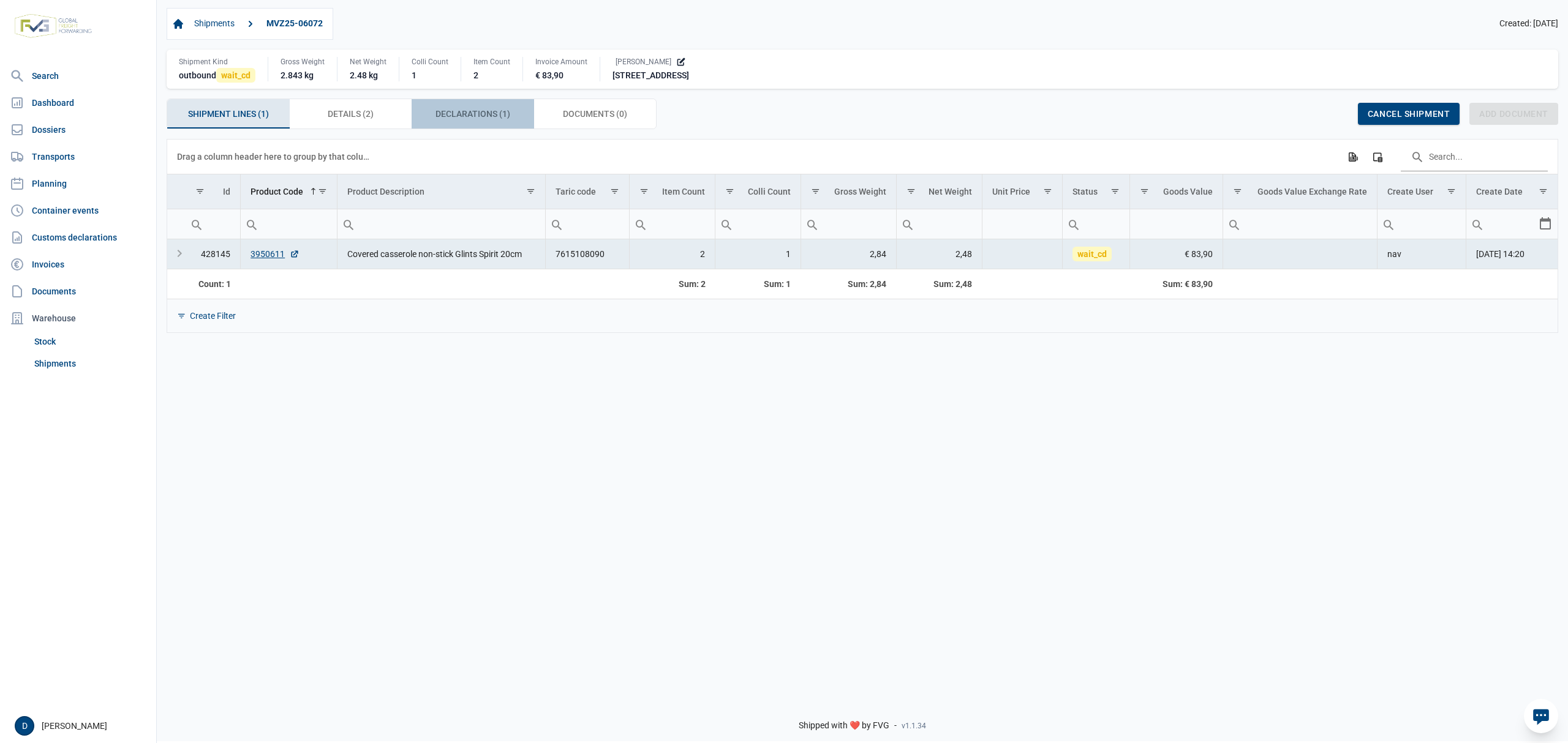
click at [471, 119] on span "Declarations (1) Declarations (1)" at bounding box center [473, 114] width 75 height 14
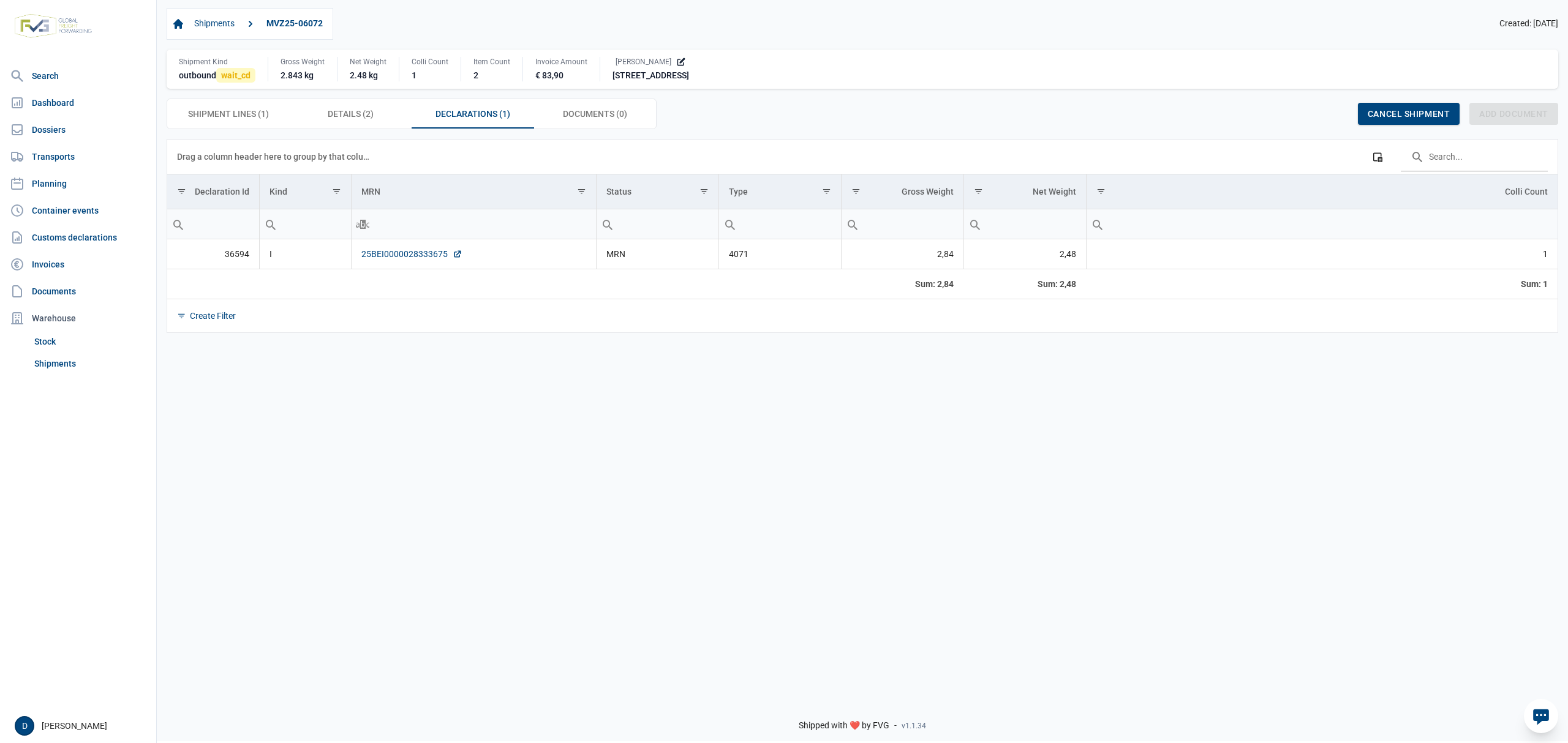
click at [416, 256] on link "25BEI0000028333675" at bounding box center [412, 253] width 101 height 13
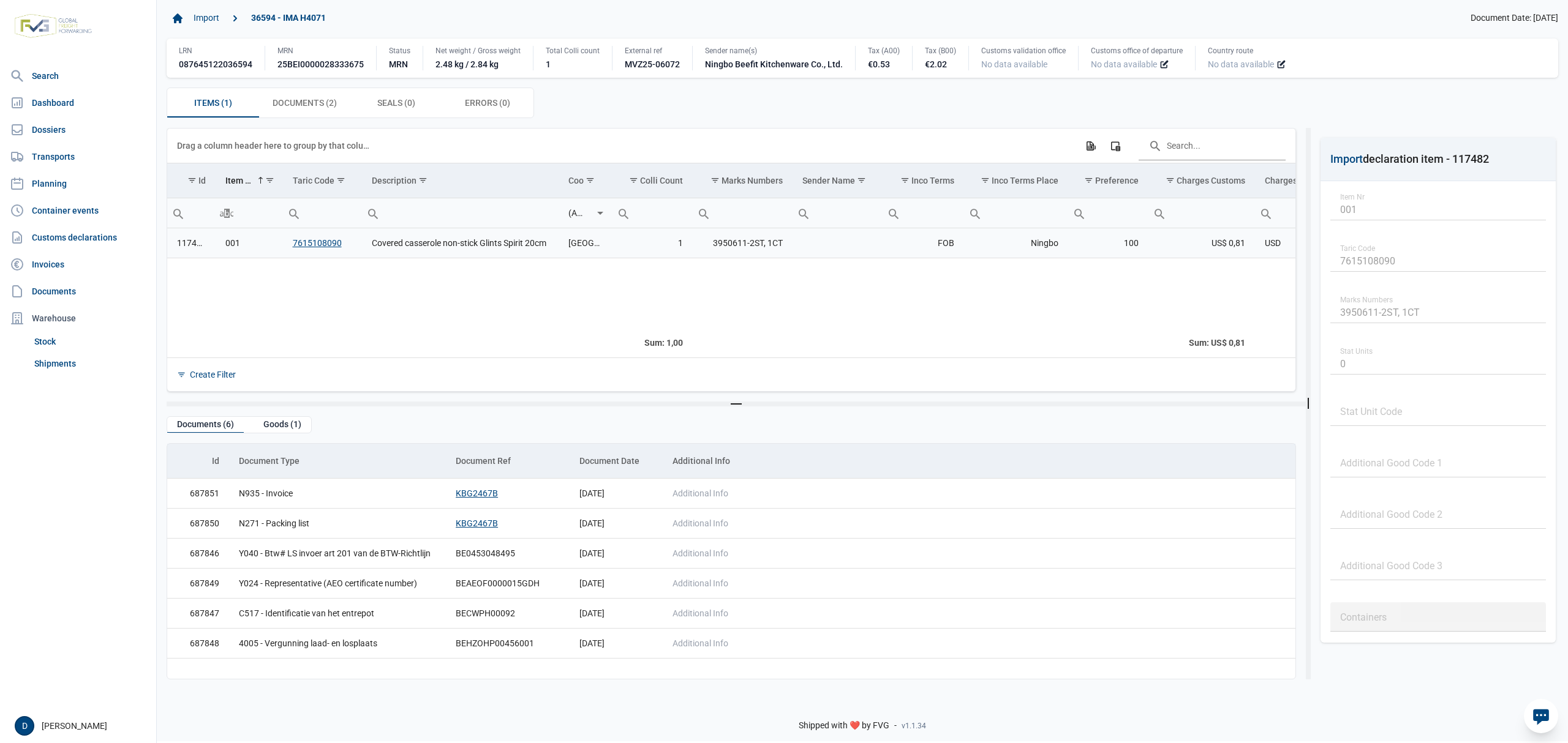
click at [511, 248] on td "Covered casserole non-stick Glints Spirit 20cm" at bounding box center [461, 243] width 197 height 30
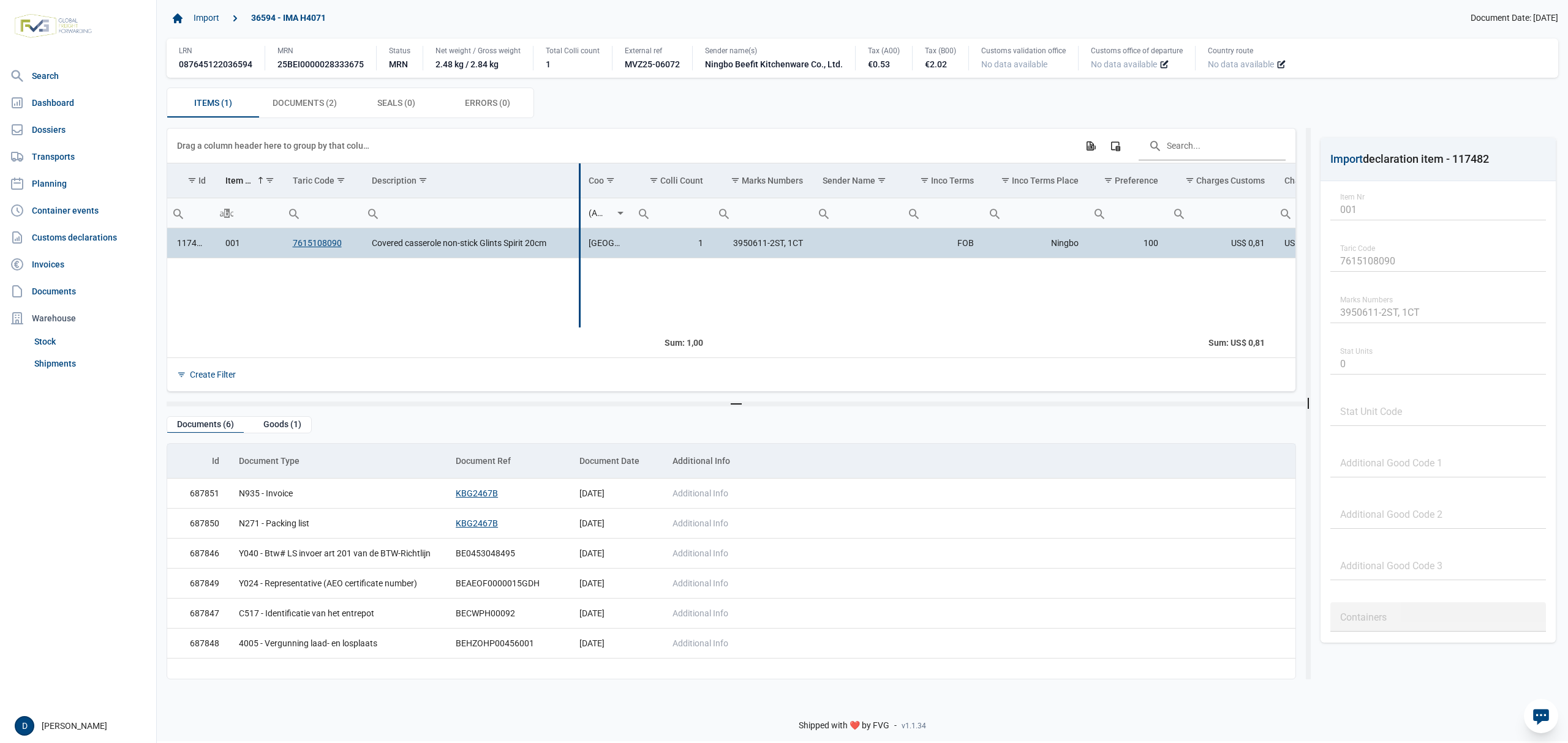
drag, startPoint x: 559, startPoint y: 187, endPoint x: 579, endPoint y: 187, distance: 20.0
click at [579, 187] on div "Data grid with 1 rows and 23 columns Drag a column header here to group by that…" at bounding box center [731, 259] width 1128 height 263
click at [441, 243] on td "Covered casserole non-stick Glints Spirit 20cm" at bounding box center [470, 243] width 217 height 30
click at [292, 109] on span "Documents (2) Documents (2)" at bounding box center [305, 102] width 65 height 14
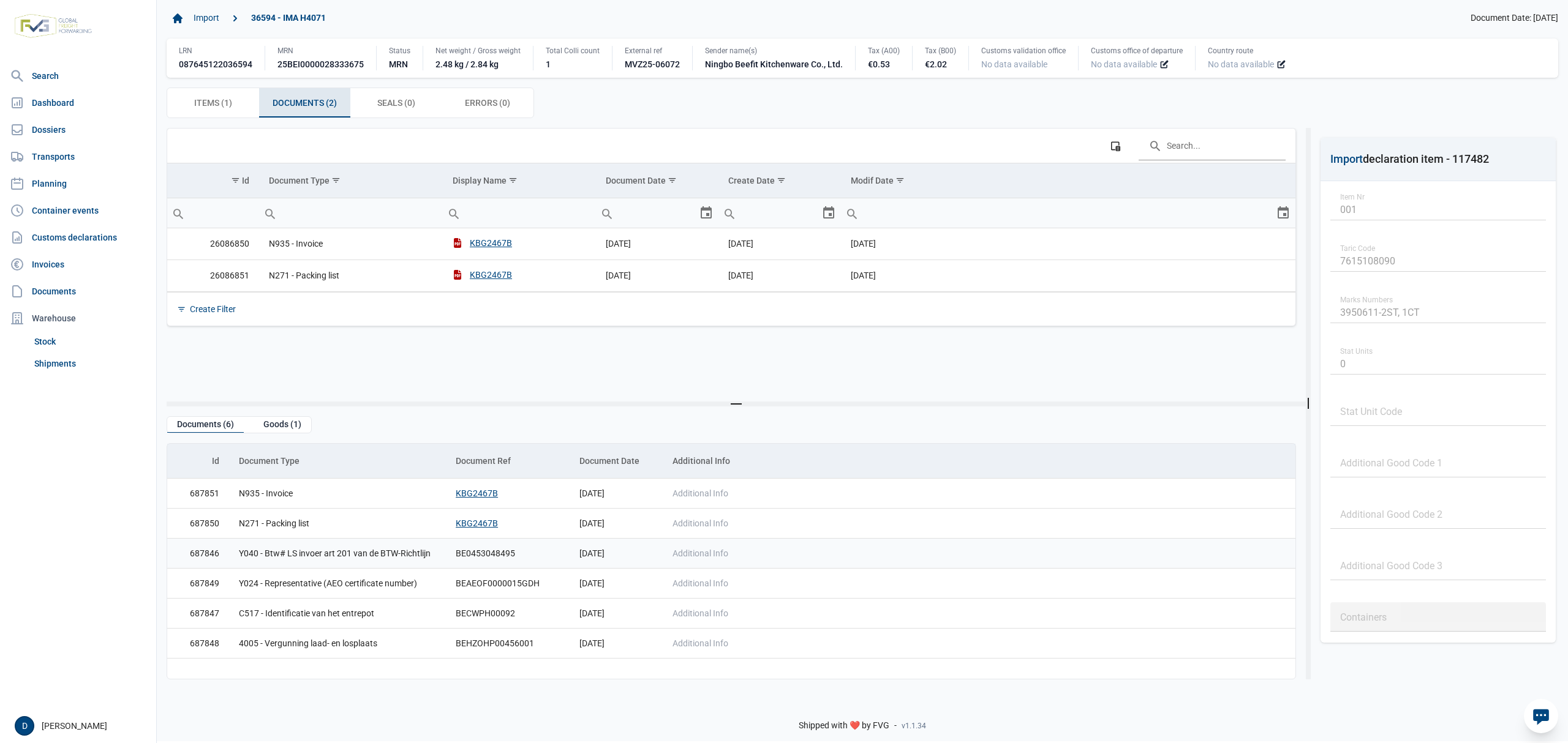
scroll to position [1, 0]
click at [271, 429] on div "Goods (1)" at bounding box center [282, 425] width 58 height 16
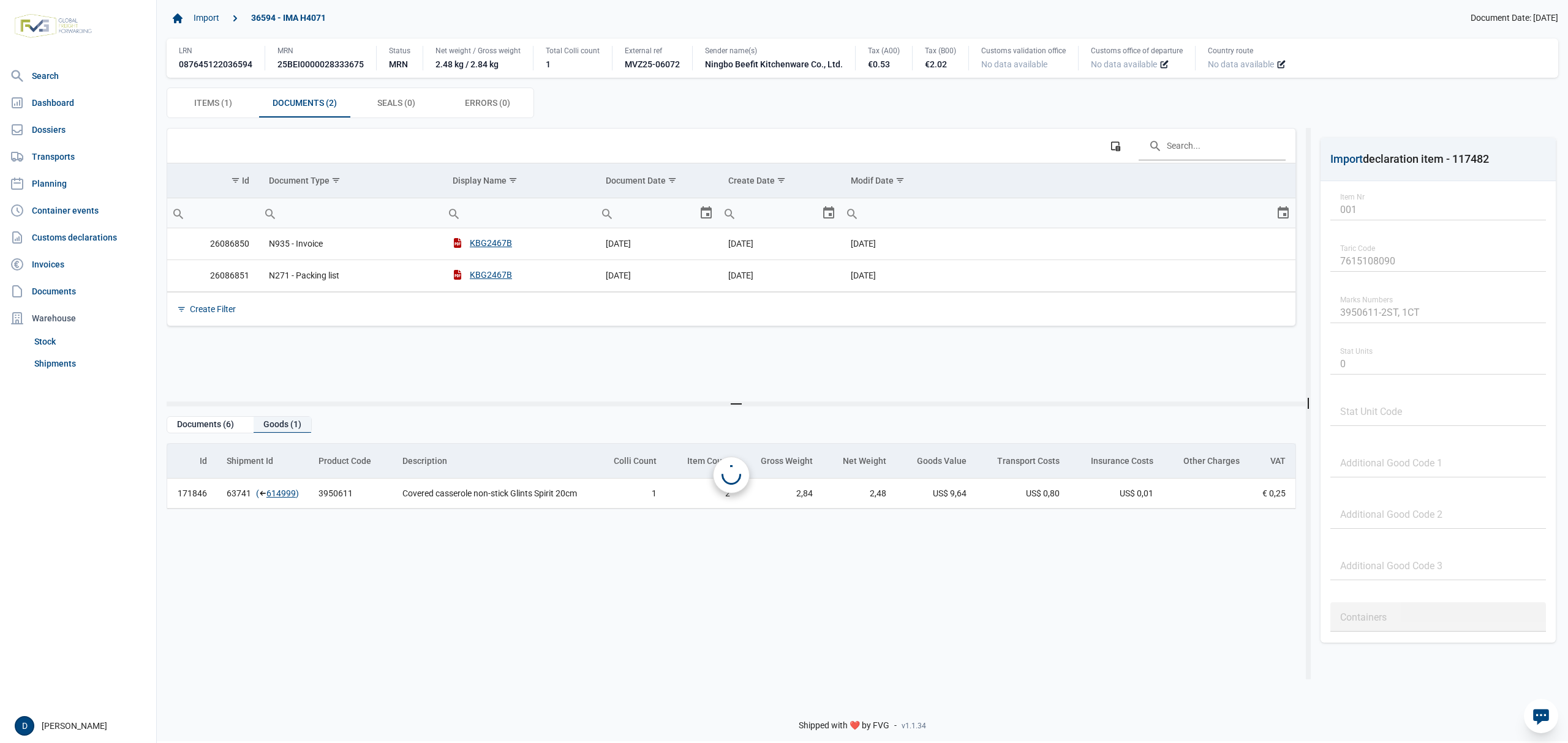
scroll to position [0, 0]
click at [271, 498] on link "614999" at bounding box center [280, 493] width 30 height 13
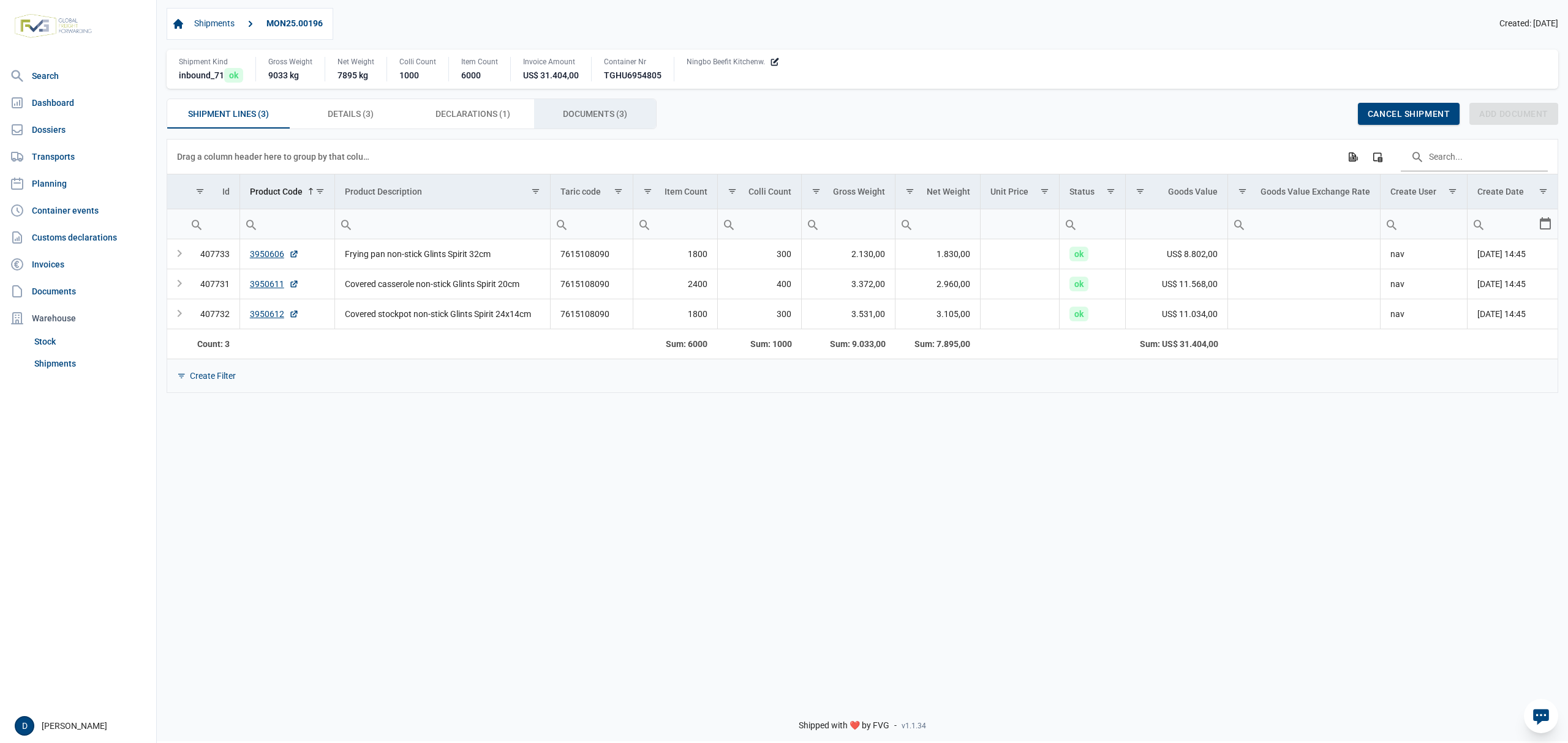
click at [598, 114] on span "Documents (3) Documents (3)" at bounding box center [595, 114] width 65 height 14
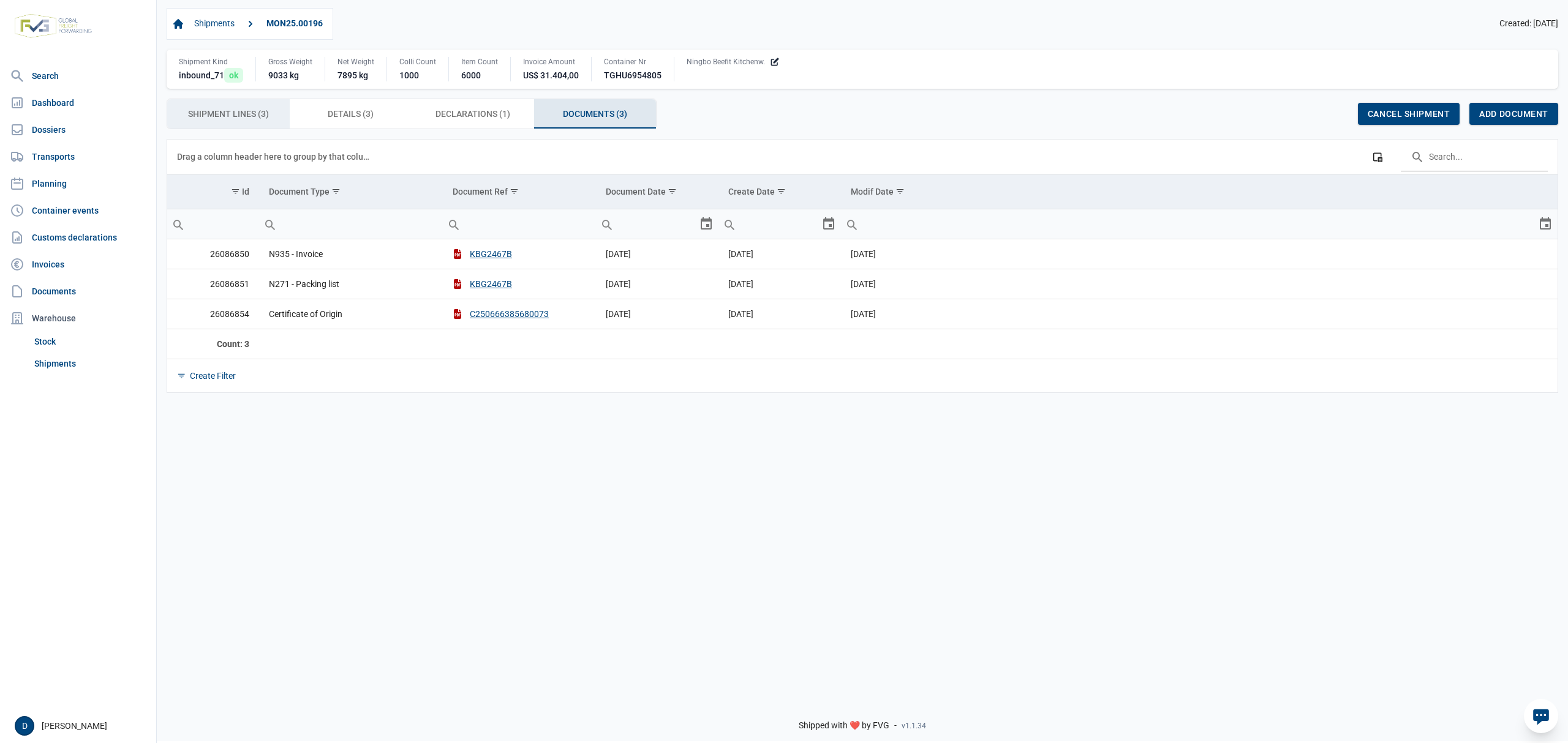
click at [204, 117] on span "Shipment Lines (3) Shipment Lines (3)" at bounding box center [228, 114] width 81 height 14
